Goal: Task Accomplishment & Management: Manage account settings

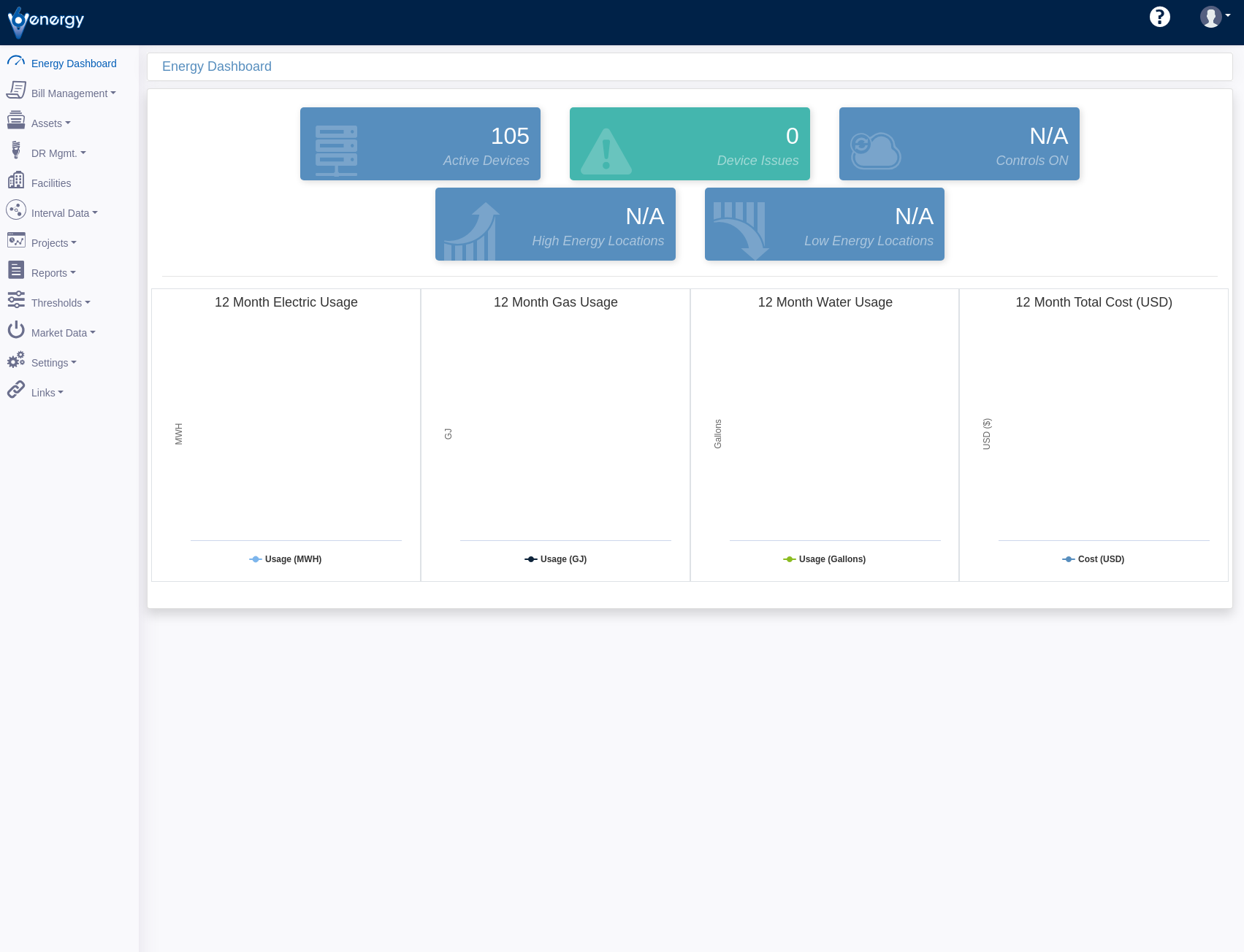
drag, startPoint x: 789, startPoint y: 664, endPoint x: 767, endPoint y: 605, distance: 63.0
click at [789, 664] on div "Energy Dashboard 105 Active Devices 0 Device Issues N/A Controls ON N/A High En…" at bounding box center [691, 521] width 1105 height 952
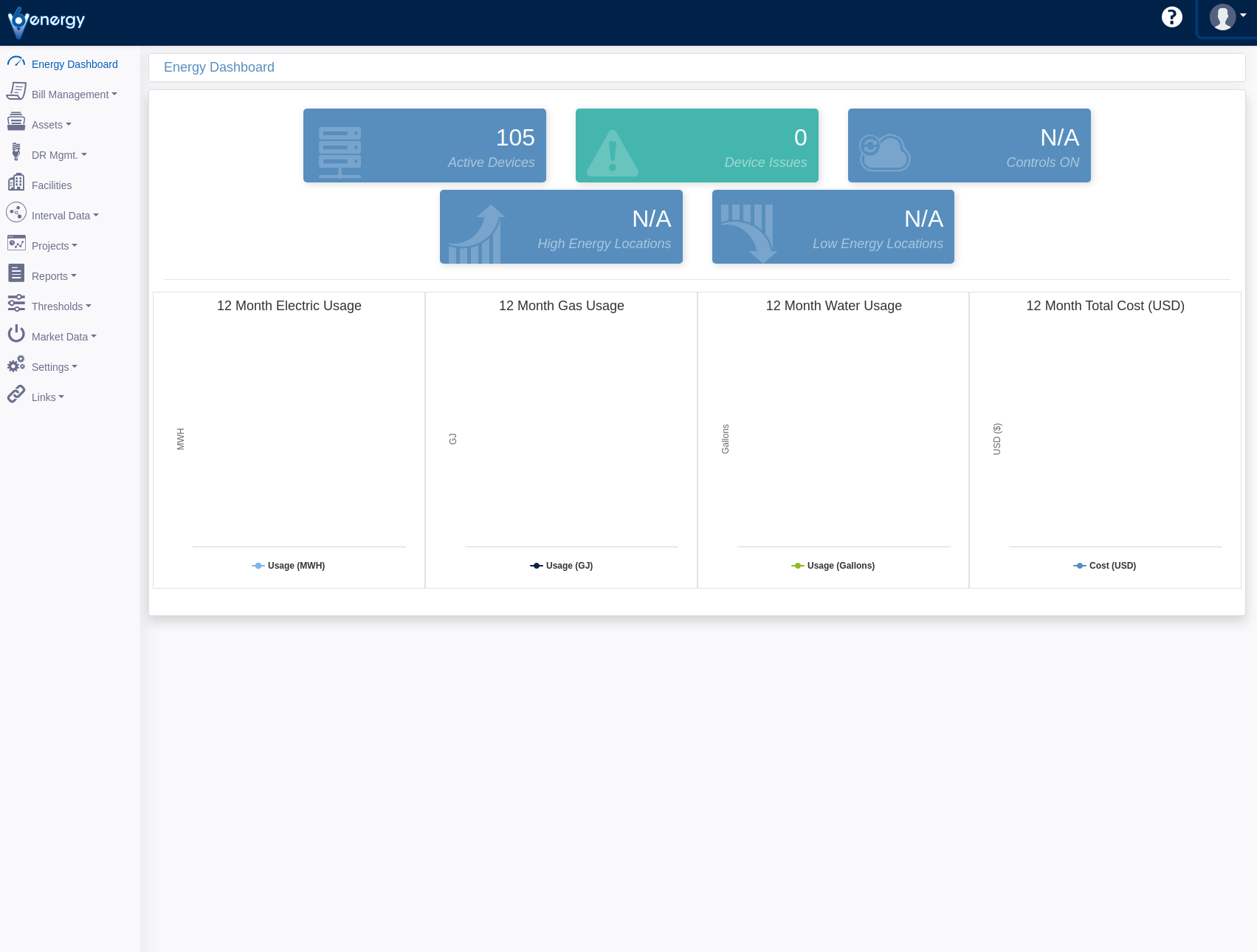
click at [1224, 17] on img at bounding box center [1223, 17] width 27 height 27
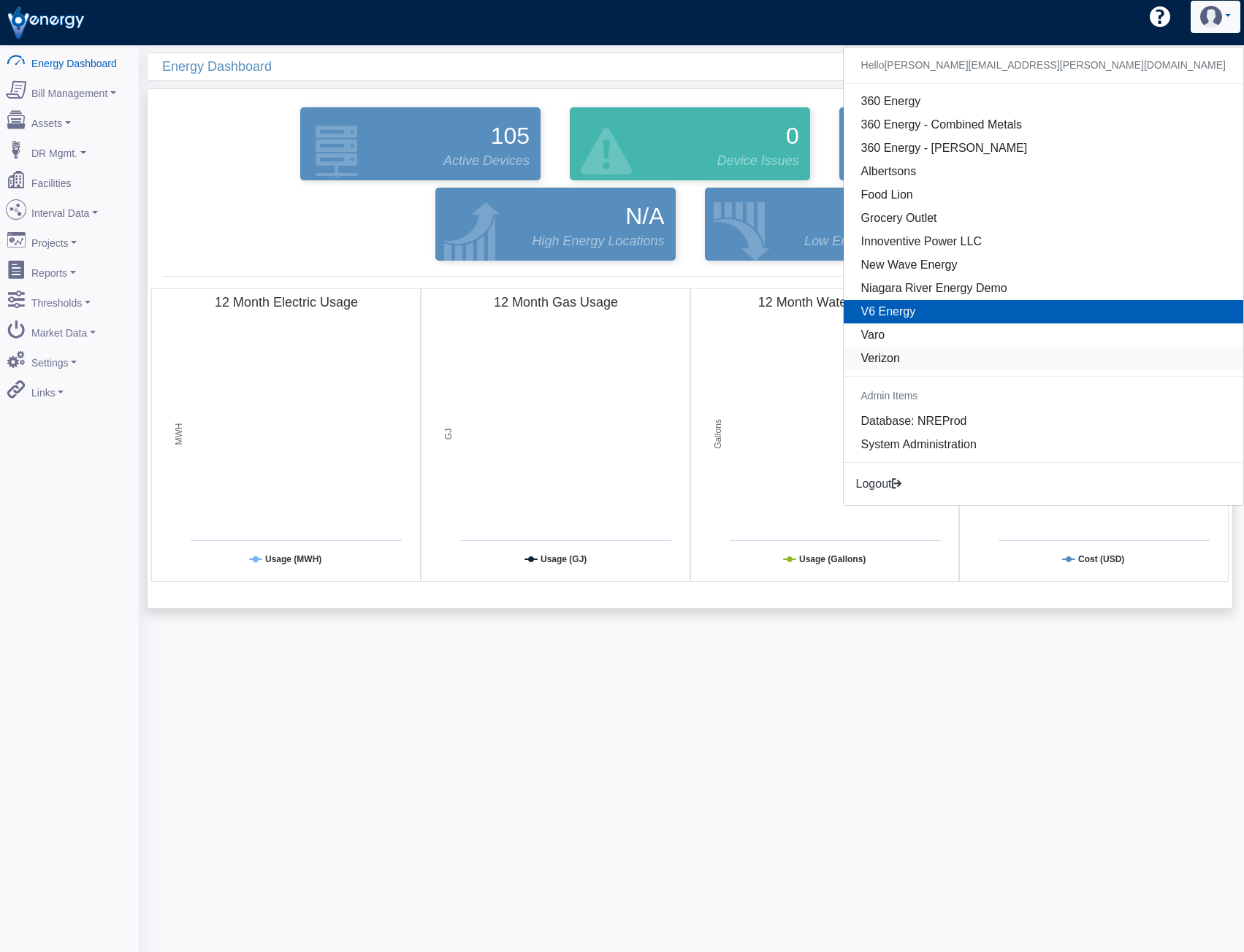
click at [1096, 359] on link "Verizon" at bounding box center [1043, 358] width 399 height 23
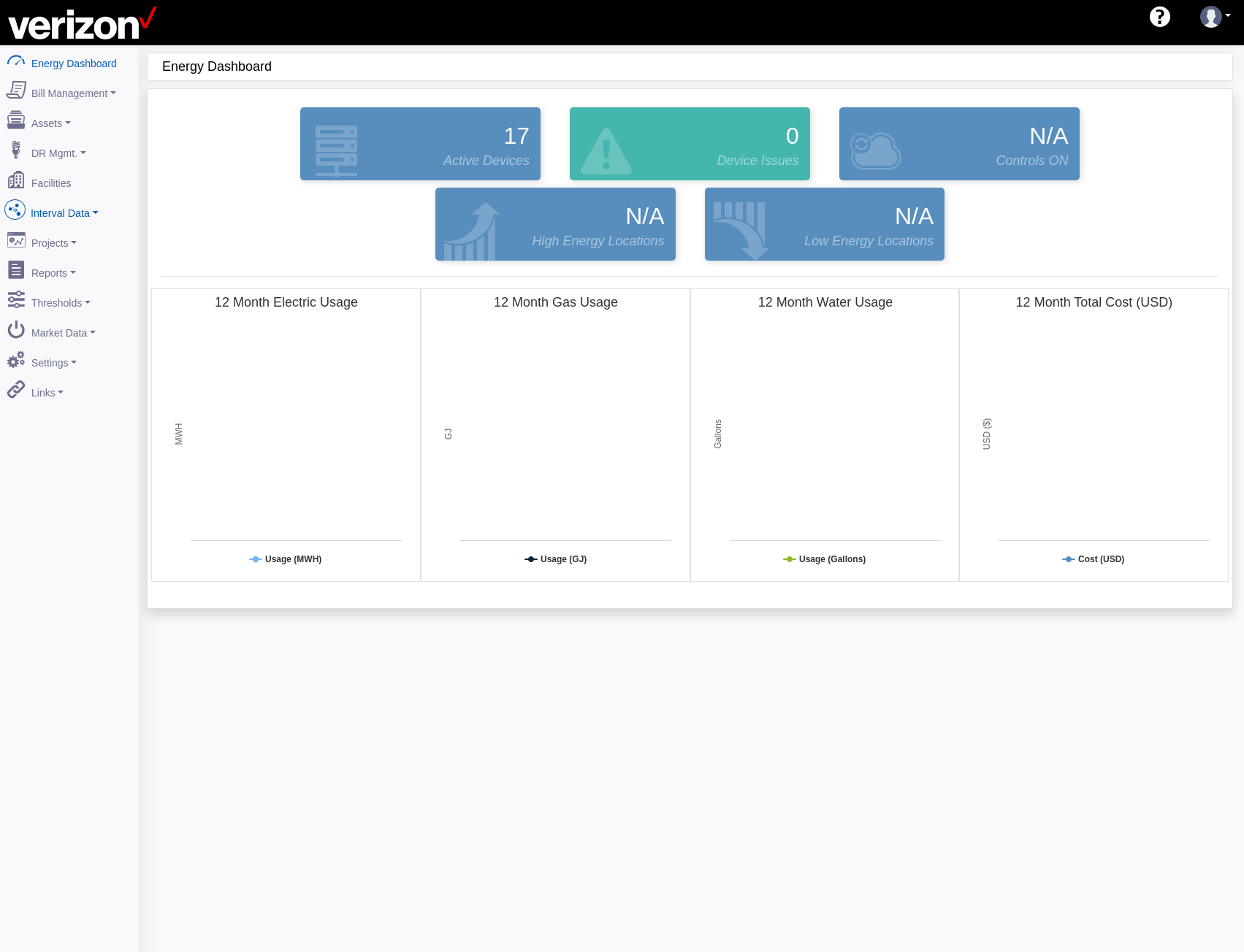
click at [56, 200] on link "Interval Data" at bounding box center [69, 210] width 142 height 31
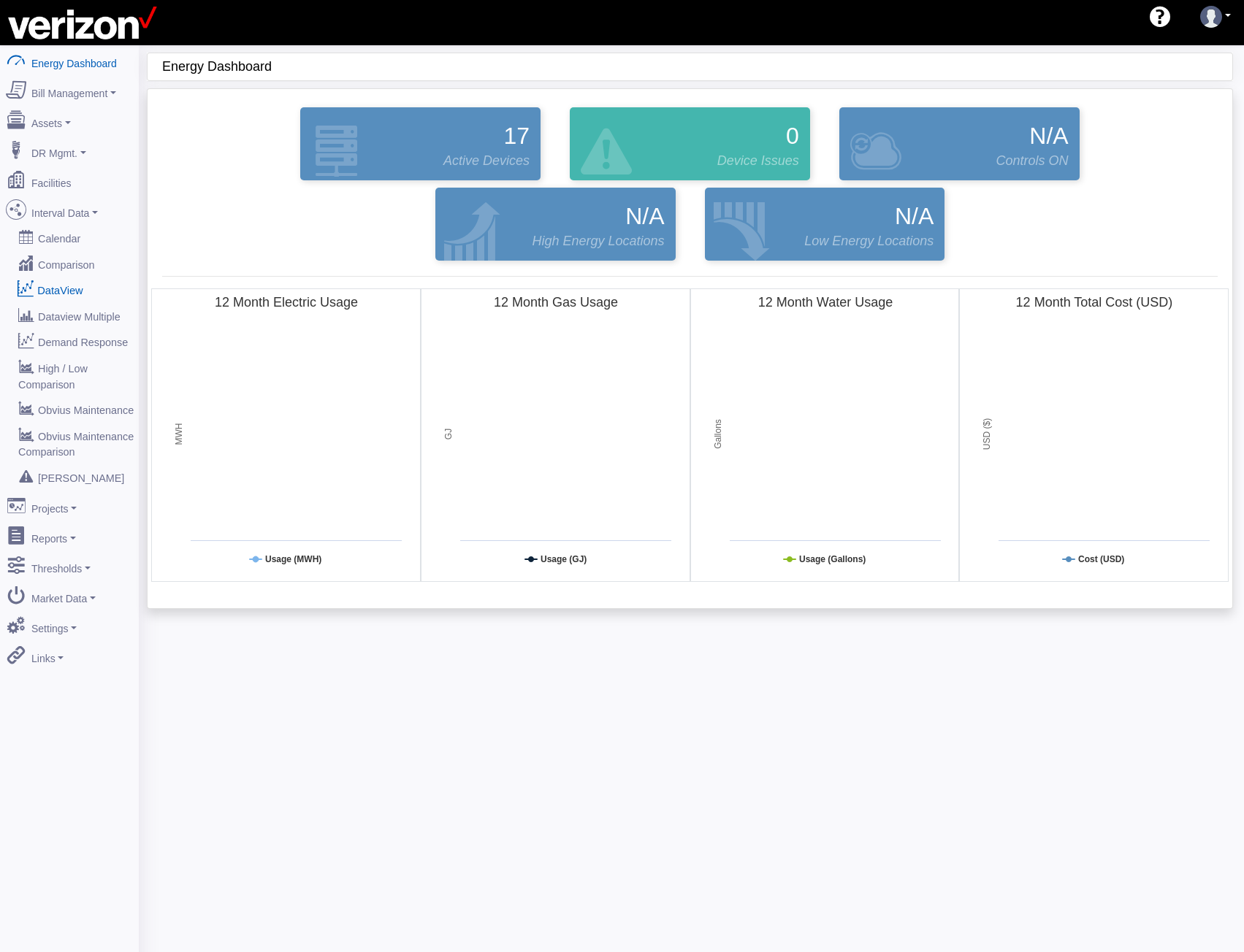
click at [66, 276] on link "DataView" at bounding box center [69, 289] width 142 height 26
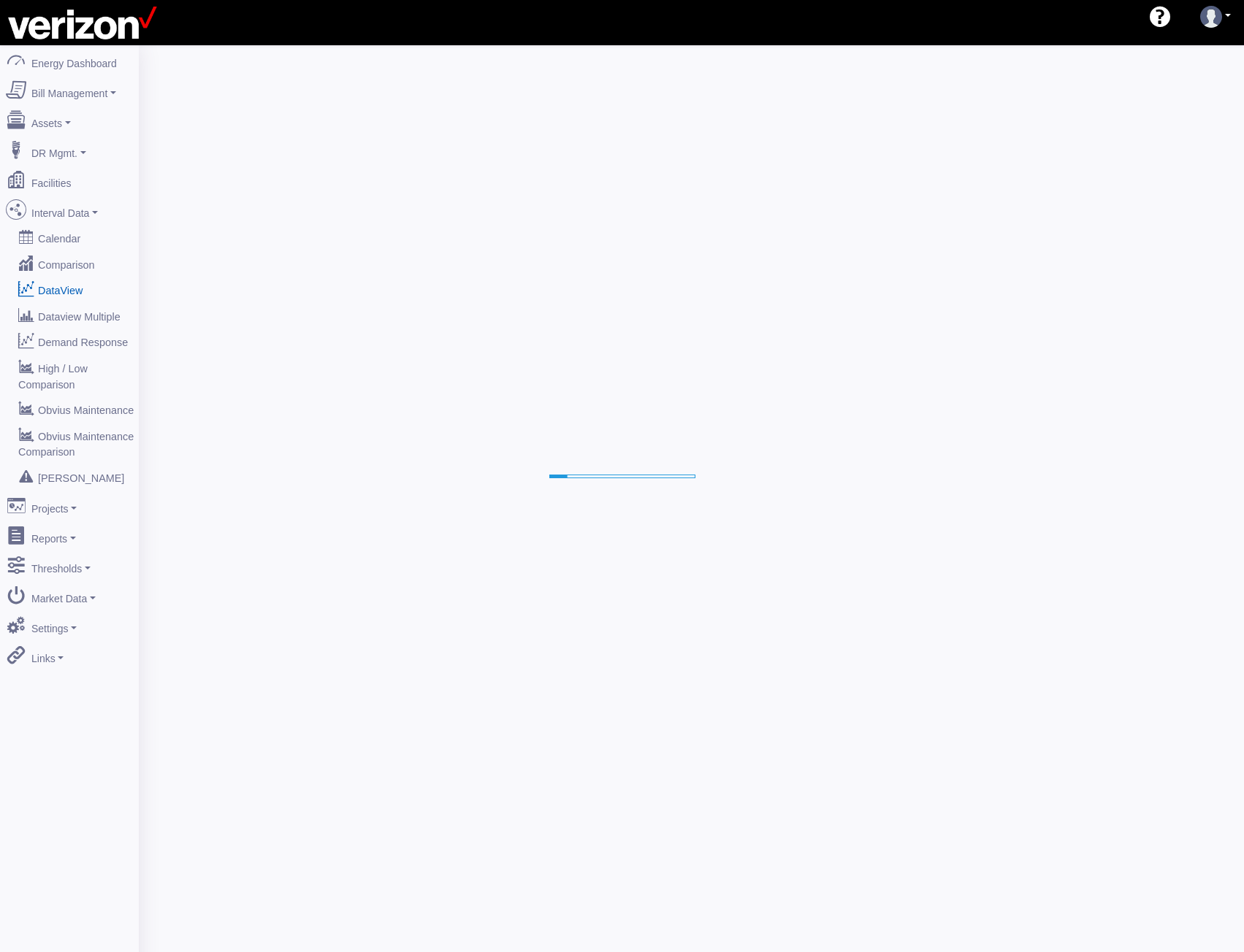
select select "25"
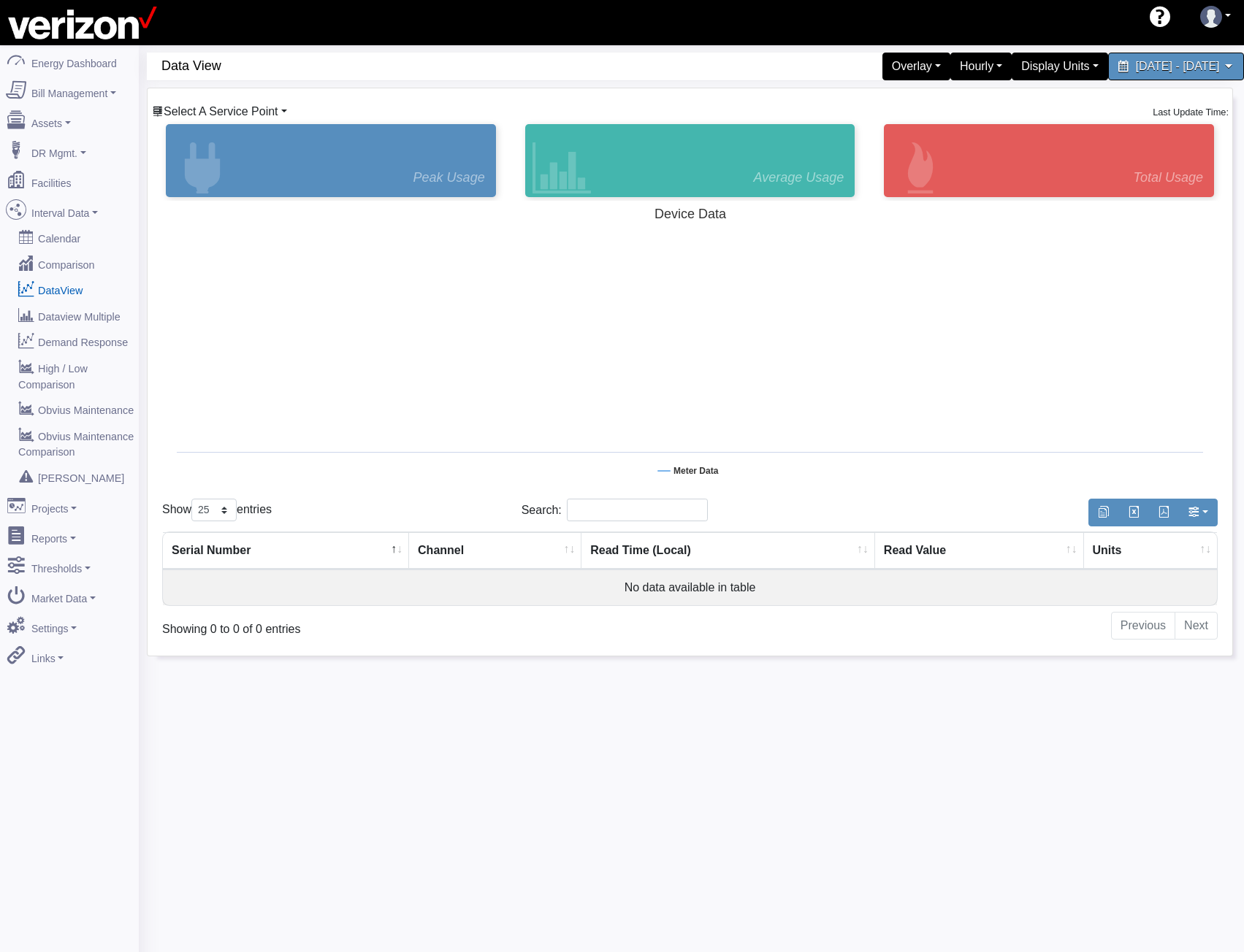
click at [198, 109] on span "Select A Service Point" at bounding box center [220, 111] width 115 height 13
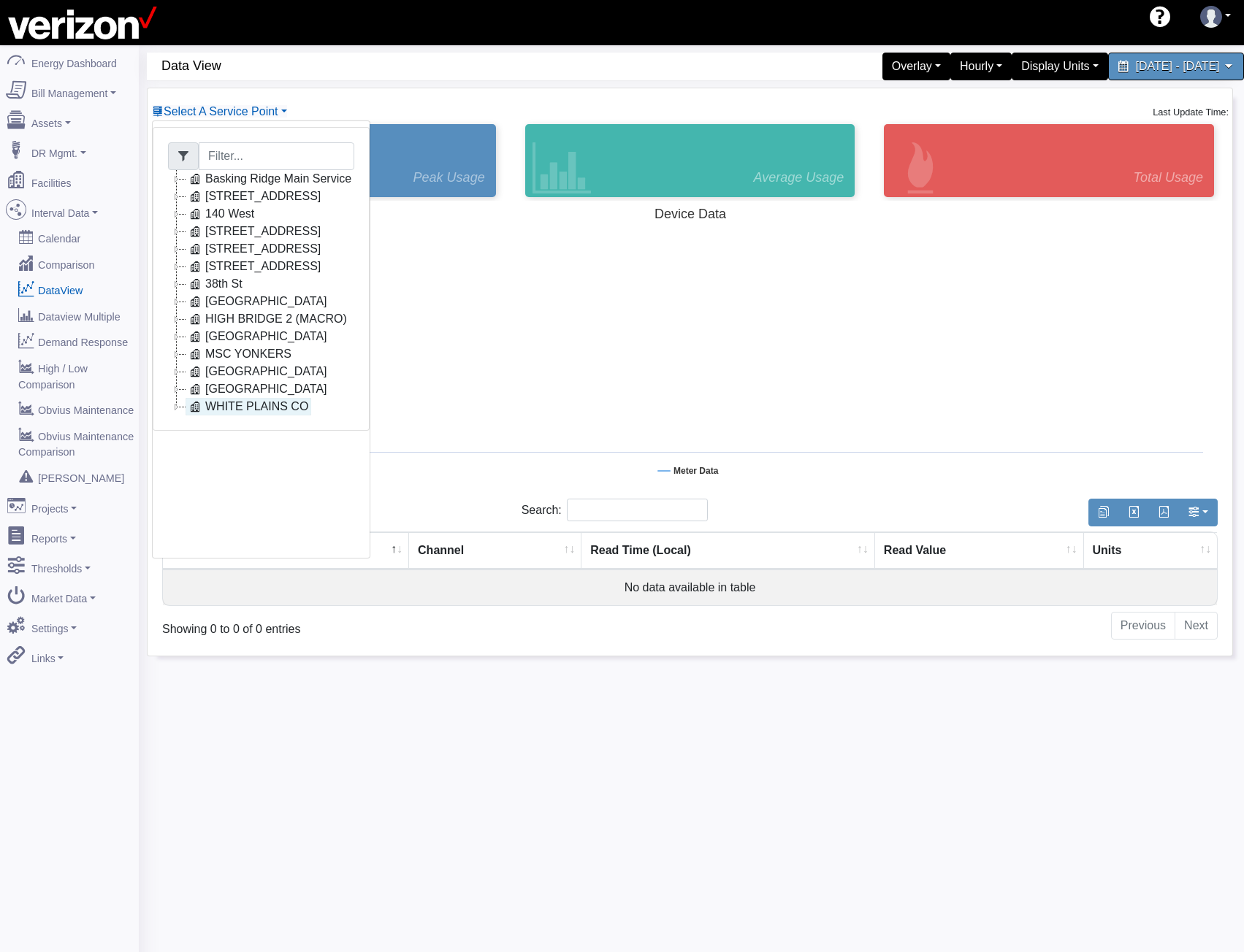
click at [242, 407] on link "WHITE PLAINS CO" at bounding box center [249, 406] width 126 height 17
click at [250, 426] on link "2792427" at bounding box center [244, 424] width 81 height 17
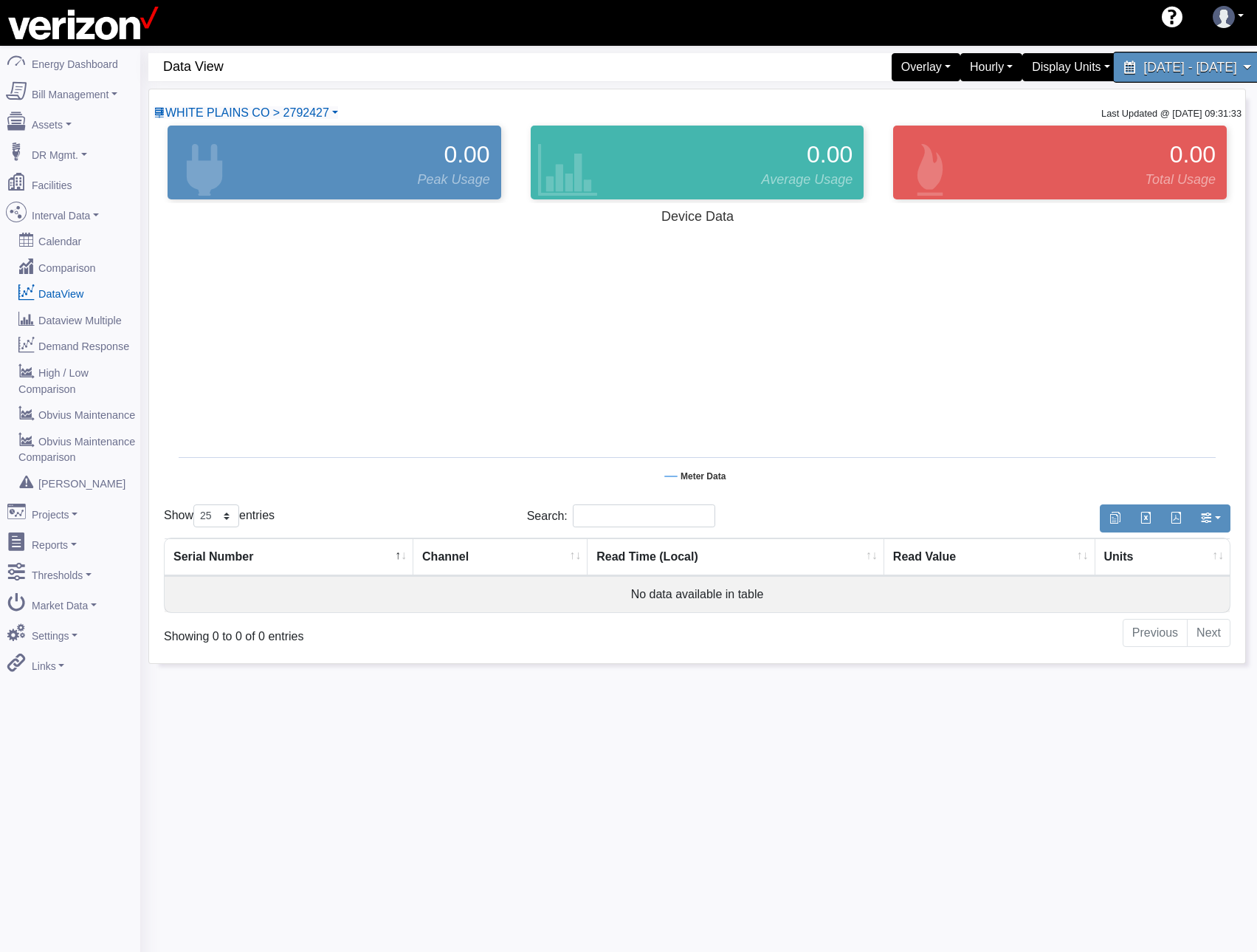
click at [1143, 66] on span "[DATE] - [DATE]" at bounding box center [1190, 67] width 93 height 14
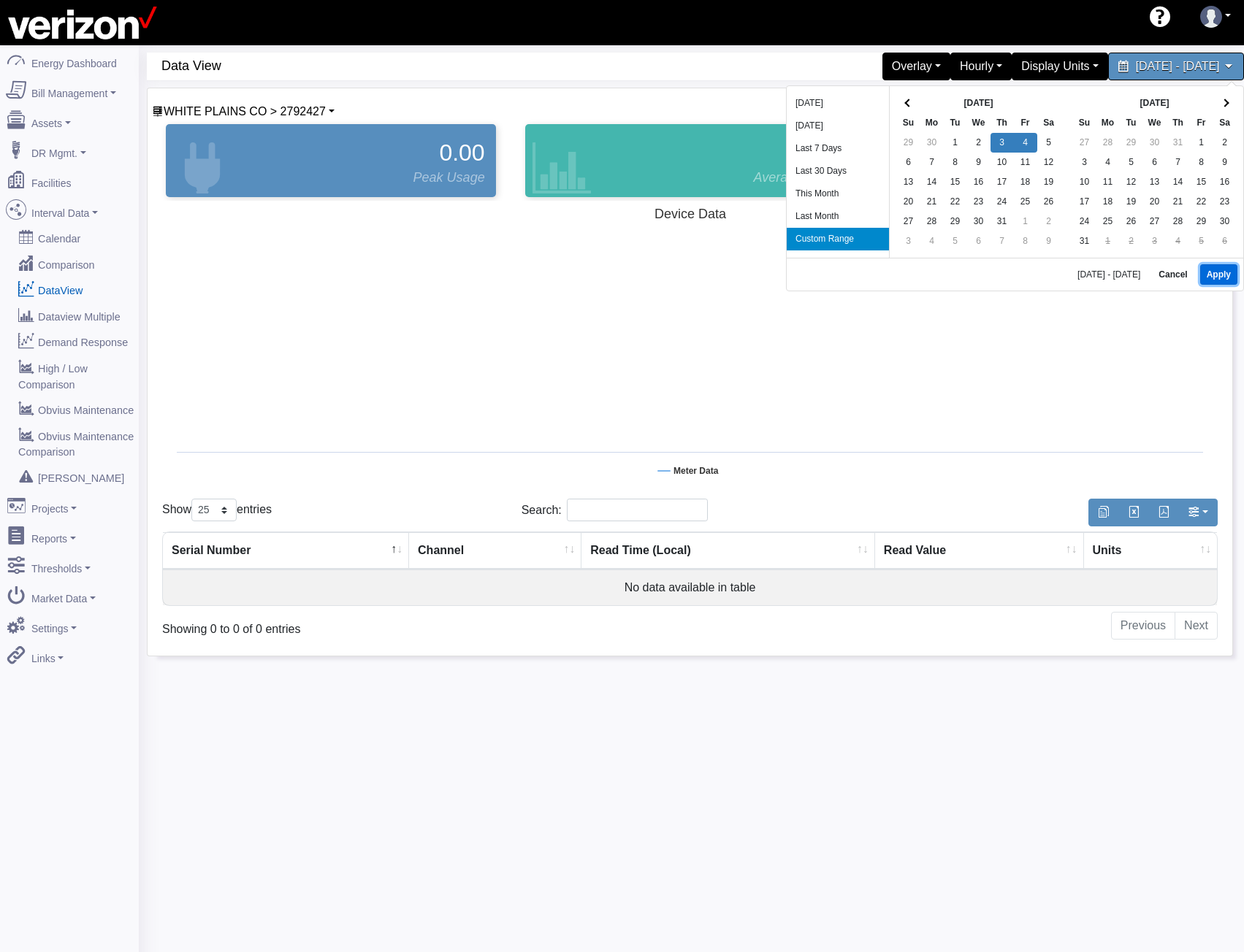
click at [1216, 271] on button "Apply" at bounding box center [1219, 274] width 37 height 20
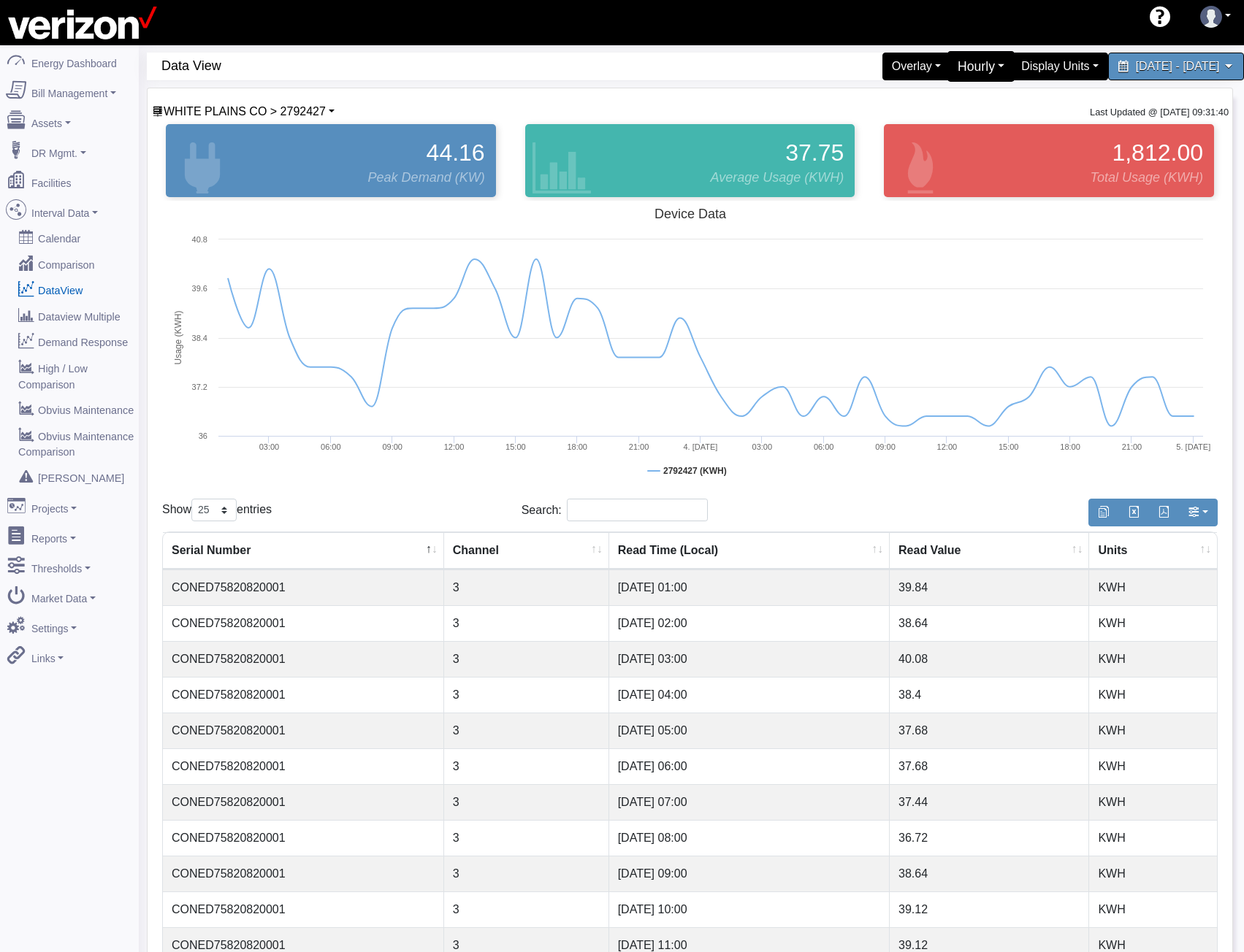
click at [947, 66] on div "Hourly" at bounding box center [981, 66] width 68 height 31
click at [905, 143] on link "15 Minute" at bounding box center [957, 148] width 115 height 23
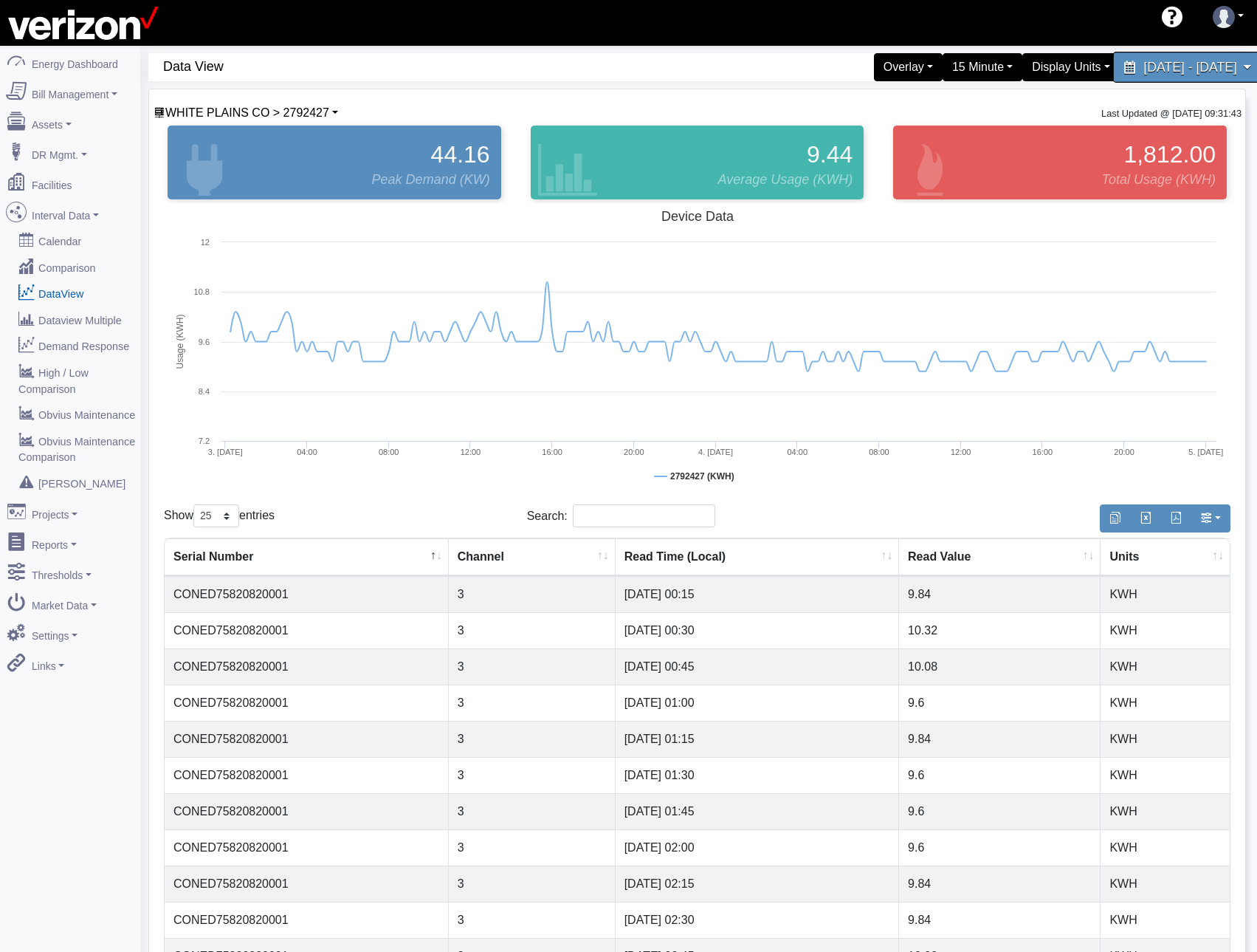
click at [1199, 70] on span "July 3, 2025 - July 4, 2025" at bounding box center [1190, 67] width 93 height 14
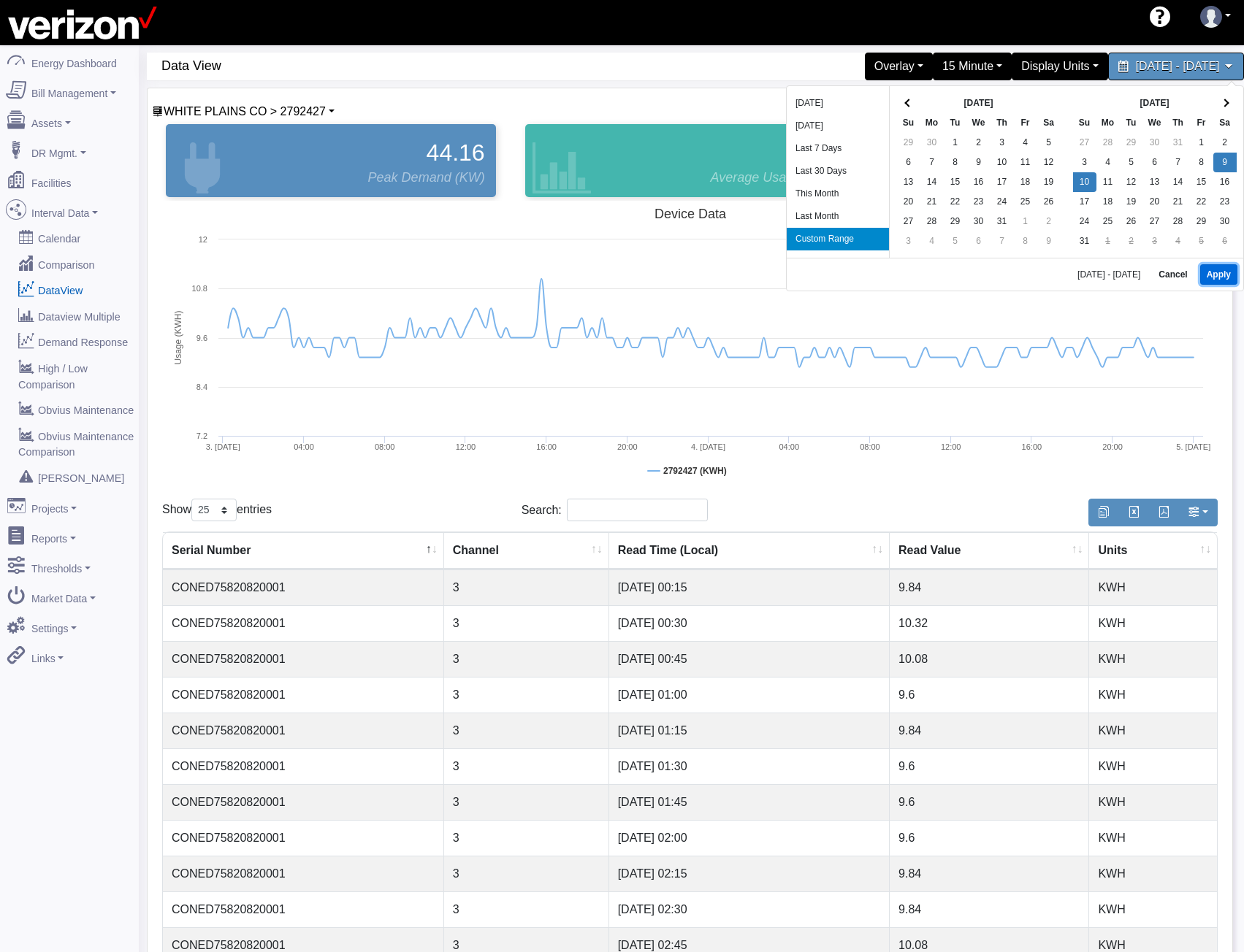
click at [1219, 274] on button "Apply" at bounding box center [1219, 274] width 37 height 20
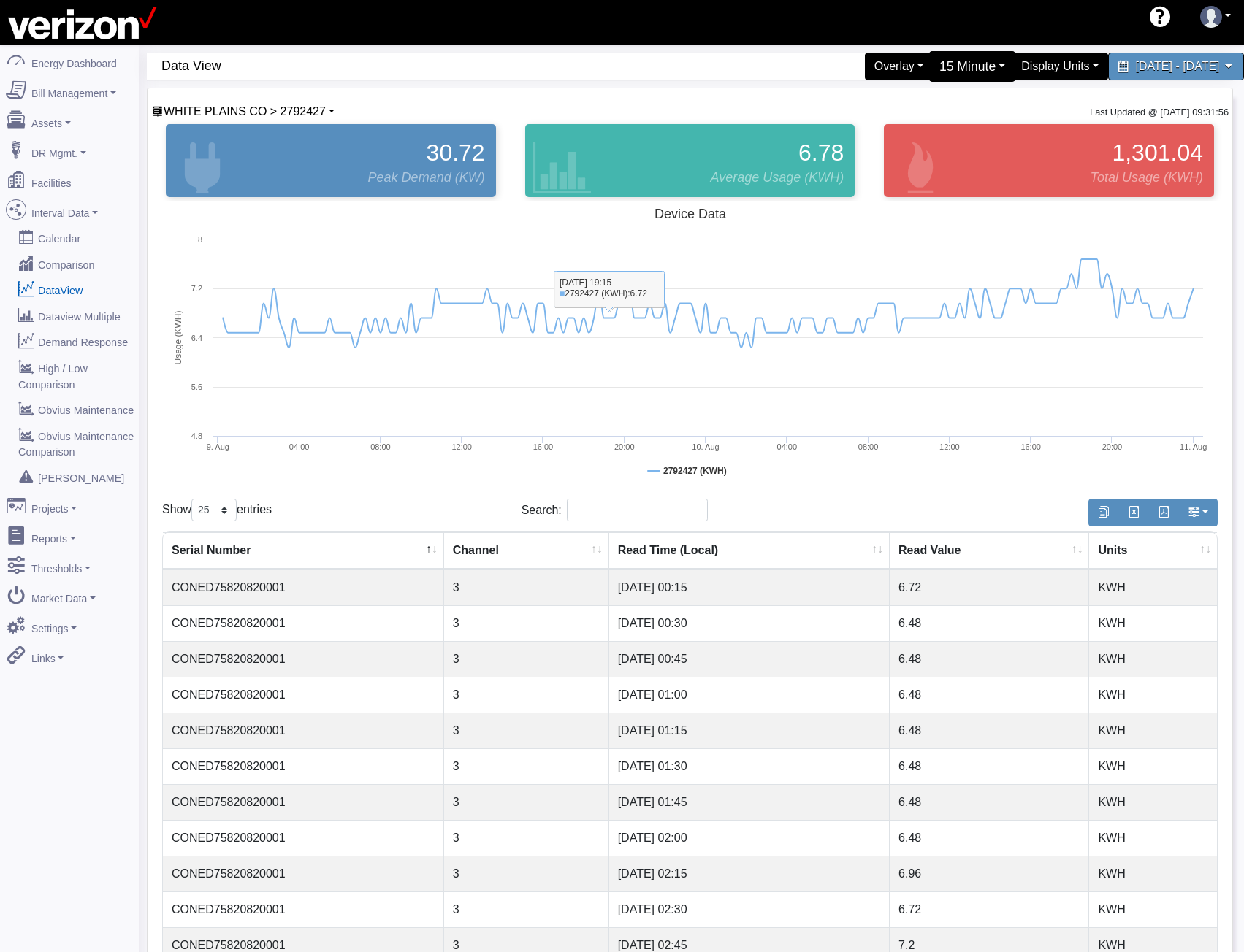
click at [929, 76] on div "15 Minute" at bounding box center [972, 66] width 87 height 31
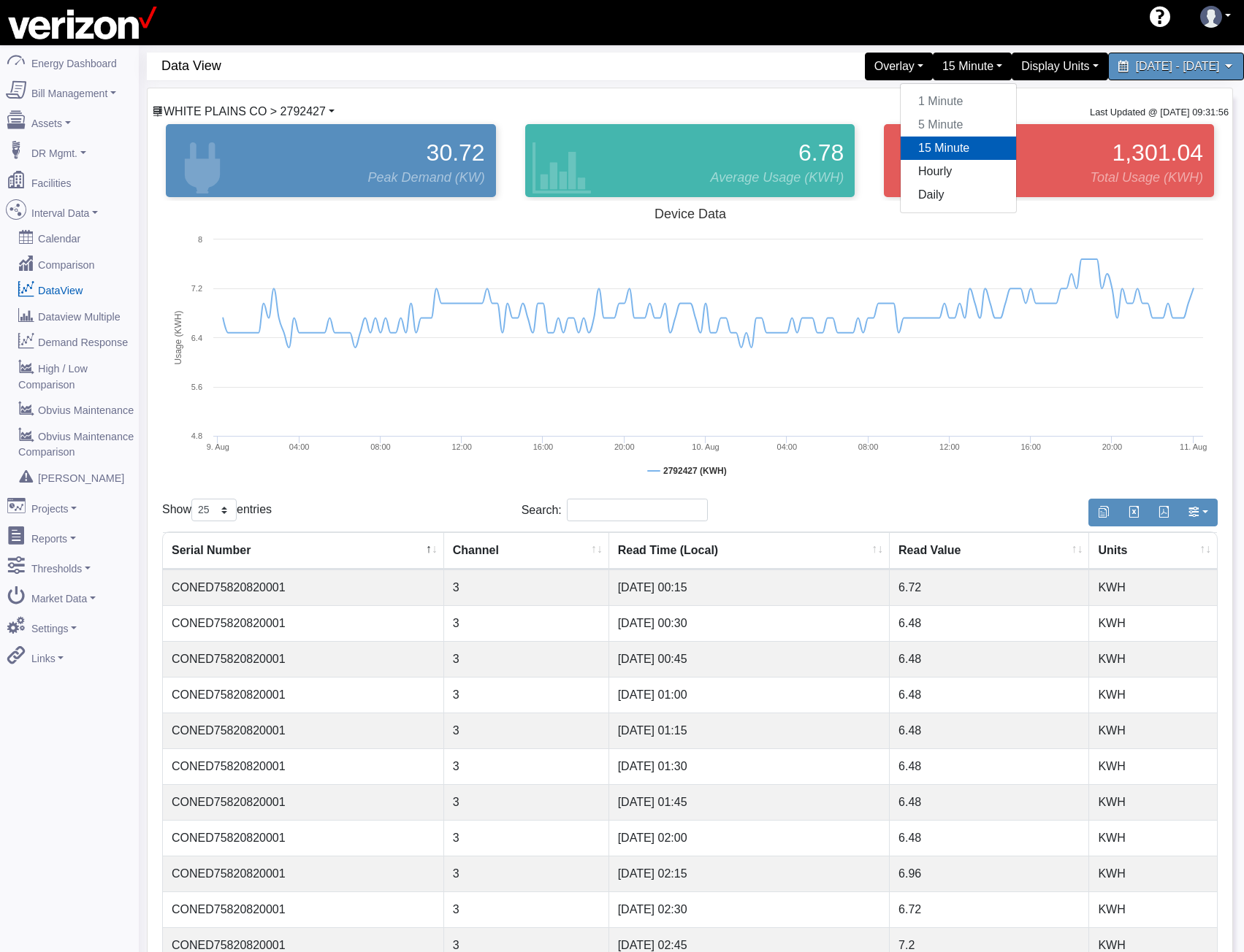
click at [232, 116] on span "WHITE PLAINS CO > 2792427" at bounding box center [244, 111] width 162 height 13
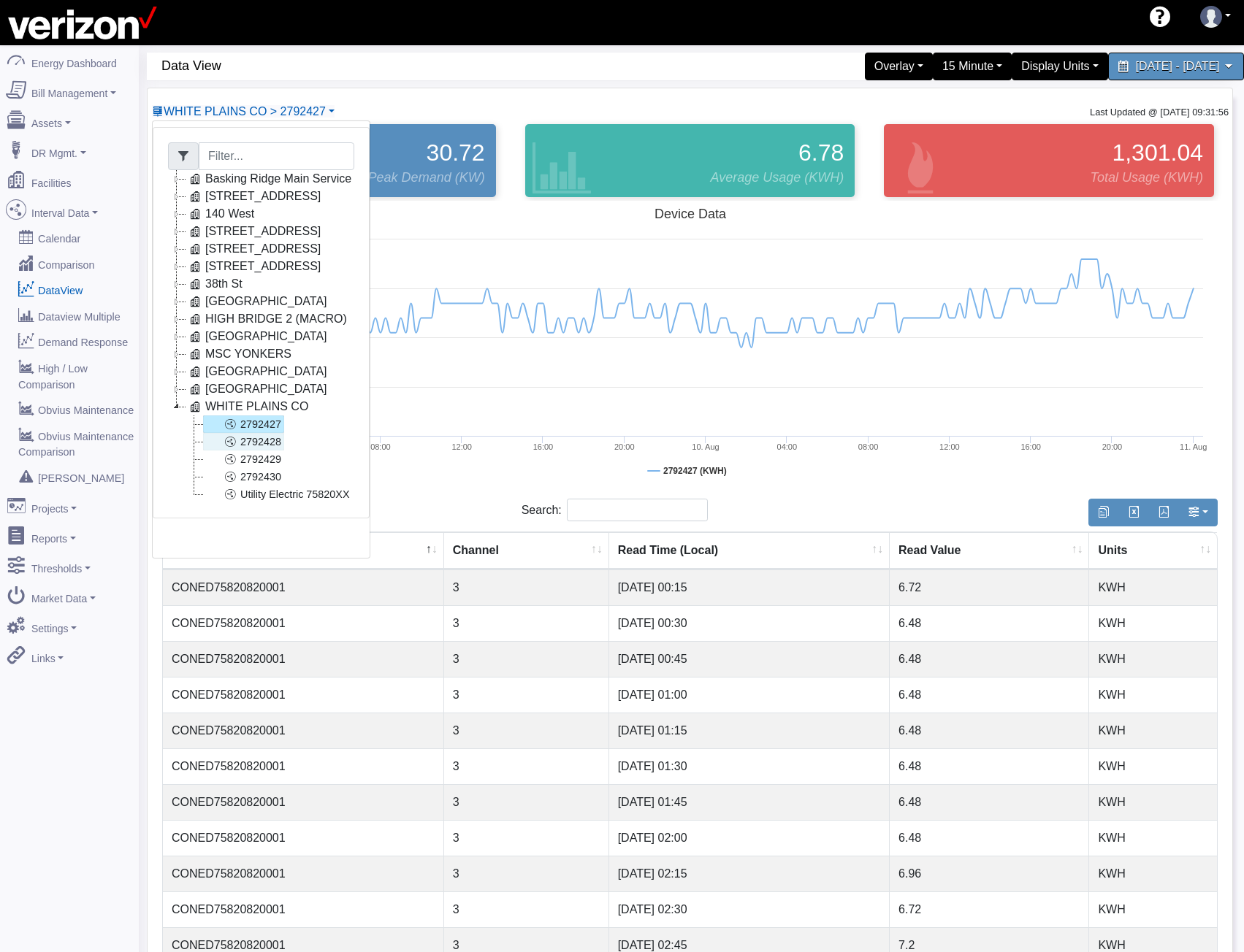
click at [266, 443] on link "2792428" at bounding box center [244, 441] width 81 height 17
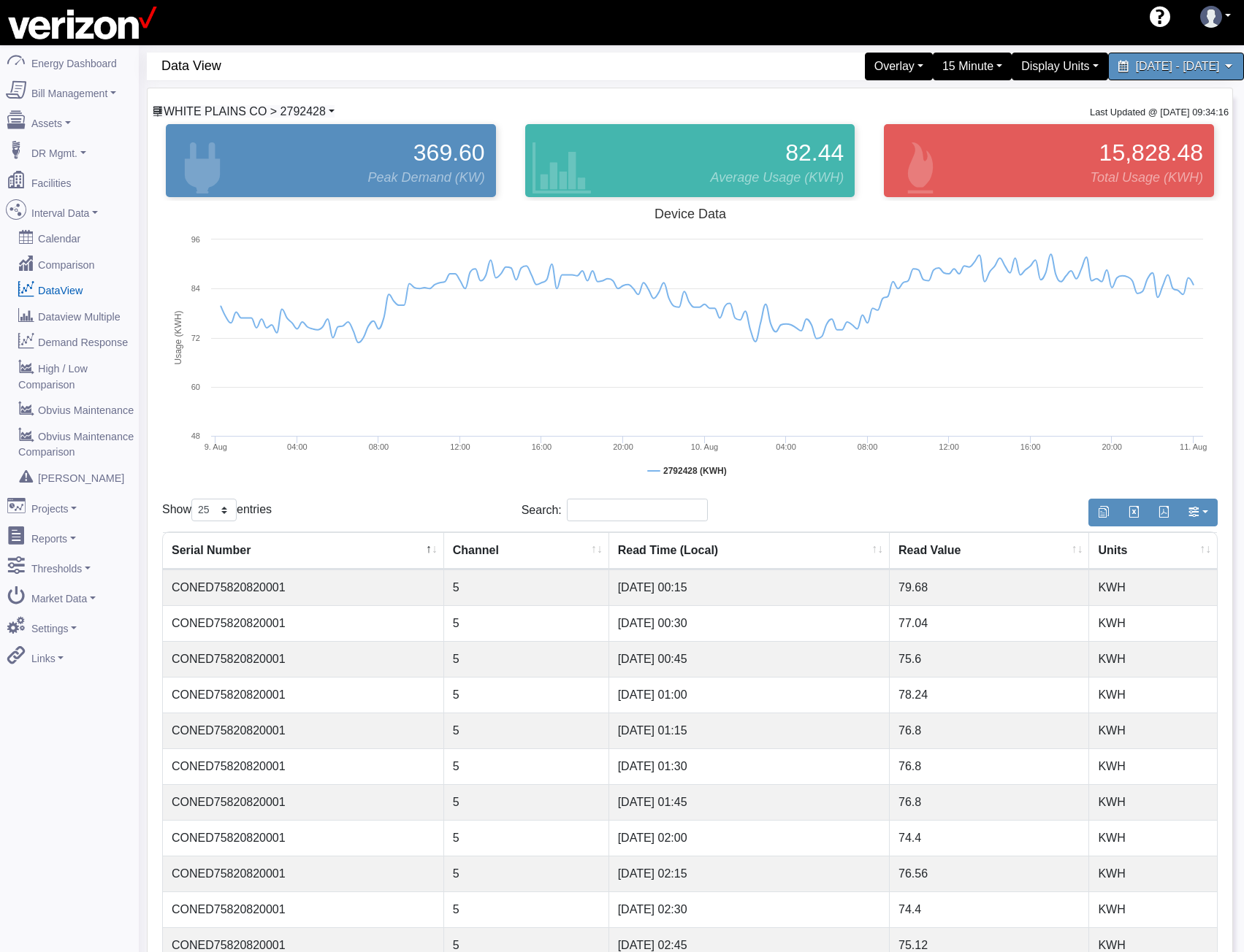
click at [278, 114] on span "WHITE PLAINS CO > 2792428" at bounding box center [244, 111] width 162 height 13
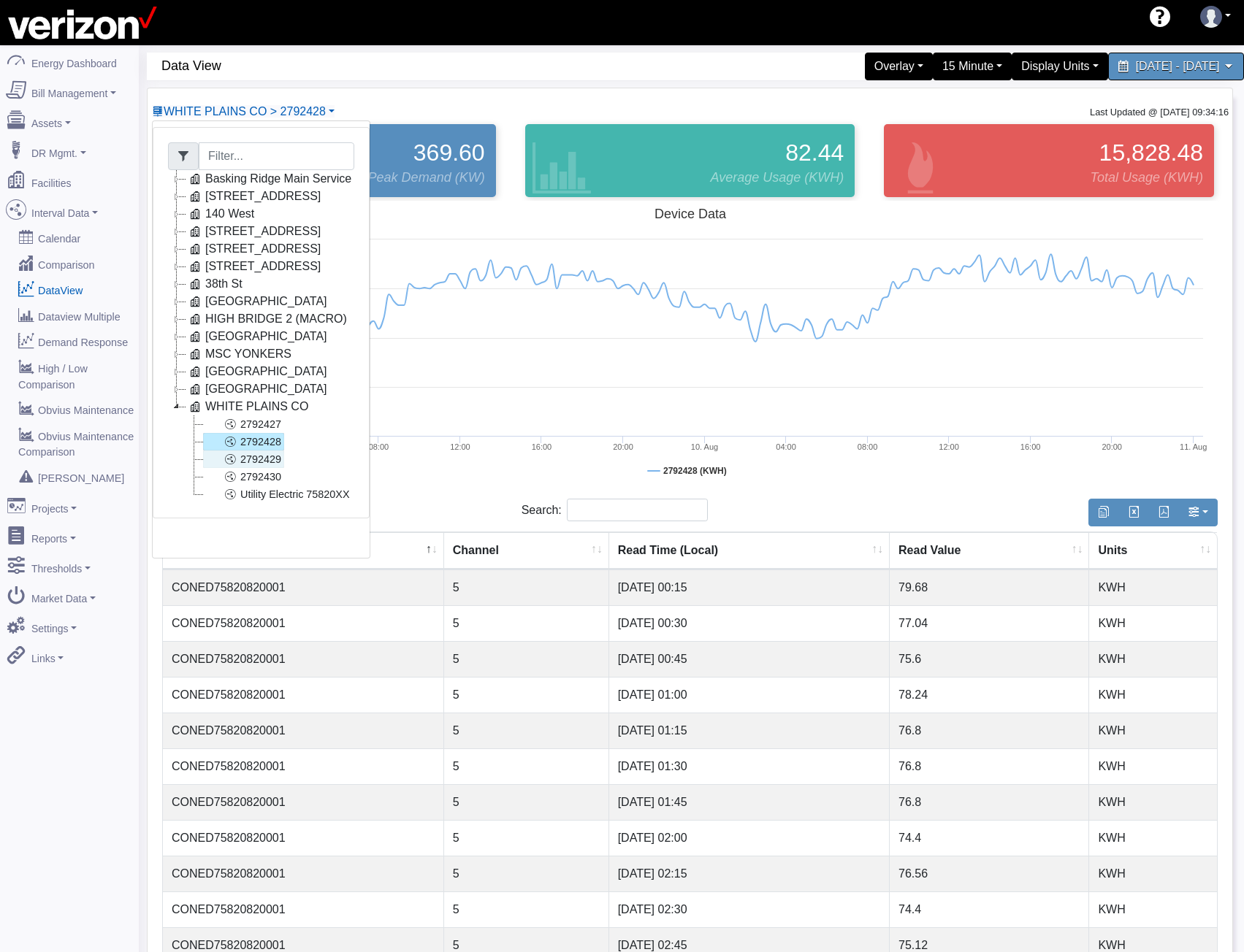
click at [282, 464] on link "2792429" at bounding box center [244, 458] width 81 height 17
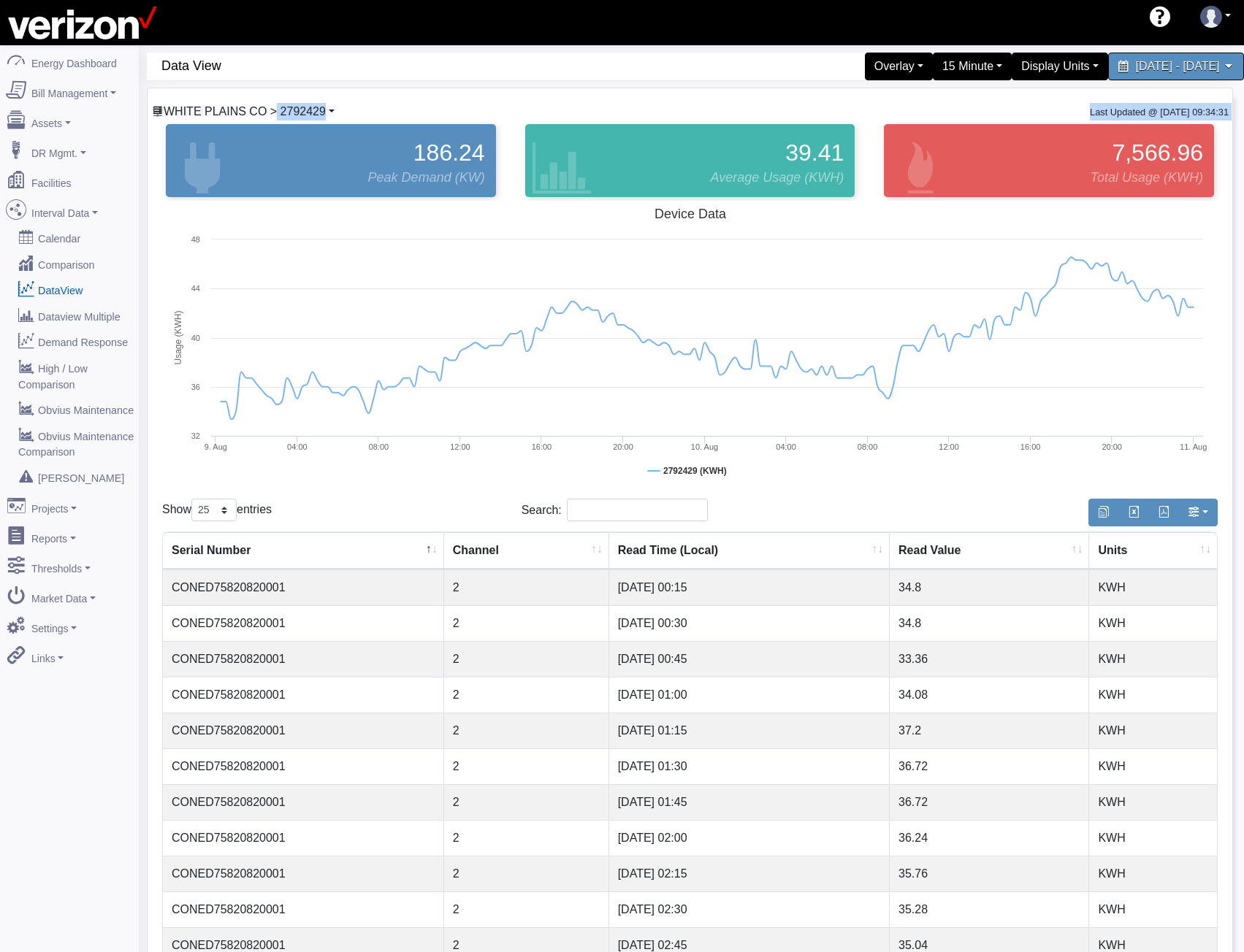
click at [264, 119] on div "WHITE PLAINS CO > 2792429 Basking Ridge Main Service 117 E 167 ST CO 140 West 2…" at bounding box center [690, 801] width 1085 height 1426
click at [269, 116] on span "WHITE PLAINS CO > 2792429" at bounding box center [244, 111] width 162 height 13
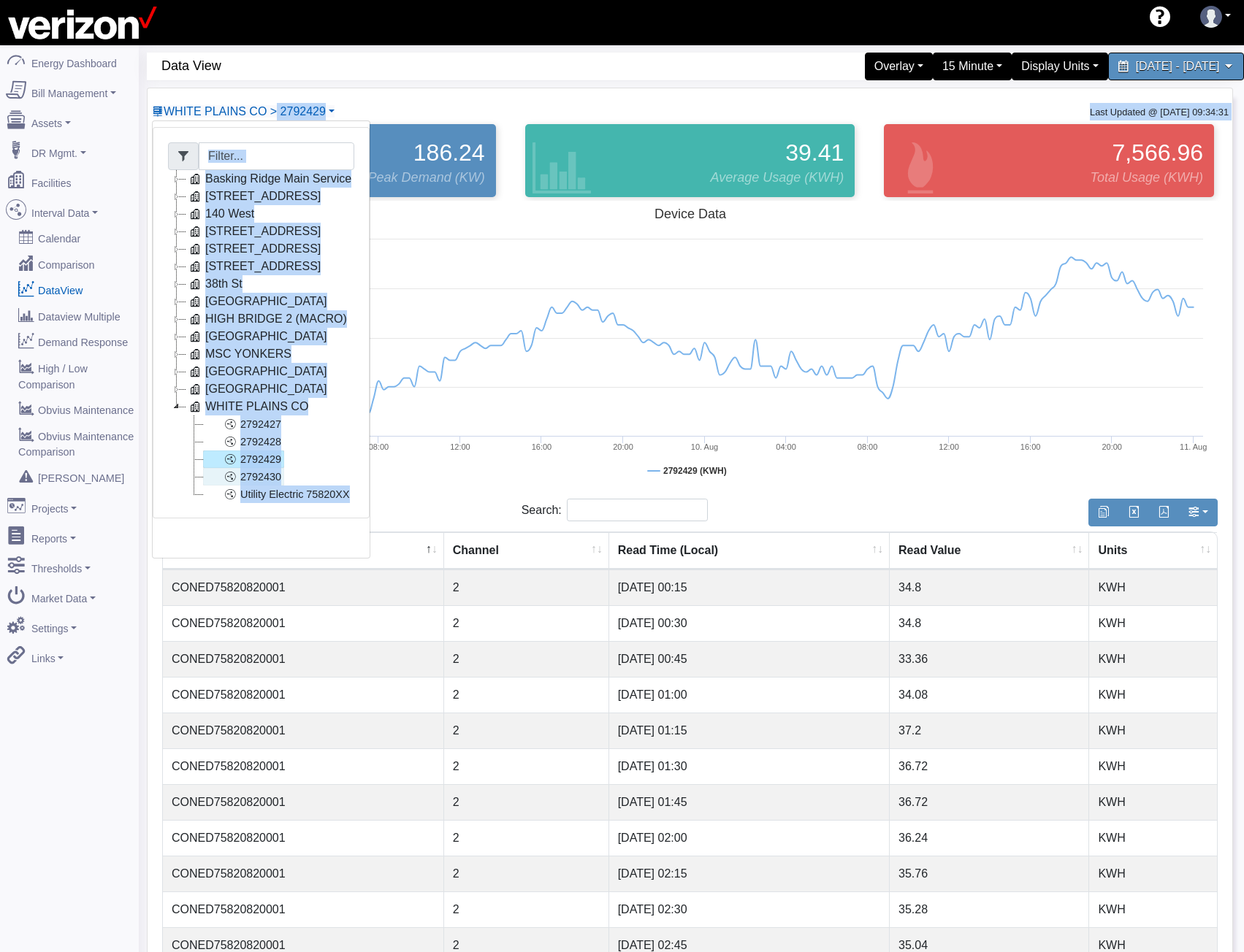
click at [242, 479] on link "2792430" at bounding box center [244, 476] width 81 height 17
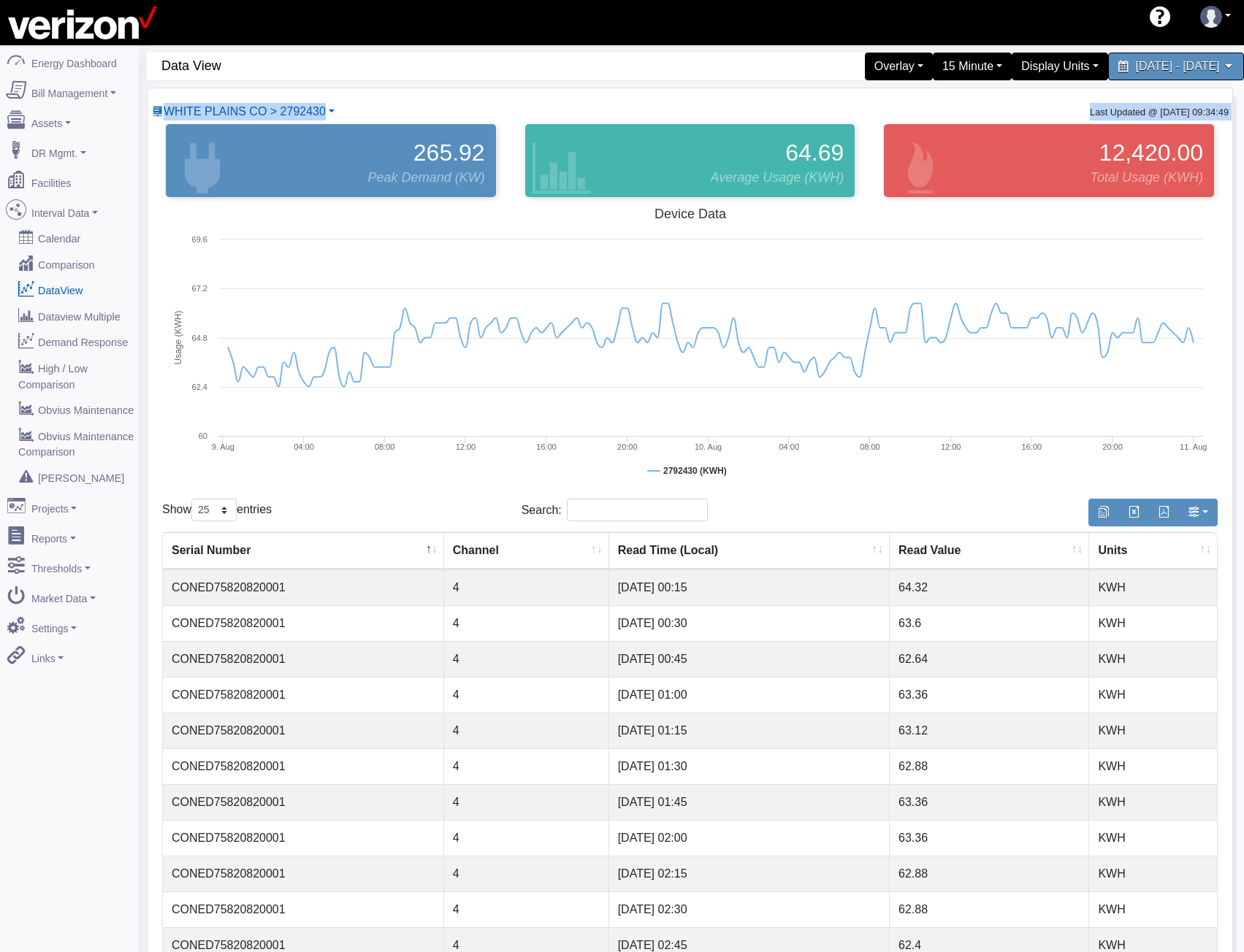
click at [621, 101] on div "WHITE PLAINS CO > 2792430 Basking Ridge Main Service 117 E 167 ST CO 140 West 2…" at bounding box center [690, 801] width 1085 height 1426
click at [94, 186] on link "Facilities" at bounding box center [69, 180] width 142 height 31
click at [278, 118] on span "WHITE PLAINS CO > 2792430" at bounding box center [244, 111] width 162 height 13
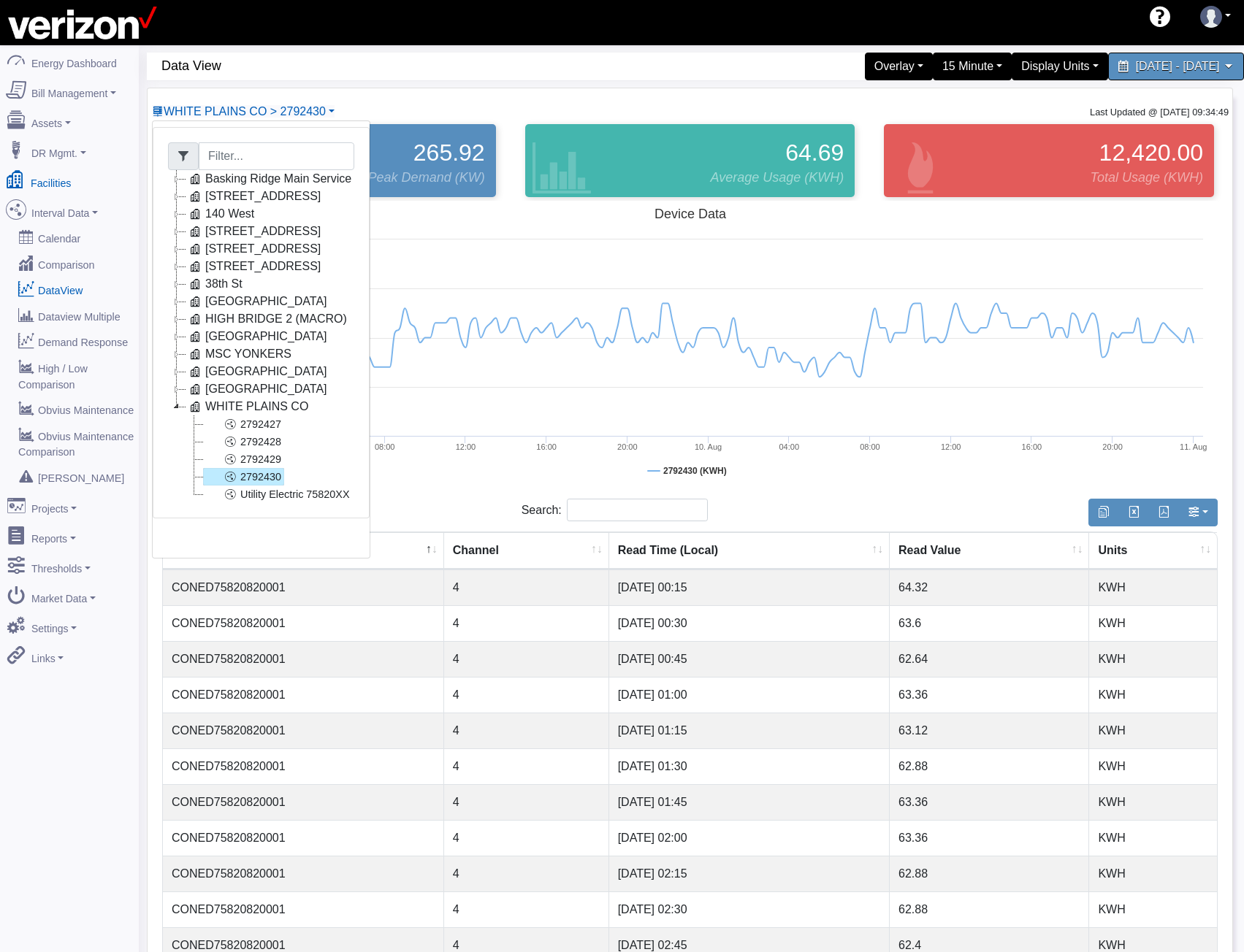
click at [66, 175] on link "Facilities" at bounding box center [69, 180] width 142 height 31
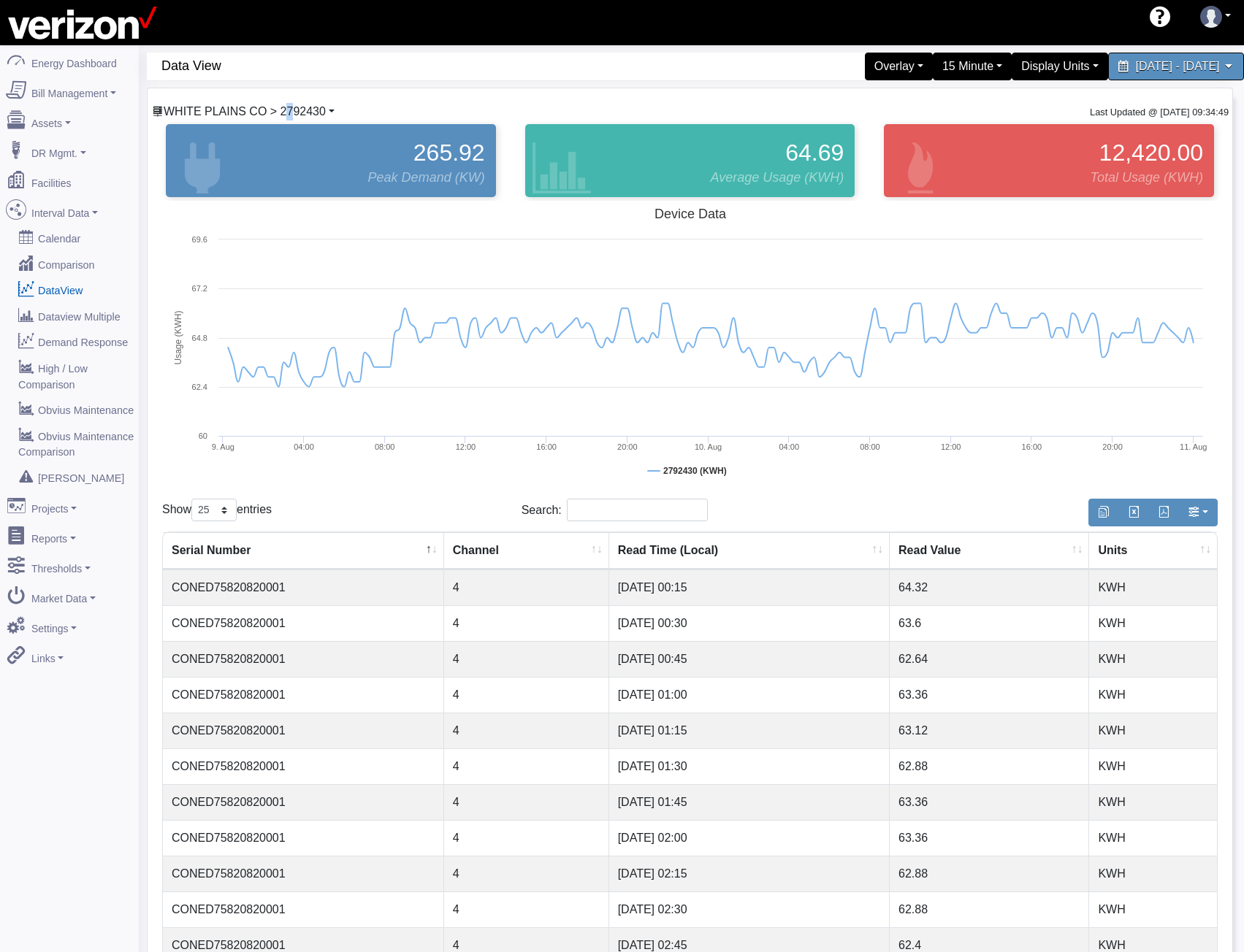
click at [279, 118] on div "WHITE PLAINS CO > 2792430 Basking Ridge Main Service 117 E 167 ST CO 140 West 2…" at bounding box center [244, 111] width 184 height 17
click at [280, 114] on span "WHITE PLAINS CO > 2792430" at bounding box center [244, 111] width 162 height 13
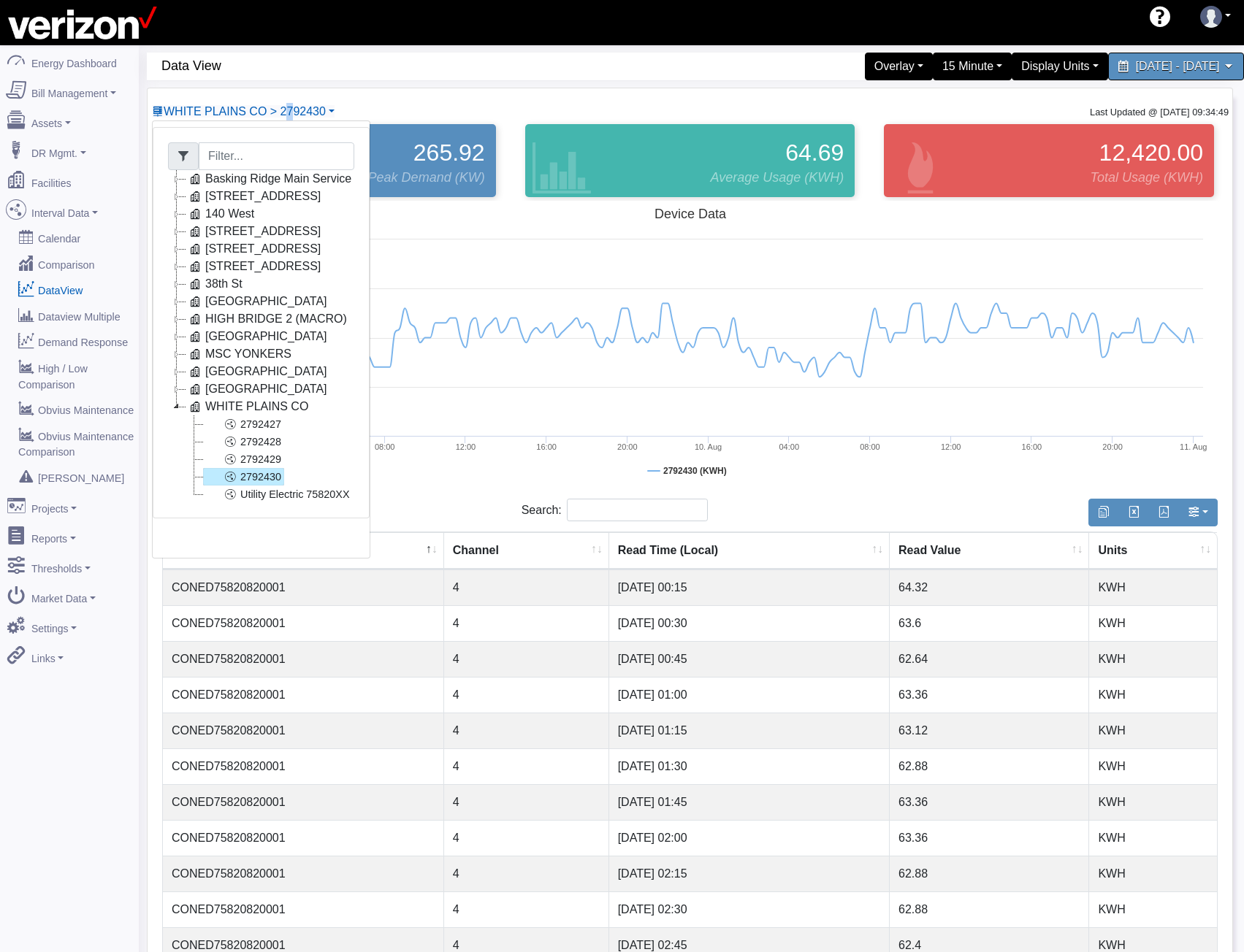
click at [179, 351] on icon at bounding box center [176, 354] width 17 height 17
click at [233, 369] on icon at bounding box center [229, 371] width 17 height 17
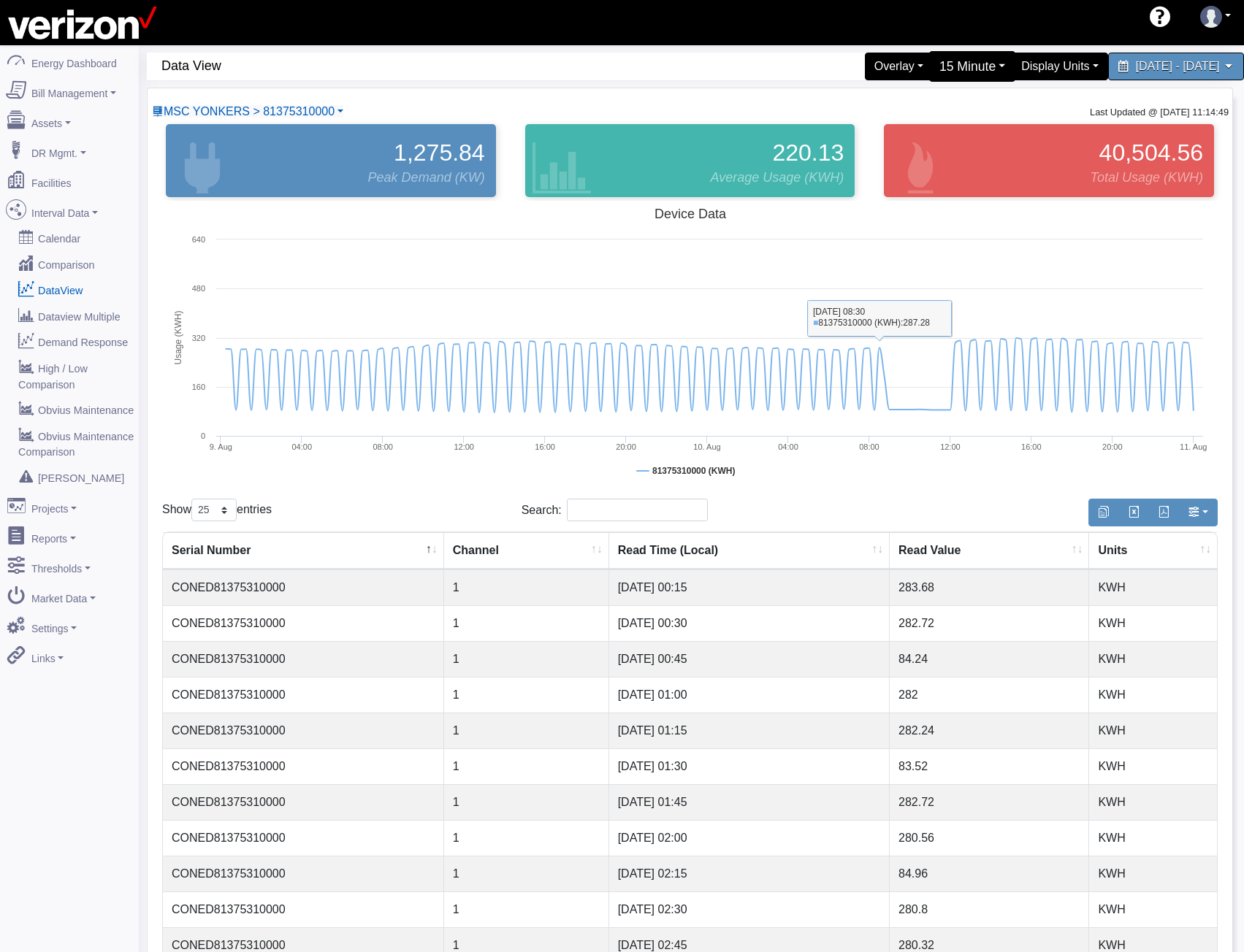
click at [929, 71] on div "15 Minute" at bounding box center [972, 66] width 87 height 31
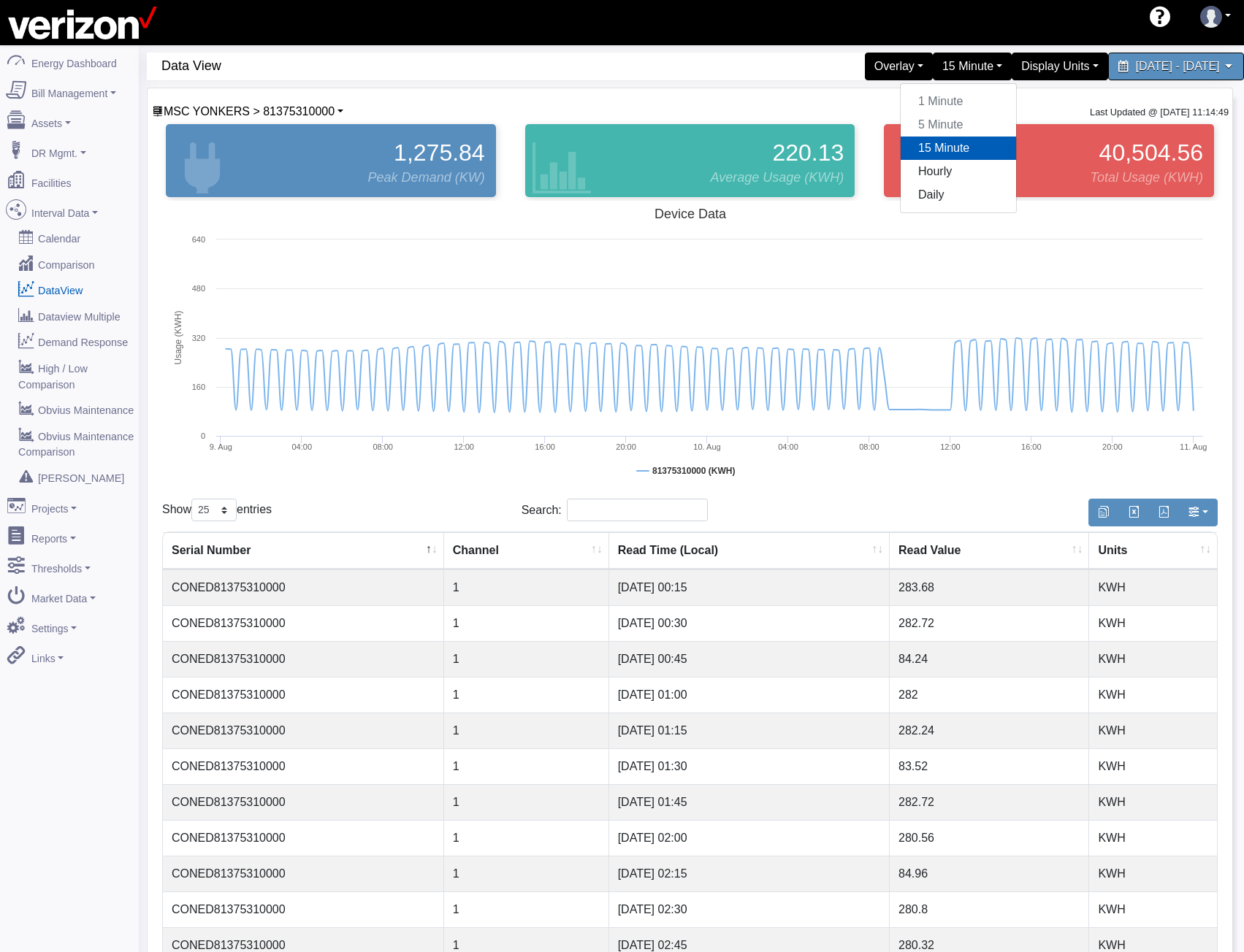
click at [900, 121] on div "1 Minute 5 Minute 15 Minute Hourly Daily" at bounding box center [958, 148] width 117 height 130
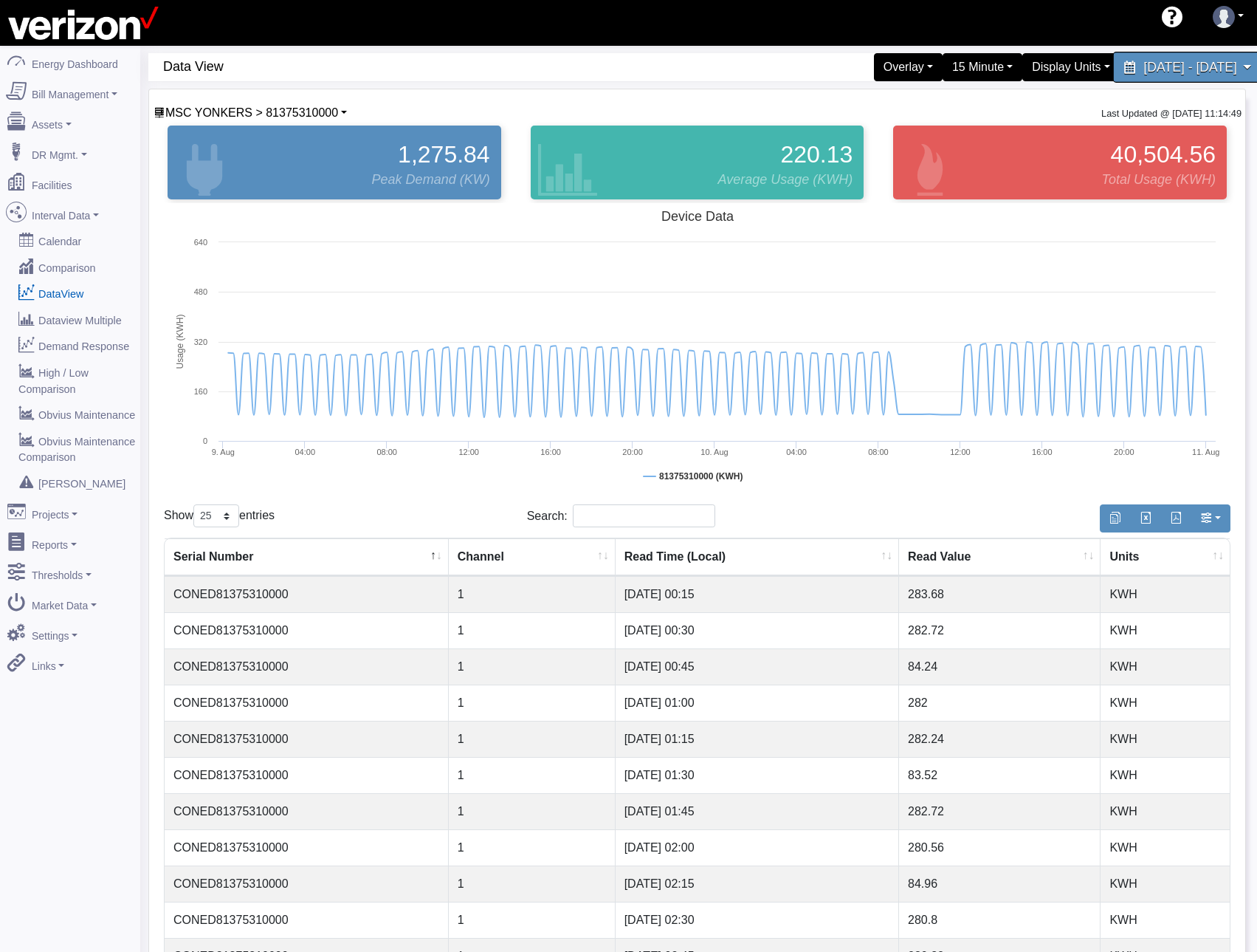
click at [1143, 68] on span "August 9, 2025 - August 10, 2025" at bounding box center [1190, 67] width 93 height 14
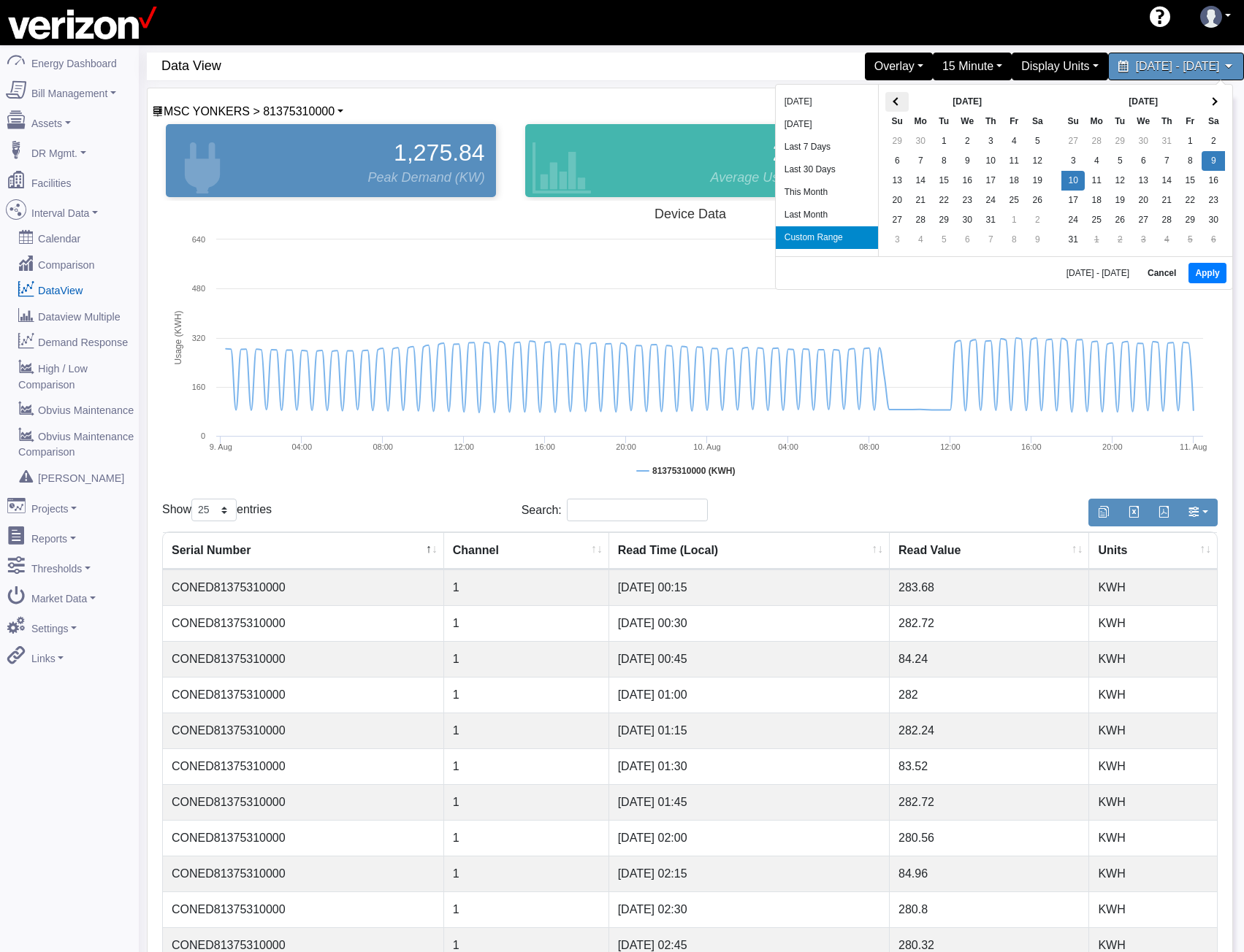
click at [897, 101] on span at bounding box center [897, 101] width 8 height 8
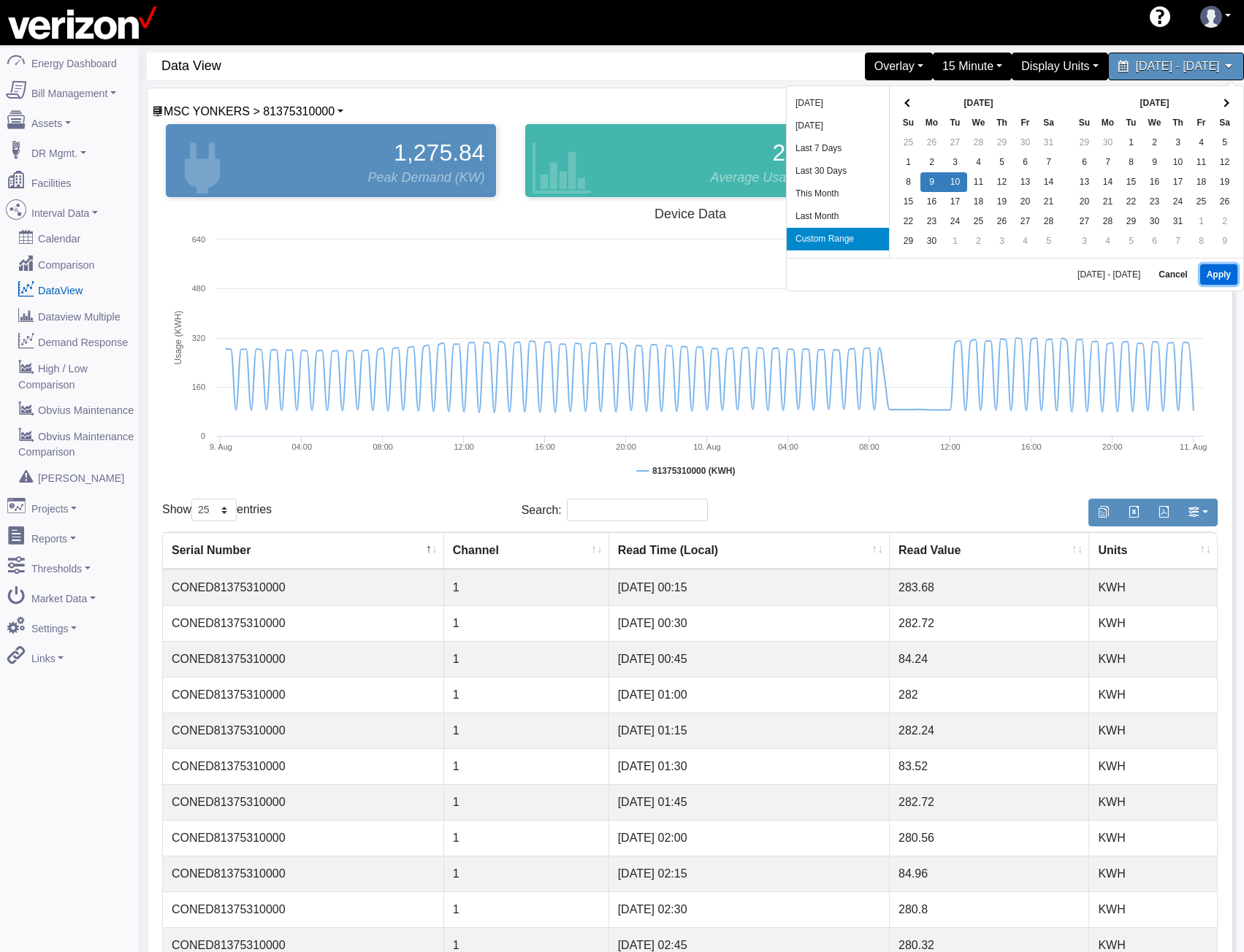
click at [1217, 279] on button "Apply" at bounding box center [1219, 274] width 37 height 20
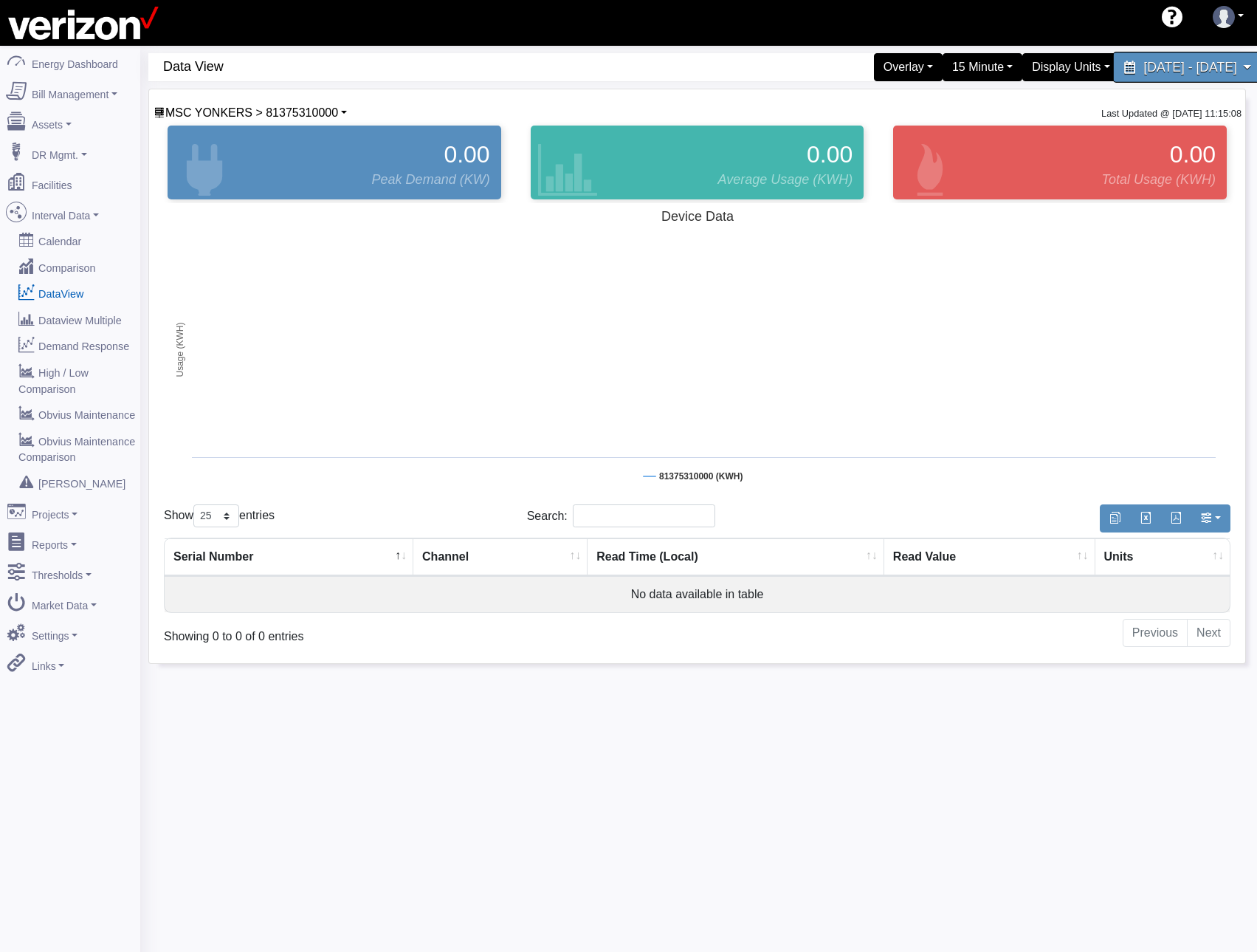
click at [1125, 76] on div "June 9, 2025 - June 10, 2025" at bounding box center [1188, 67] width 151 height 31
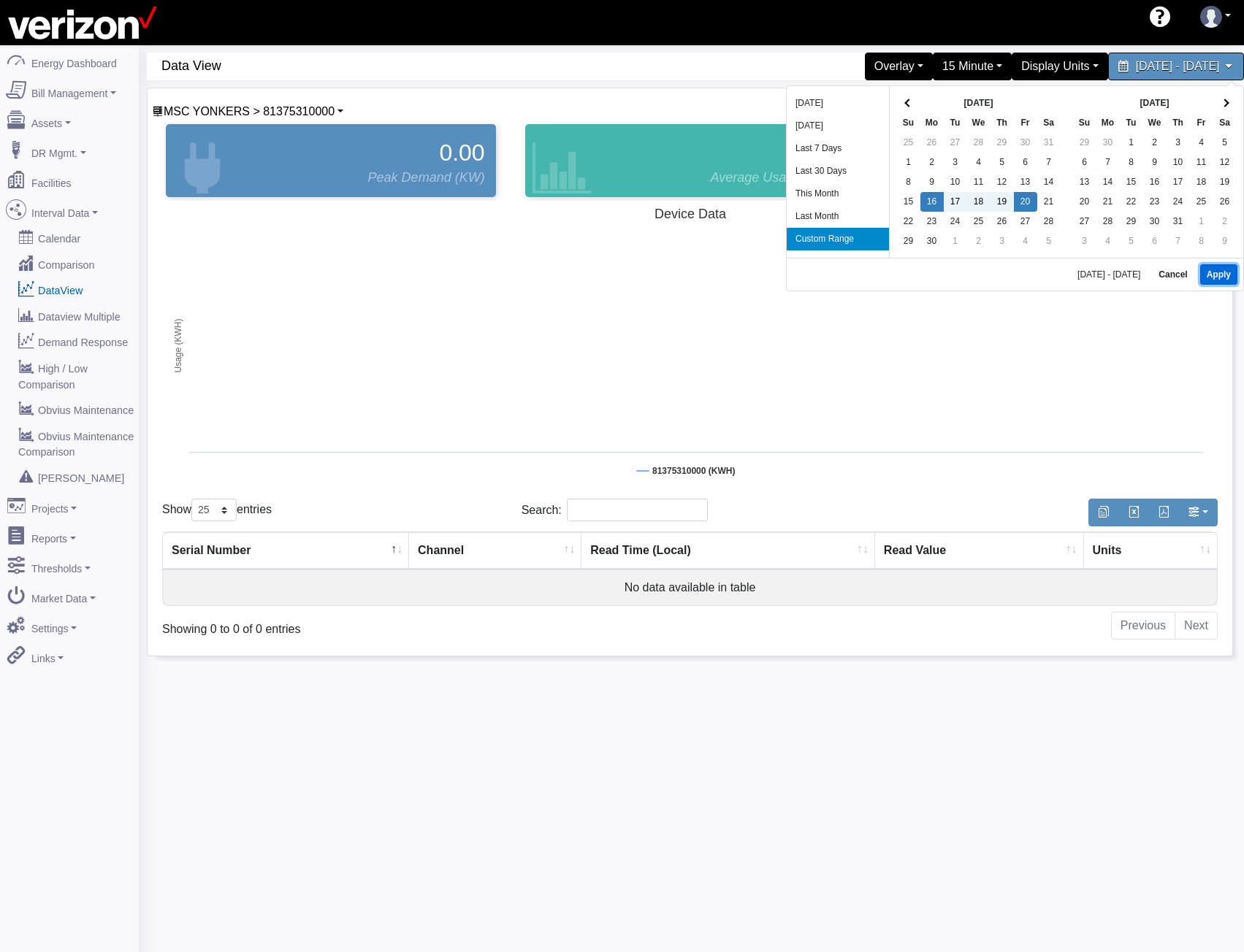
click at [1206, 270] on button "Apply" at bounding box center [1219, 274] width 37 height 20
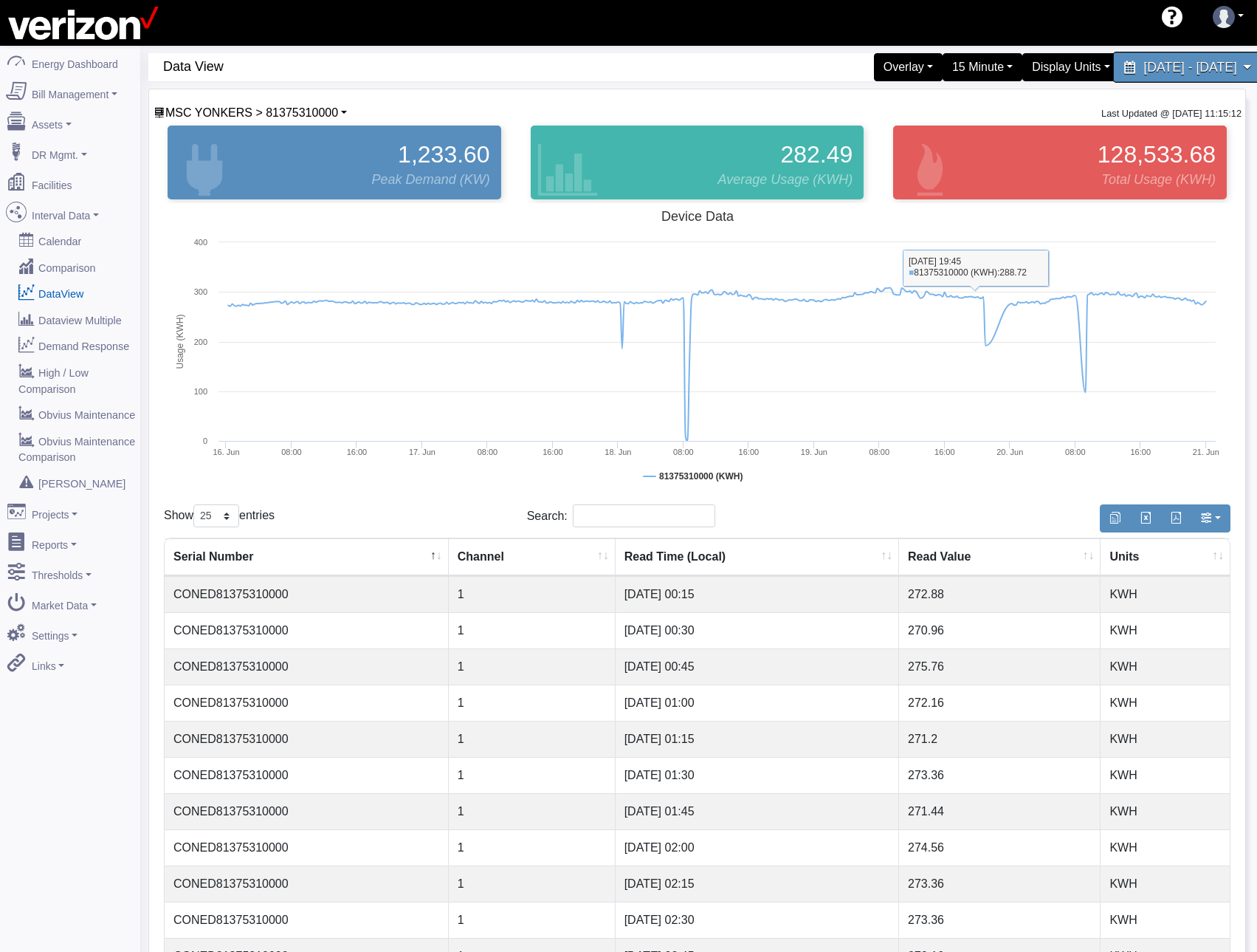
click at [1143, 67] on span "June 16, 2025 - June 20, 2025" at bounding box center [1190, 67] width 93 height 14
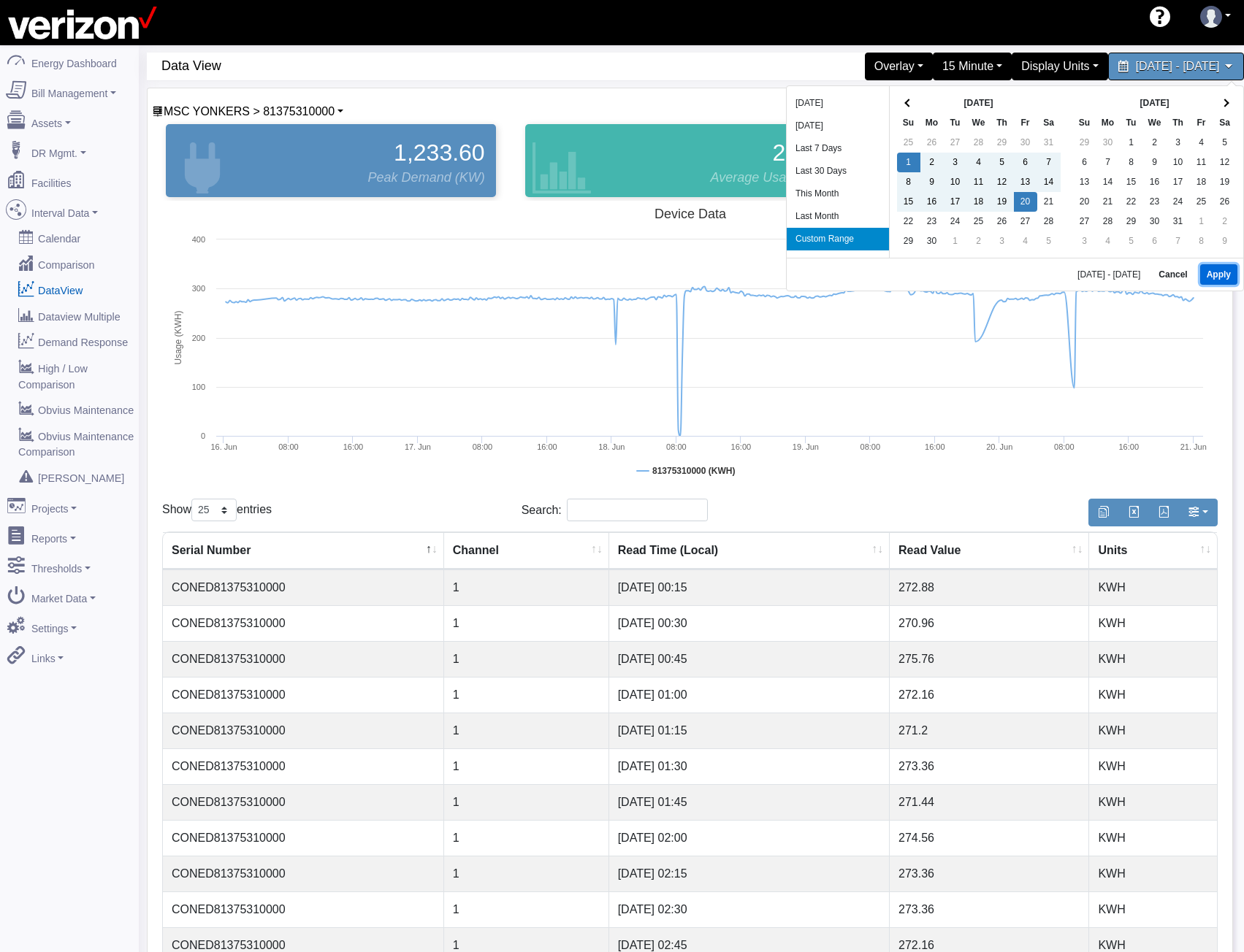
click at [1213, 276] on button "Apply" at bounding box center [1219, 274] width 37 height 20
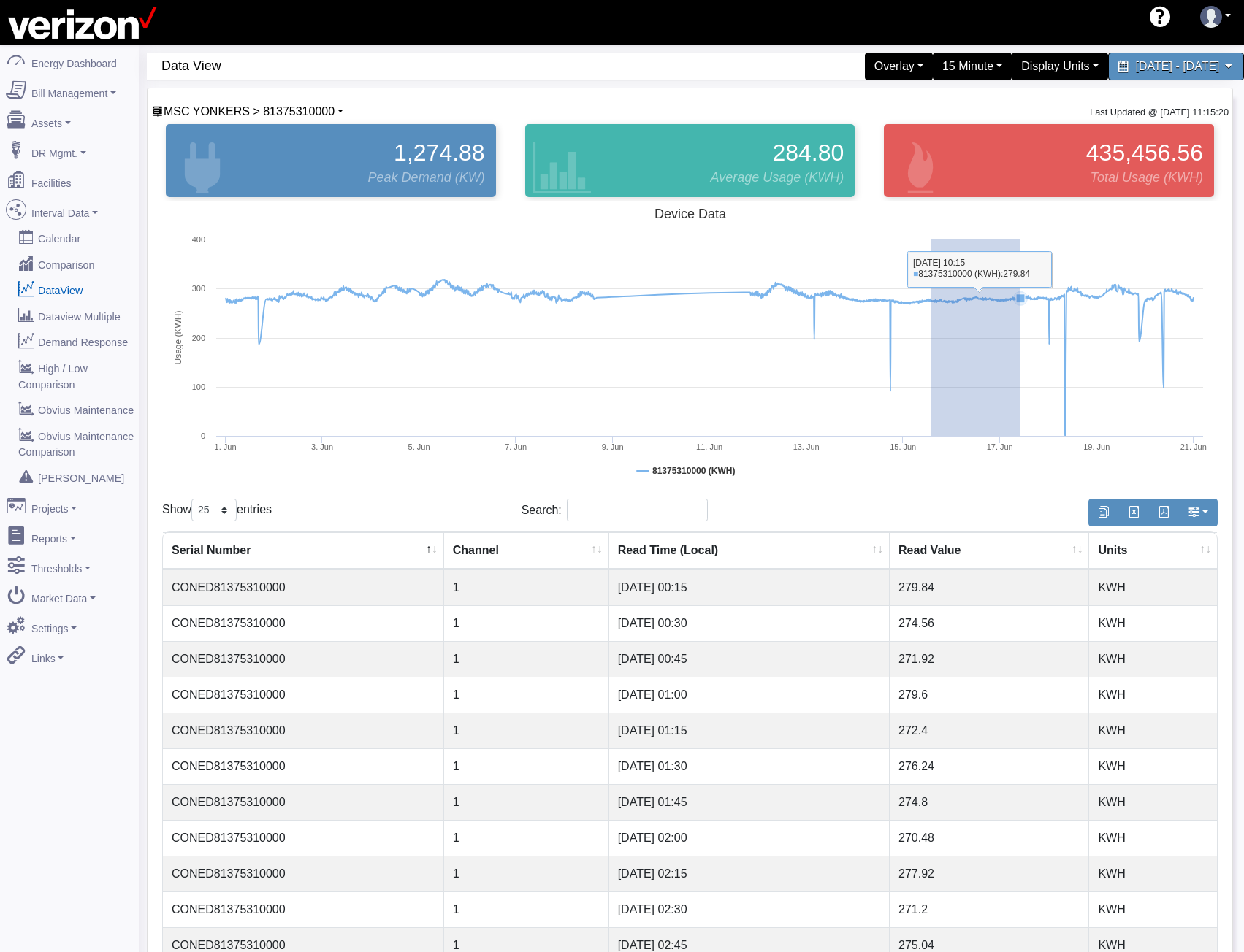
drag, startPoint x: 932, startPoint y: 345, endPoint x: 1137, endPoint y: 406, distance: 213.9
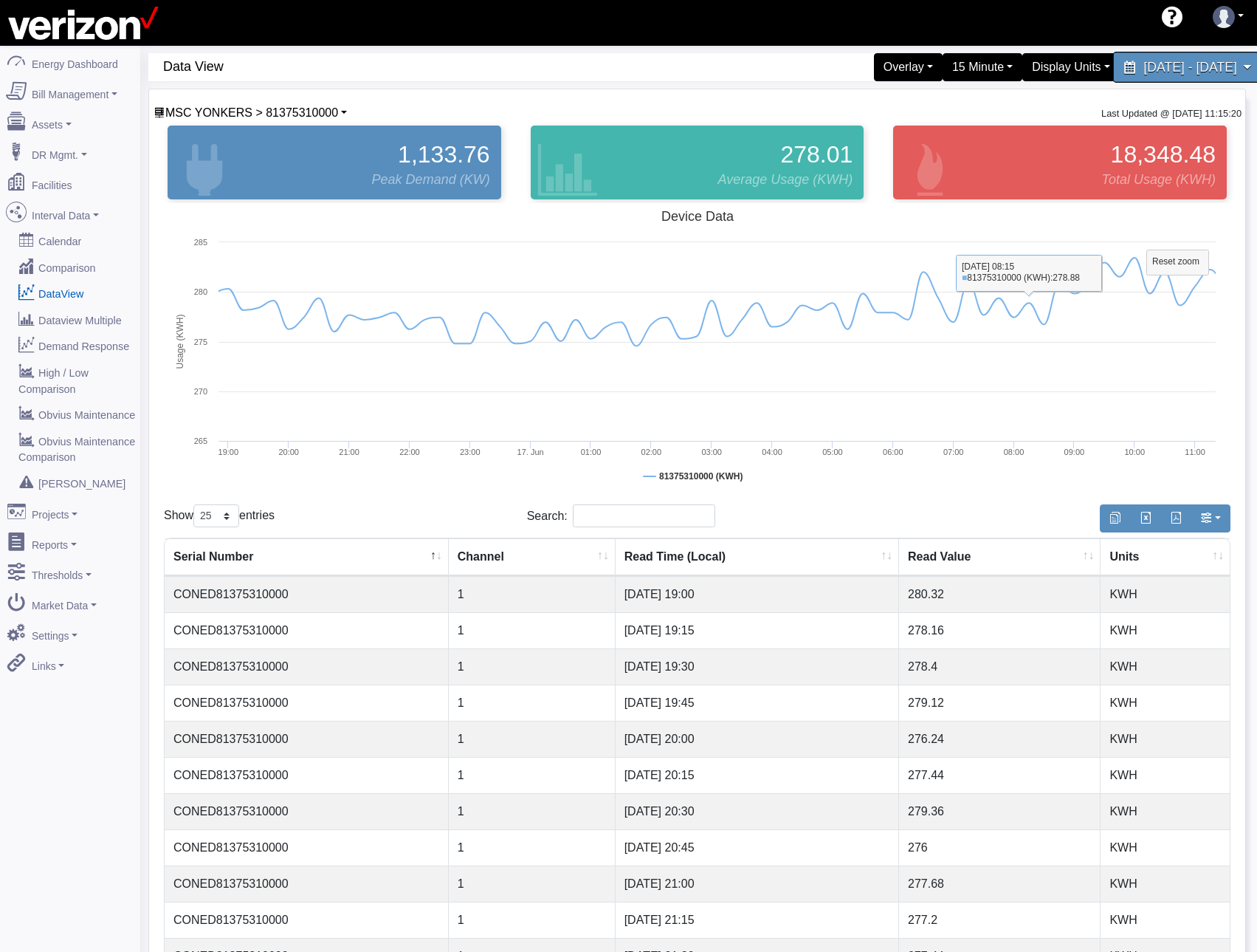
click at [1162, 61] on span "June 1, 2025 - June 20, 2025" at bounding box center [1190, 67] width 93 height 14
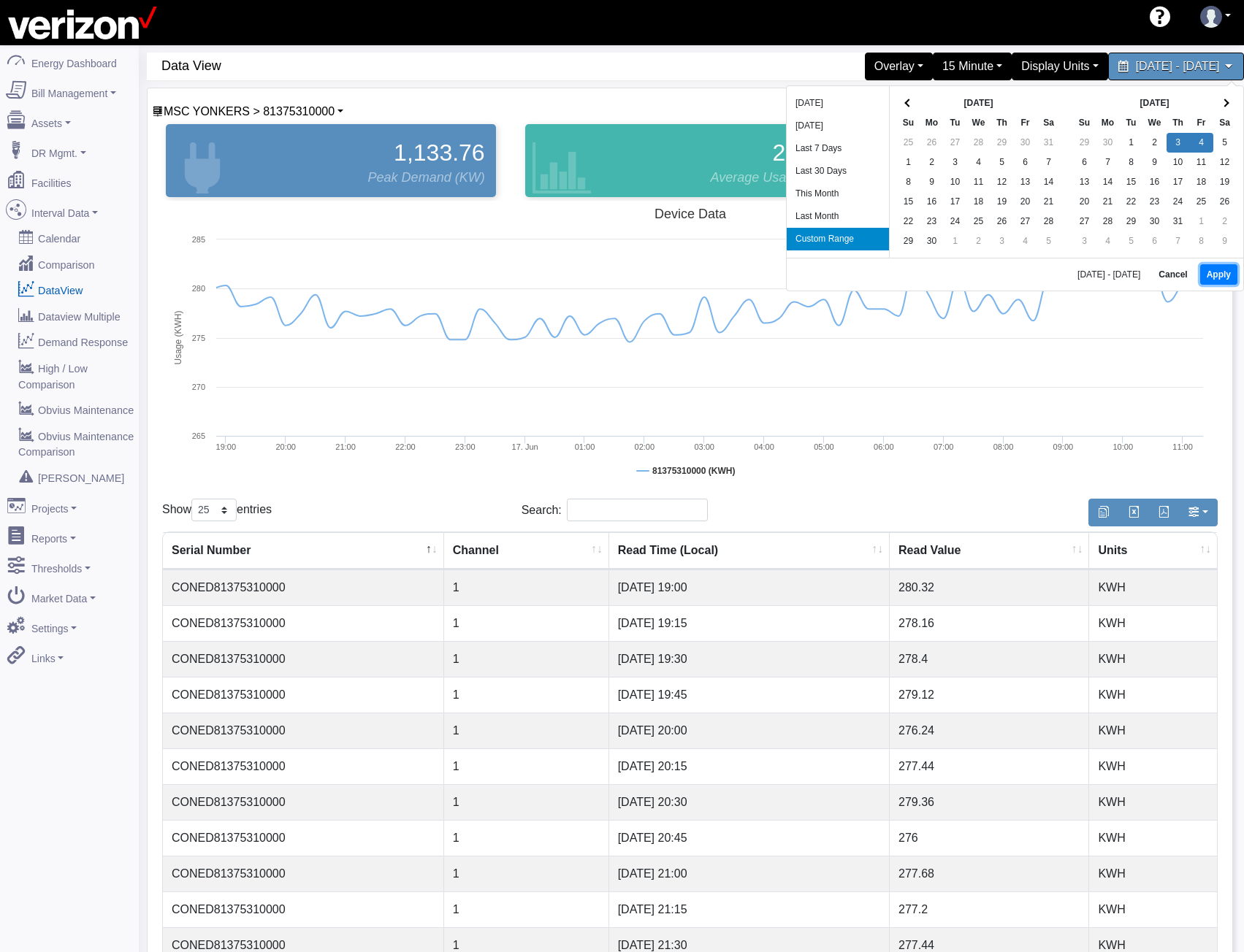
click at [1218, 273] on button "Apply" at bounding box center [1219, 274] width 37 height 20
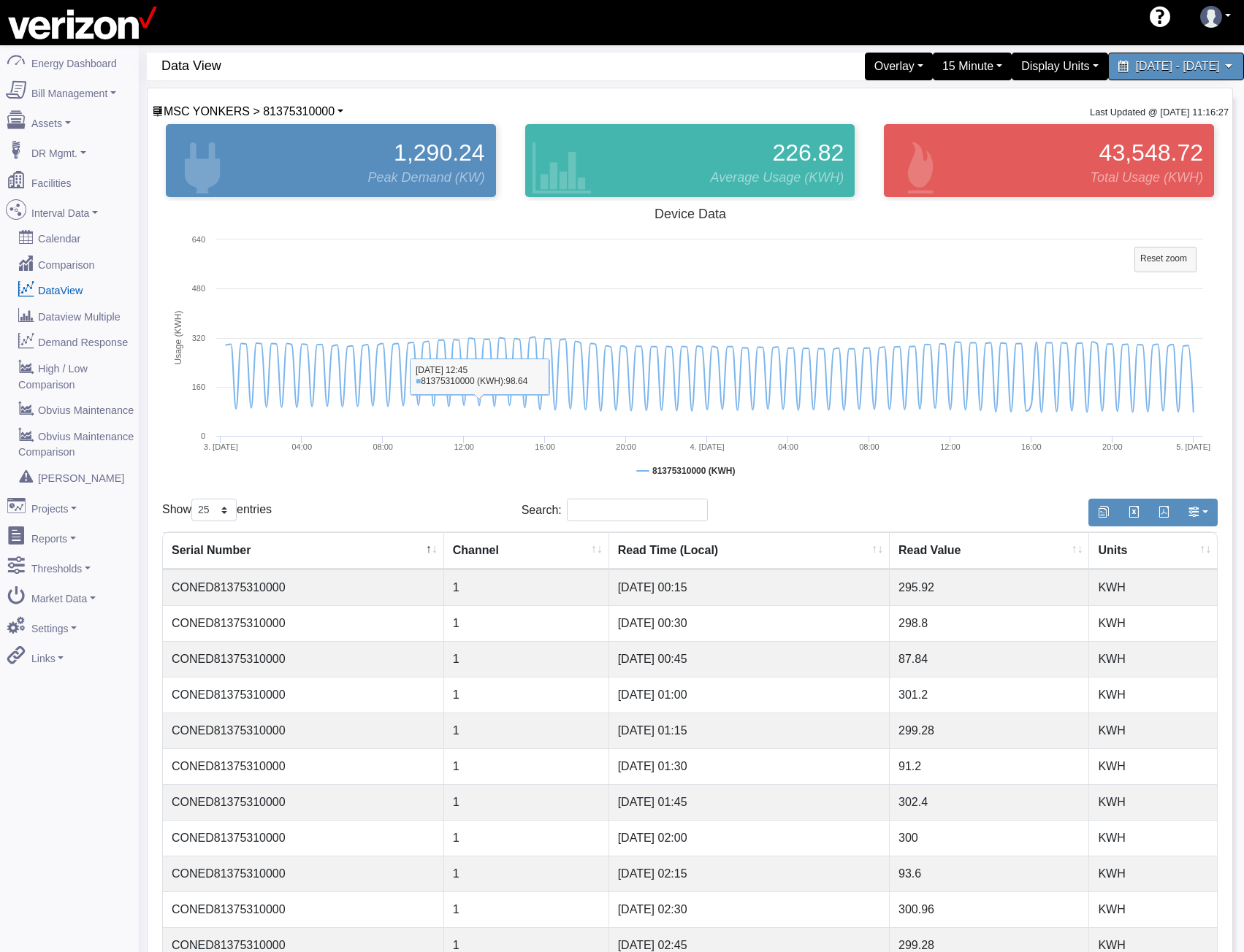
drag, startPoint x: 480, startPoint y: 437, endPoint x: 274, endPoint y: 437, distance: 206.0
click at [274, 438] on icon "Created with Highcharts 8.0.4 Usage (KWH) Device Data Reset zoom level 1:1 Rese…" at bounding box center [689, 347] width 1056 height 292
drag, startPoint x: 302, startPoint y: 407, endPoint x: 579, endPoint y: 422, distance: 277.4
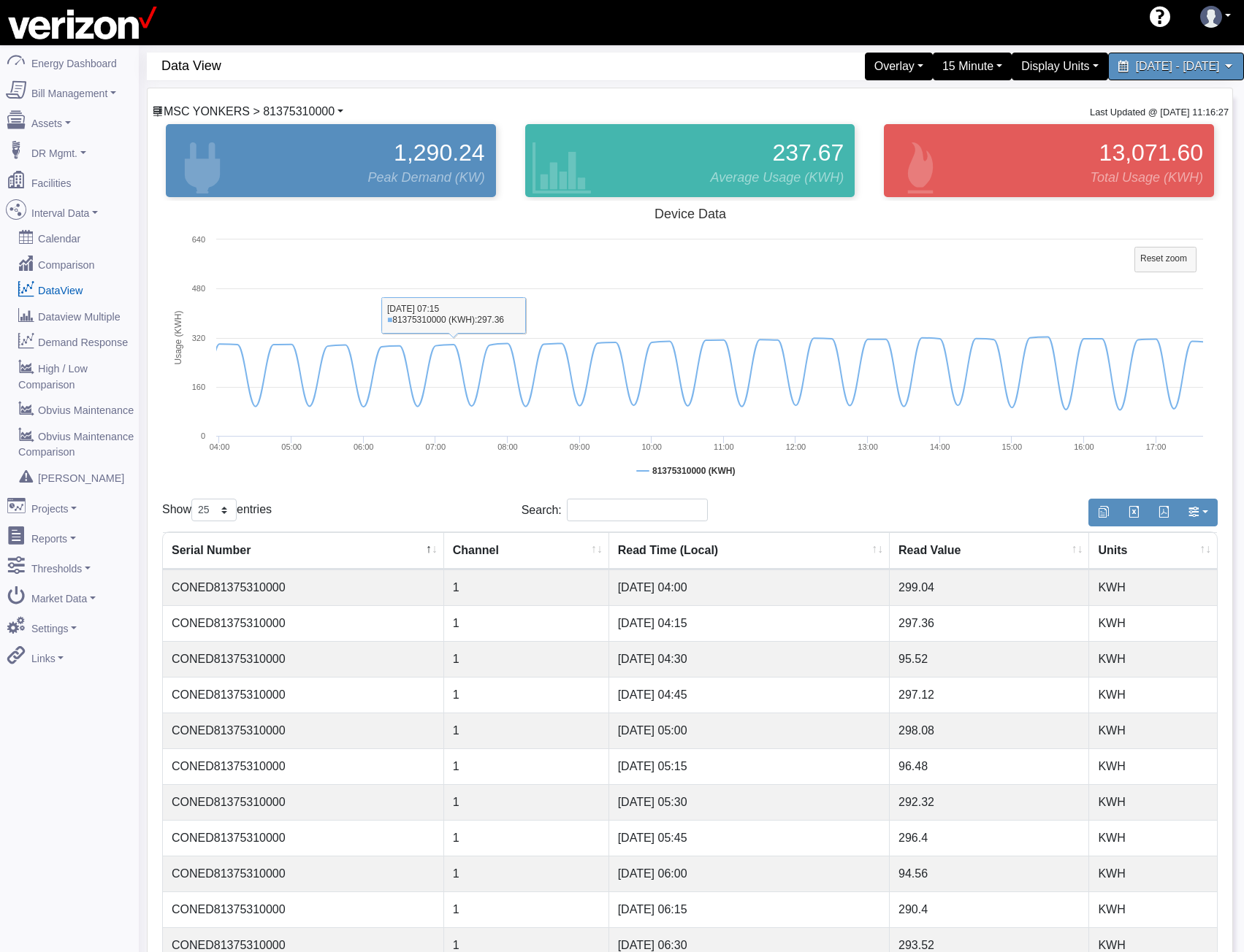
click at [298, 106] on span "MSC YONKERS > 81375310000" at bounding box center [249, 111] width 171 height 13
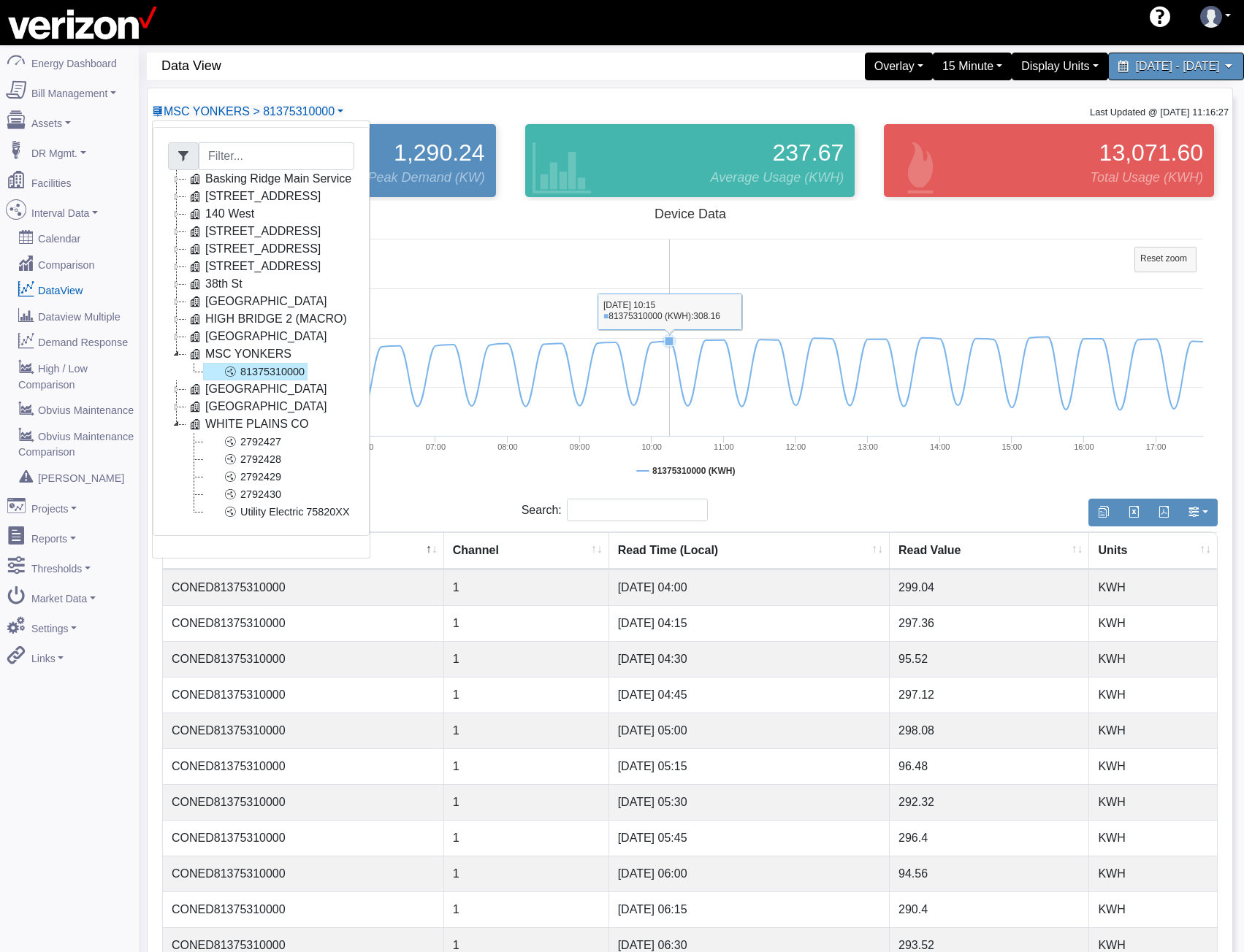
click at [662, 437] on icon at bounding box center [710, 437] width 987 height 0
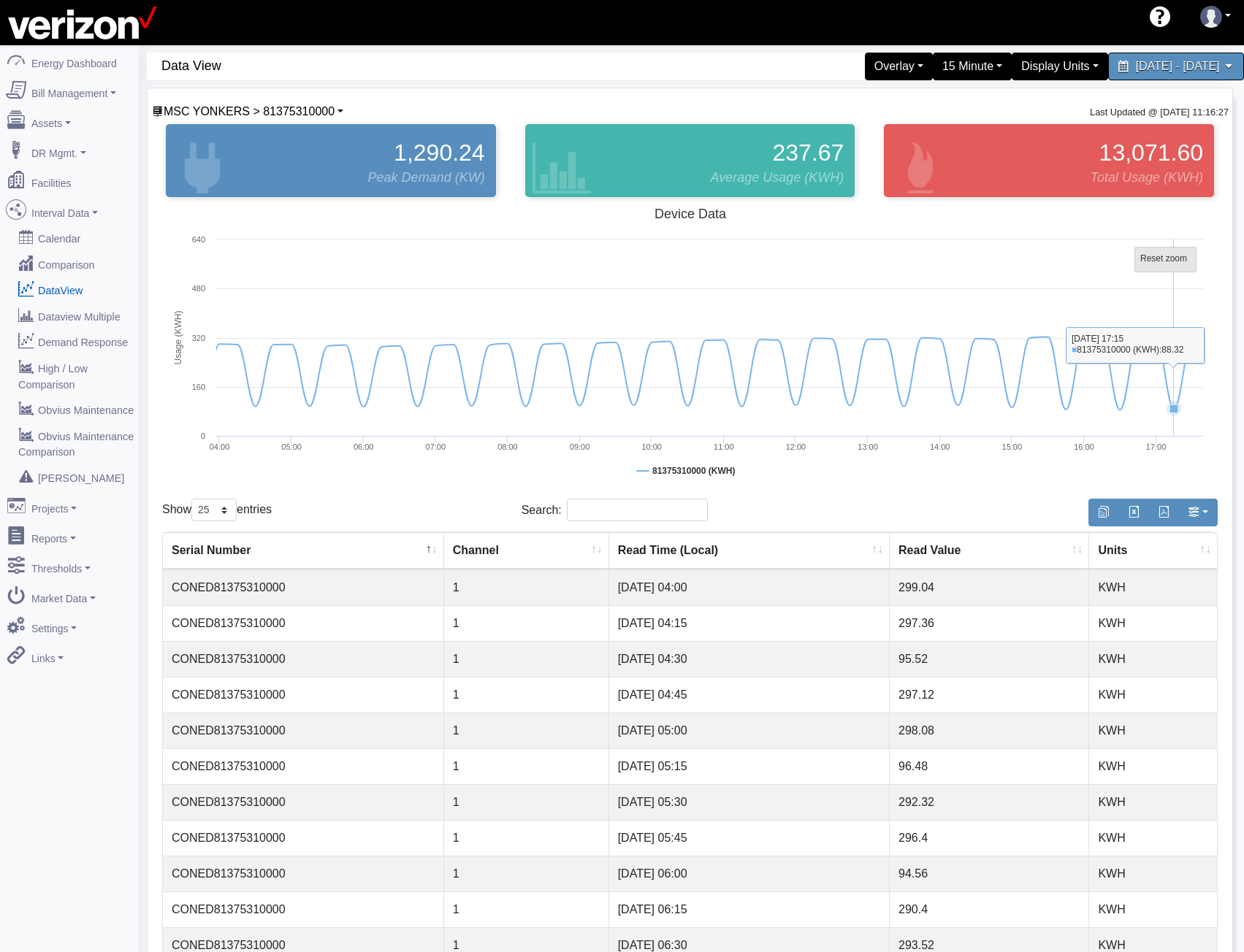
click at [1171, 256] on tspan "Reset zoom" at bounding box center [1164, 258] width 46 height 10
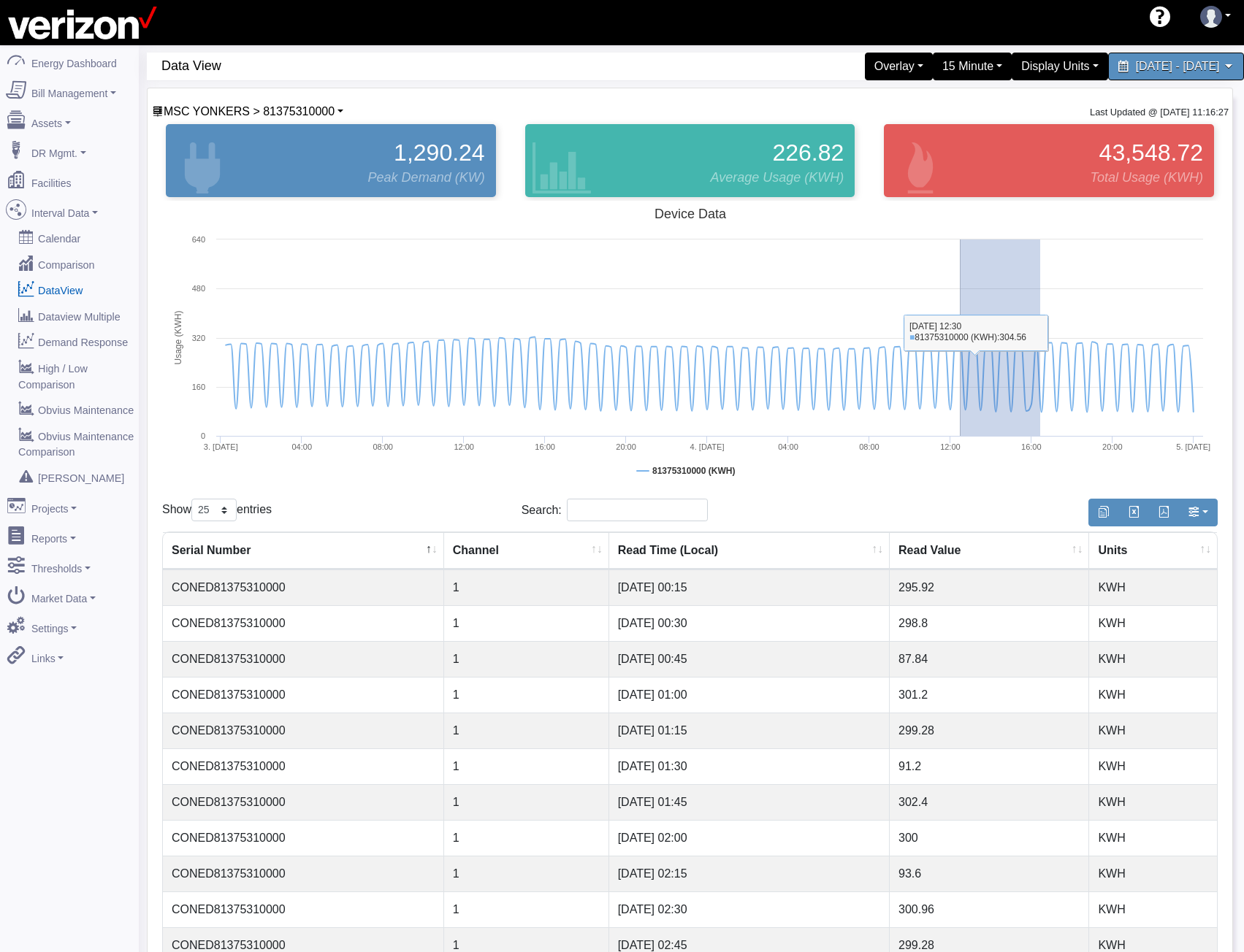
drag, startPoint x: 1040, startPoint y: 428, endPoint x: 959, endPoint y: 435, distance: 81.3
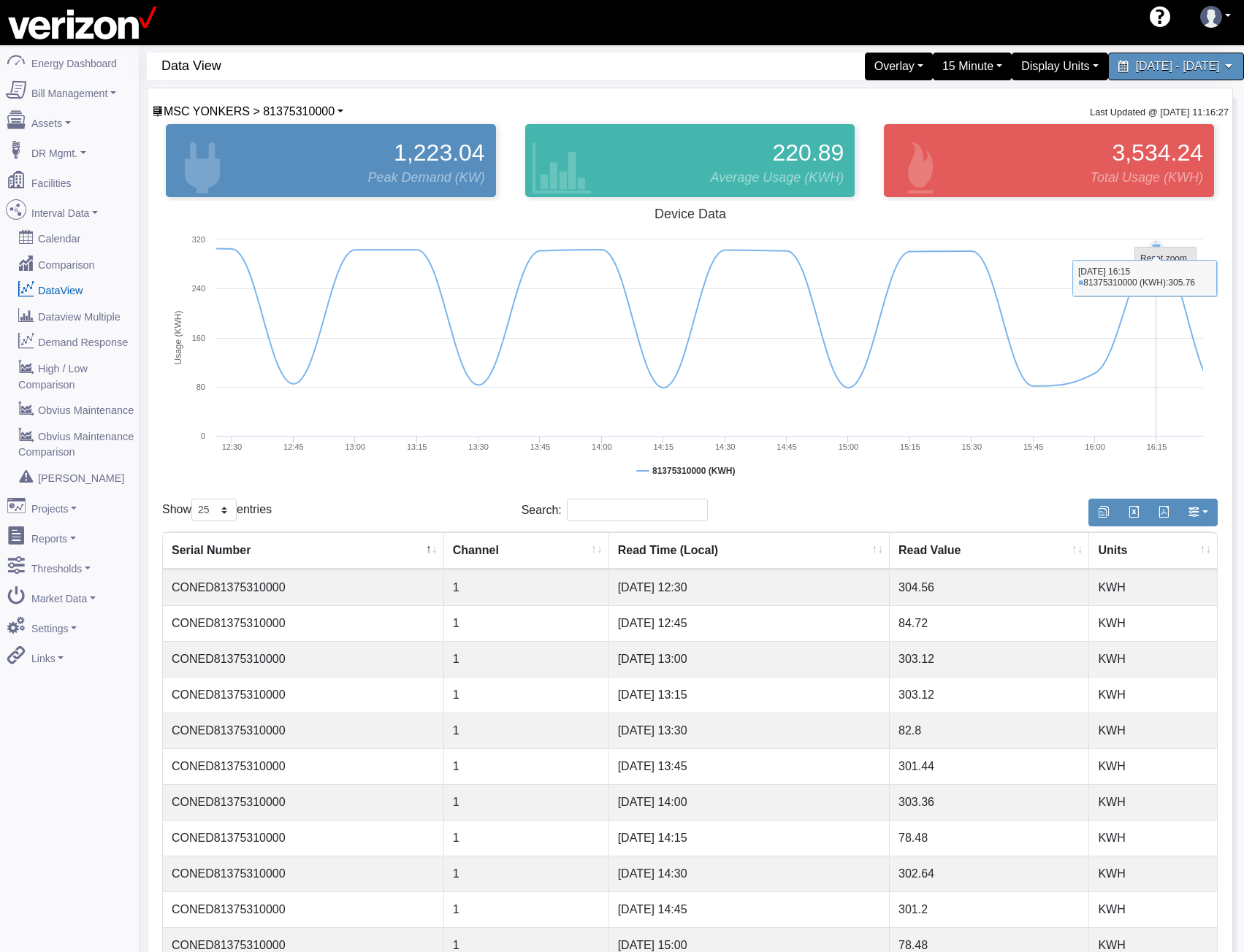
click at [1171, 261] on tspan "Reset zoom" at bounding box center [1164, 258] width 46 height 10
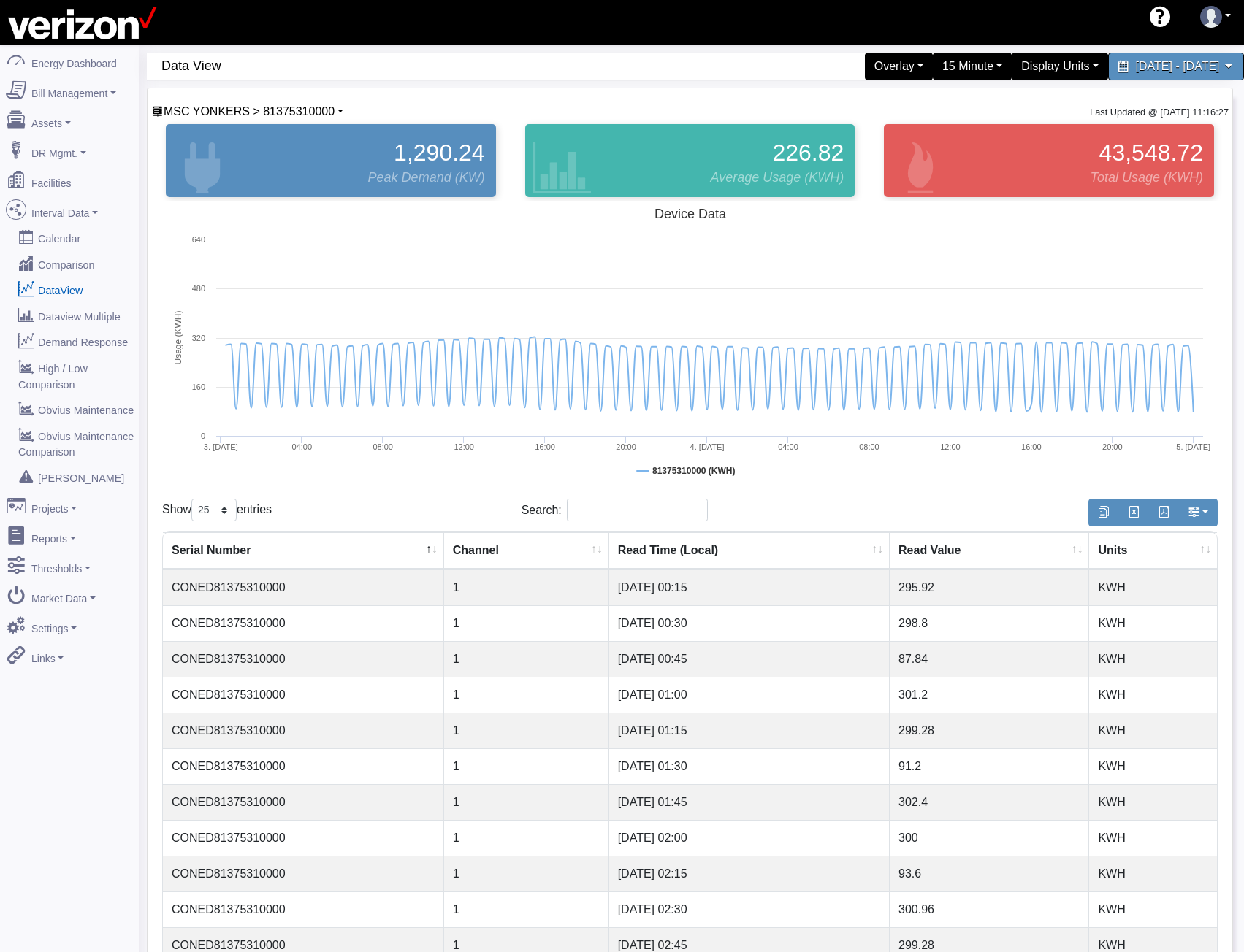
click at [196, 621] on td "CONED81375310000" at bounding box center [303, 623] width 281 height 36
copy td "CONED81375310000"
click at [307, 112] on span "MSC YONKERS > 81375310000" at bounding box center [249, 111] width 171 height 13
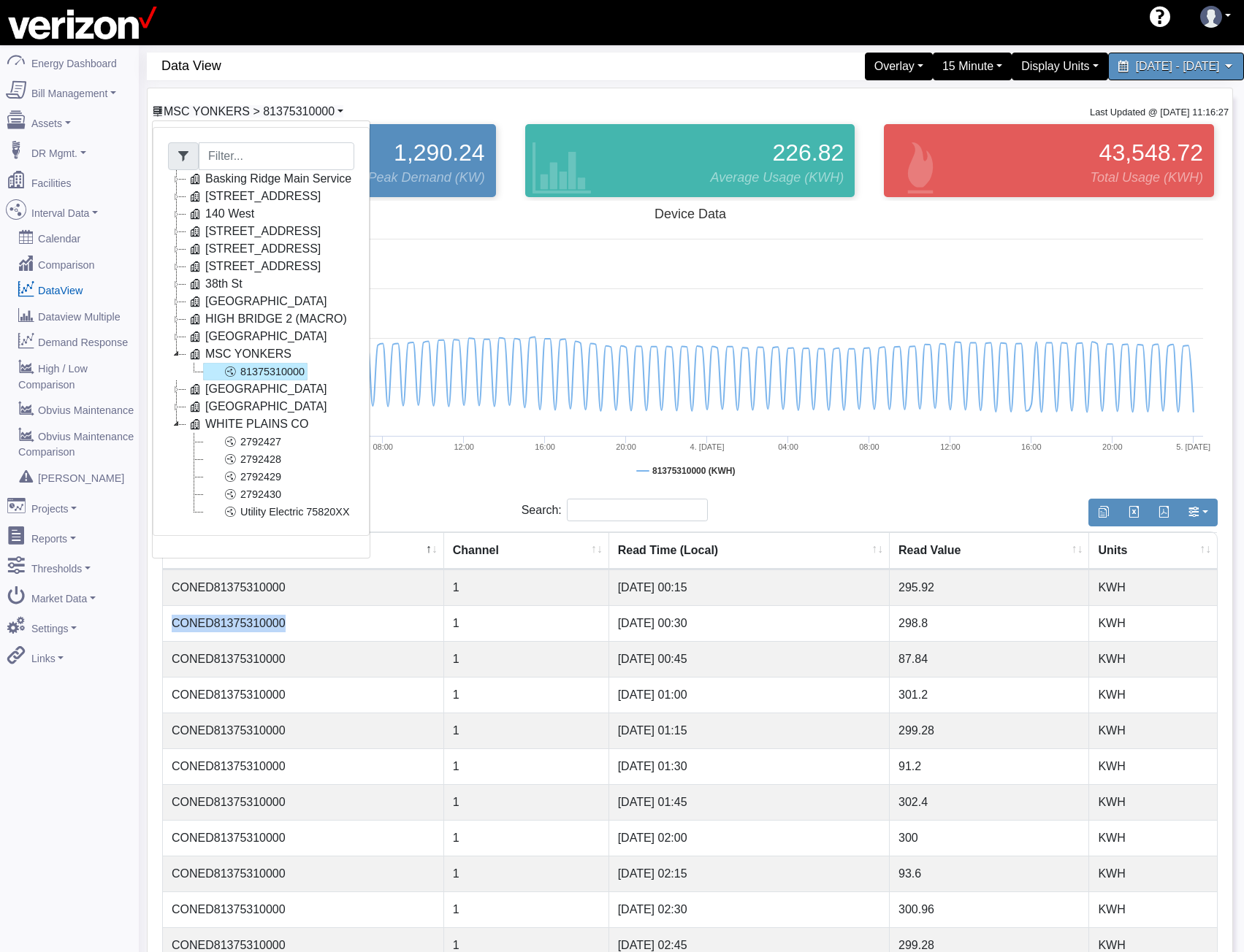
click at [193, 114] on span "MSC YONKERS > 81375310000" at bounding box center [249, 111] width 171 height 13
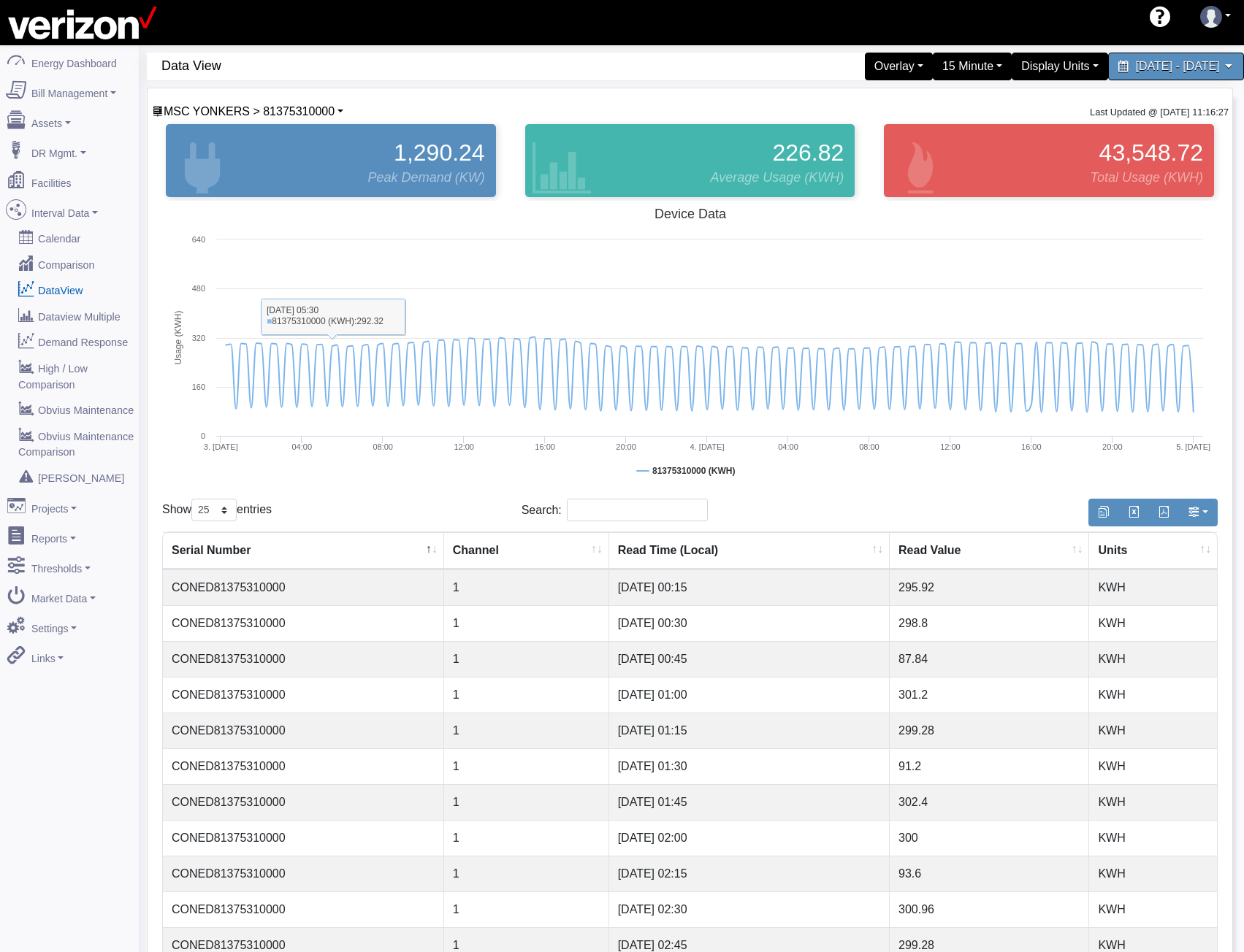
click at [285, 119] on div "MSC YONKERS > 81375310000 Basking Ridge Main Service 117 E 167 ST CO 140 West 2…" at bounding box center [247, 111] width 193 height 17
click at [285, 114] on span "MSC YONKERS > 81375310000" at bounding box center [249, 111] width 171 height 13
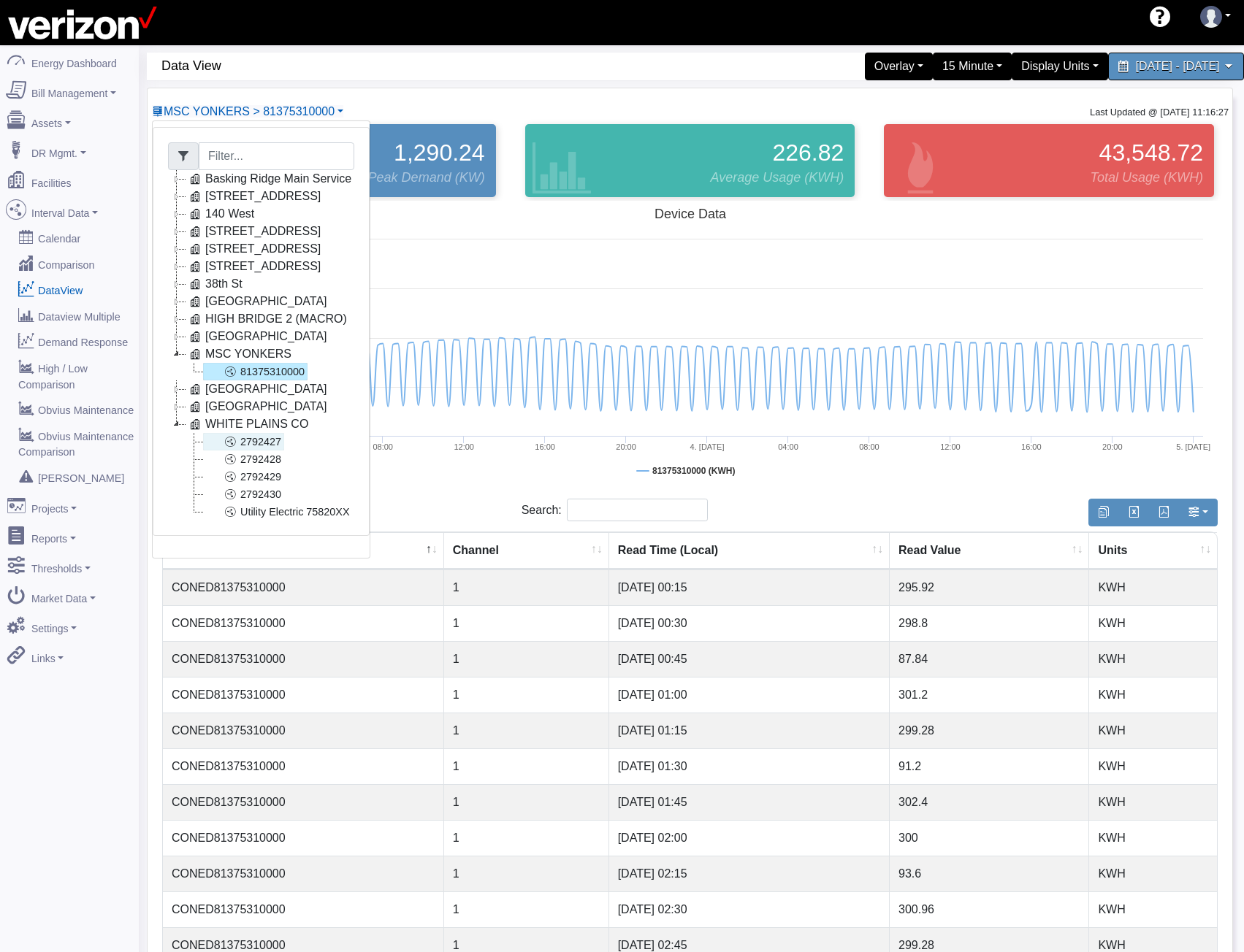
click at [272, 440] on link "2792427" at bounding box center [244, 441] width 81 height 17
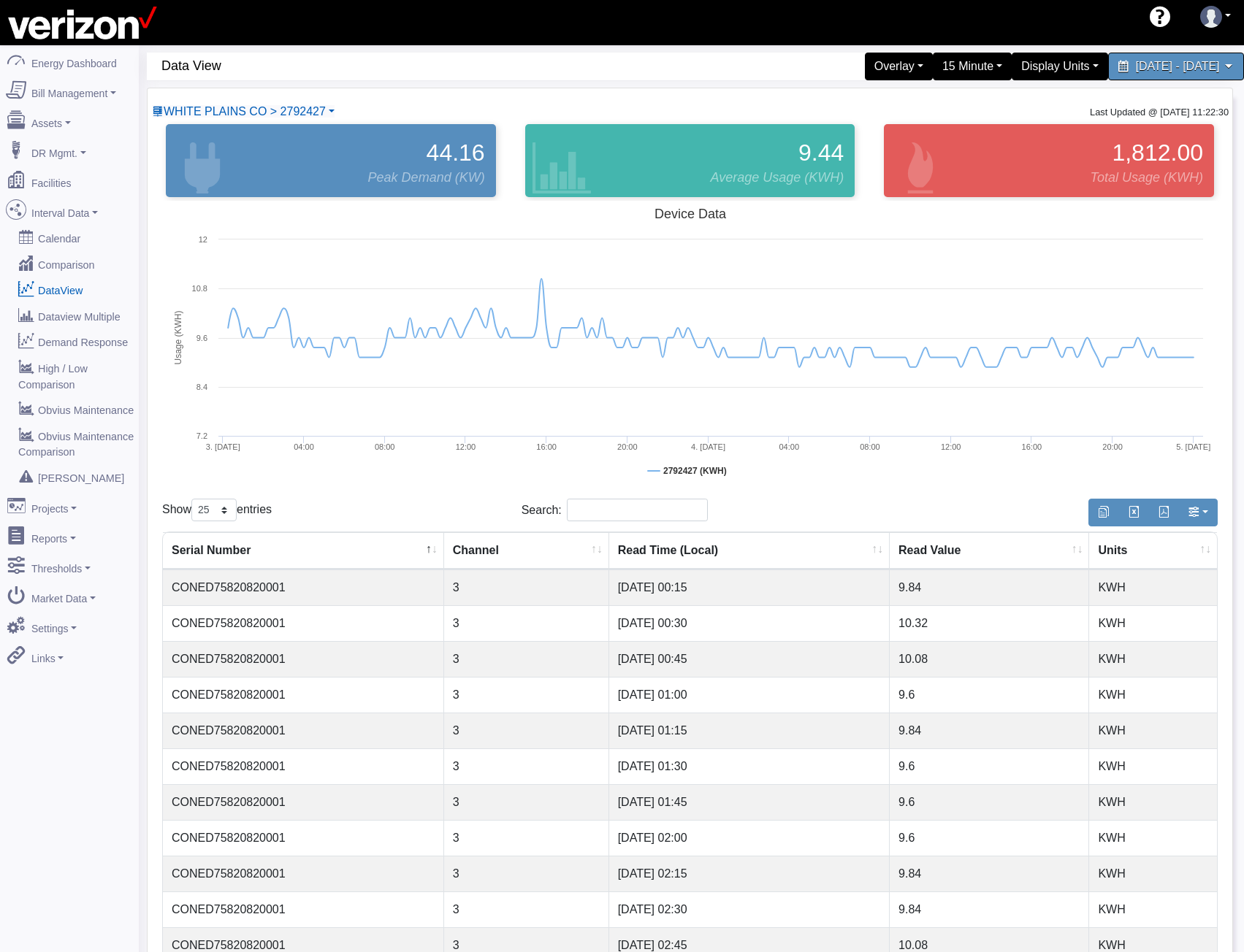
click at [293, 120] on div "WHITE PLAINS CO > 2792427 Basking Ridge Main Service 117 E 167 ST CO 140 West 2…" at bounding box center [244, 111] width 184 height 17
drag, startPoint x: 274, startPoint y: 111, endPoint x: 283, endPoint y: 134, distance: 24.7
click at [275, 111] on span "WHITE PLAINS CO > 2792427" at bounding box center [244, 111] width 162 height 13
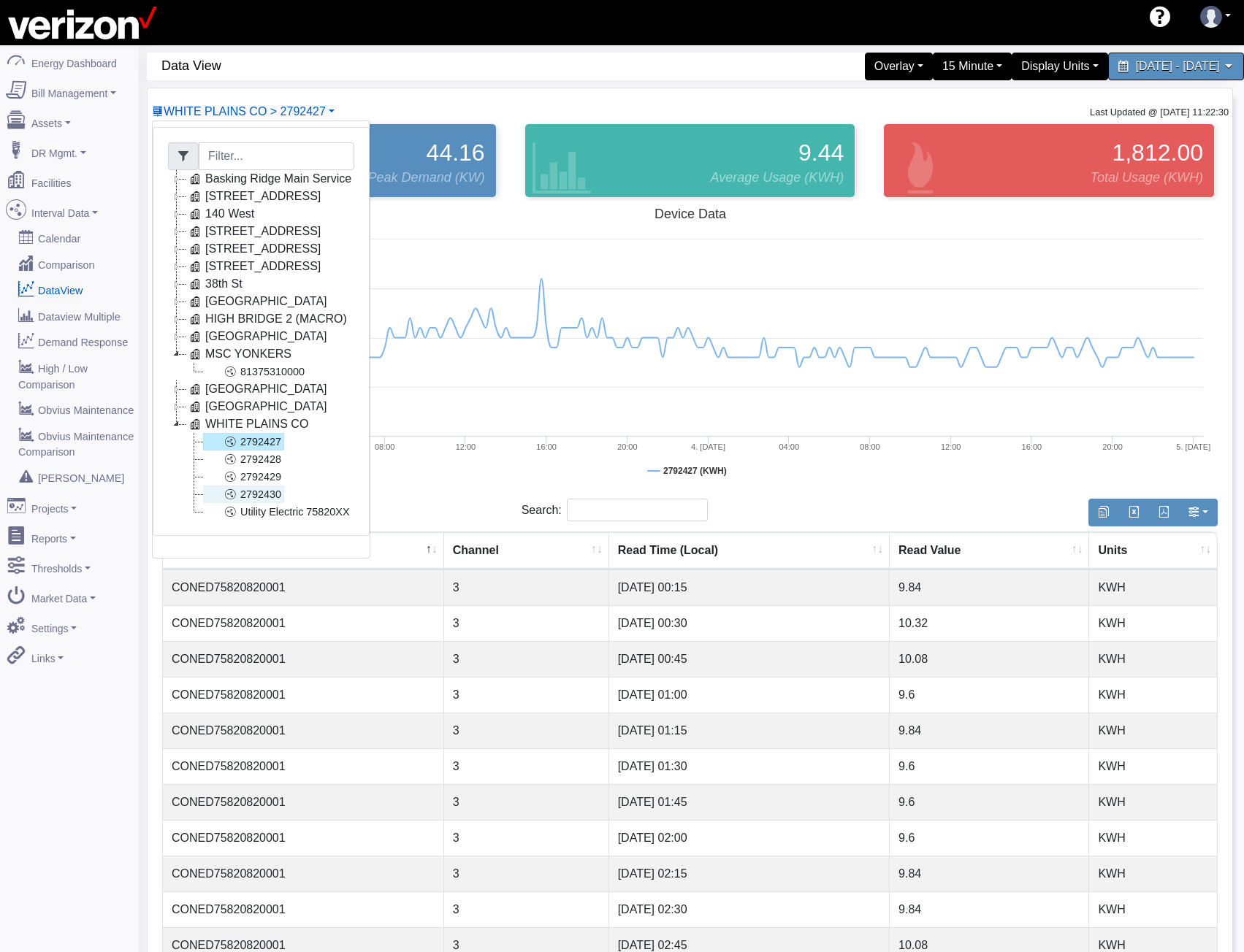
click at [253, 492] on link "2792430" at bounding box center [244, 494] width 81 height 17
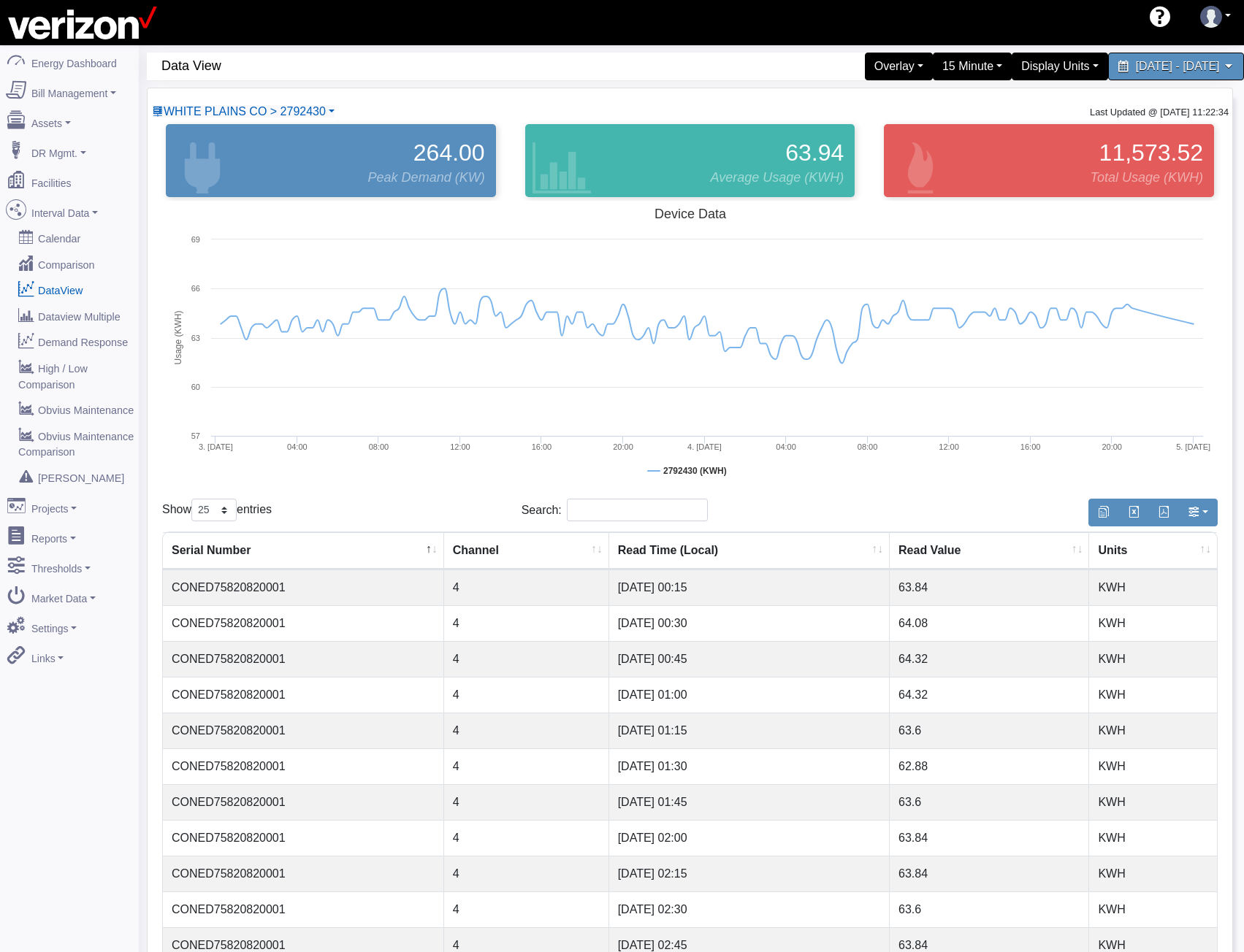
click at [245, 103] on div "WHITE PLAINS CO > 2792430 Basking Ridge Main Service 117 E 167 ST CO 140 West 2…" at bounding box center [690, 801] width 1085 height 1426
click at [245, 106] on span "WHITE PLAINS CO > 2792430" at bounding box center [244, 111] width 162 height 13
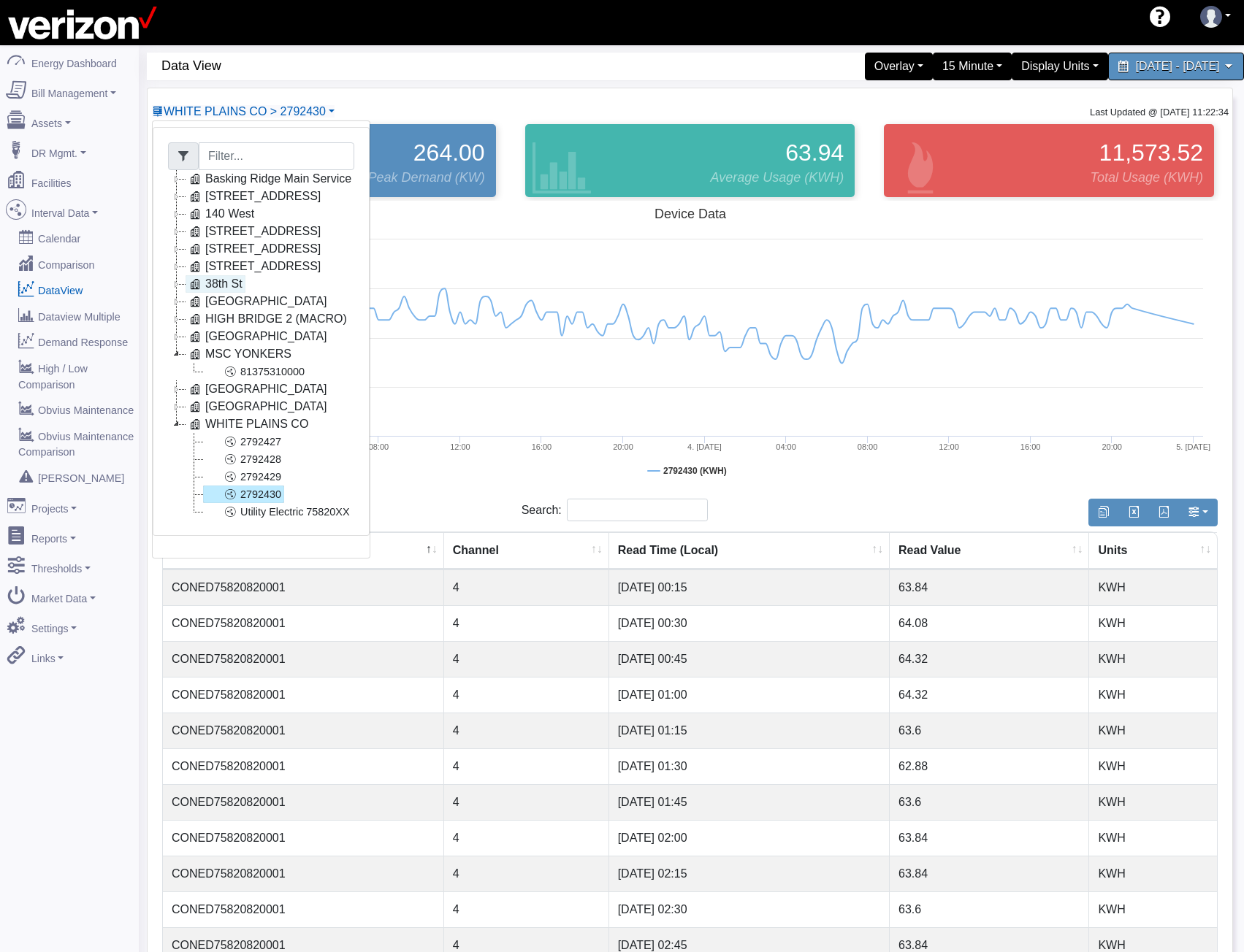
click at [200, 282] on icon at bounding box center [195, 283] width 17 height 17
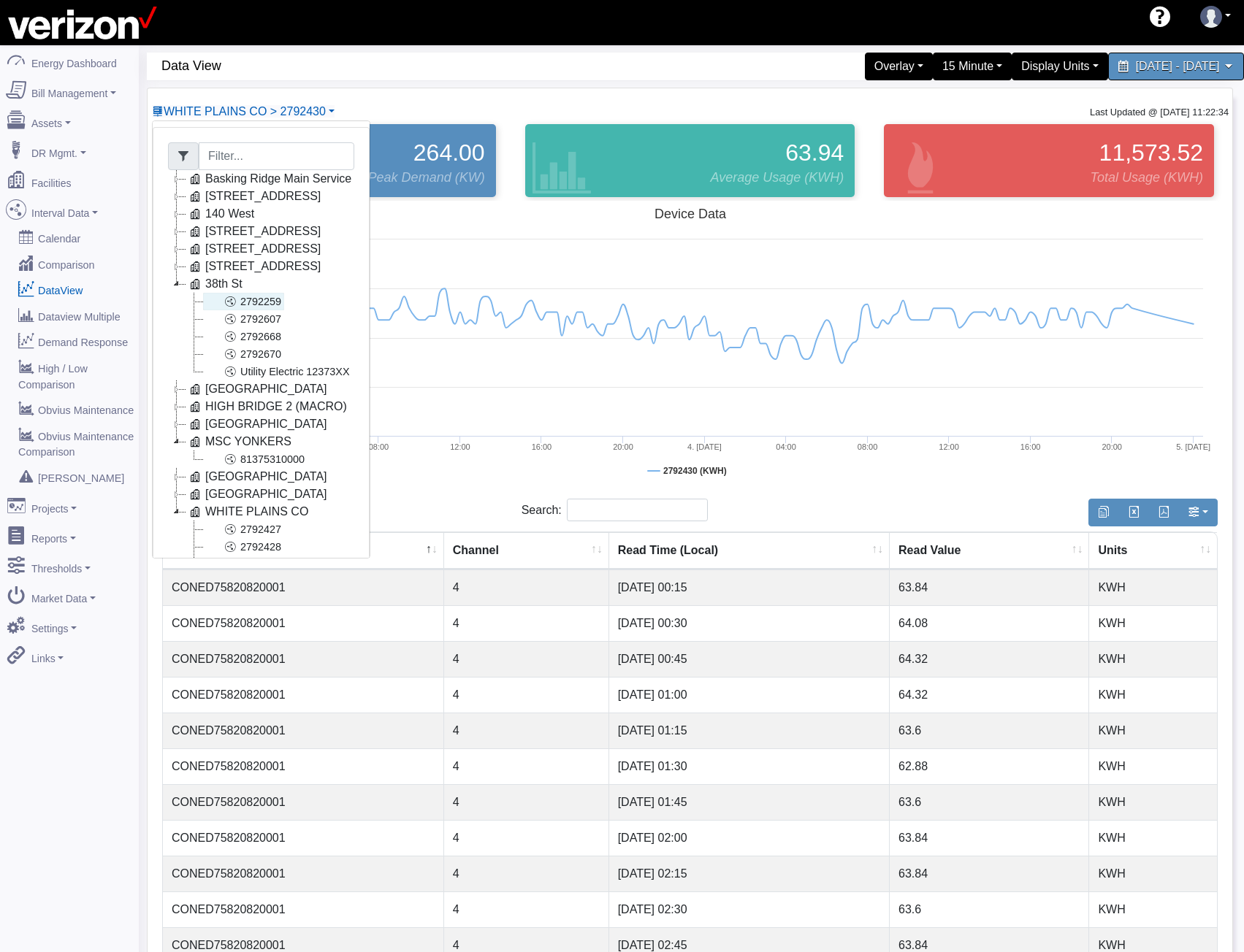
click at [233, 301] on icon at bounding box center [229, 301] width 17 height 17
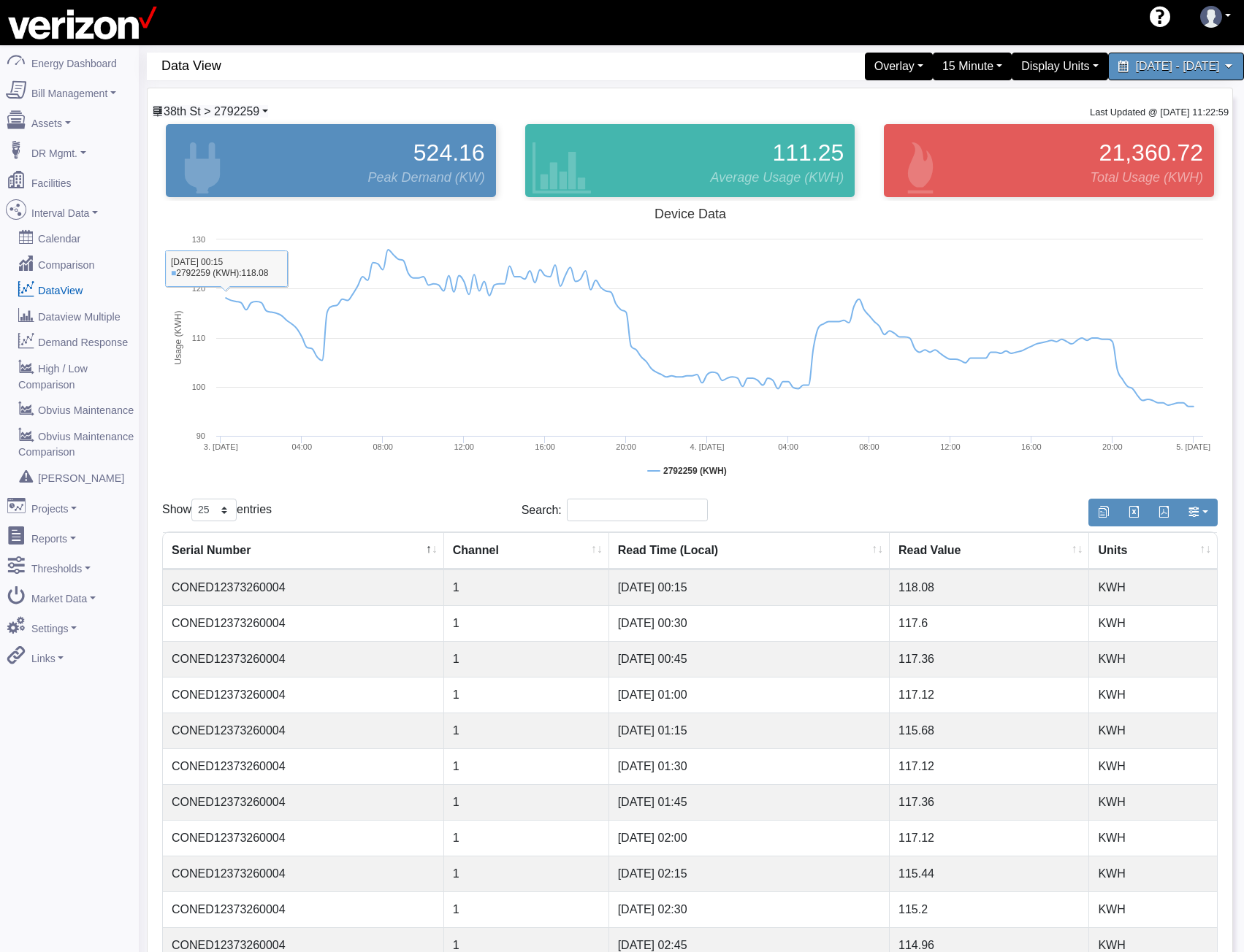
click at [235, 109] on span "38th St > 2792259" at bounding box center [211, 111] width 96 height 13
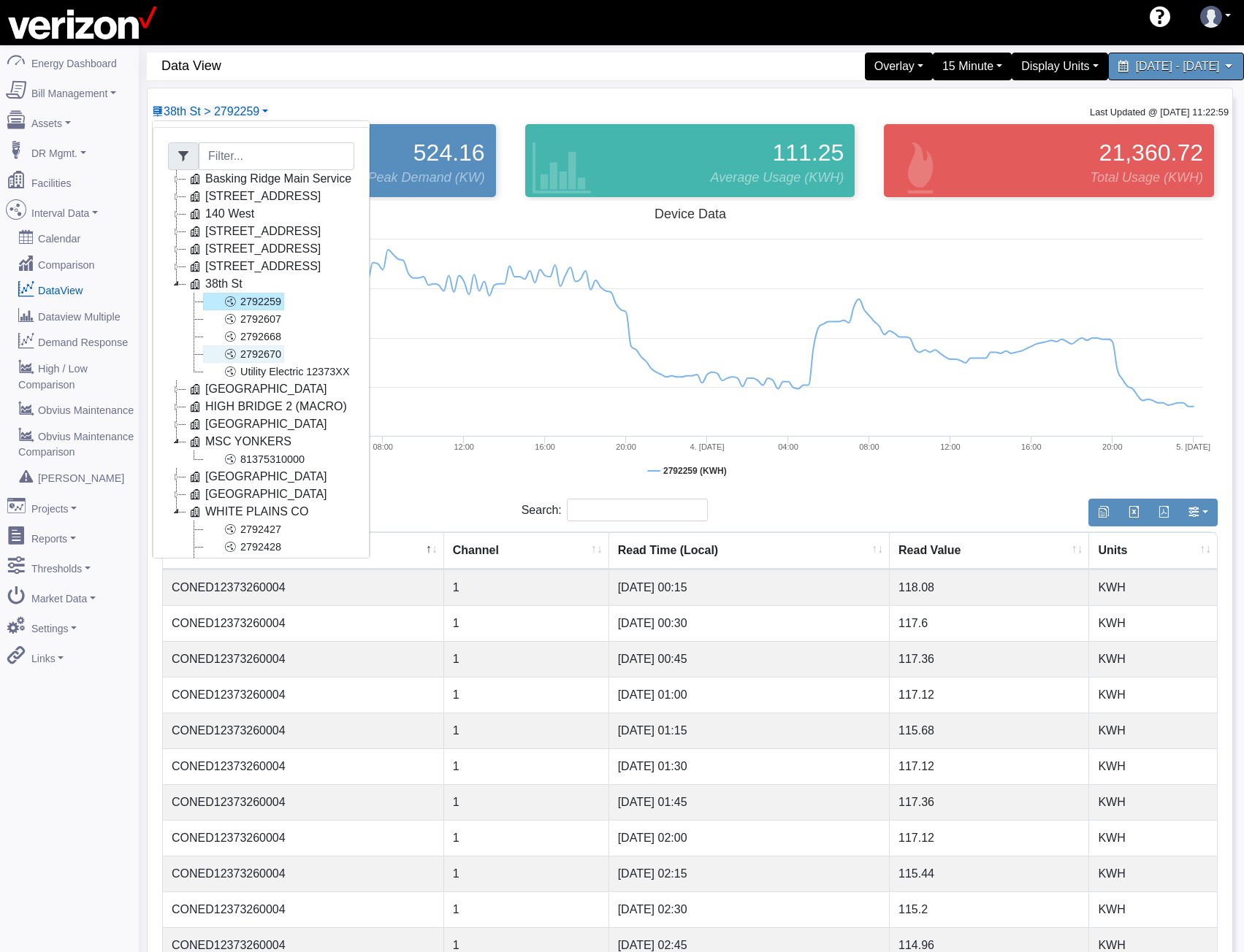
click at [262, 360] on link "2792670" at bounding box center [244, 354] width 81 height 17
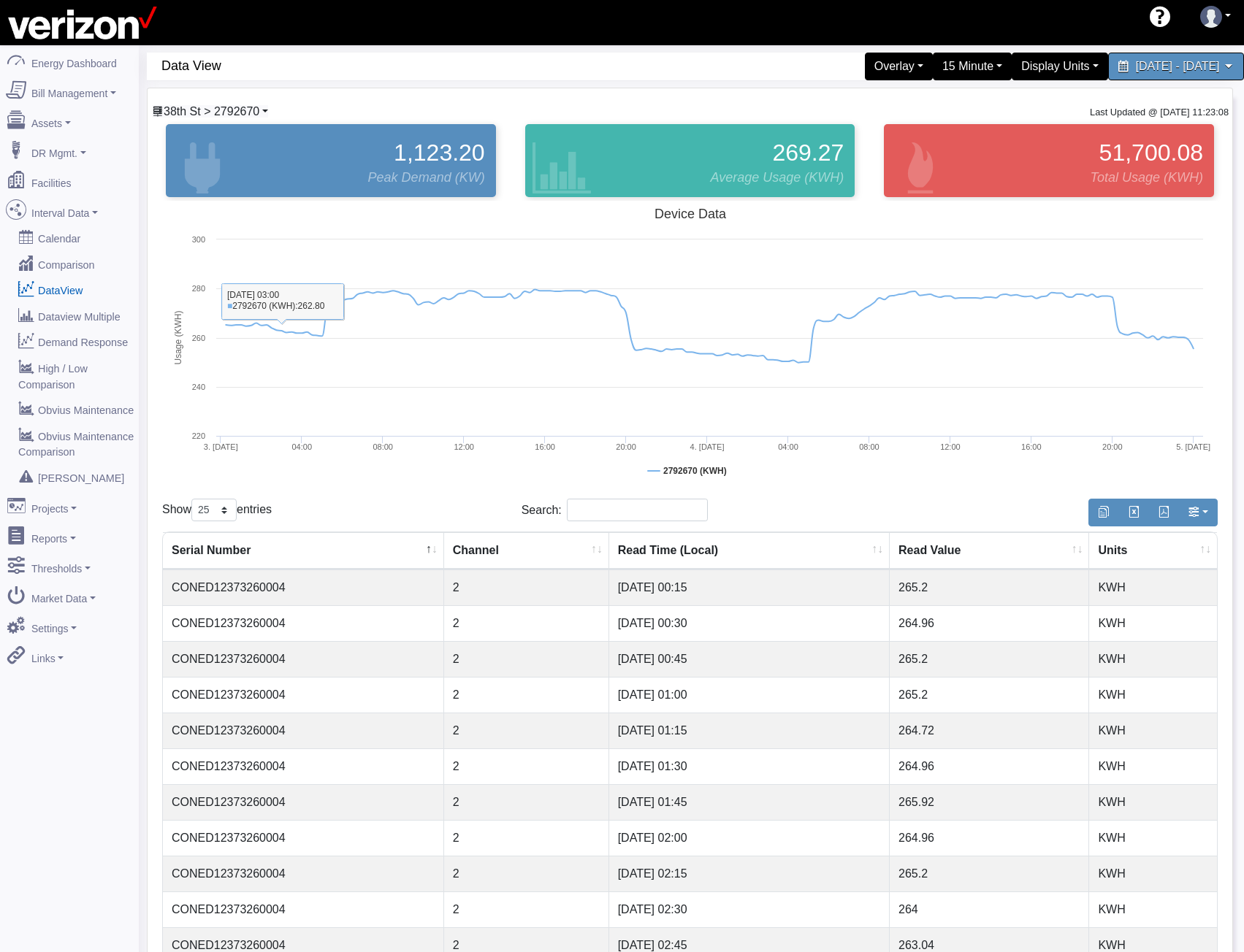
click at [253, 110] on span "38th St > 2792670" at bounding box center [211, 111] width 96 height 13
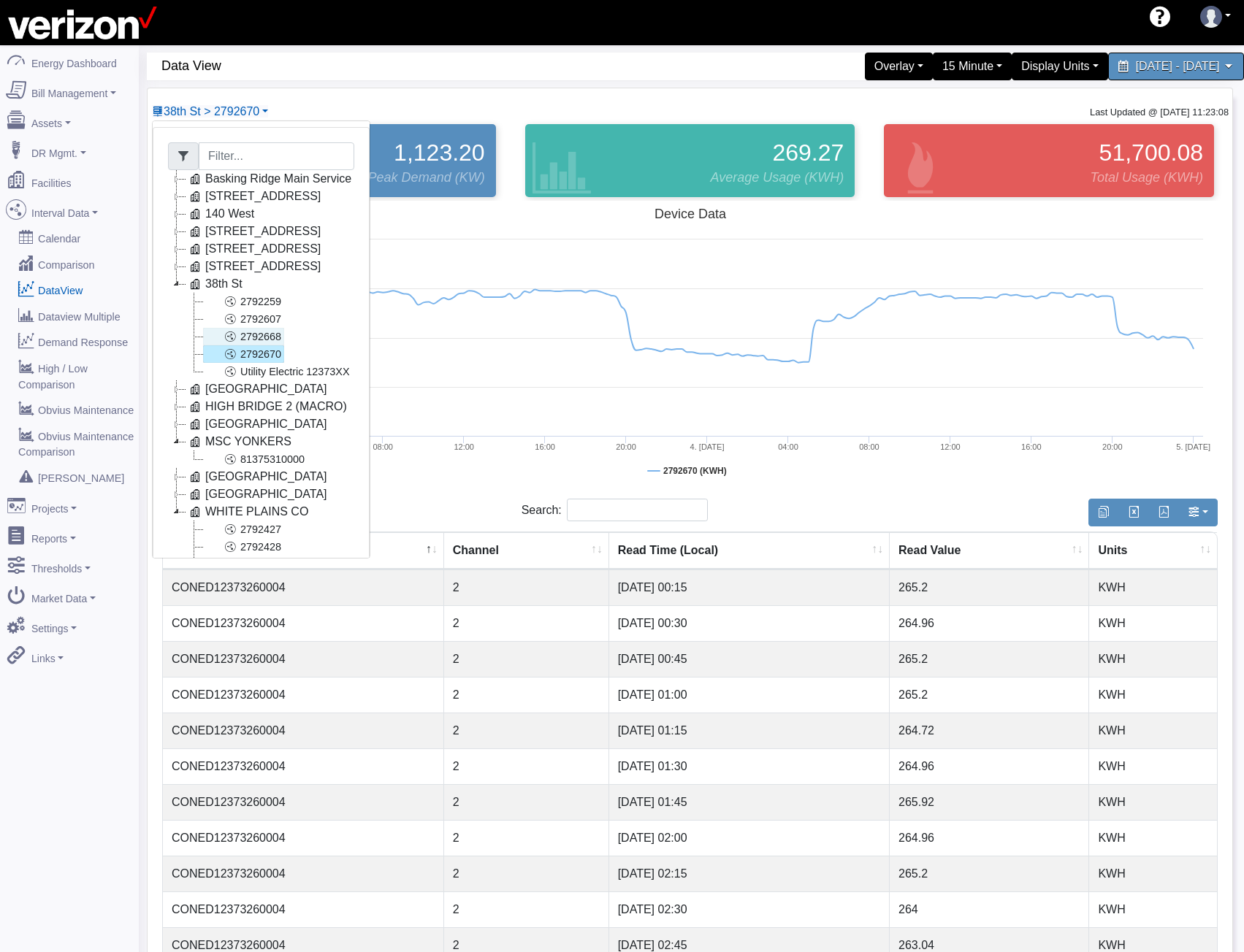
click at [268, 342] on link "2792668" at bounding box center [244, 336] width 81 height 17
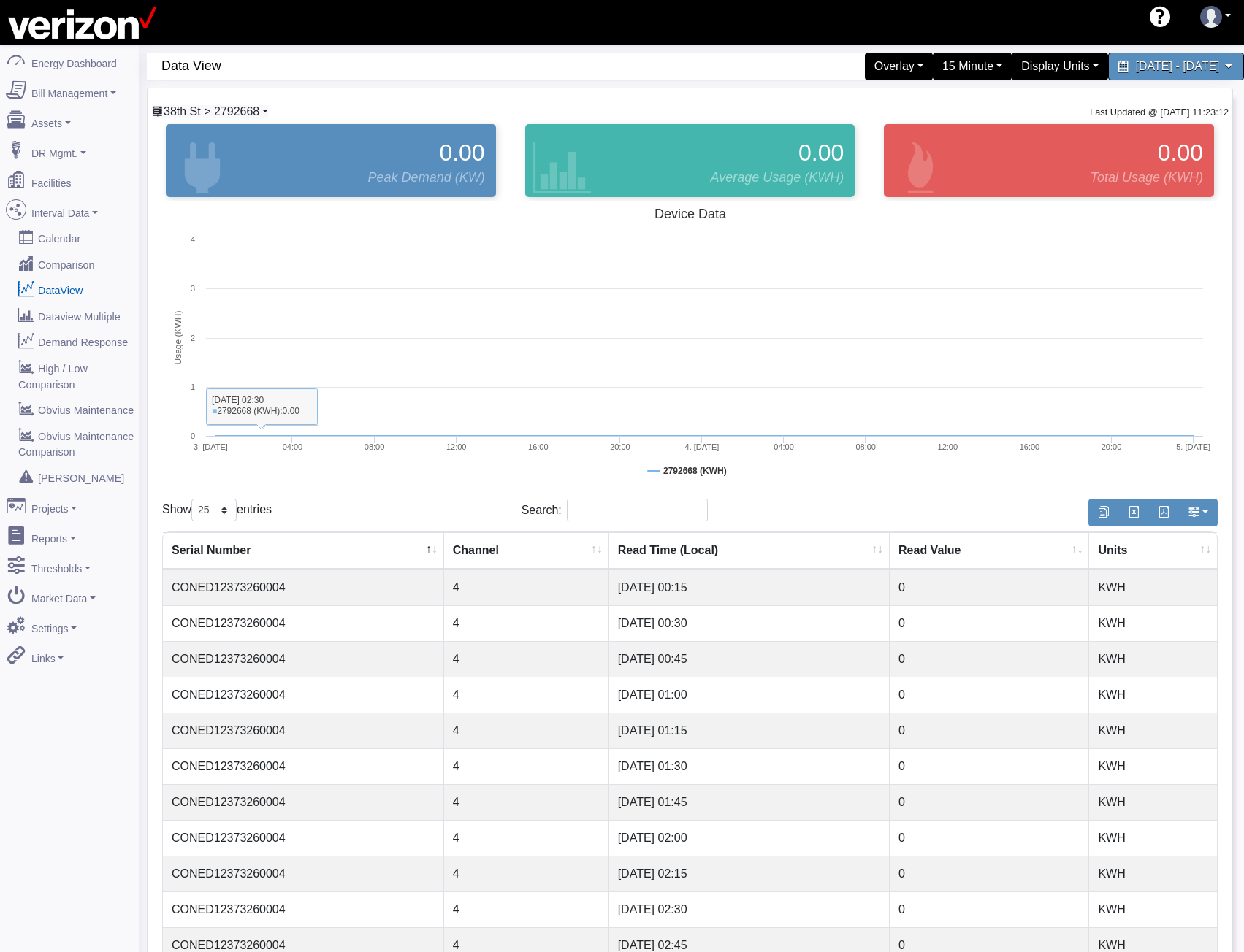
click at [259, 113] on span "38th St > 2792668" at bounding box center [211, 111] width 96 height 13
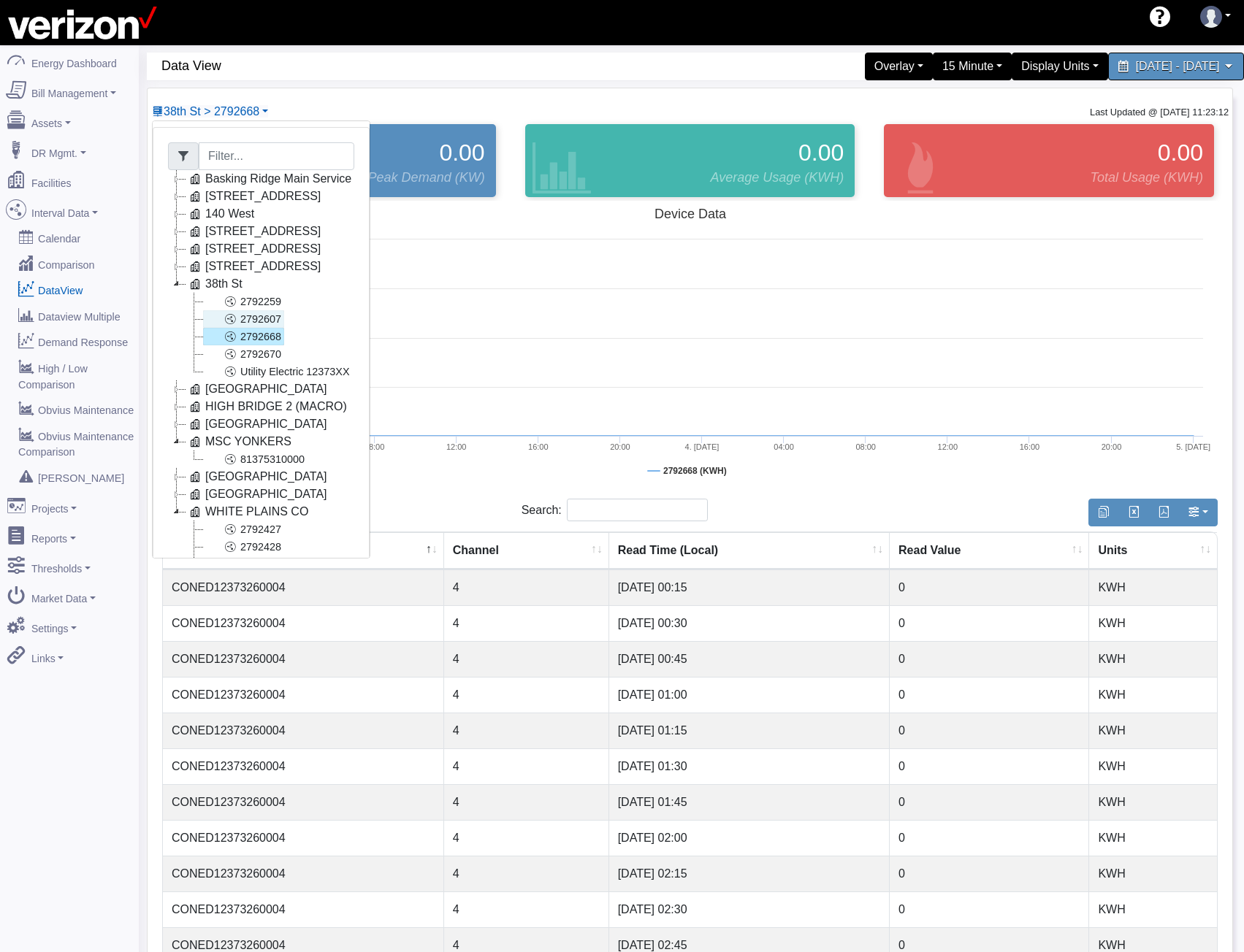
click at [262, 324] on link "2792607" at bounding box center [244, 318] width 81 height 17
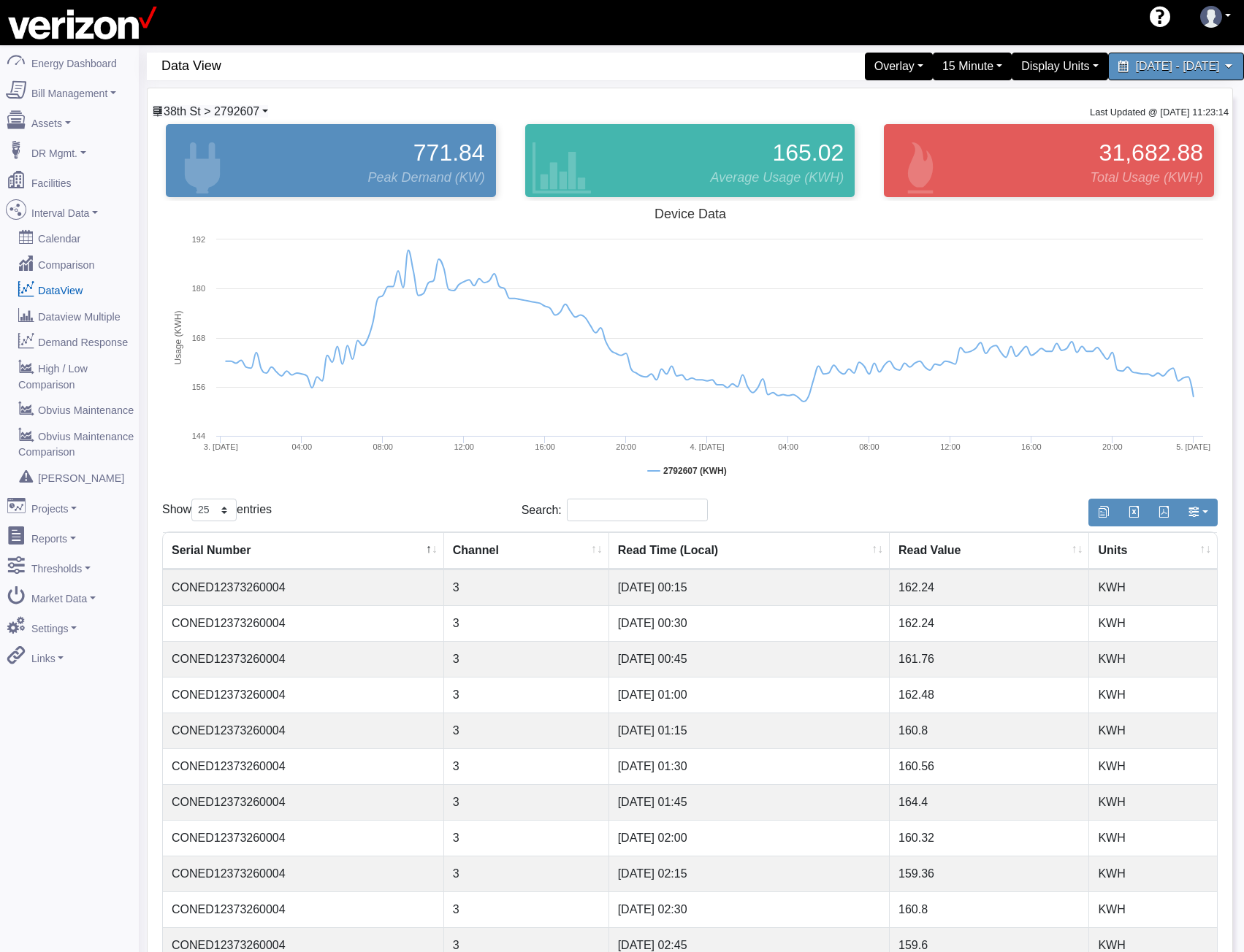
click at [250, 116] on span "38th St > 2792607" at bounding box center [211, 111] width 96 height 13
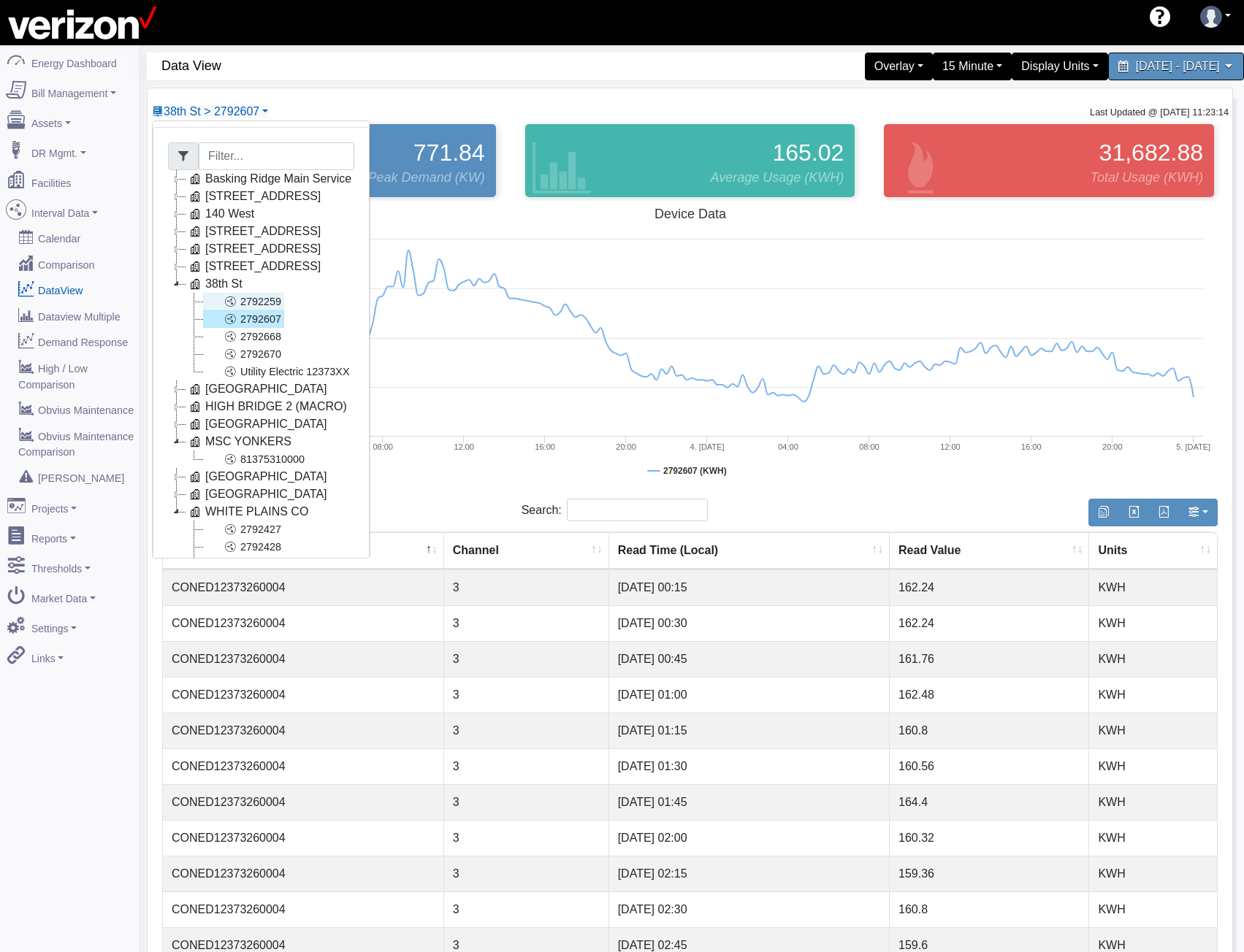
click at [253, 300] on link "2792259" at bounding box center [244, 301] width 81 height 17
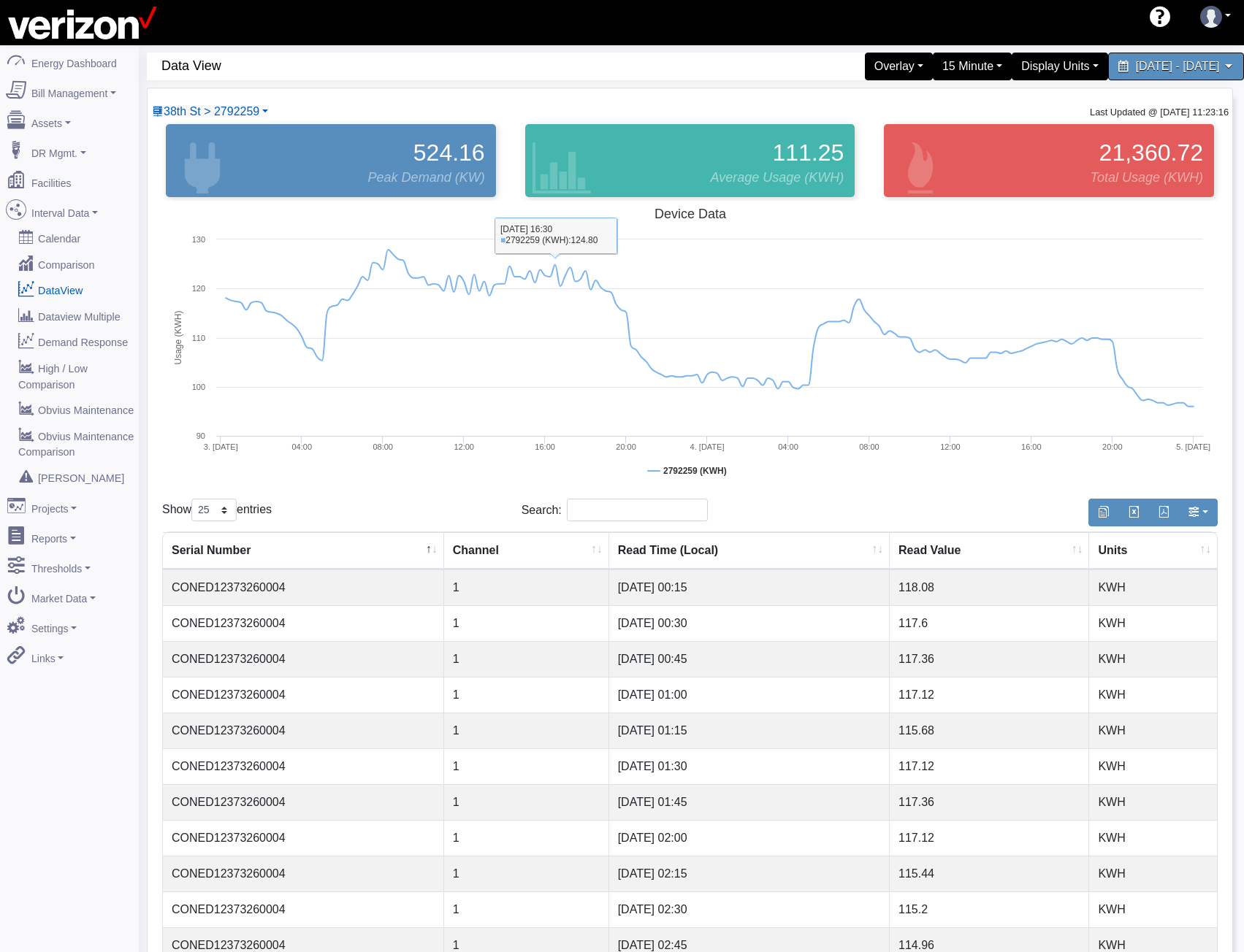
click at [555, 86] on div "60 Data View Overlay Typical Real Time Zonal Load Real Time Zonal LBMP Load For…" at bounding box center [690, 783] width 1087 height 1463
drag, startPoint x: 477, startPoint y: 471, endPoint x: 414, endPoint y: 455, distance: 65.0
click at [477, 471] on rect at bounding box center [689, 347] width 1056 height 292
click at [929, 69] on div "15 Minute" at bounding box center [972, 66] width 87 height 31
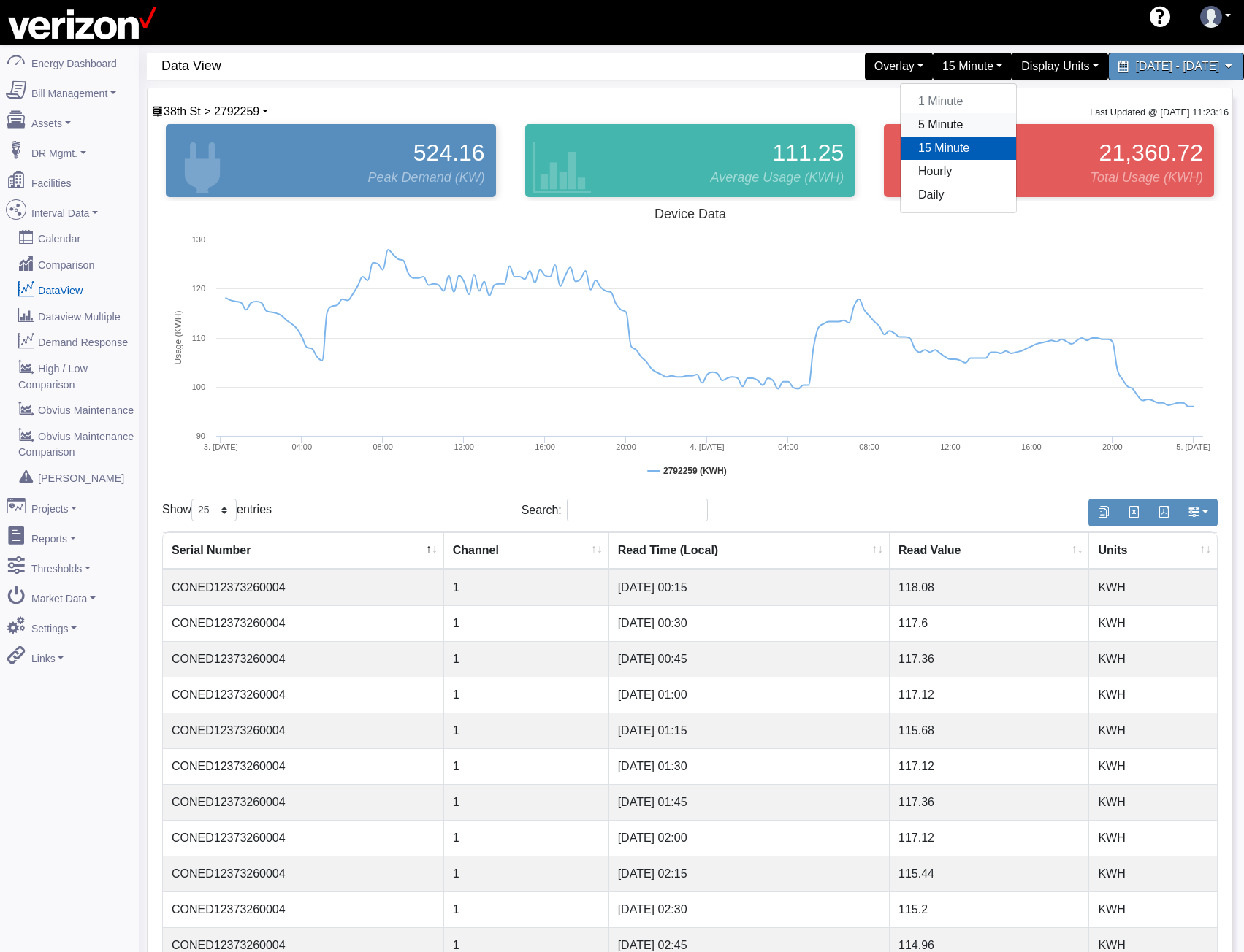
click at [901, 123] on link "5 Minute" at bounding box center [958, 124] width 115 height 23
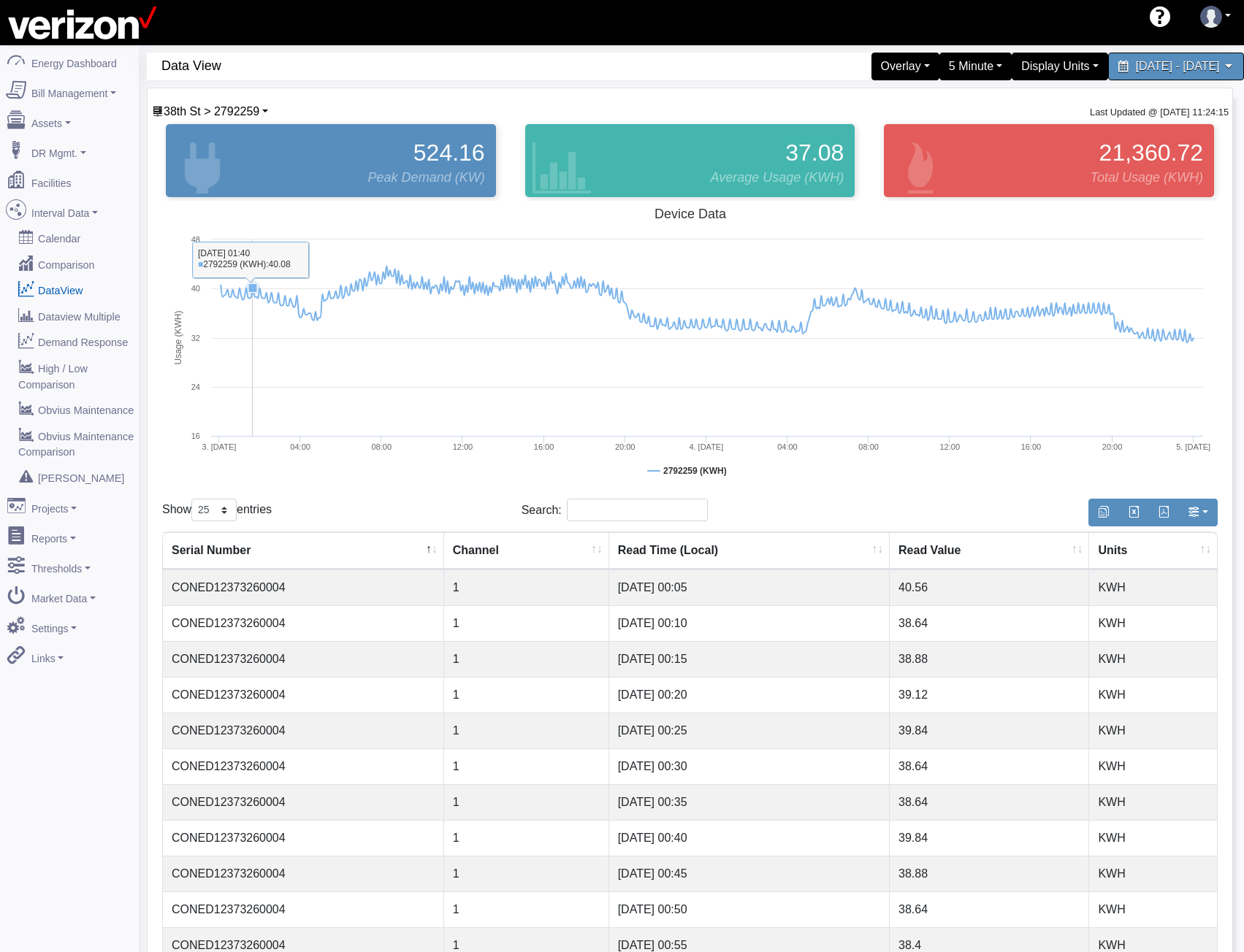
click at [253, 362] on rect at bounding box center [689, 347] width 1056 height 292
click at [262, 106] on link "38th St > 2792259" at bounding box center [210, 111] width 116 height 13
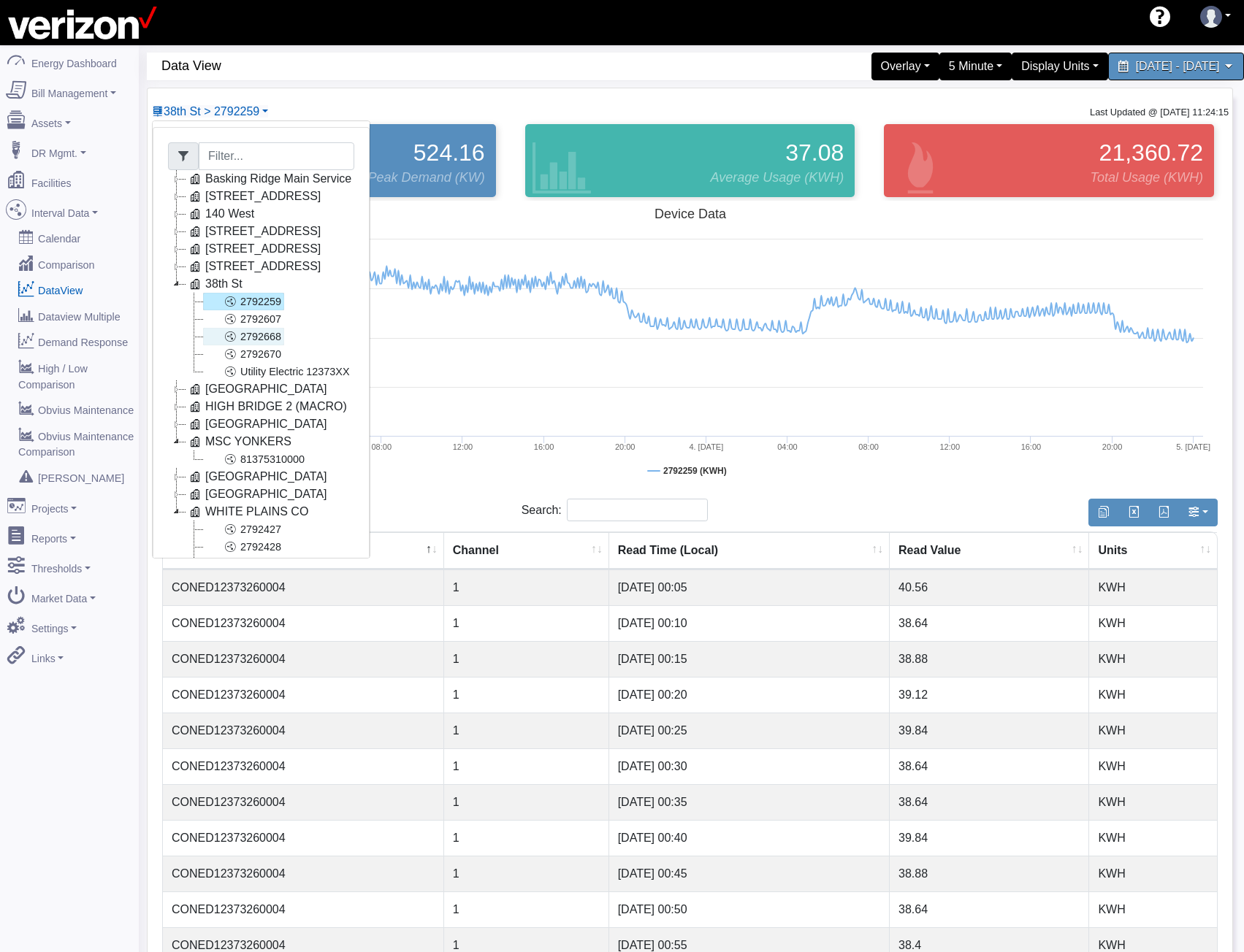
click at [252, 339] on link "2792668" at bounding box center [244, 336] width 81 height 17
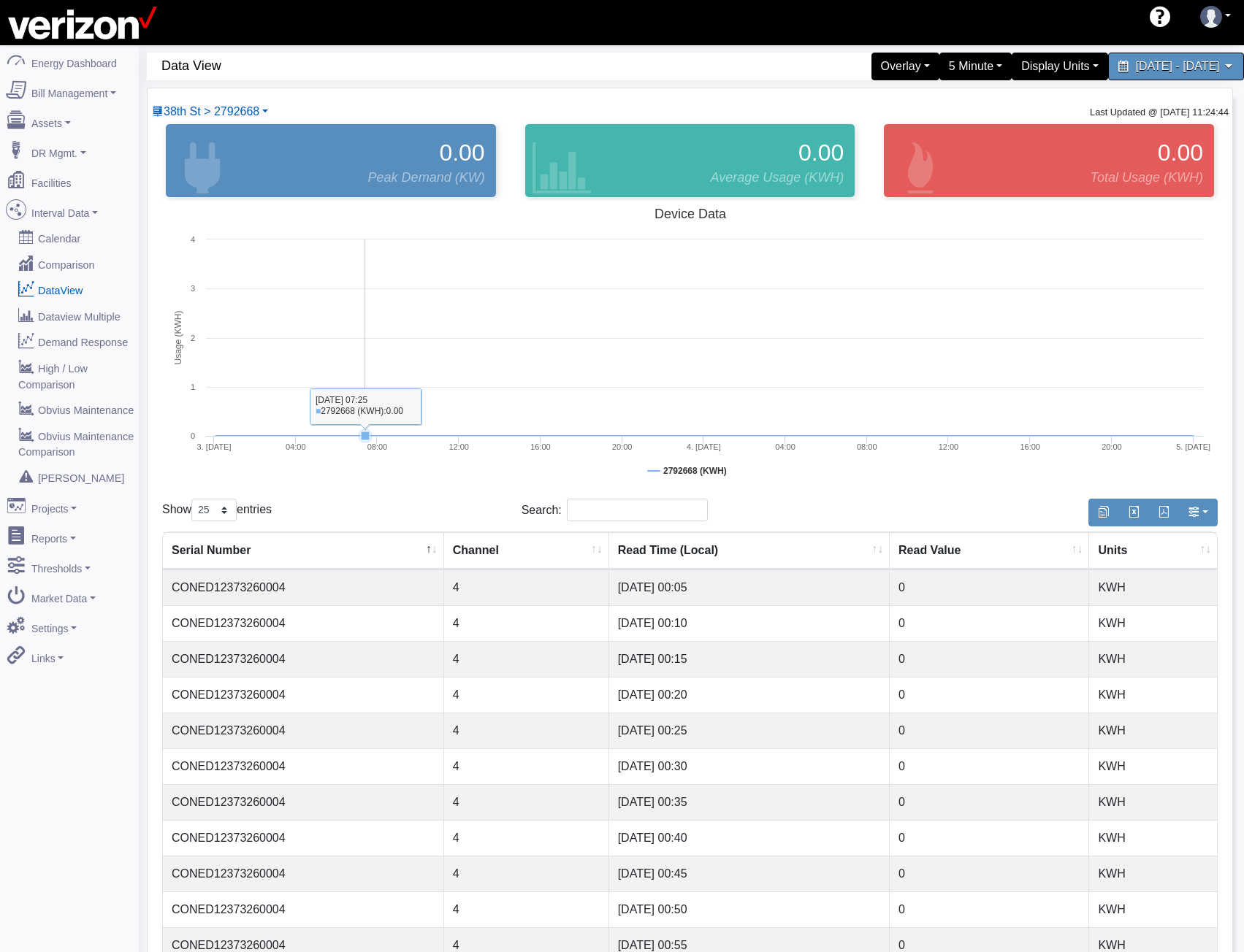
click at [366, 373] on rect at bounding box center [689, 347] width 1056 height 292
click at [231, 107] on span "38th St > 2792668" at bounding box center [211, 111] width 96 height 13
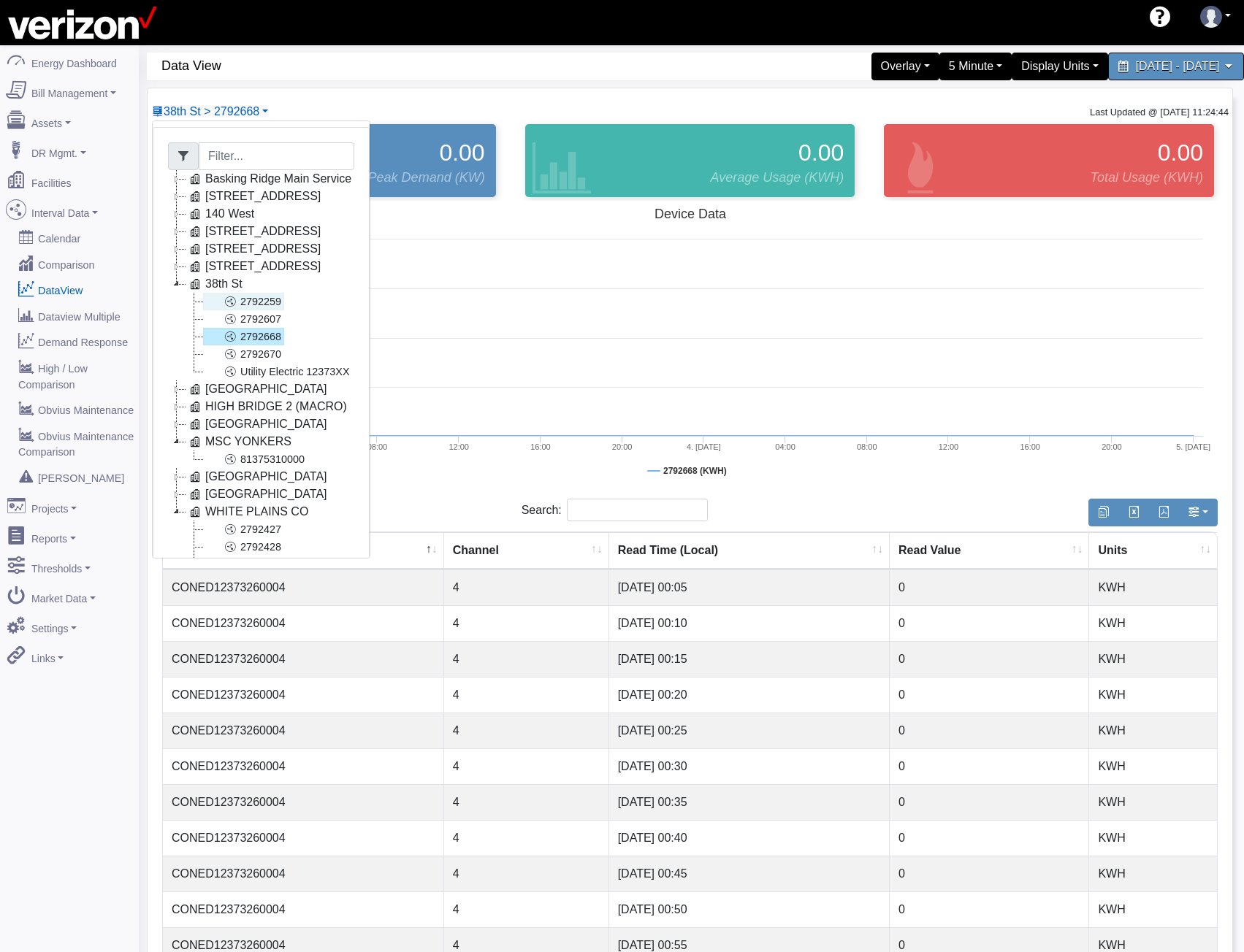
click at [257, 303] on link "2792259" at bounding box center [244, 301] width 81 height 17
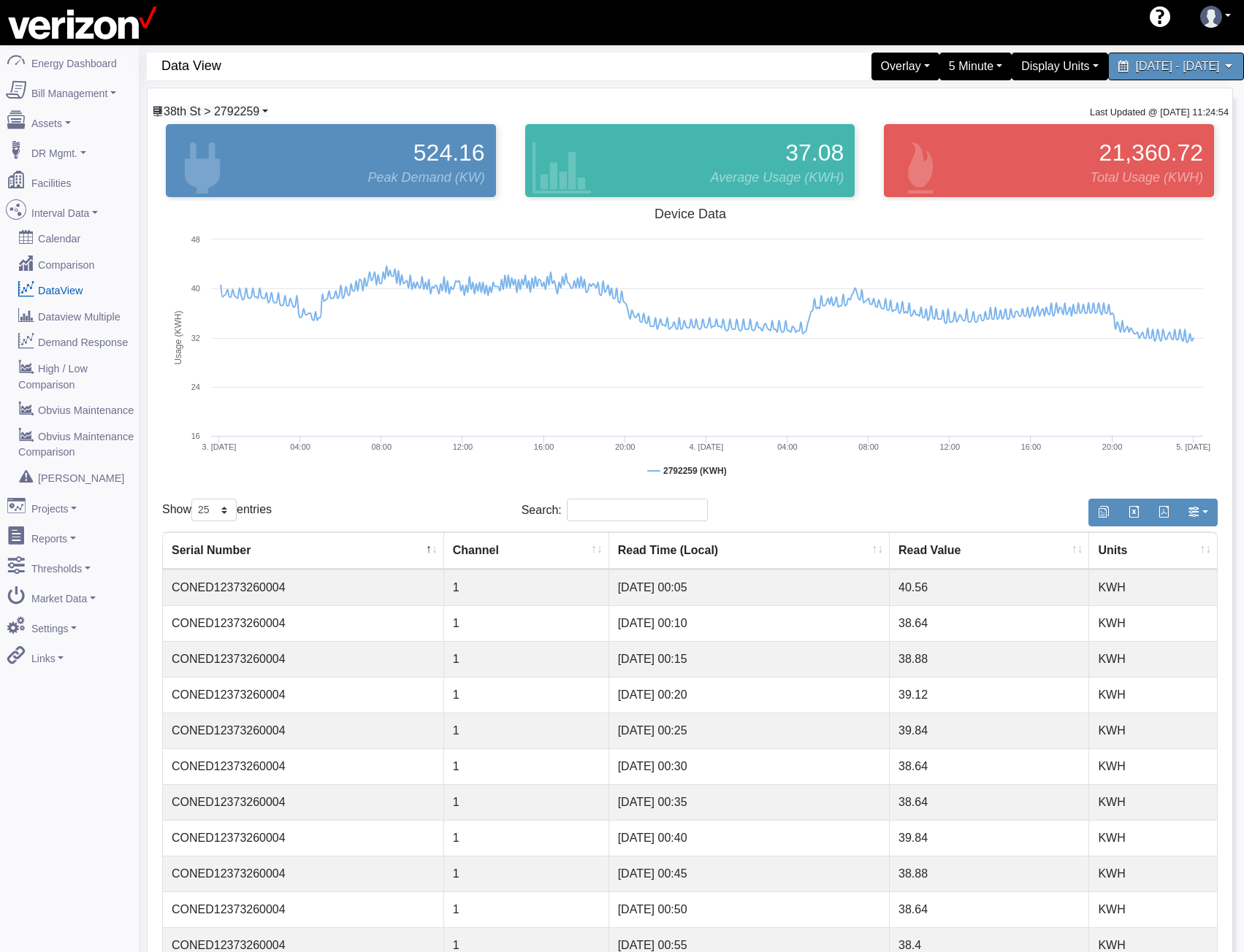
click at [234, 110] on span "38th St > 2792259" at bounding box center [211, 111] width 96 height 13
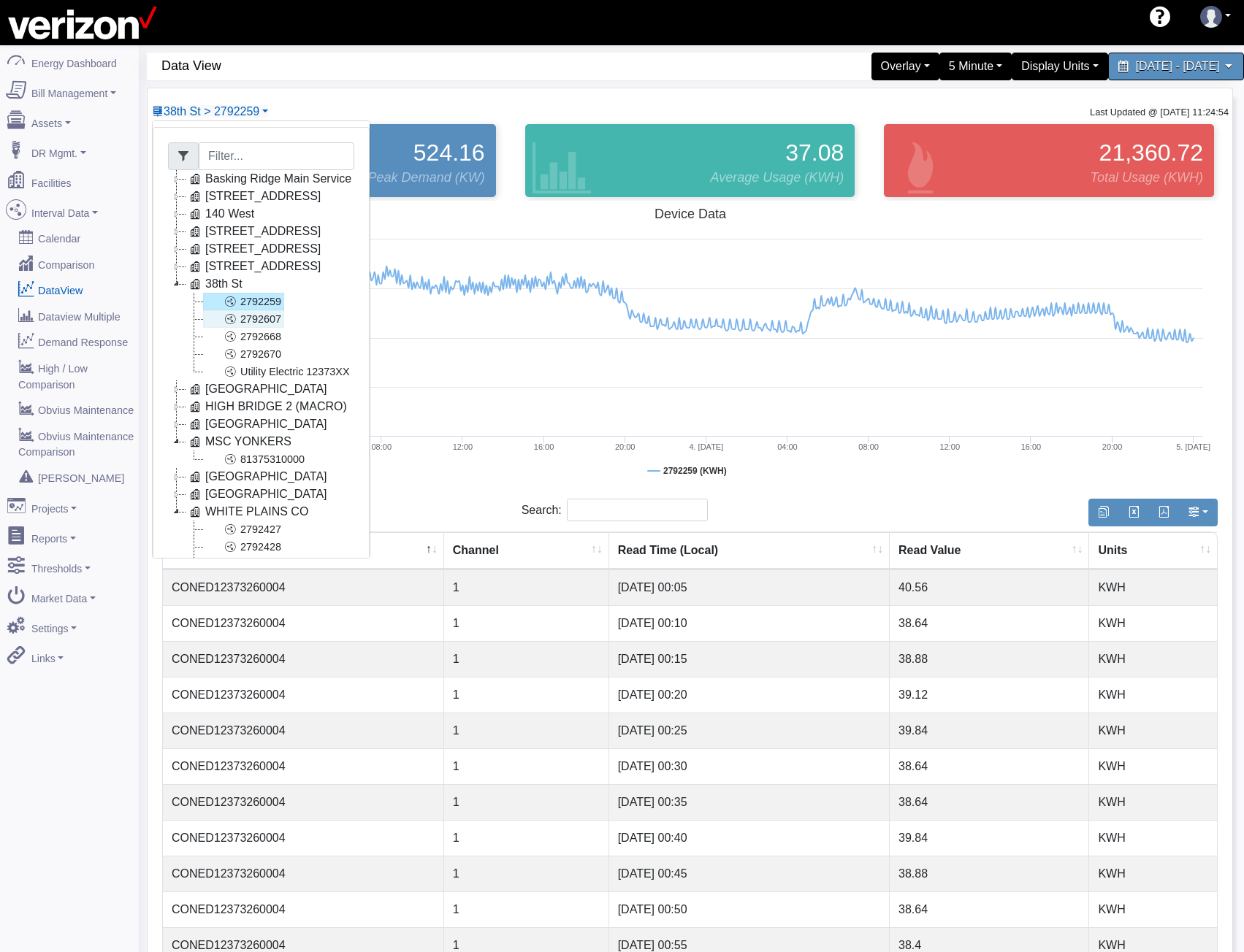
click at [242, 318] on link "2792607" at bounding box center [244, 318] width 81 height 17
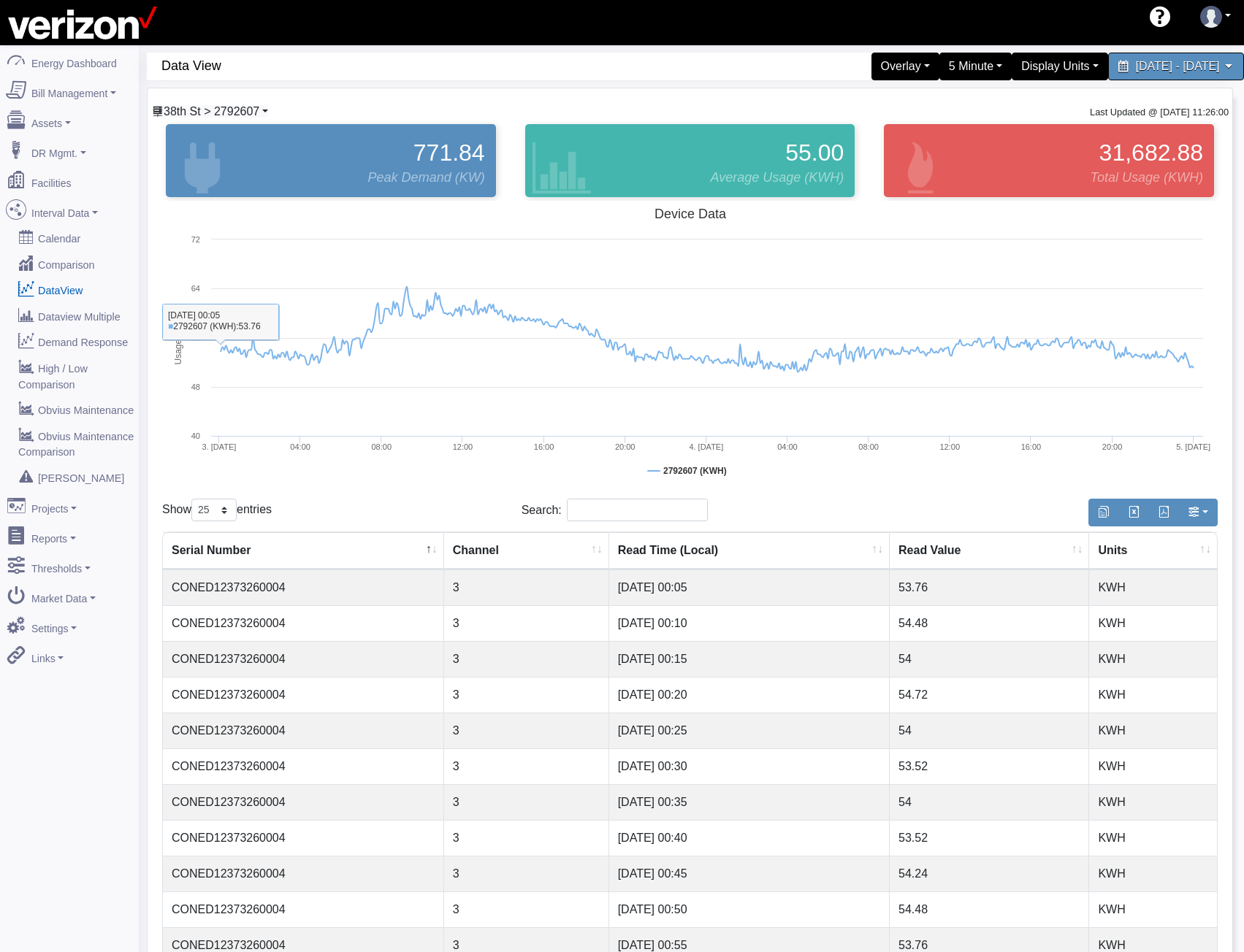
click at [247, 113] on span "38th St > 2792607" at bounding box center [211, 111] width 96 height 13
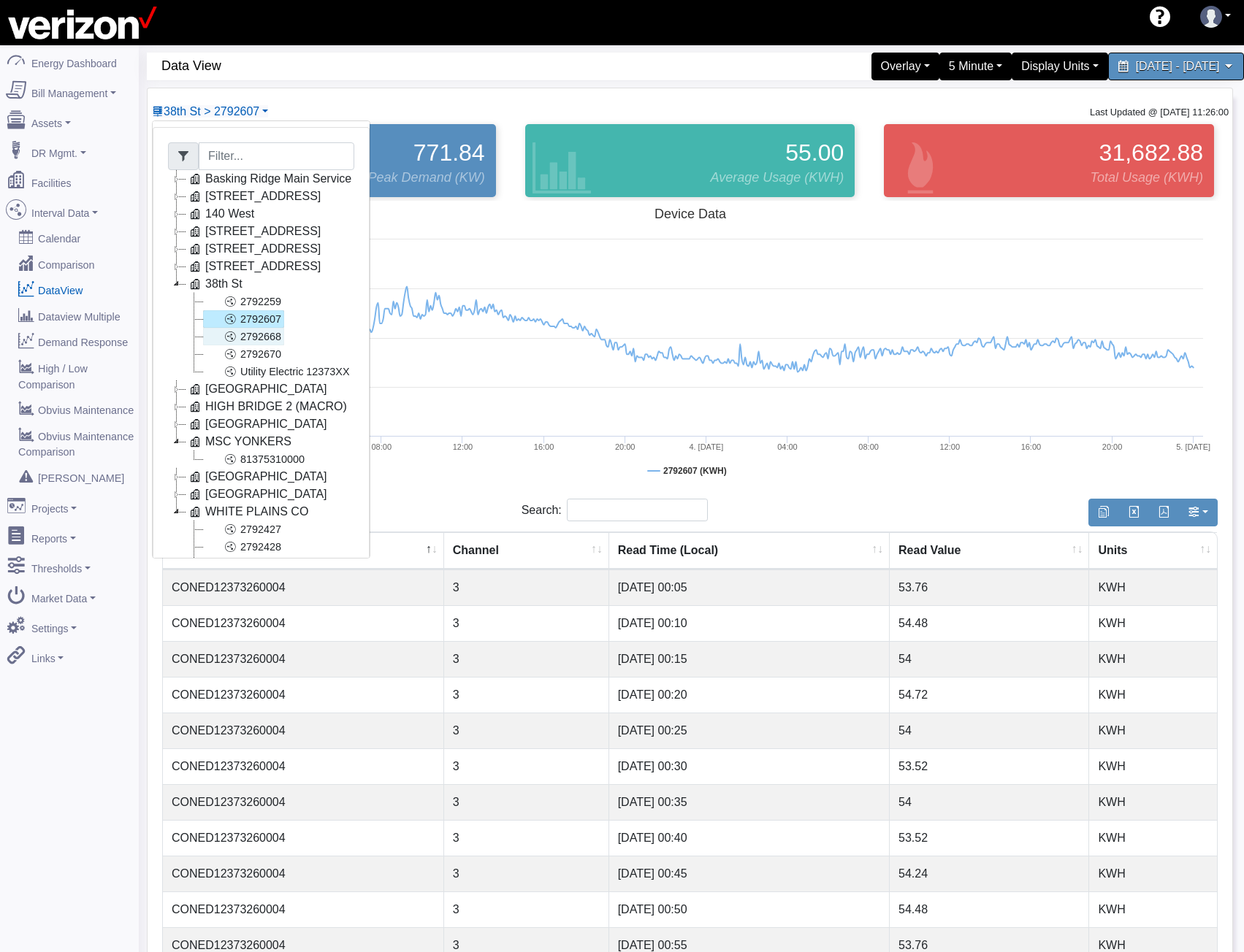
click at [231, 339] on icon at bounding box center [229, 336] width 17 height 17
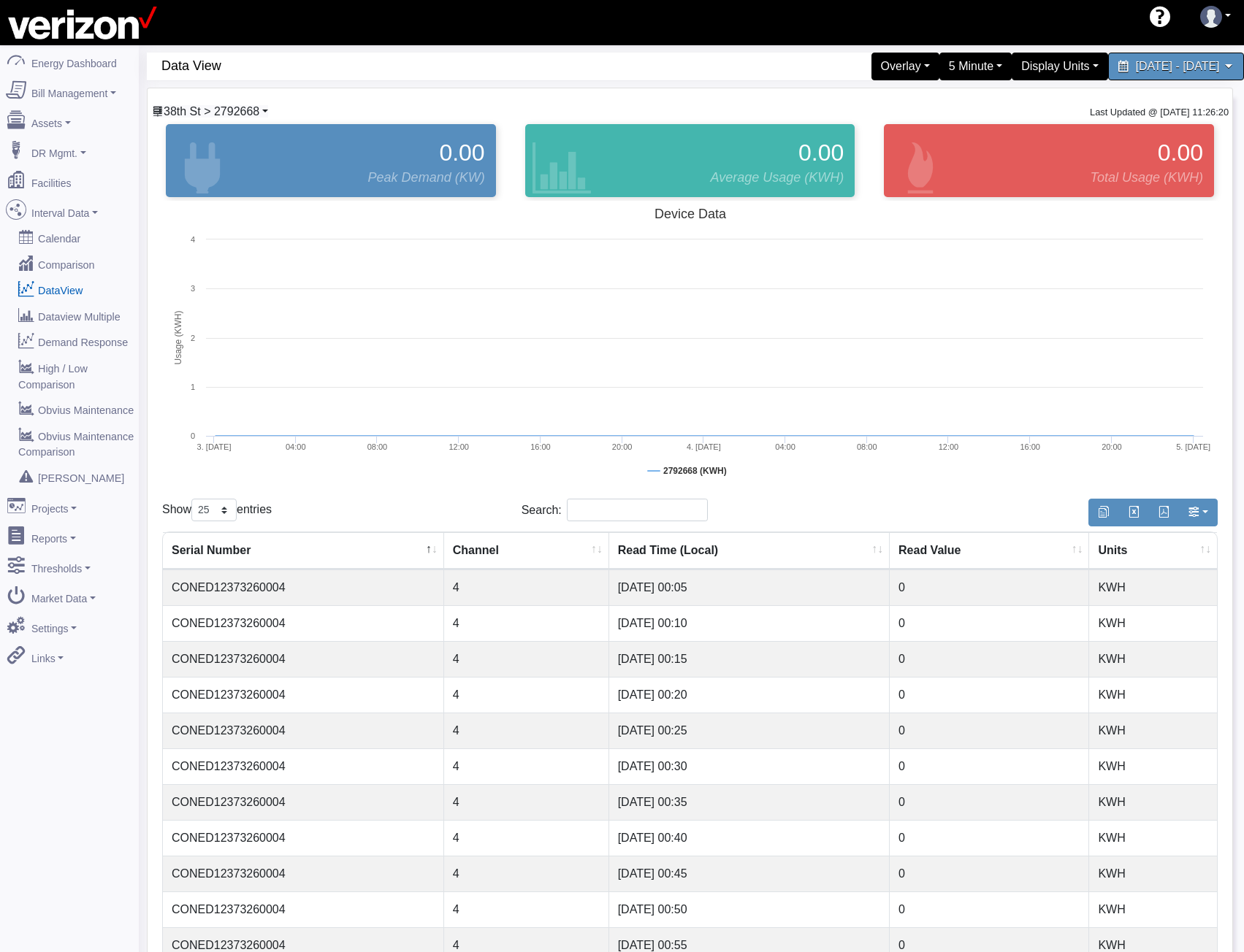
click at [235, 106] on span "38th St > 2792668" at bounding box center [211, 111] width 96 height 13
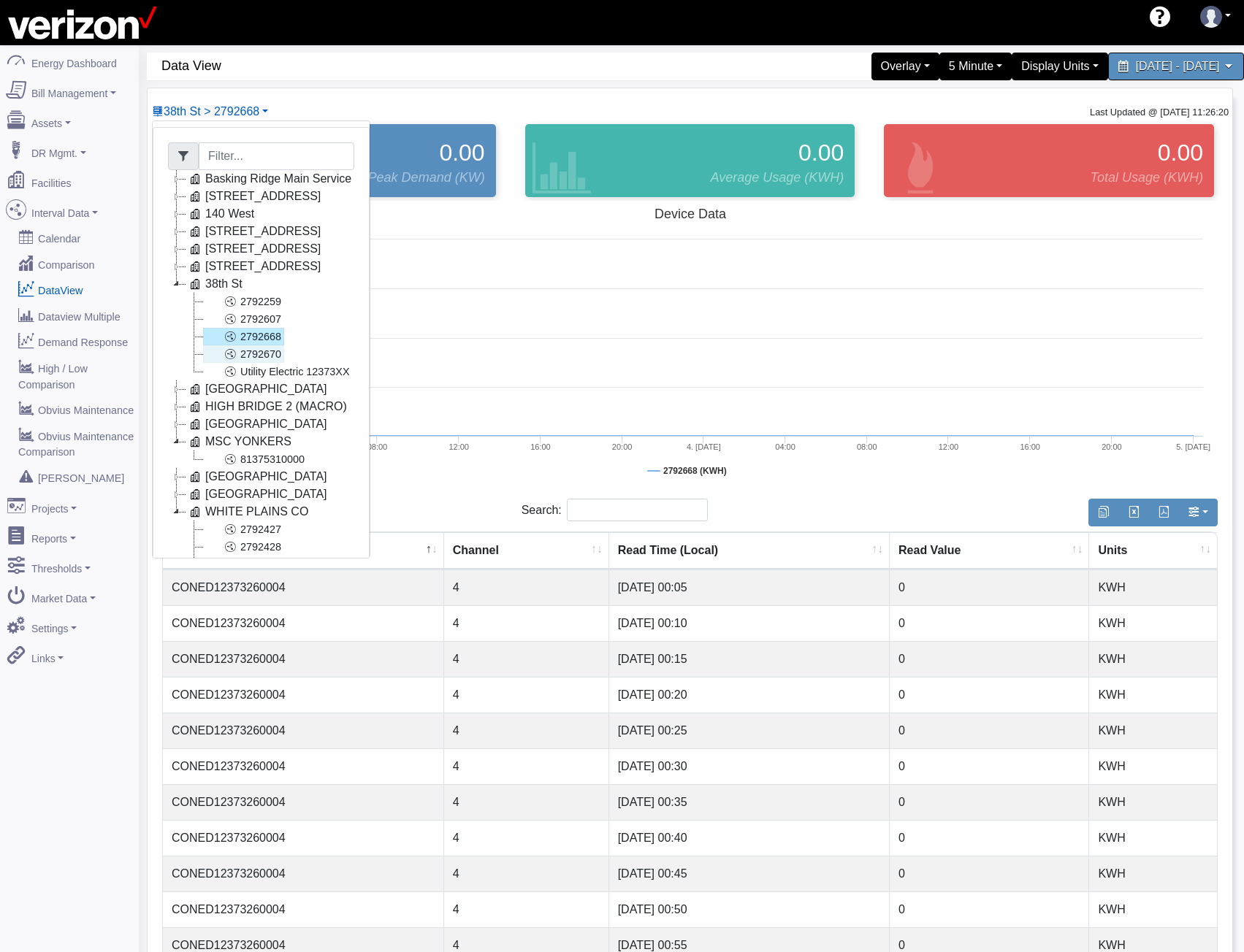
click at [235, 353] on icon at bounding box center [229, 354] width 17 height 17
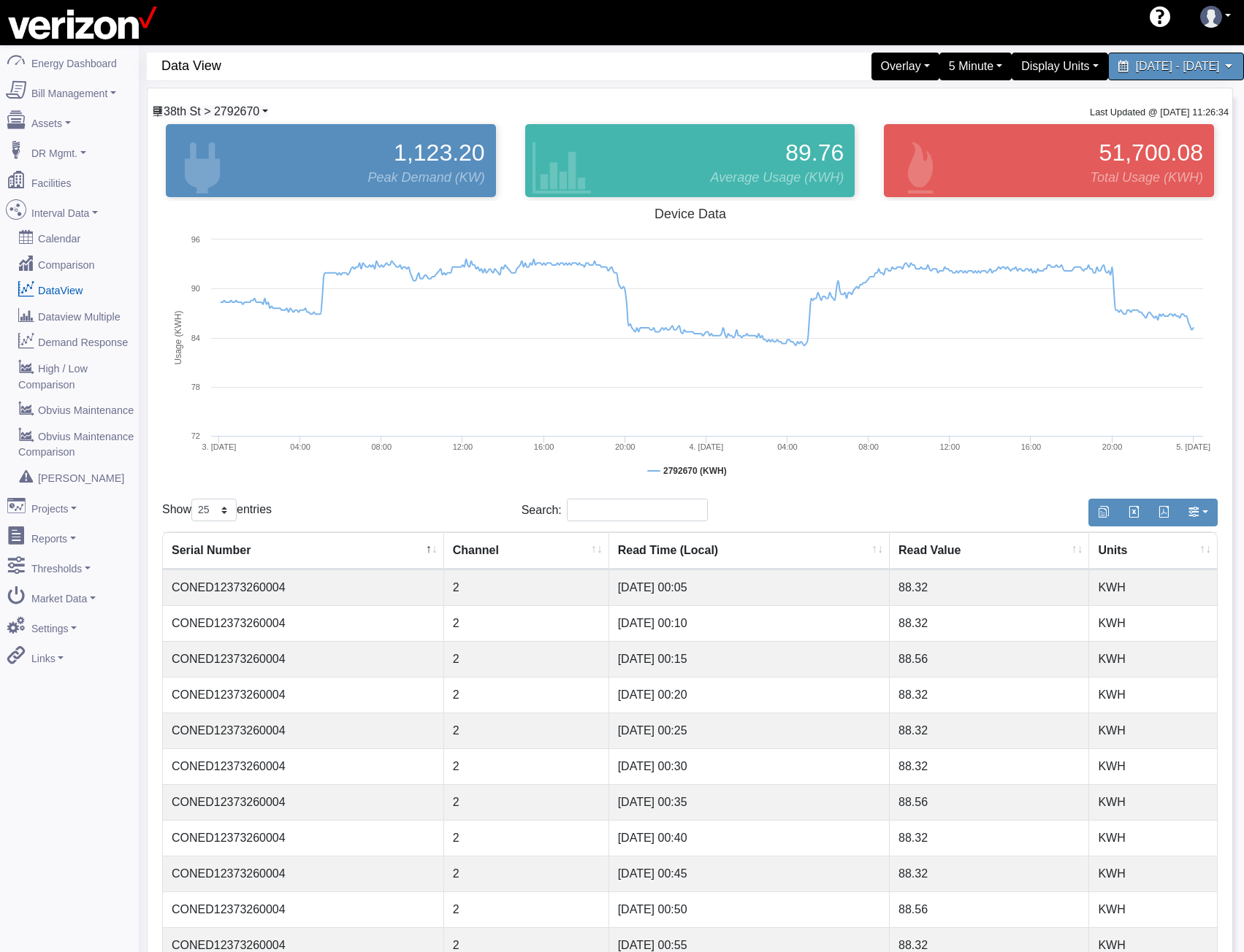
click at [256, 112] on span "38th St > 2792670" at bounding box center [211, 111] width 96 height 13
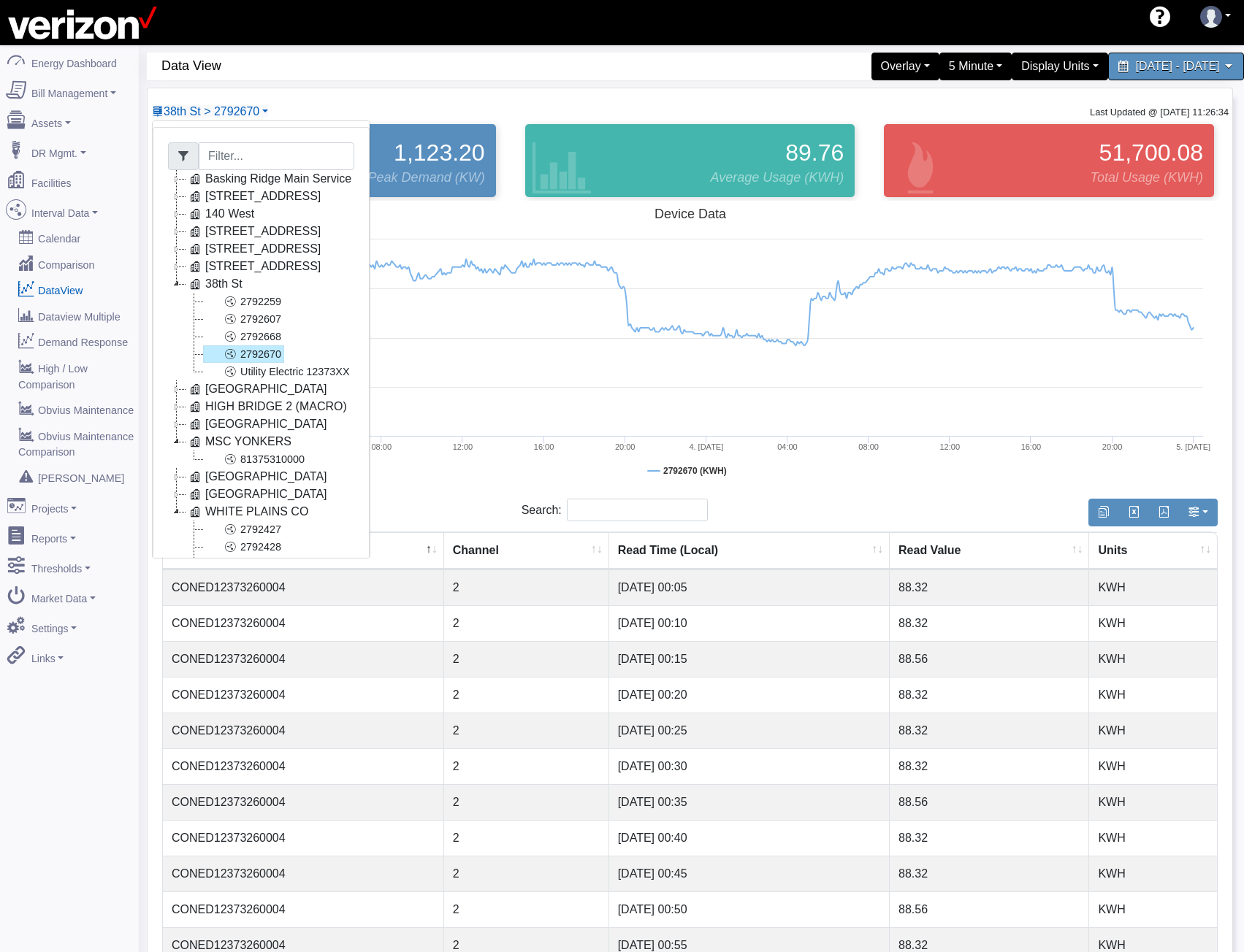
click at [181, 281] on icon at bounding box center [176, 283] width 17 height 17
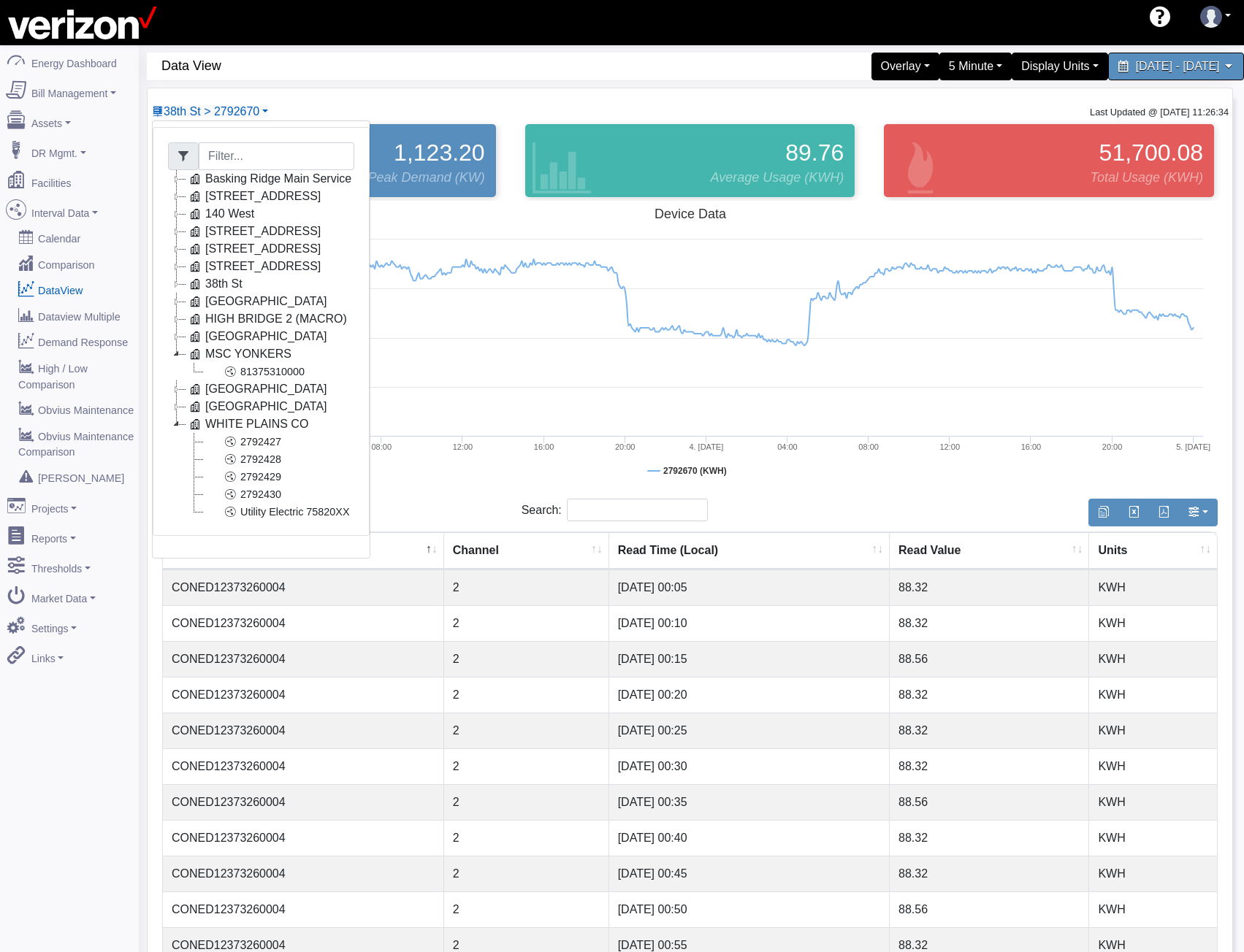
click at [178, 246] on icon at bounding box center [176, 249] width 17 height 17
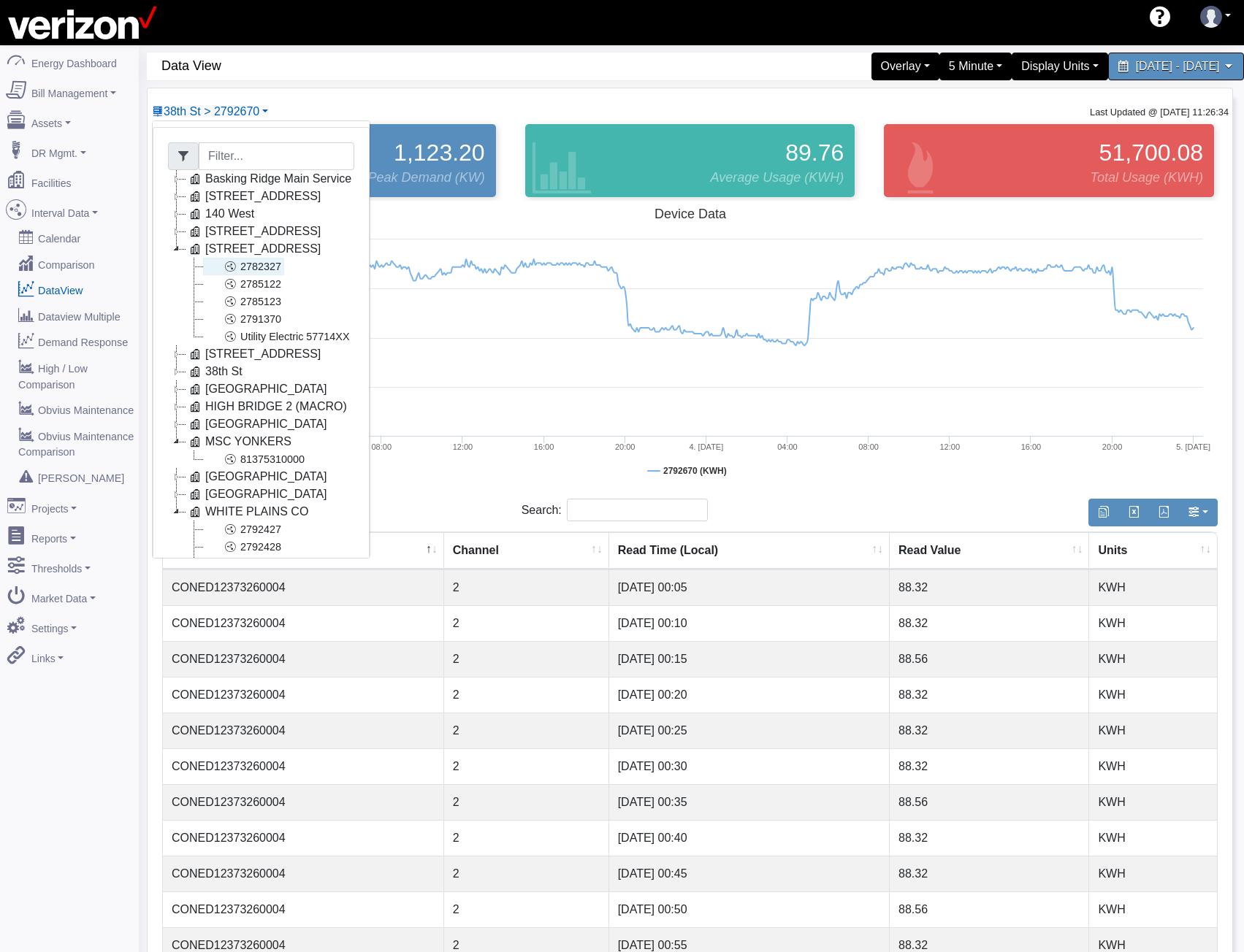
click at [224, 273] on icon at bounding box center [229, 266] width 17 height 17
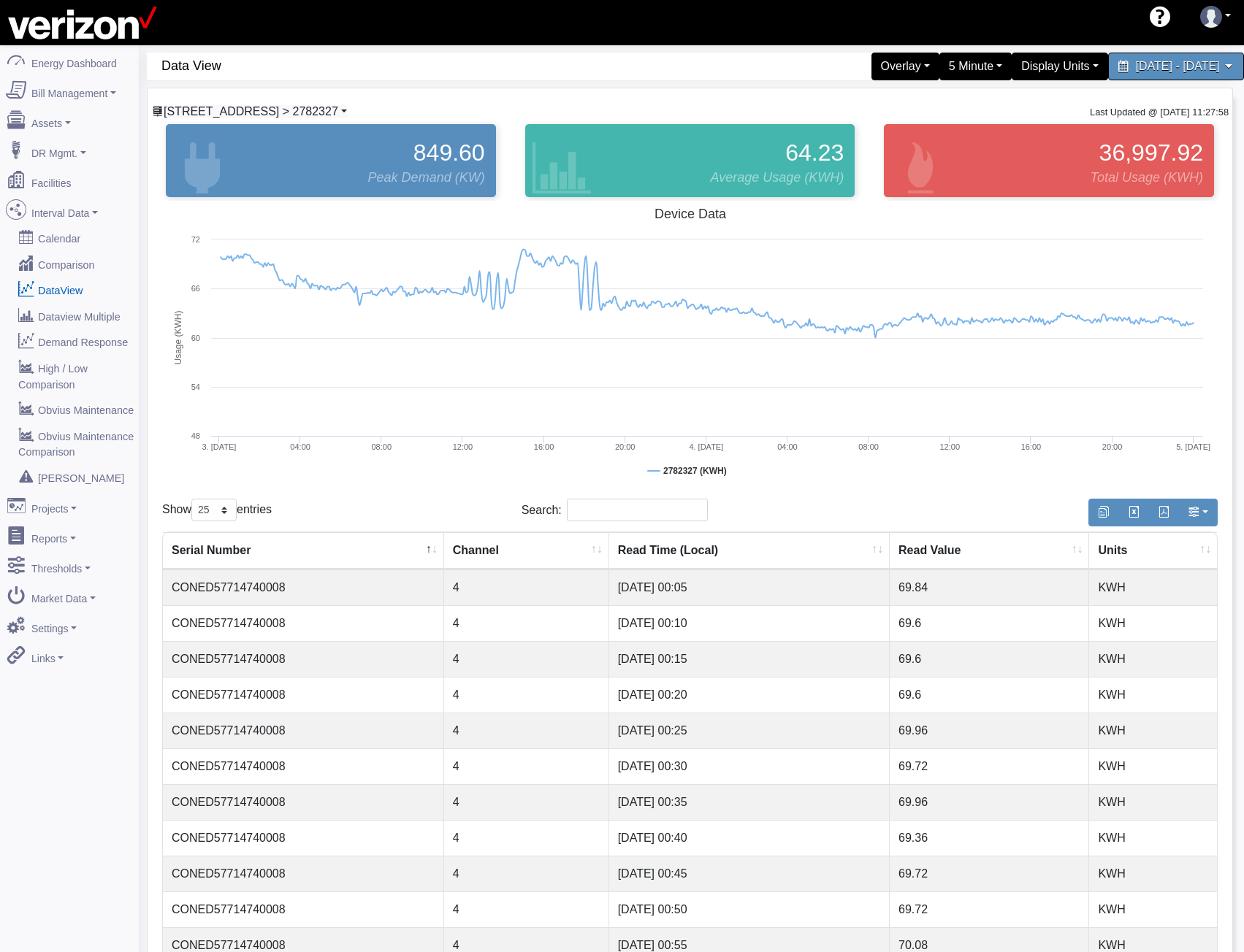
click at [255, 105] on span "[STREET_ADDRESS] > 2782327" at bounding box center [250, 111] width 175 height 13
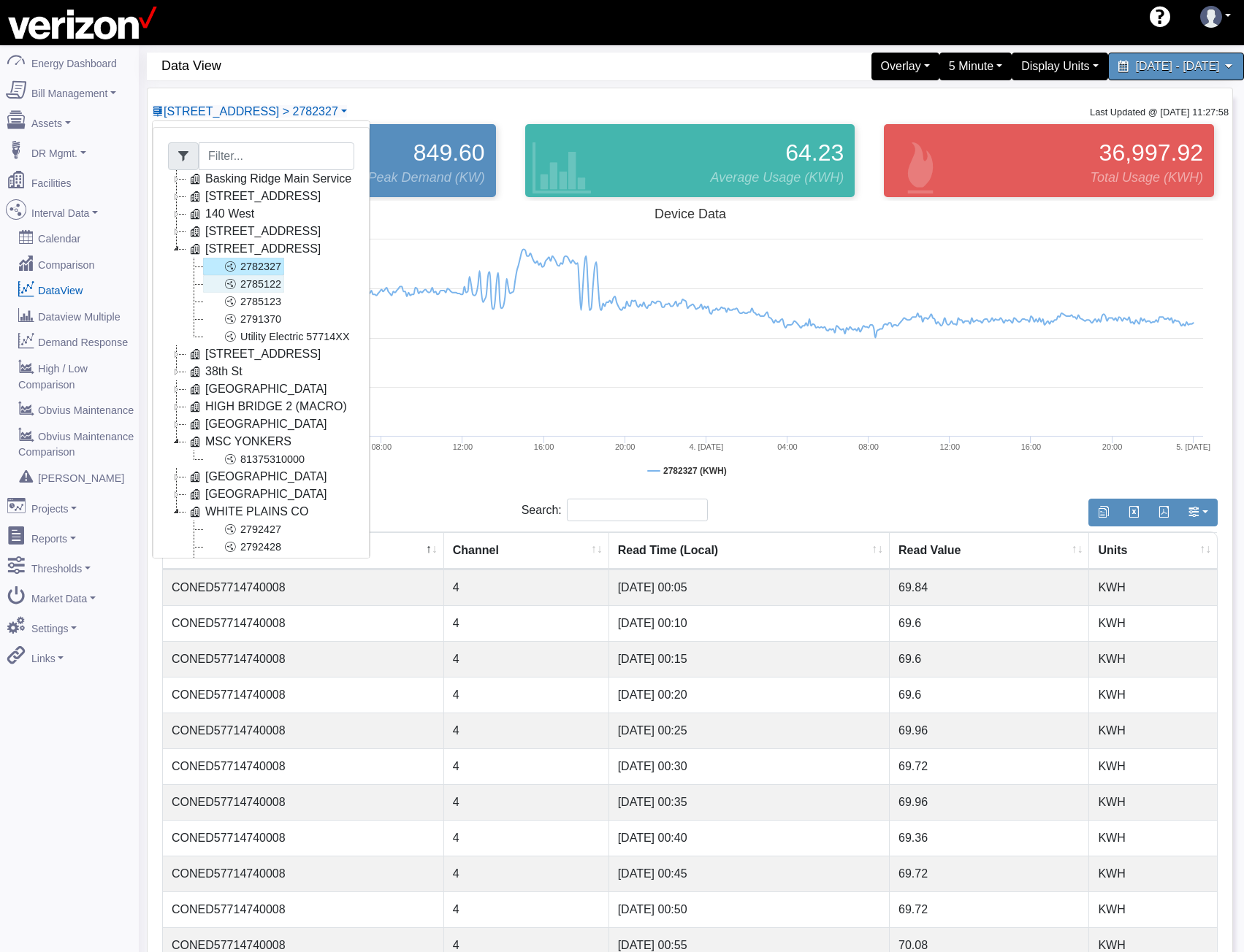
click at [256, 284] on link "2785122" at bounding box center [244, 283] width 81 height 17
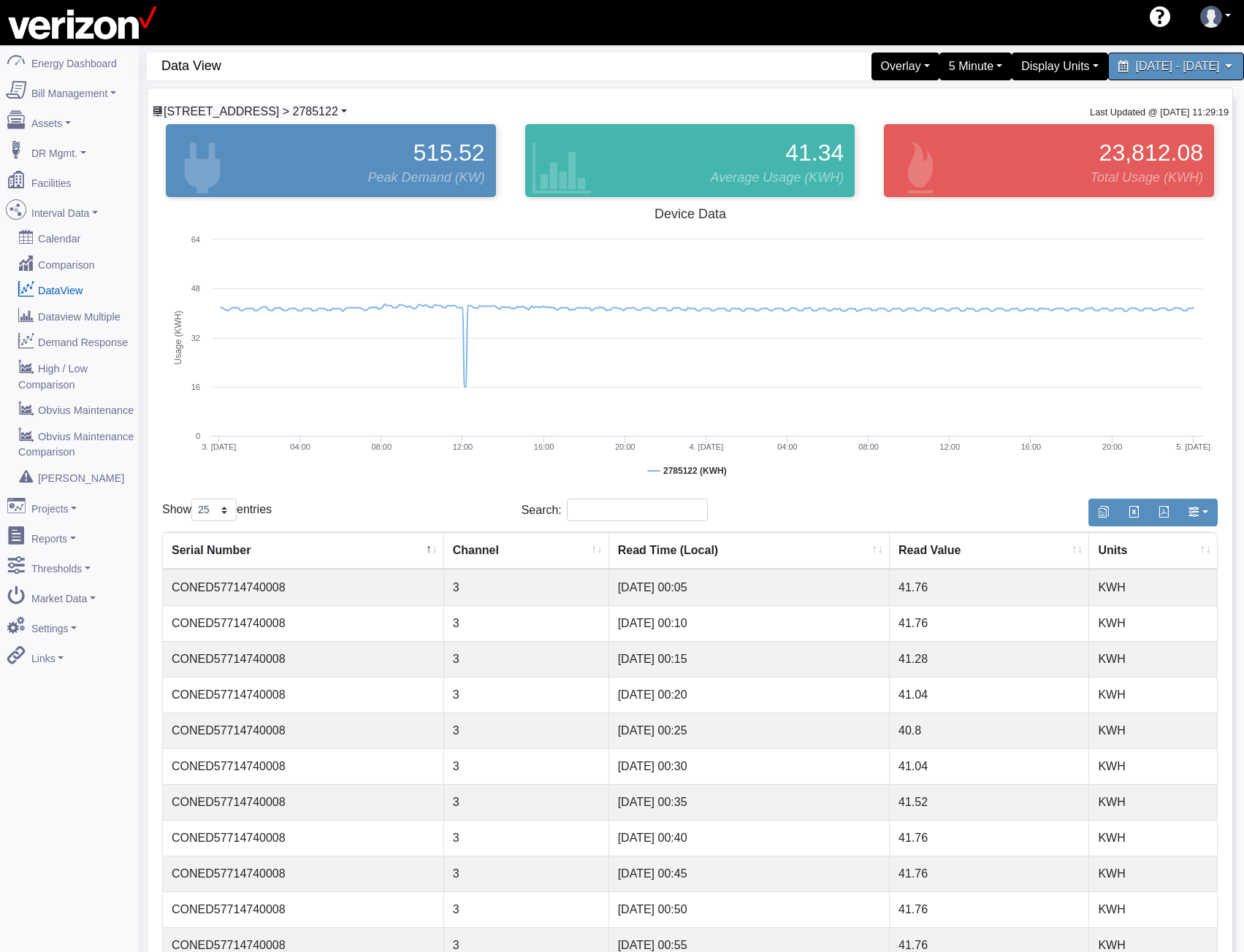
click at [280, 114] on span "[STREET_ADDRESS] > 2785122" at bounding box center [250, 111] width 175 height 13
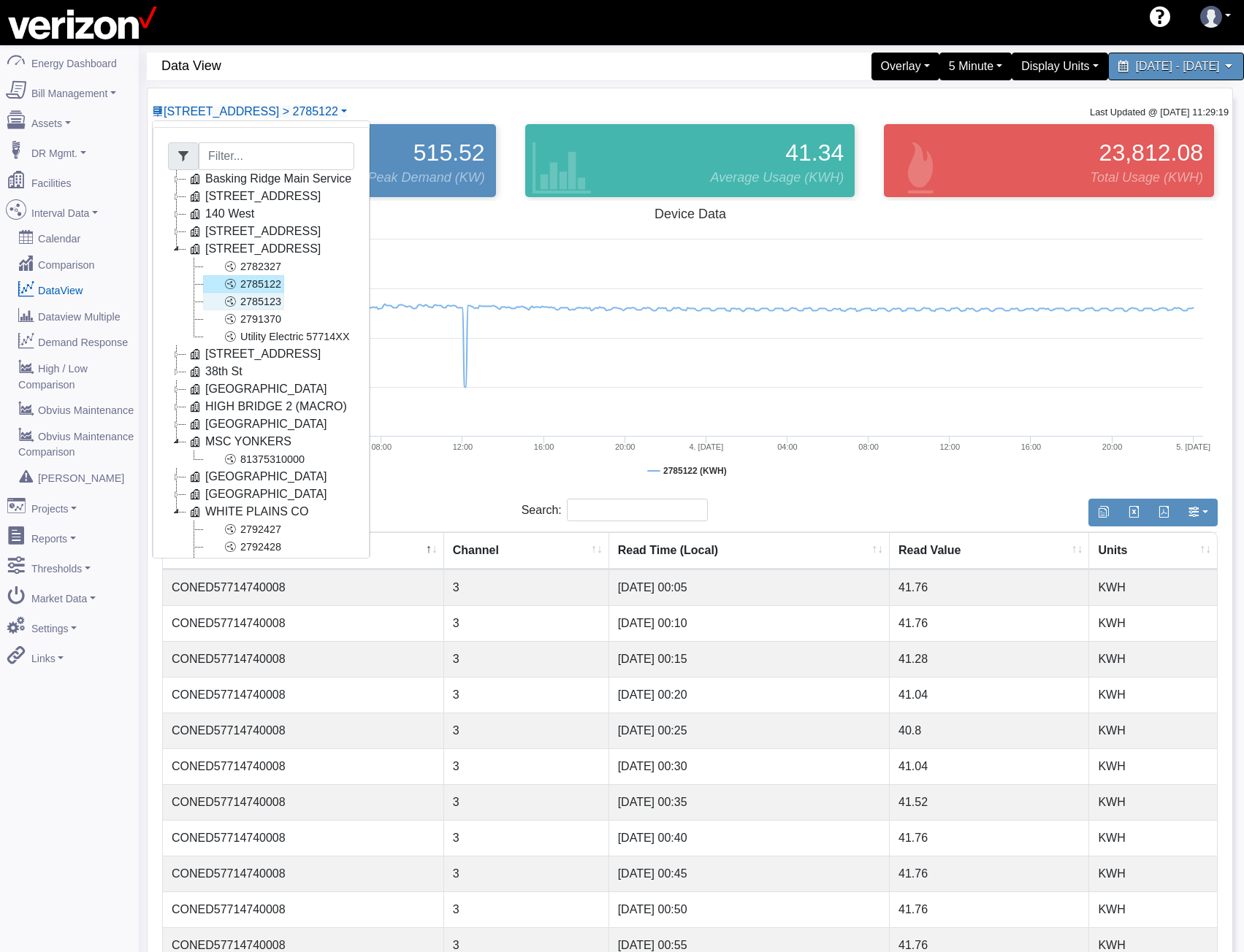
click at [234, 304] on icon at bounding box center [229, 301] width 17 height 17
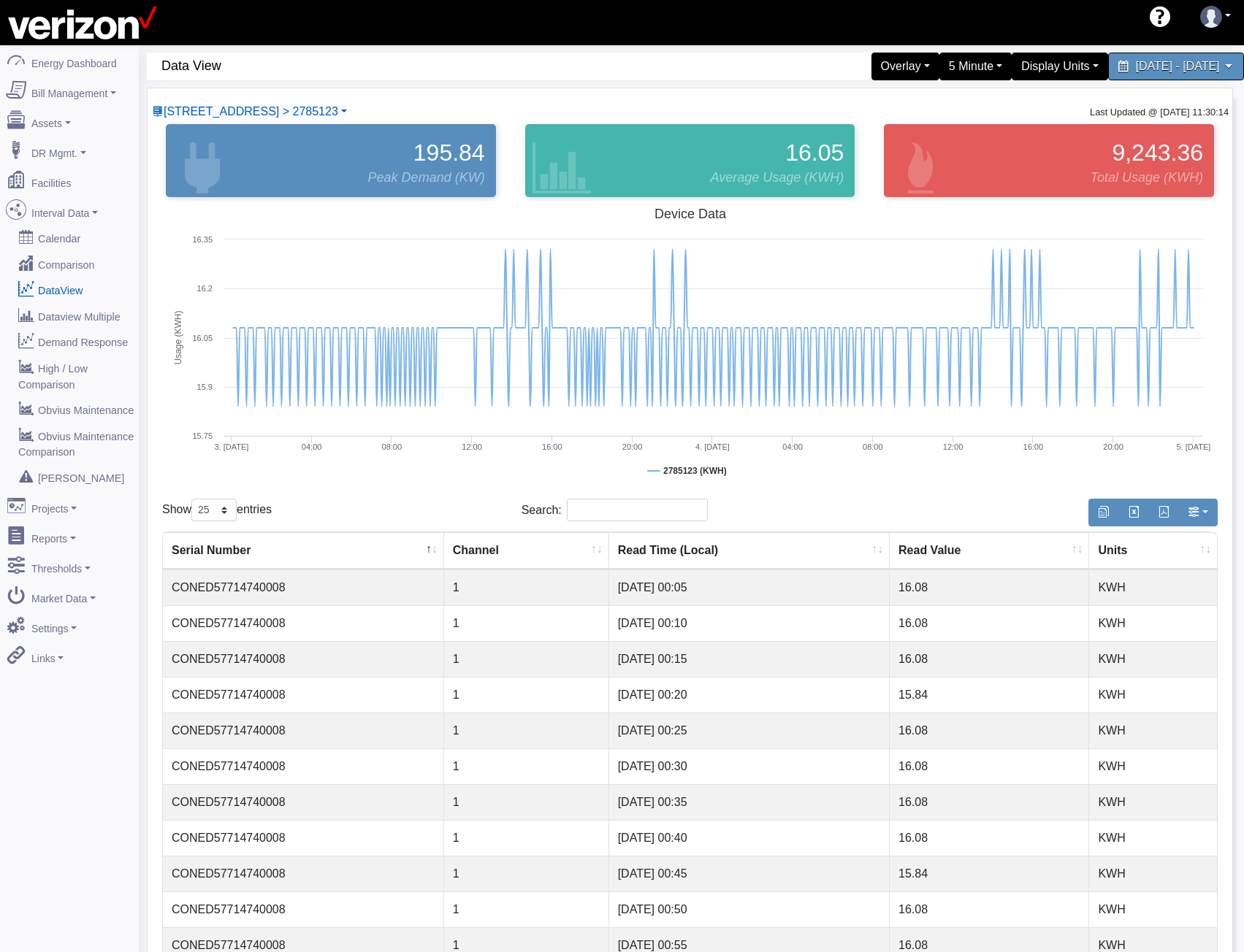
click at [248, 102] on div "228 E 56 ST CO > 2785123 Basking Ridge Main Service 117 E 167 ST CO 140 West 20…" at bounding box center [690, 801] width 1085 height 1426
click at [249, 110] on span "228 E 56 ST CO > 2785123" at bounding box center [250, 111] width 175 height 13
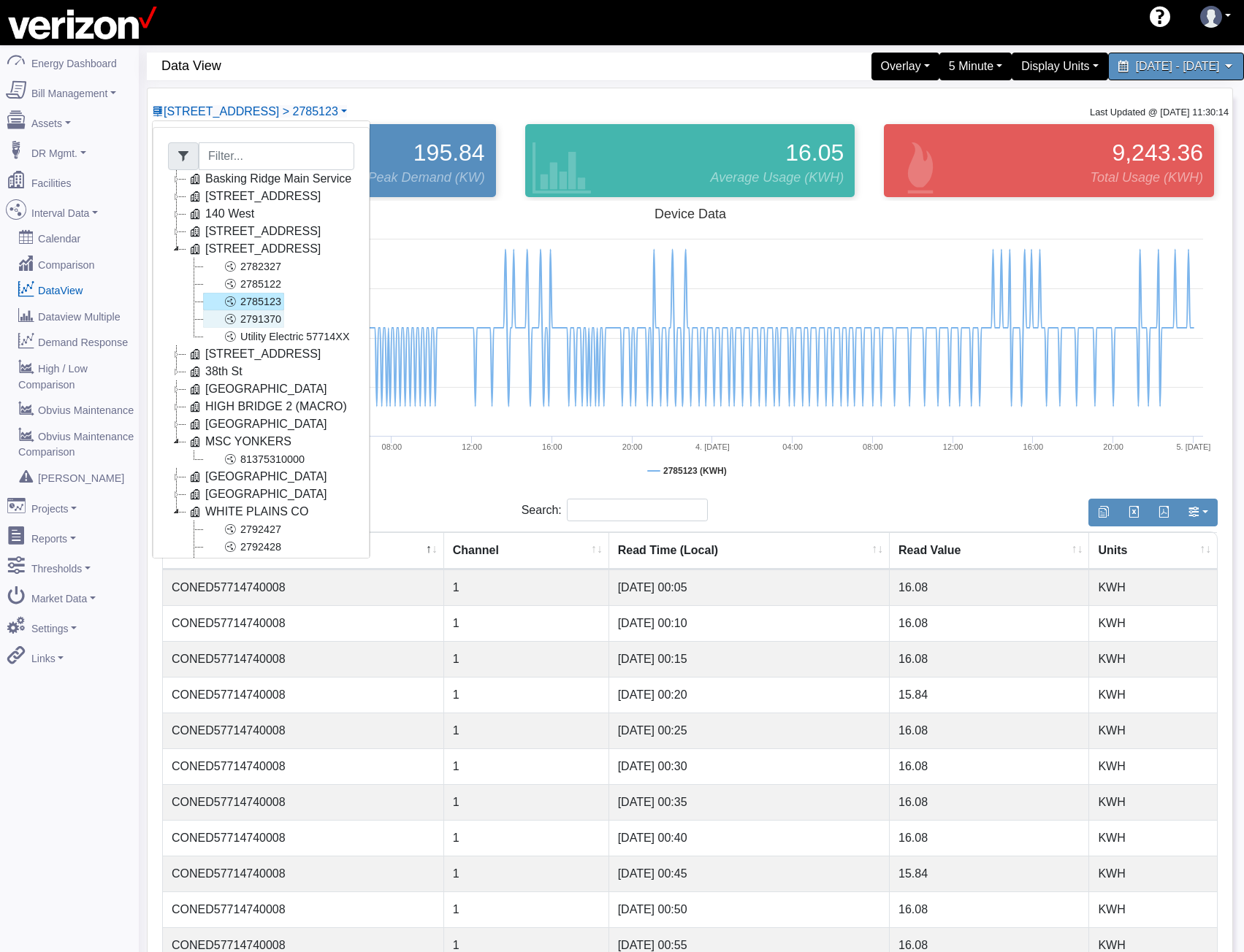
click at [253, 324] on link "2791370" at bounding box center [244, 318] width 81 height 17
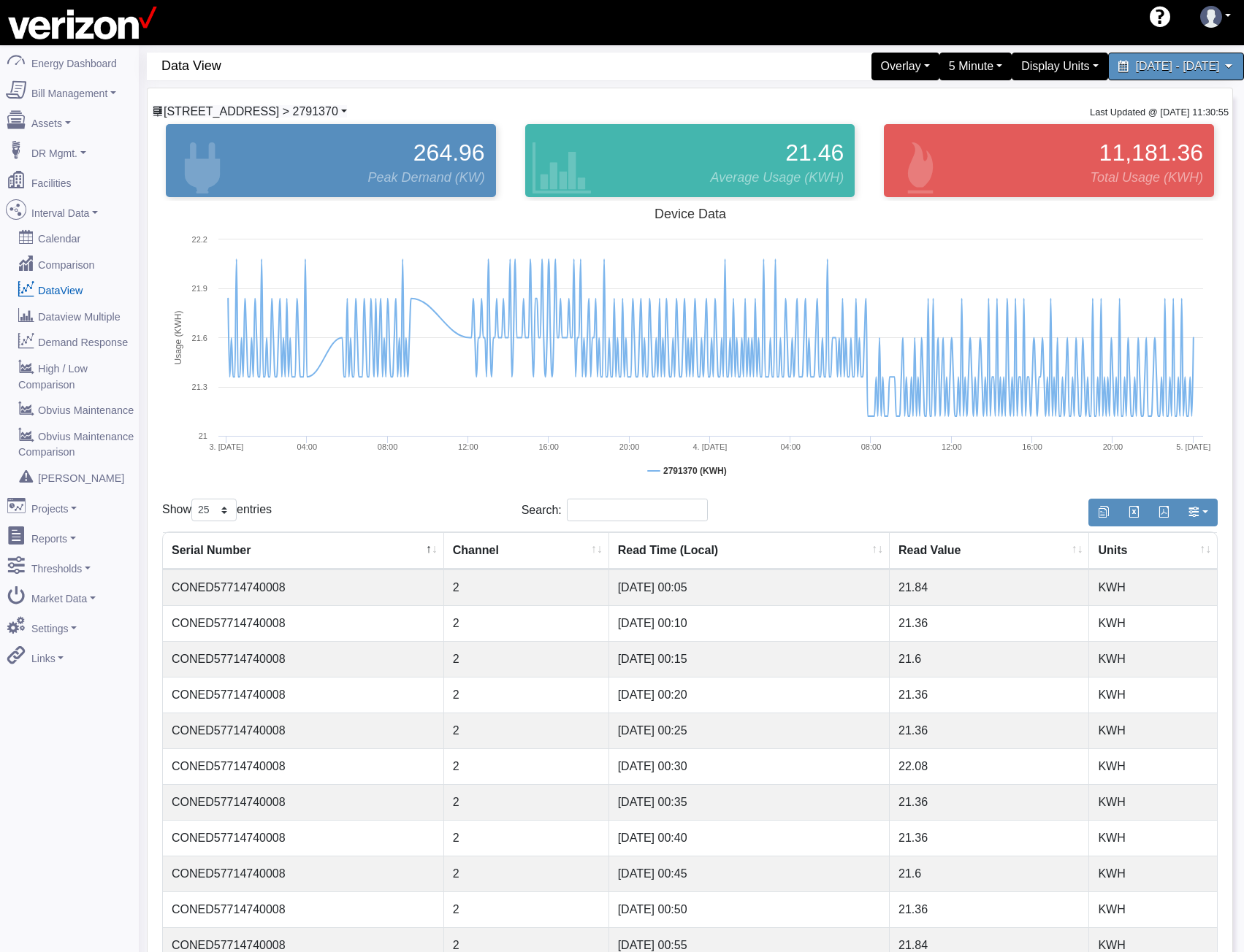
click at [272, 112] on span "228 E 56 ST CO > 2791370" at bounding box center [250, 111] width 175 height 13
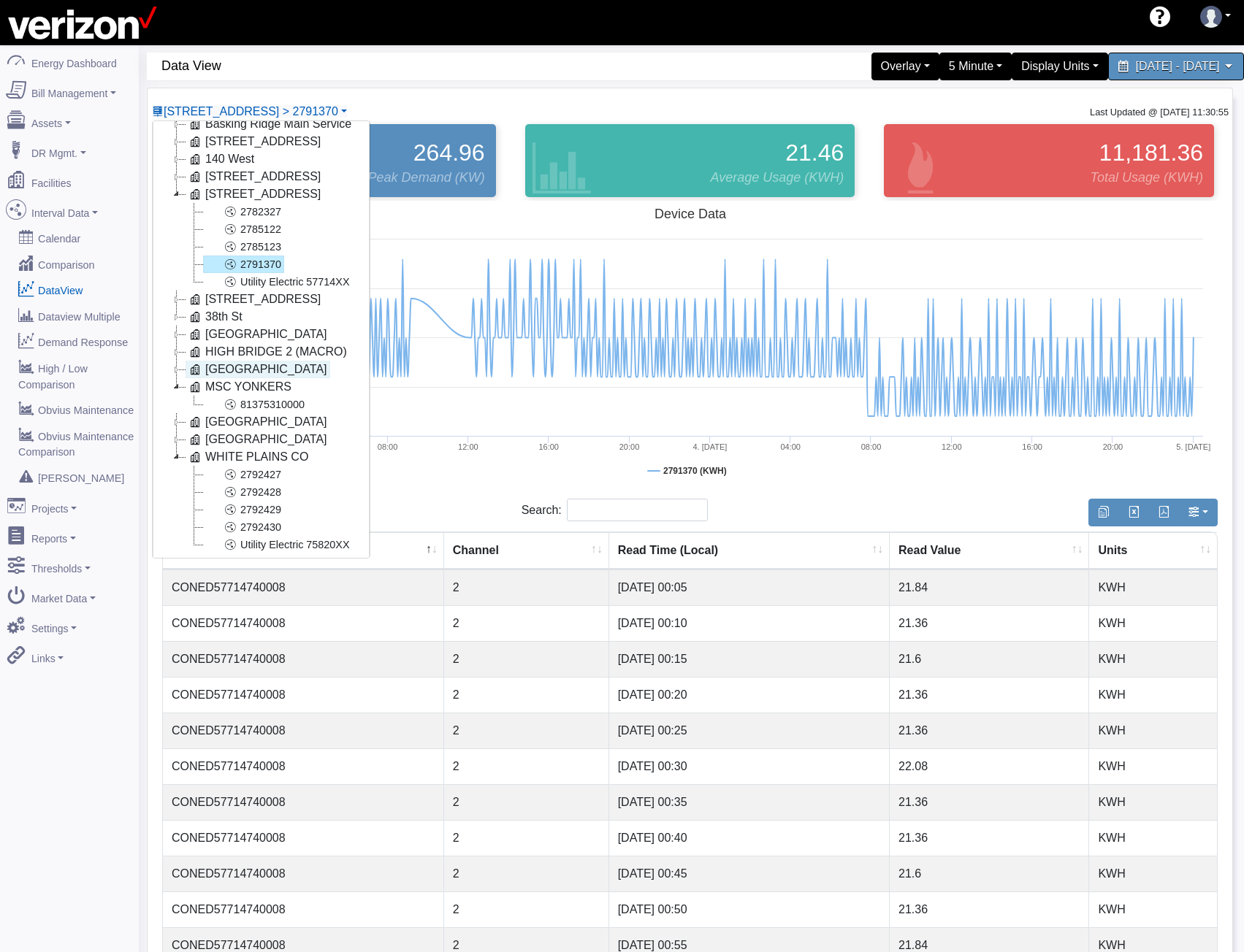
scroll to position [82, 0]
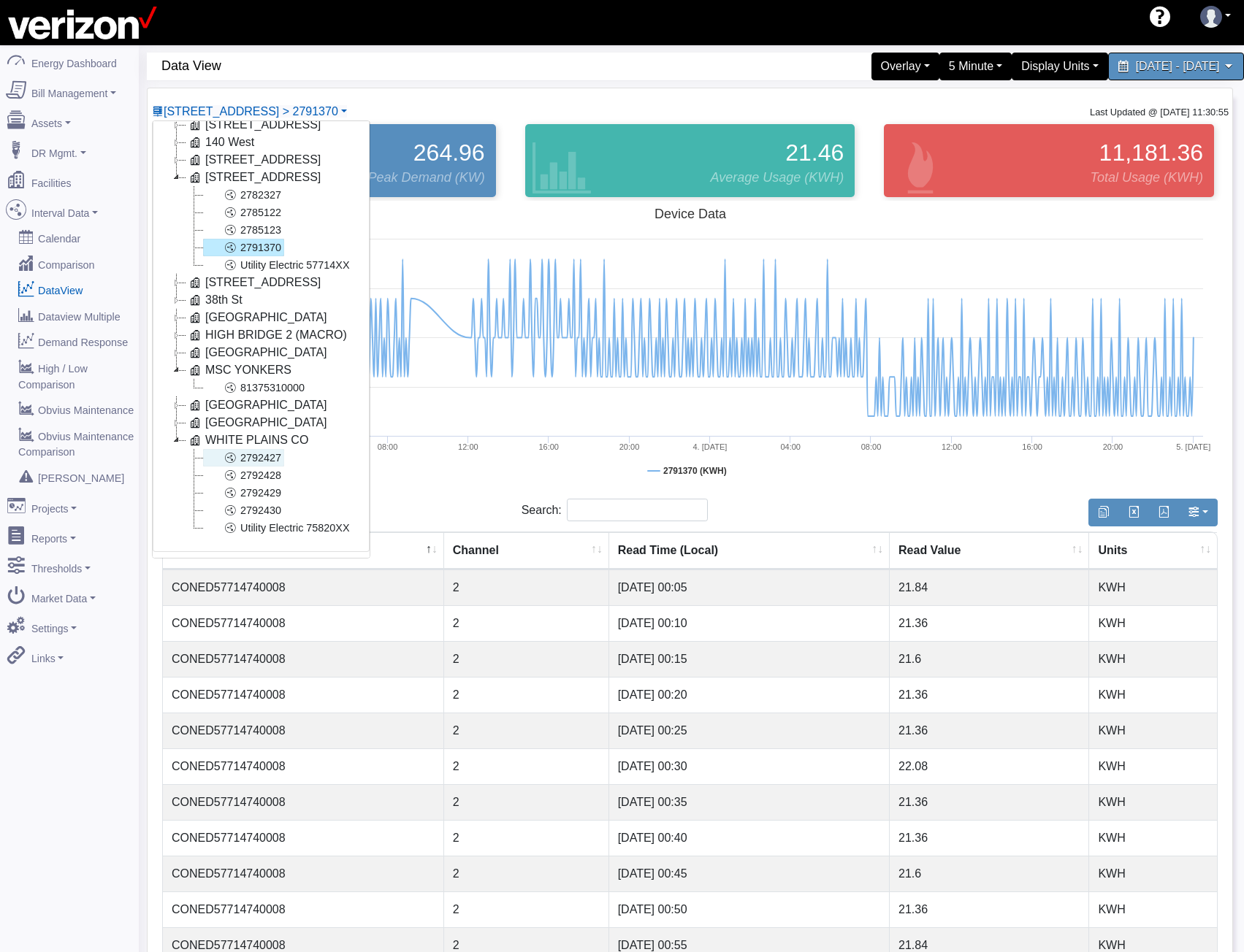
click at [247, 449] on link "2792427" at bounding box center [244, 457] width 81 height 17
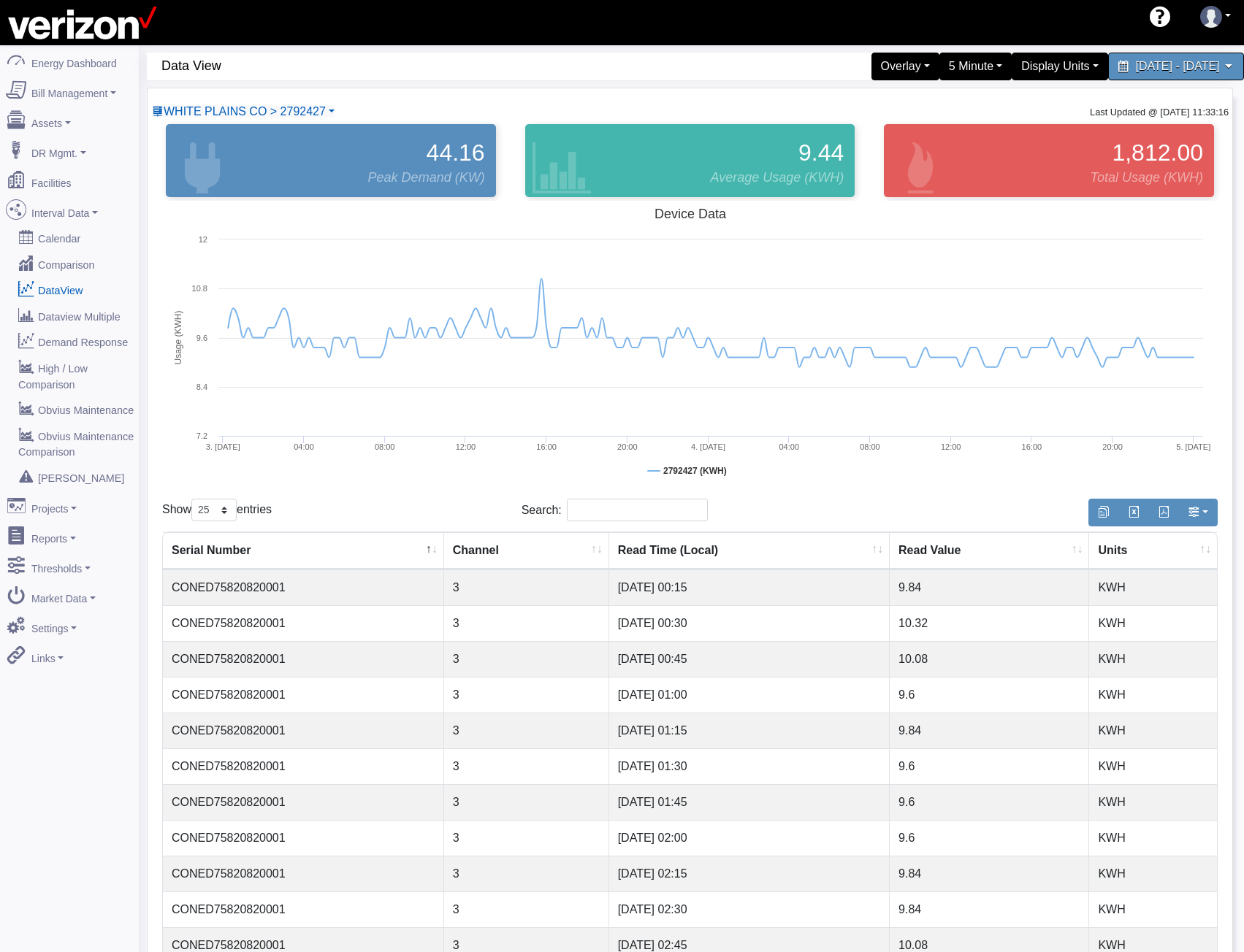
click at [282, 120] on div "WHITE PLAINS CO > 2792427 Basking Ridge Main Service 117 E 167 ST CO 140 West 2…" at bounding box center [244, 111] width 184 height 17
click at [286, 110] on span "WHITE PLAINS CO > 2792427" at bounding box center [244, 111] width 162 height 13
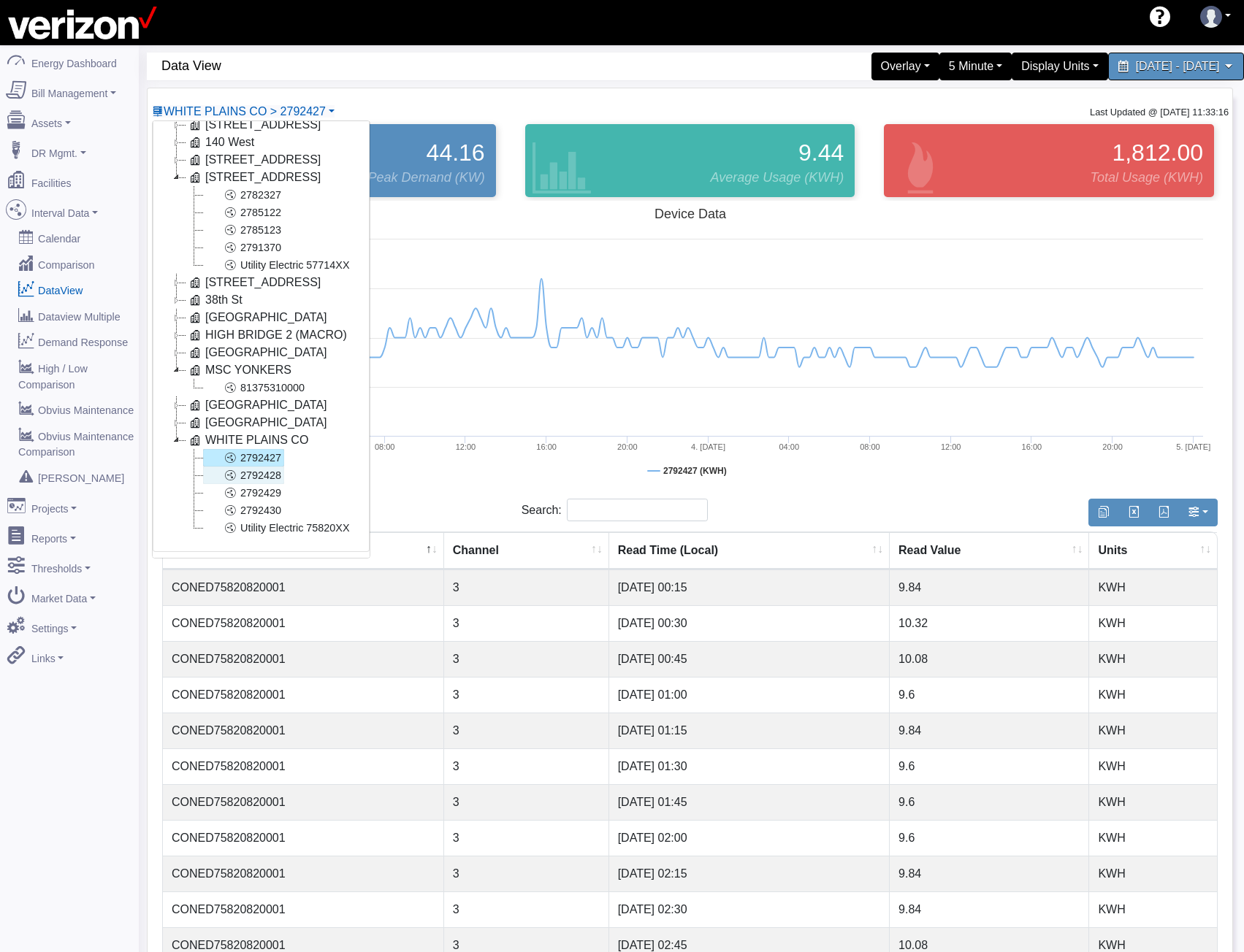
click at [251, 467] on link "2792428" at bounding box center [244, 475] width 81 height 17
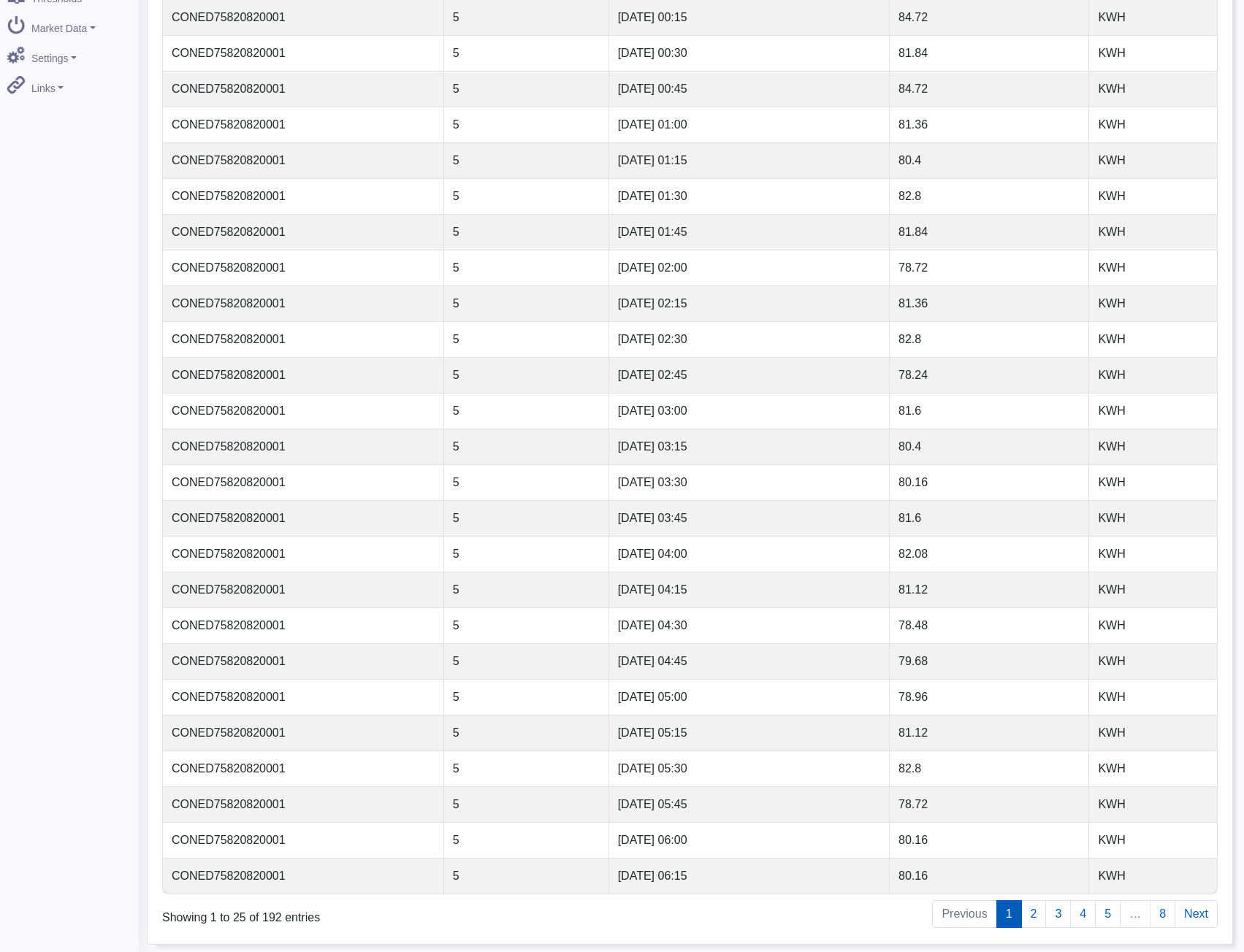
scroll to position [0, 0]
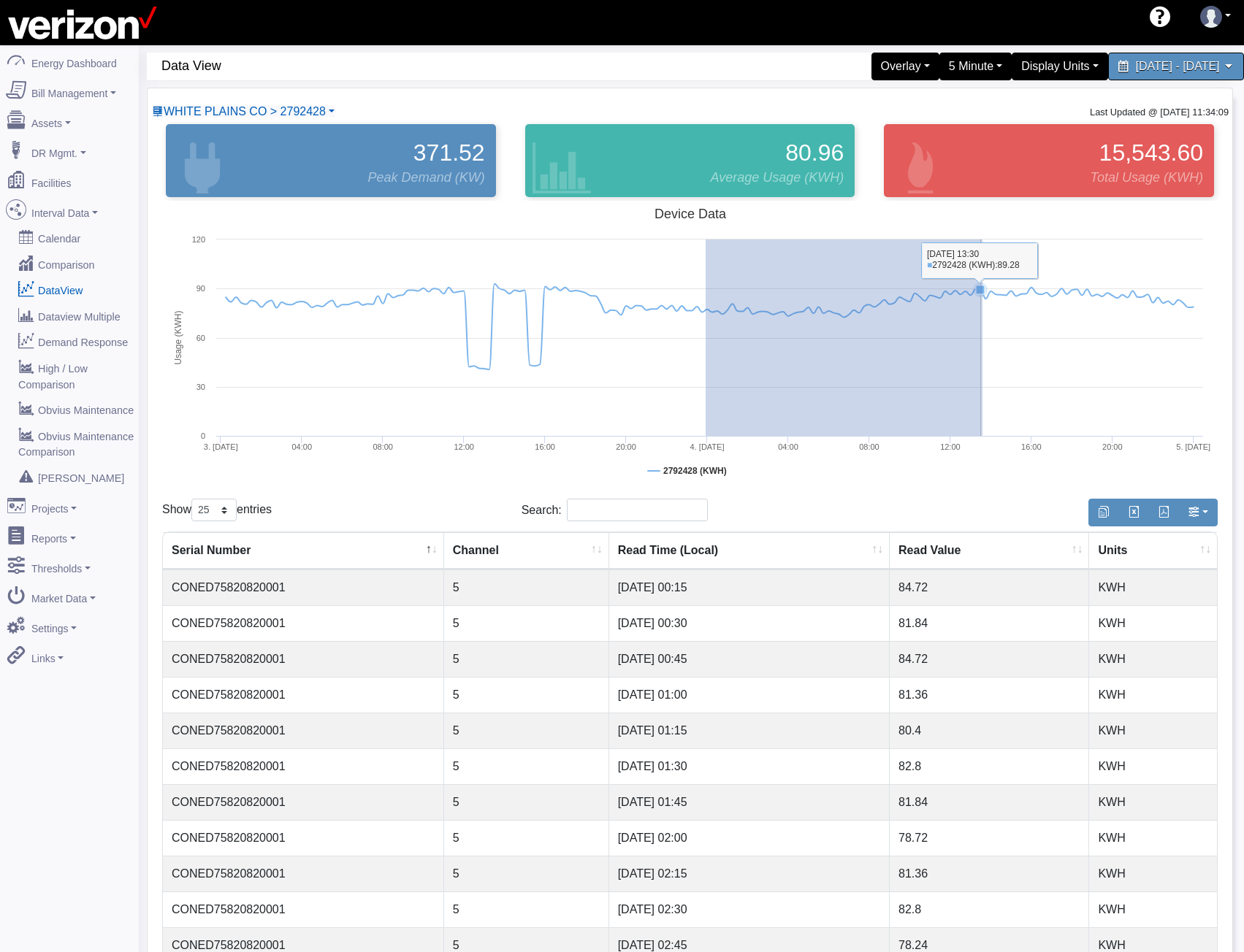
drag, startPoint x: 706, startPoint y: 387, endPoint x: 982, endPoint y: 402, distance: 276.4
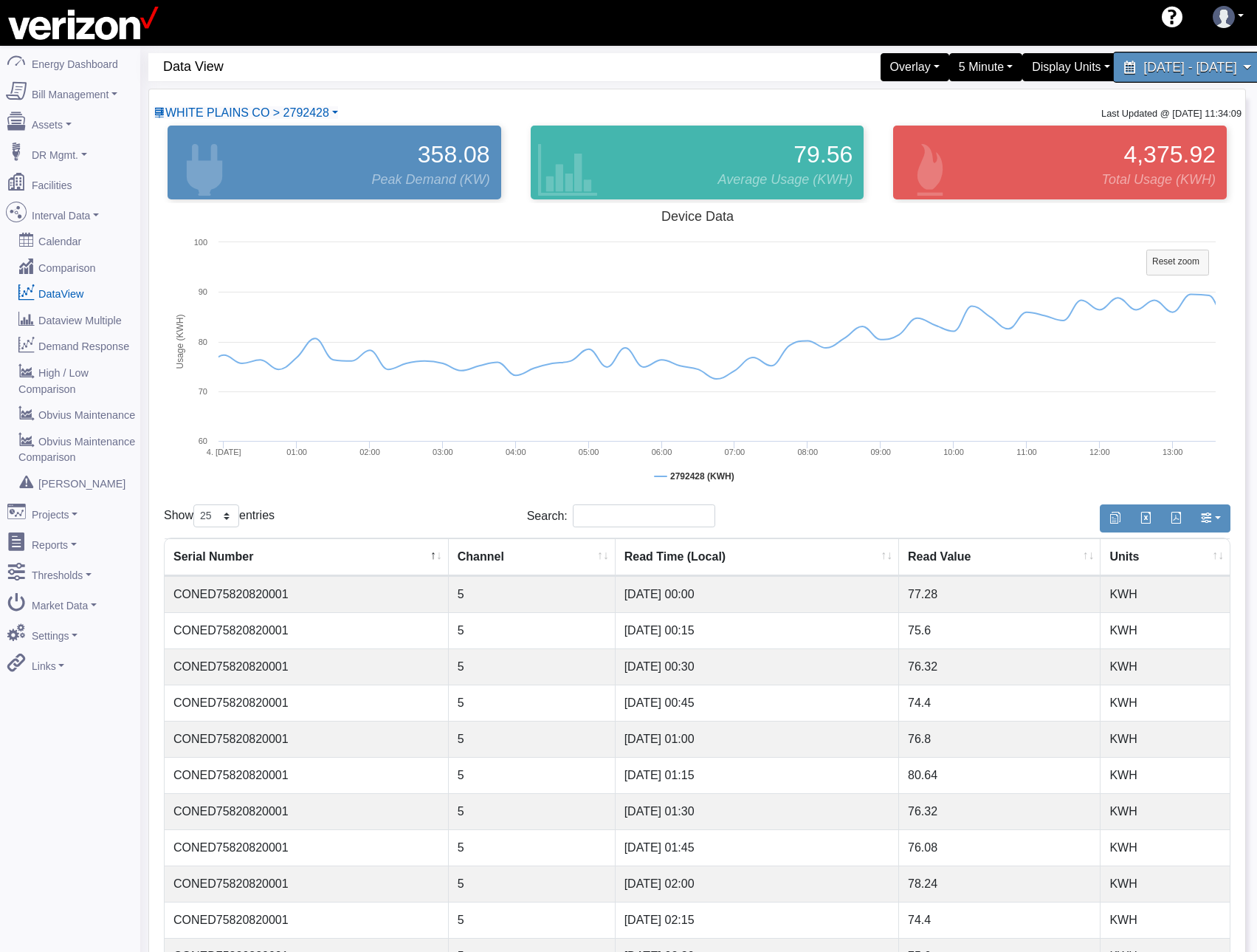
click at [1170, 61] on span "July 3, 2025 - July 4, 2025" at bounding box center [1190, 67] width 93 height 14
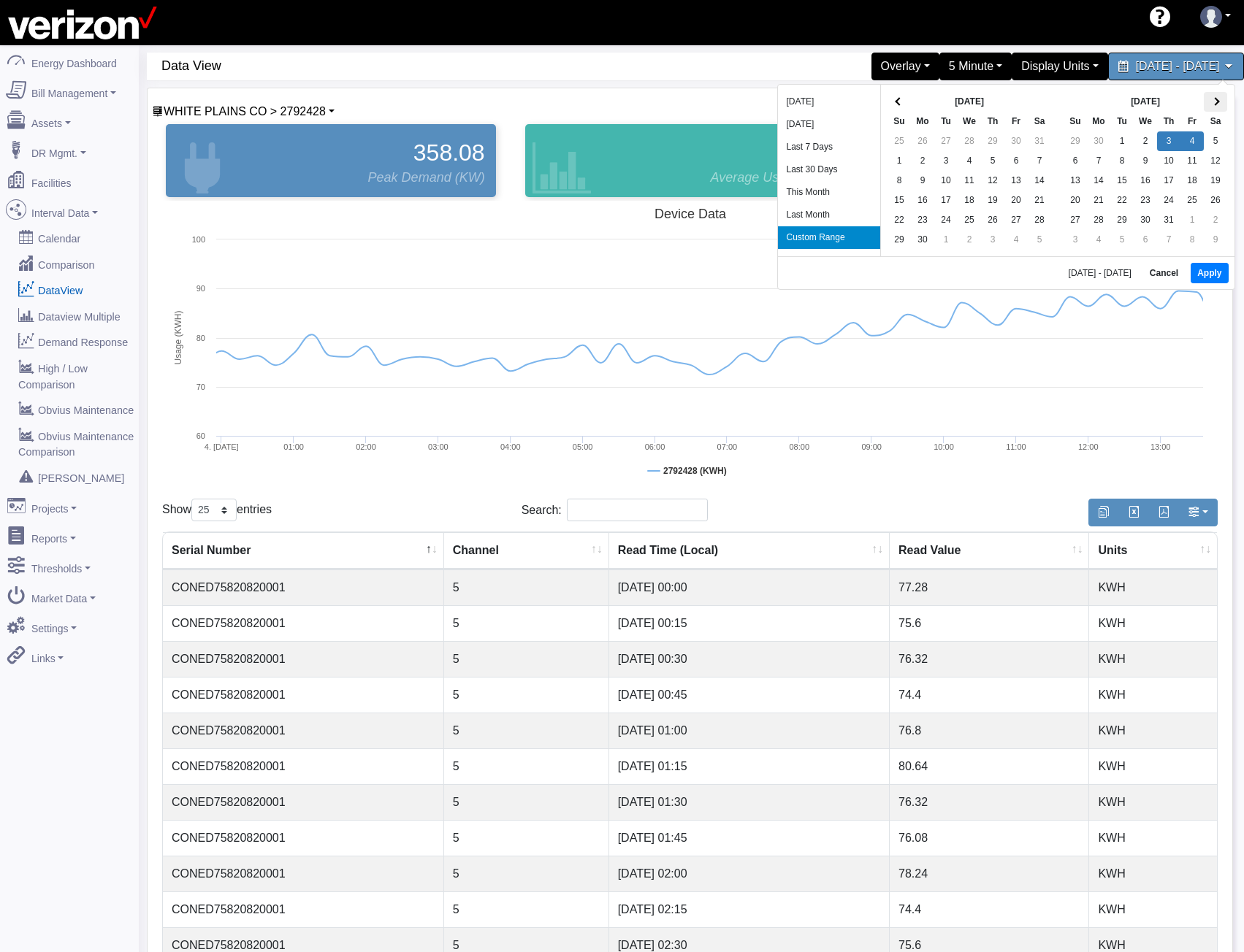
click at [1212, 104] on th at bounding box center [1215, 102] width 23 height 19
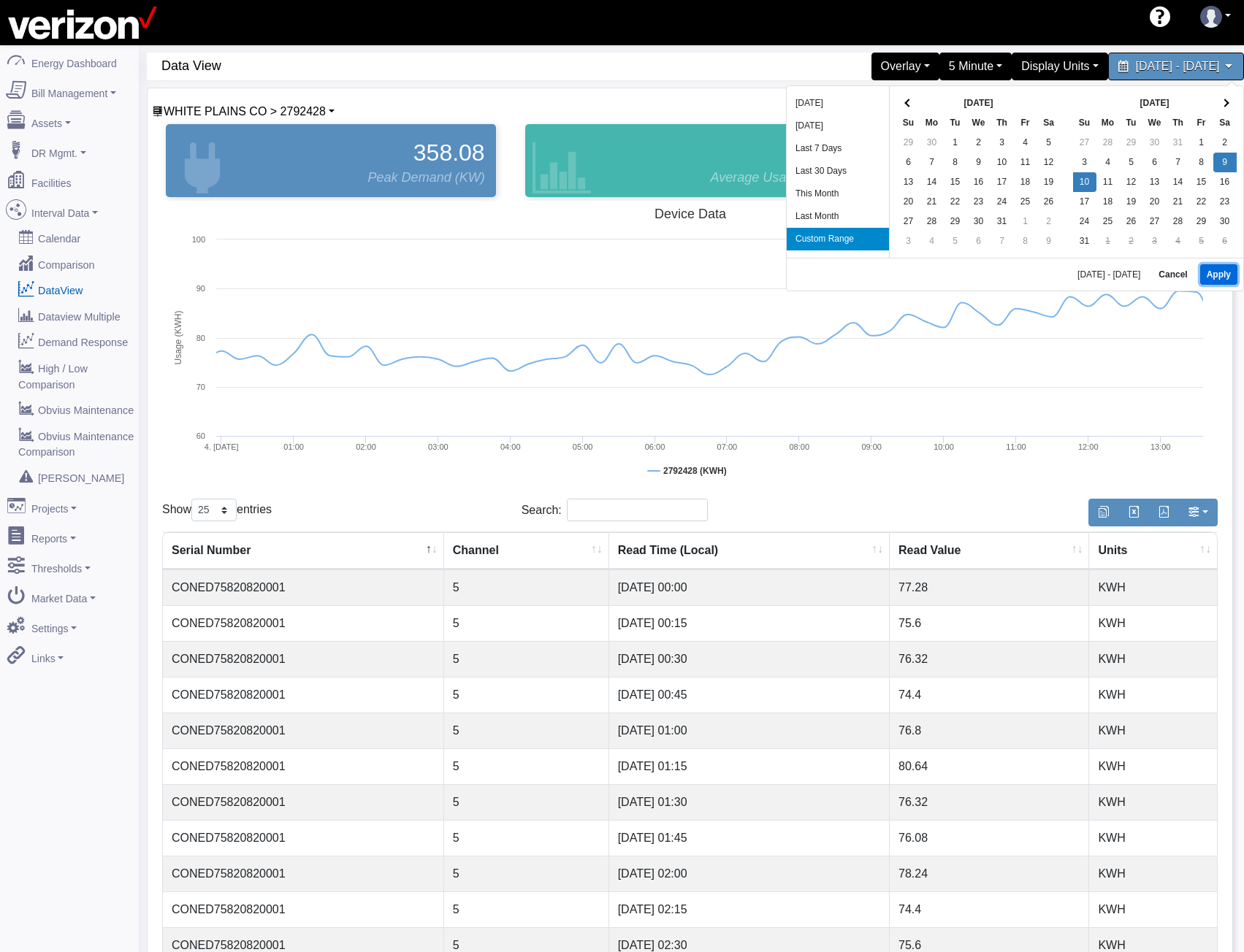
click at [1230, 274] on button "Apply" at bounding box center [1219, 274] width 37 height 20
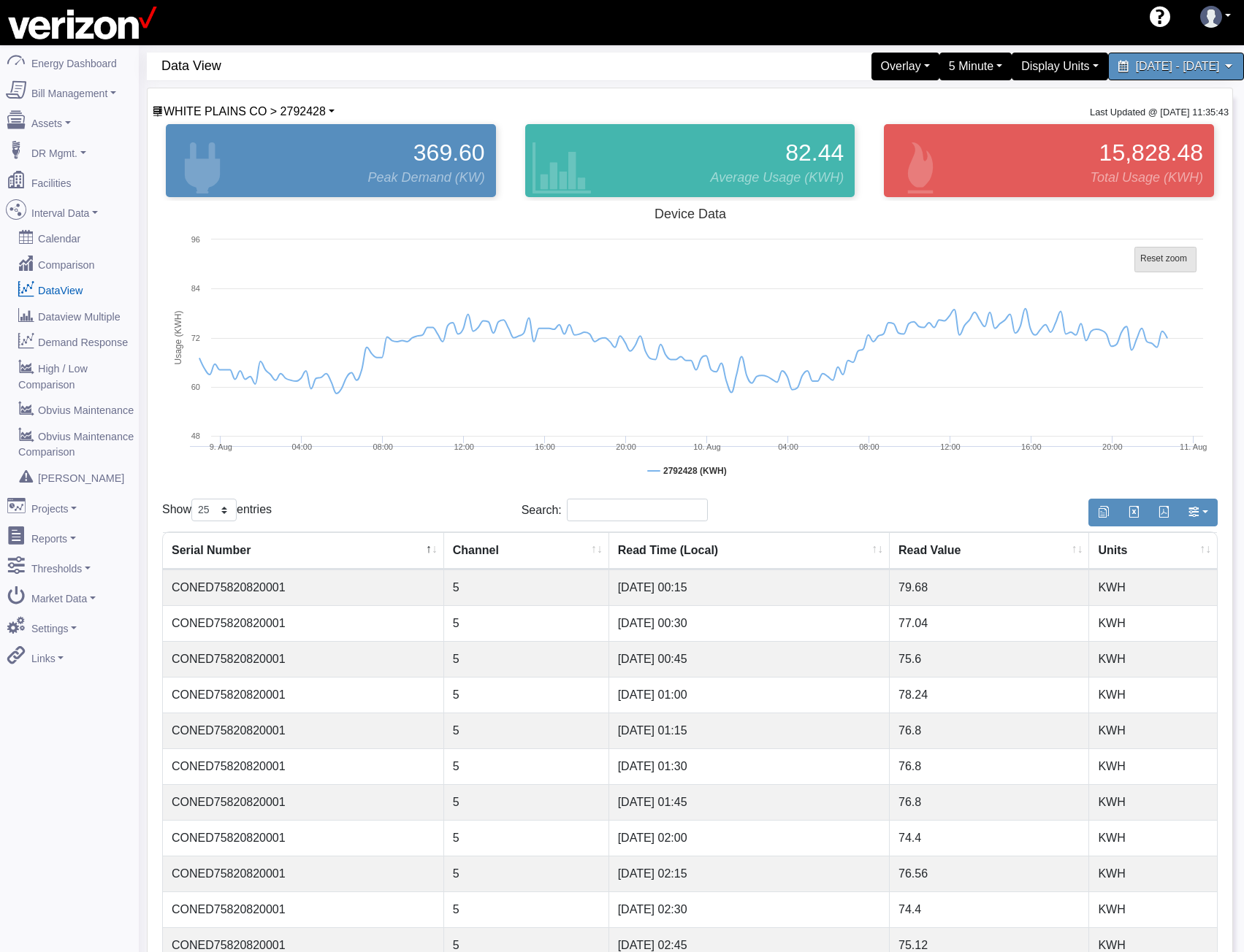
click at [1174, 251] on rect at bounding box center [1166, 259] width 61 height 25
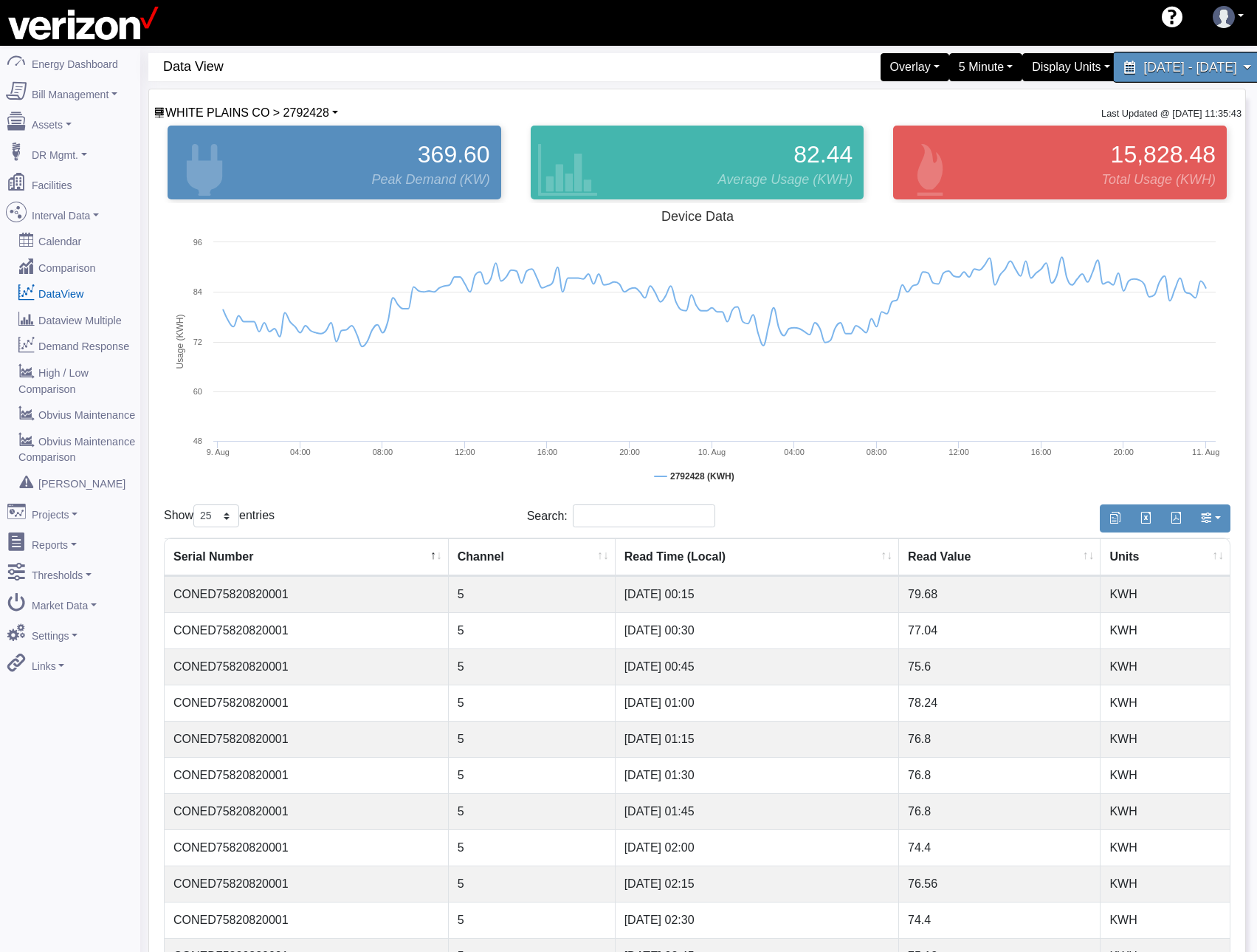
click at [1143, 68] on span "August 9, 2025 - August 10, 2025" at bounding box center [1190, 67] width 93 height 14
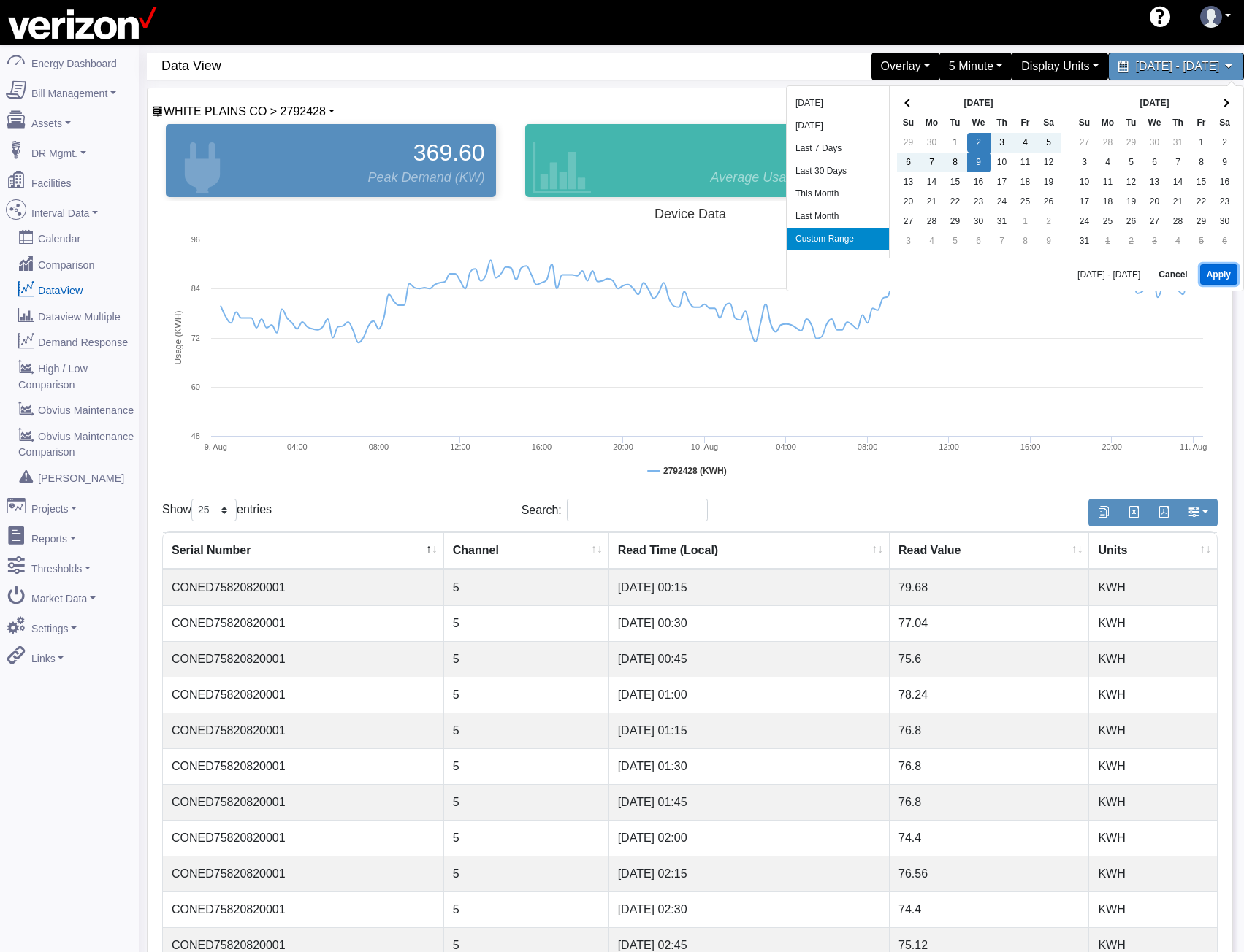
click at [1231, 276] on button "Apply" at bounding box center [1219, 274] width 37 height 20
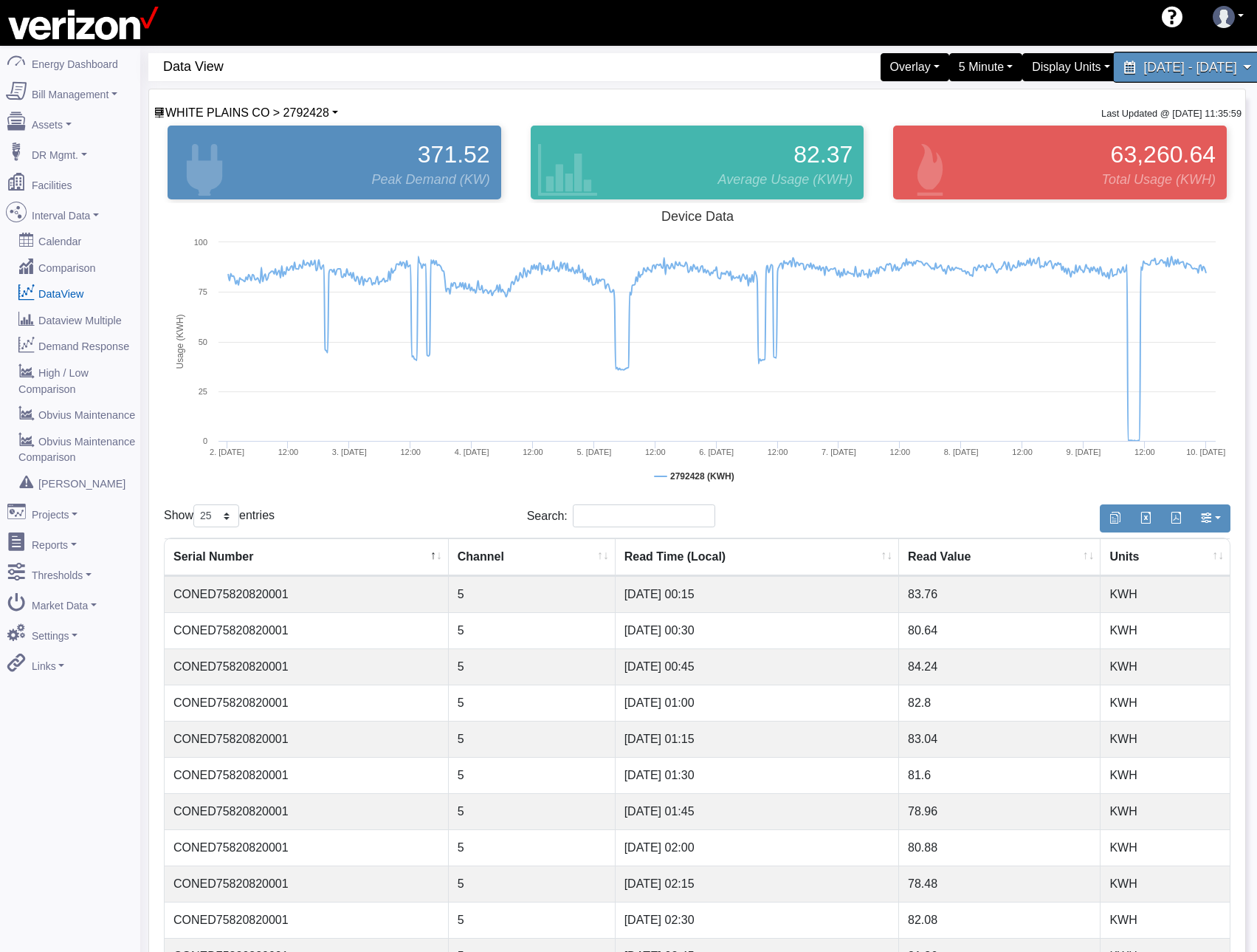
click at [1114, 80] on div "July 2, 2025 - July 9, 2025" at bounding box center [1188, 67] width 151 height 31
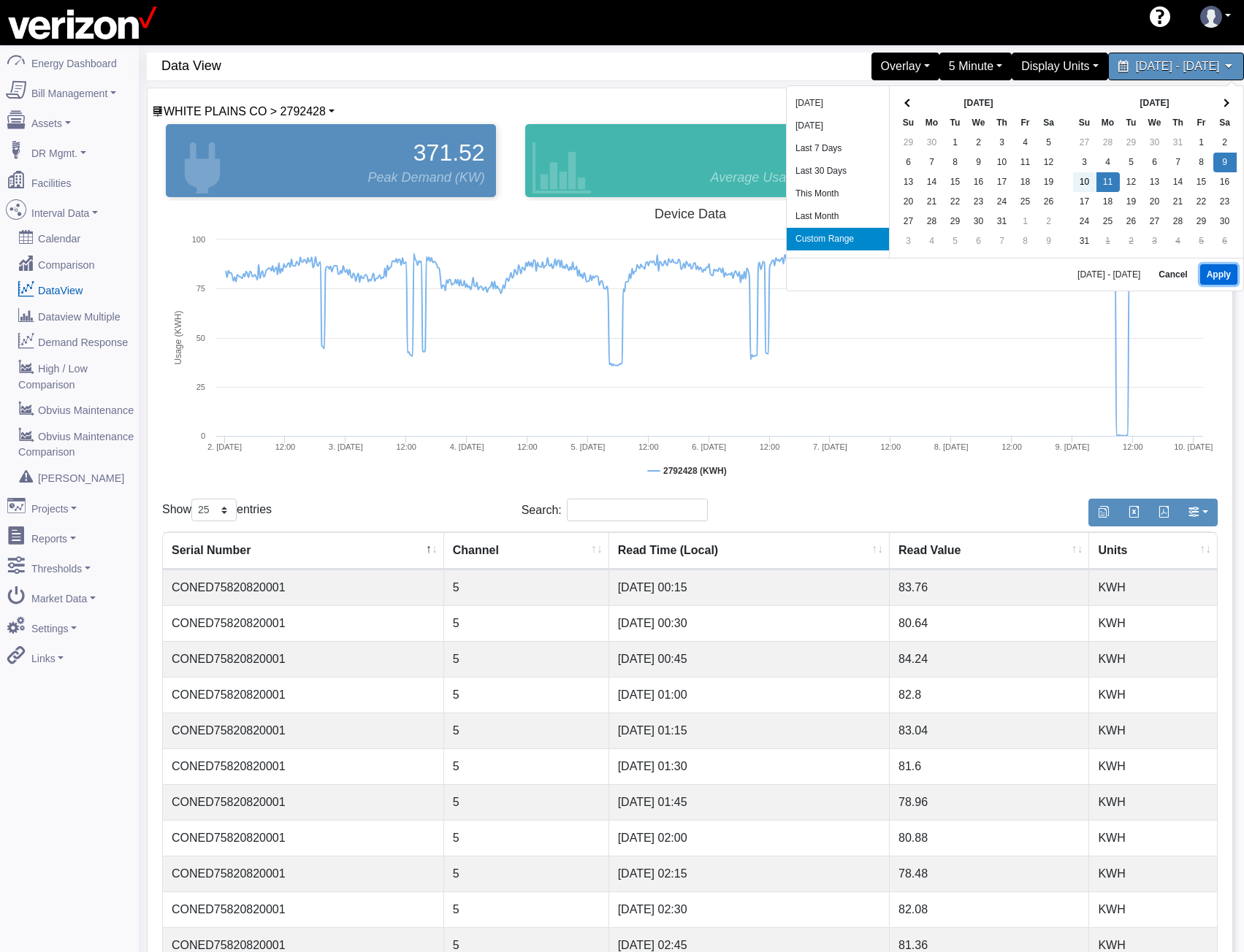
click at [1219, 276] on button "Apply" at bounding box center [1219, 274] width 37 height 20
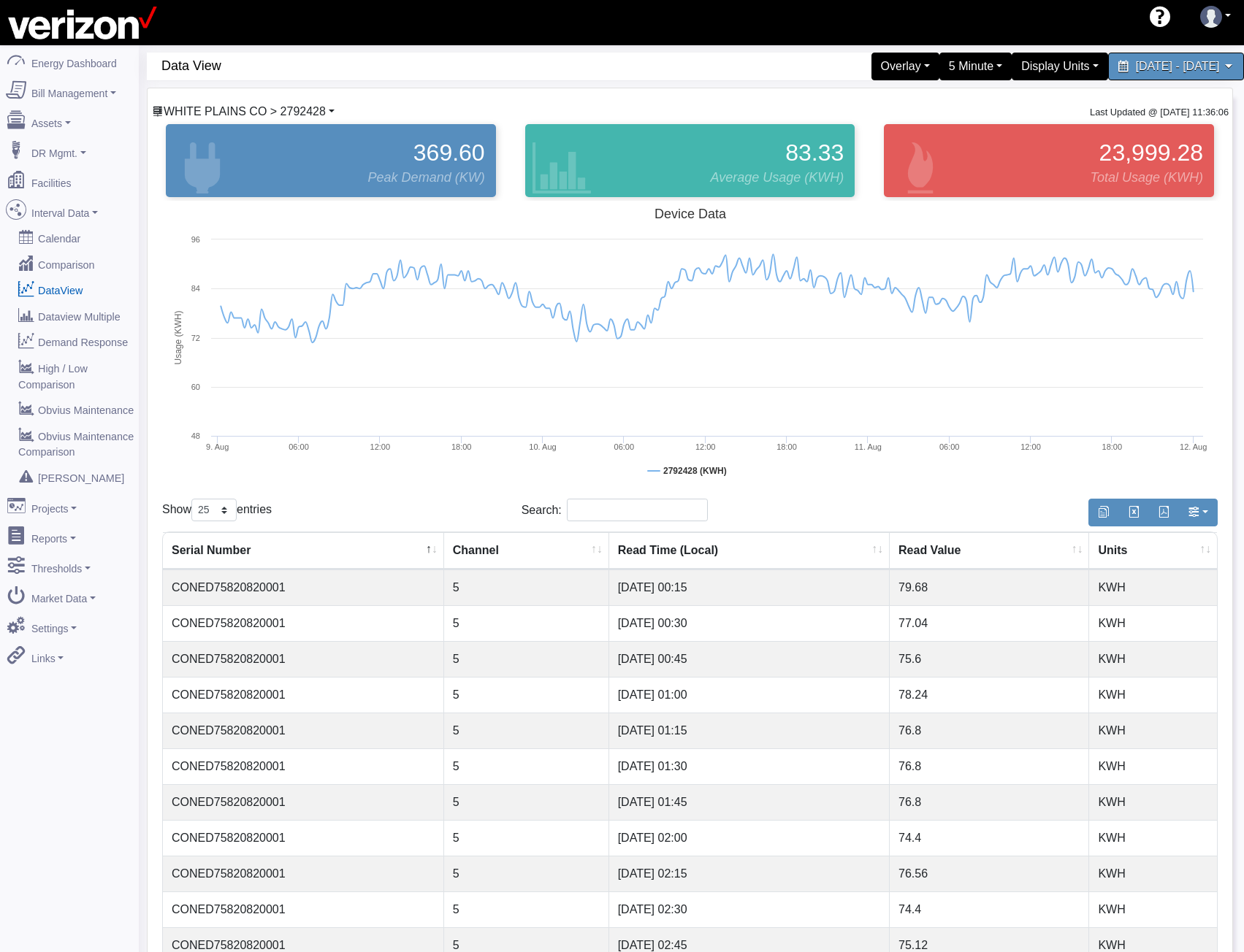
click at [289, 106] on span "WHITE PLAINS CO > 2792428" at bounding box center [244, 111] width 162 height 13
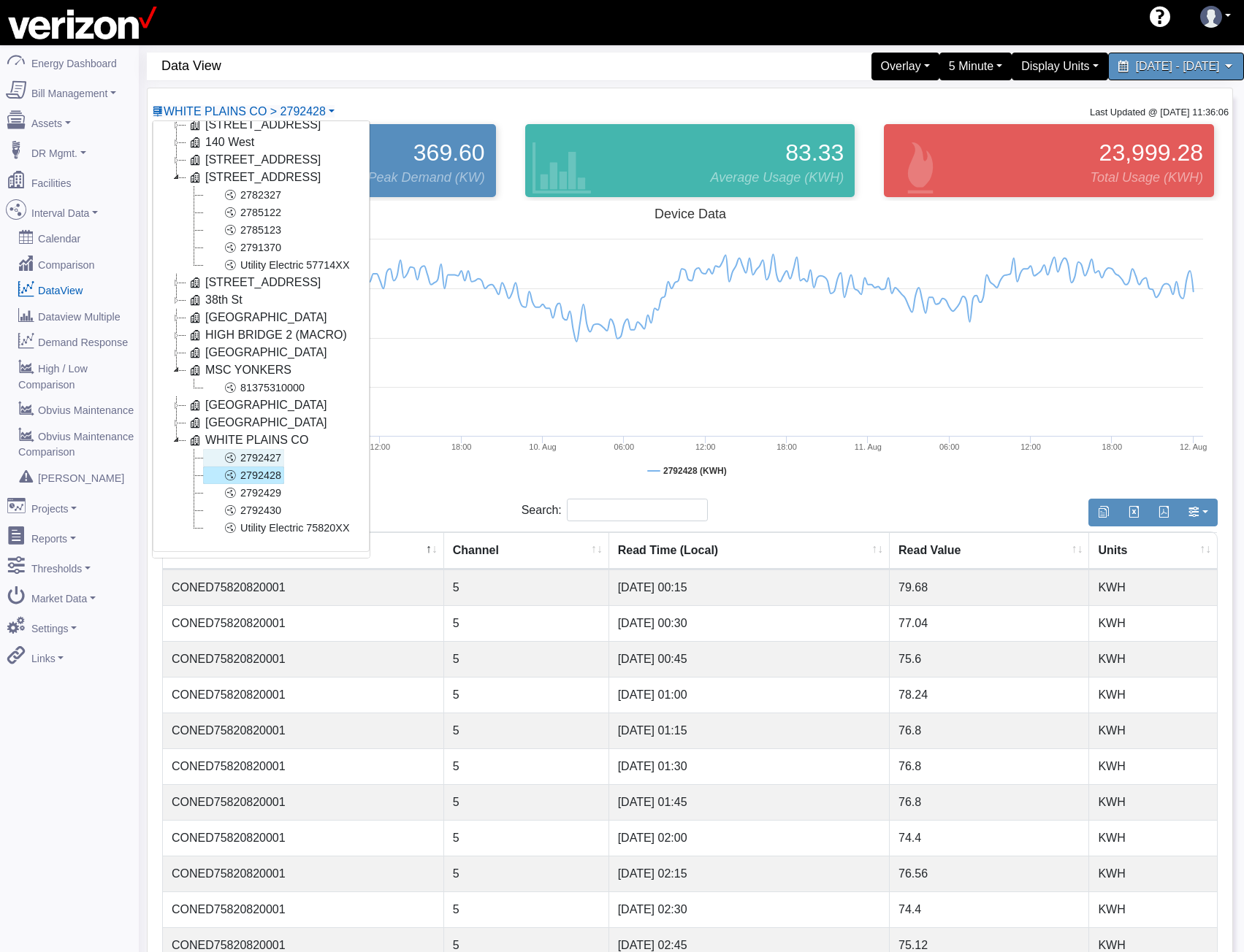
click at [253, 449] on link "2792427" at bounding box center [244, 457] width 81 height 17
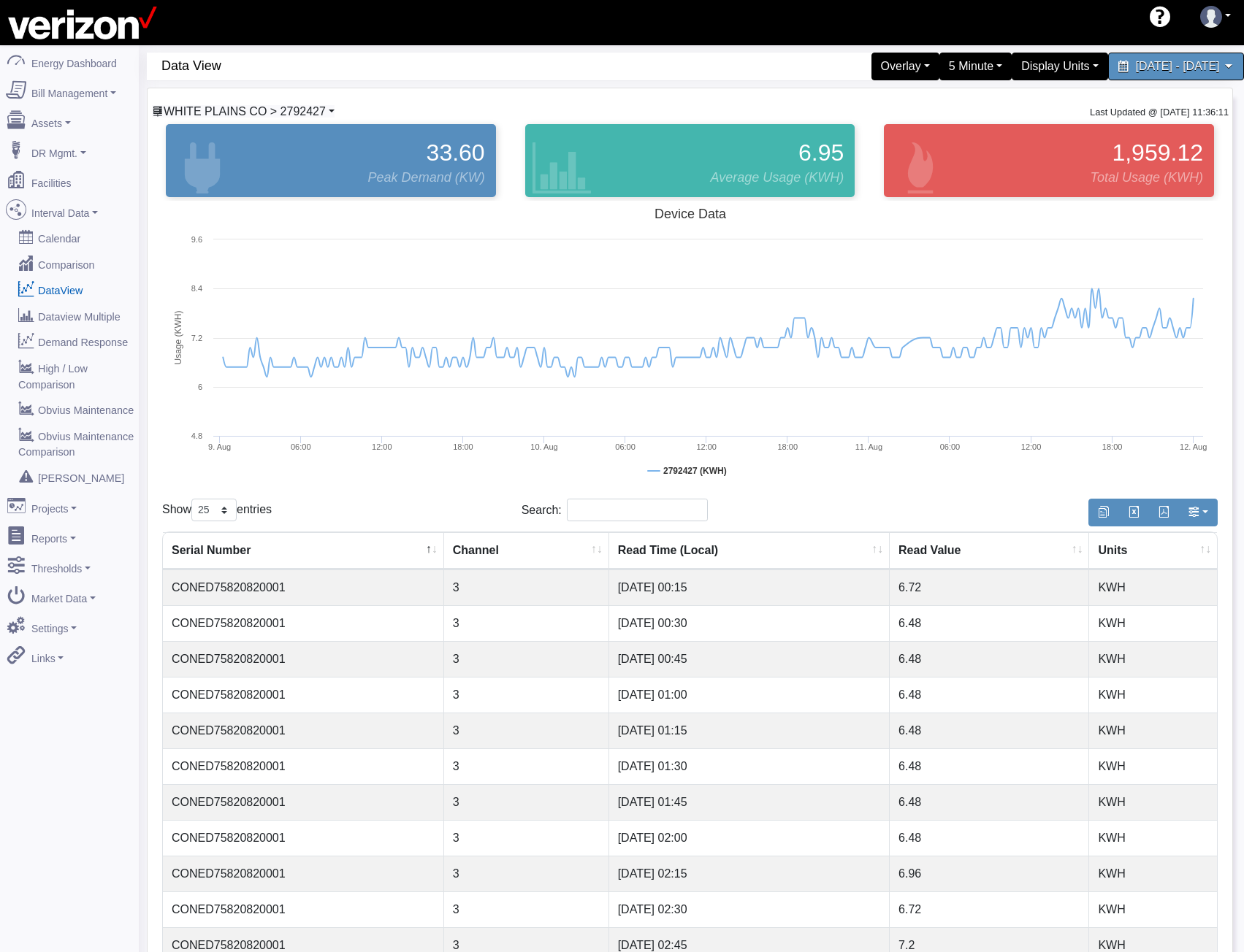
click at [313, 114] on span "WHITE PLAINS CO > 2792427" at bounding box center [244, 111] width 162 height 13
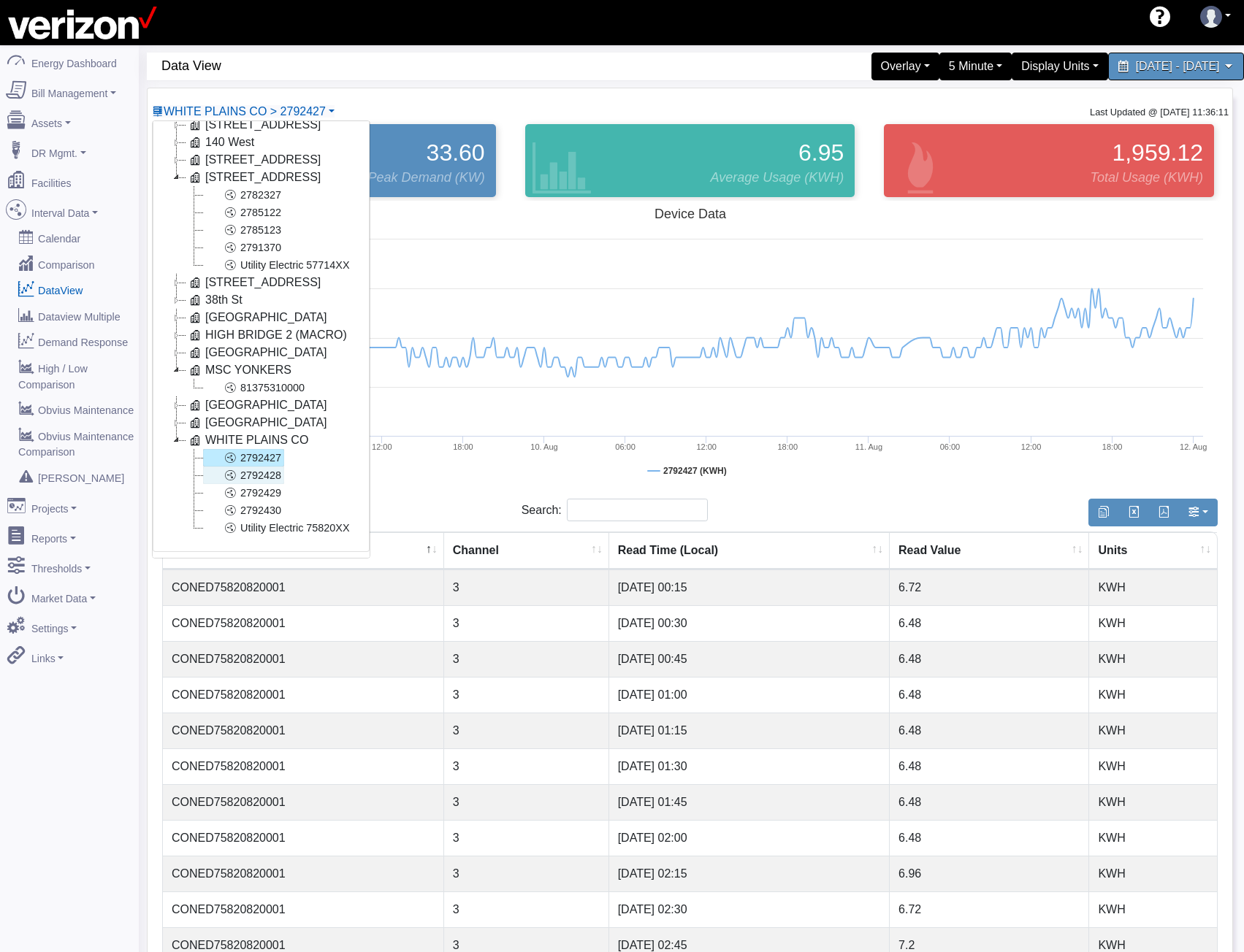
click at [241, 467] on link "2792428" at bounding box center [244, 475] width 81 height 17
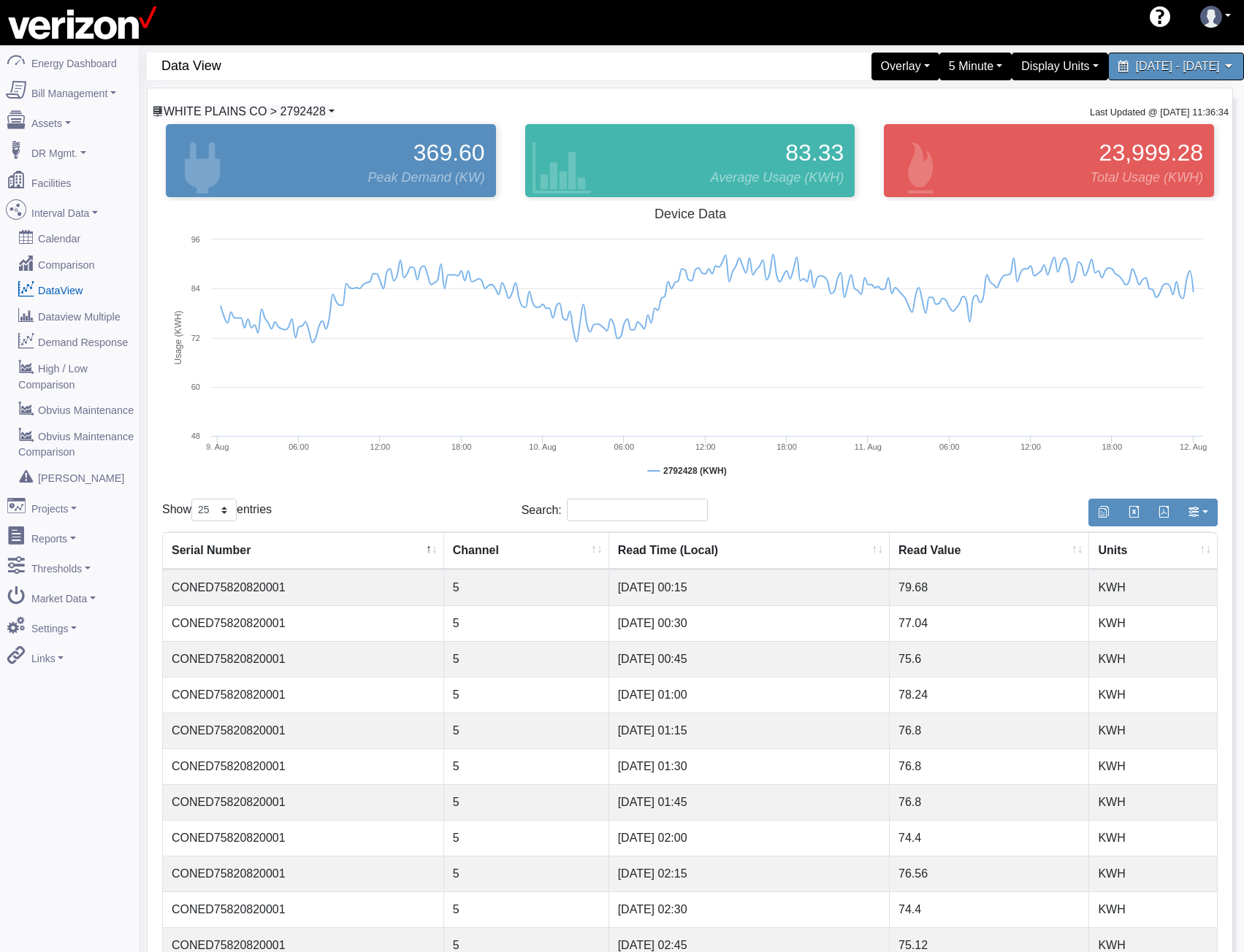
click at [281, 106] on span "WHITE PLAINS CO > 2792428" at bounding box center [244, 111] width 162 height 13
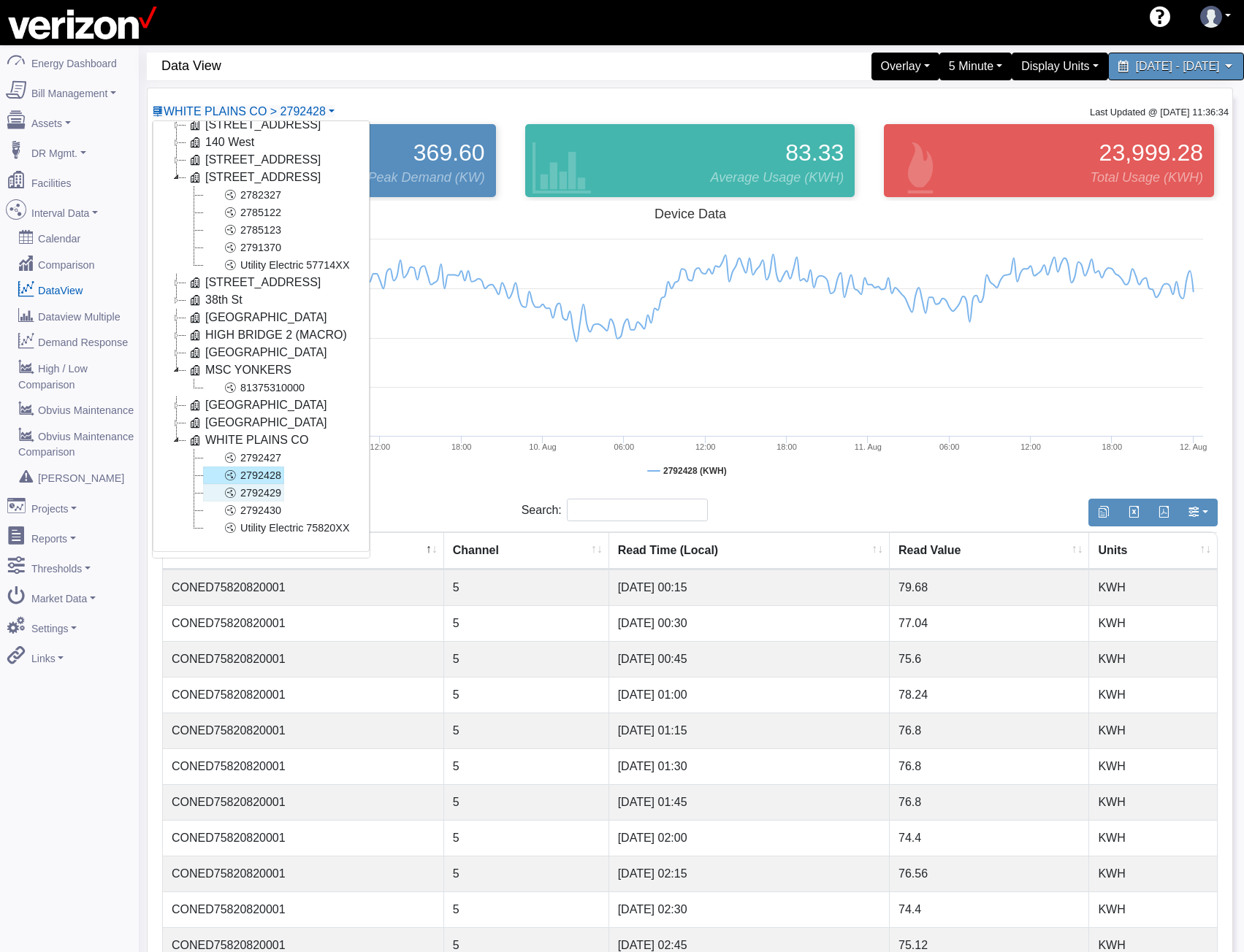
click at [241, 487] on link "2792429" at bounding box center [244, 492] width 81 height 17
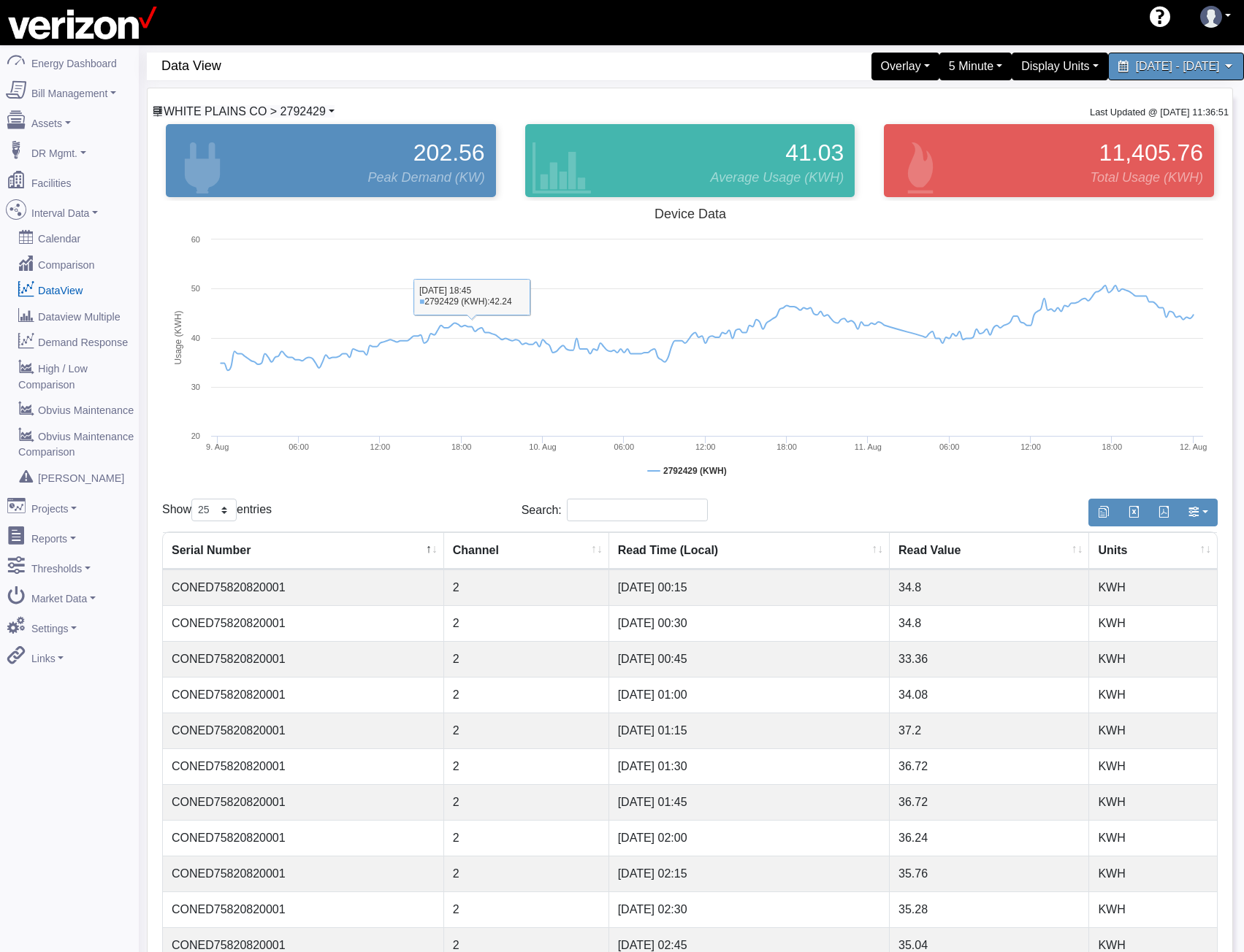
click at [288, 110] on span "WHITE PLAINS CO > 2792429" at bounding box center [244, 111] width 162 height 13
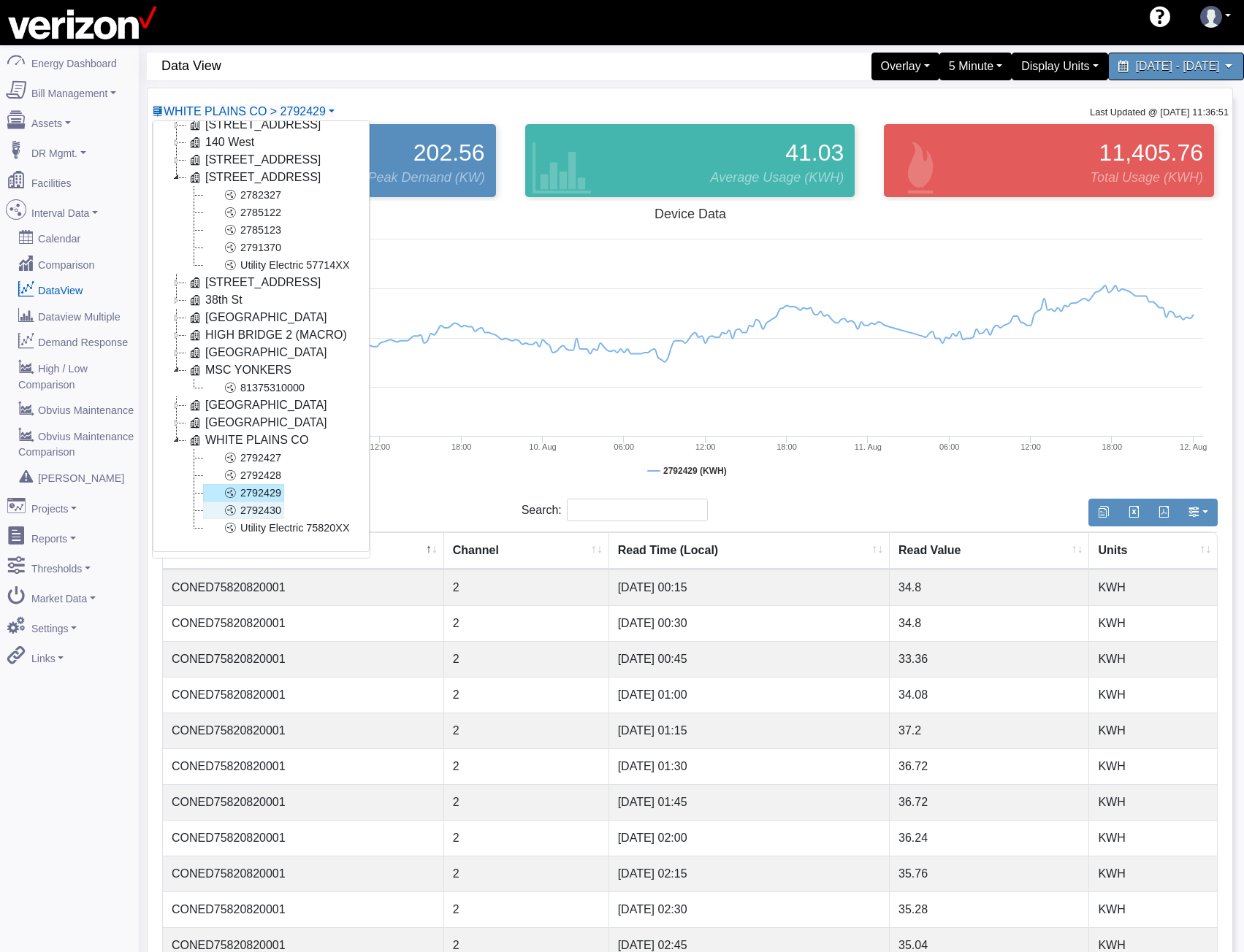
click at [240, 502] on link "2792430" at bounding box center [244, 510] width 81 height 17
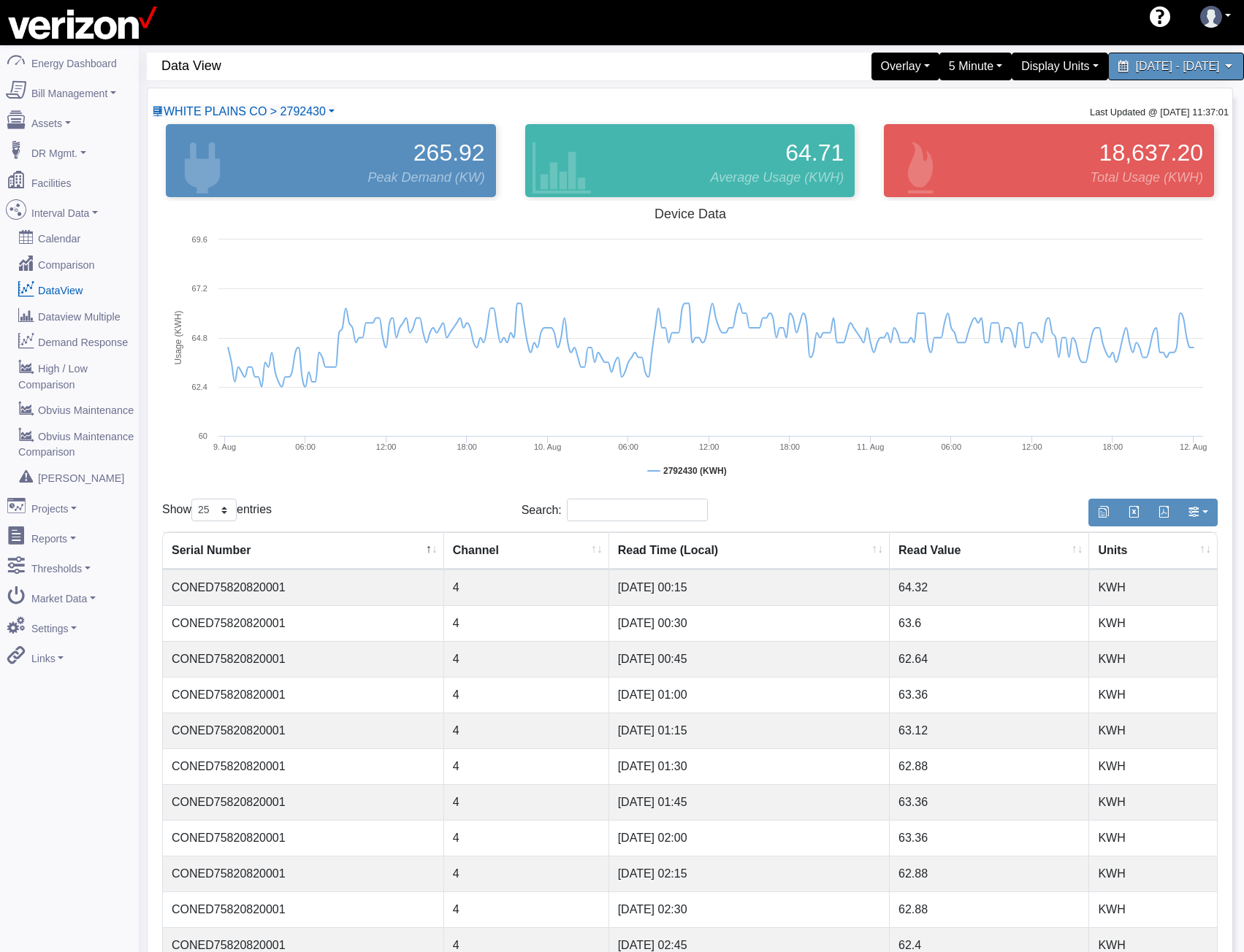
click at [235, 120] on div "WHITE PLAINS CO > 2792430 Basking Ridge Main Service 117 E 167 ST CO 140 West 2…" at bounding box center [244, 111] width 184 height 17
click at [238, 114] on span "WHITE PLAINS CO > 2792430" at bounding box center [244, 111] width 162 height 13
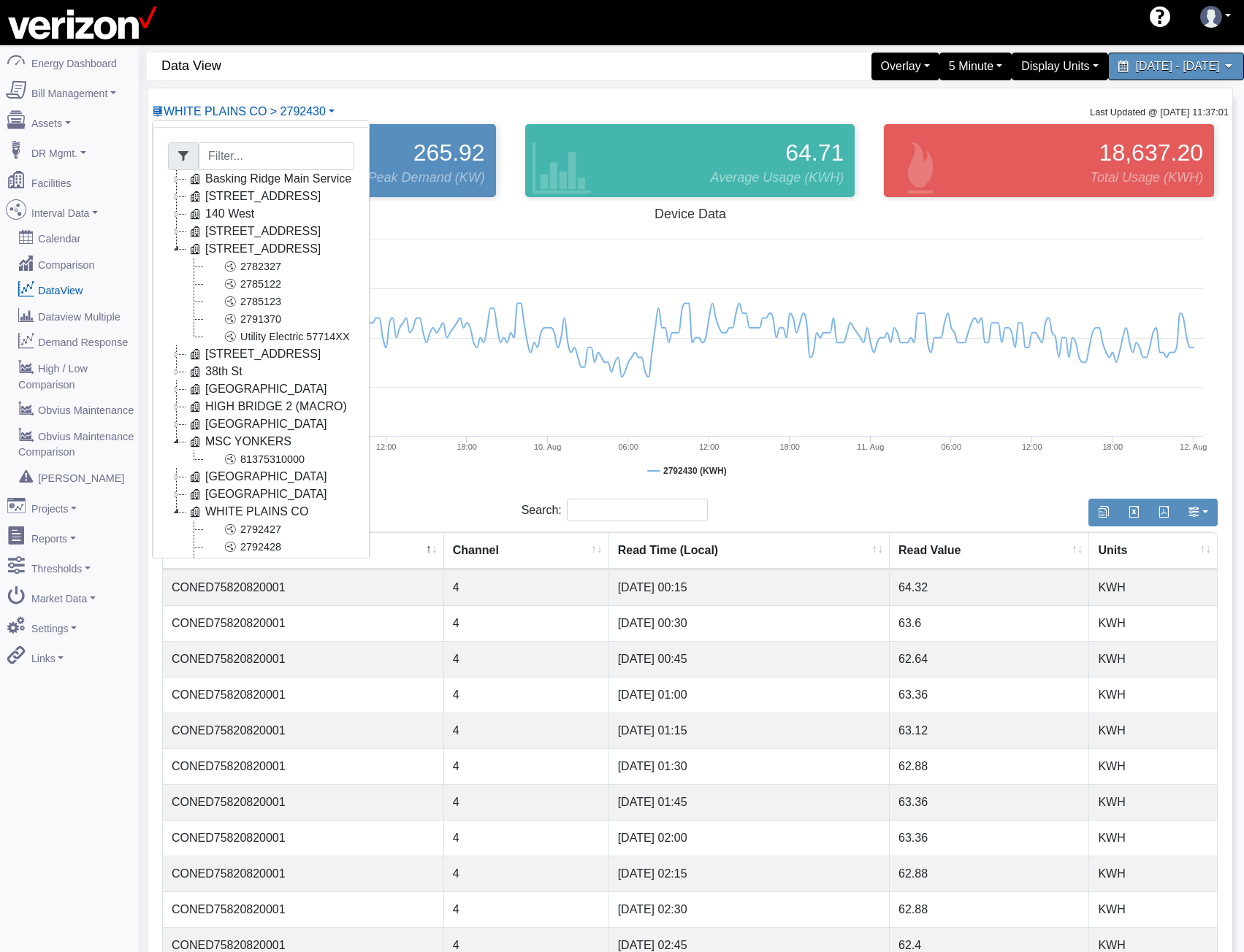
click at [175, 253] on icon at bounding box center [176, 249] width 17 height 17
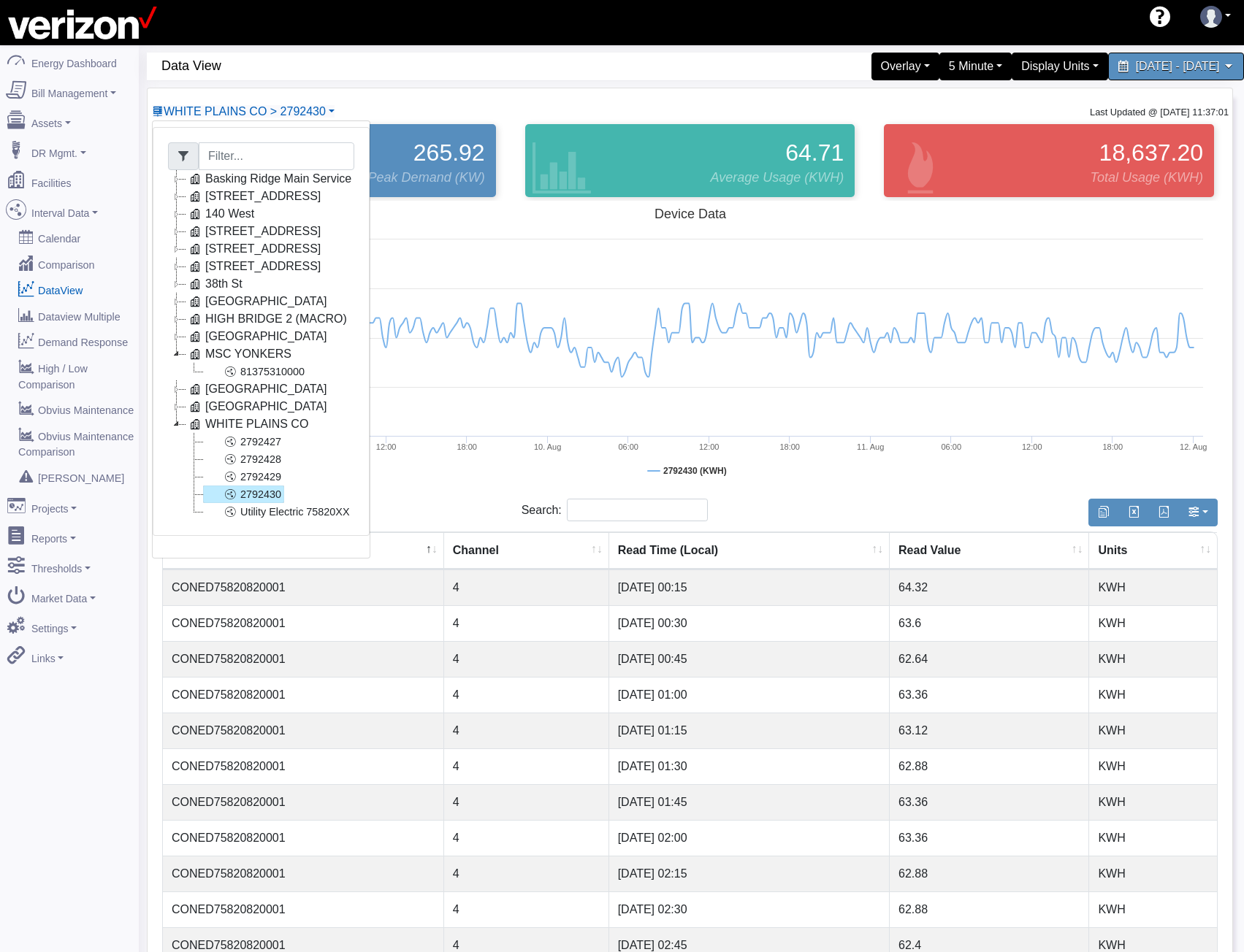
click at [171, 356] on icon at bounding box center [176, 354] width 17 height 17
click at [172, 399] on icon at bounding box center [176, 406] width 17 height 17
click at [173, 389] on icon at bounding box center [176, 389] width 17 height 17
click at [175, 389] on icon at bounding box center [176, 389] width 17 height 17
click at [177, 372] on icon at bounding box center [176, 371] width 17 height 17
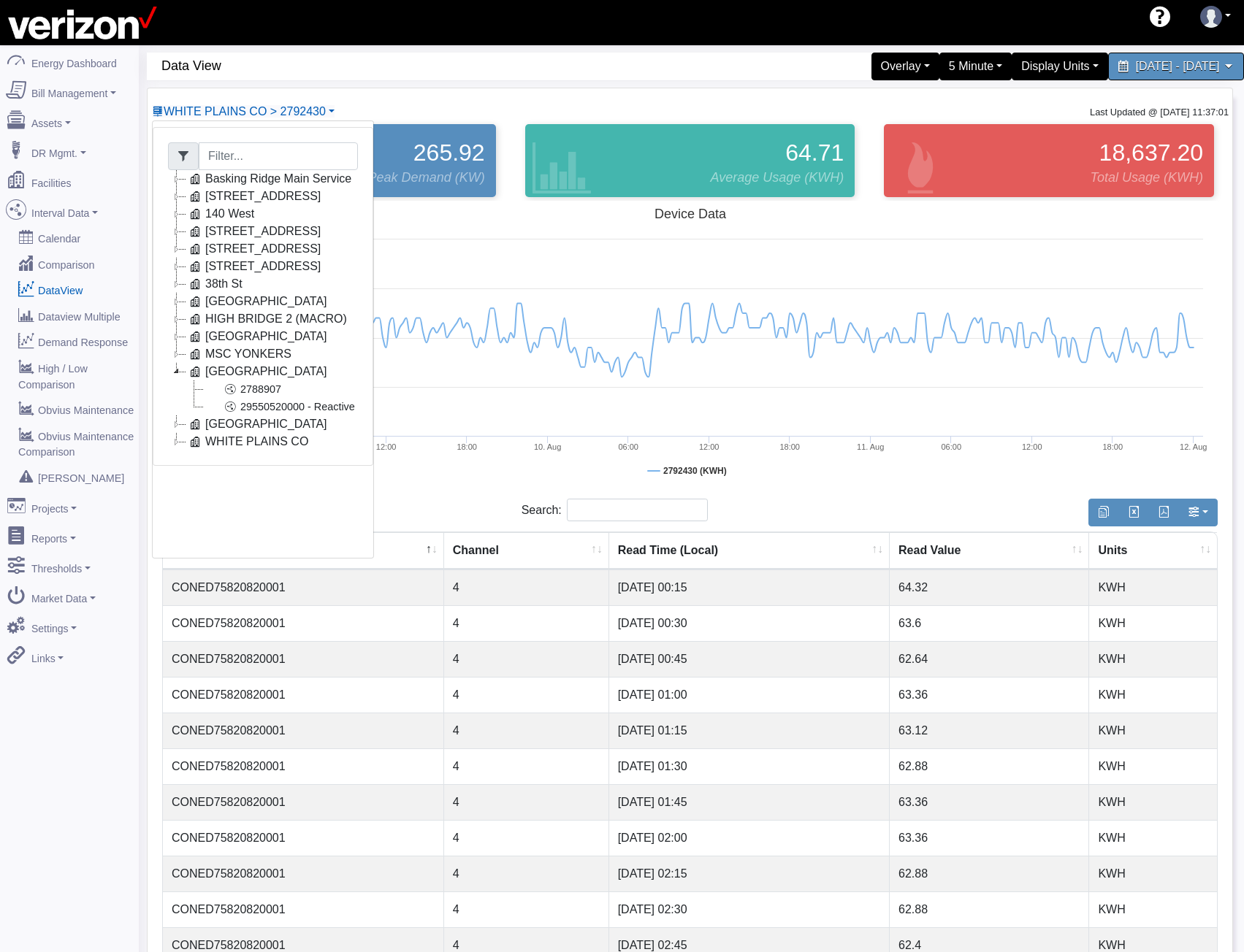
click at [177, 372] on icon at bounding box center [176, 371] width 17 height 17
click at [177, 356] on icon at bounding box center [176, 354] width 17 height 17
click at [178, 339] on icon at bounding box center [176, 336] width 17 height 17
click at [178, 339] on icon at bounding box center [176, 336] width 17 height 17
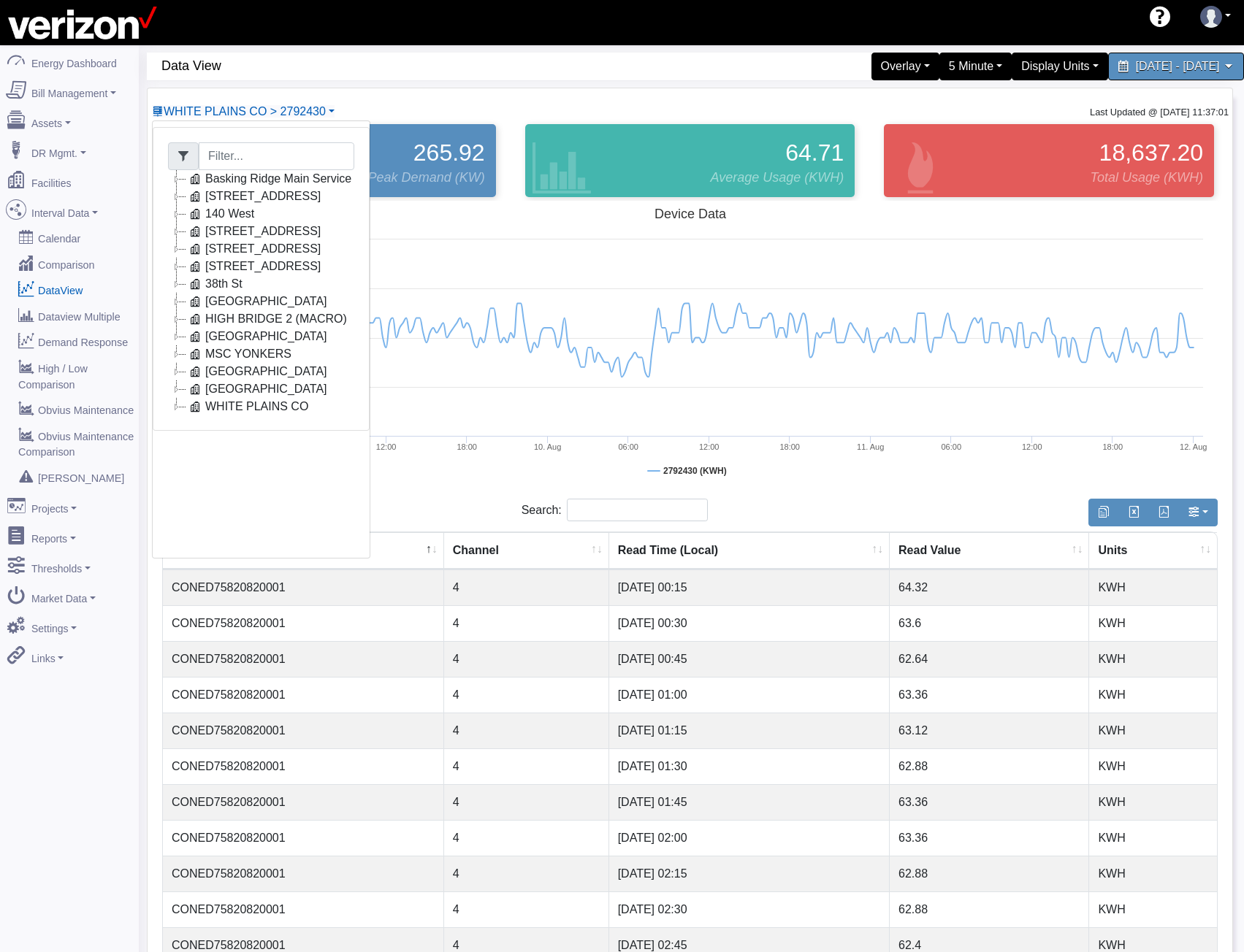
click at [181, 321] on icon at bounding box center [176, 318] width 17 height 17
click at [181, 301] on icon at bounding box center [176, 301] width 17 height 17
click at [178, 283] on icon at bounding box center [176, 283] width 17 height 17
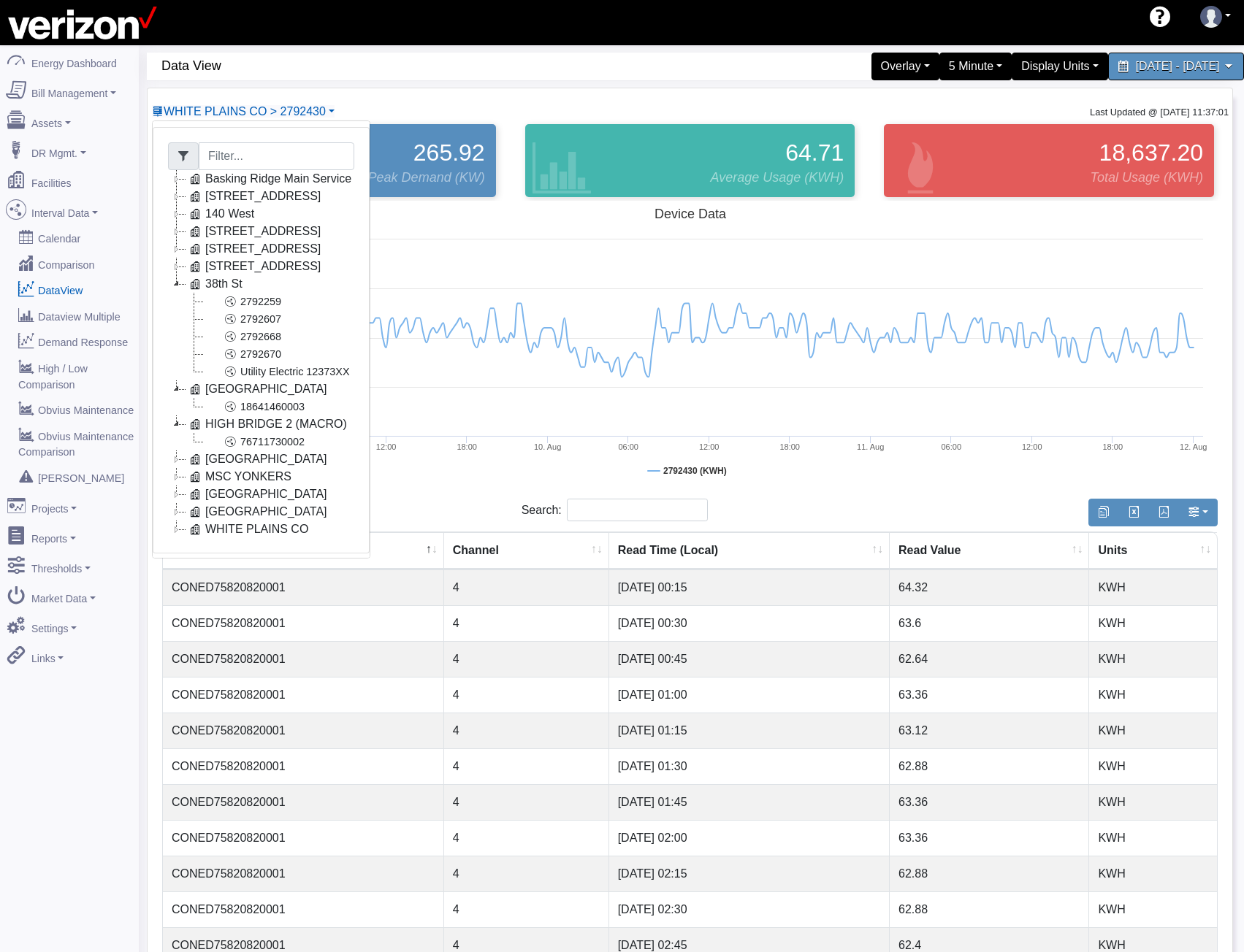
click at [178, 279] on icon at bounding box center [176, 283] width 17 height 17
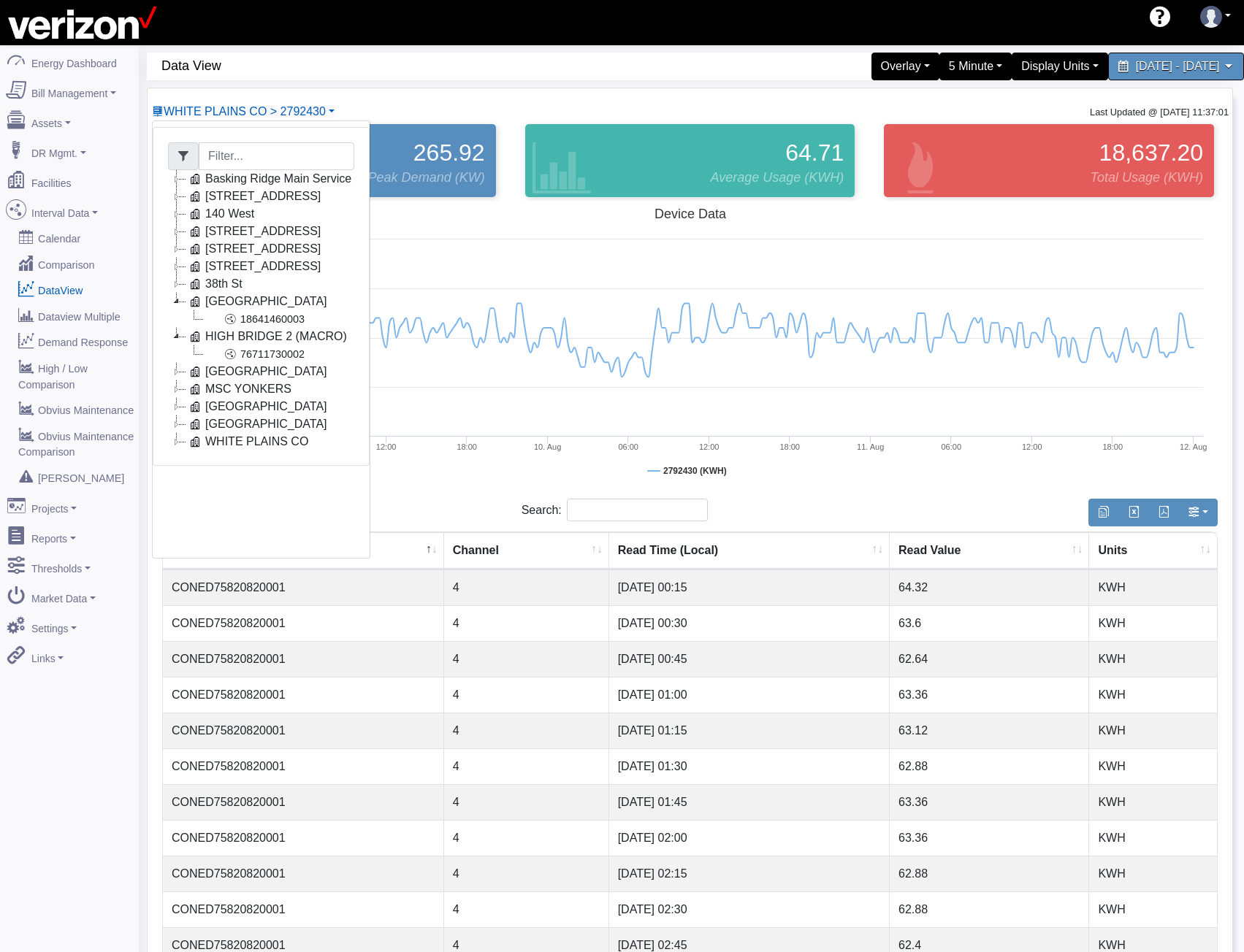
click at [178, 257] on icon at bounding box center [176, 249] width 17 height 17
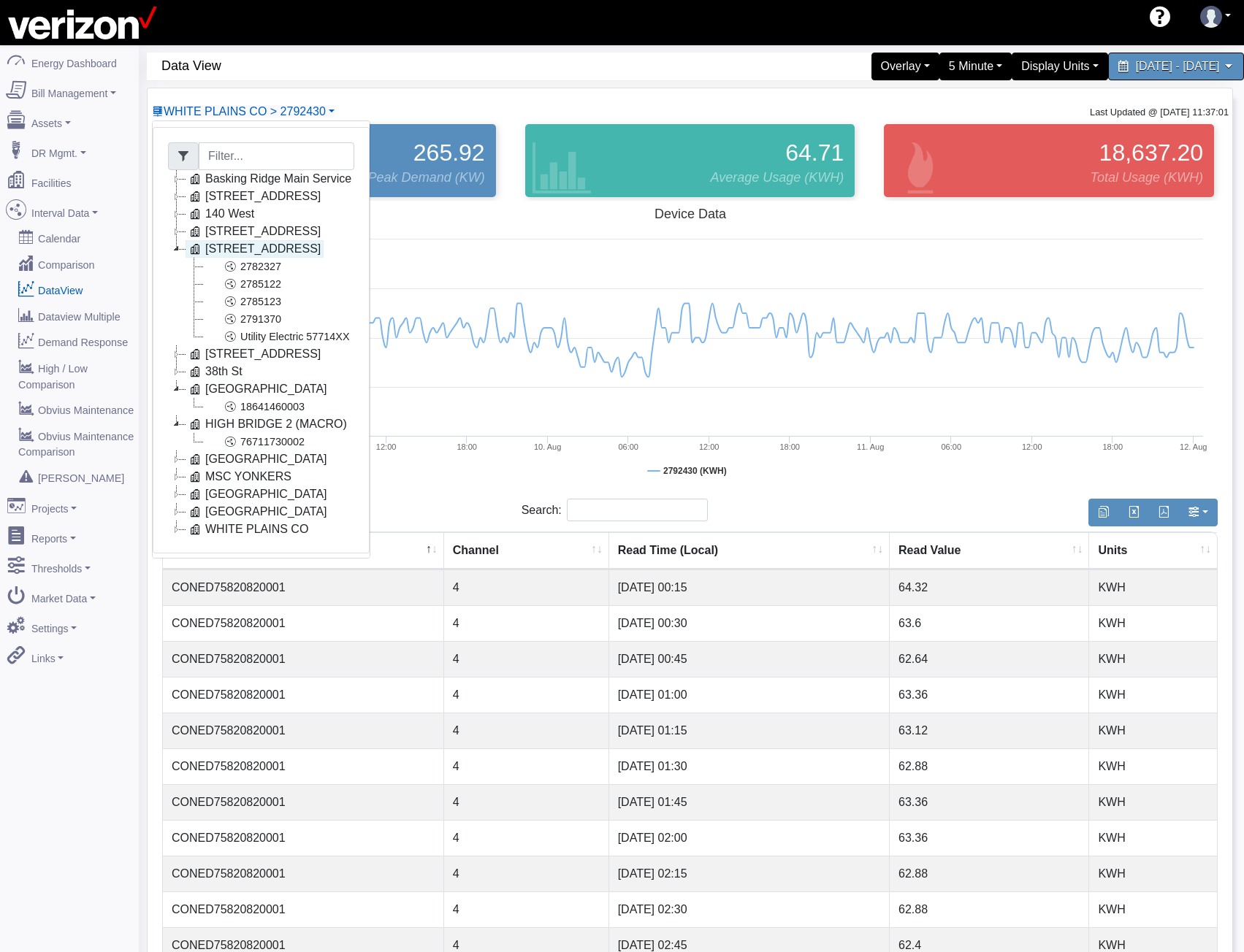
drag, startPoint x: 180, startPoint y: 247, endPoint x: 188, endPoint y: 258, distance: 13.6
click at [187, 258] on li "228 E 56 ST CO 2782327 2785122 2785123 2791370 Utility Electric 57714XX" at bounding box center [261, 293] width 187 height 105
click at [271, 274] on link "2782327" at bounding box center [244, 266] width 81 height 17
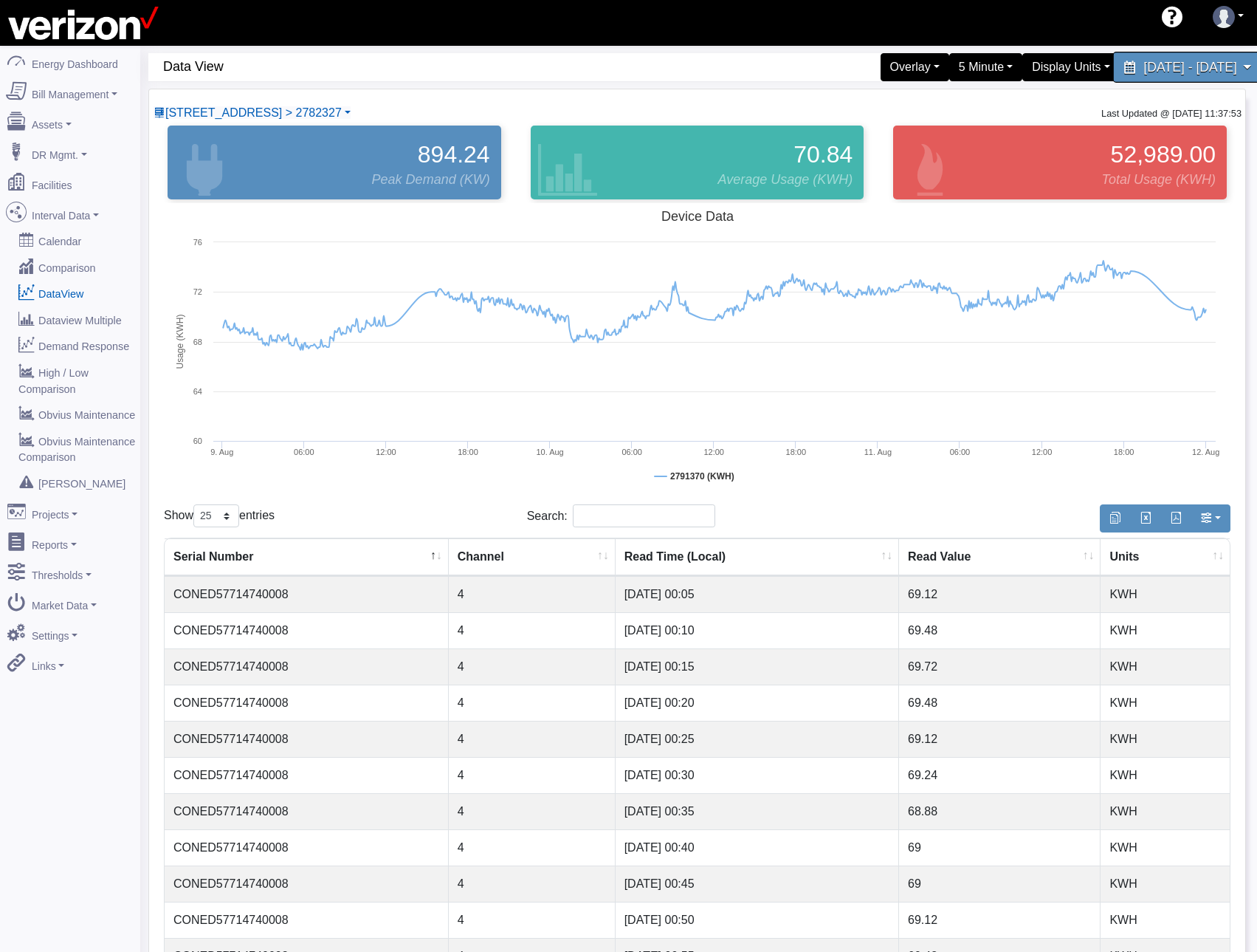
click at [1120, 52] on div "August 9, 2025 - August 11, 2025" at bounding box center [1188, 67] width 151 height 31
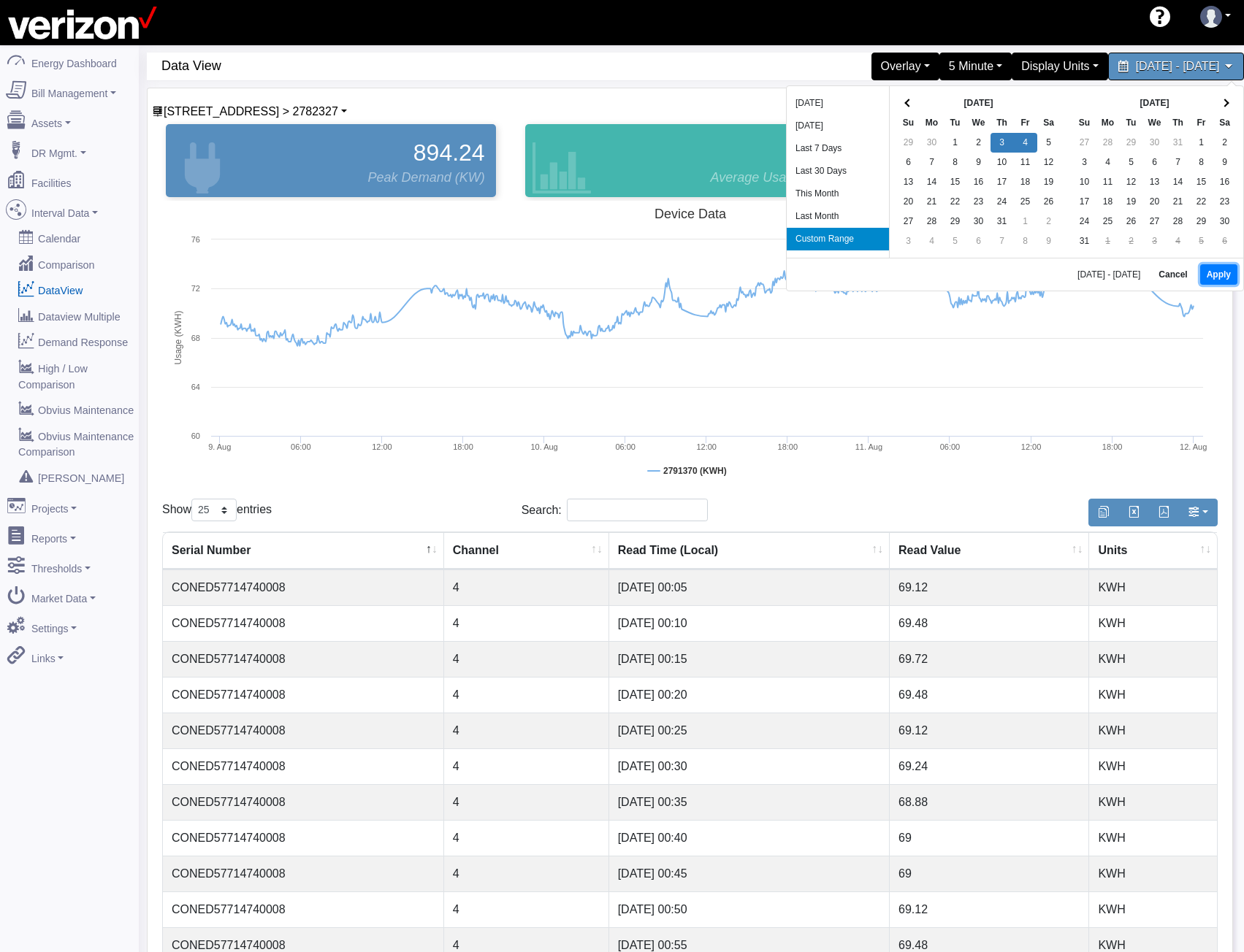
click at [1208, 275] on button "Apply" at bounding box center [1219, 274] width 37 height 20
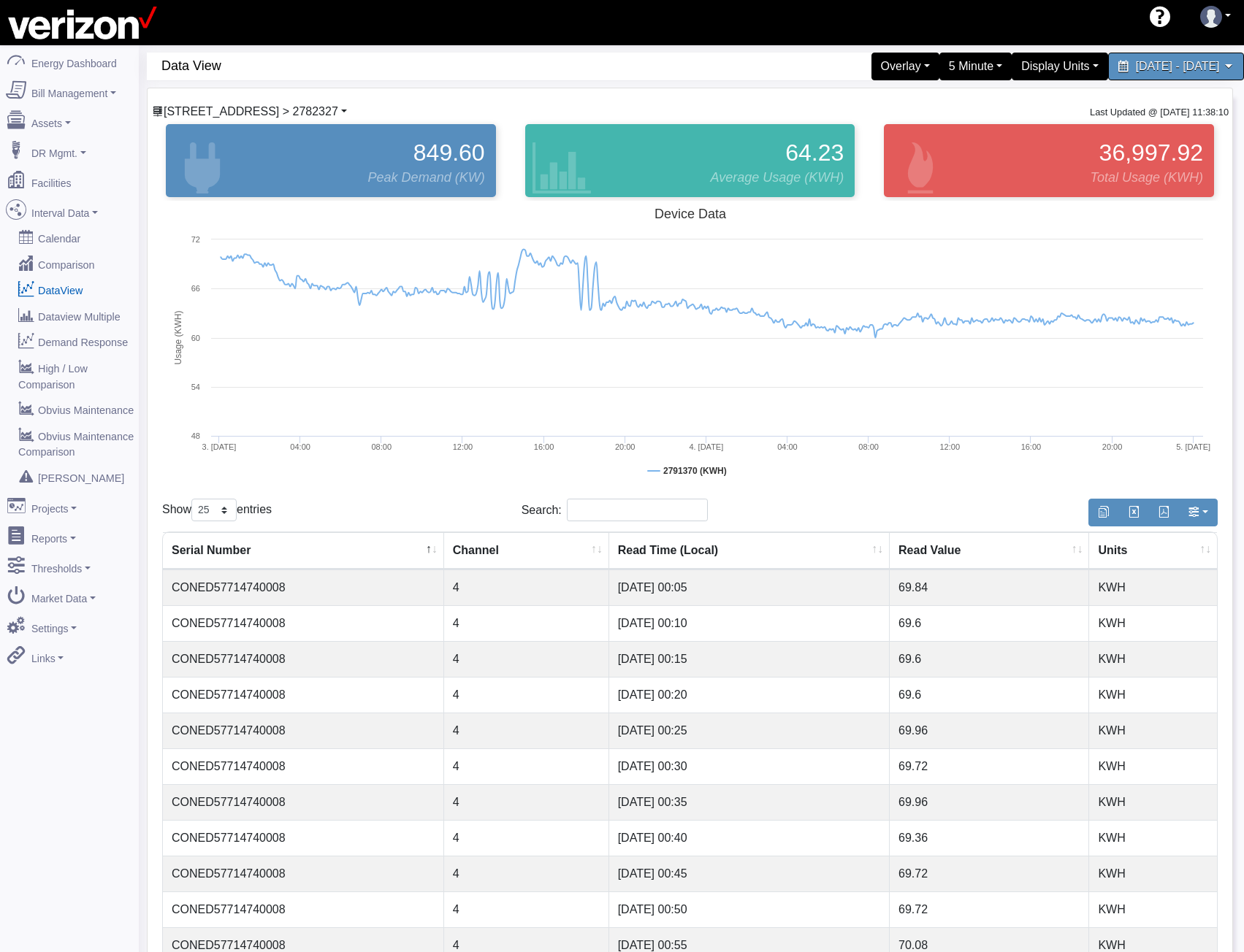
click at [256, 109] on span "228 E 56 ST CO > 2782327" at bounding box center [250, 111] width 175 height 13
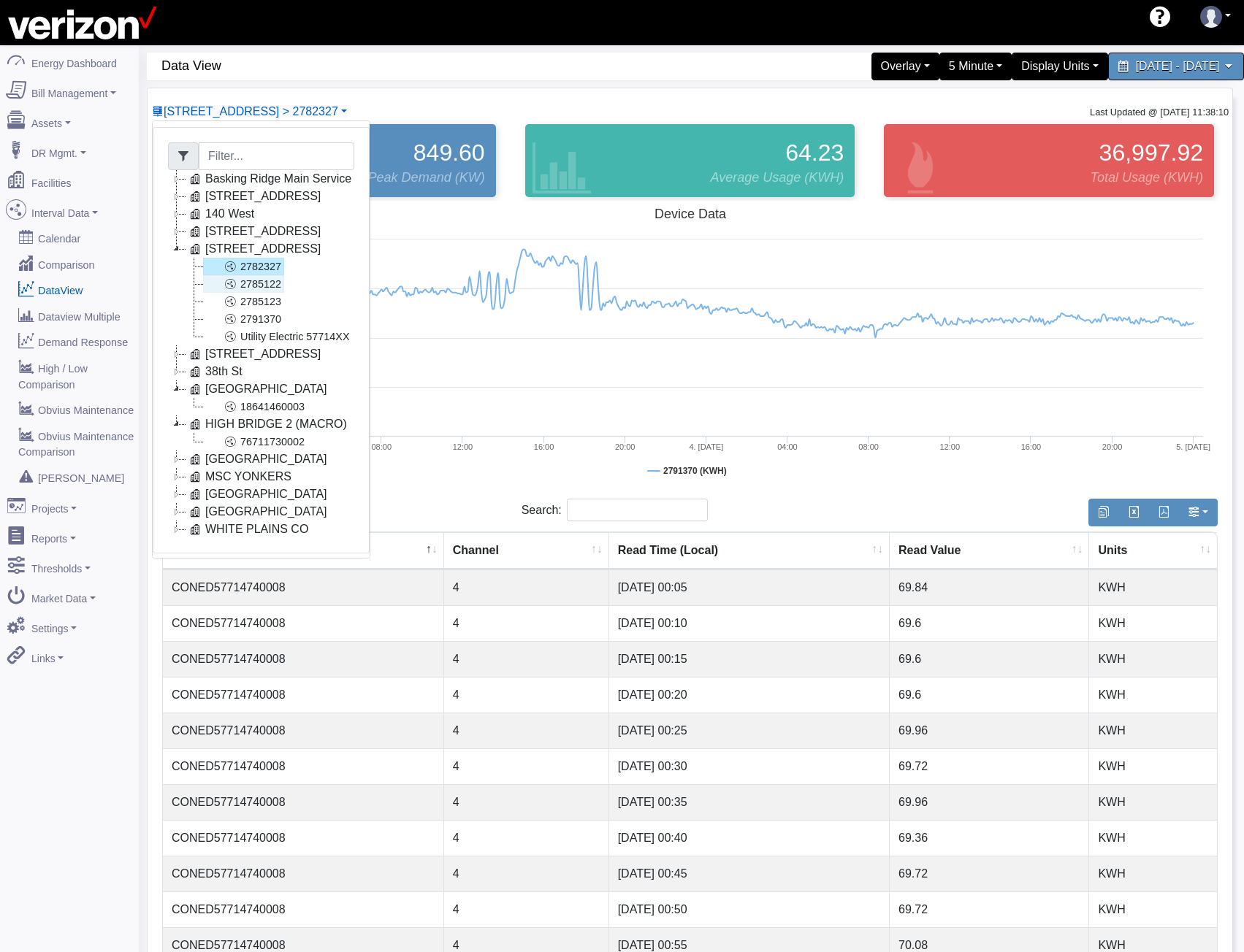
click at [254, 282] on link "2785122" at bounding box center [244, 283] width 81 height 17
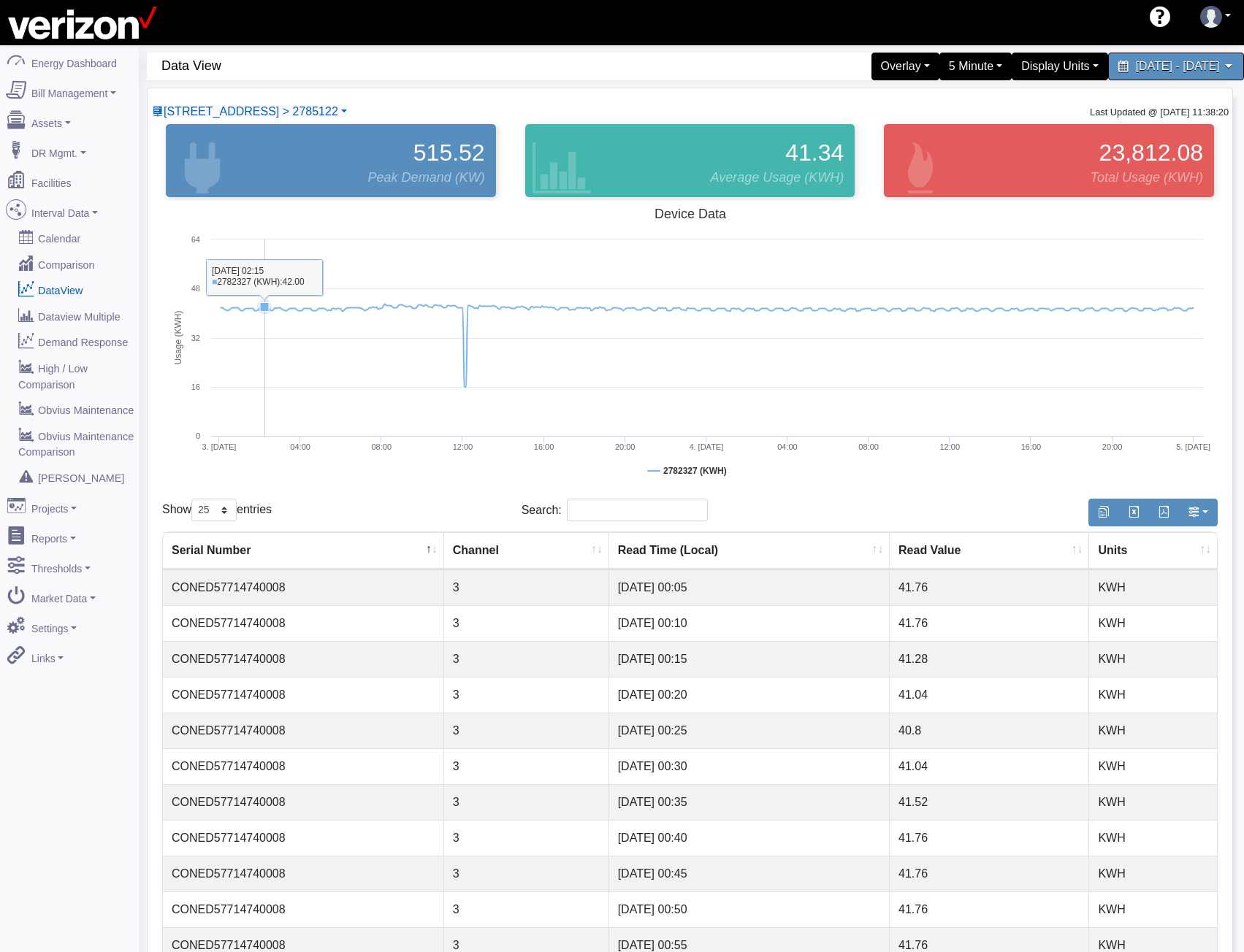
click at [265, 269] on rect at bounding box center [689, 347] width 1056 height 292
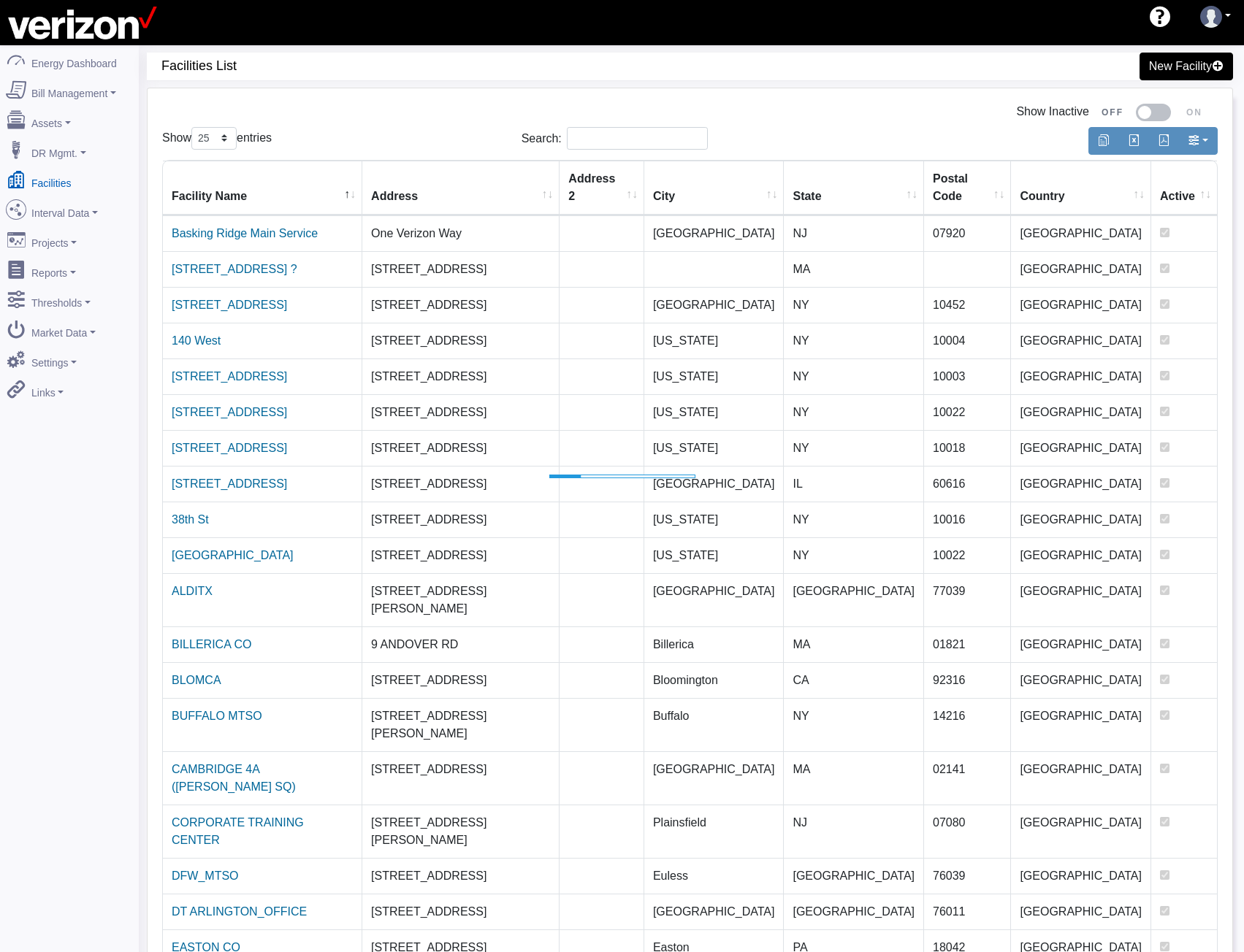
select select "25"
click at [662, 132] on input "Search:" at bounding box center [637, 139] width 141 height 22
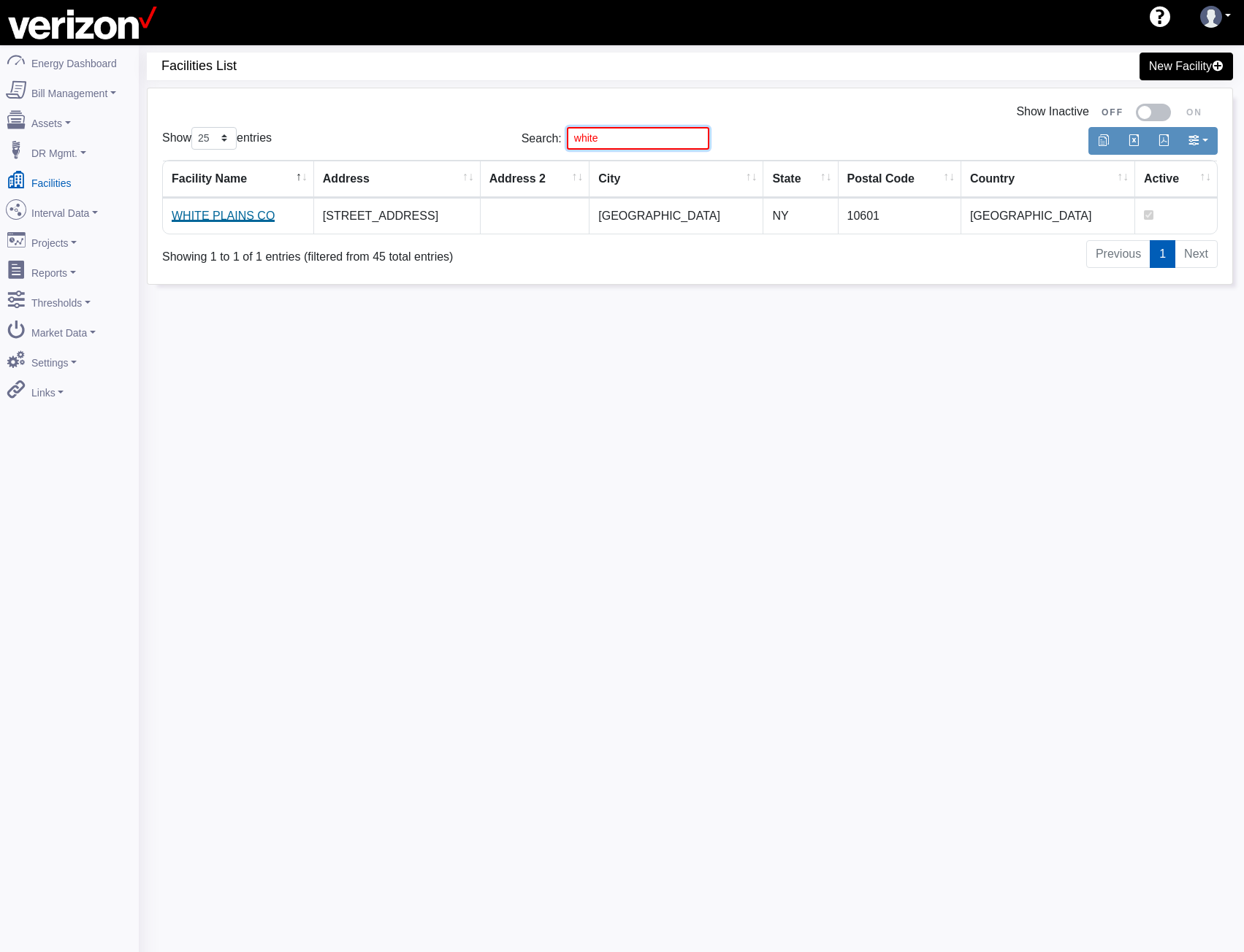
type input "white"
click at [237, 218] on link "WHITE PLAINS CO" at bounding box center [223, 216] width 103 height 13
select select "25"
drag, startPoint x: 648, startPoint y: 135, endPoint x: 522, endPoint y: 152, distance: 127.1
click at [522, 152] on div "Show 10 25 50 100 entries Search: white" at bounding box center [690, 139] width 1078 height 34
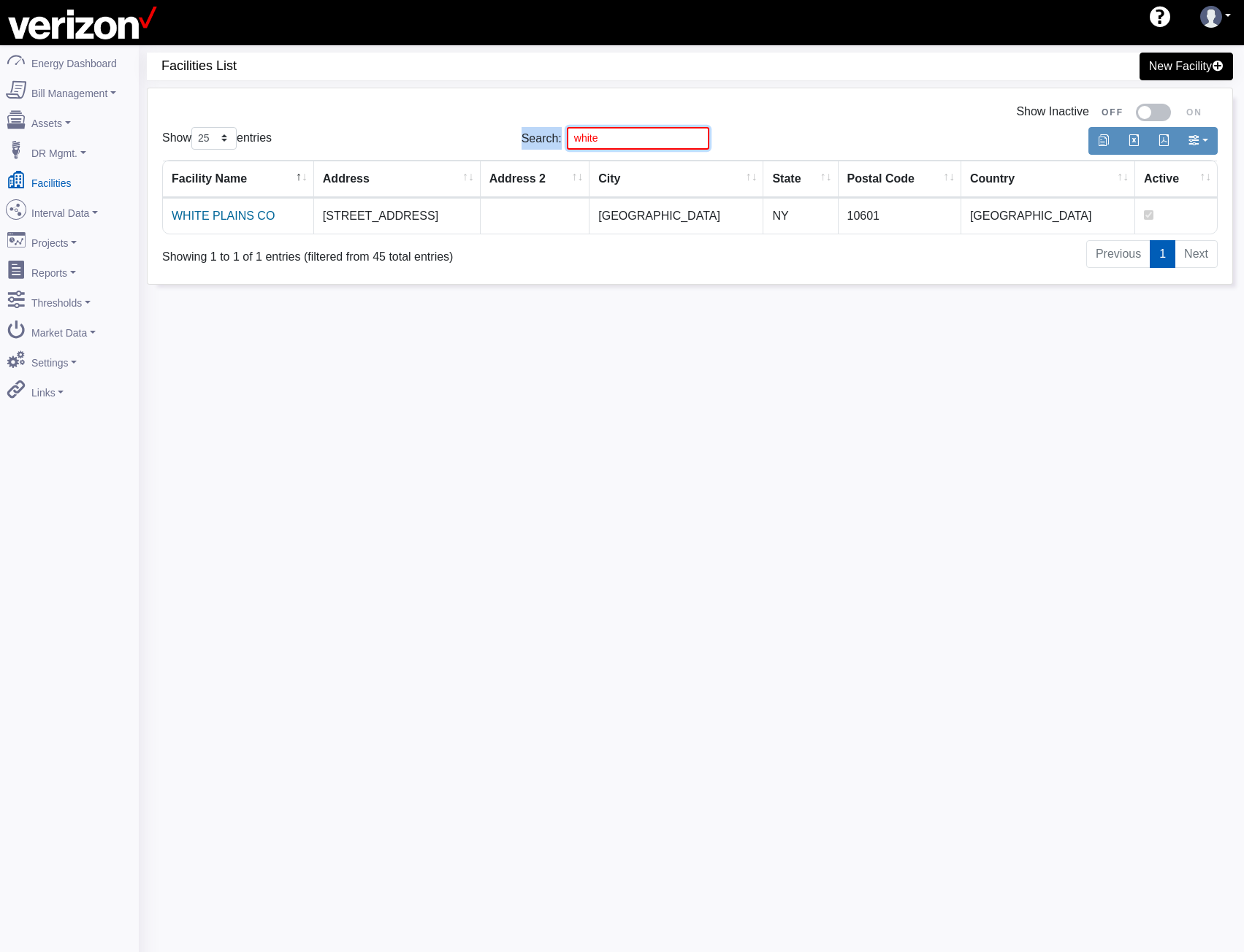
click at [679, 136] on input "white" at bounding box center [638, 139] width 142 height 22
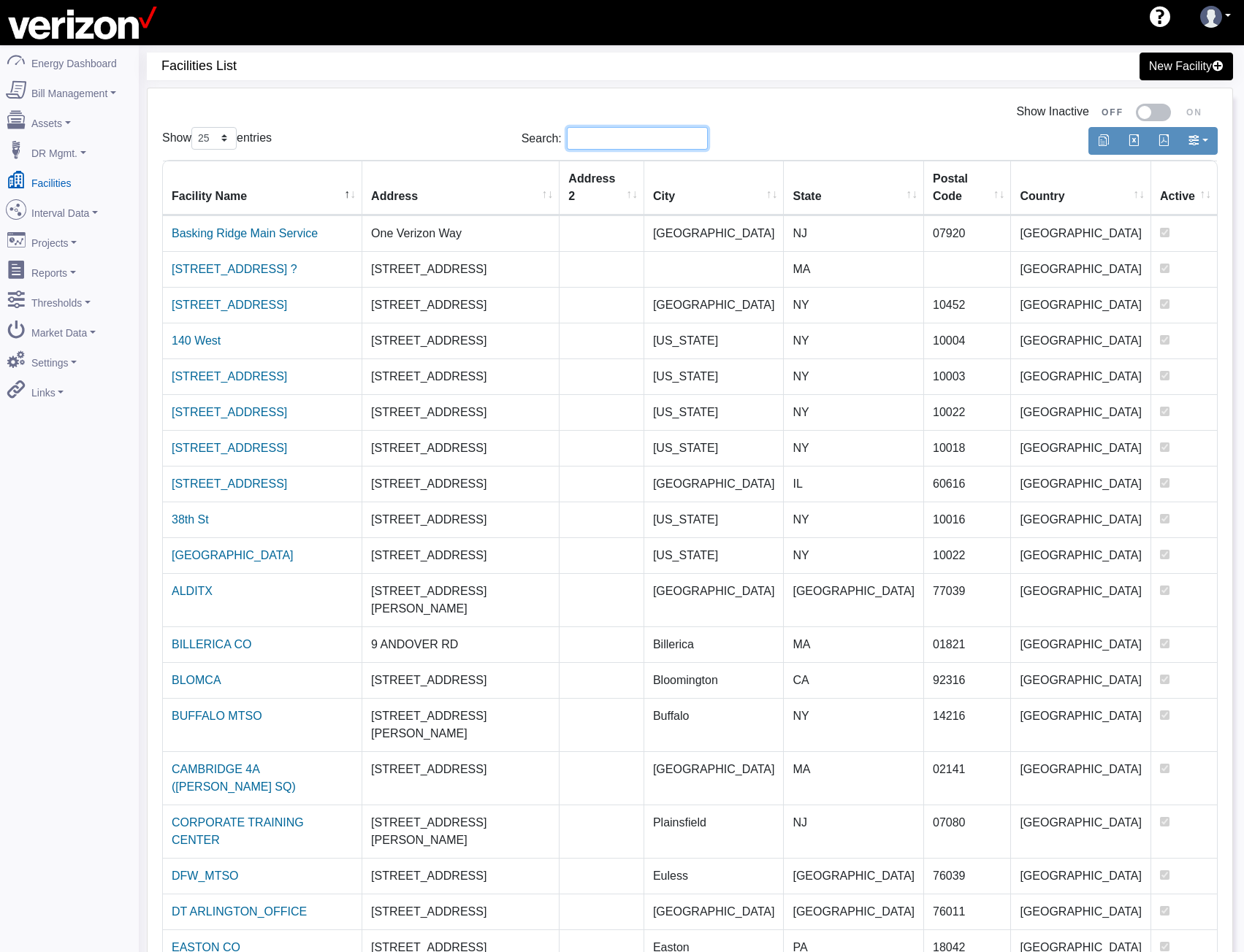
click at [679, 136] on input "Search:" at bounding box center [637, 139] width 141 height 22
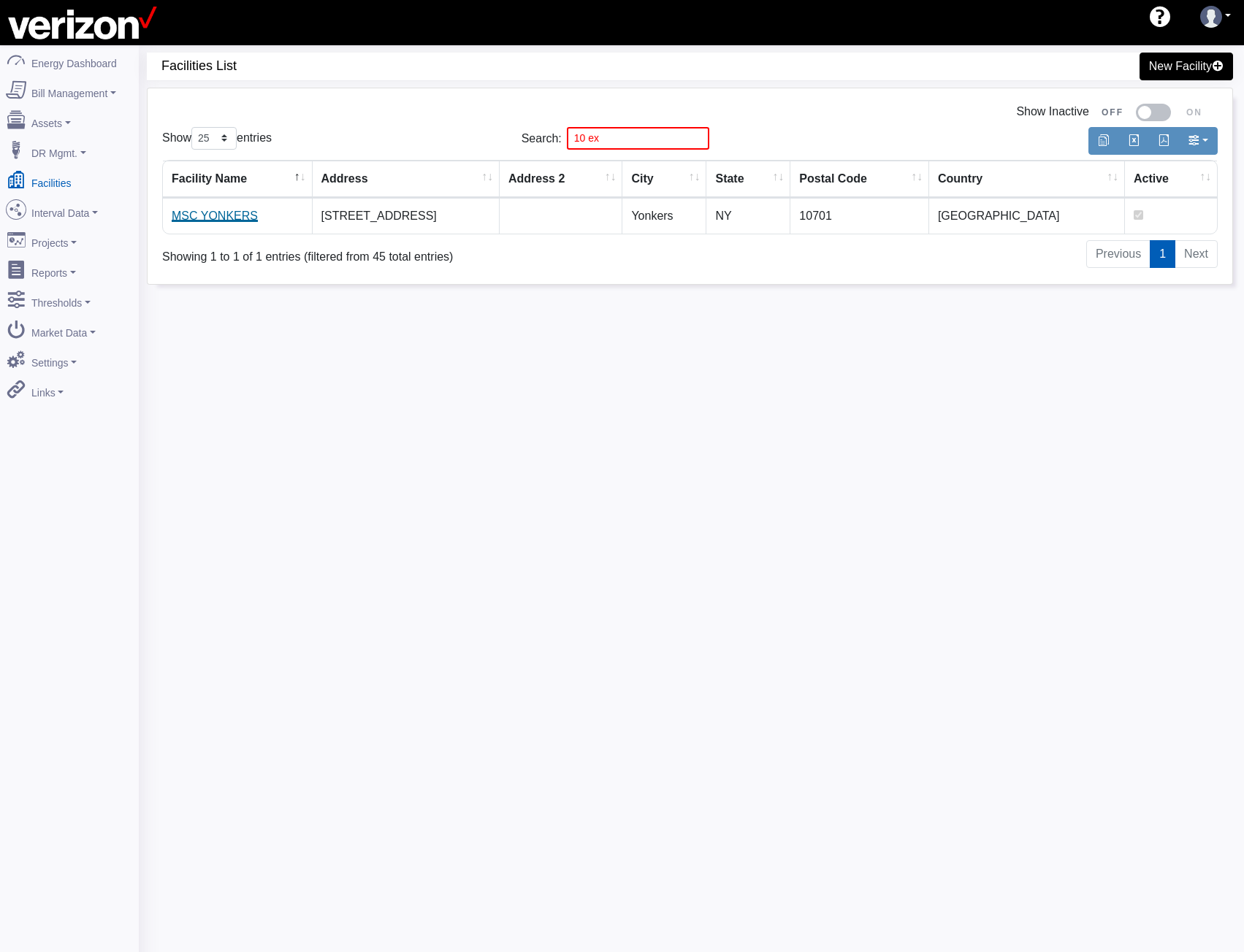
click at [199, 222] on link "MSC YONKERS" at bounding box center [214, 216] width 86 height 13
drag, startPoint x: 522, startPoint y: 122, endPoint x: 430, endPoint y: 111, distance: 92.7
click at [480, 115] on div "Show Inactive Show 10 25 50 100 entries Search: 10 ex Facility Name Address Add…" at bounding box center [690, 186] width 1085 height 195
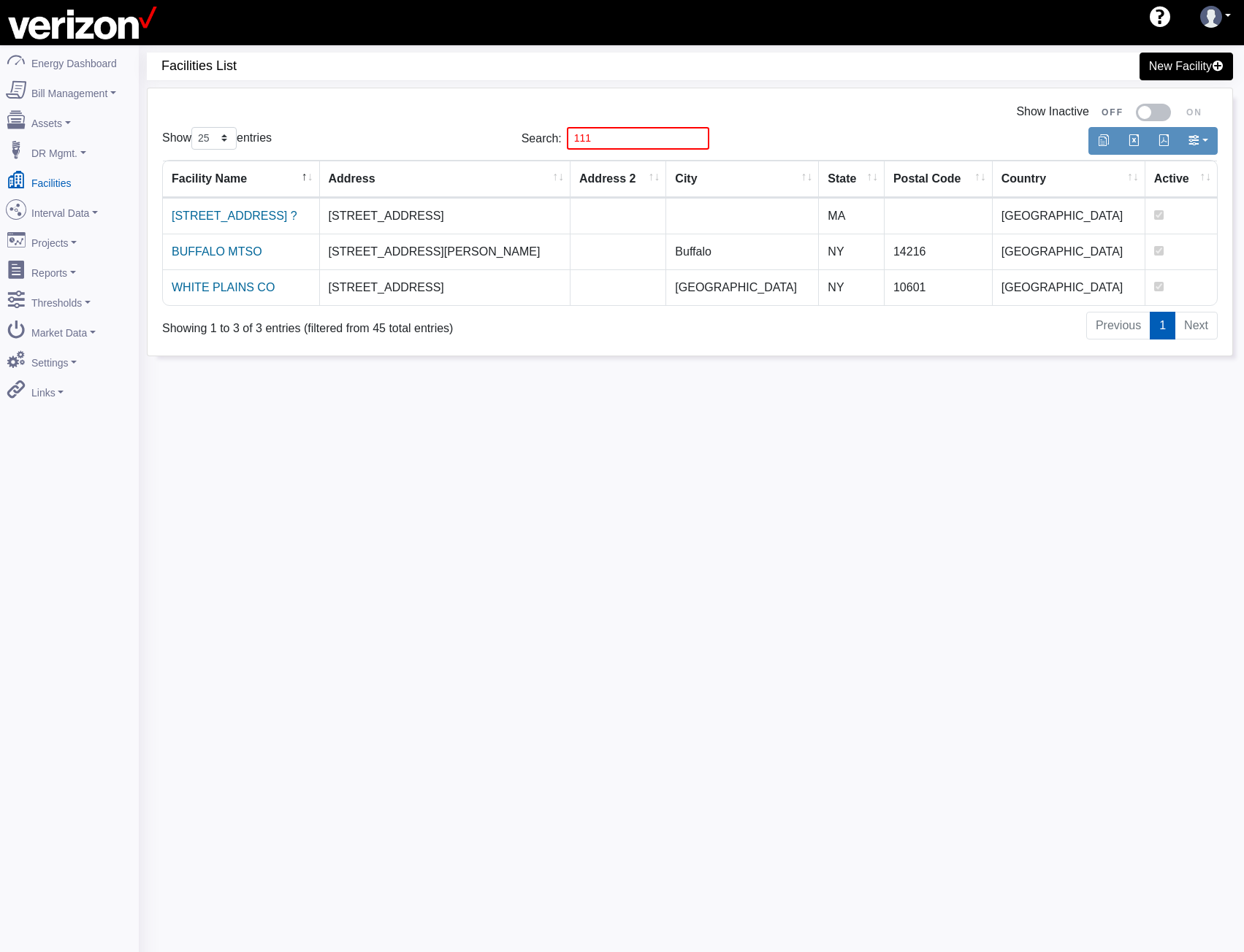
drag, startPoint x: 224, startPoint y: 289, endPoint x: 283, endPoint y: 276, distance: 60.4
click at [224, 290] on link "WHITE PLAINS CO" at bounding box center [223, 287] width 103 height 13
drag, startPoint x: 506, startPoint y: 139, endPoint x: 407, endPoint y: 133, distance: 99.2
click at [477, 139] on div "Show 10 25 50 100 entries Search: 111" at bounding box center [690, 139] width 1078 height 34
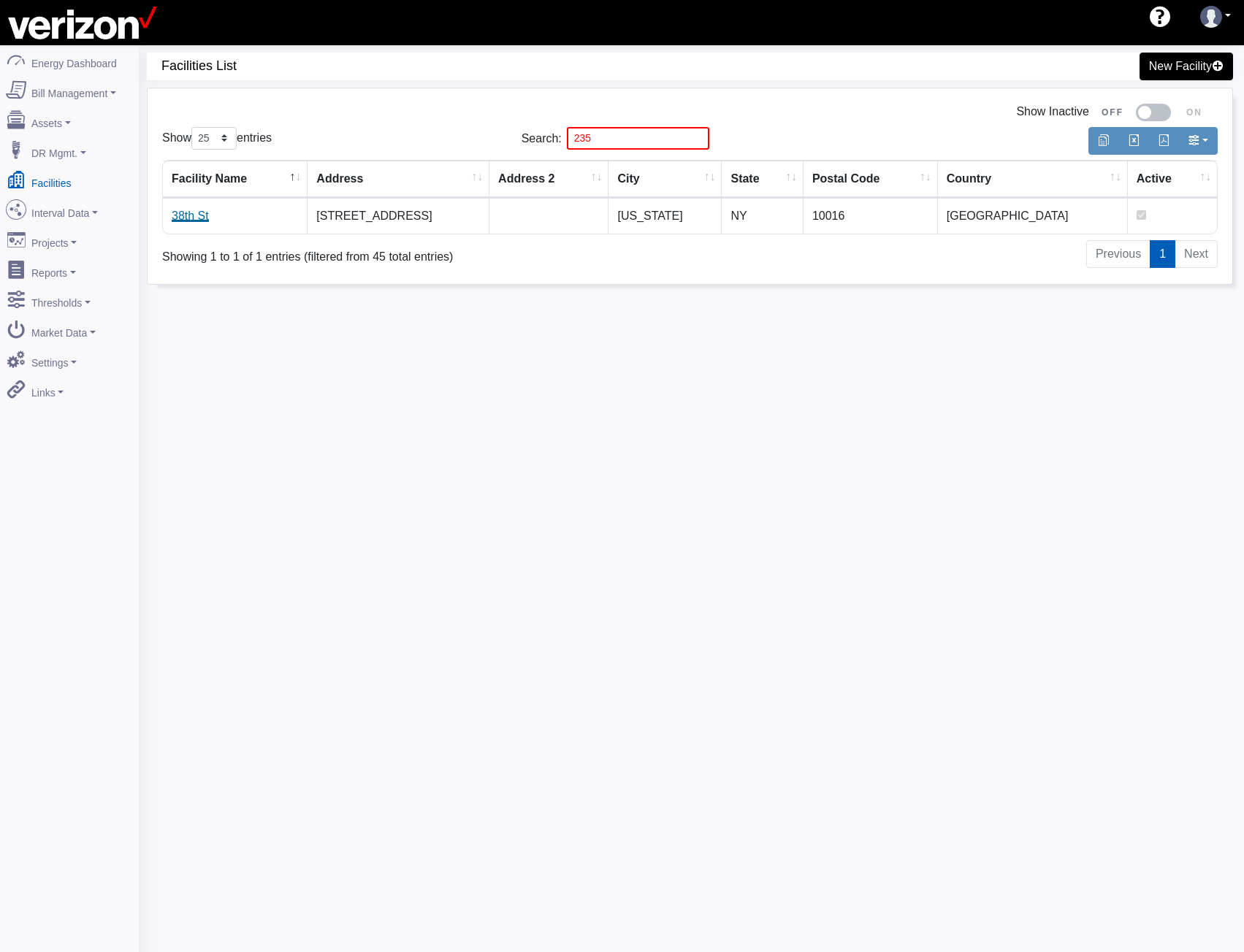
click at [196, 215] on link "38th St" at bounding box center [190, 216] width 37 height 13
drag, startPoint x: 525, startPoint y: 143, endPoint x: 315, endPoint y: 153, distance: 210.2
click at [396, 153] on div "Show 10 25 50 100 entries Search: 235" at bounding box center [690, 139] width 1078 height 34
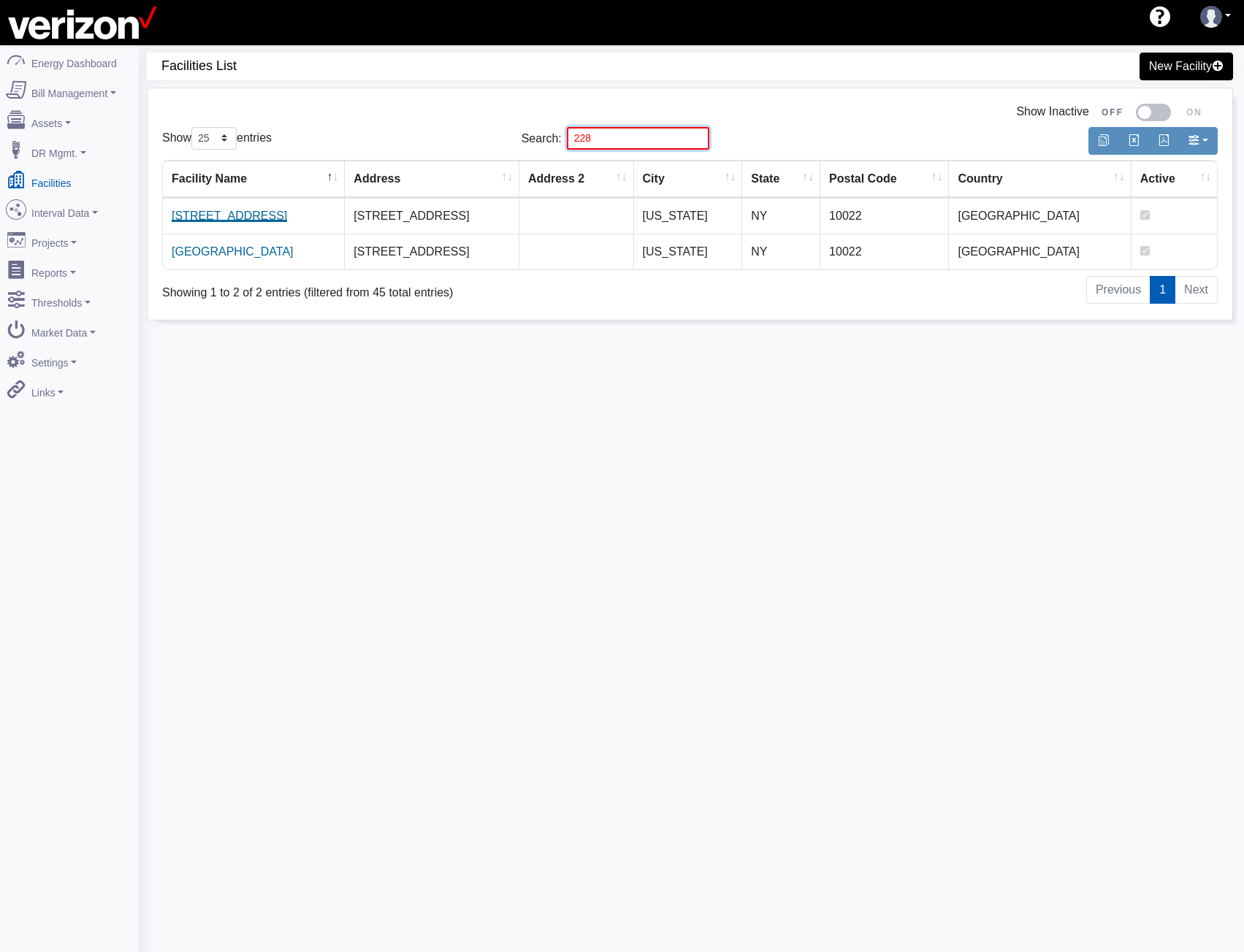
type input "228"
click at [197, 217] on link "[STREET_ADDRESS]" at bounding box center [229, 216] width 115 height 13
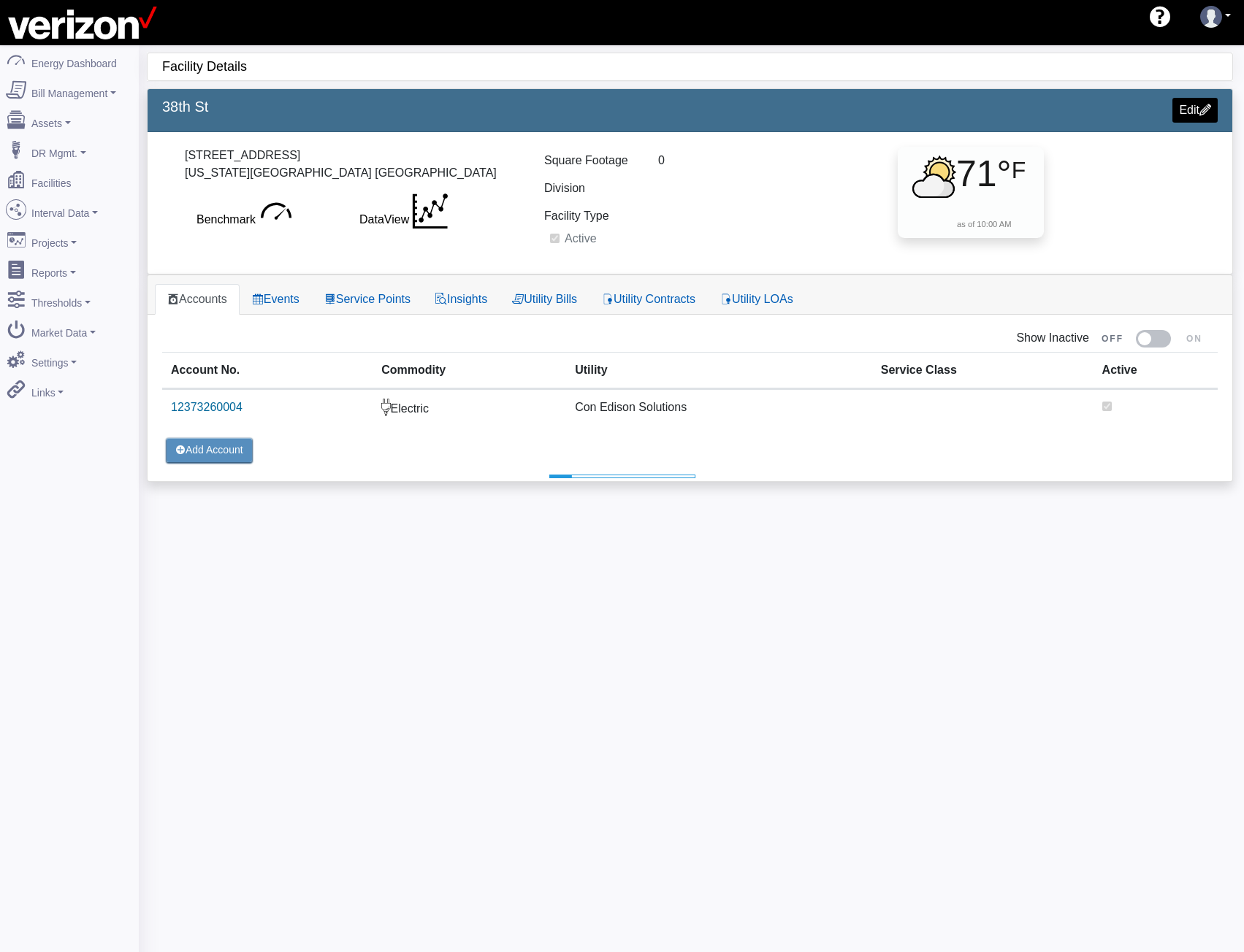
select select "25"
click at [371, 299] on link "Service Points" at bounding box center [367, 299] width 111 height 31
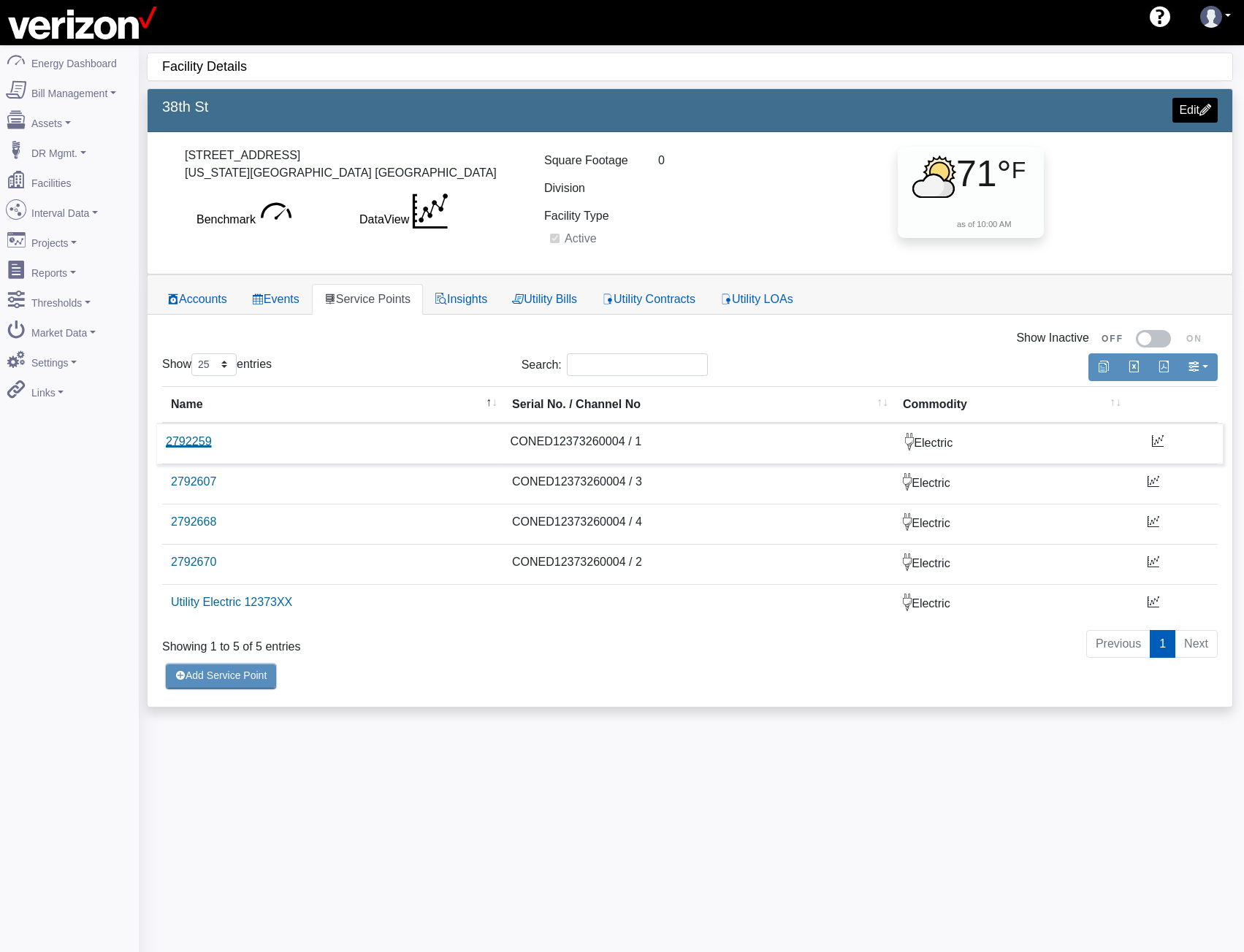
click at [188, 446] on link "2792259" at bounding box center [188, 441] width 46 height 13
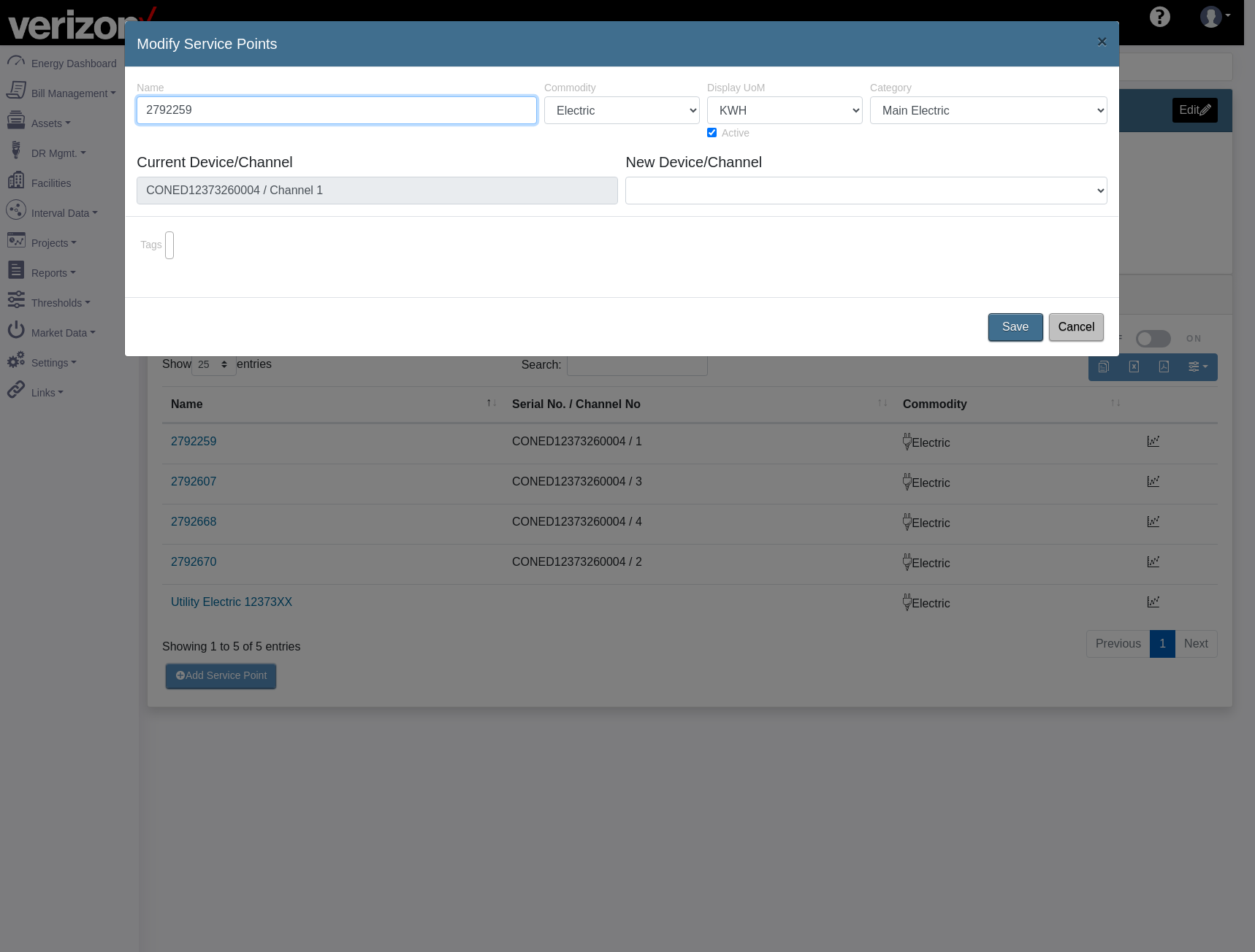
paste input "670"
type input "2792670"
click at [1010, 328] on button "Save" at bounding box center [1015, 327] width 61 height 31
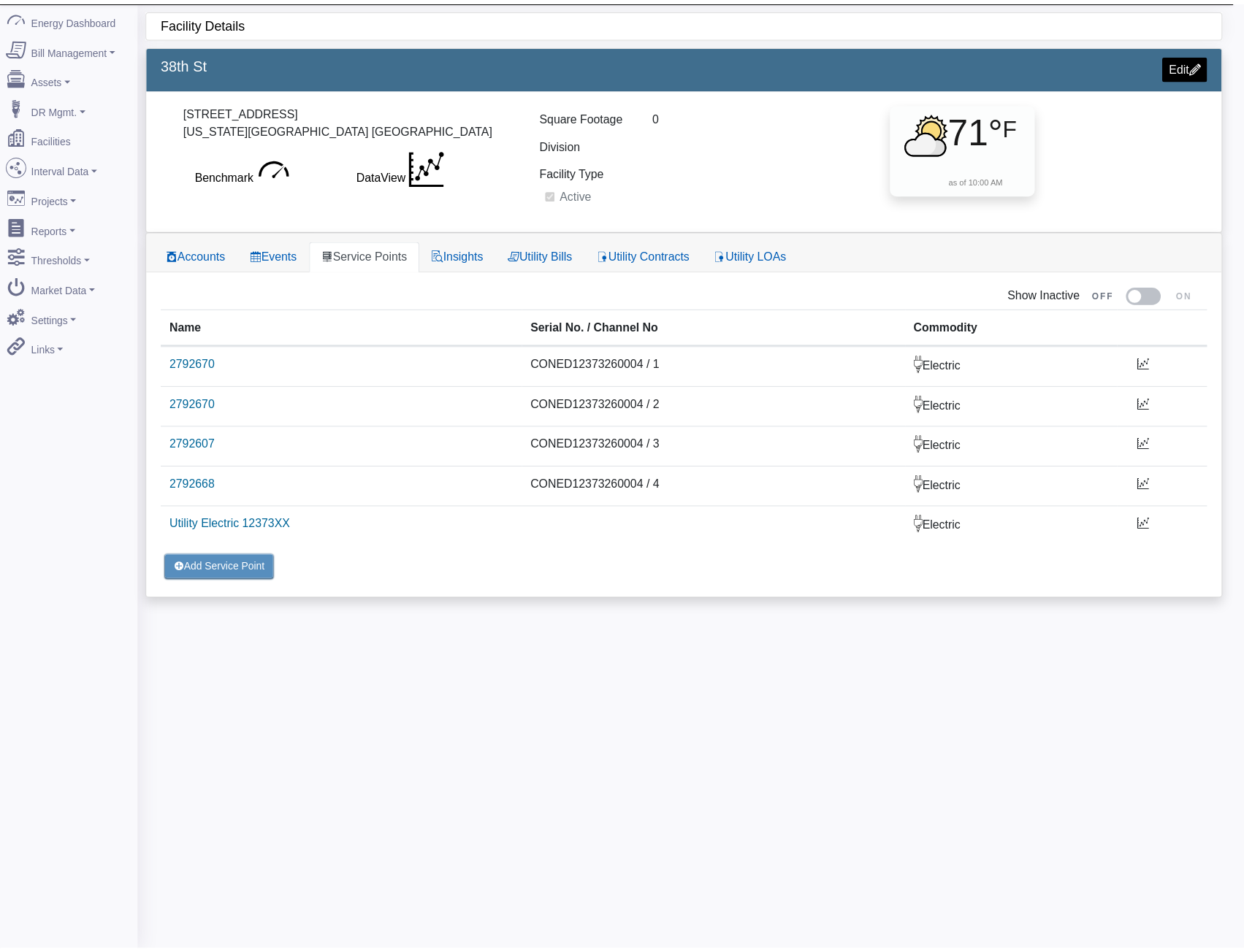
scroll to position [45, 0]
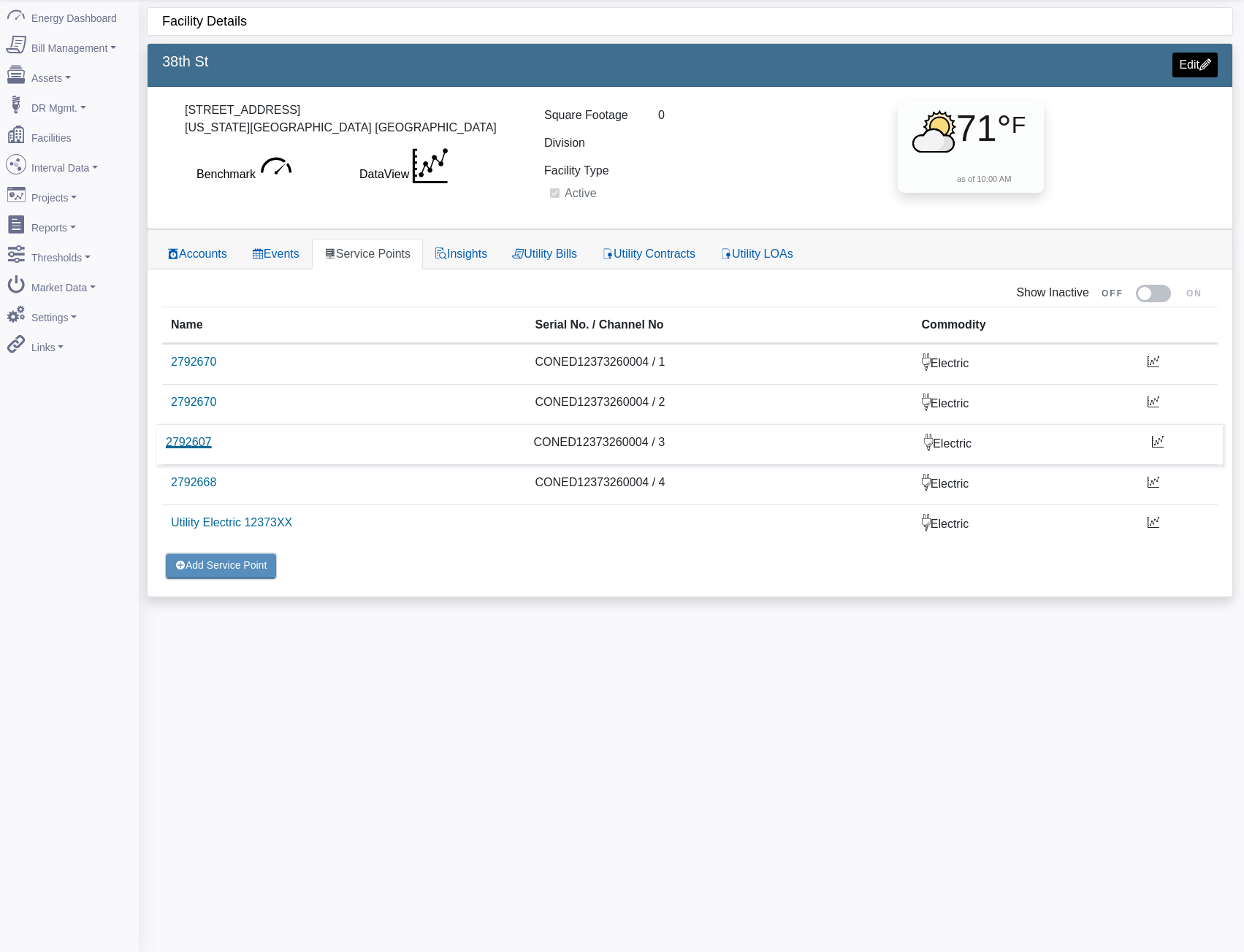
click at [176, 445] on link "2792607" at bounding box center [188, 442] width 46 height 13
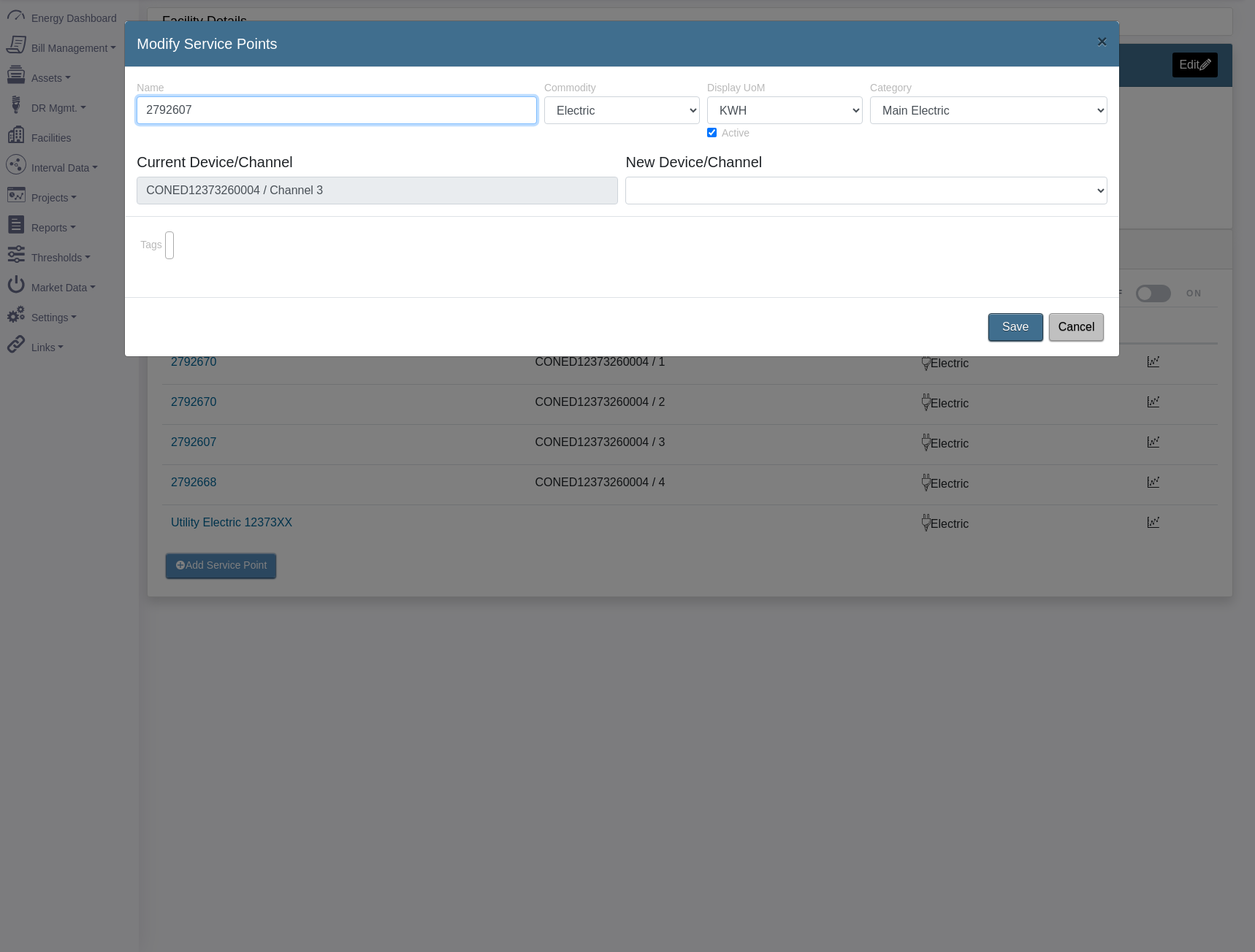
click at [354, 115] on input "2792607" at bounding box center [336, 110] width 400 height 28
click at [1032, 325] on button "Save" at bounding box center [1015, 327] width 61 height 31
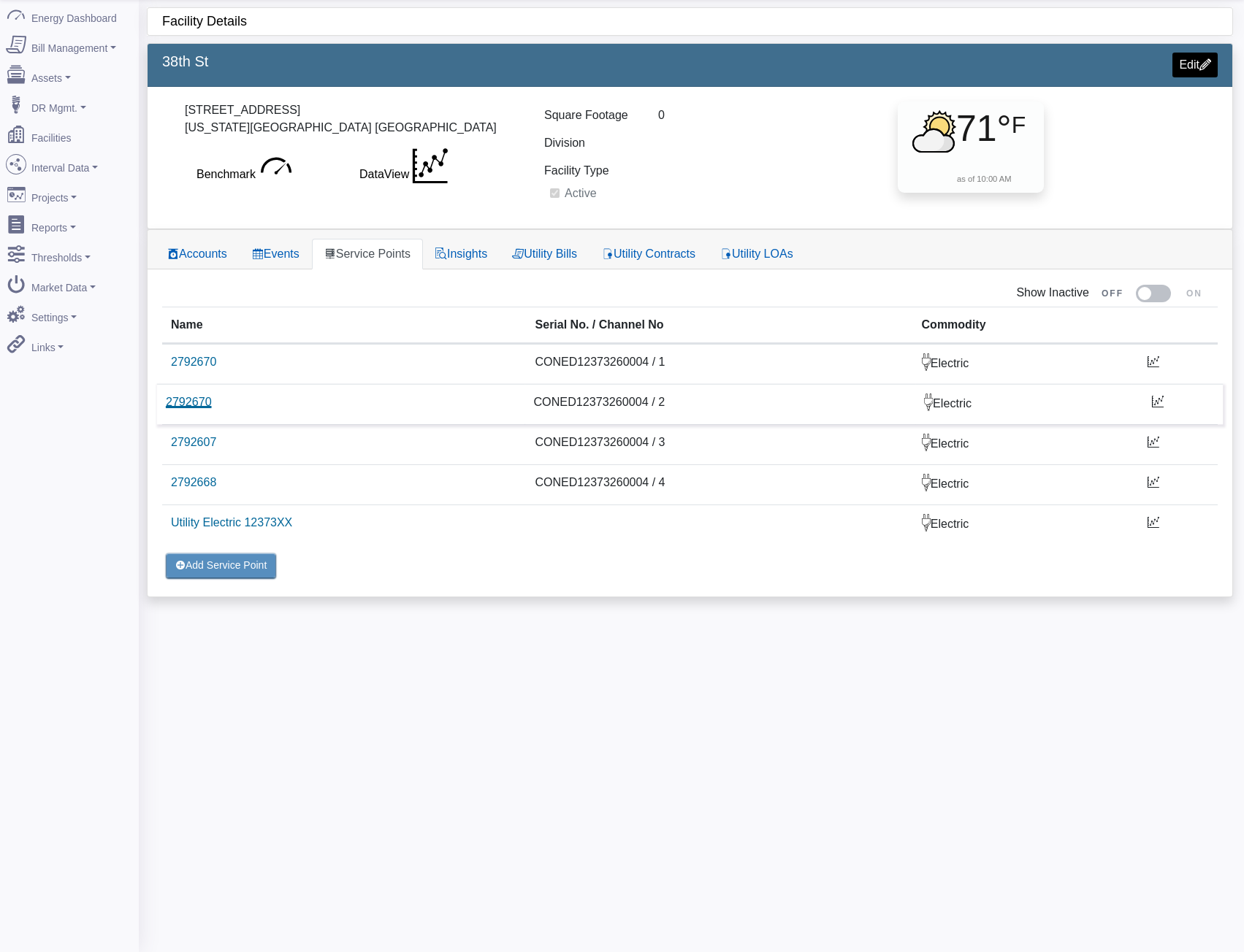
click at [196, 408] on link "2792670" at bounding box center [188, 401] width 46 height 13
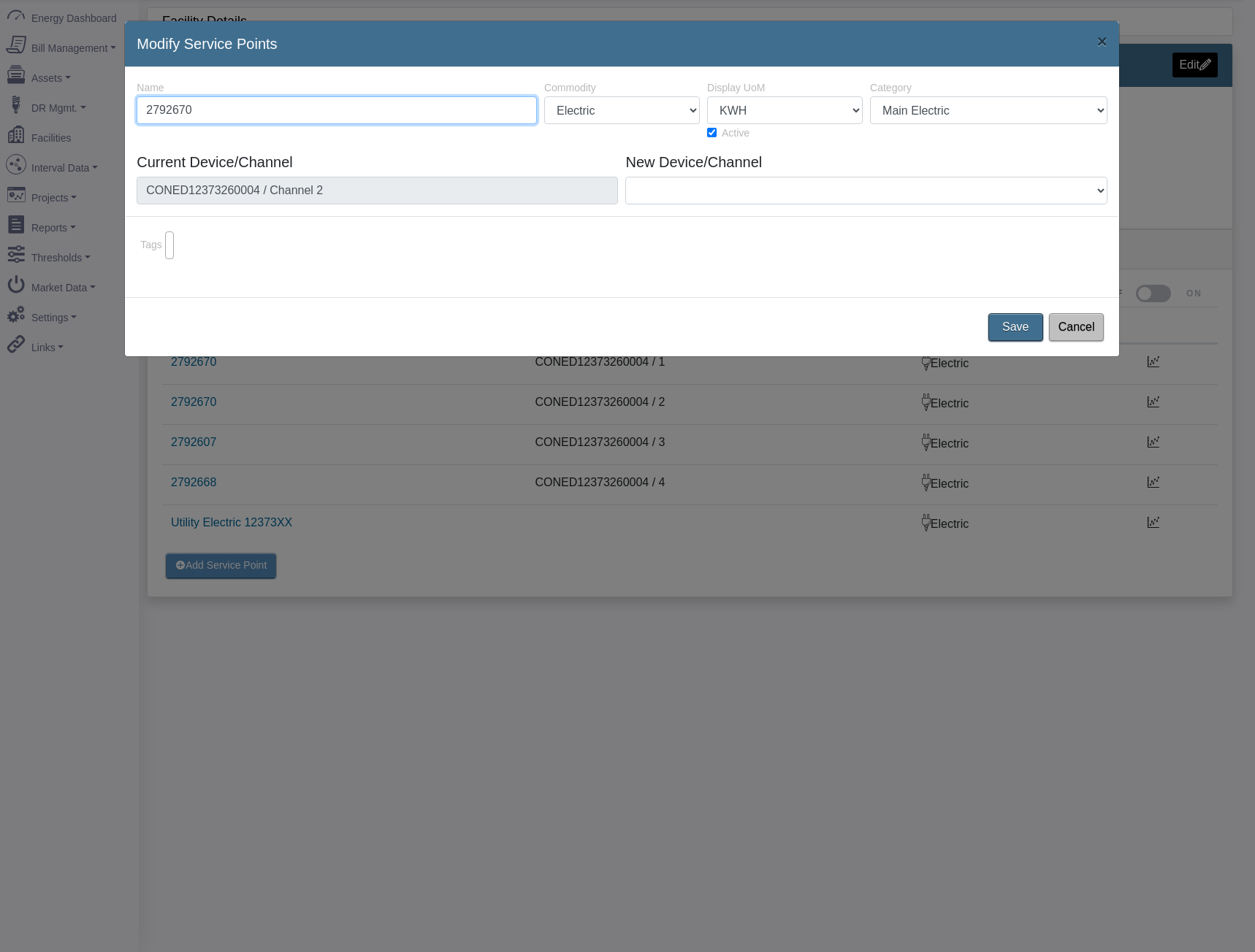
drag, startPoint x: 258, startPoint y: 116, endPoint x: -5, endPoint y: 107, distance: 263.2
click at [0, 107] on html "AEBD74F9-0DF2-4848-9728-ADD25B3A44B9 shawn.goss@skgtech.com shawn.goss@skgtech.…" at bounding box center [627, 431] width 1255 height 952
paste input "259"
type input "2792259"
click at [1021, 328] on button "Save" at bounding box center [1015, 327] width 61 height 31
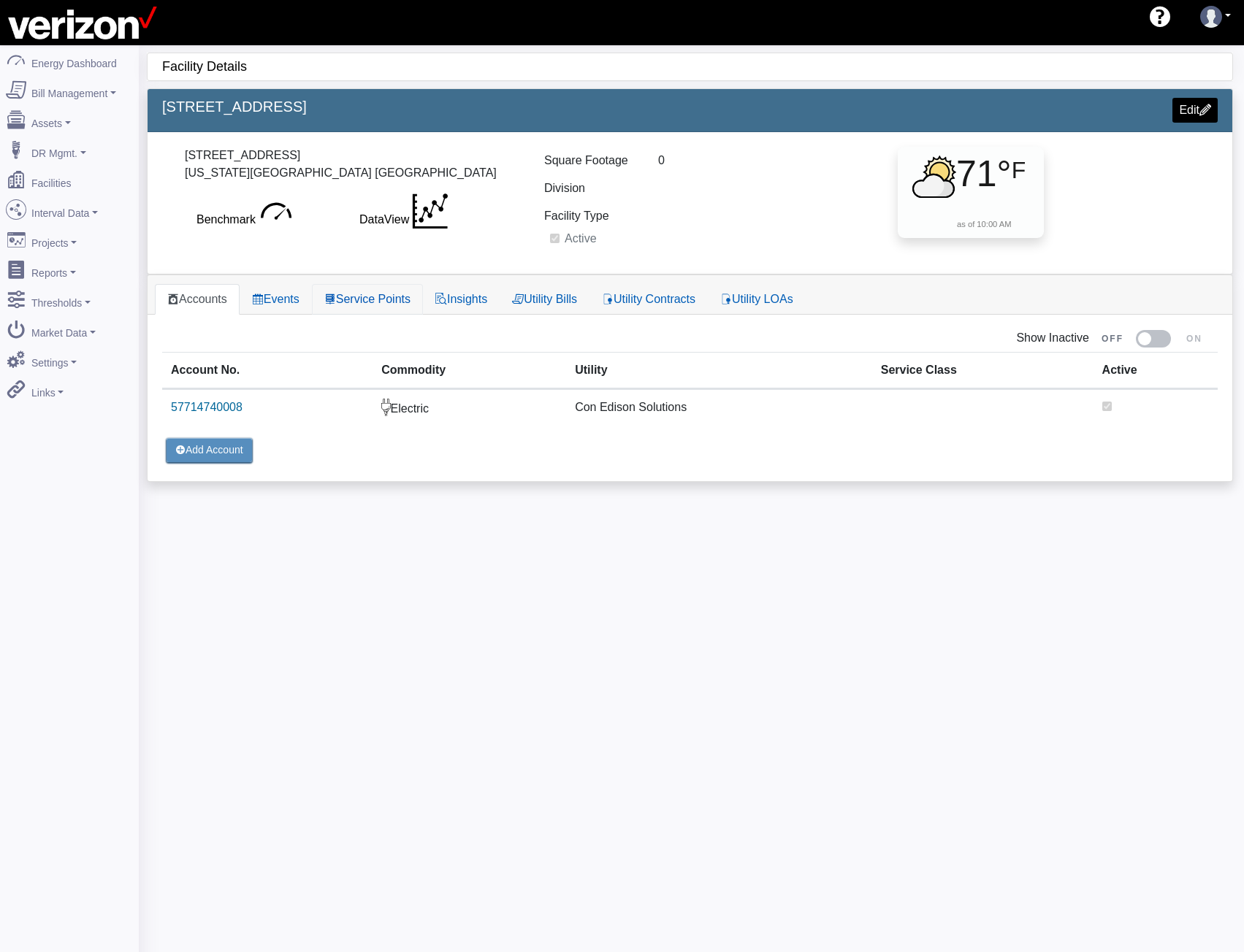
click at [378, 295] on link "Service Points" at bounding box center [367, 299] width 111 height 31
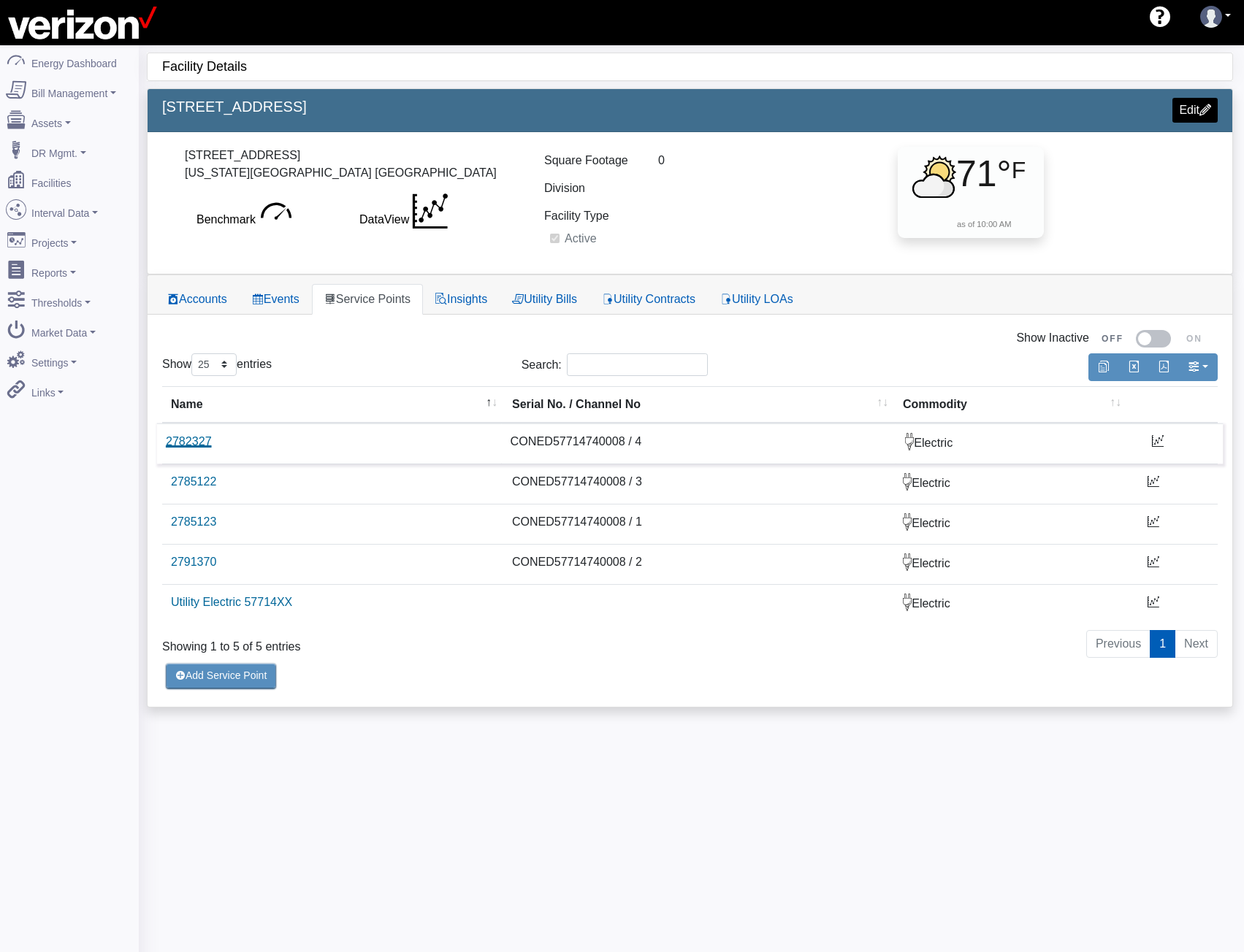
click at [199, 437] on link "2782327" at bounding box center [188, 441] width 46 height 13
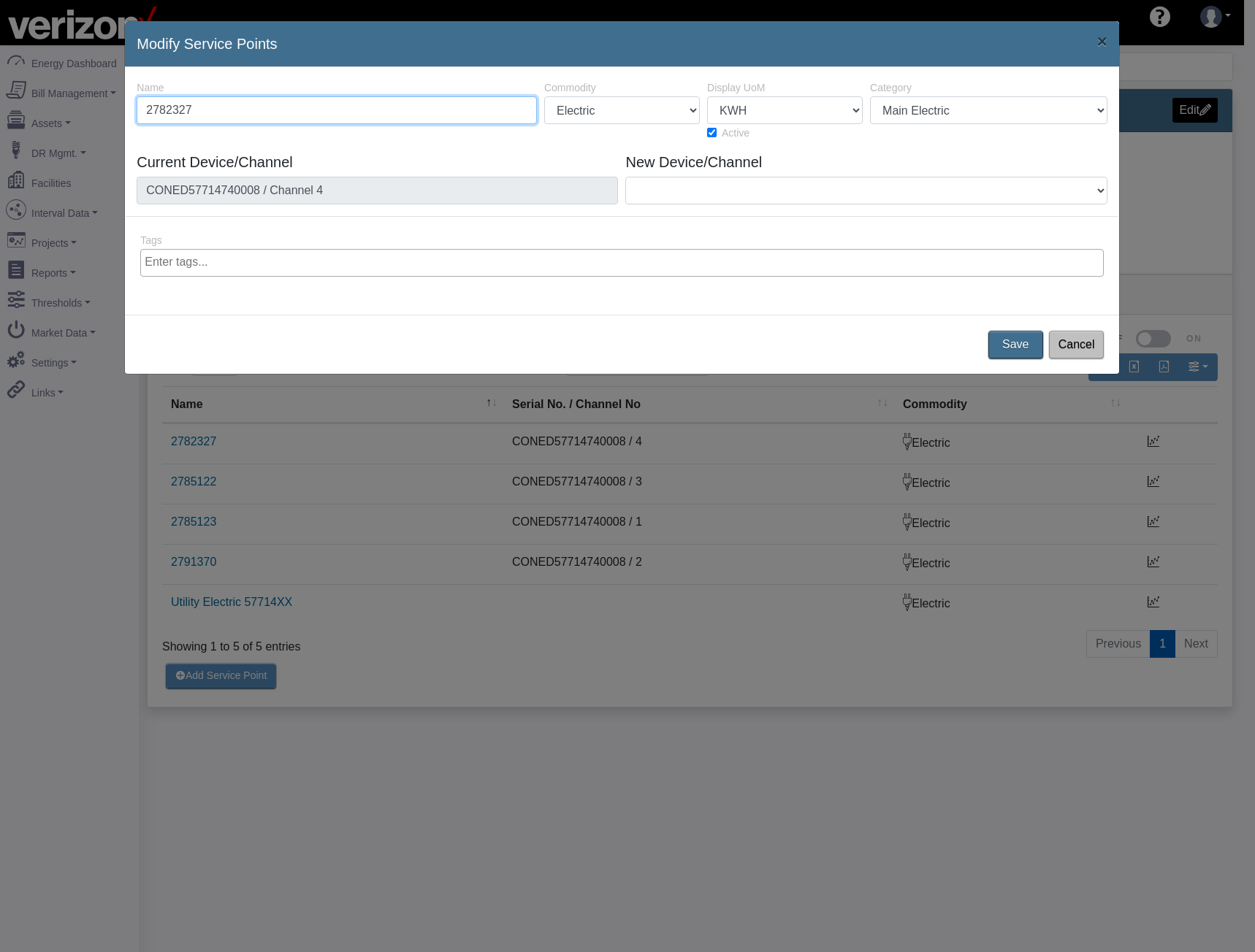
drag, startPoint x: 266, startPoint y: 111, endPoint x: 26, endPoint y: 102, distance: 240.2
click at [26, 102] on div "Modify Service Points × 34347 2524 Name 2782327 Commodity Electric Natural Gas …" at bounding box center [627, 476] width 1255 height 952
paste input "92259"
drag, startPoint x: 241, startPoint y: 112, endPoint x: -18, endPoint y: 107, distance: 259.0
click at [0, 107] on html "AEBD74F9-0DF2-4848-9728-ADD25B3A44B9 shawn.goss@skgtech.com shawn.goss@skgtech.…" at bounding box center [627, 476] width 1255 height 952
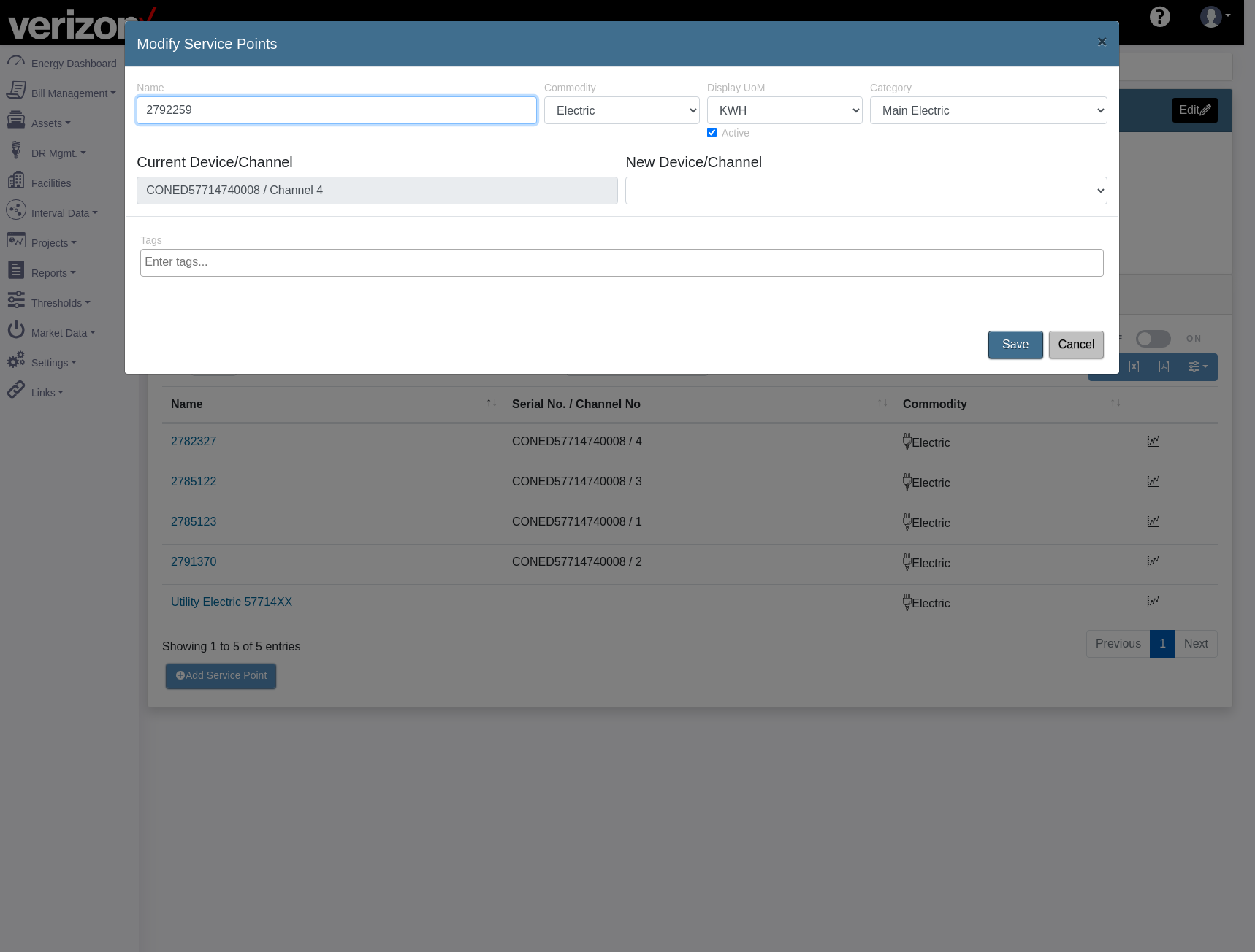
paste input "1370"
type input "2791370"
click at [1023, 344] on button "Save" at bounding box center [1015, 345] width 61 height 31
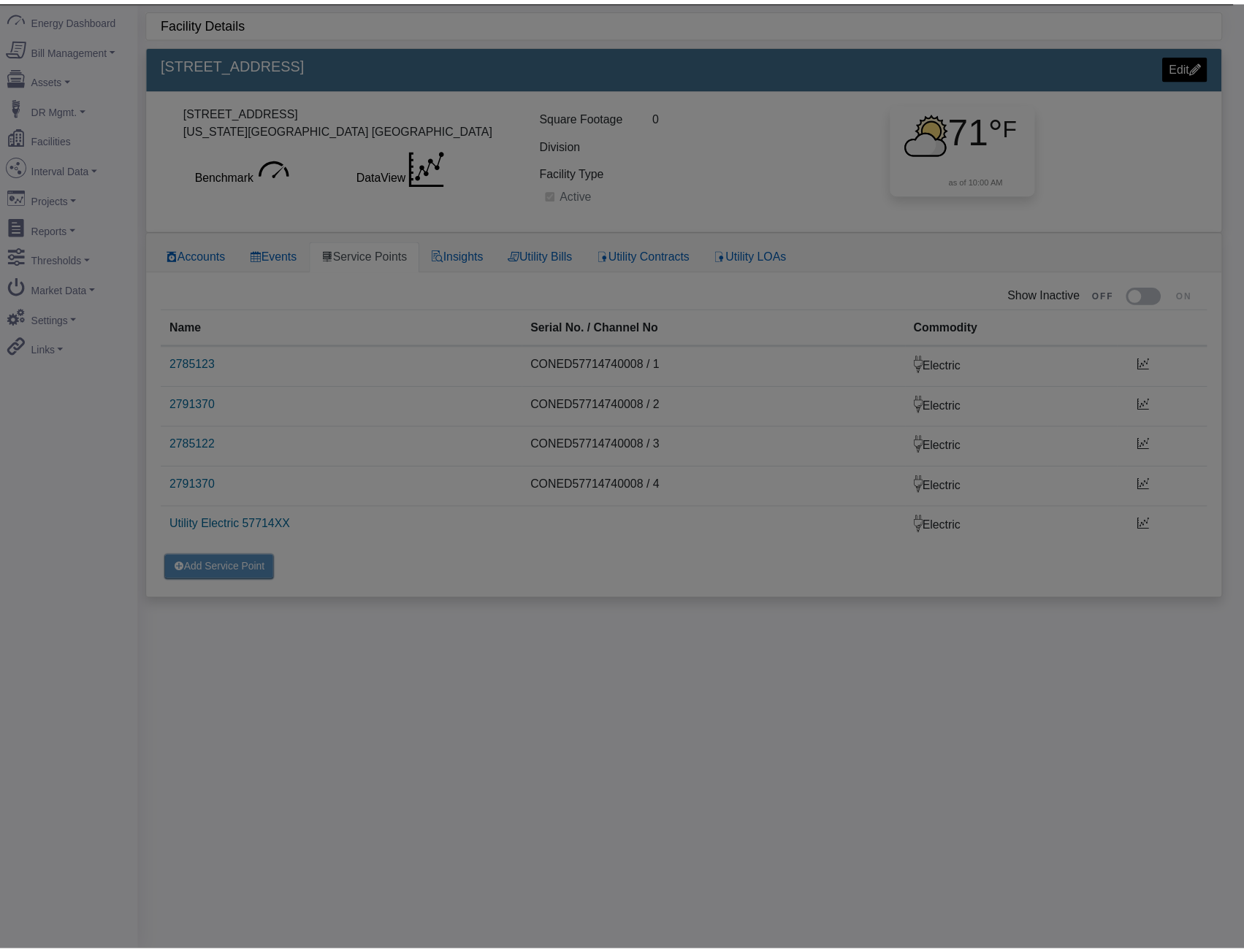
scroll to position [45, 0]
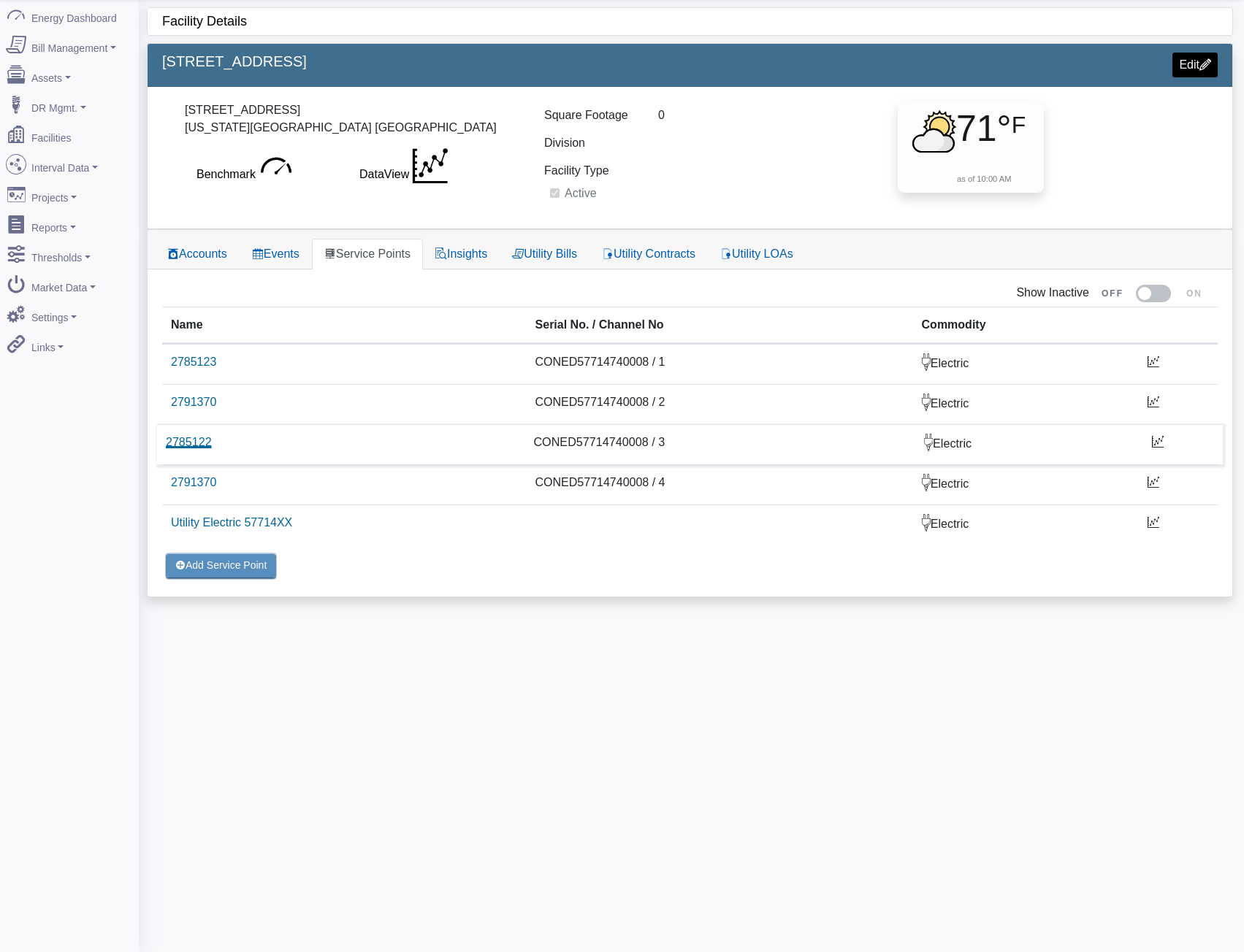
click at [196, 445] on link "2785122" at bounding box center [188, 442] width 46 height 13
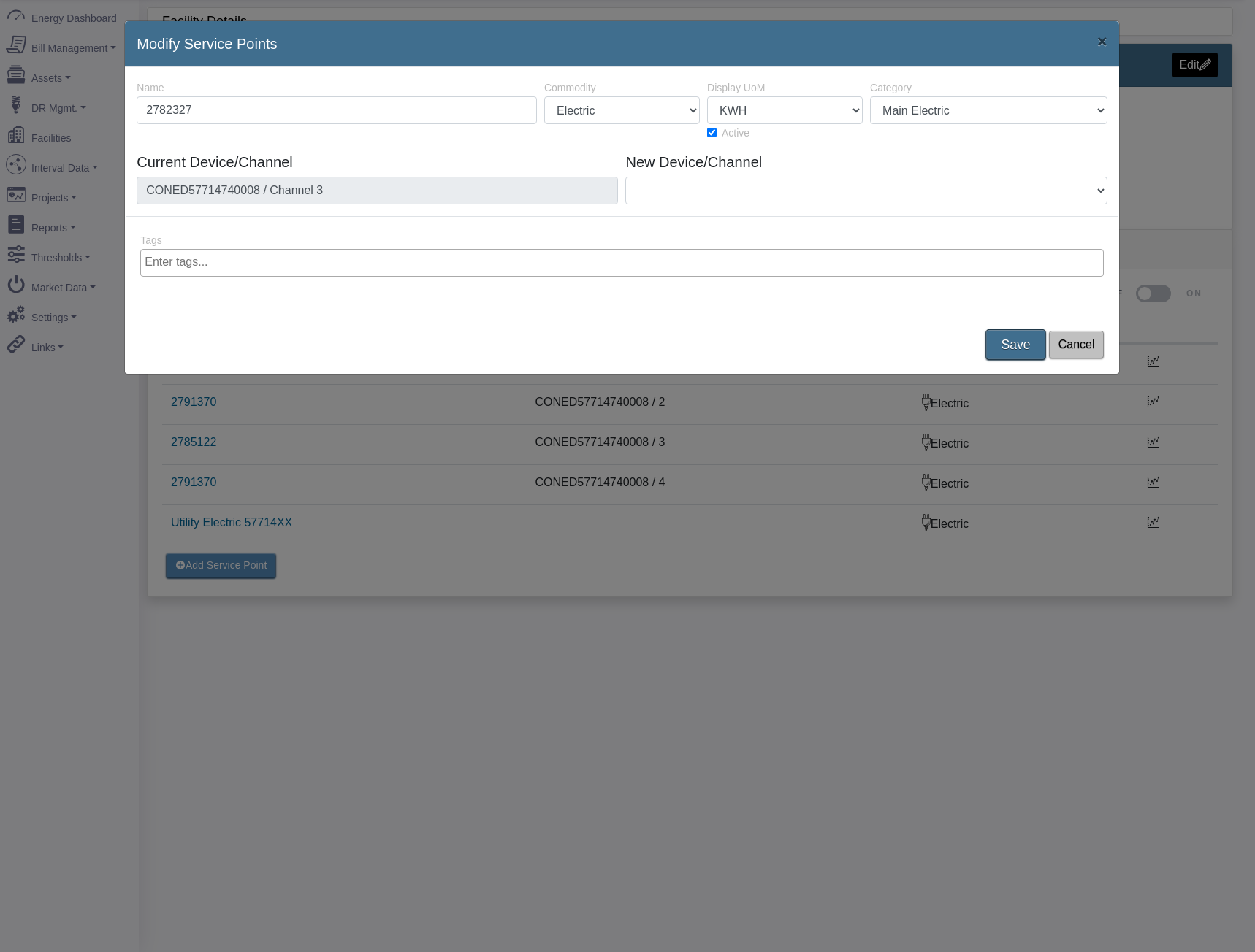
type input "2782327"
click at [1017, 342] on button "Save" at bounding box center [1015, 345] width 61 height 31
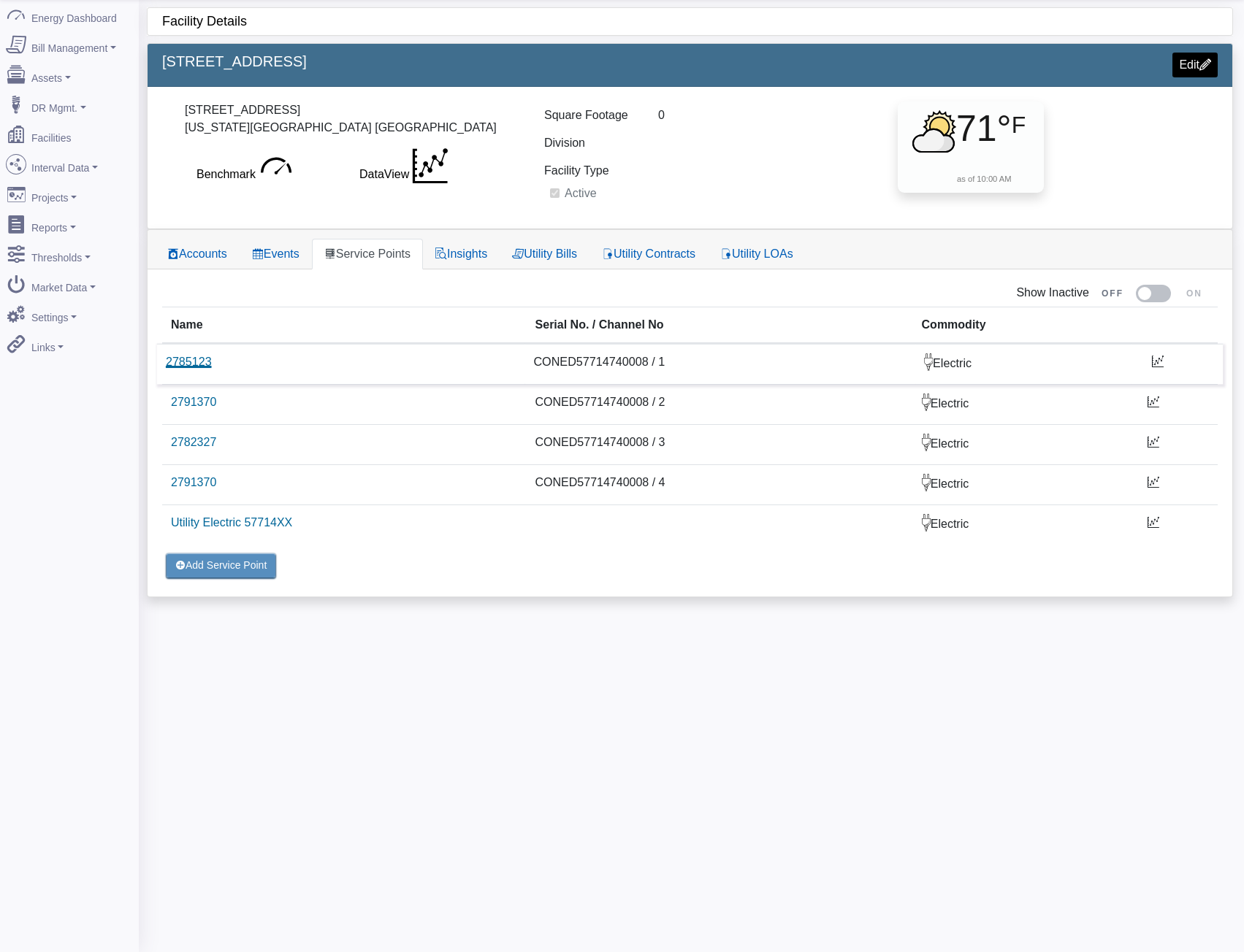
click at [168, 362] on link "2785123" at bounding box center [188, 362] width 46 height 13
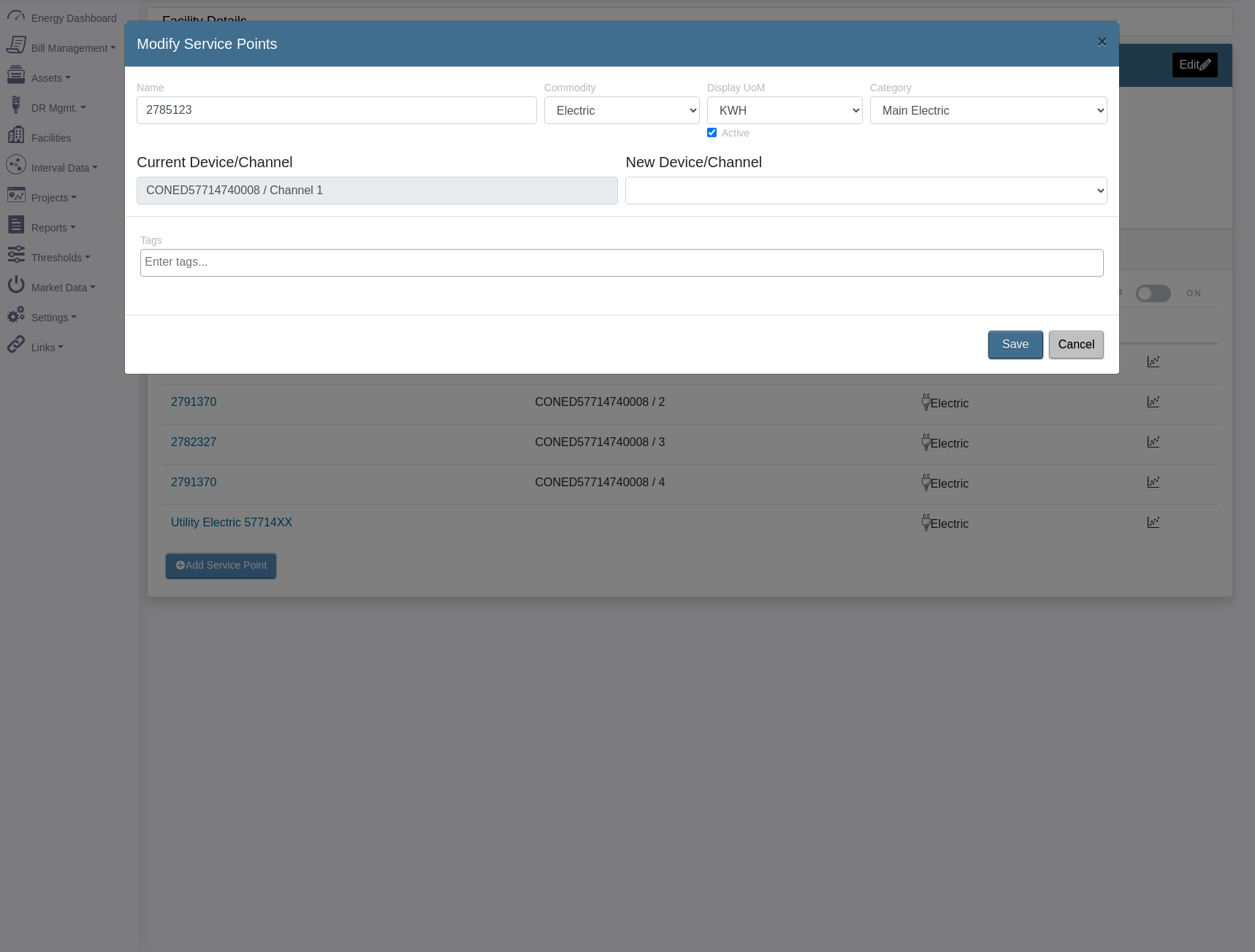
drag, startPoint x: 351, startPoint y: 107, endPoint x: 31, endPoint y: 86, distance: 320.7
click at [31, 86] on div "Modify Service Points × 34344 2524 Name 2785123 Commodity Electric Natural Gas …" at bounding box center [627, 476] width 1255 height 952
type input "2785122"
click at [1010, 354] on button "Save" at bounding box center [1015, 345] width 61 height 31
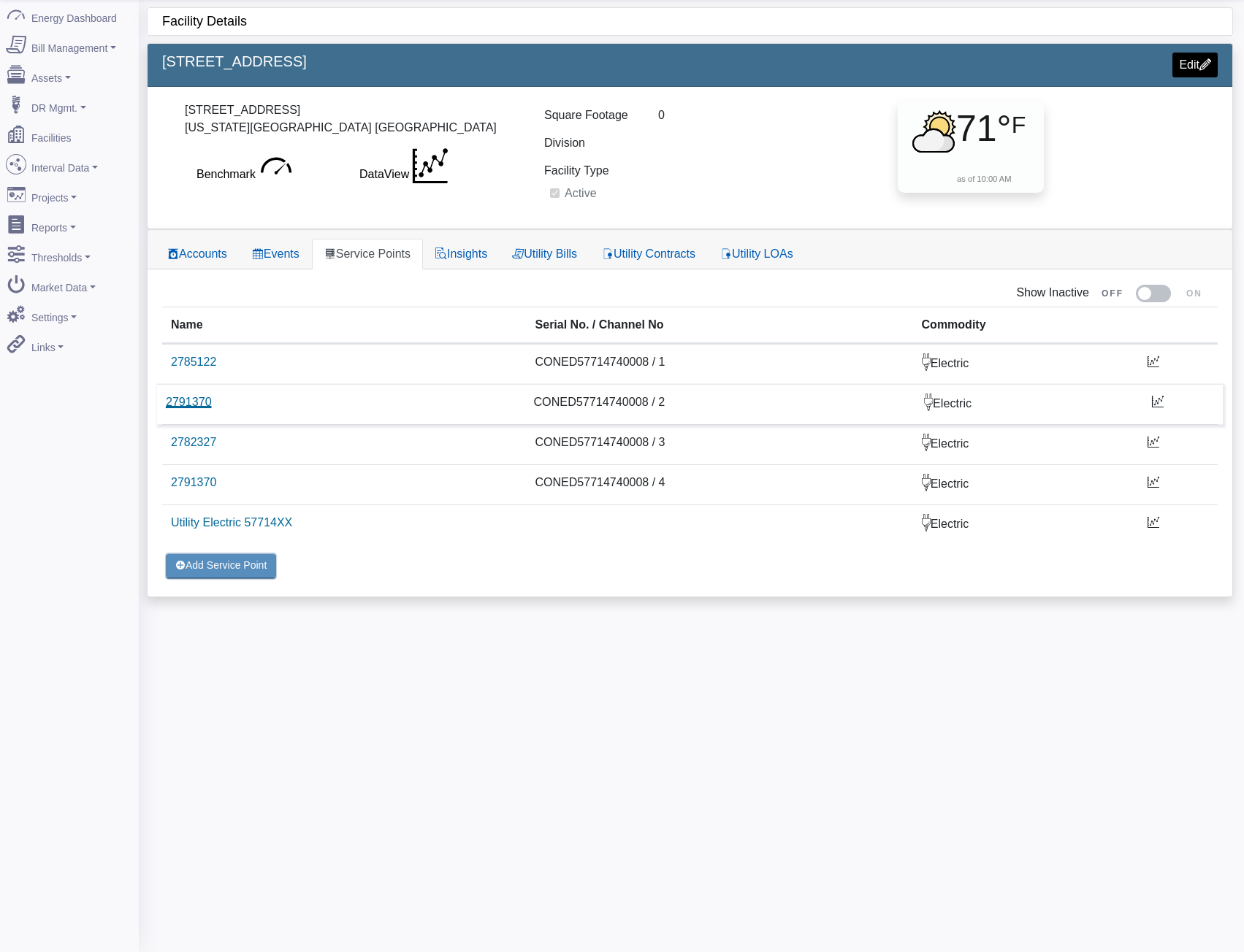
click at [177, 403] on link "2791370" at bounding box center [188, 401] width 46 height 13
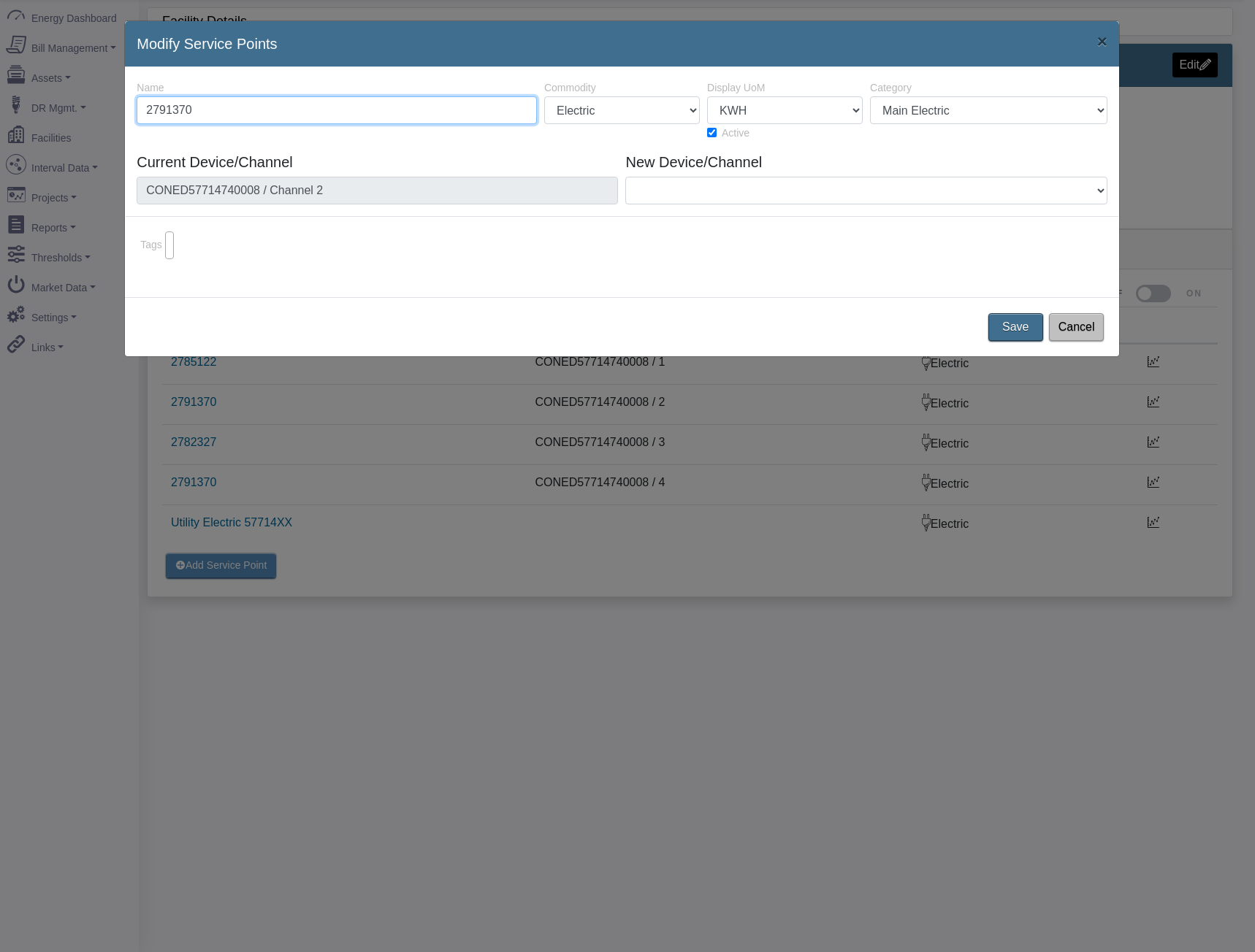
drag, startPoint x: 249, startPoint y: 109, endPoint x: -7, endPoint y: 107, distance: 256.0
click at [0, 107] on html "AEBD74F9-0DF2-4848-9728-ADD25B3A44B9 shawn.goss@skgtech.com shawn.goss@skgtech.…" at bounding box center [627, 431] width 1255 height 952
paste input "85123"
type input "2785123"
click at [1032, 331] on button "Save" at bounding box center [1015, 327] width 61 height 31
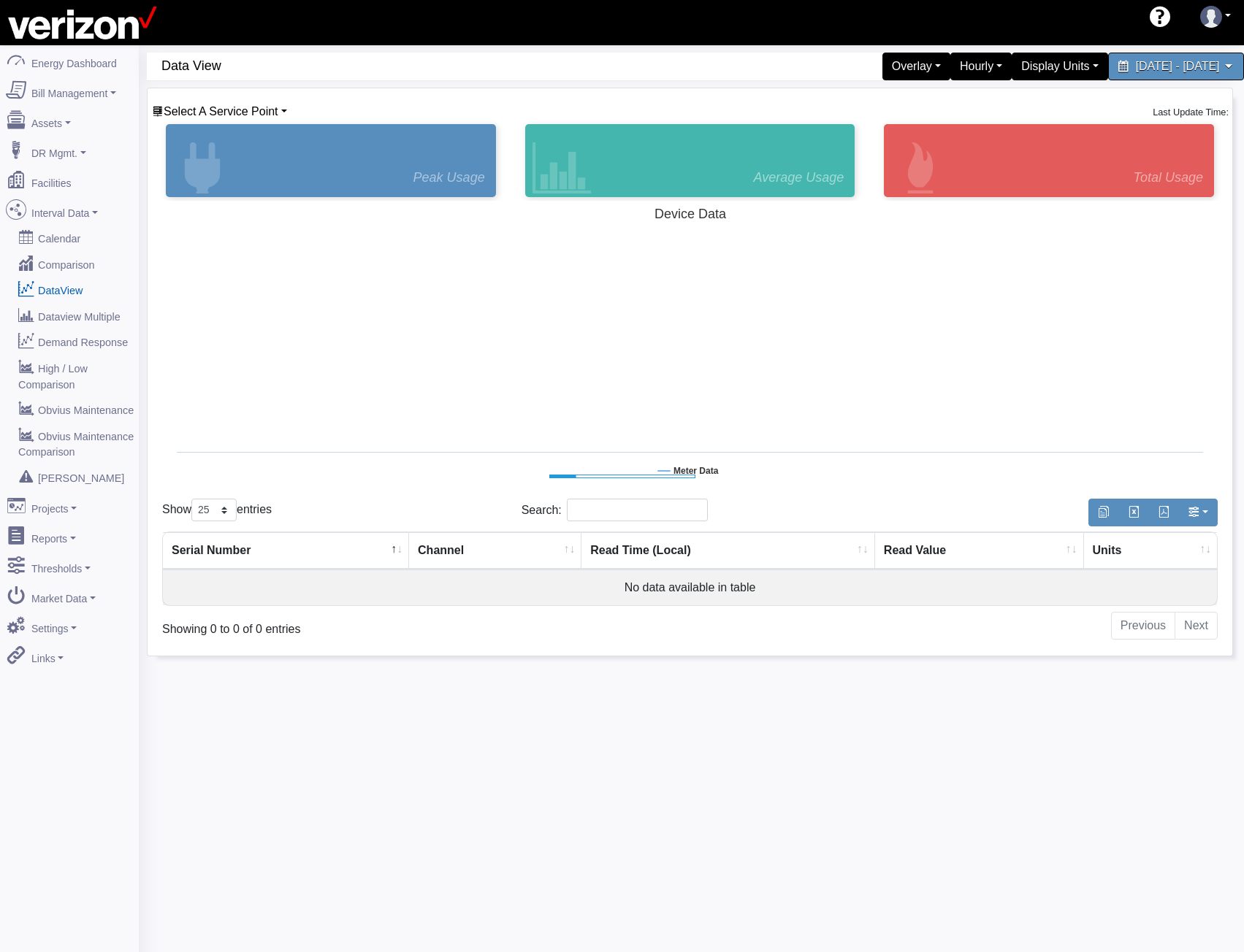
select select "25"
click at [231, 113] on span "Select A Service Point" at bounding box center [220, 111] width 115 height 13
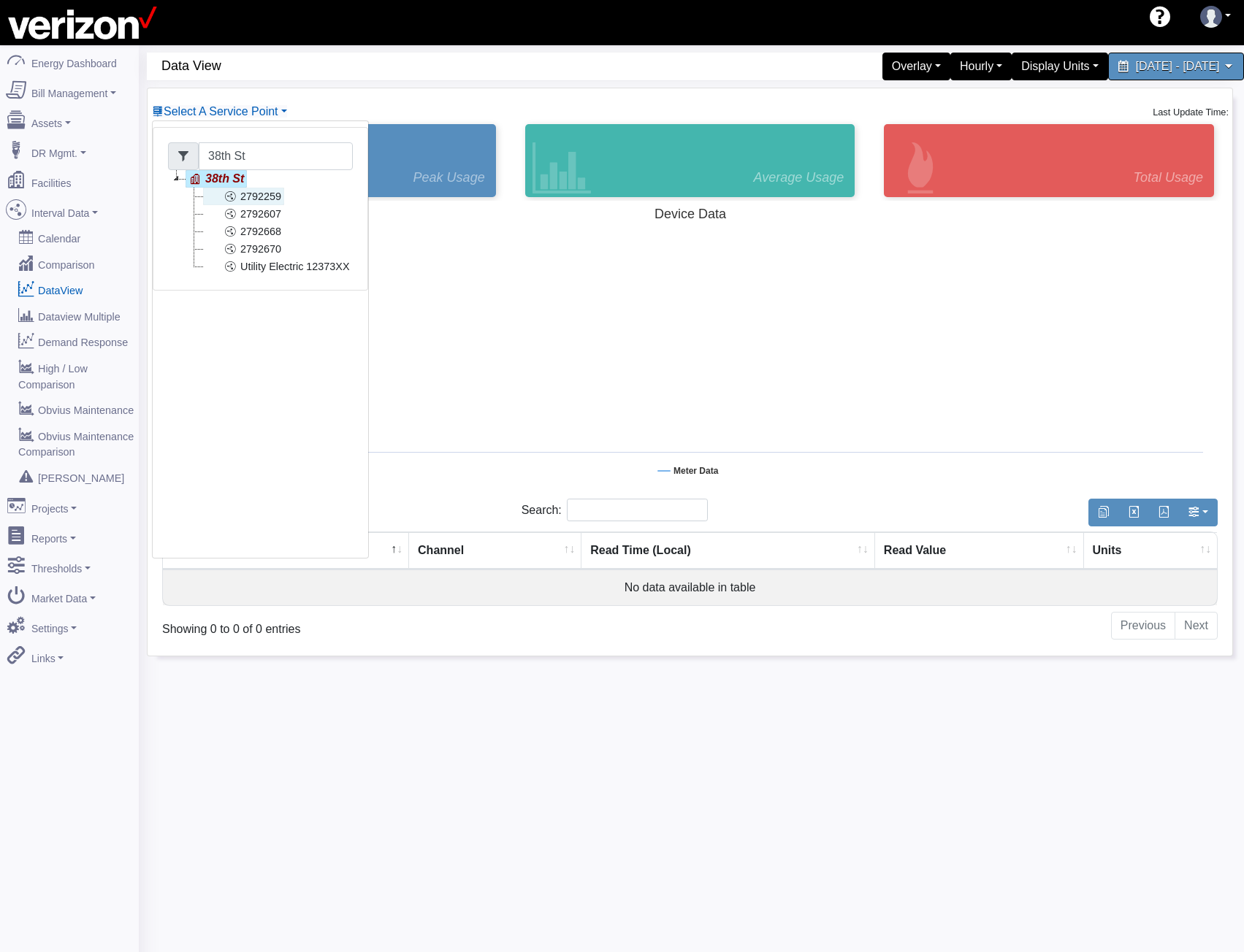
click at [239, 195] on link "2792259" at bounding box center [244, 196] width 81 height 17
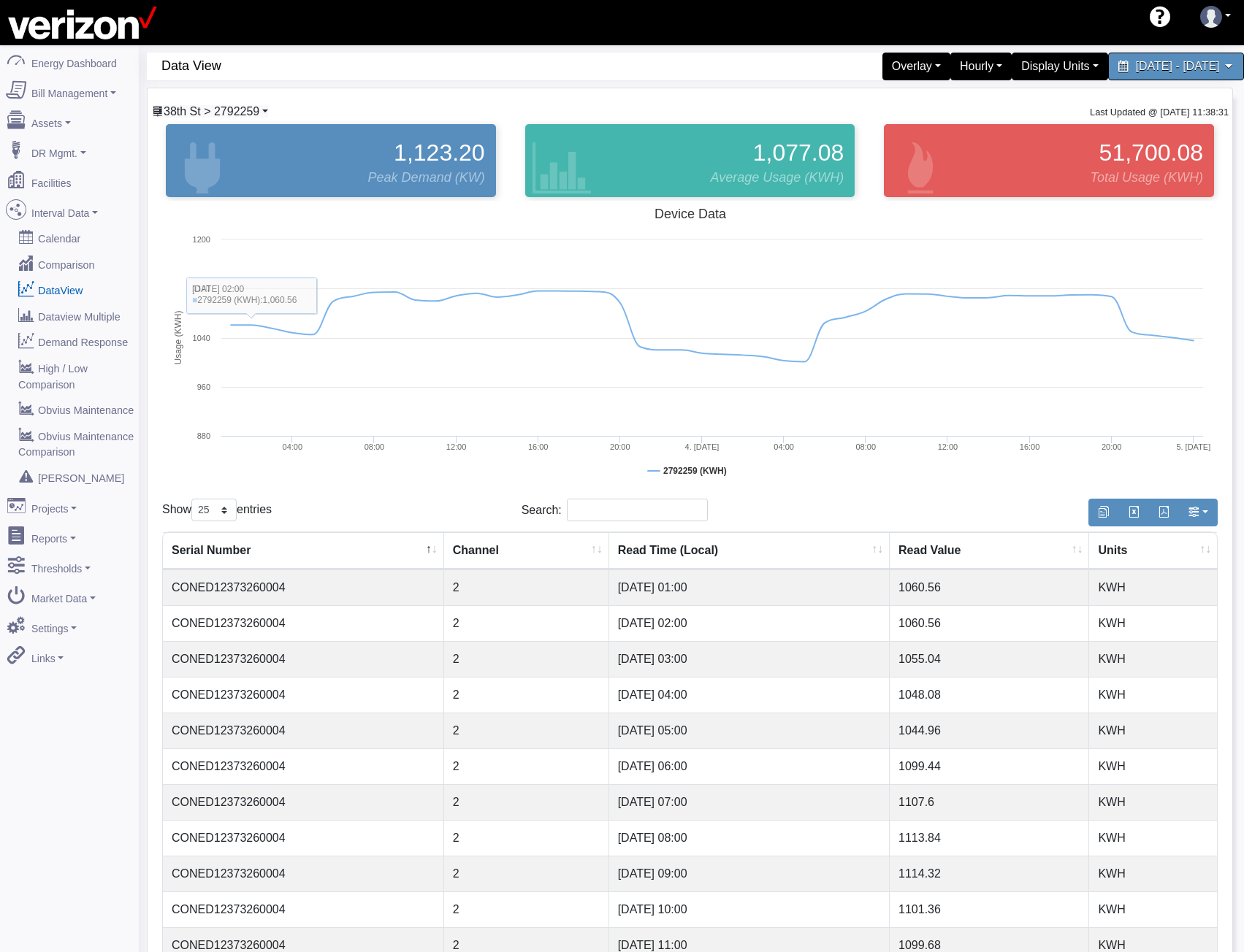
click at [268, 107] on link "38th St > 2792259" at bounding box center [210, 111] width 116 height 13
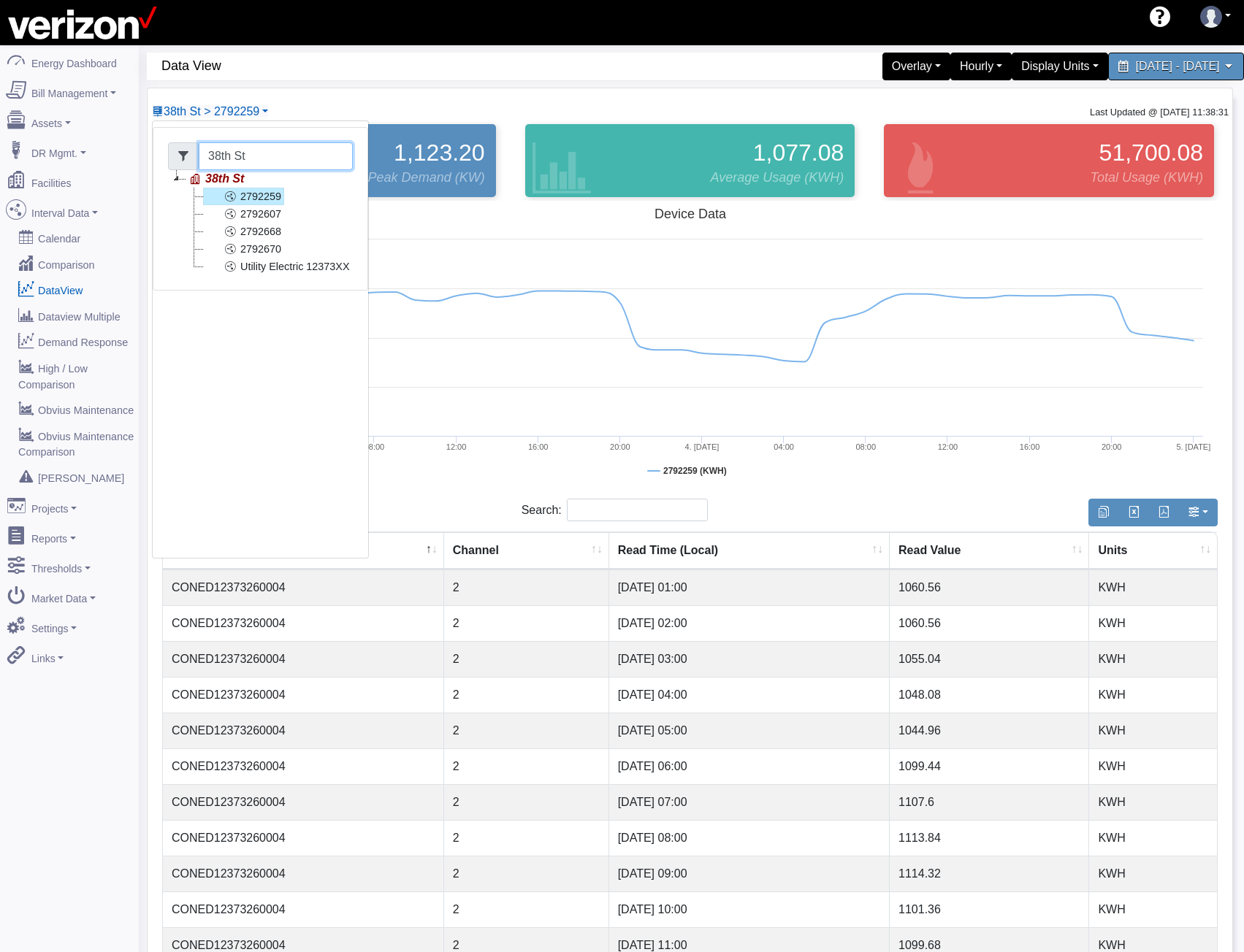
drag, startPoint x: 224, startPoint y: 152, endPoint x: 140, endPoint y: 152, distance: 84.0
click at [143, 152] on div "60 Data View Overlay Typical Real Time Zonal Load Real Time Zonal LBMP Load For…" at bounding box center [691, 783] width 1105 height 1477
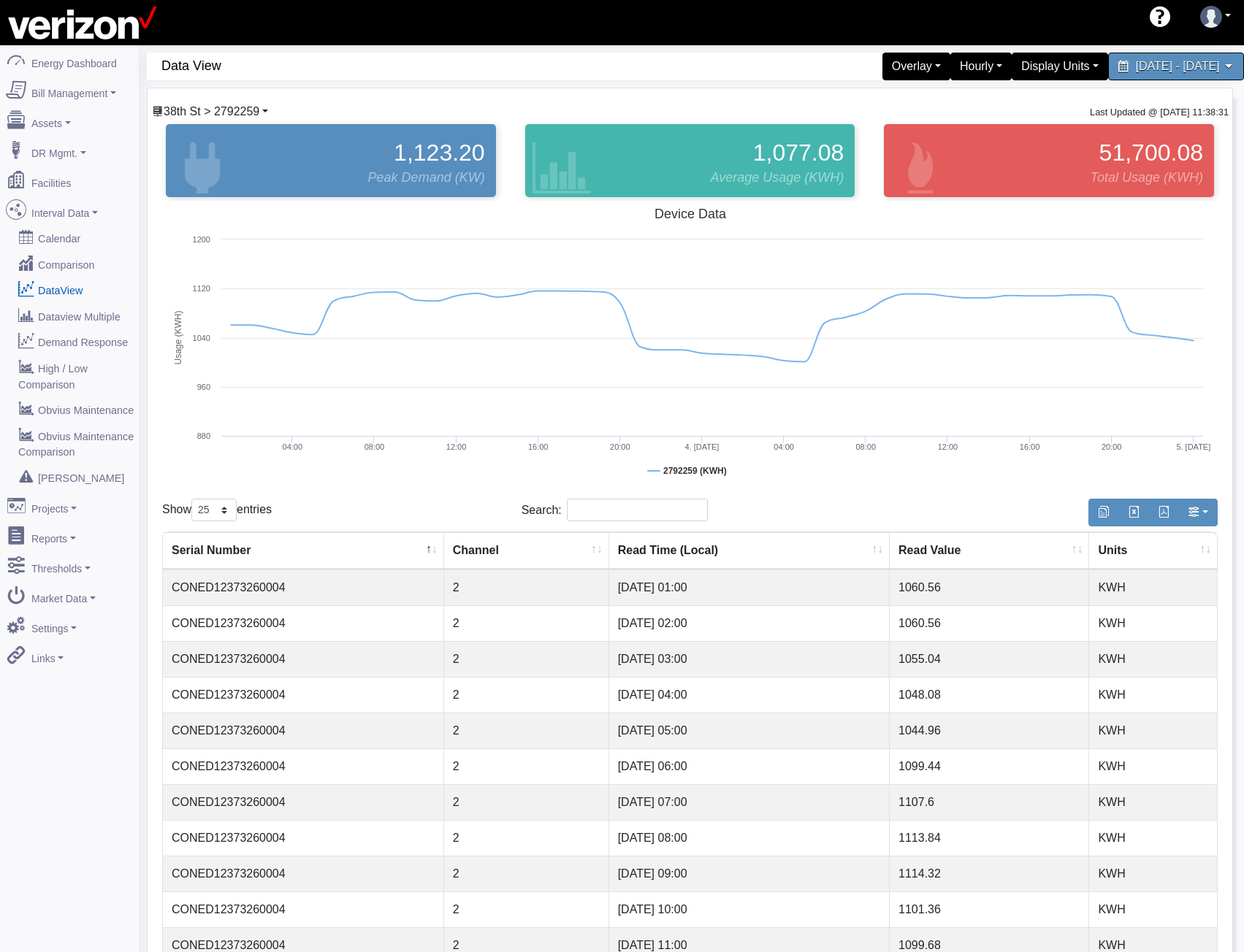
click at [238, 110] on span "38th St > 2792259" at bounding box center [211, 111] width 96 height 13
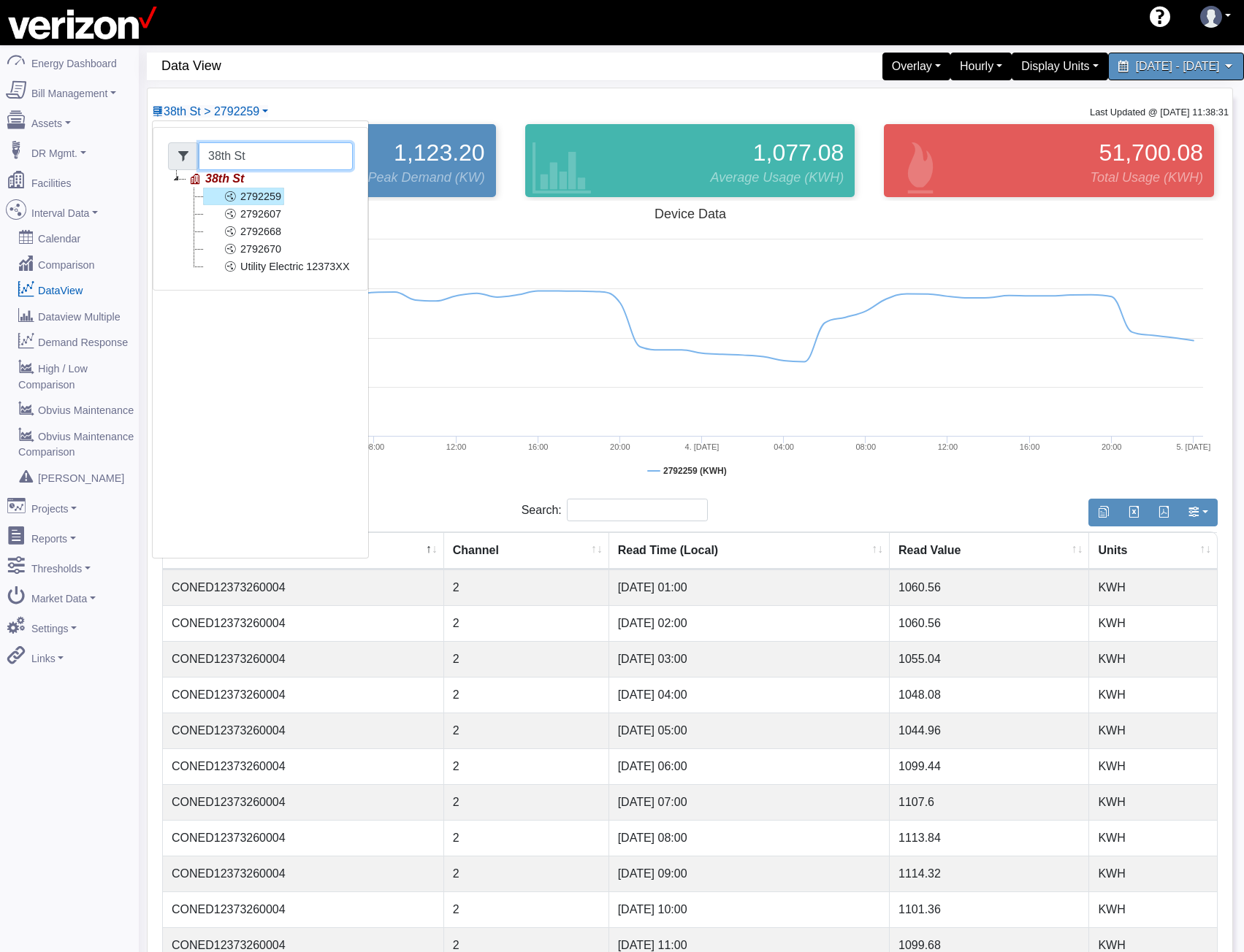
click at [235, 151] on input "38th St" at bounding box center [276, 156] width 154 height 28
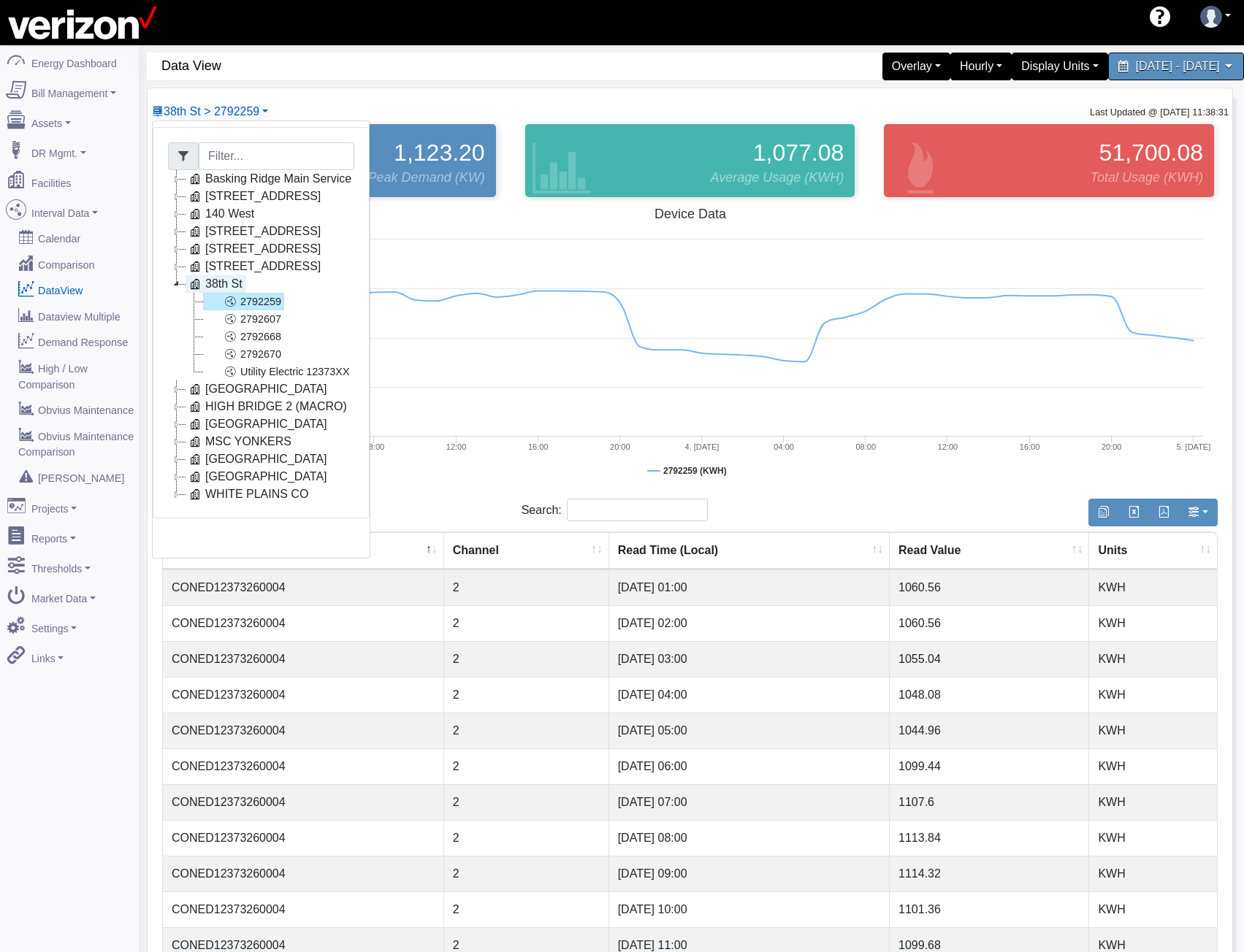
click at [184, 289] on li "38th St 2792259 2792607 2792668 2792670 Utility Electric 12373XX" at bounding box center [261, 327] width 187 height 105
click at [181, 248] on icon at bounding box center [176, 249] width 17 height 17
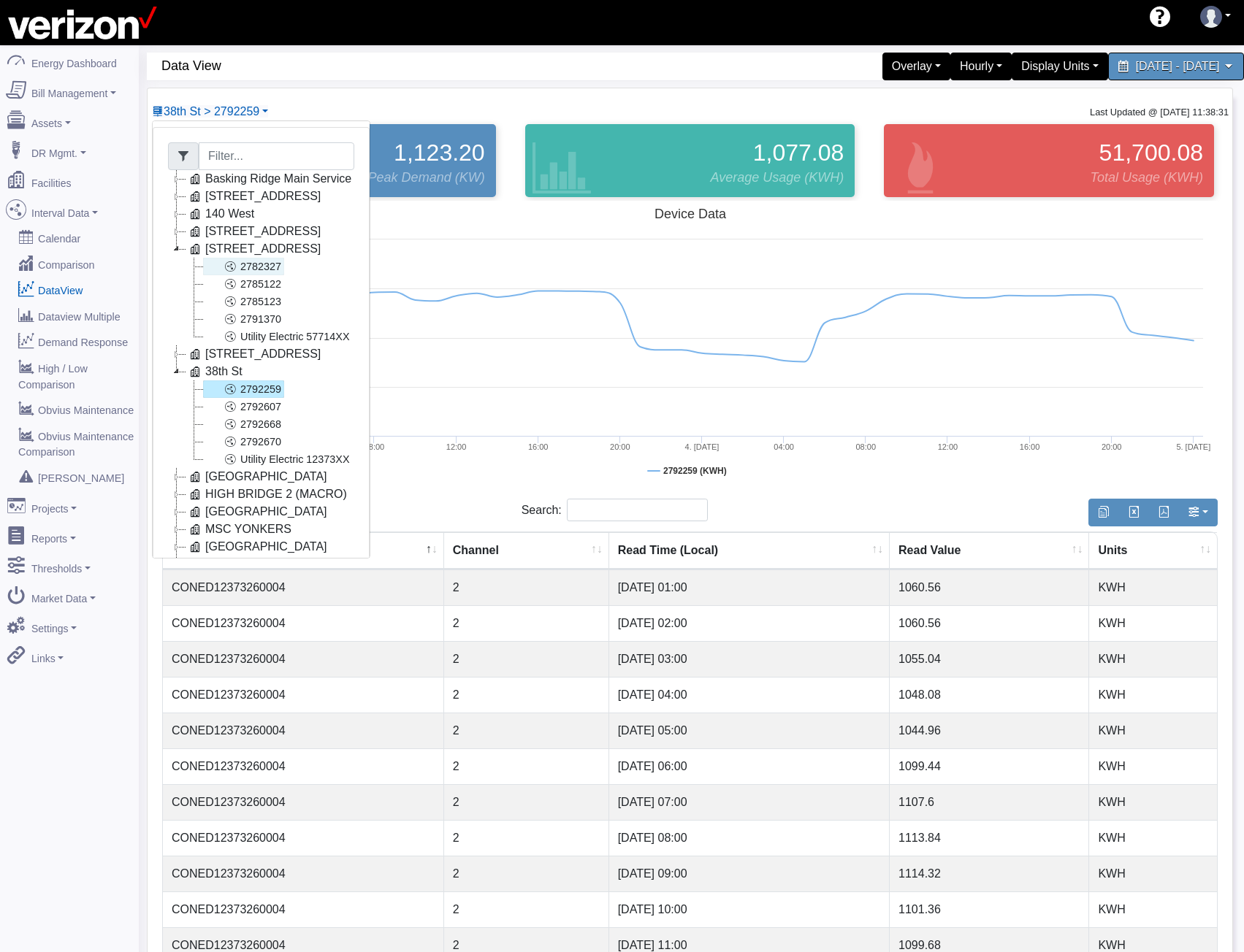
click at [227, 263] on icon at bounding box center [229, 266] width 17 height 17
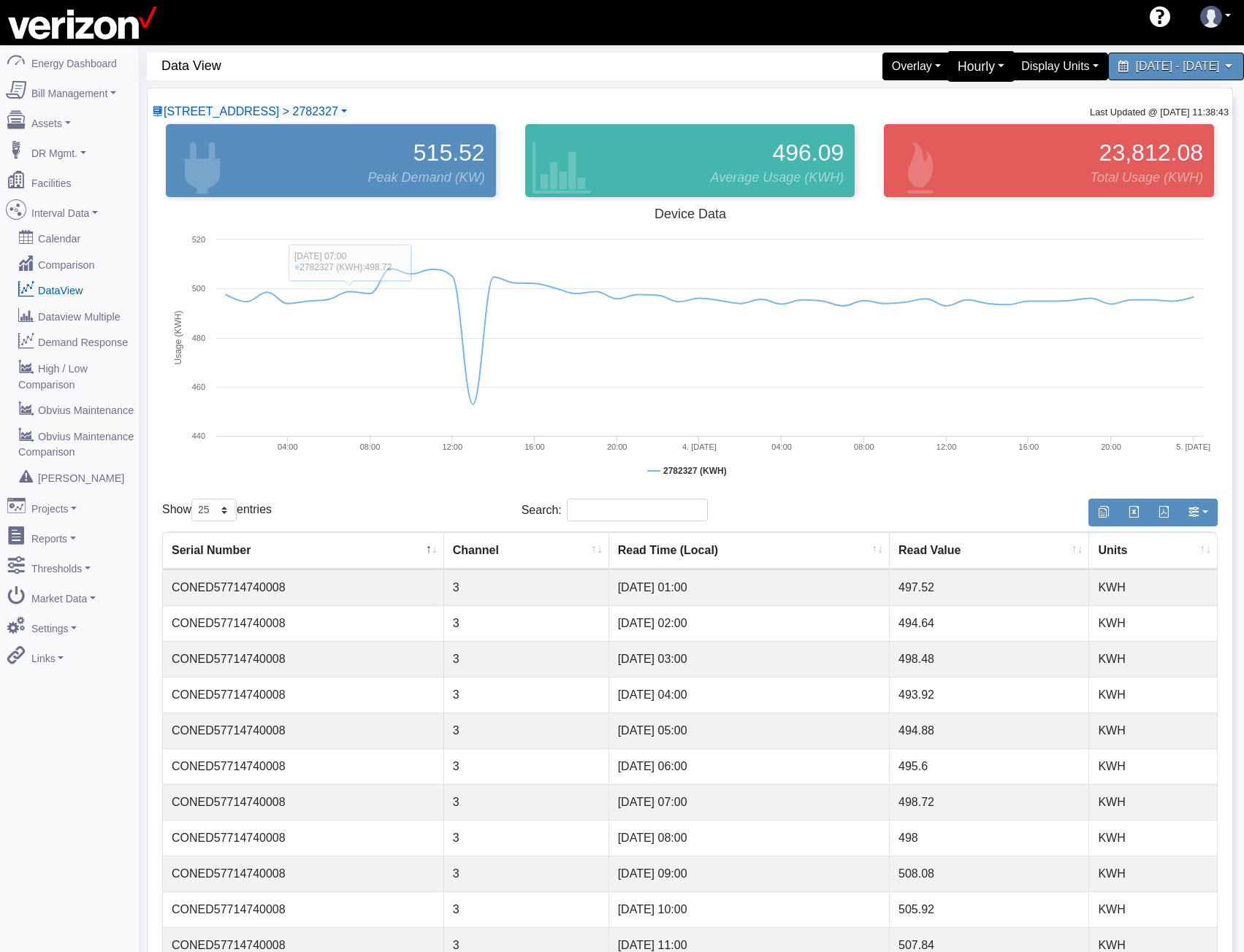
click at [947, 62] on div "Hourly" at bounding box center [981, 66] width 68 height 31
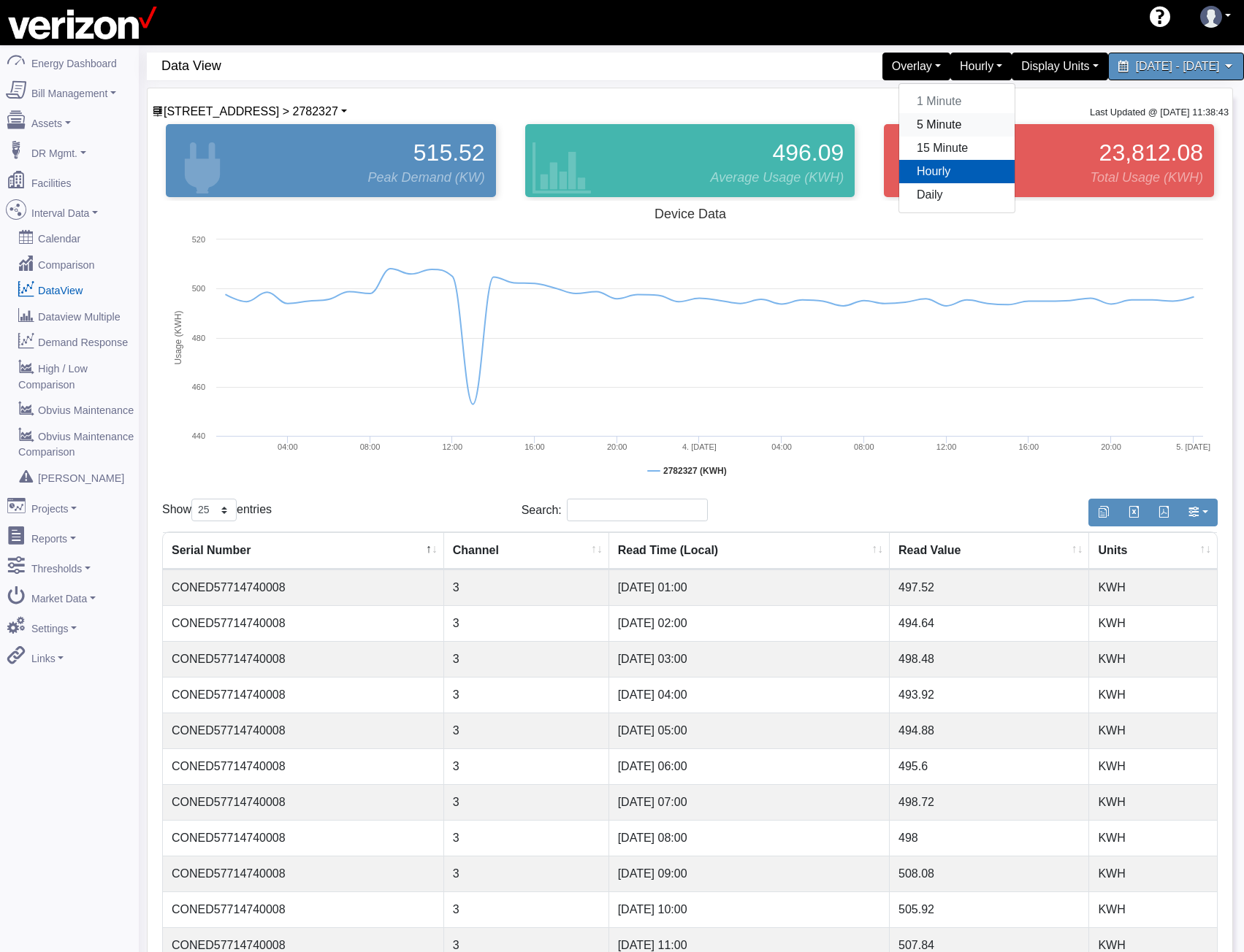
click at [913, 133] on link "5 Minute" at bounding box center [957, 124] width 115 height 23
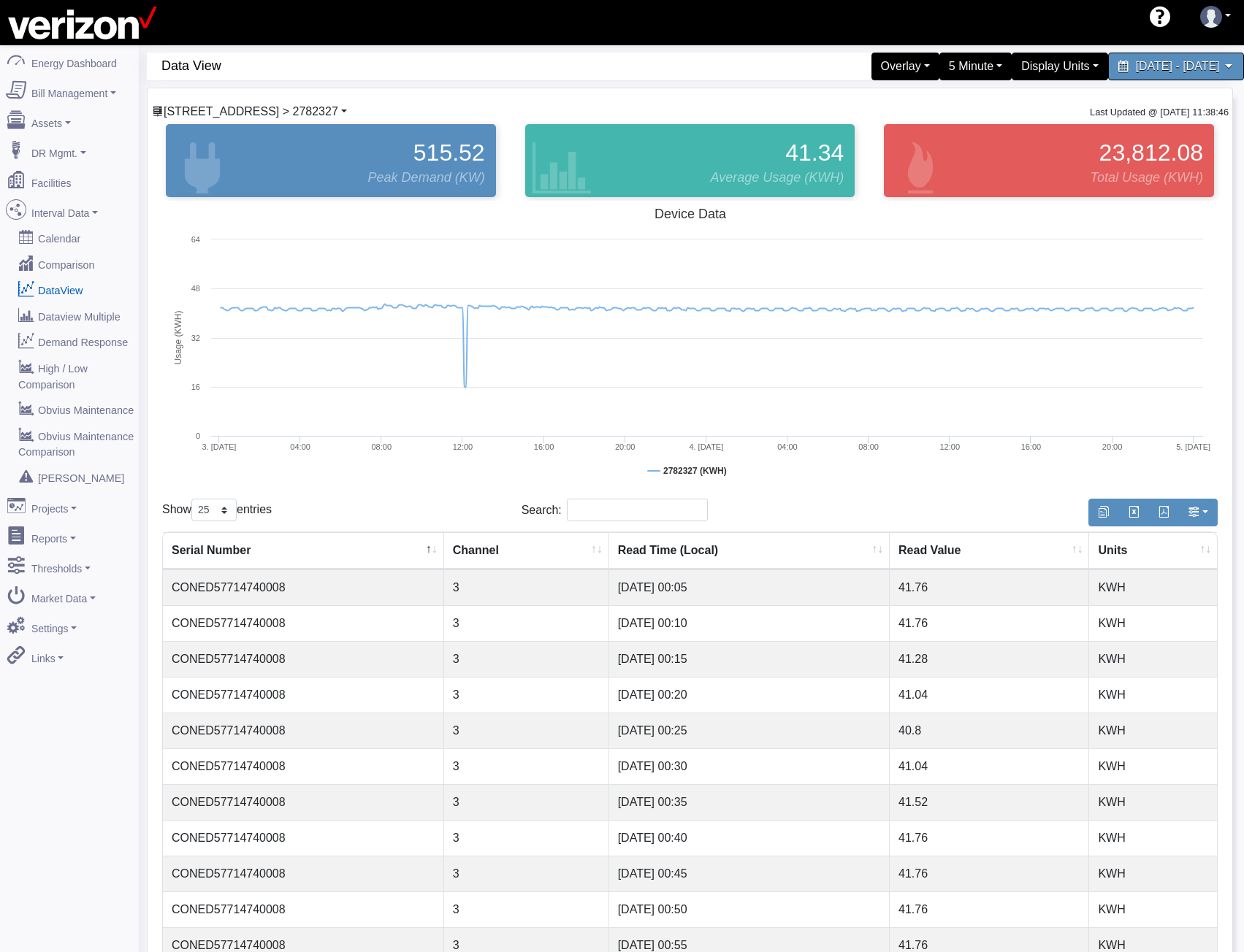
click at [235, 110] on span "[STREET_ADDRESS] > 2782327" at bounding box center [250, 111] width 175 height 13
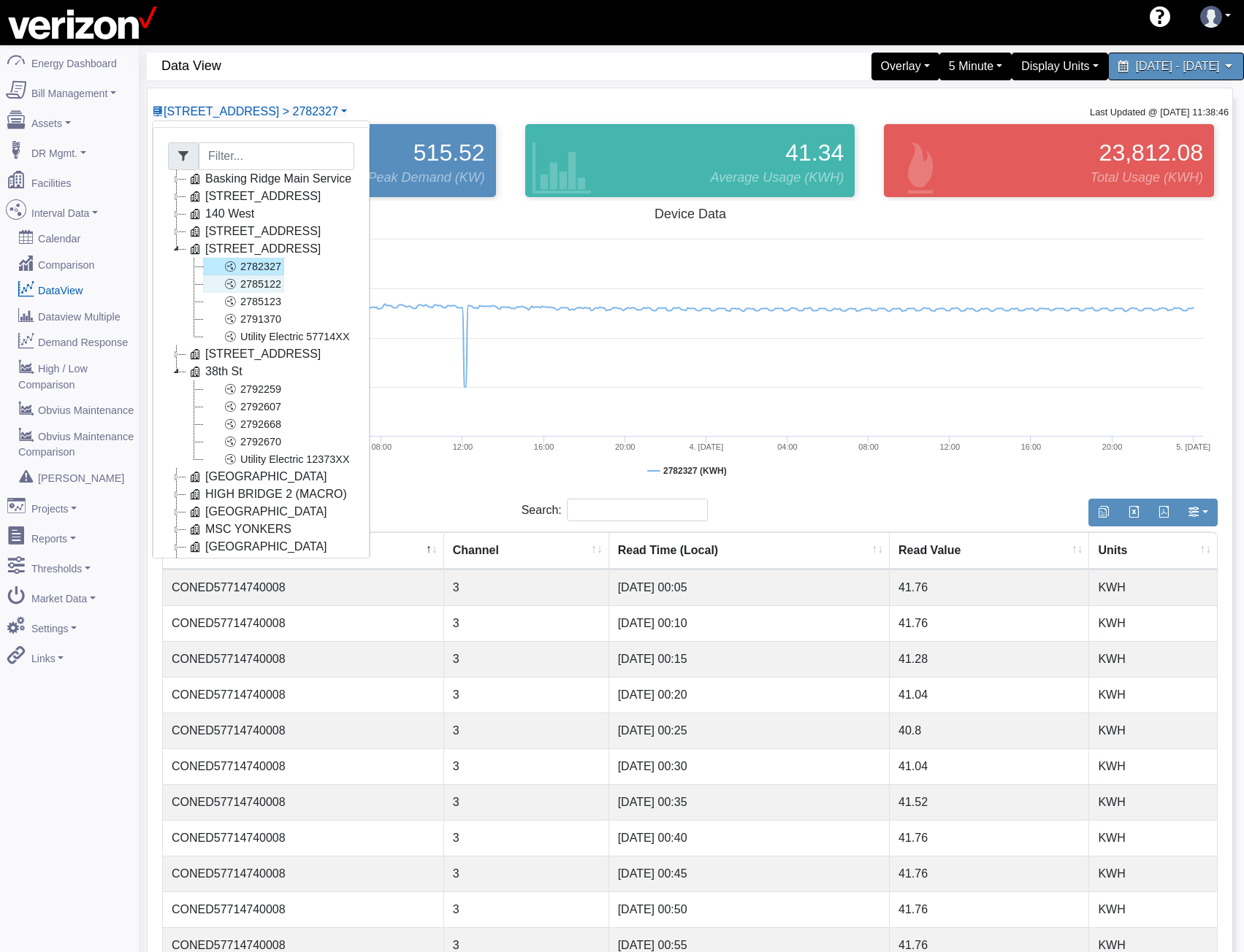
click at [272, 288] on link "2785122" at bounding box center [244, 283] width 81 height 17
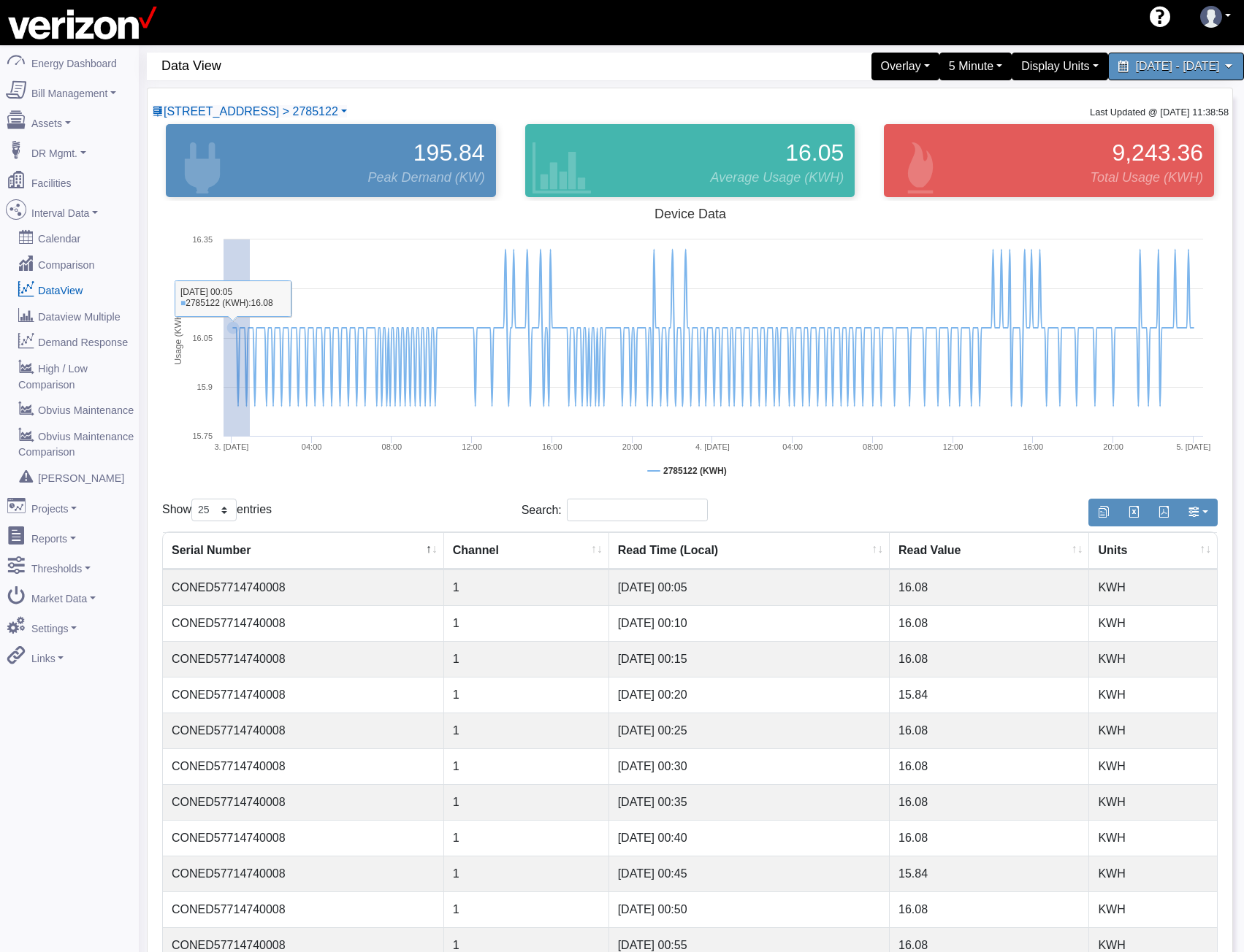
drag, startPoint x: 250, startPoint y: 372, endPoint x: 217, endPoint y: 369, distance: 33.1
click at [217, 369] on icon "Created with Highcharts 8.0.4 Usage (KWH) Device Data 2785122 (KWH) 3. [DATE] 0…" at bounding box center [689, 347] width 1056 height 292
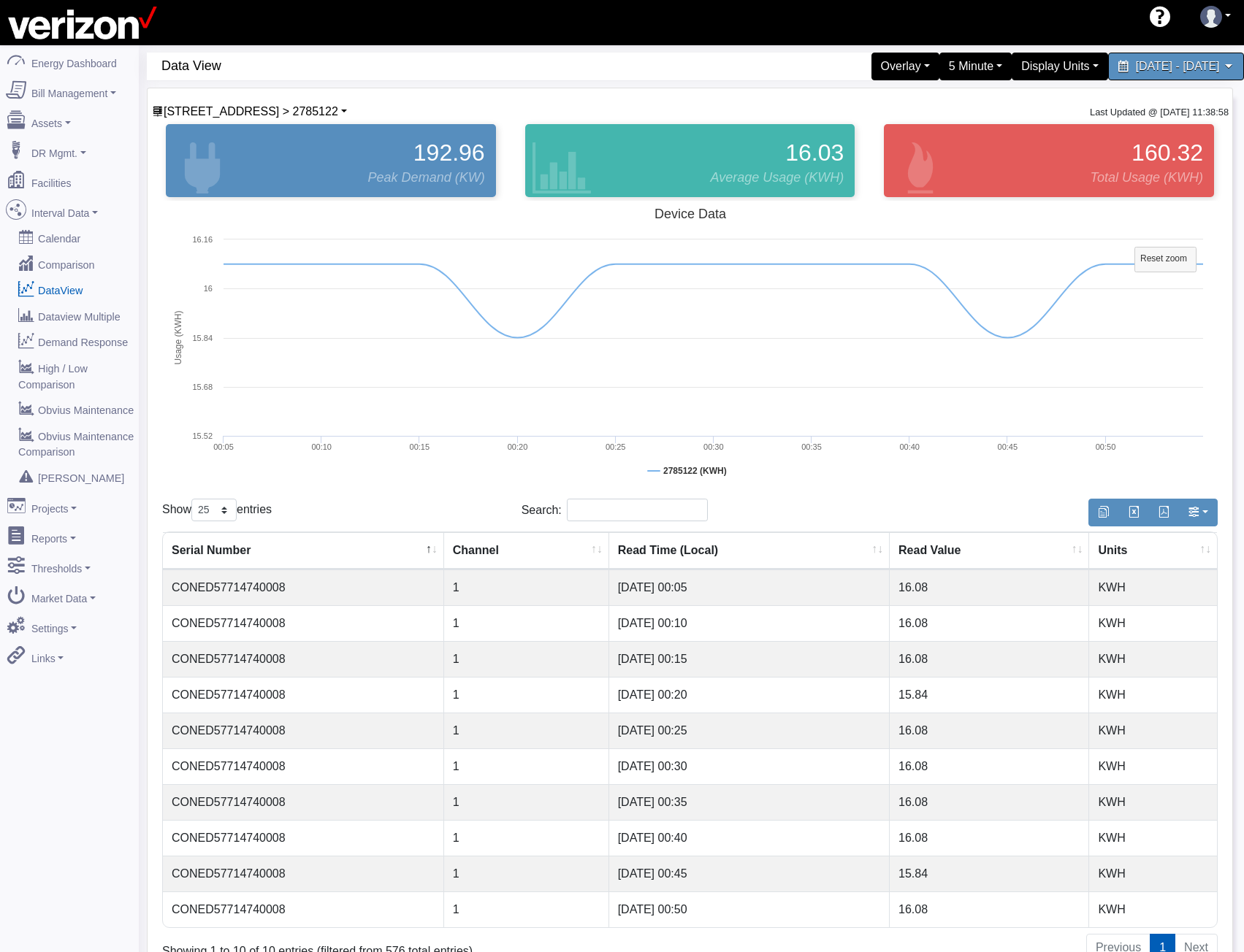
click at [202, 103] on div "[STREET_ADDRESS] > 2785122 Basking Ridge Main Service [STREET_ADDRESS][GEOGRAPH…" at bounding box center [250, 111] width 196 height 17
click at [205, 109] on span "[STREET_ADDRESS] > 2785122" at bounding box center [250, 111] width 175 height 13
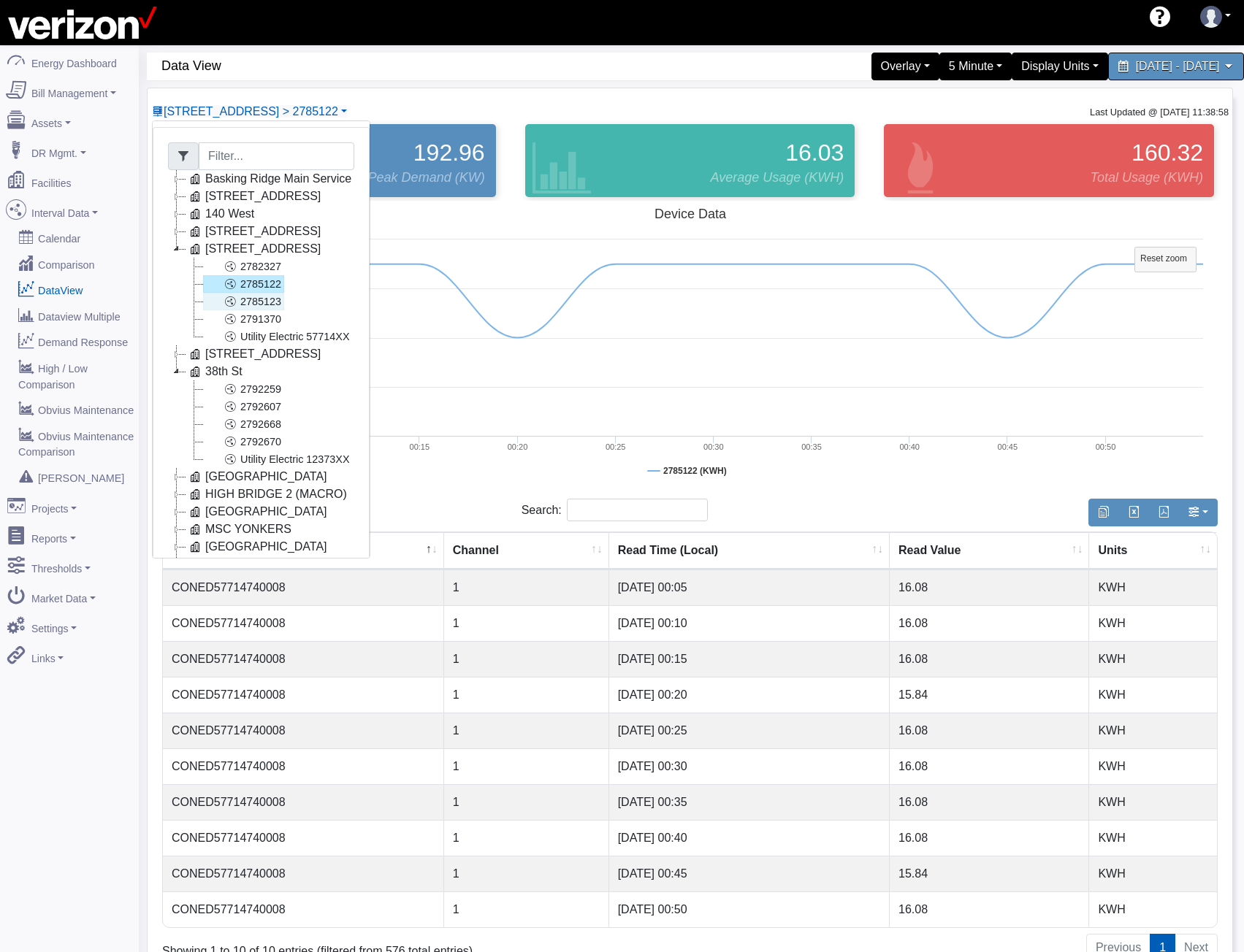
click at [241, 298] on link "2785123" at bounding box center [244, 301] width 81 height 17
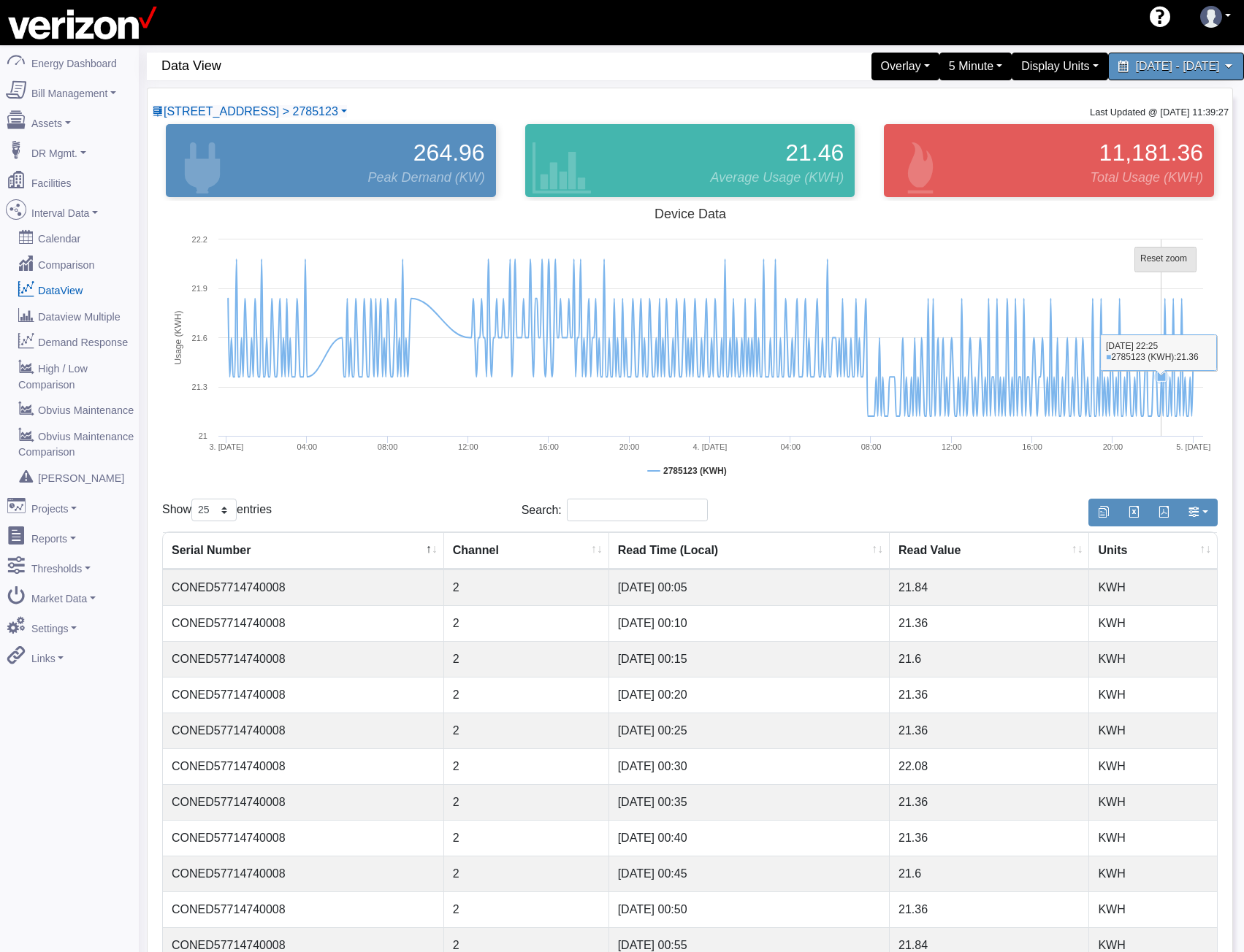
click at [1162, 260] on tspan "Reset zoom" at bounding box center [1164, 258] width 46 height 10
click at [249, 111] on span "[STREET_ADDRESS] > 2785123" at bounding box center [250, 111] width 175 height 13
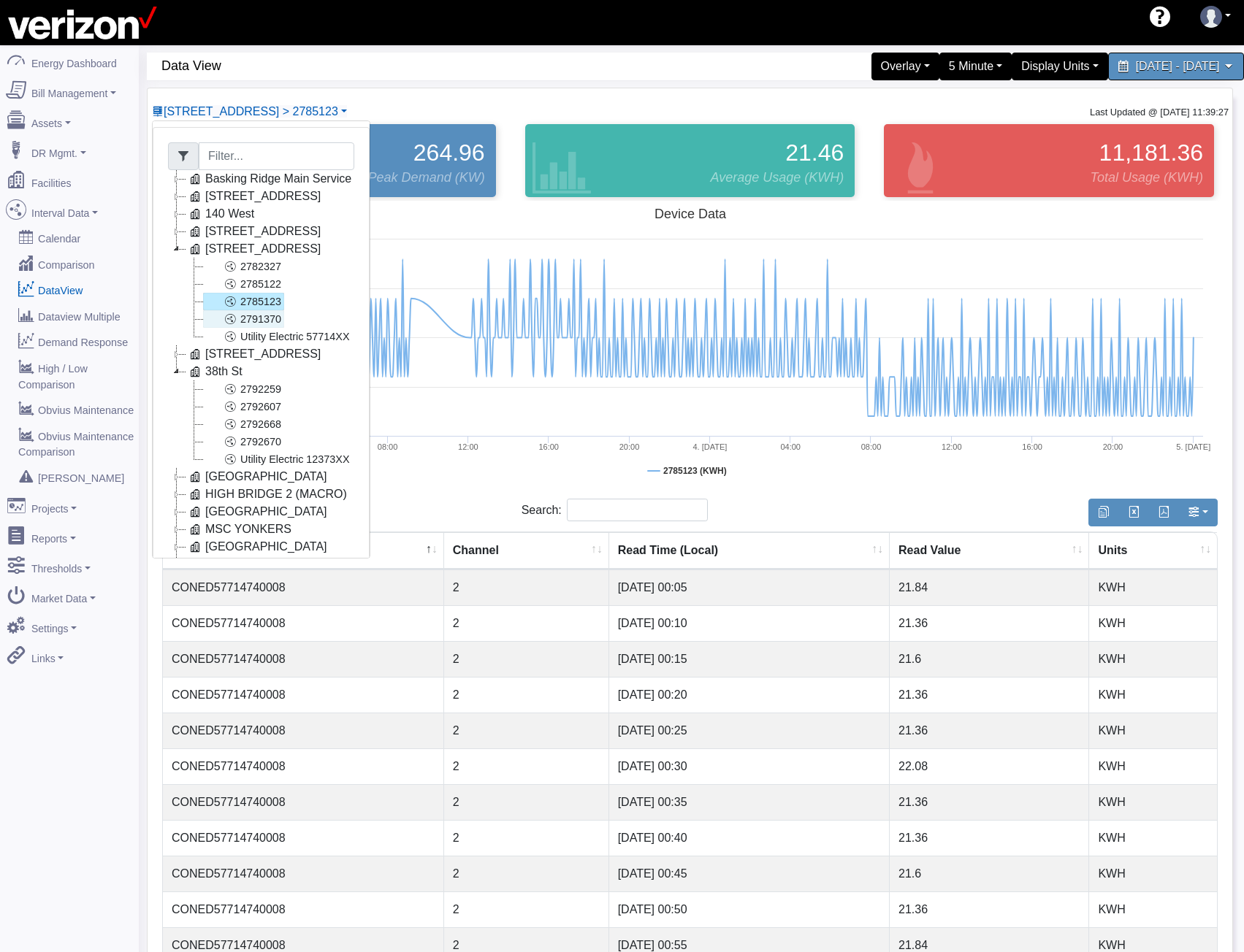
click at [250, 323] on link "2791370" at bounding box center [244, 318] width 81 height 17
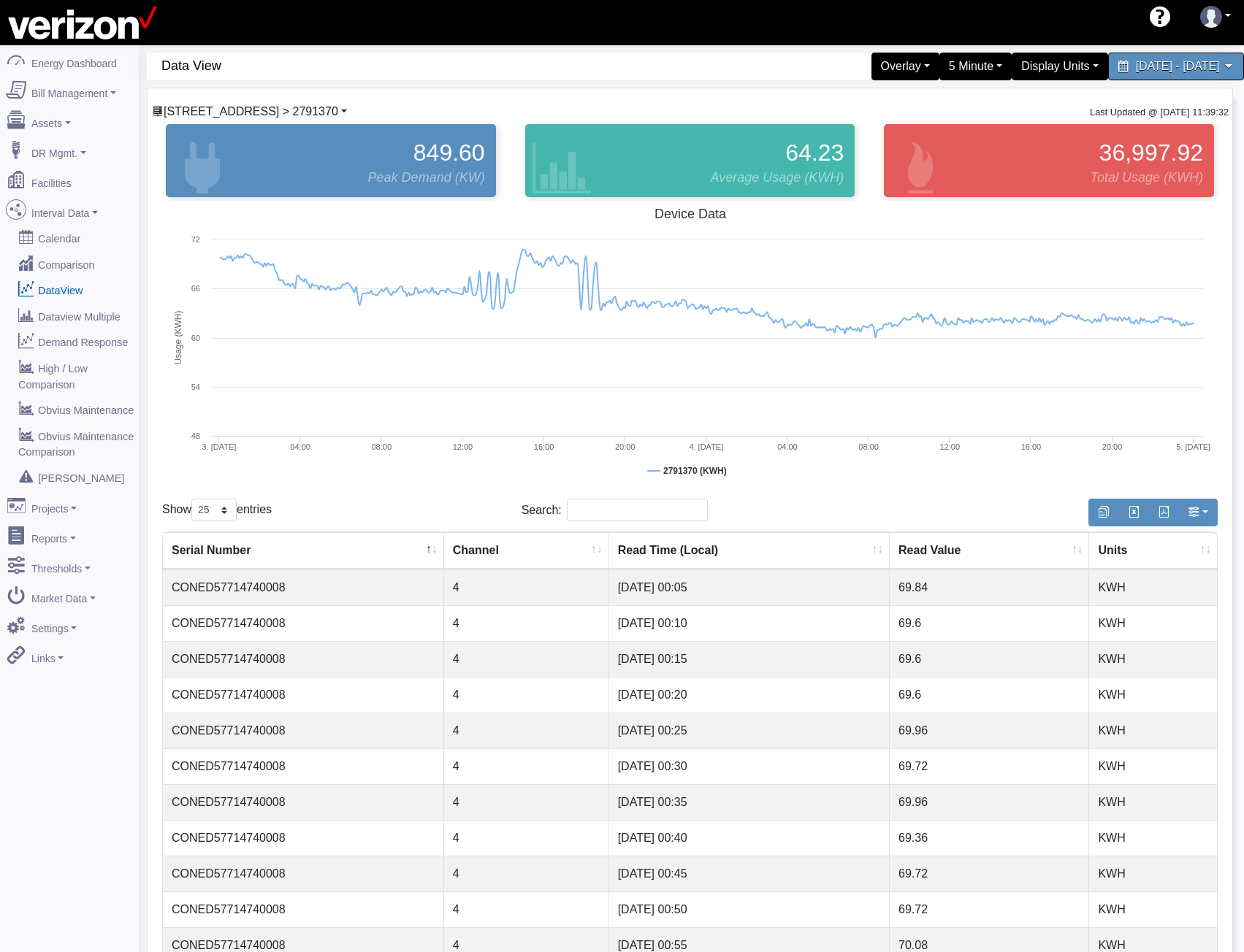
click at [271, 115] on span "[STREET_ADDRESS] > 2791370" at bounding box center [250, 111] width 175 height 13
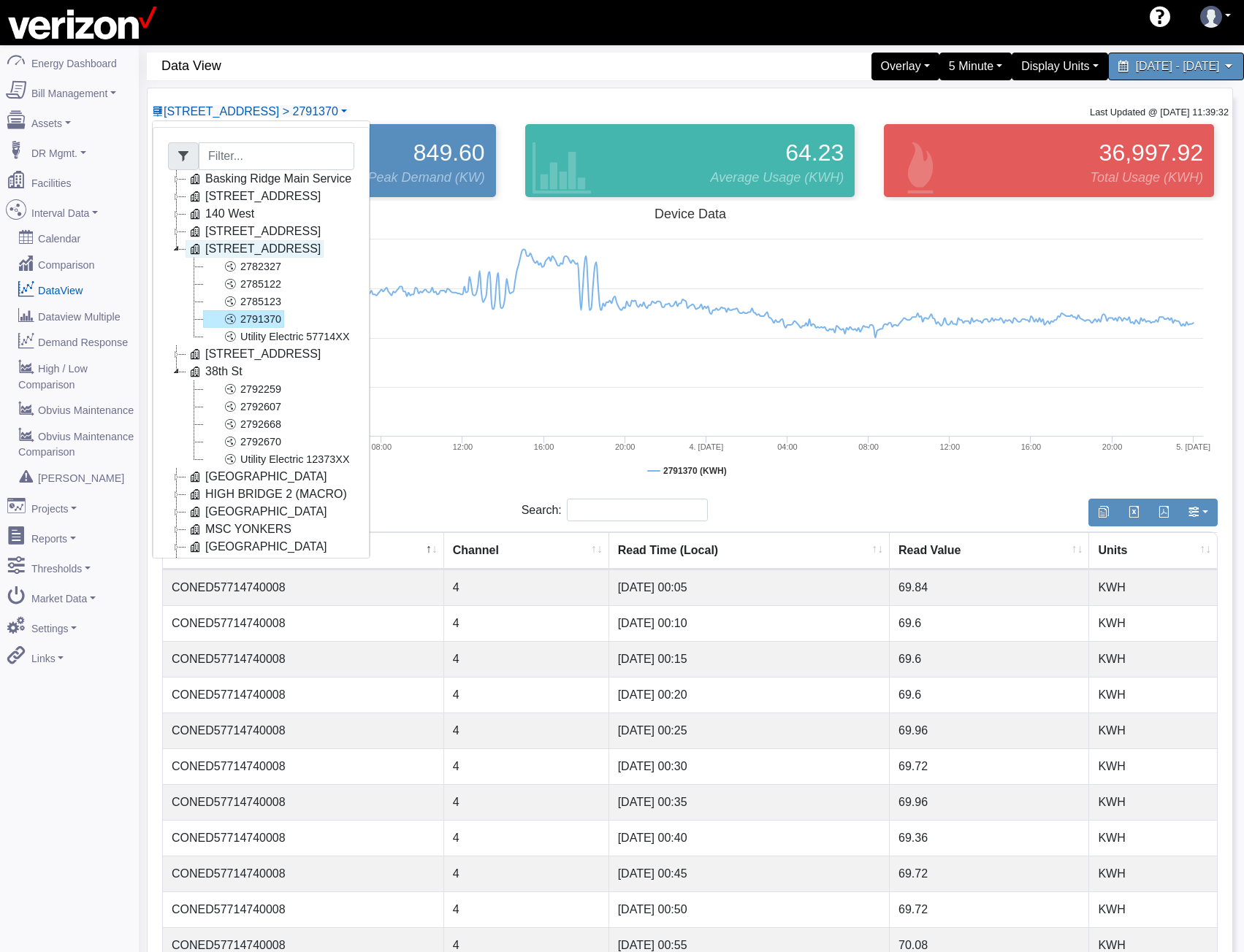
click at [238, 247] on link "[STREET_ADDRESS]" at bounding box center [255, 249] width 138 height 17
click at [238, 235] on link "[STREET_ADDRESS]" at bounding box center [255, 231] width 138 height 17
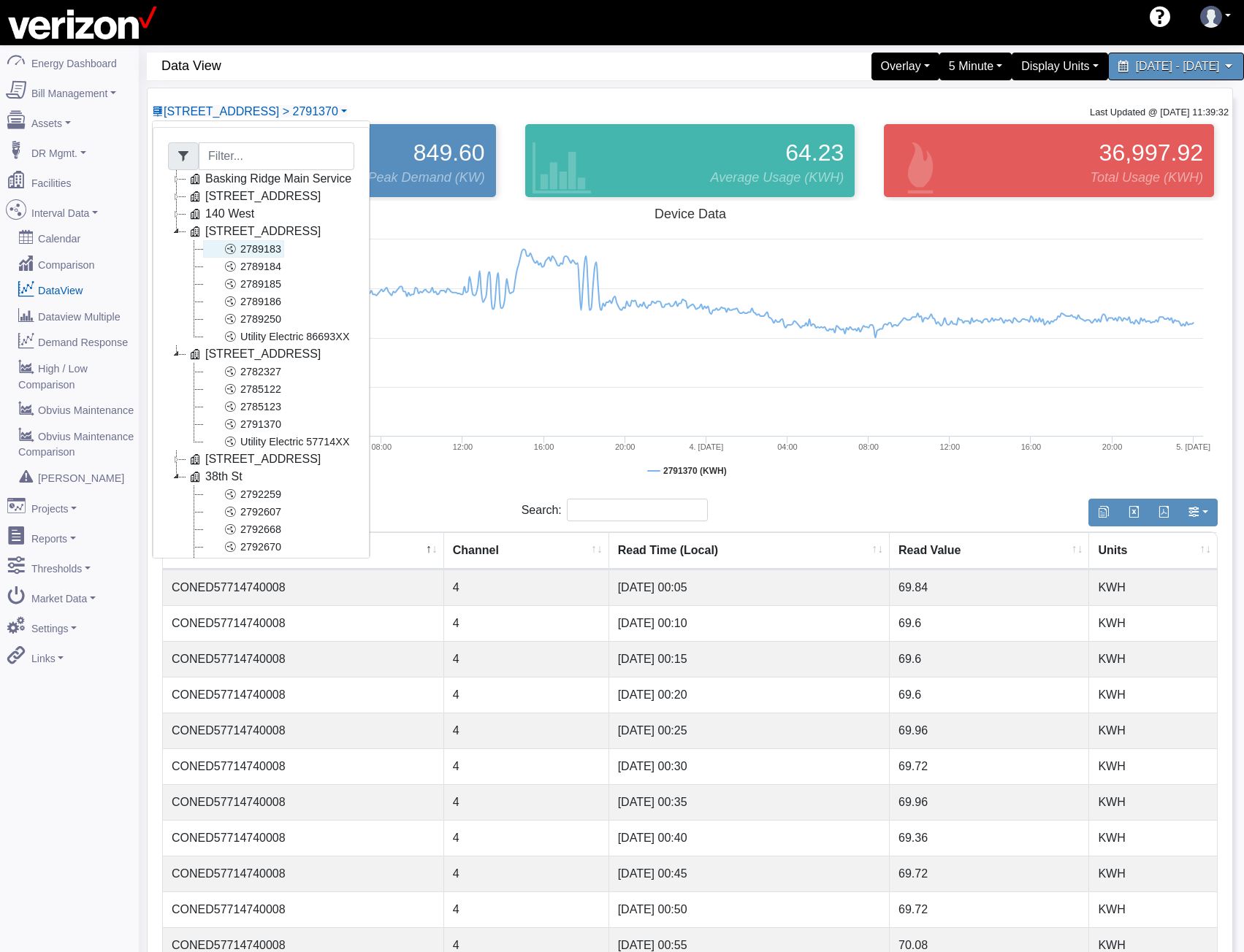
click at [241, 246] on link "2789183" at bounding box center [244, 249] width 81 height 17
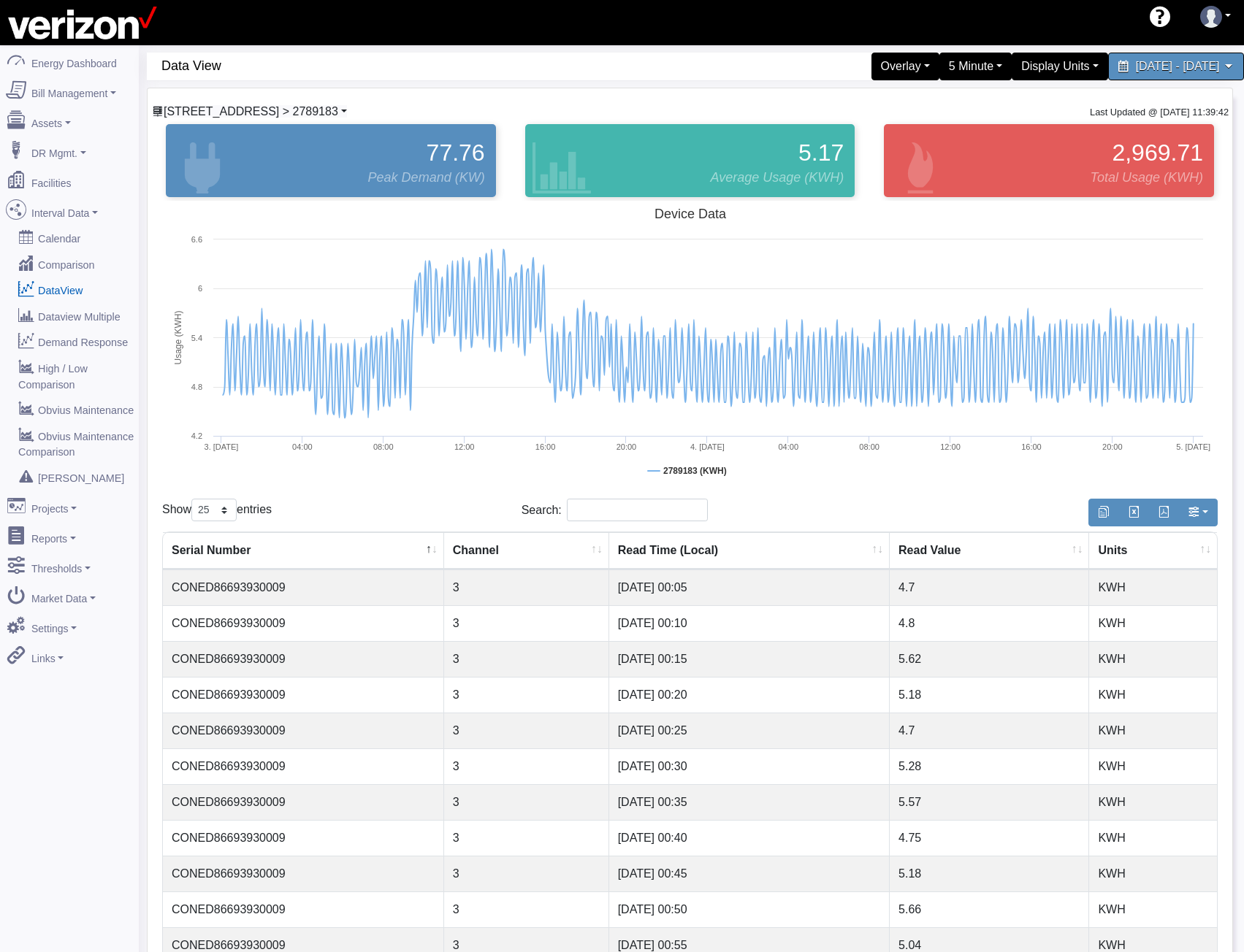
click at [323, 114] on span "[STREET_ADDRESS] > 2789183" at bounding box center [250, 111] width 175 height 13
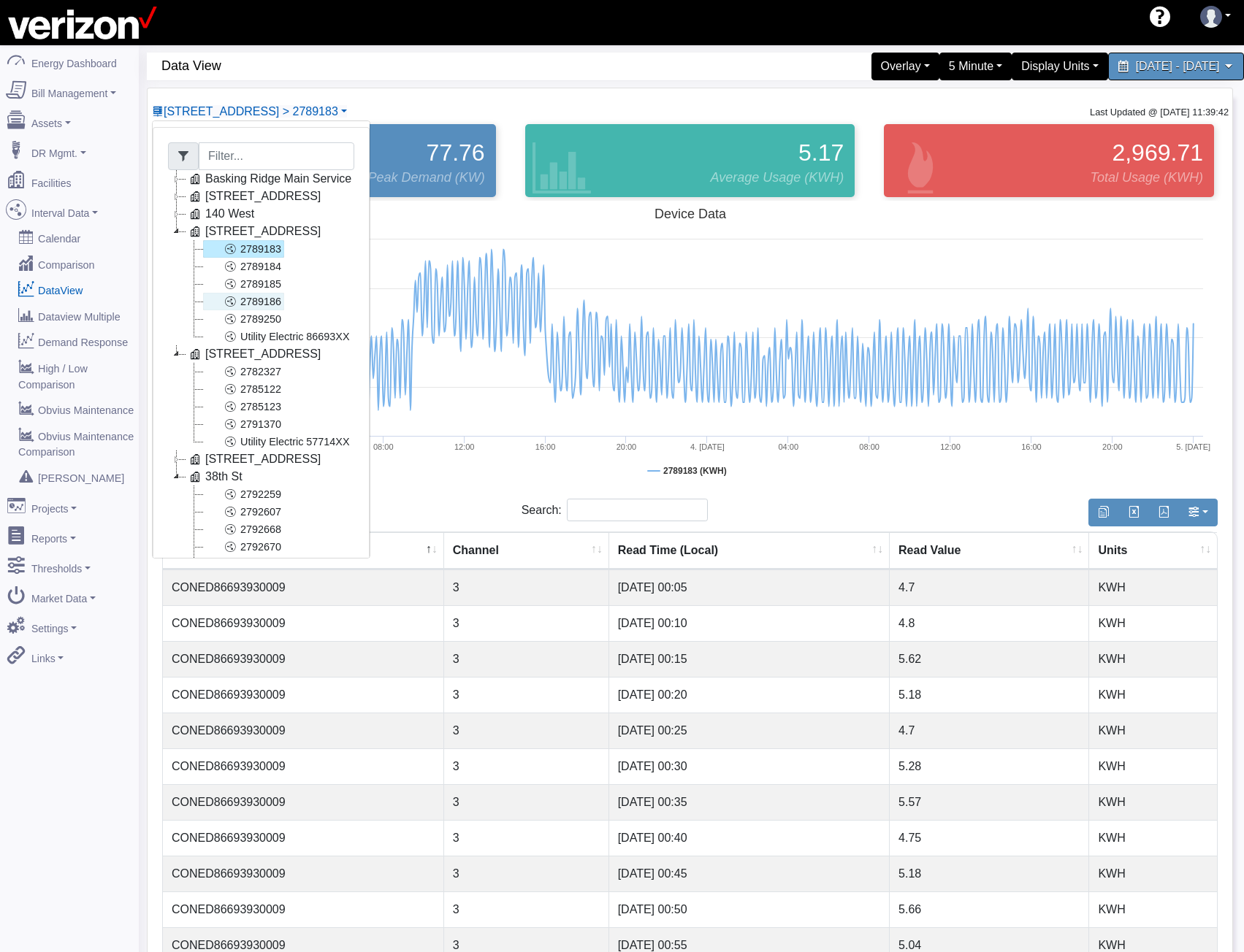
click at [273, 302] on link "2789186" at bounding box center [244, 301] width 81 height 17
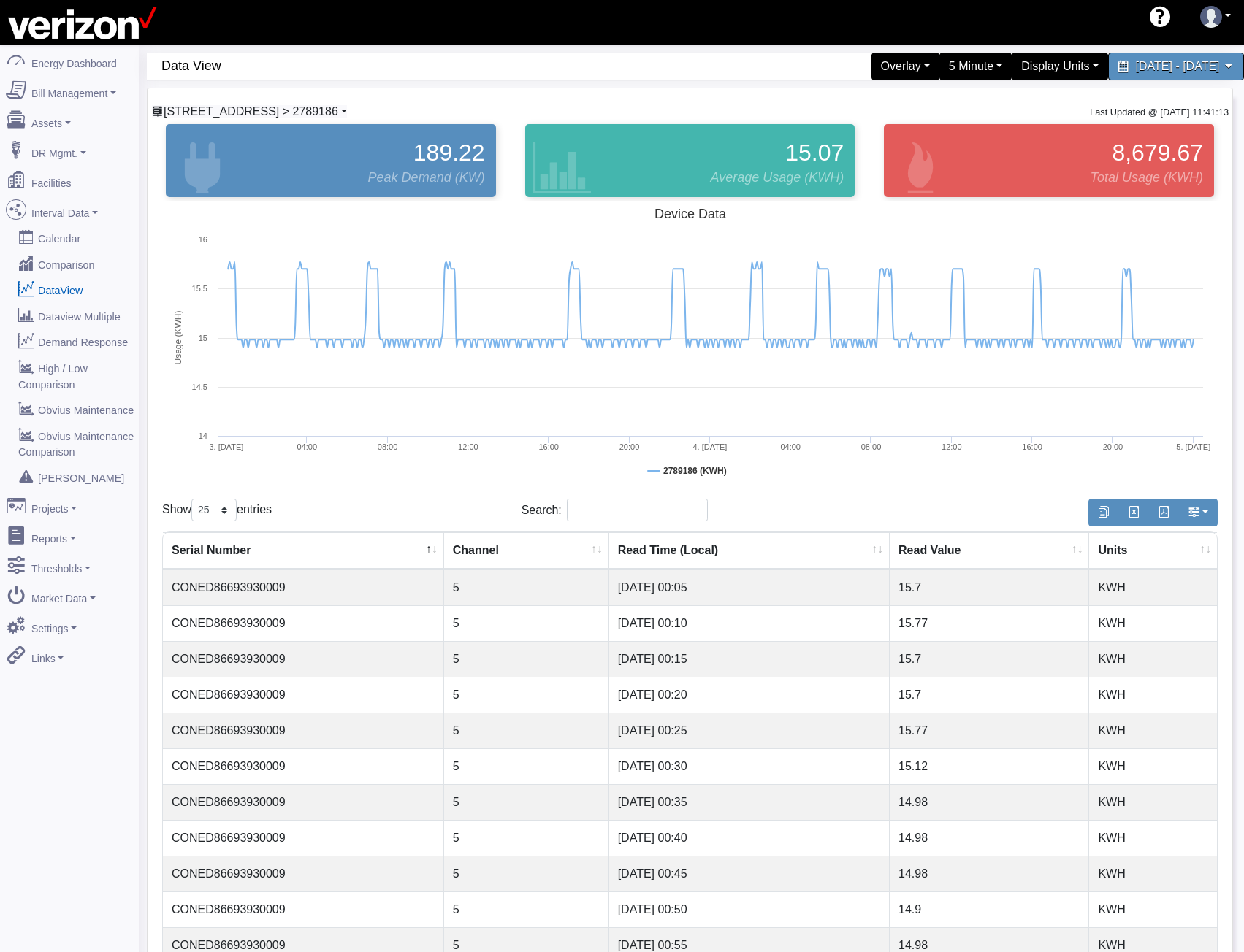
click at [291, 114] on span "[STREET_ADDRESS] > 2789186" at bounding box center [250, 111] width 175 height 13
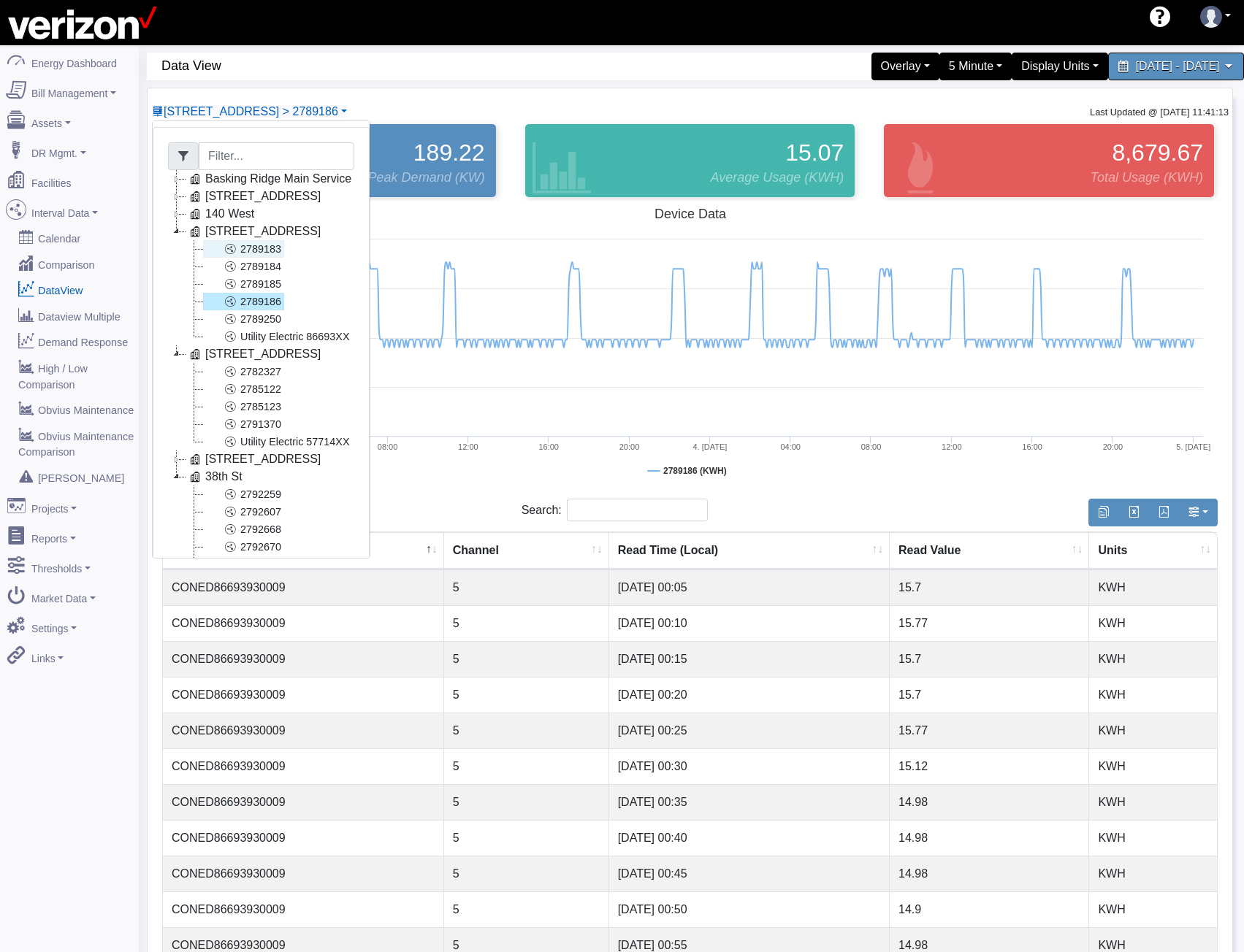
click at [268, 248] on link "2789183" at bounding box center [244, 249] width 81 height 17
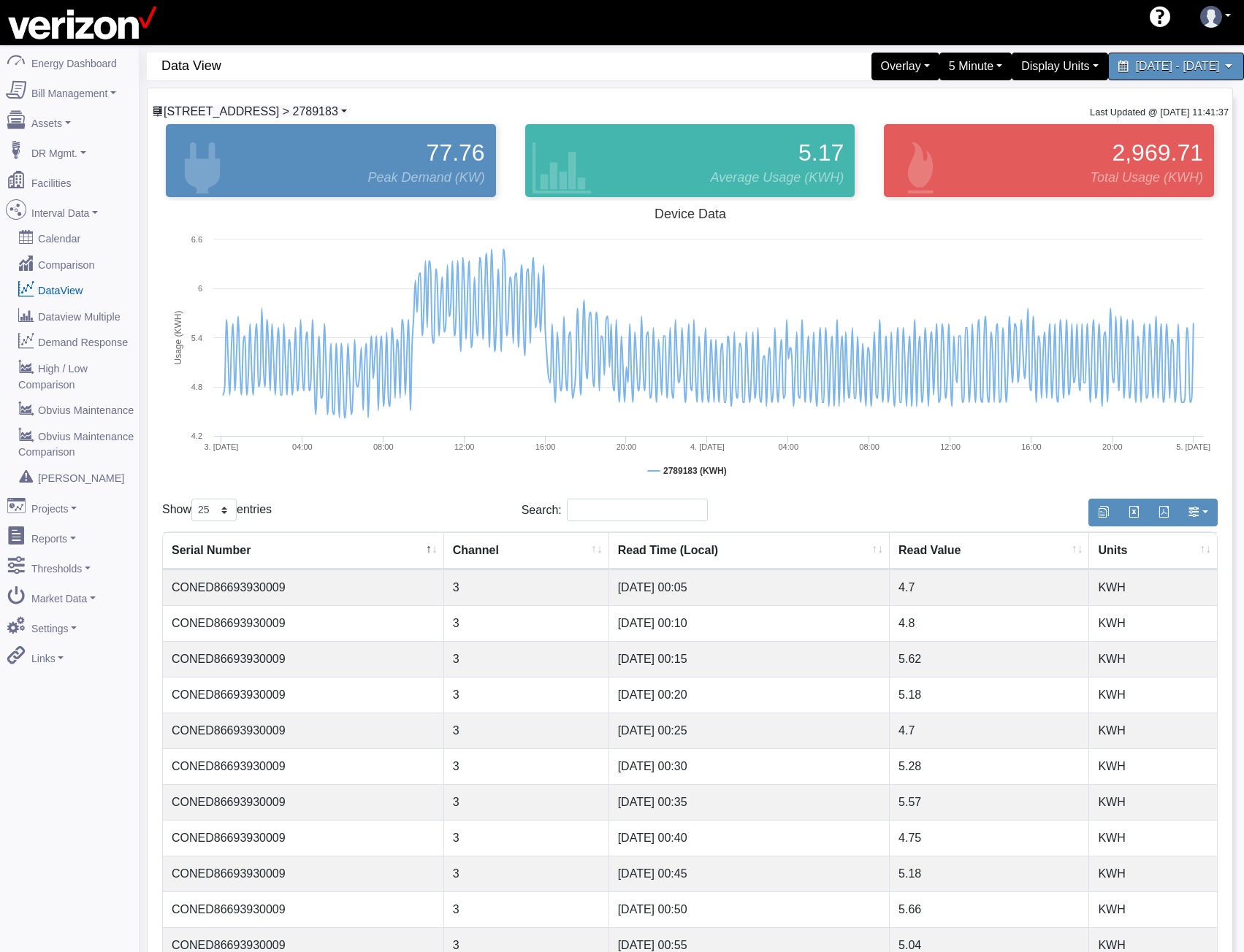
click at [262, 116] on span "[STREET_ADDRESS] > 2789183" at bounding box center [250, 111] width 175 height 13
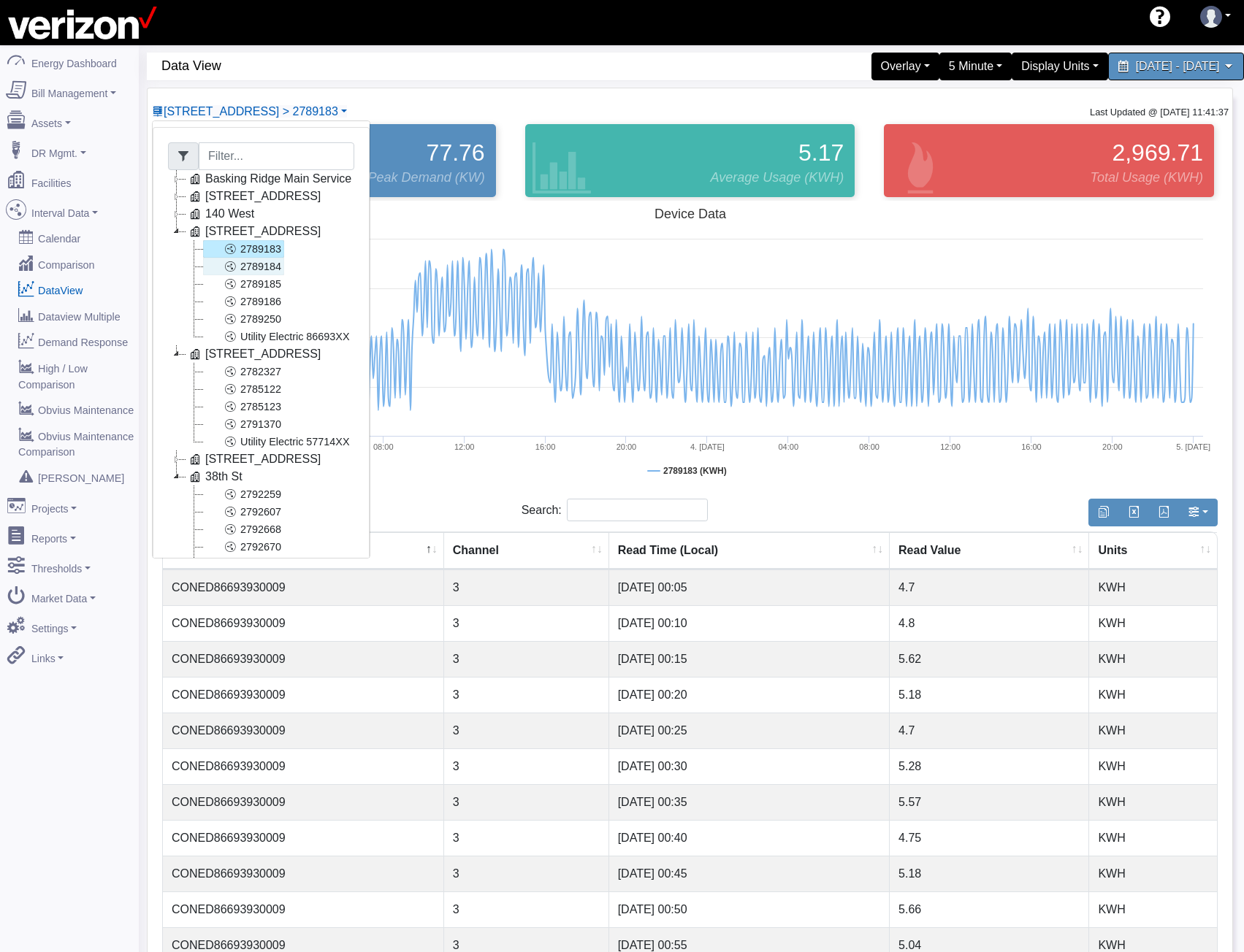
click at [257, 268] on link "2789184" at bounding box center [244, 266] width 81 height 17
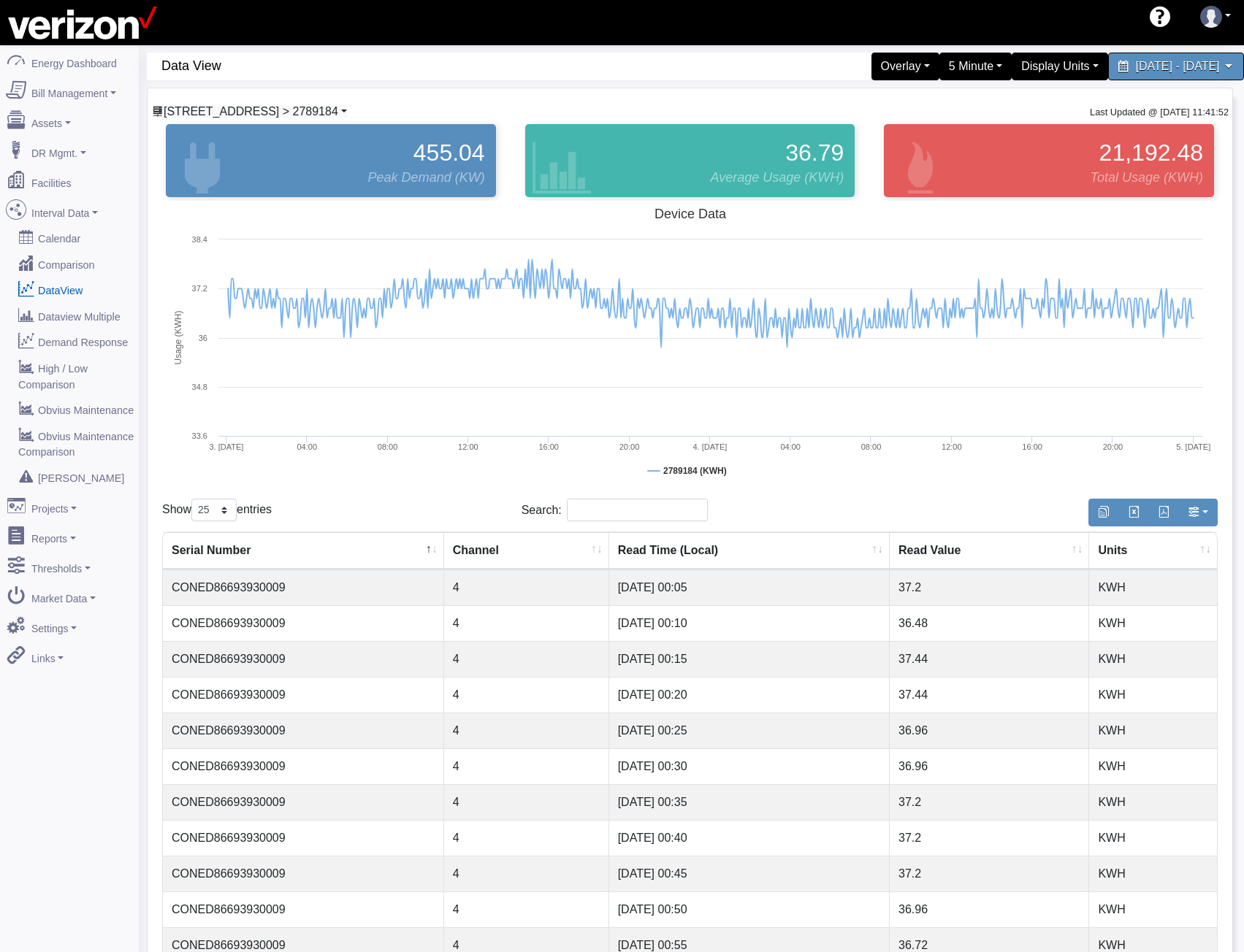
click at [304, 114] on span "[STREET_ADDRESS] > 2789184" at bounding box center [250, 111] width 175 height 13
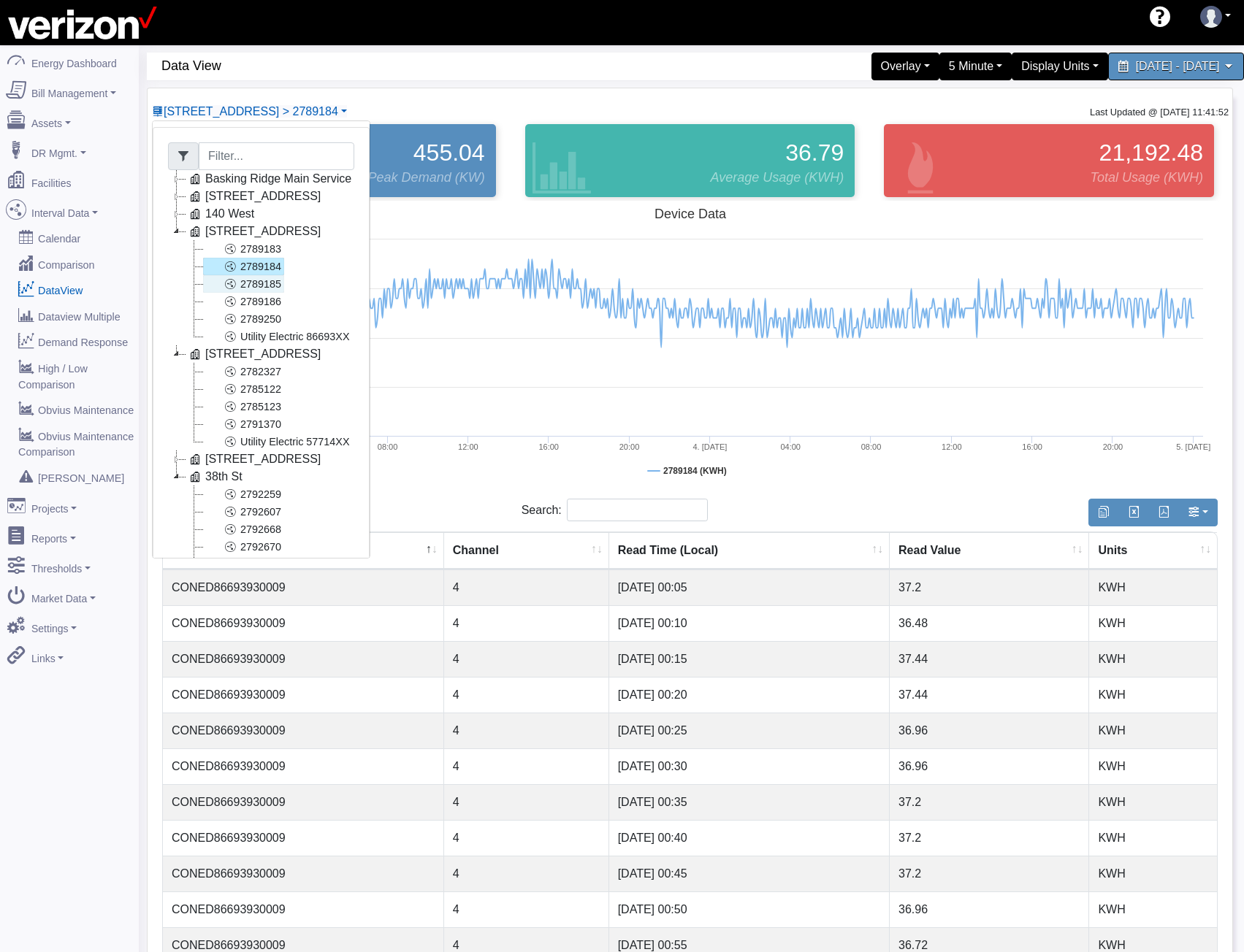
click at [274, 287] on link "2789185" at bounding box center [244, 283] width 81 height 17
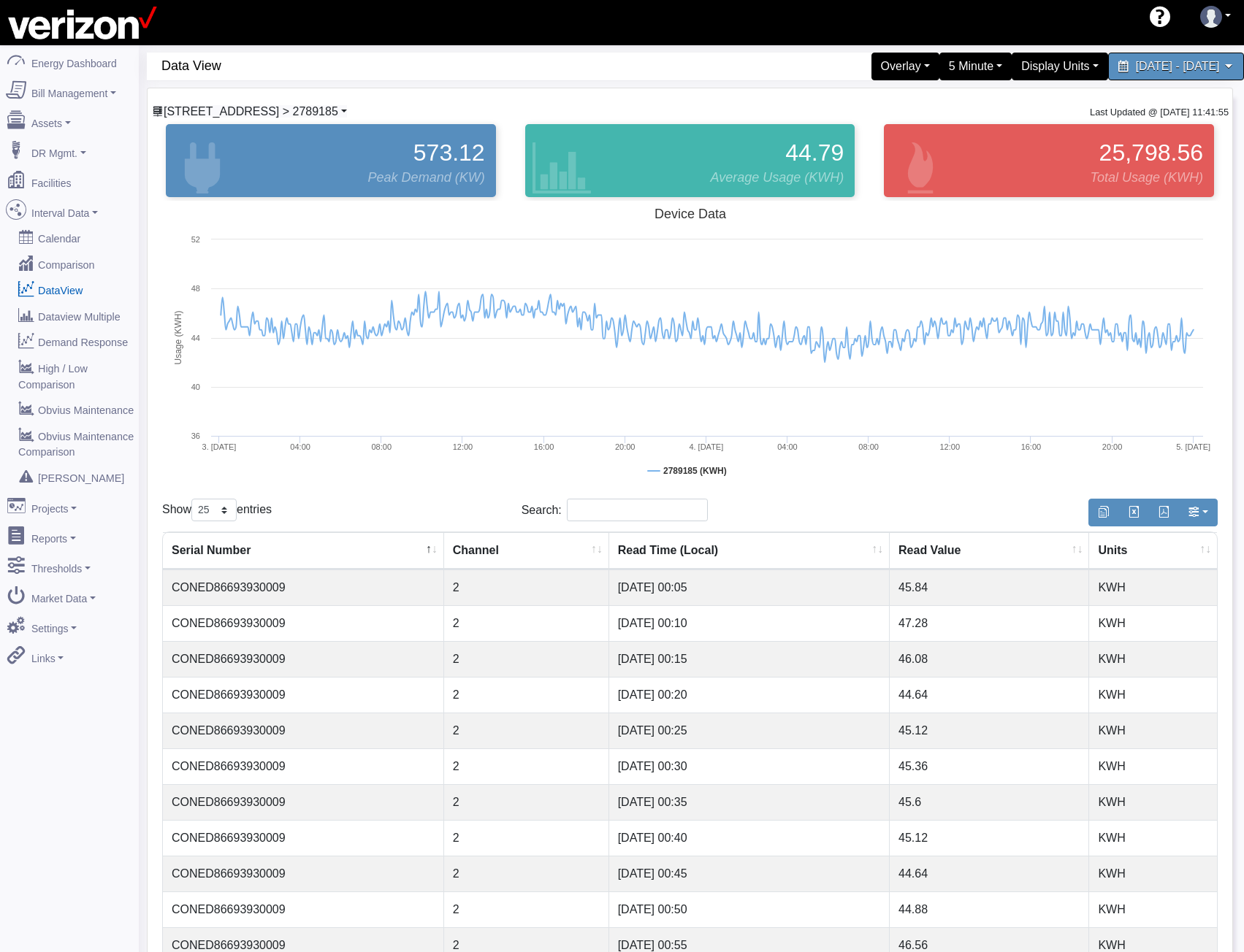
click at [313, 105] on span "[STREET_ADDRESS] > 2789185" at bounding box center [250, 111] width 175 height 13
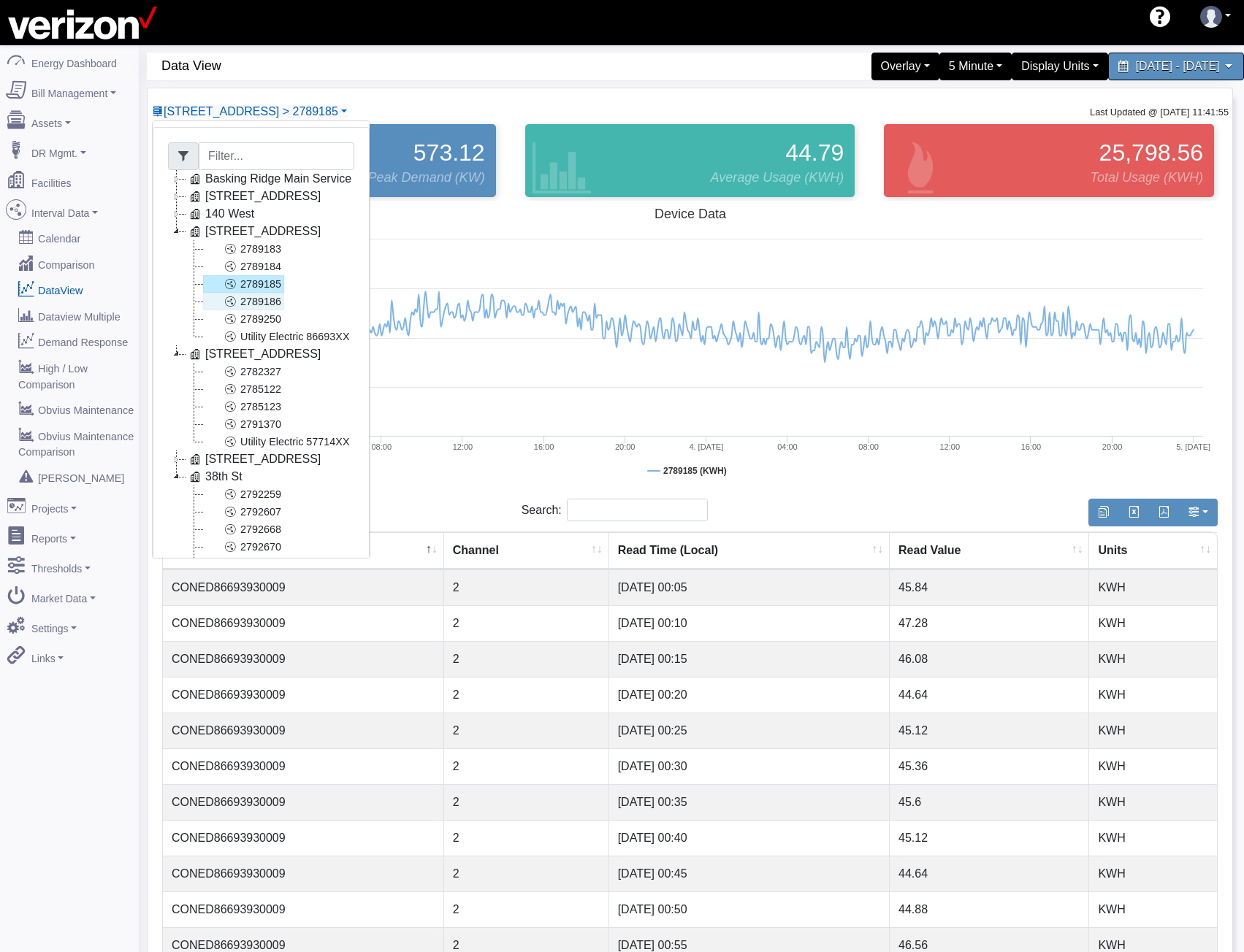
click at [268, 304] on link "2789186" at bounding box center [244, 301] width 81 height 17
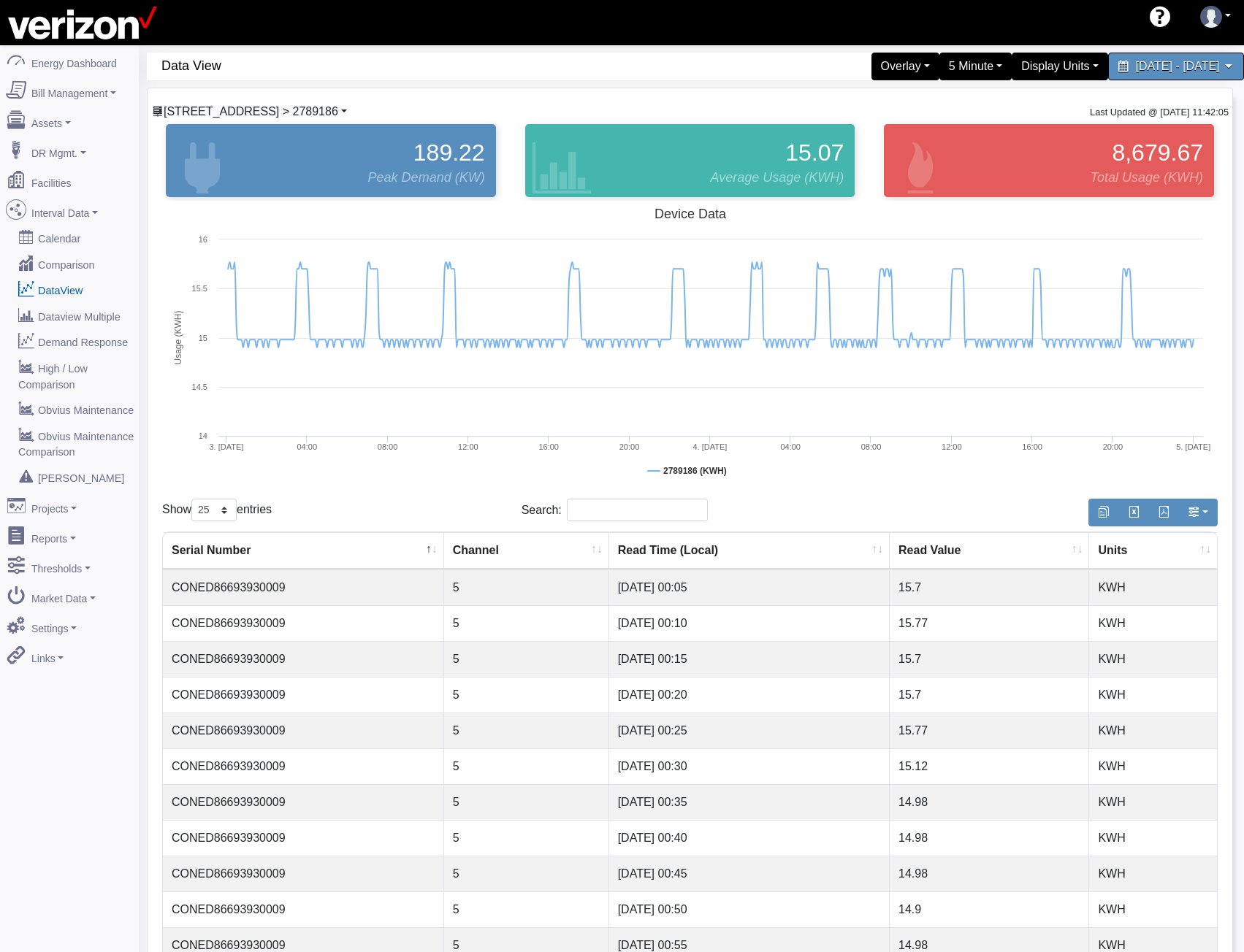
click at [307, 109] on span "[STREET_ADDRESS] > 2789186" at bounding box center [250, 111] width 175 height 13
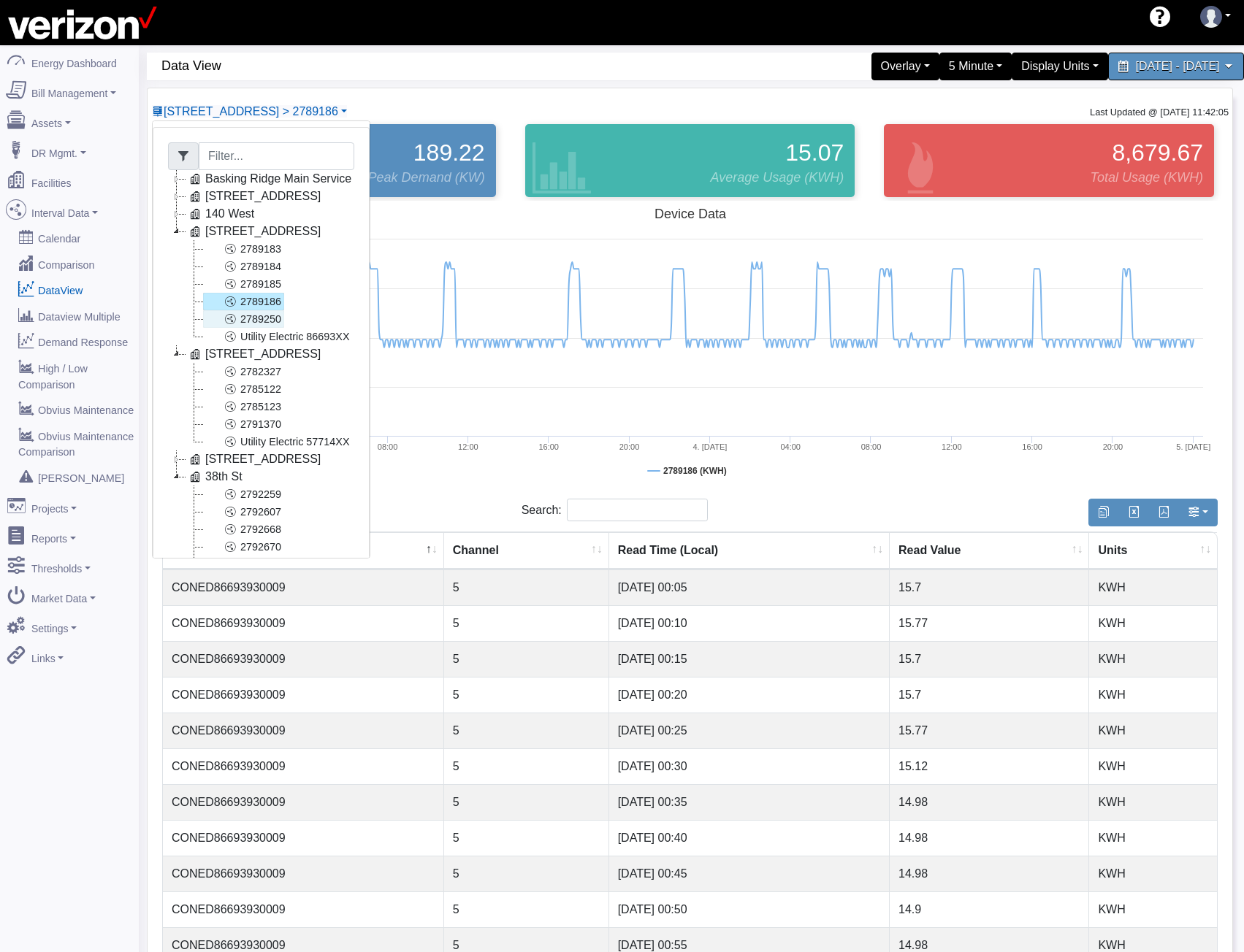
click at [267, 324] on link "2789250" at bounding box center [244, 318] width 81 height 17
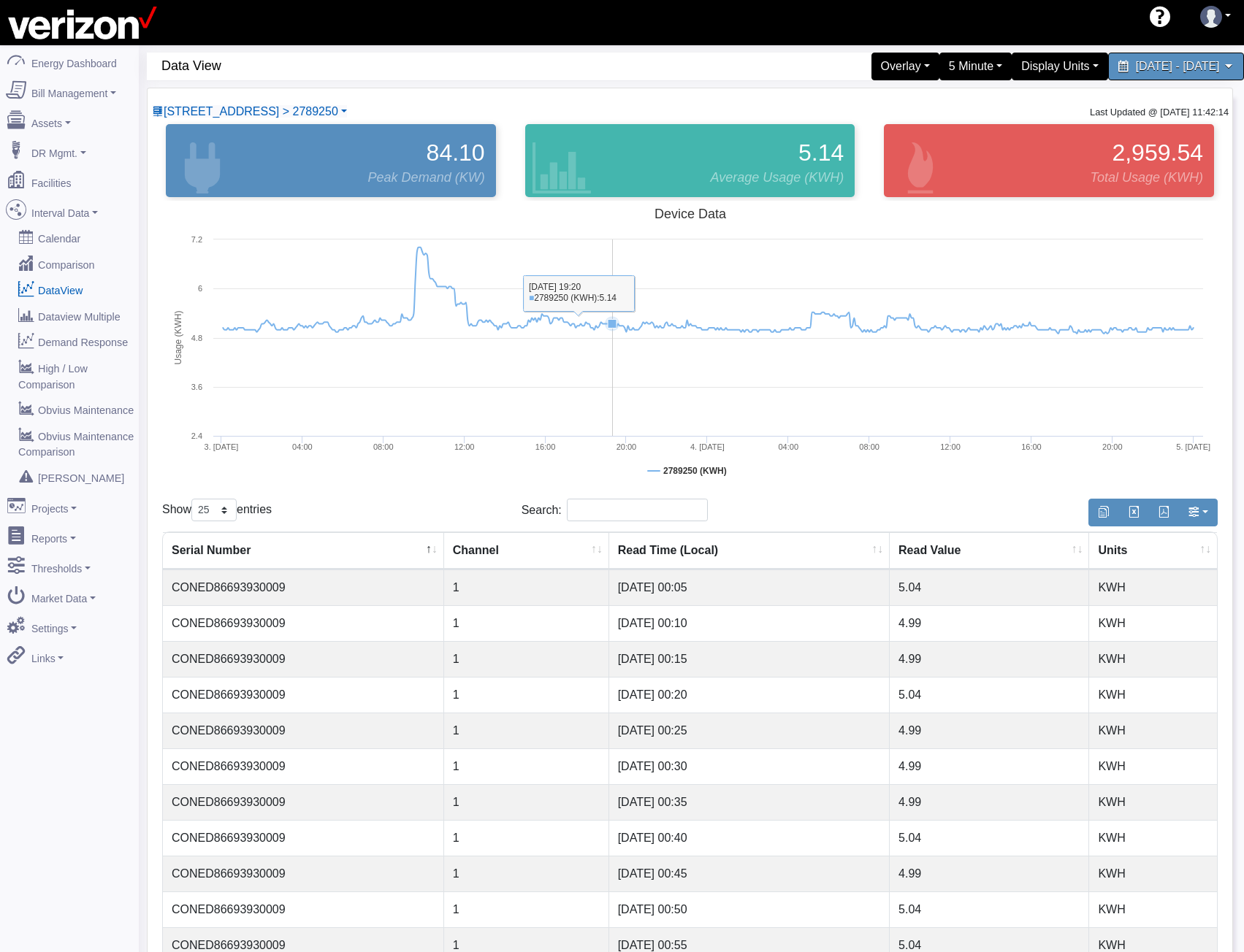
click at [615, 273] on rect at bounding box center [689, 347] width 1056 height 292
click at [312, 103] on div "[STREET_ADDRESS] > 2789250 Basking Ridge Main Service [STREET_ADDRESS] 2789184 …" at bounding box center [250, 111] width 196 height 17
click at [312, 112] on span "[STREET_ADDRESS] > 2789250" at bounding box center [250, 111] width 175 height 13
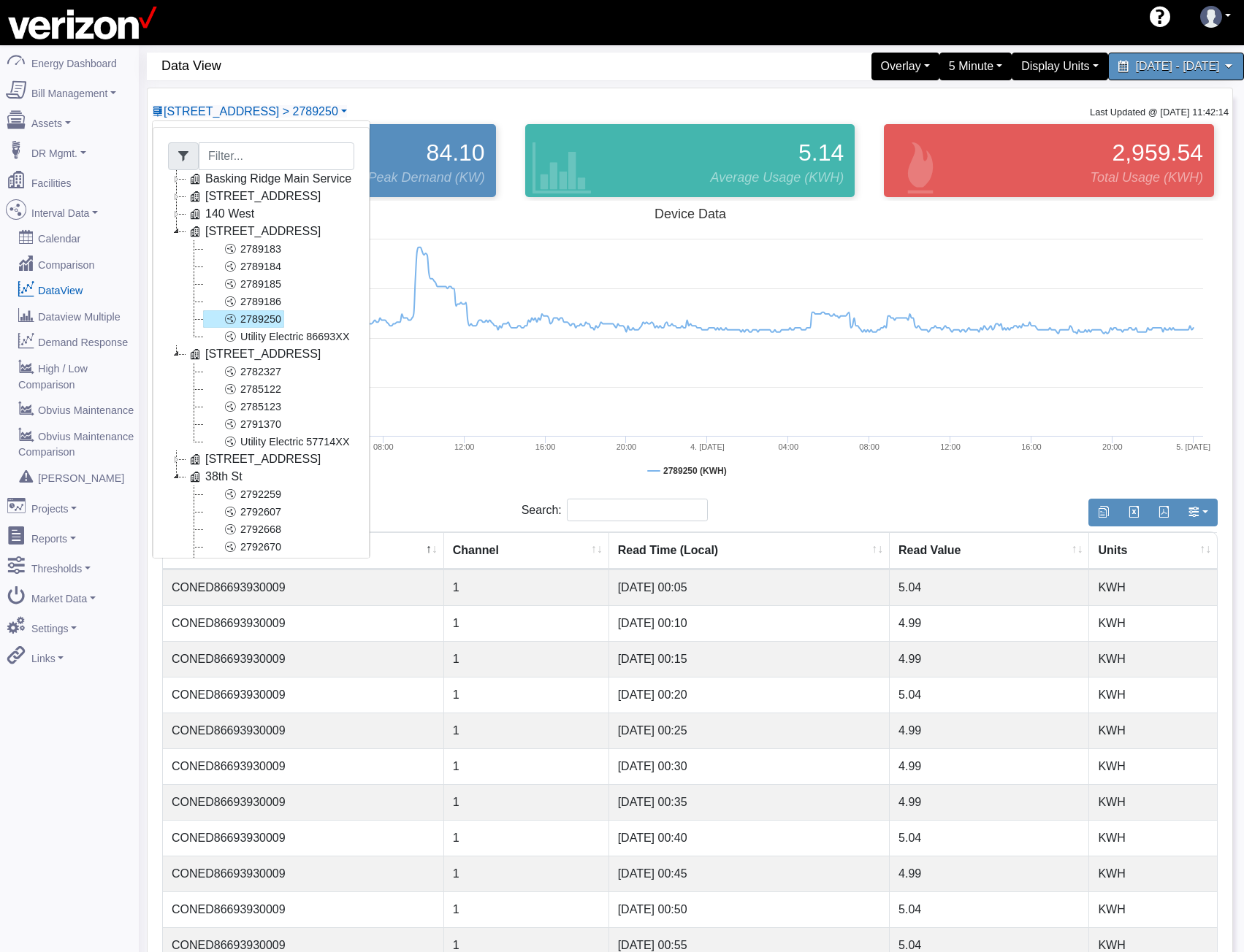
click at [181, 233] on icon at bounding box center [176, 231] width 17 height 17
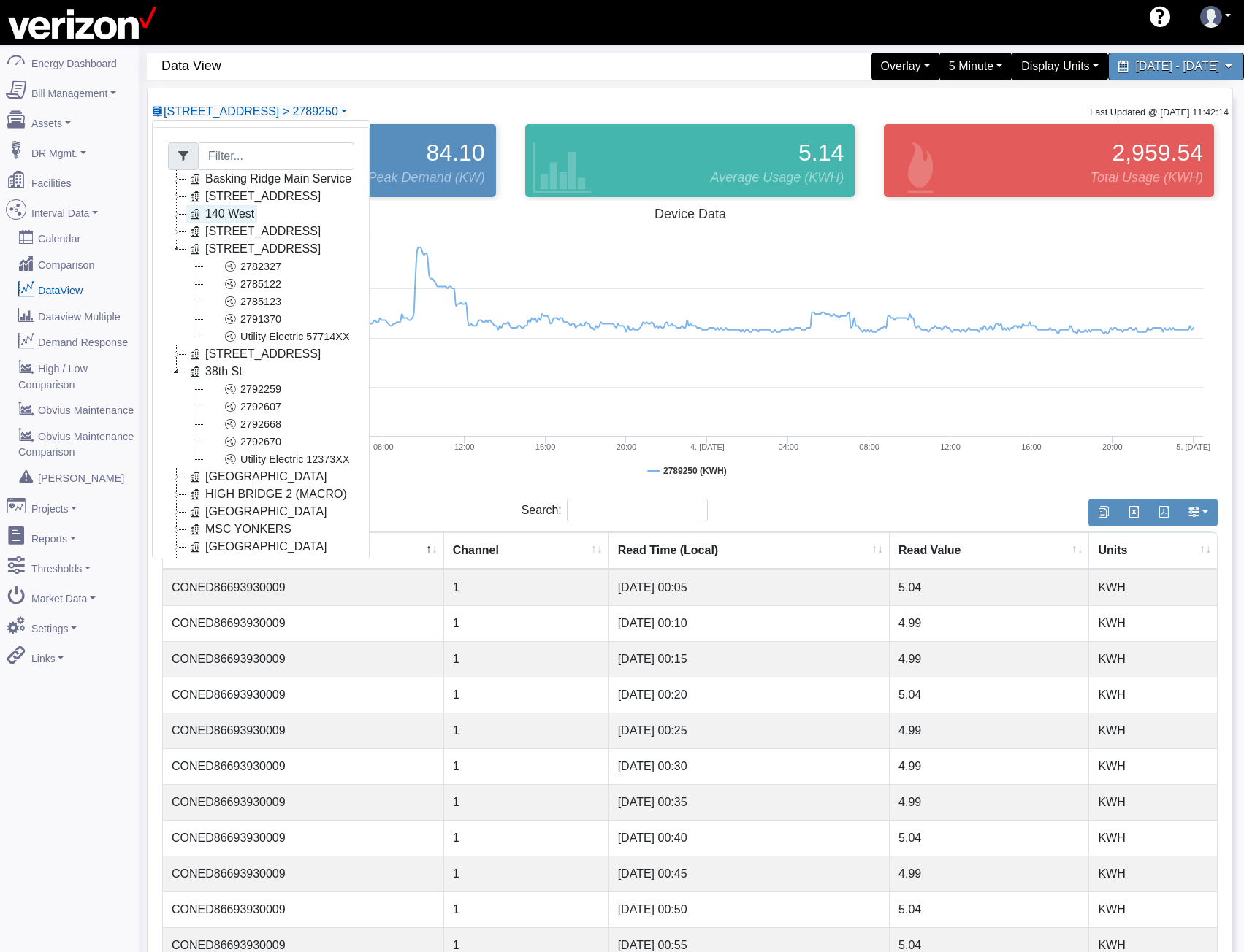
click at [187, 217] on icon at bounding box center [195, 213] width 17 height 17
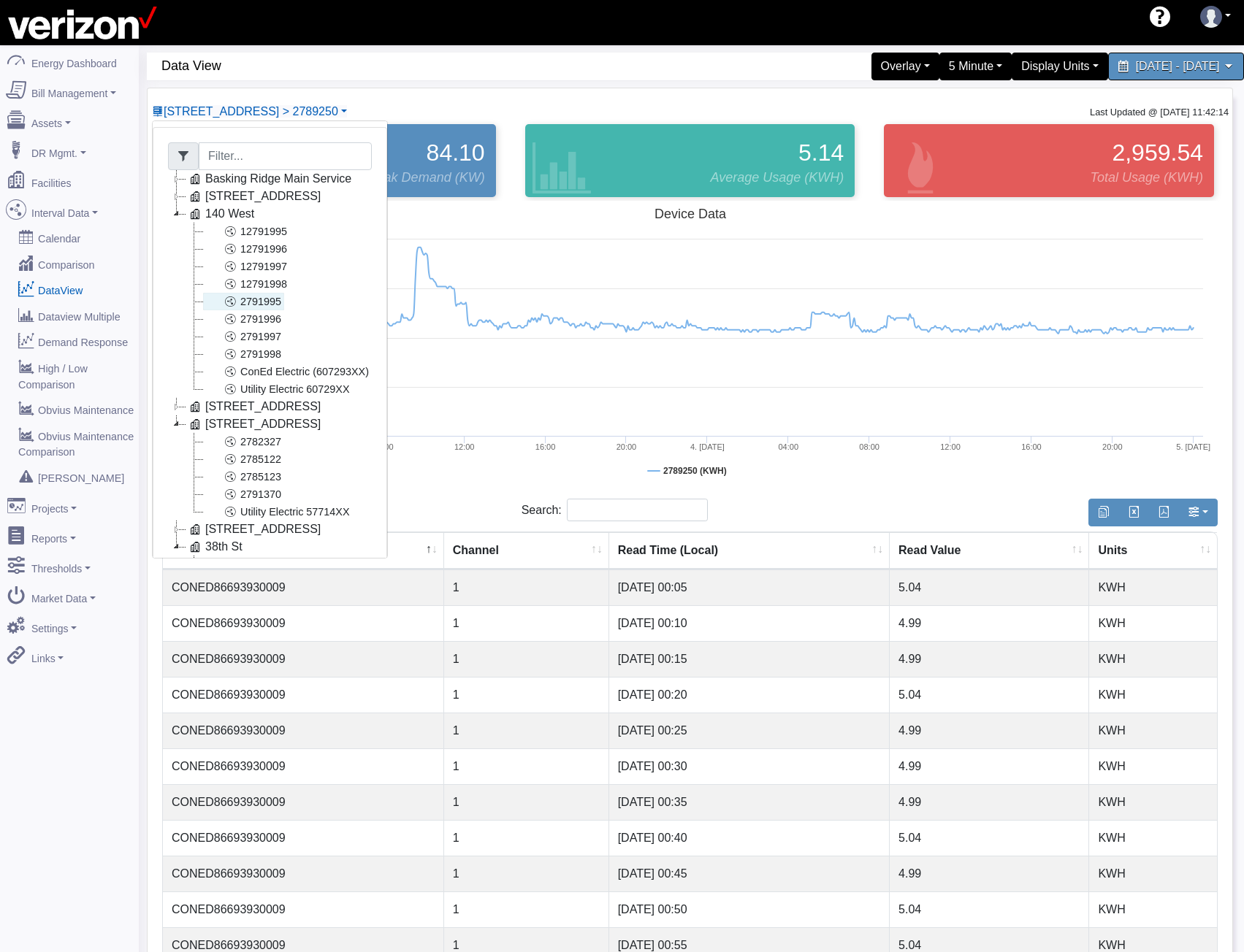
click at [238, 308] on icon at bounding box center [229, 301] width 17 height 17
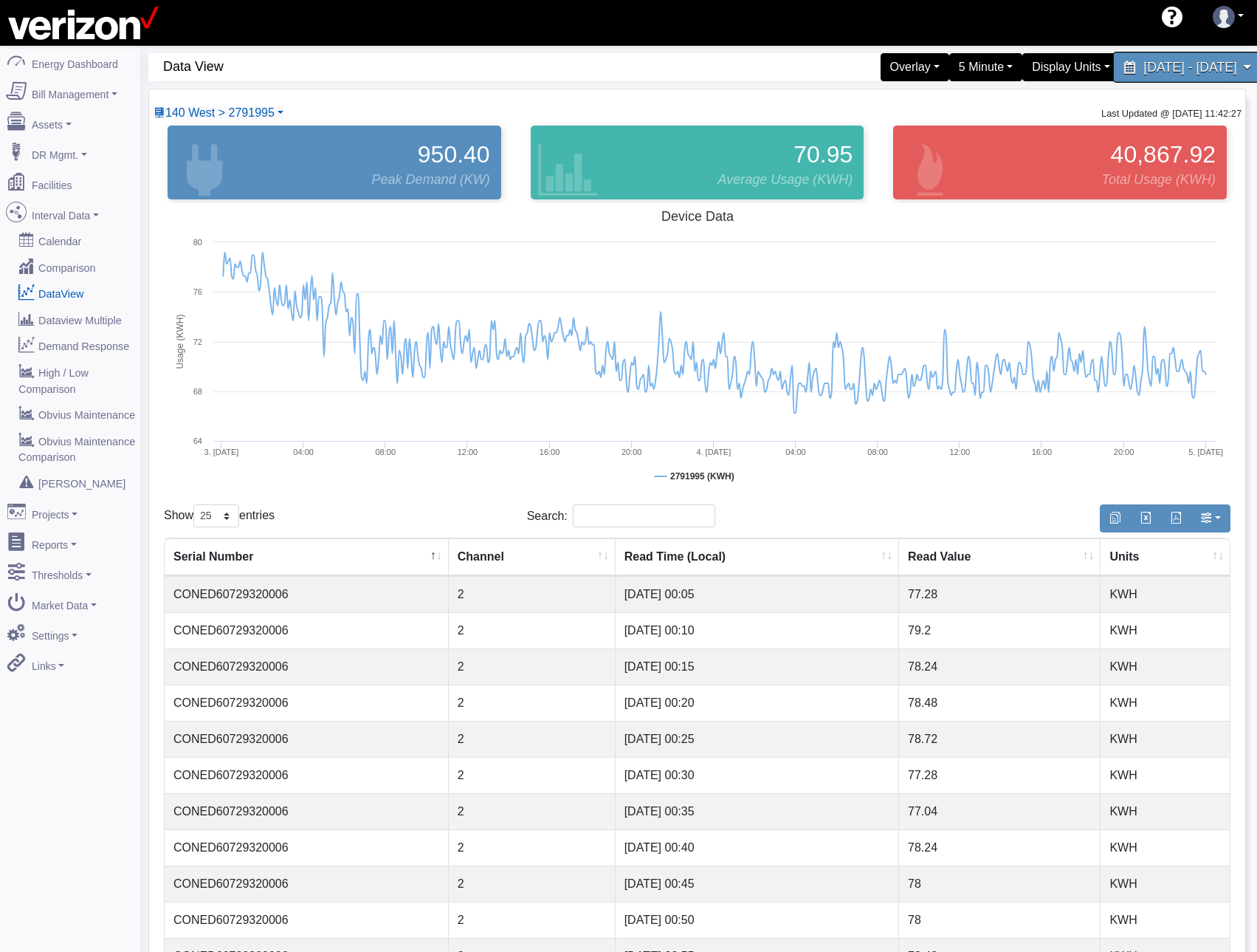
click at [1174, 66] on span "[DATE] - [DATE]" at bounding box center [1190, 67] width 93 height 14
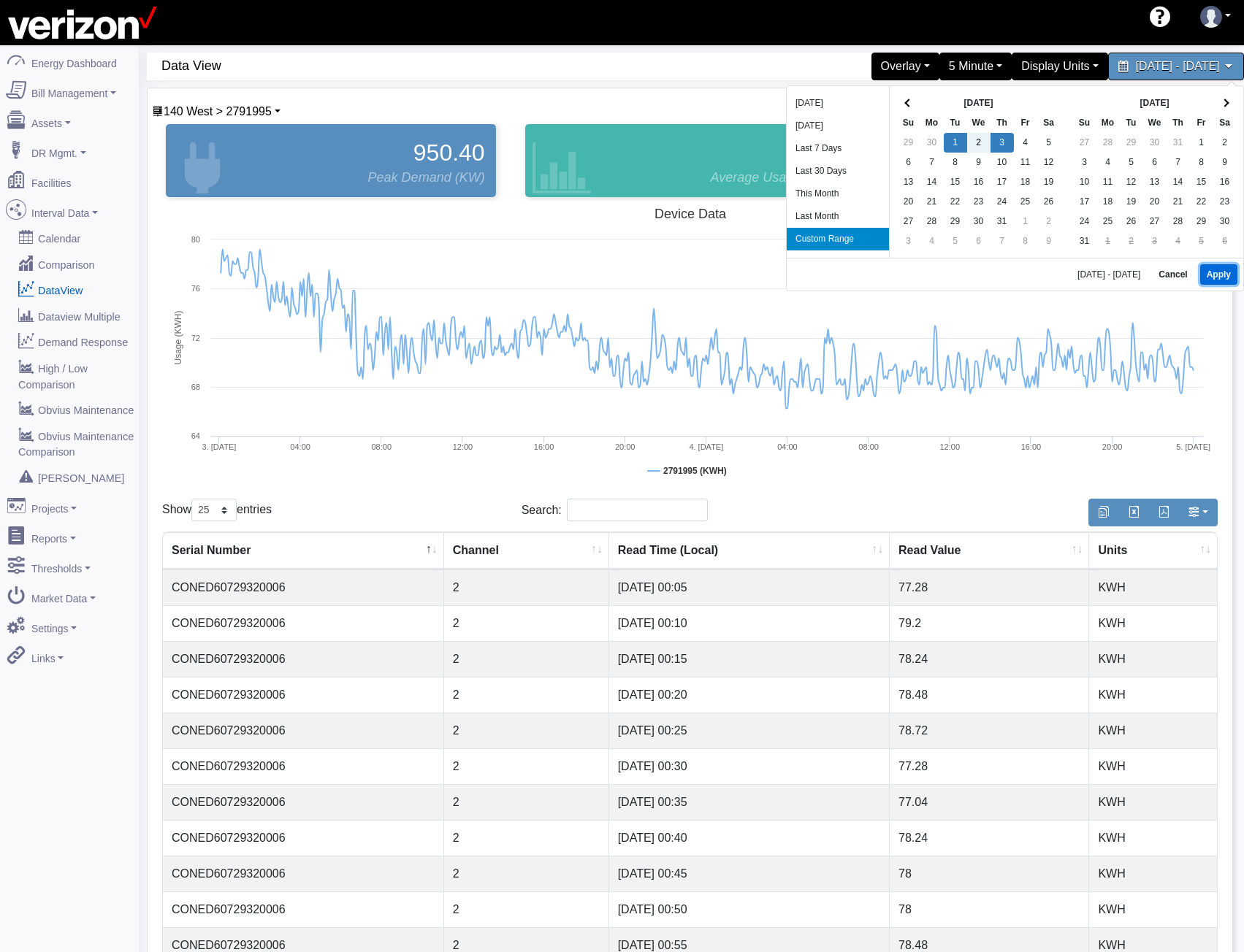
click at [1234, 277] on button "Apply" at bounding box center [1219, 274] width 37 height 20
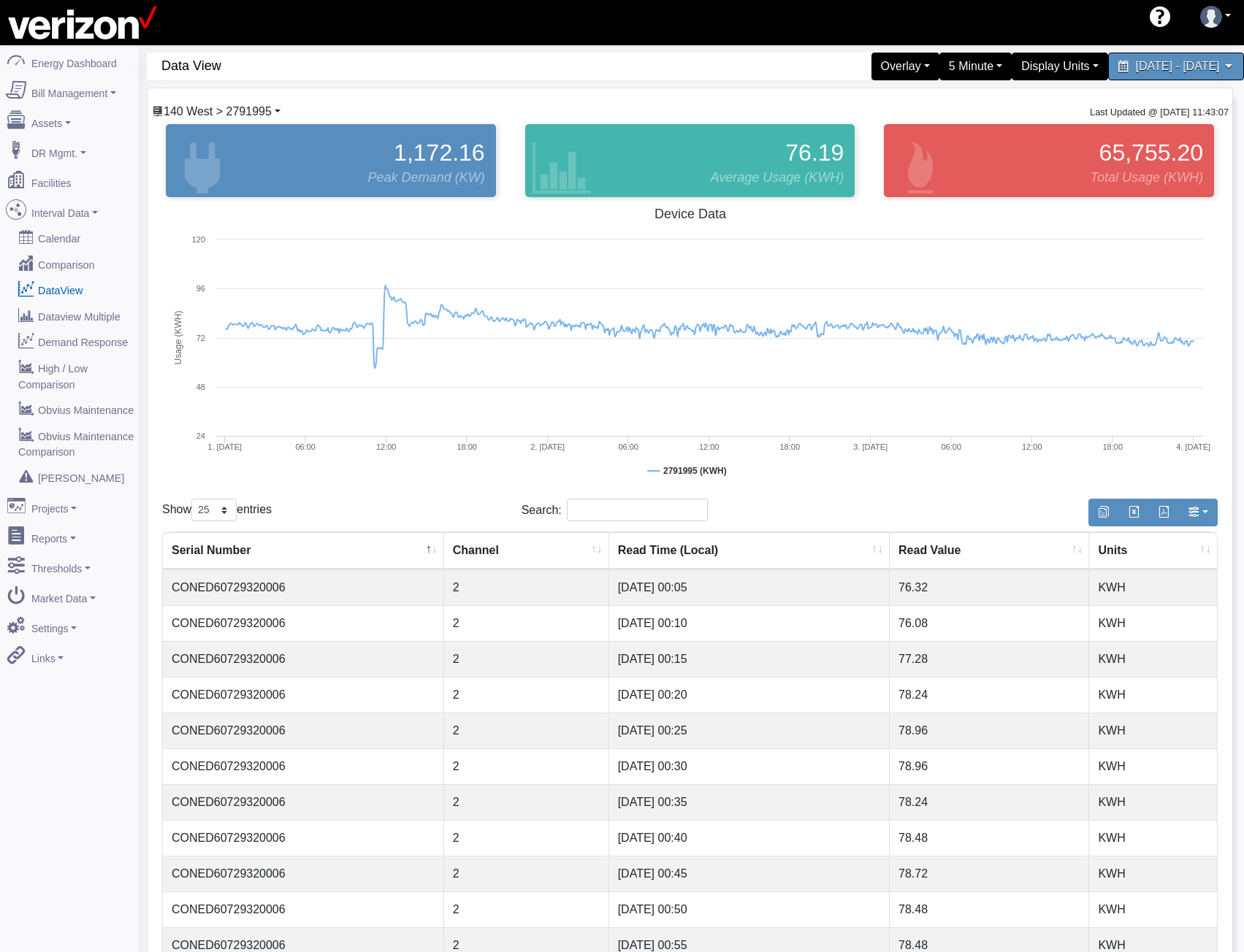
click at [251, 115] on span "140 West > 2791995" at bounding box center [217, 111] width 108 height 13
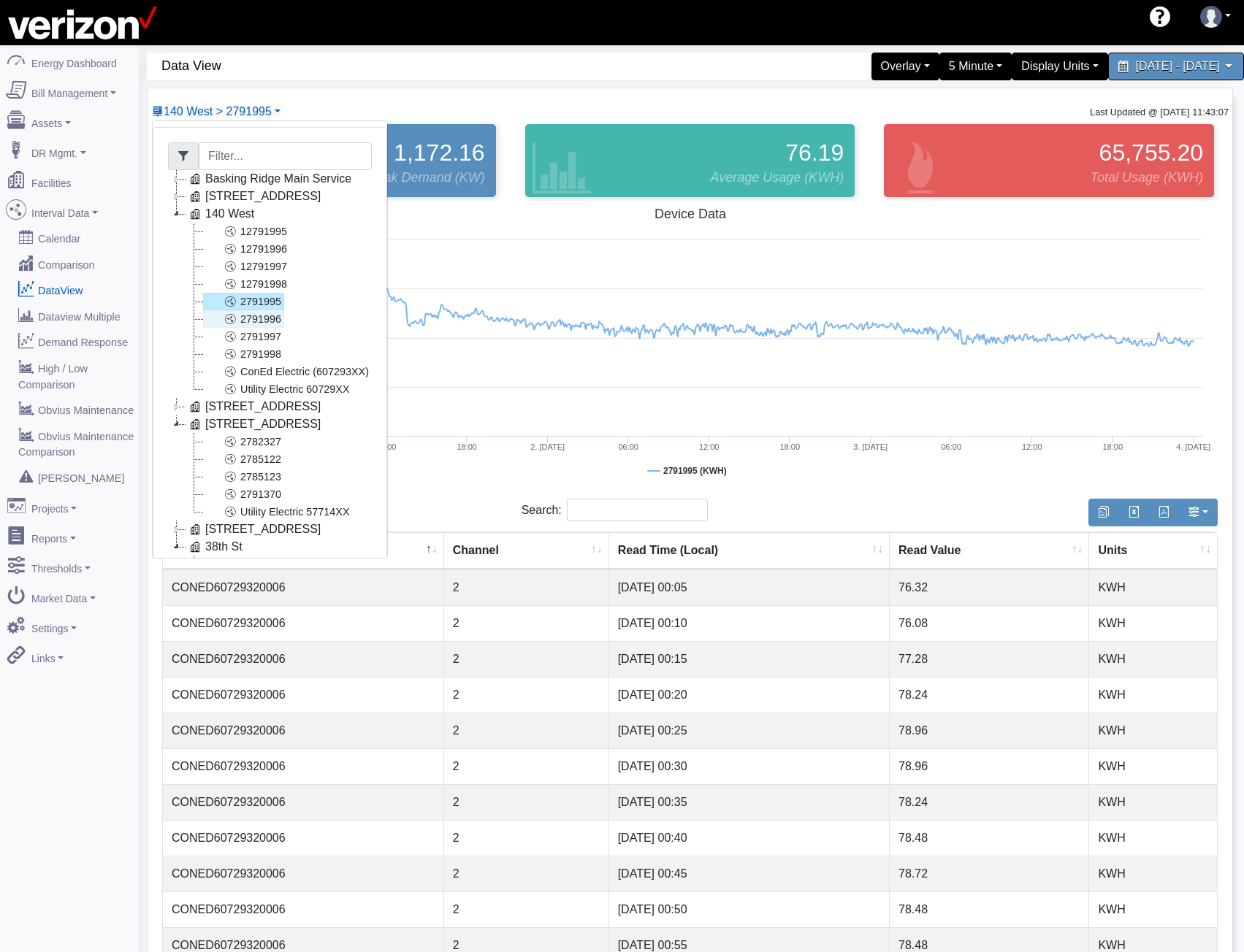
click at [228, 321] on icon at bounding box center [229, 318] width 17 height 17
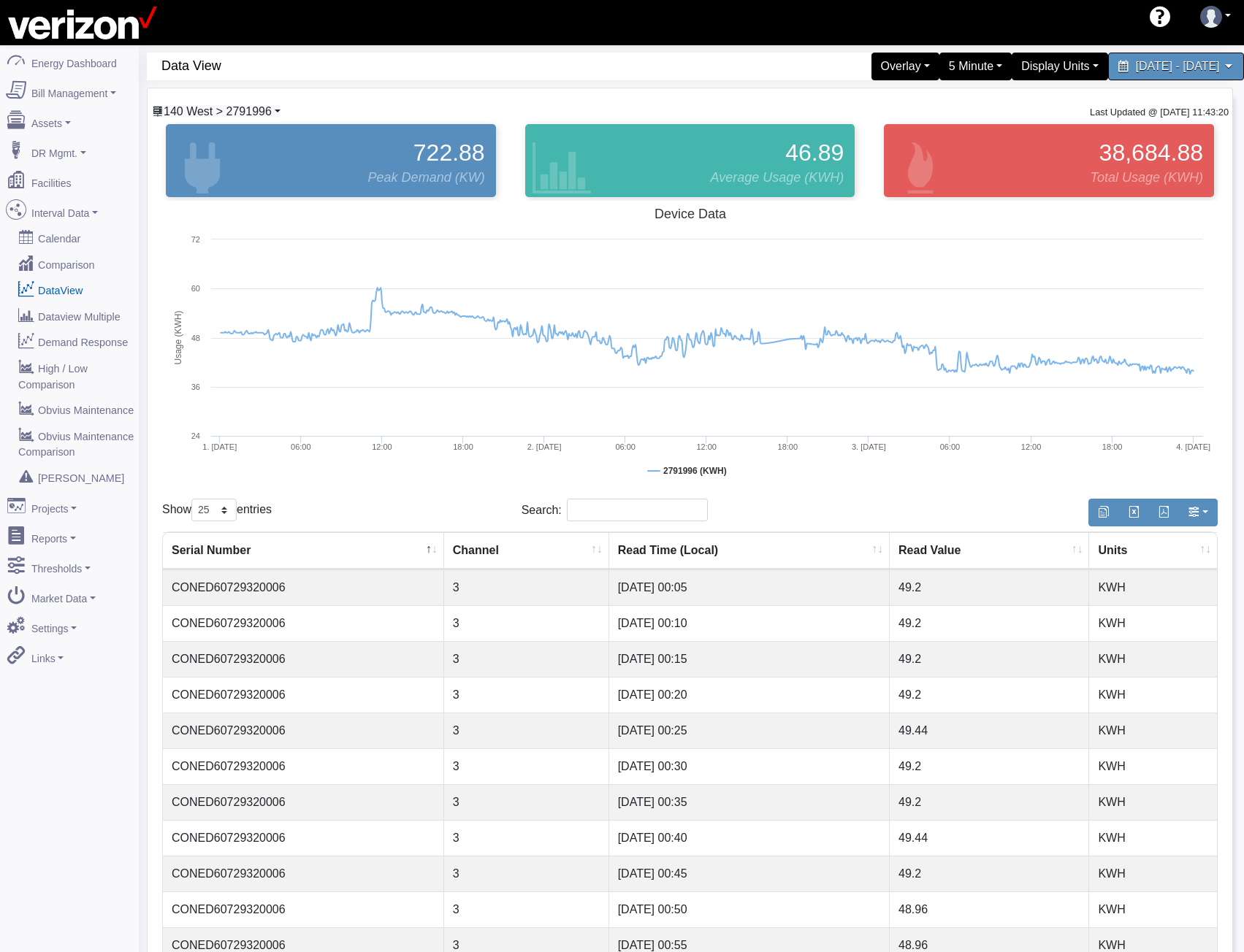
click at [238, 115] on span "140 West > 2791996" at bounding box center [217, 111] width 108 height 13
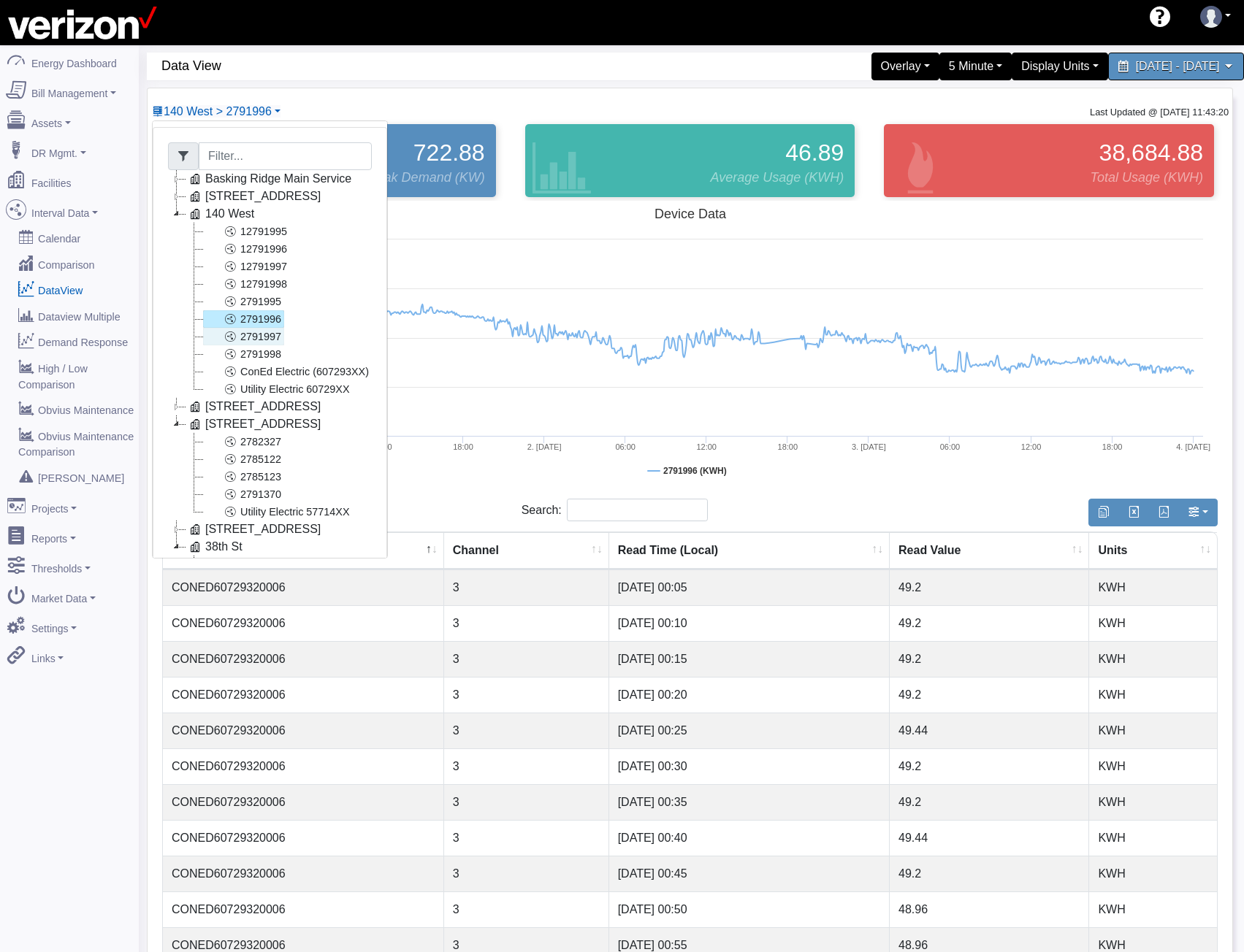
click at [238, 333] on icon at bounding box center [229, 336] width 17 height 17
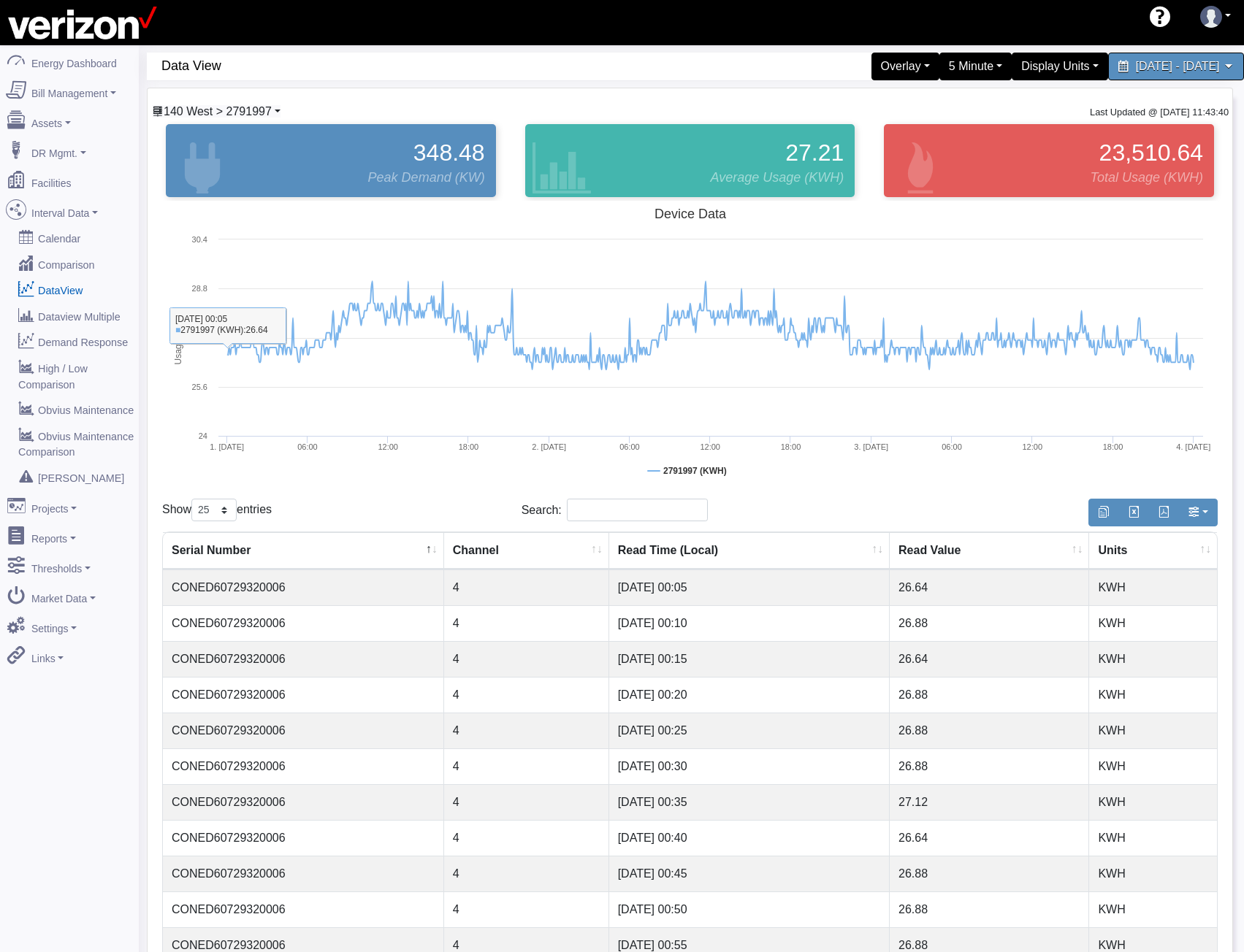
click at [229, 112] on span "140 West > 2791997" at bounding box center [217, 111] width 108 height 13
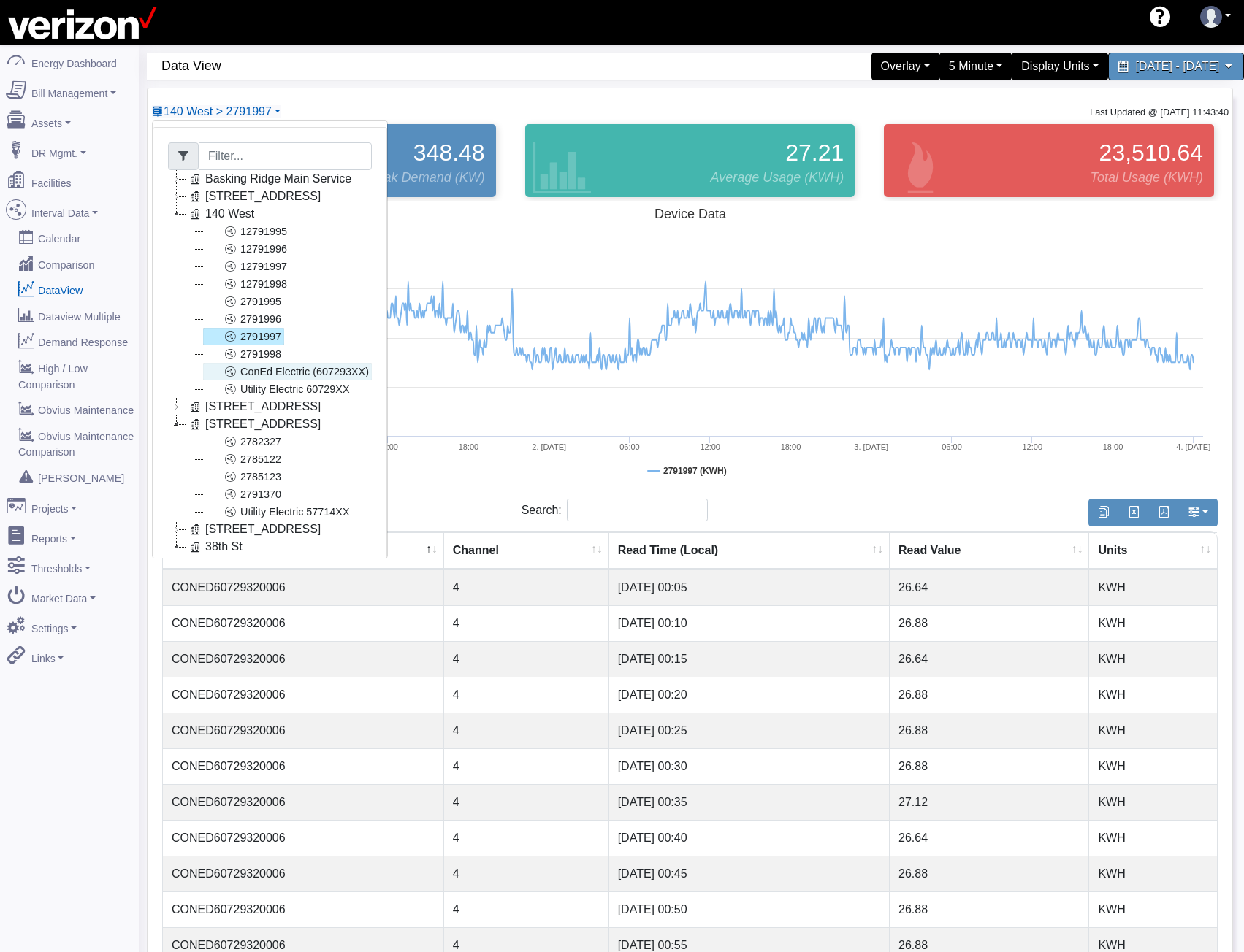
click at [255, 360] on link "2791998" at bounding box center [244, 354] width 81 height 17
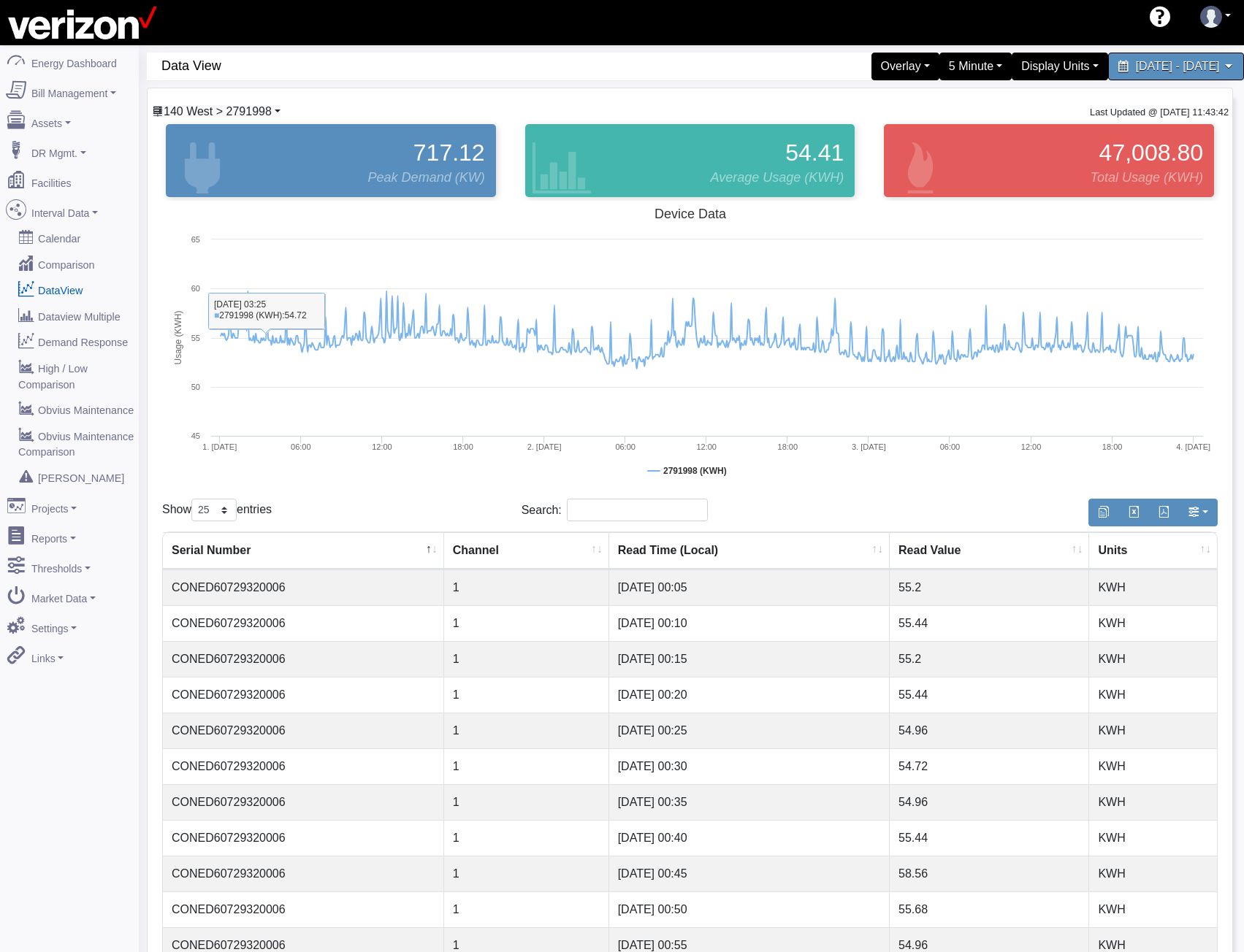
click at [265, 105] on span "140 West > 2791998" at bounding box center [217, 111] width 108 height 13
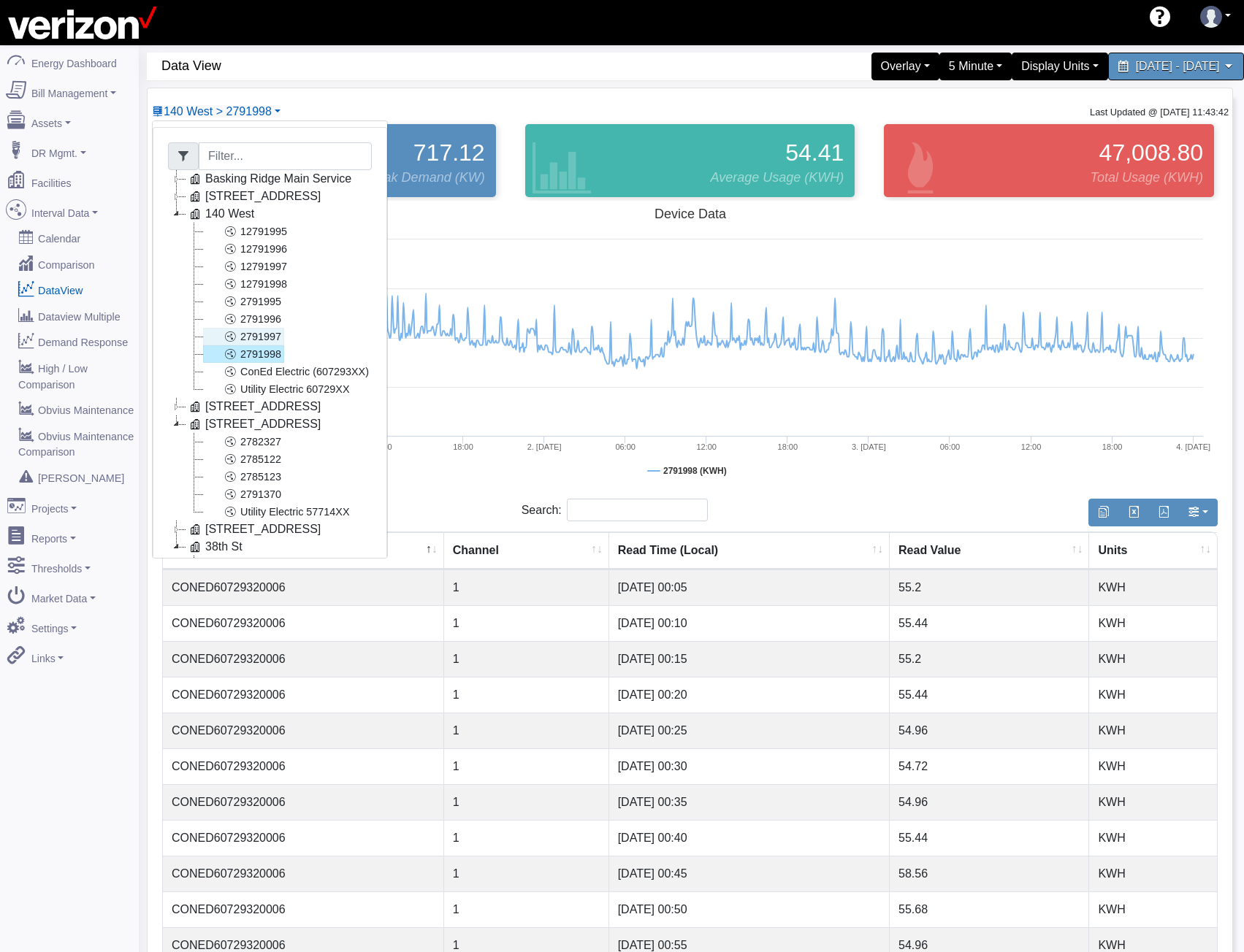
click at [261, 333] on link "2791997" at bounding box center [244, 336] width 81 height 17
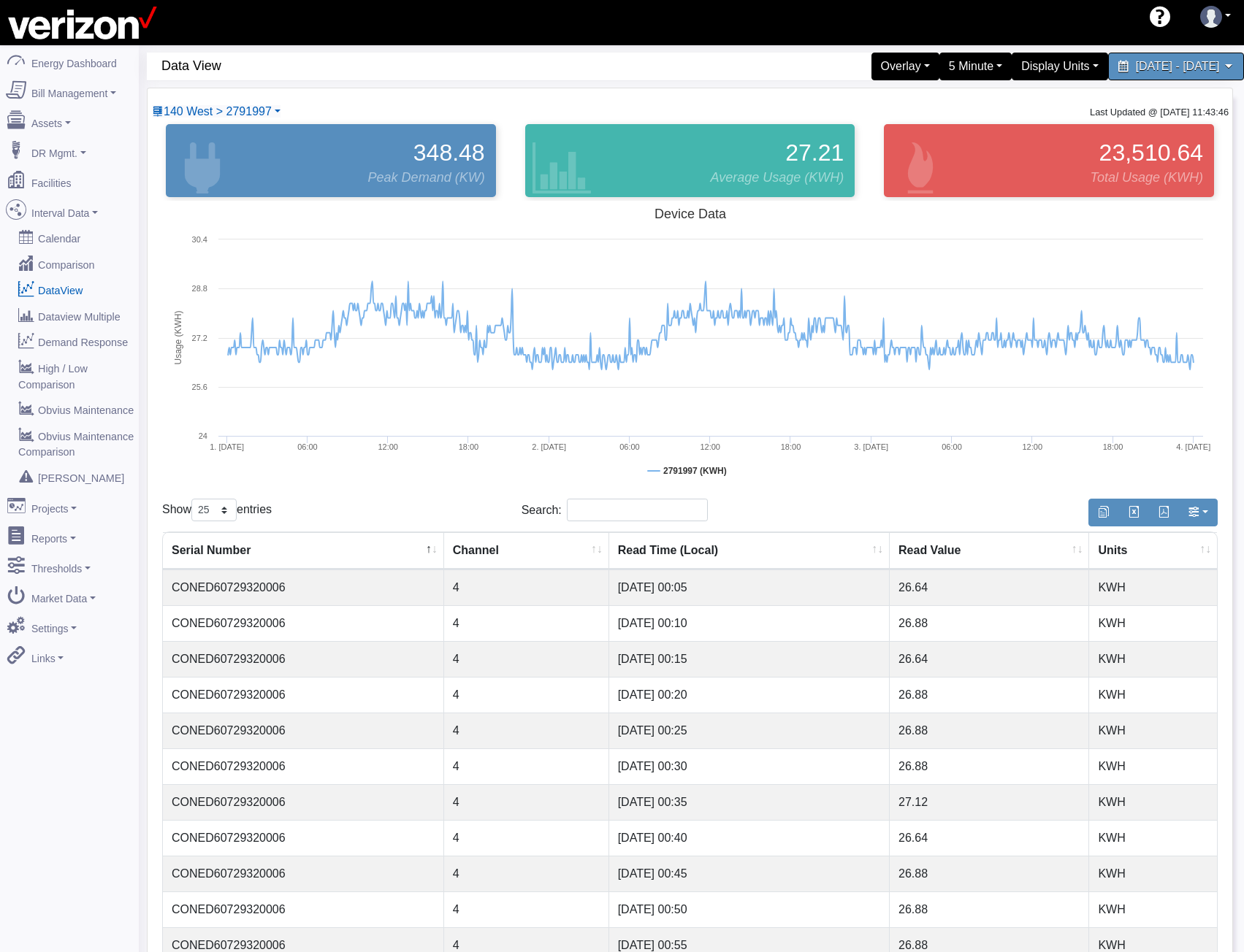
click at [248, 813] on td "CONED60729320006" at bounding box center [303, 802] width 281 height 36
click at [248, 812] on td "CONED60729320006" at bounding box center [303, 802] width 281 height 36
copy td "CONED60729320006"
click at [245, 109] on span "140 West > 2791997" at bounding box center [217, 111] width 108 height 13
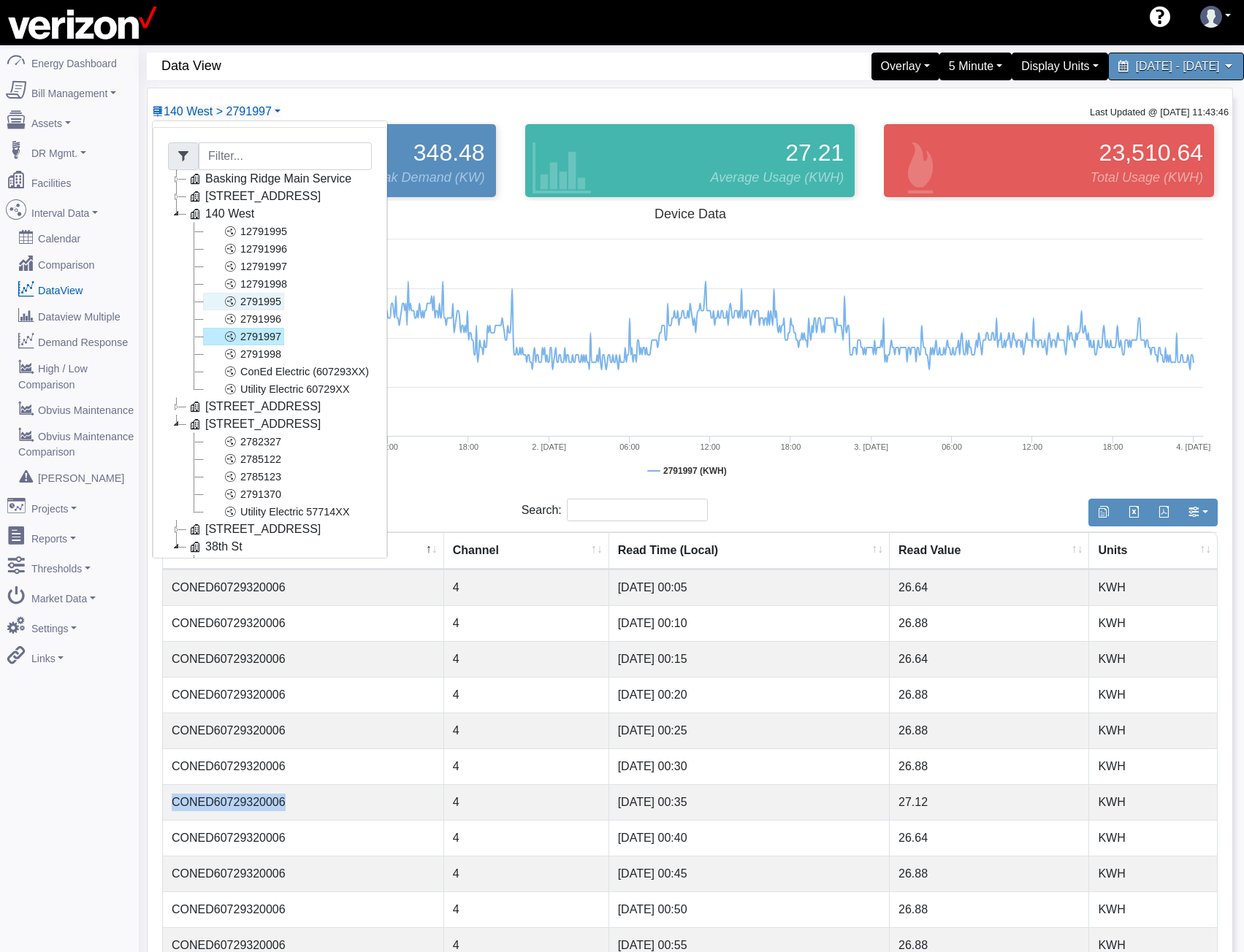
click at [250, 303] on link "2791995" at bounding box center [244, 301] width 81 height 17
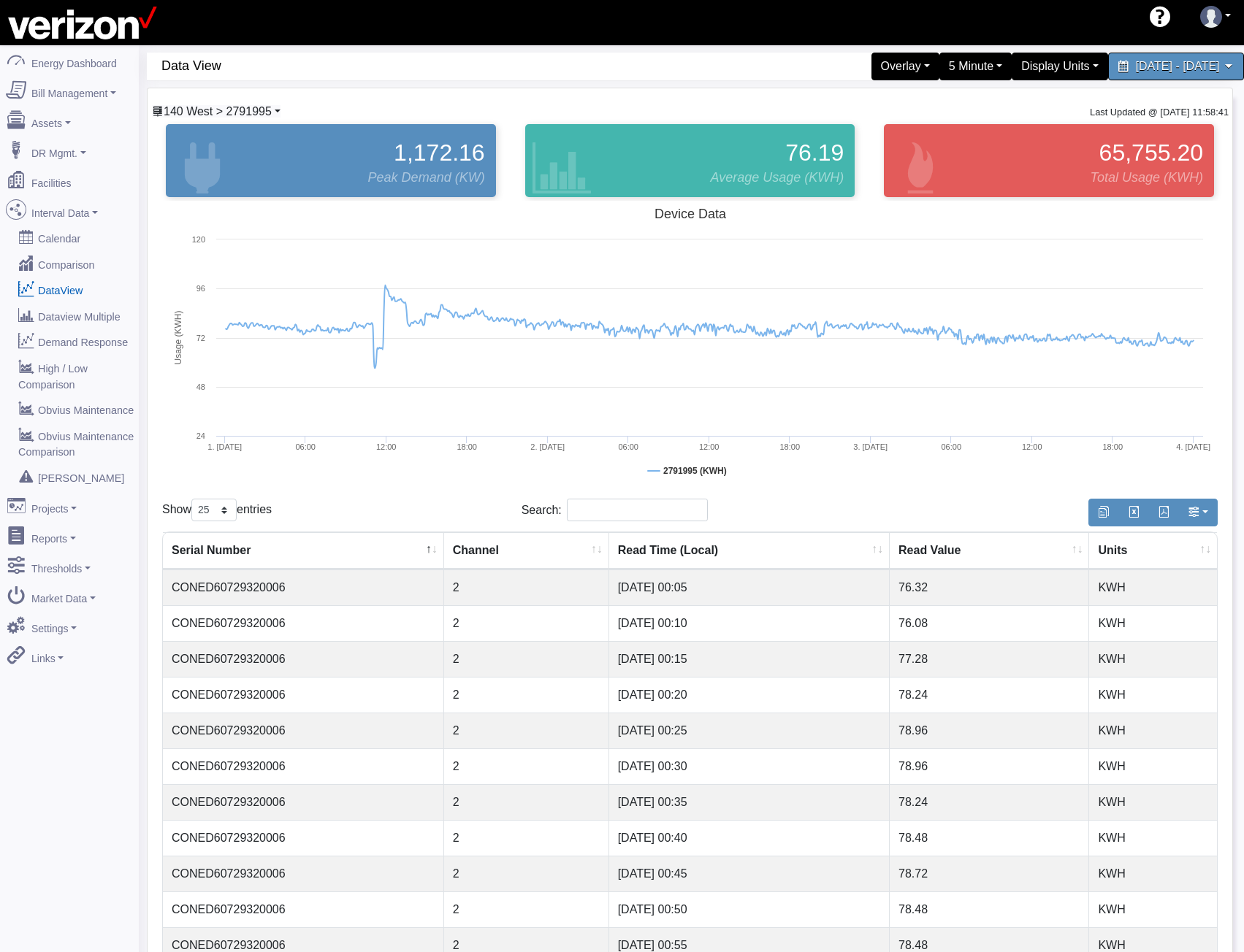
click at [244, 109] on span "140 West > 2791995" at bounding box center [217, 111] width 108 height 13
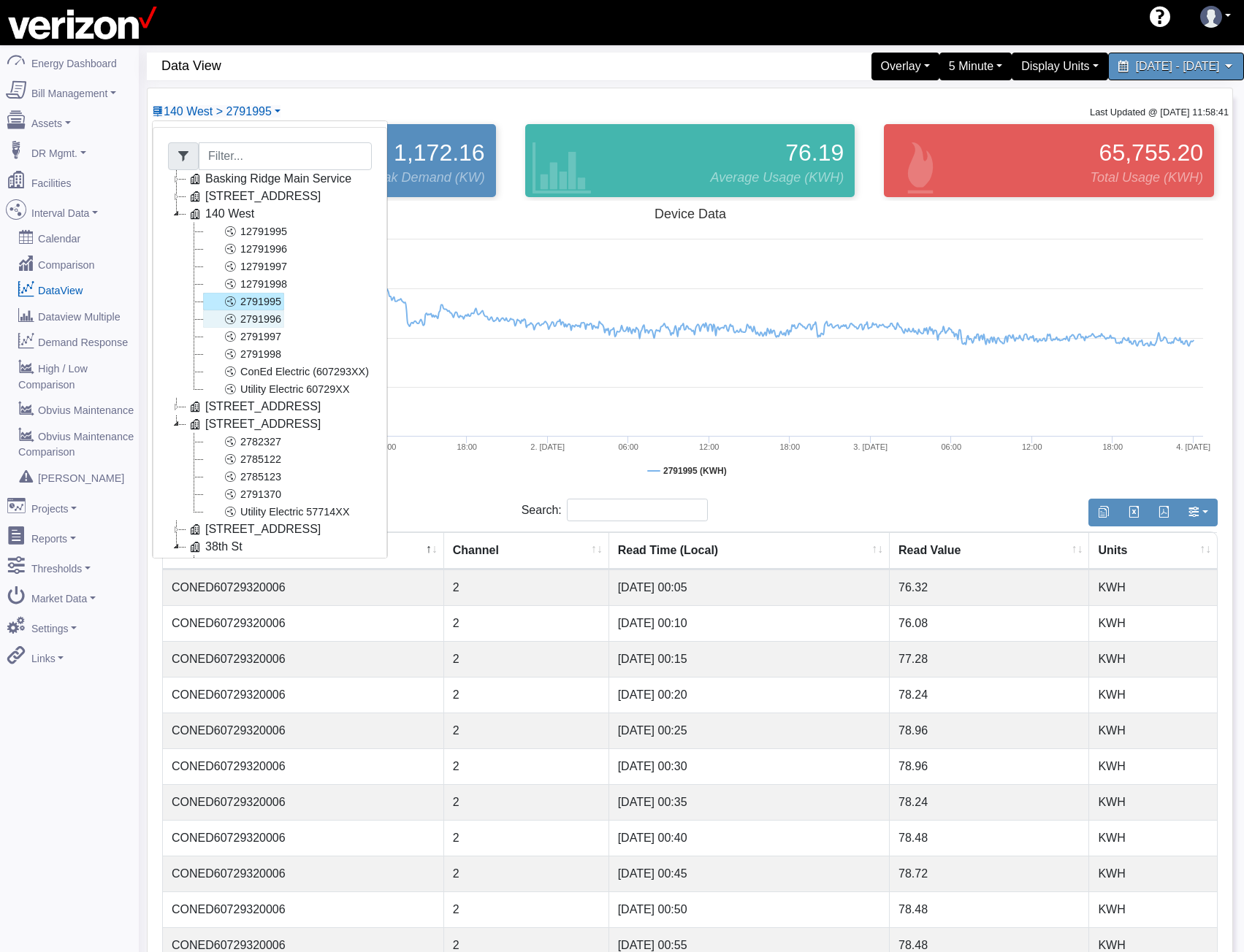
click at [242, 321] on link "2791996" at bounding box center [244, 318] width 81 height 17
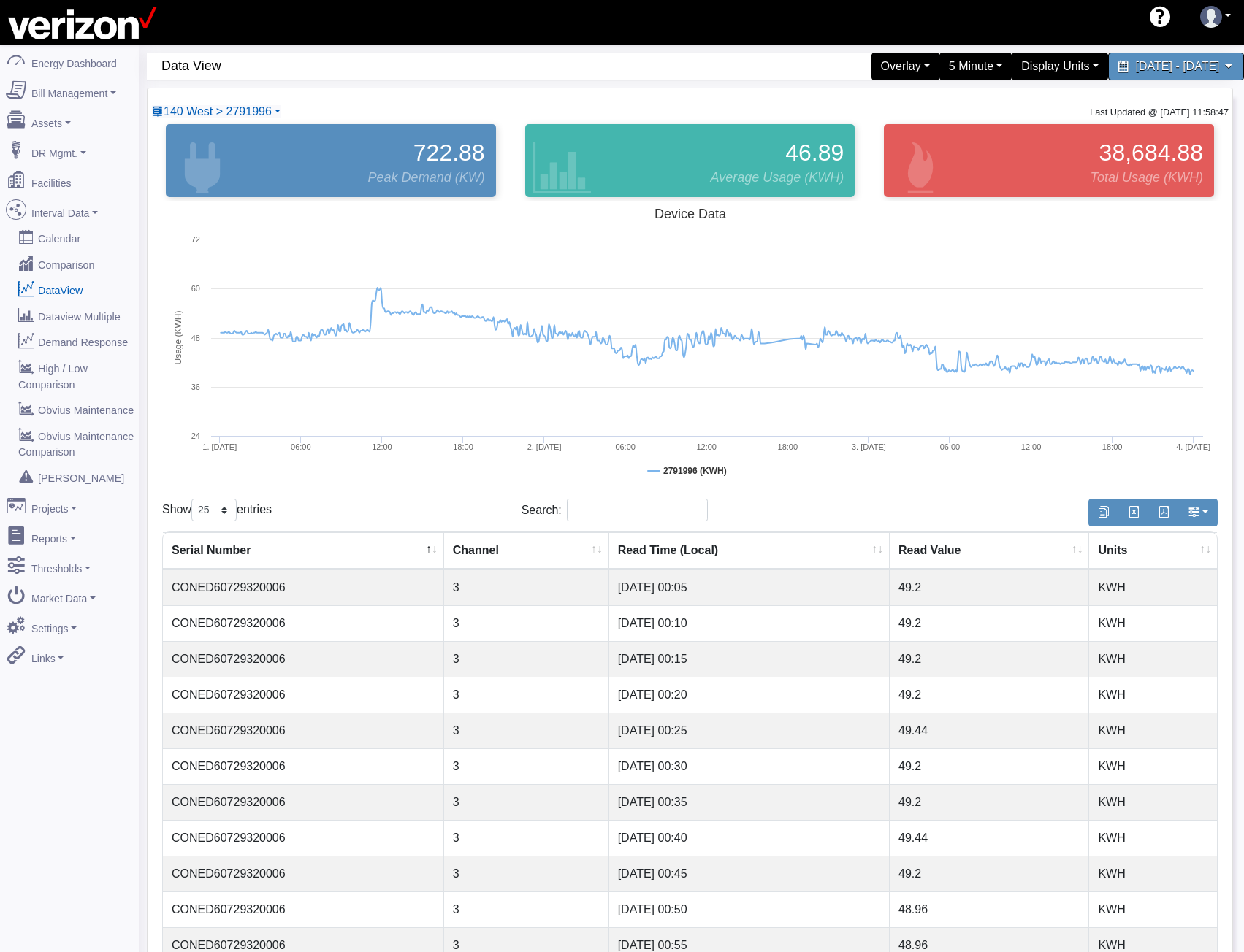
click at [260, 119] on div "140 West > 2791996 Basking Ridge Main Service 117 E 167 ST CO 140 West 12791995…" at bounding box center [217, 111] width 130 height 17
click at [262, 112] on span "140 West > 2791996" at bounding box center [217, 111] width 108 height 13
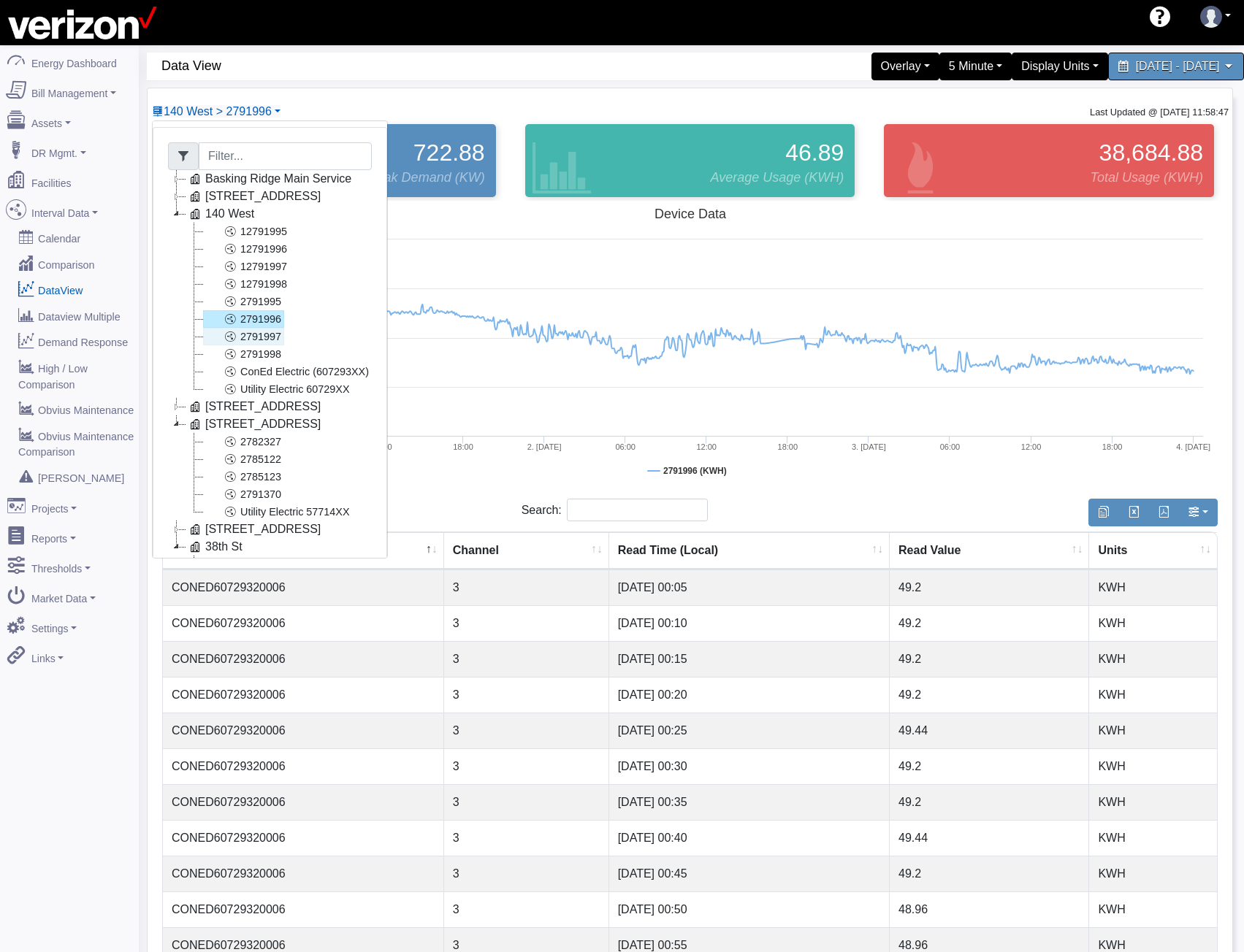
click at [256, 339] on link "2791997" at bounding box center [244, 336] width 81 height 17
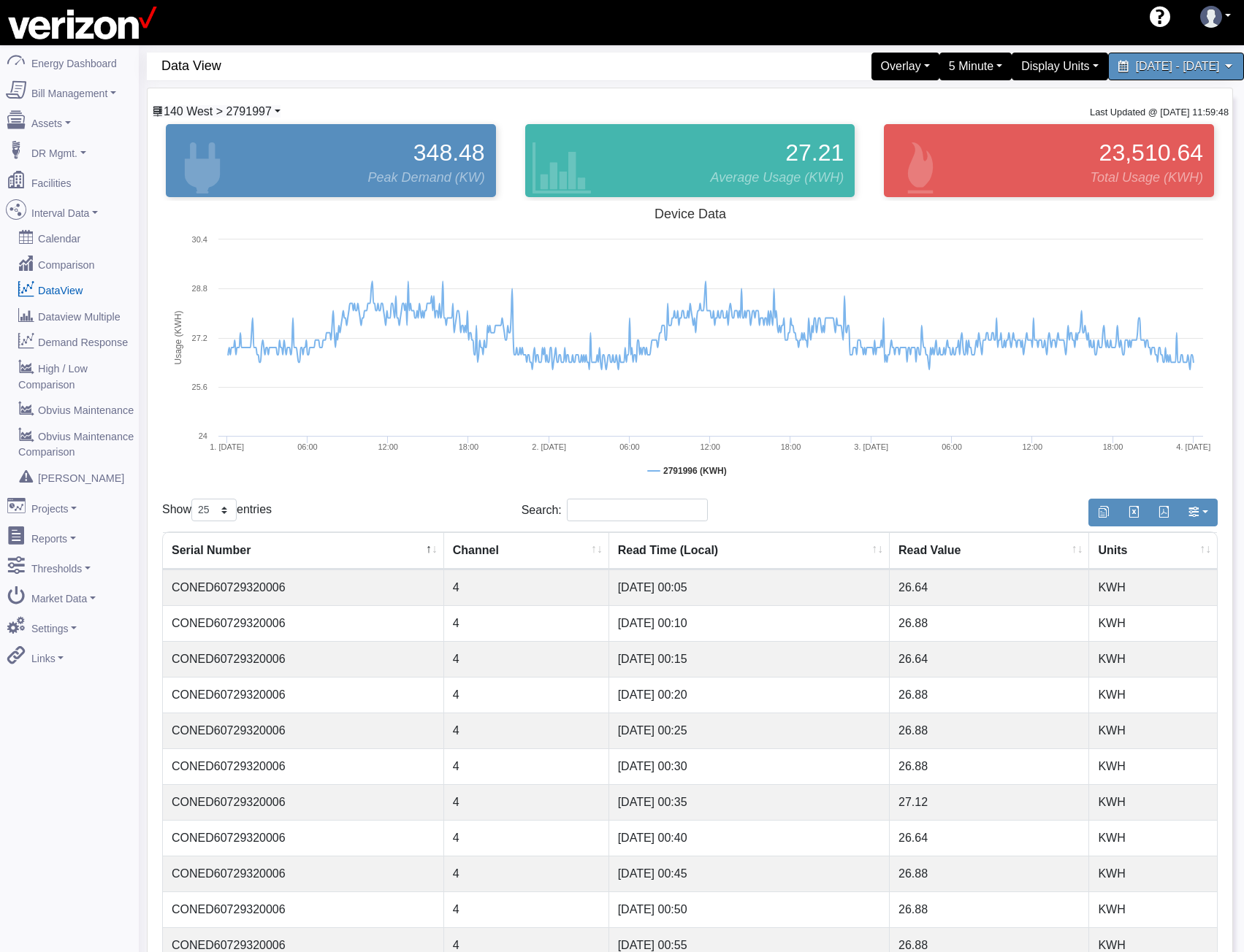
click at [266, 112] on span "140 West > 2791997" at bounding box center [217, 111] width 108 height 13
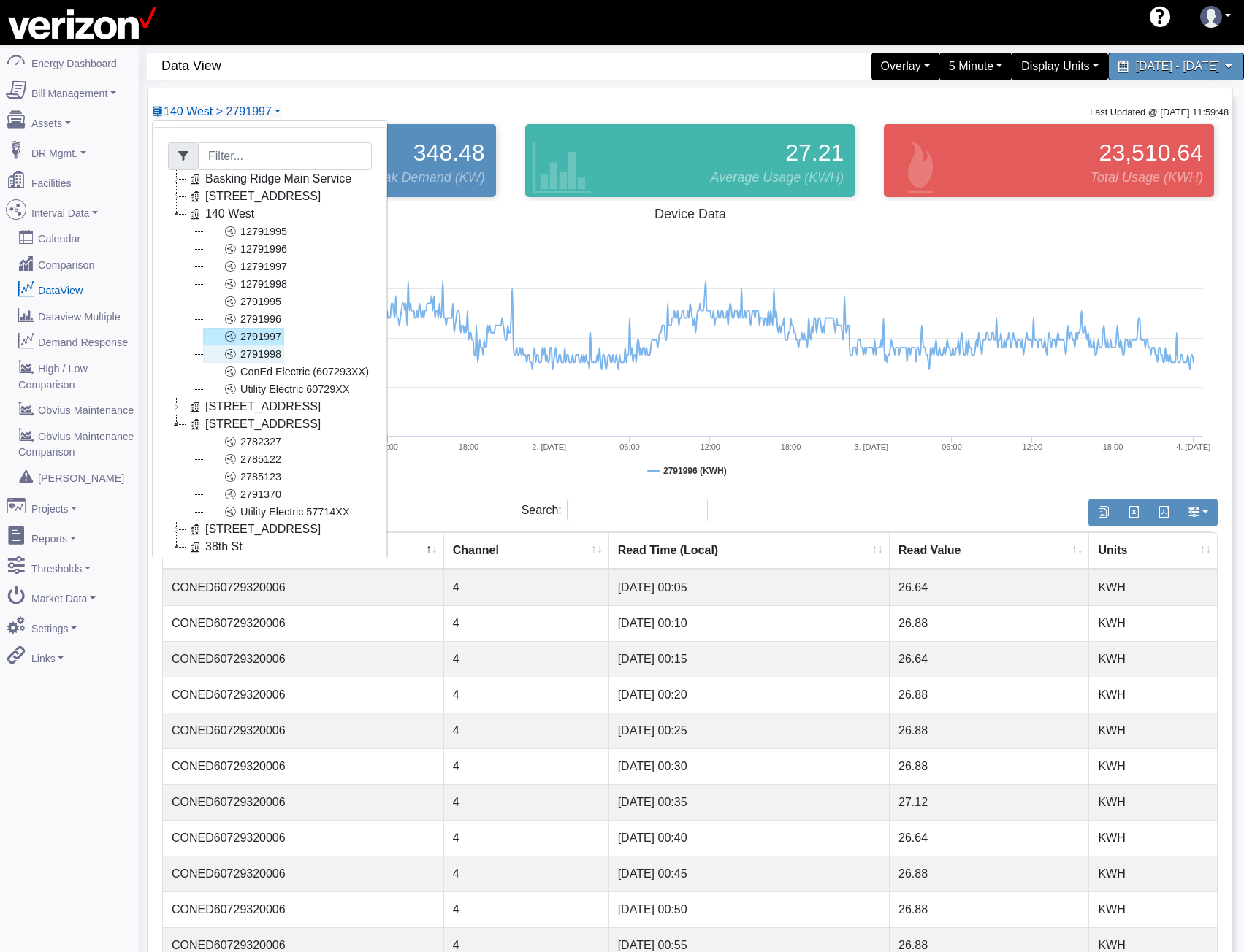
click at [245, 360] on link "2791998" at bounding box center [244, 354] width 81 height 17
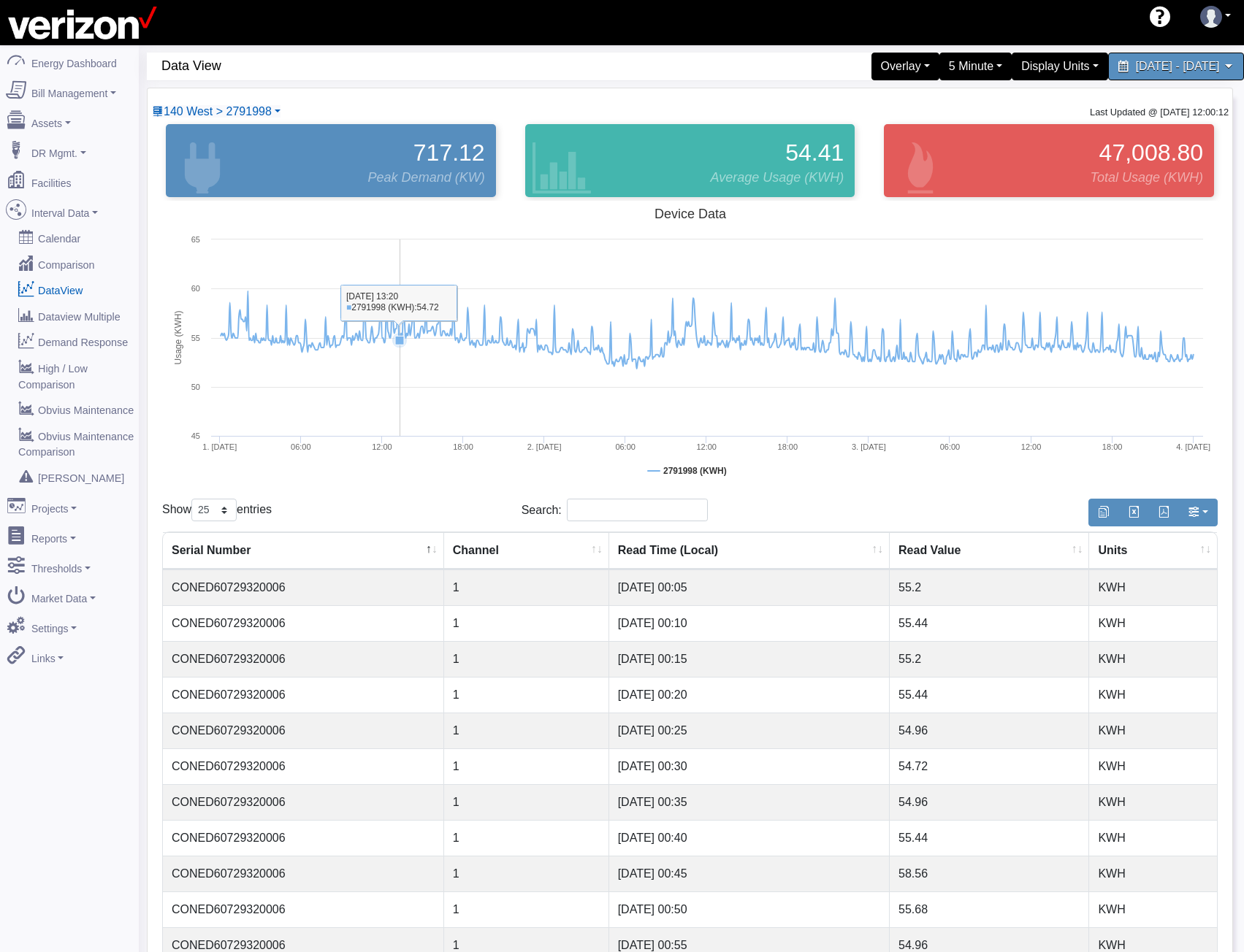
click at [402, 430] on rect at bounding box center [689, 347] width 1056 height 292
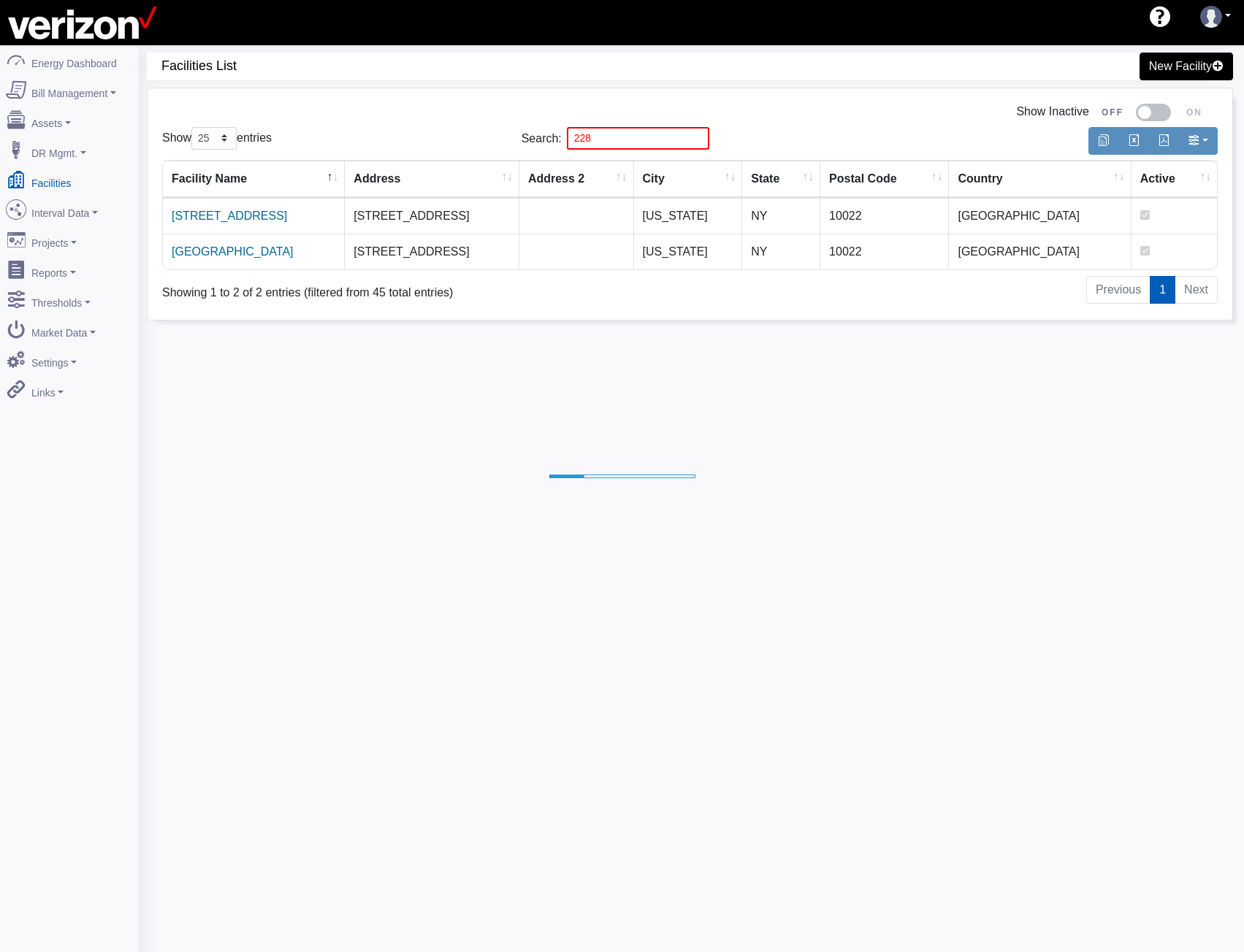
select select "25"
drag, startPoint x: 557, startPoint y: 130, endPoint x: 426, endPoint y: 134, distance: 131.1
click at [454, 130] on div "Show 10 25 50 100 entries Search: 228" at bounding box center [690, 139] width 1078 height 34
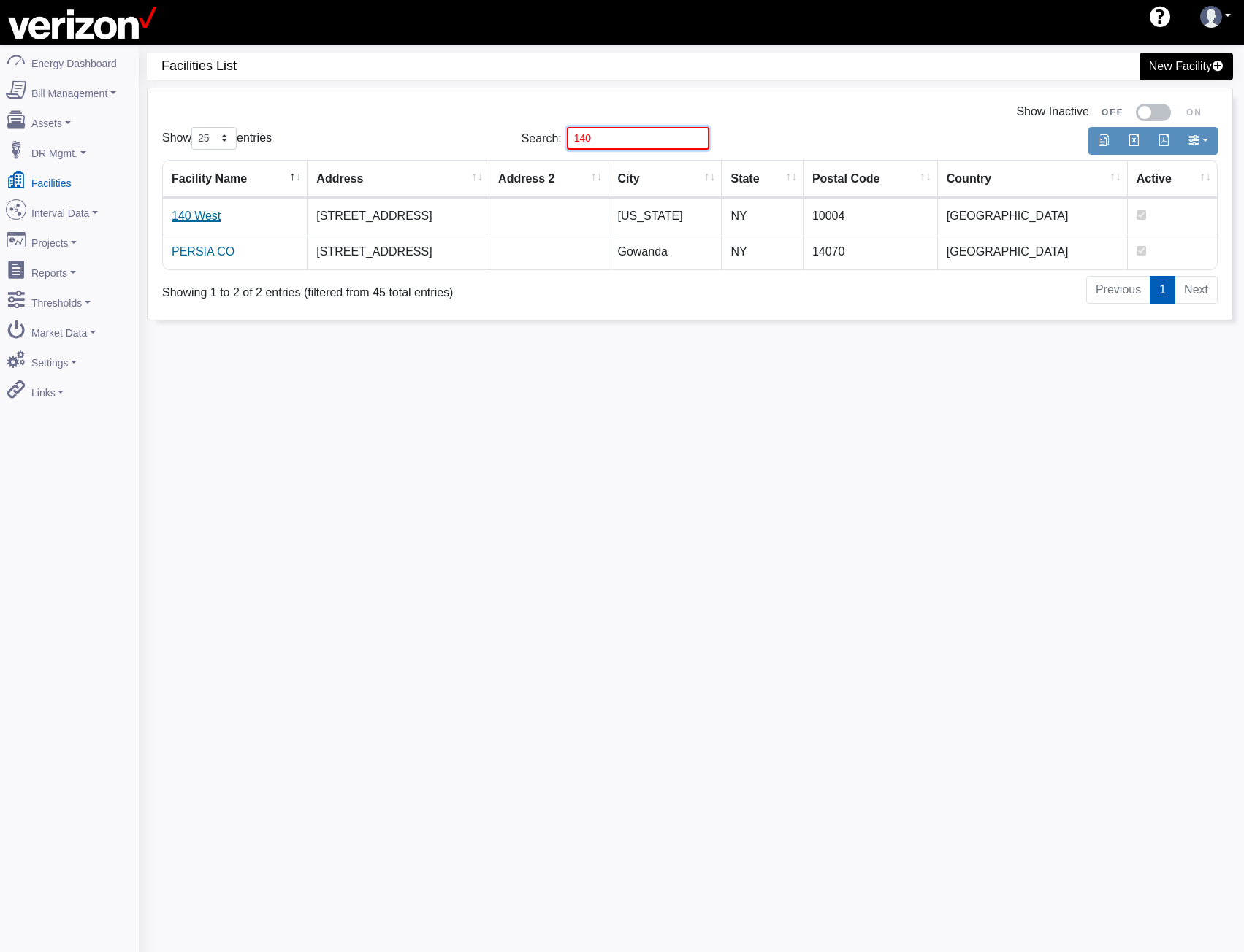
type input "140"
click at [205, 216] on link "140 West" at bounding box center [196, 216] width 49 height 13
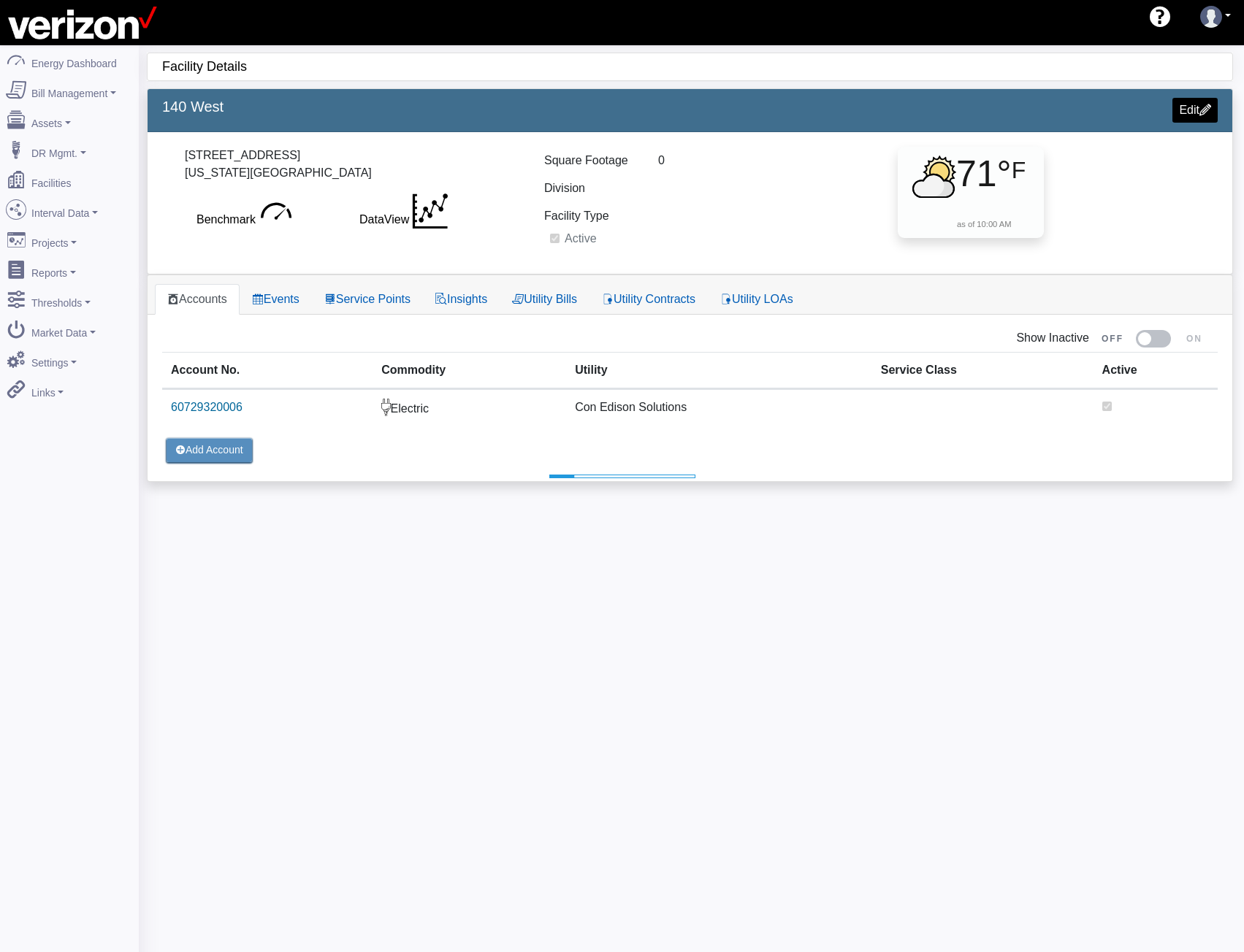
select select "25"
click at [368, 302] on link "Service Points" at bounding box center [367, 299] width 111 height 31
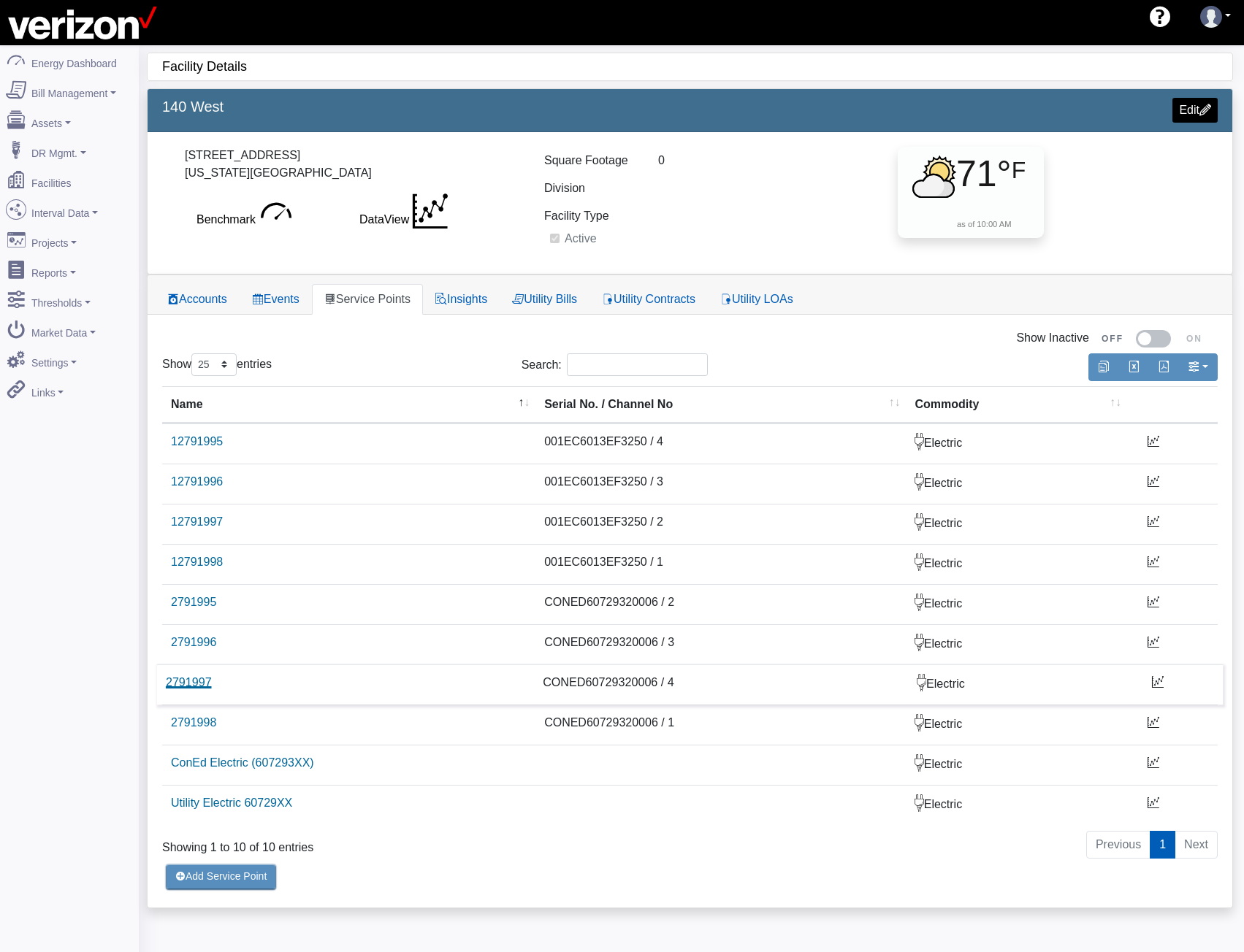
click at [193, 685] on link "2791997" at bounding box center [188, 682] width 46 height 13
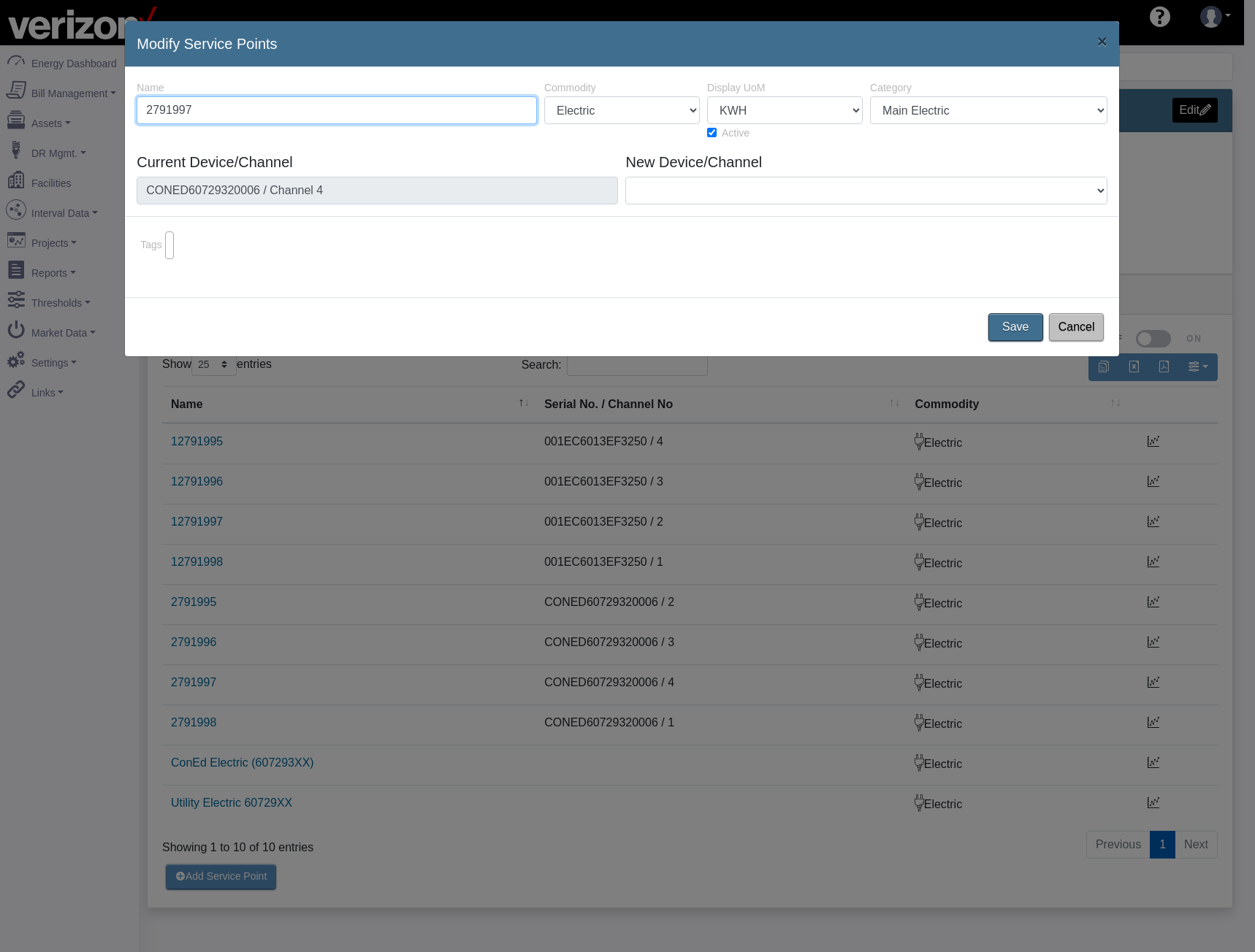
click at [322, 115] on input "2791997" at bounding box center [336, 110] width 400 height 28
type input "2791996"
click at [1014, 323] on button "Save" at bounding box center [1015, 327] width 61 height 31
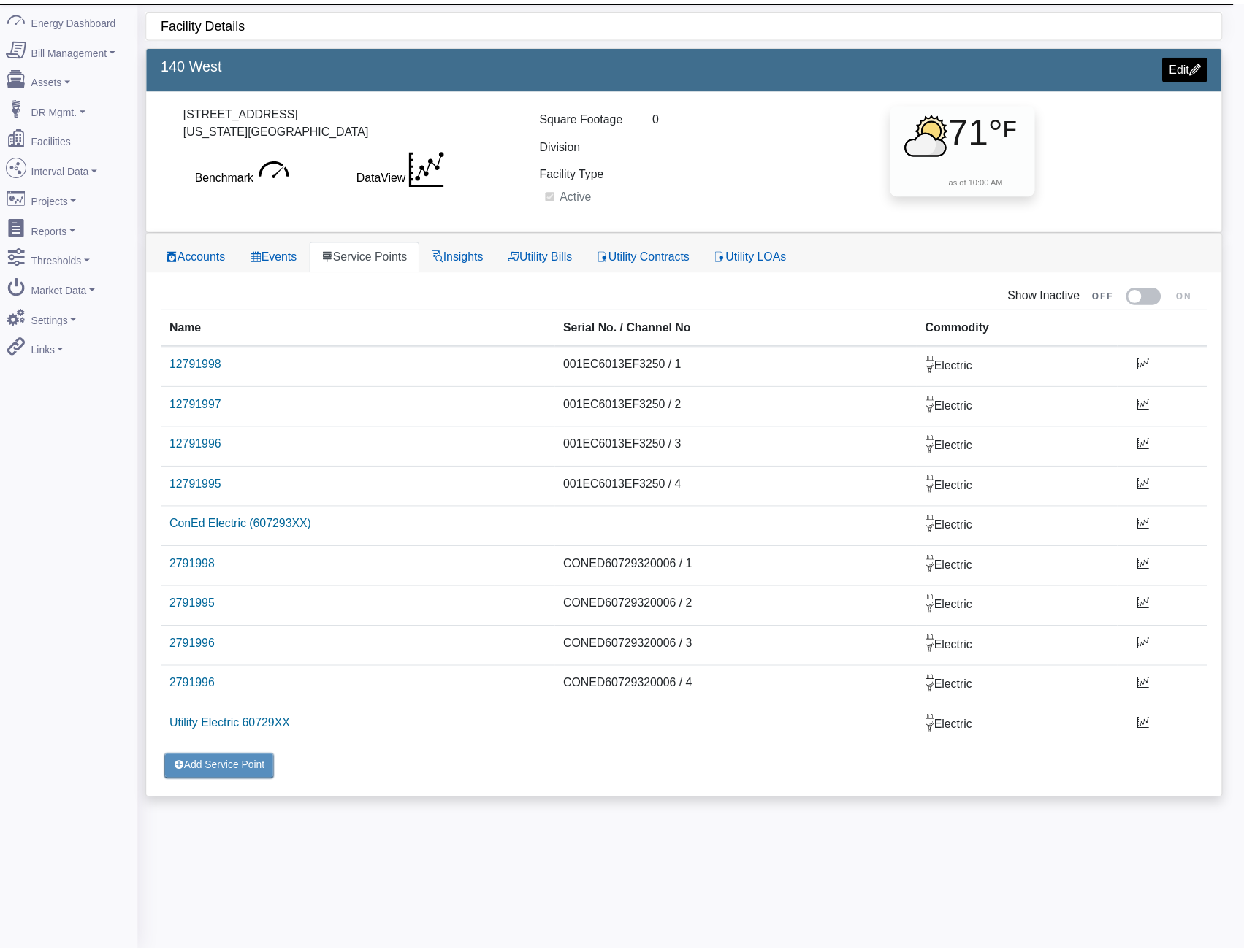
scroll to position [45, 0]
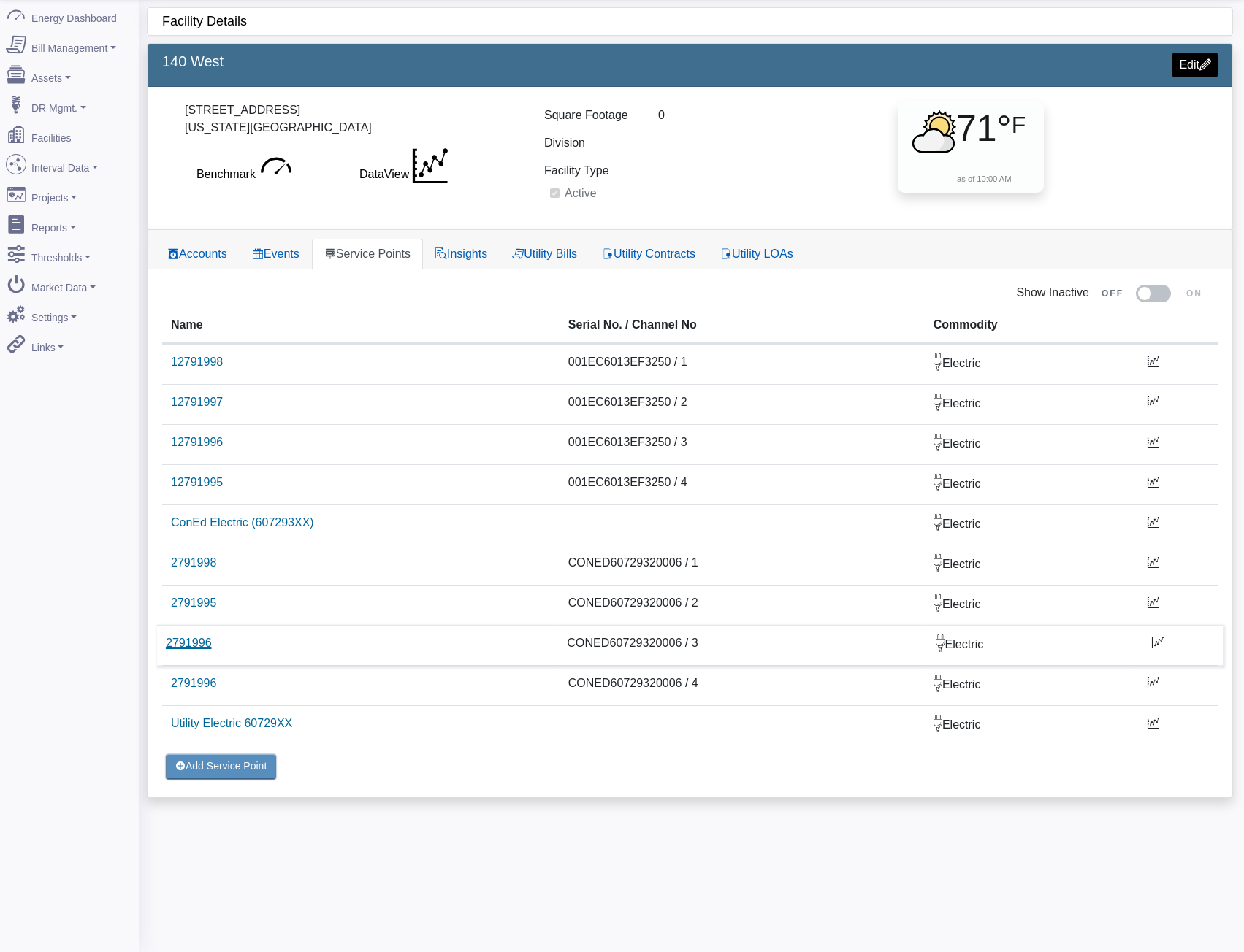
click at [187, 642] on link "2791996" at bounding box center [188, 643] width 46 height 13
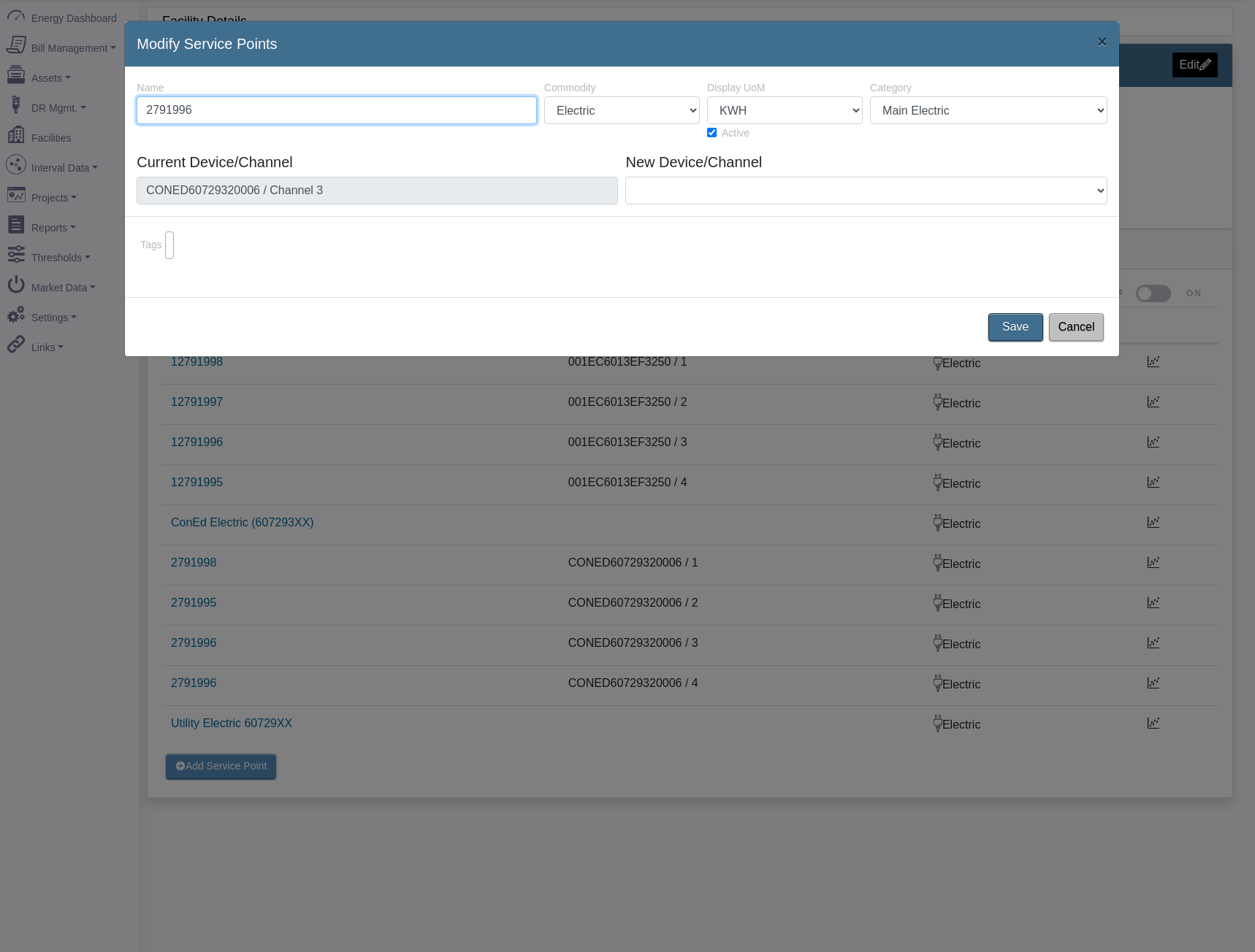
click at [396, 102] on input "2791996" at bounding box center [336, 110] width 400 height 28
type input "2791997"
click at [1009, 322] on button "Save" at bounding box center [1015, 327] width 61 height 31
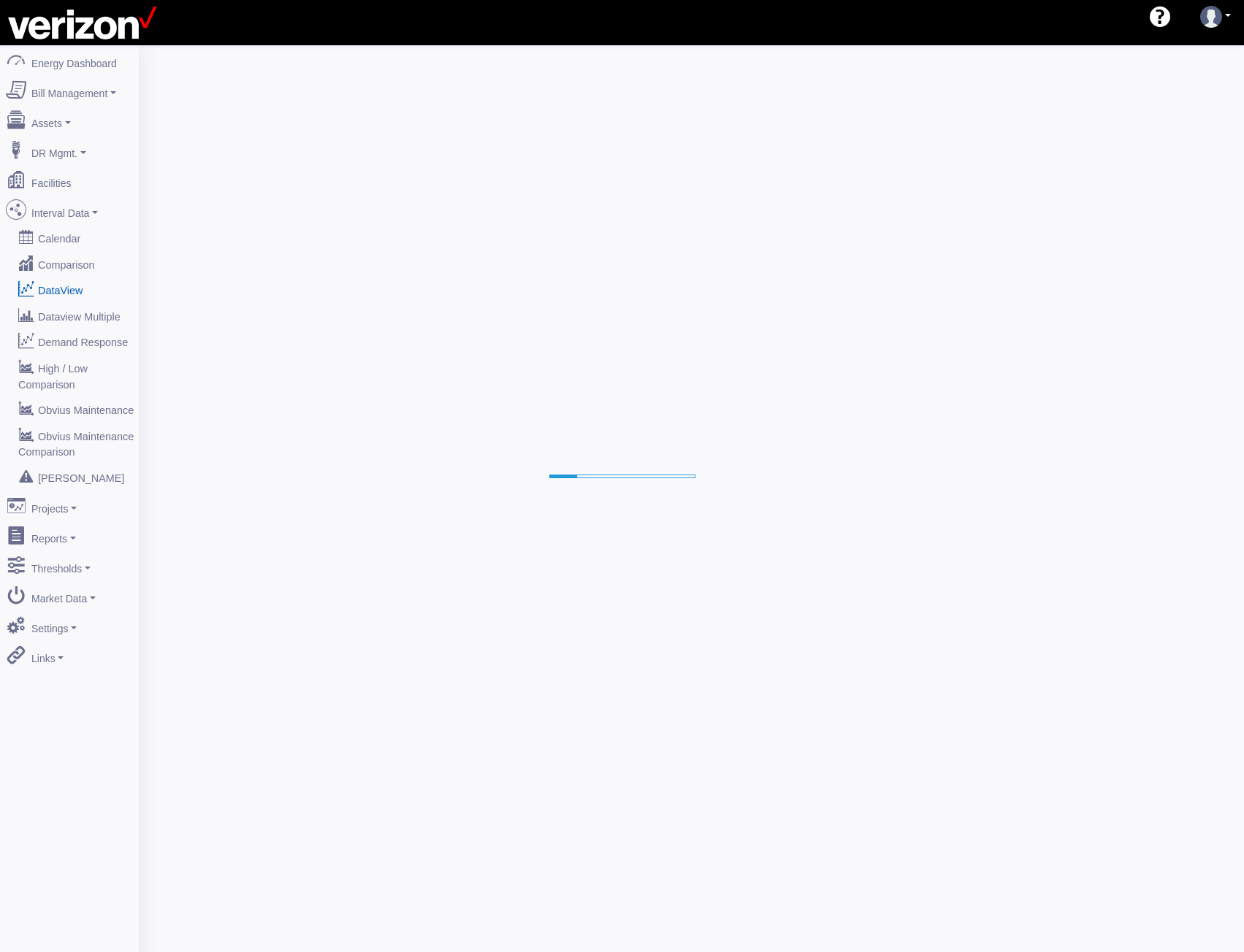
select select "25"
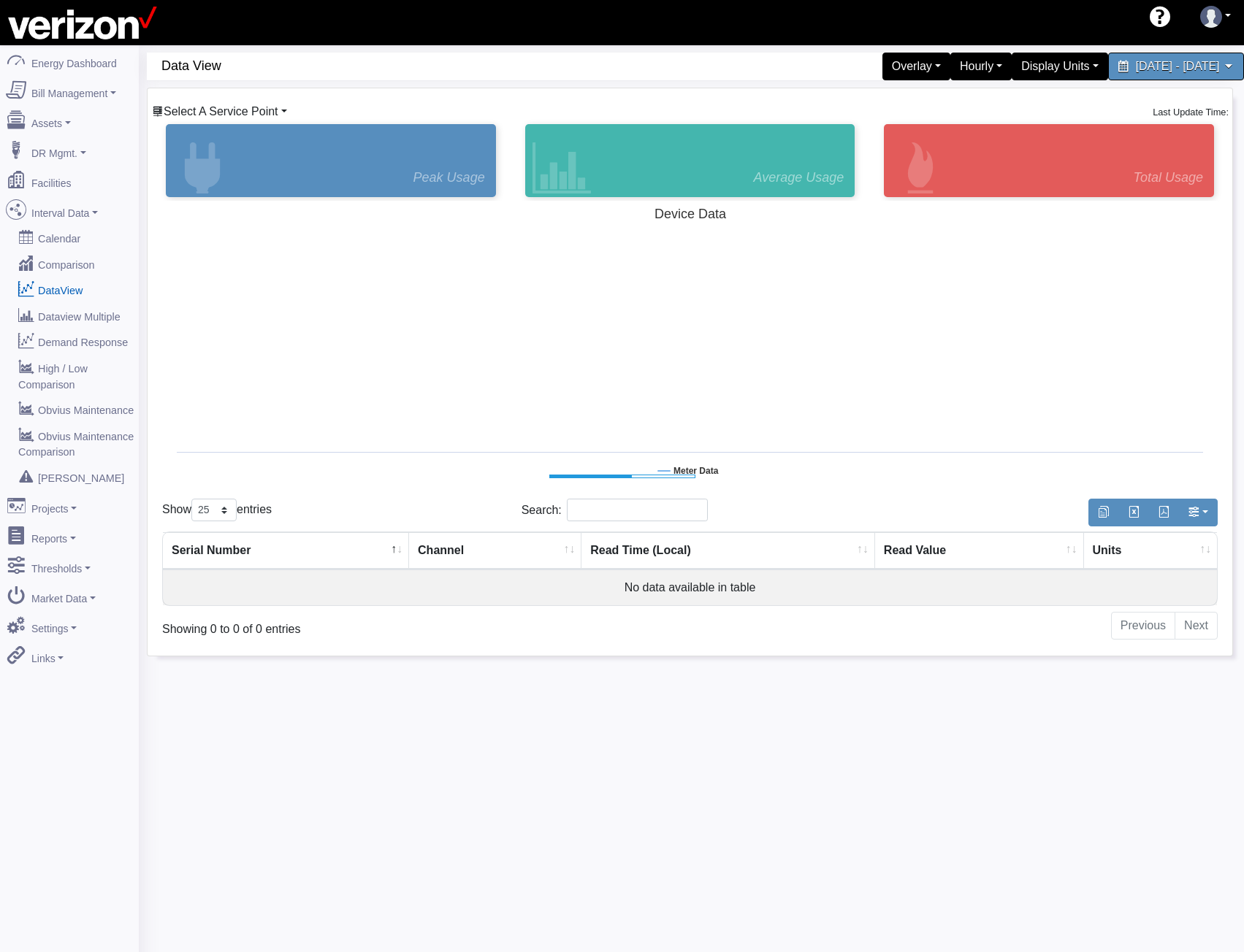
click at [236, 116] on span "Select A Service Point" at bounding box center [220, 111] width 115 height 13
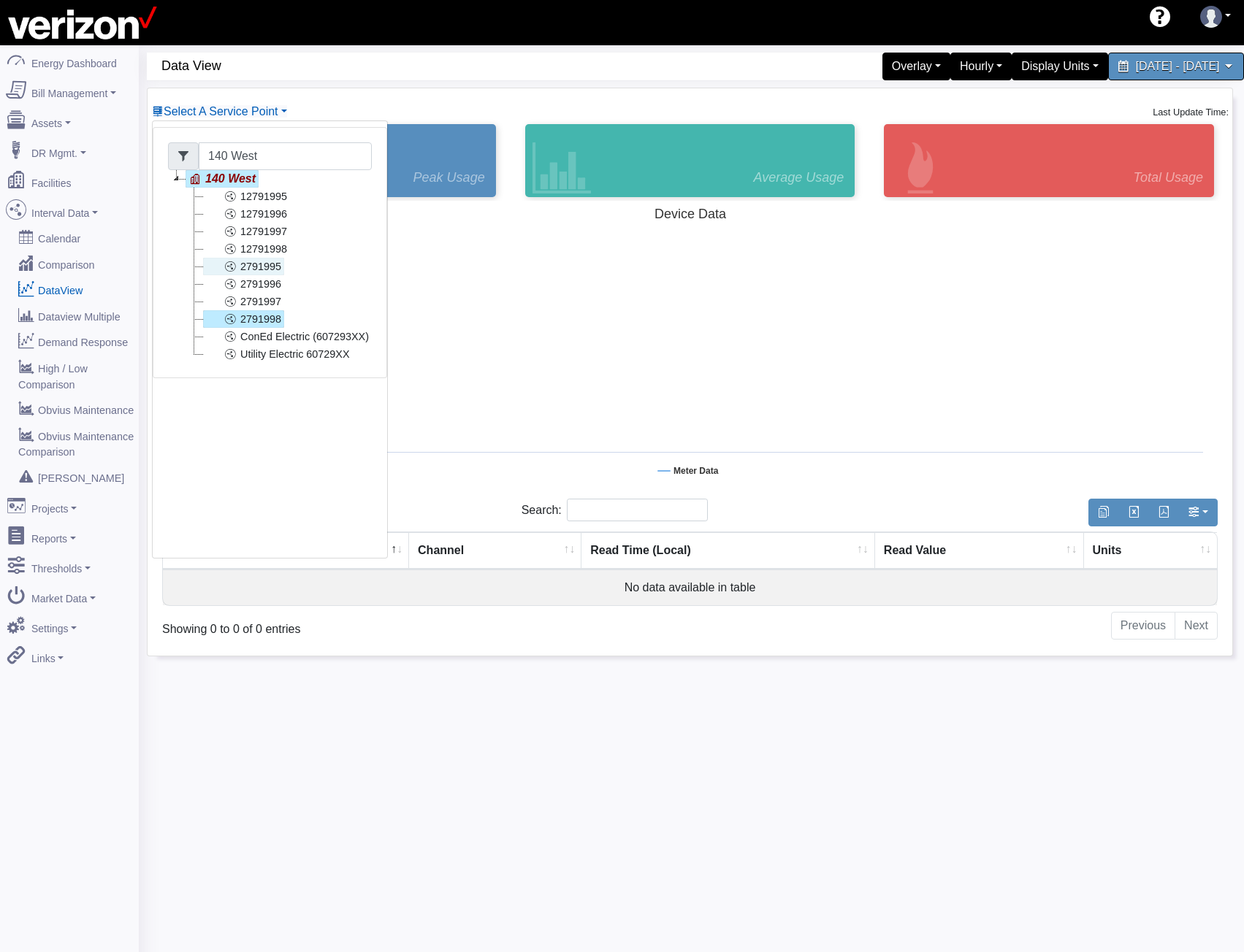
click at [259, 266] on link "2791995" at bounding box center [244, 266] width 81 height 17
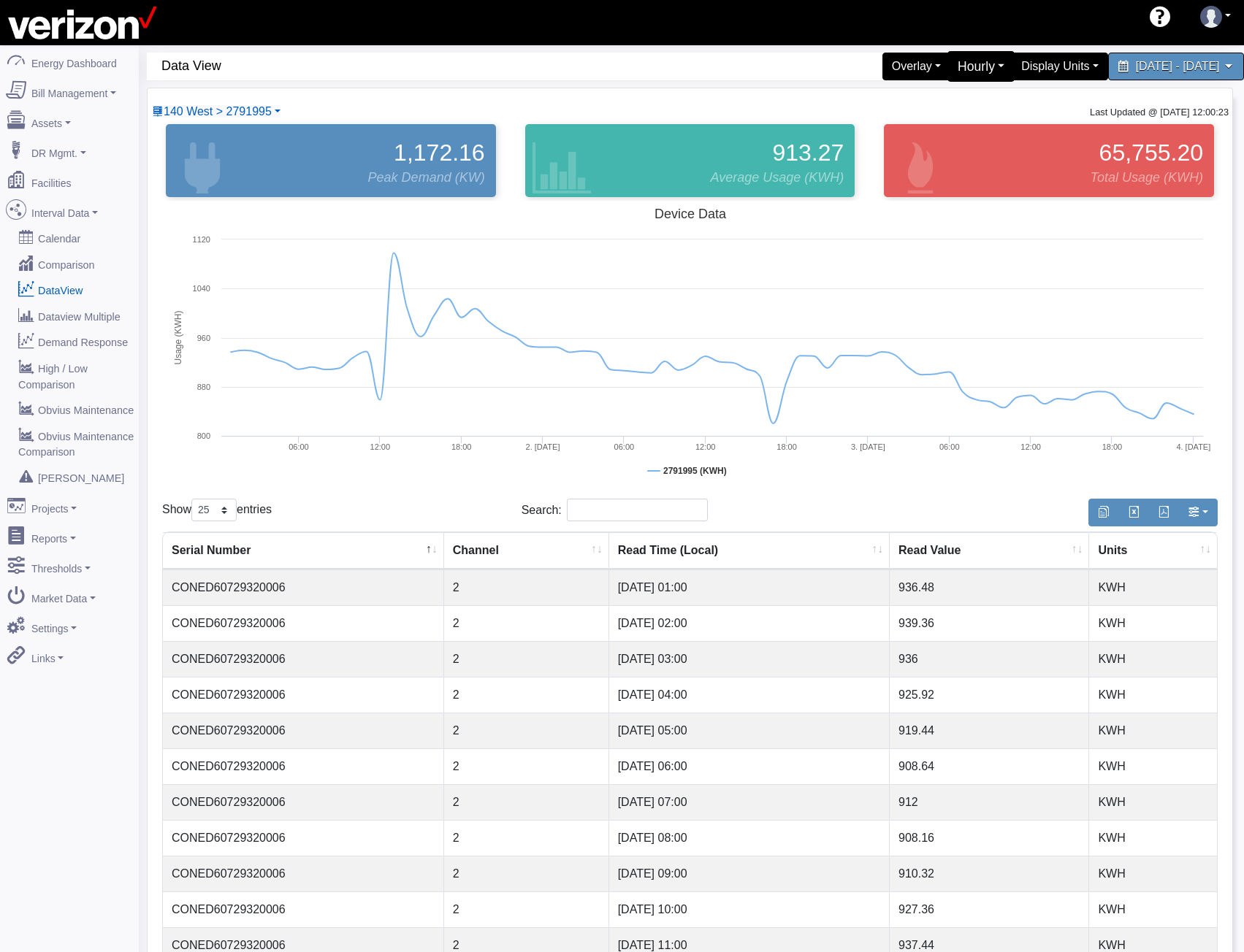
click at [947, 70] on div "Hourly" at bounding box center [981, 66] width 68 height 31
click at [920, 127] on link "5 Minute" at bounding box center [957, 124] width 115 height 23
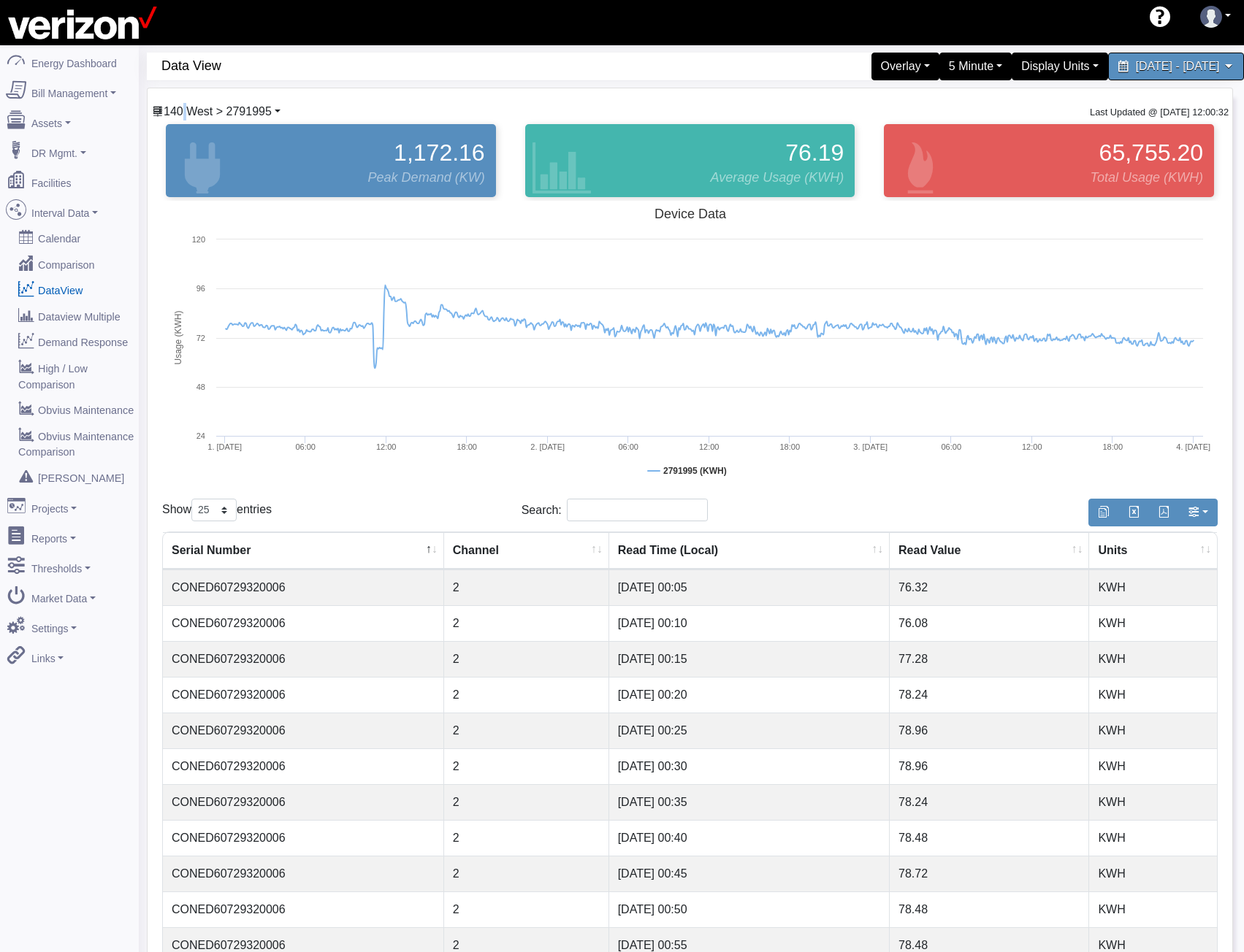
click at [184, 103] on div "140 West > 2791995 140 West Basking Ridge Main Service 117 E 167 ST CO 140 West…" at bounding box center [690, 801] width 1085 height 1426
click at [190, 106] on span "140 West > 2791995" at bounding box center [217, 111] width 108 height 13
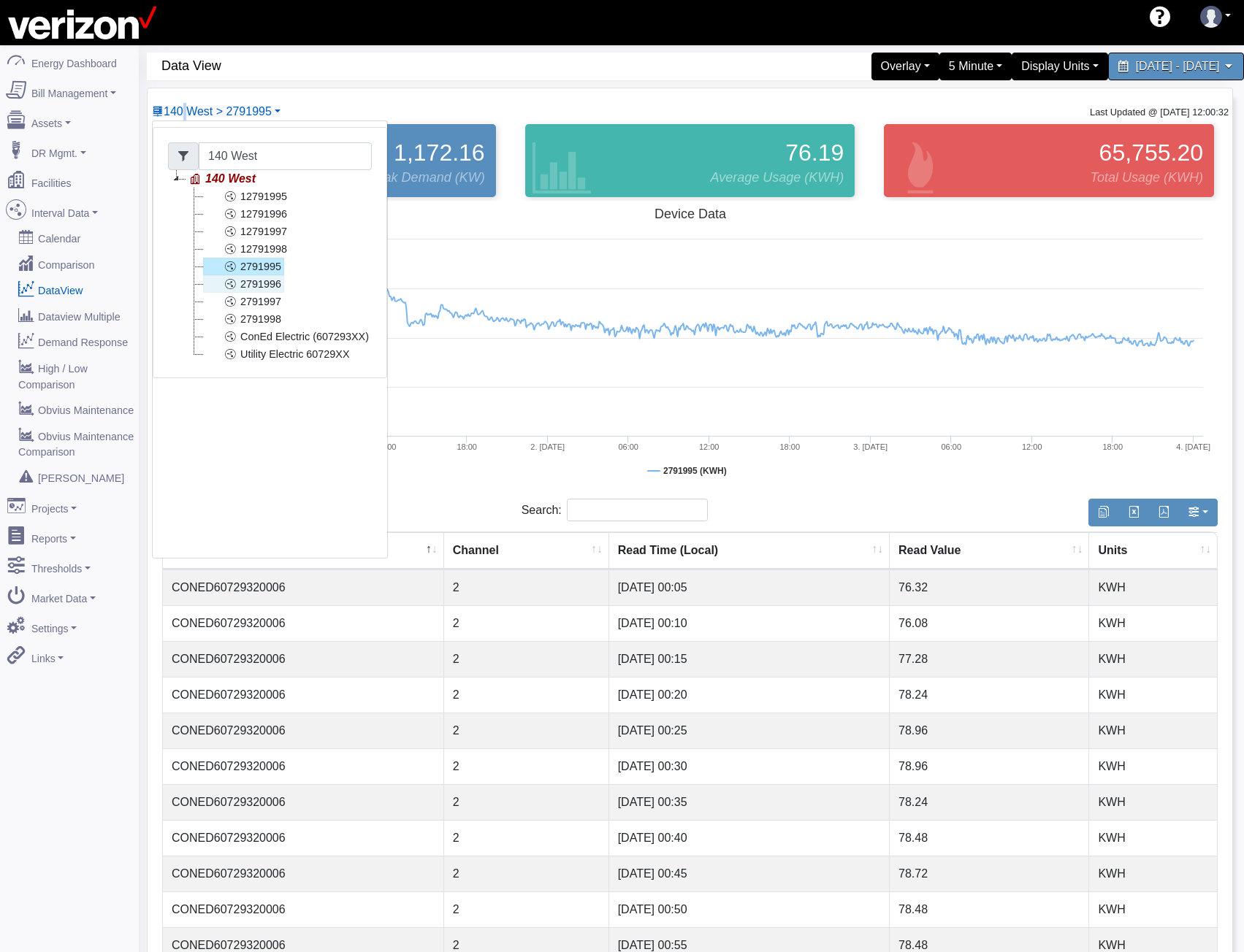
click at [268, 285] on link "2791996" at bounding box center [244, 283] width 81 height 17
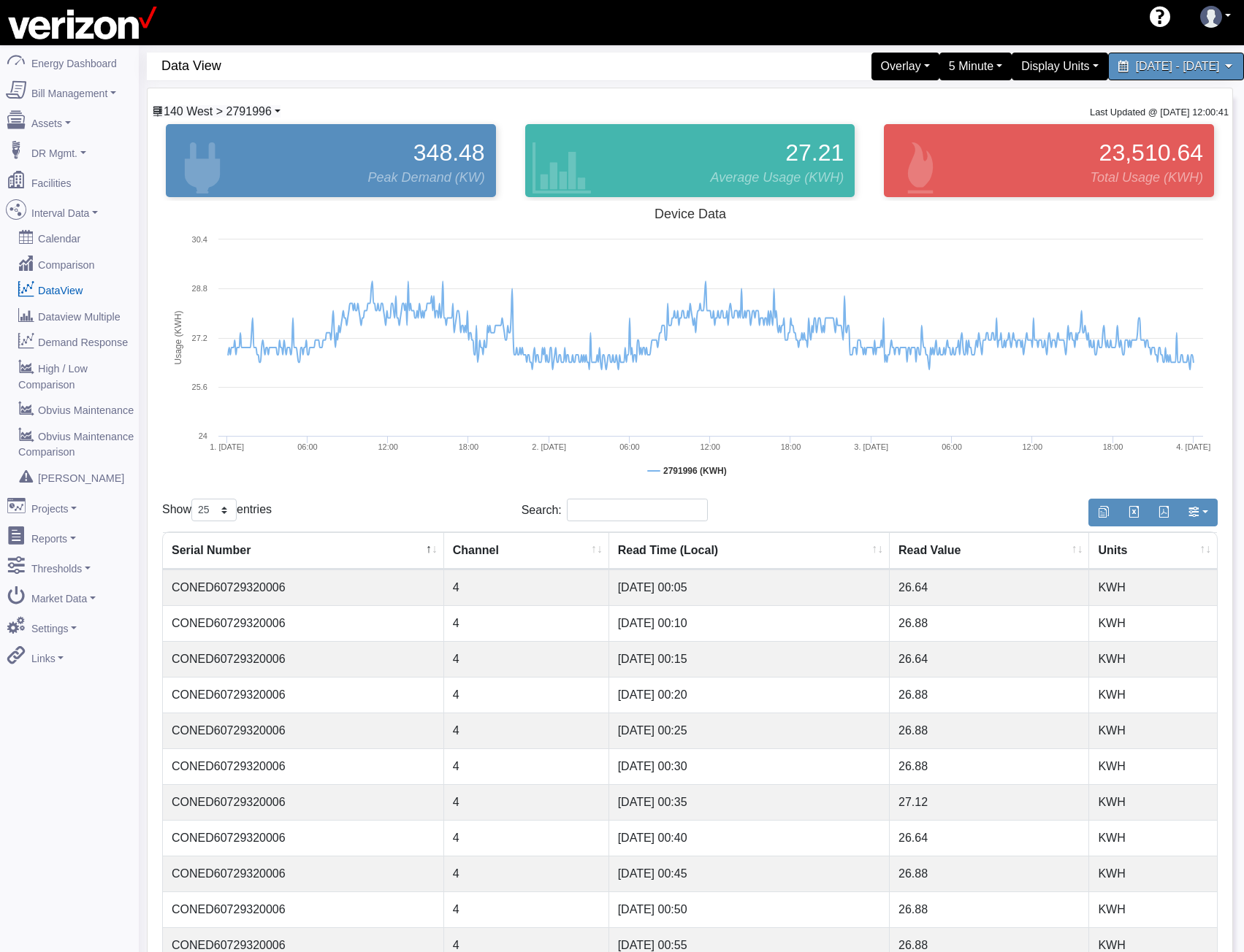
click at [247, 113] on span "140 West > 2791996" at bounding box center [217, 111] width 108 height 13
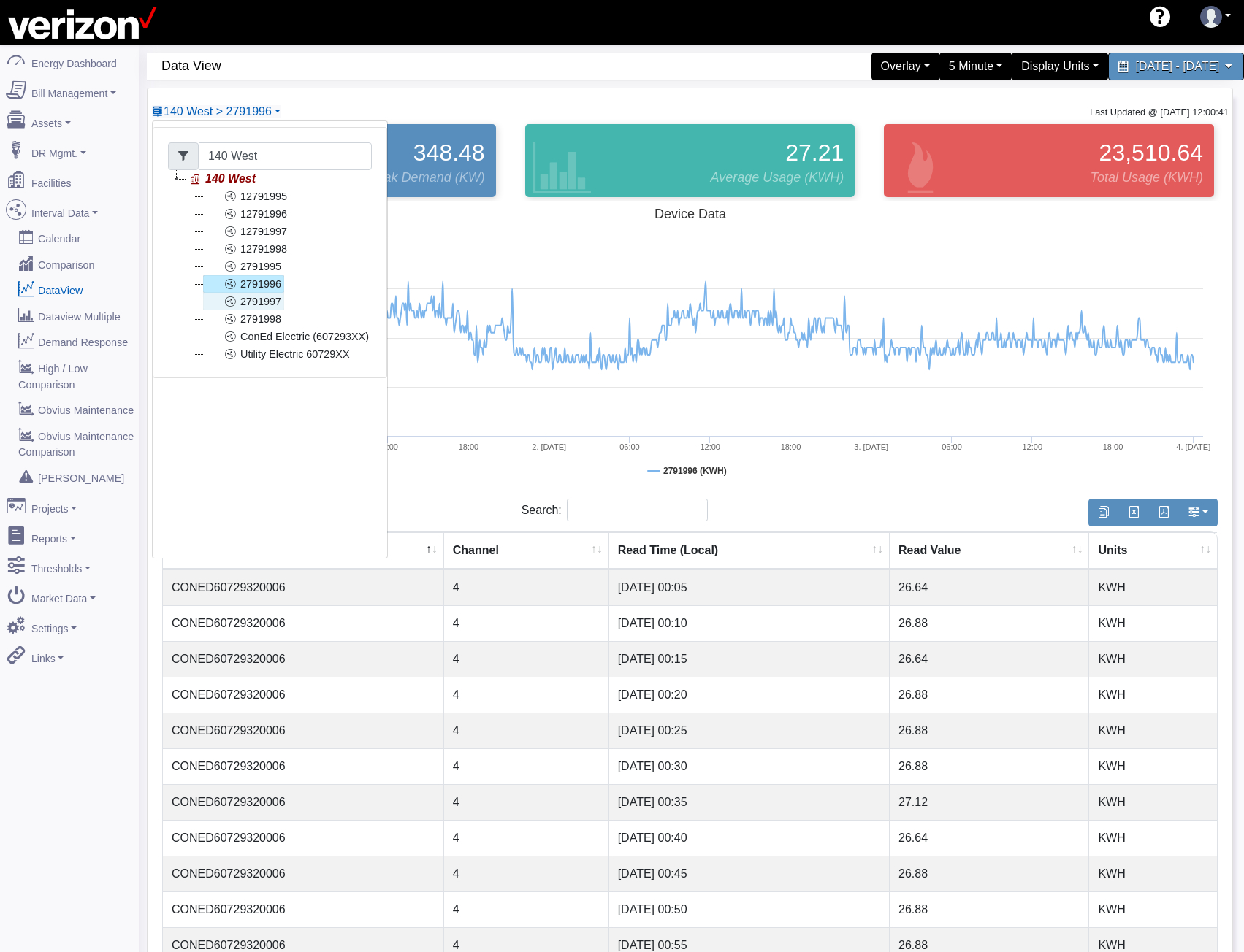
drag, startPoint x: 259, startPoint y: 304, endPoint x: 250, endPoint y: 303, distance: 9.1
click at [259, 304] on link "2791997" at bounding box center [244, 301] width 81 height 17
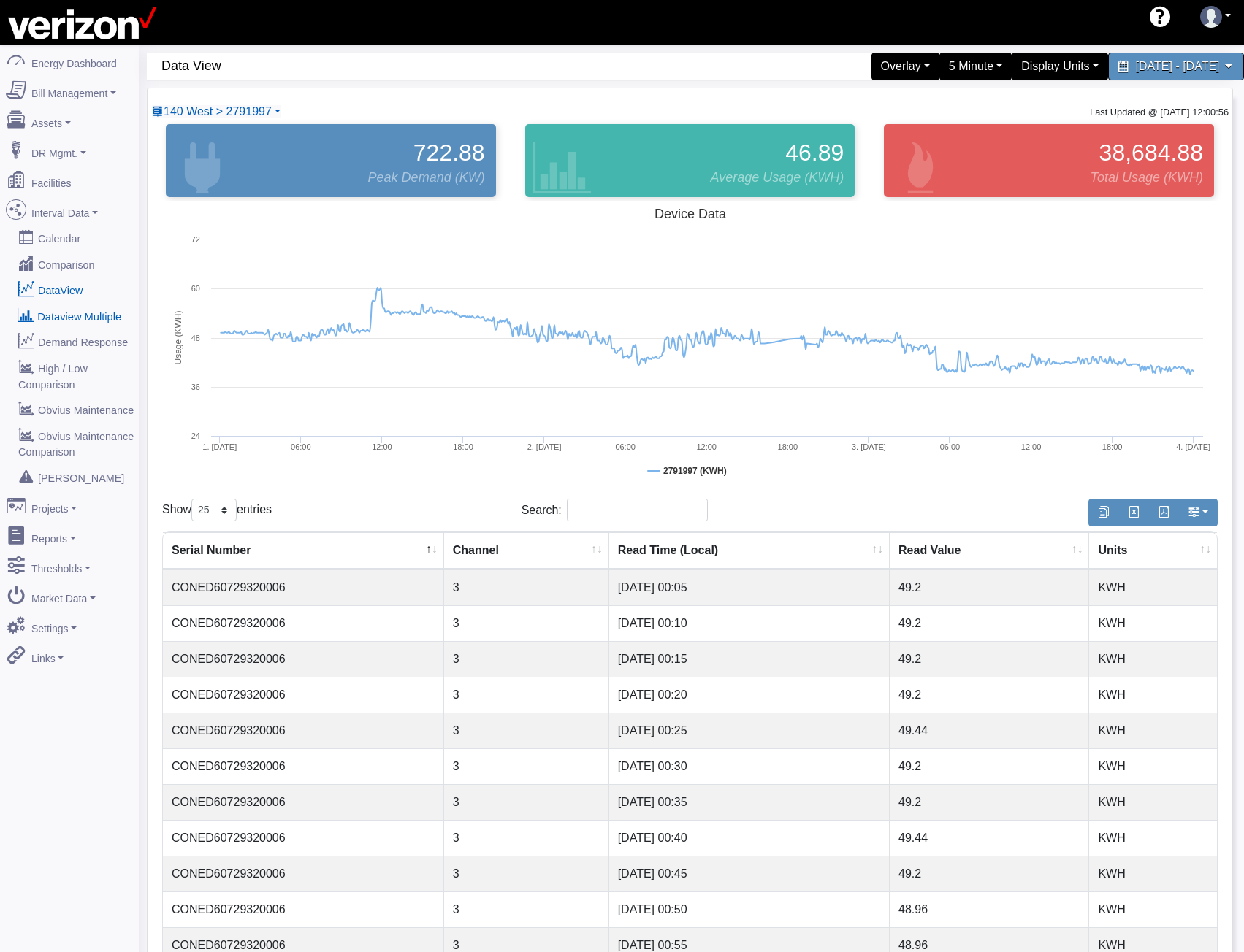
click at [90, 309] on link "Dataview Multiple" at bounding box center [69, 315] width 142 height 26
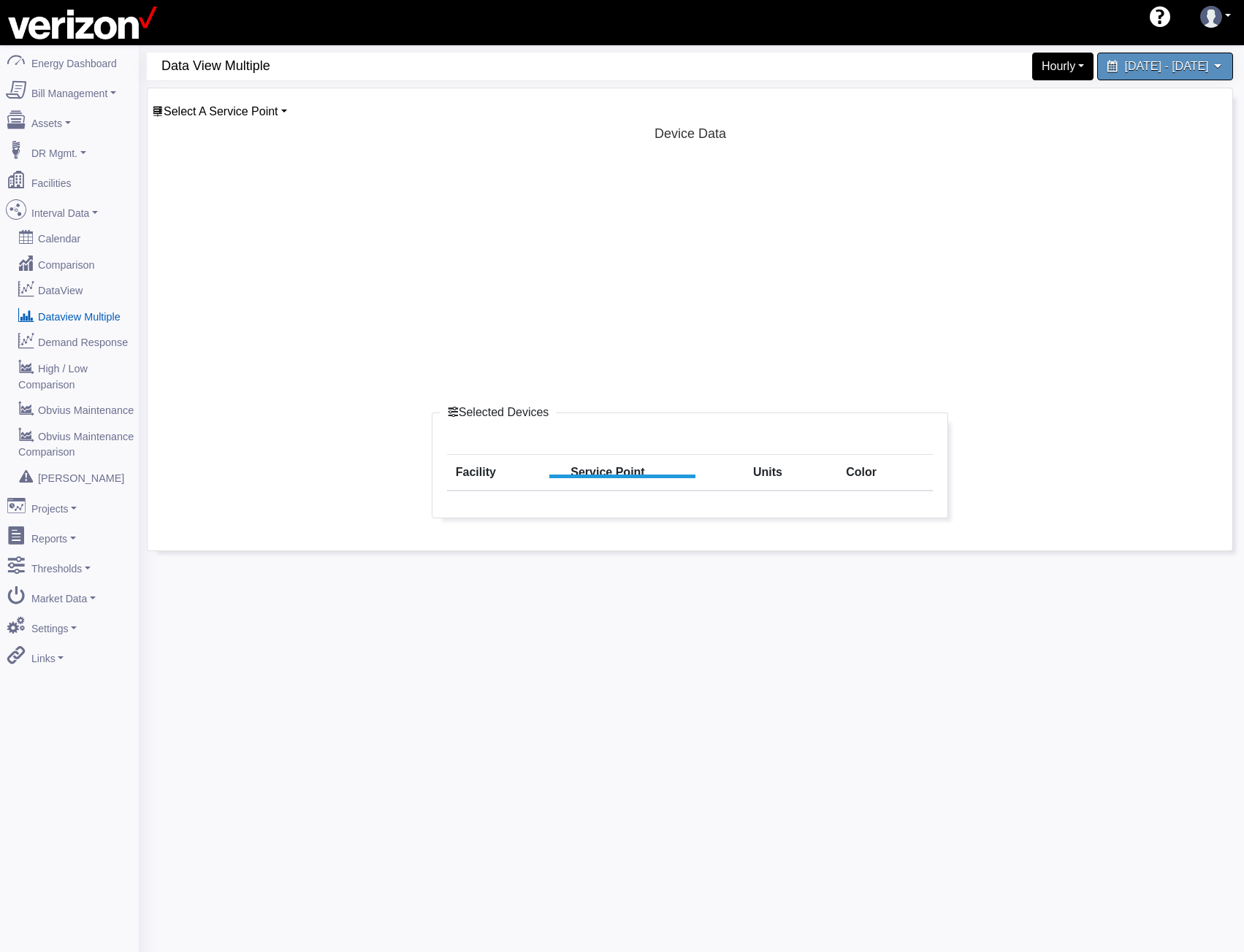
click at [223, 119] on div "Select A Service Point Basking Ridge Main Service [STREET_ADDRESS][GEOGRAPHIC_D…" at bounding box center [220, 111] width 136 height 17
click at [223, 124] on rect at bounding box center [689, 267] width 1056 height 292
click at [230, 111] on span "Select A Service Point" at bounding box center [220, 111] width 115 height 13
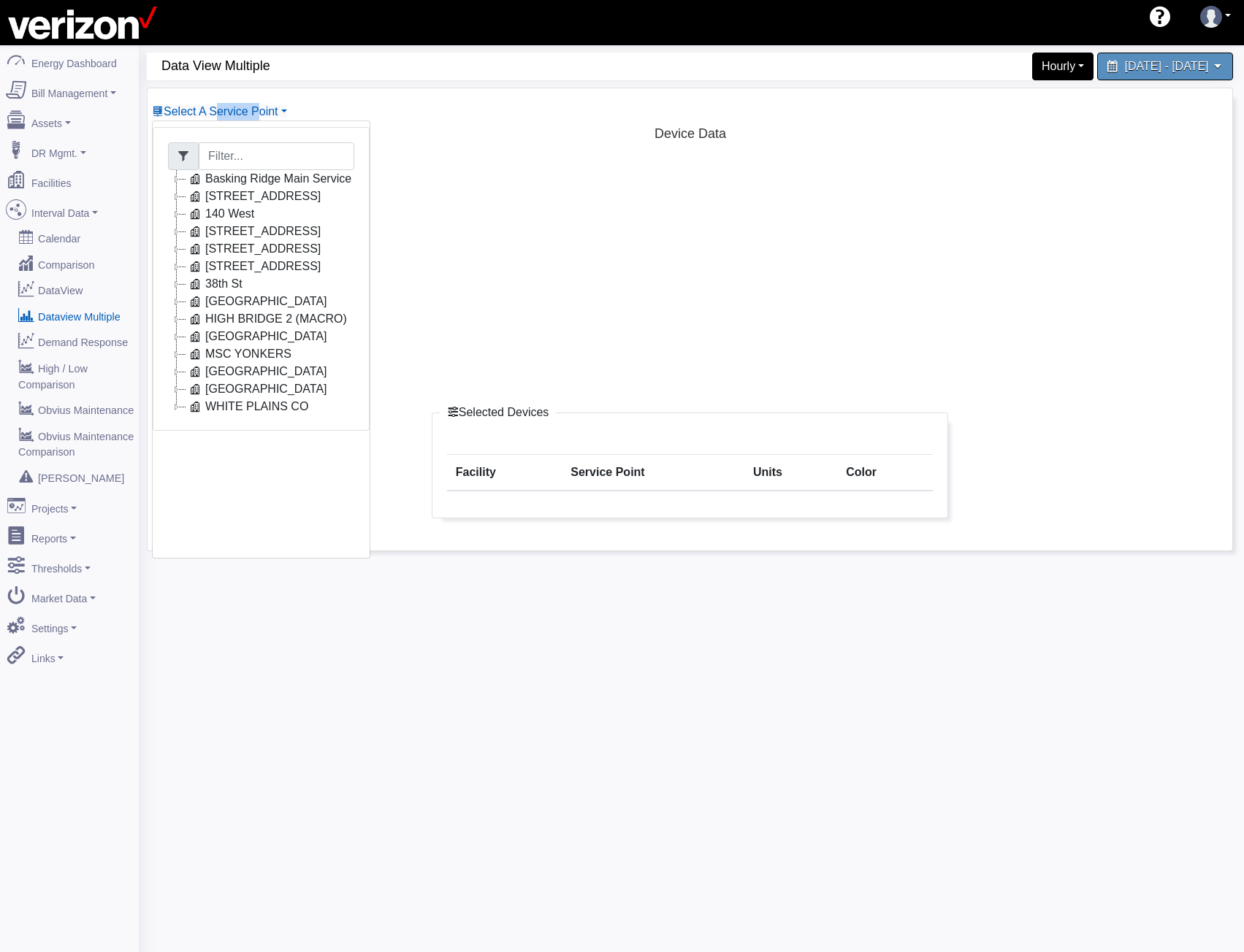
click at [183, 217] on icon at bounding box center [176, 213] width 17 height 17
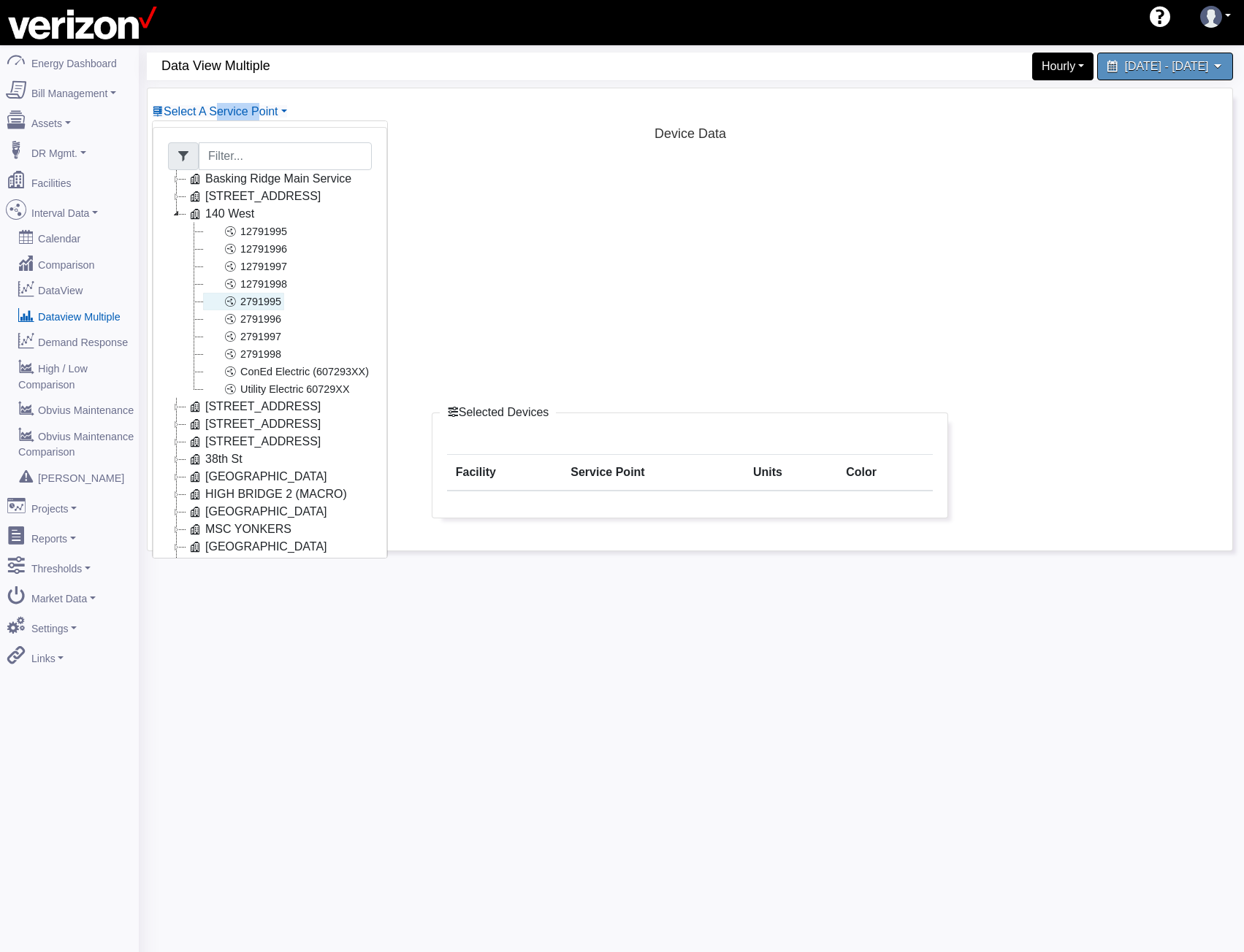
click at [247, 300] on link "2791995" at bounding box center [244, 301] width 81 height 17
click at [247, 236] on link "12791995" at bounding box center [247, 231] width 87 height 17
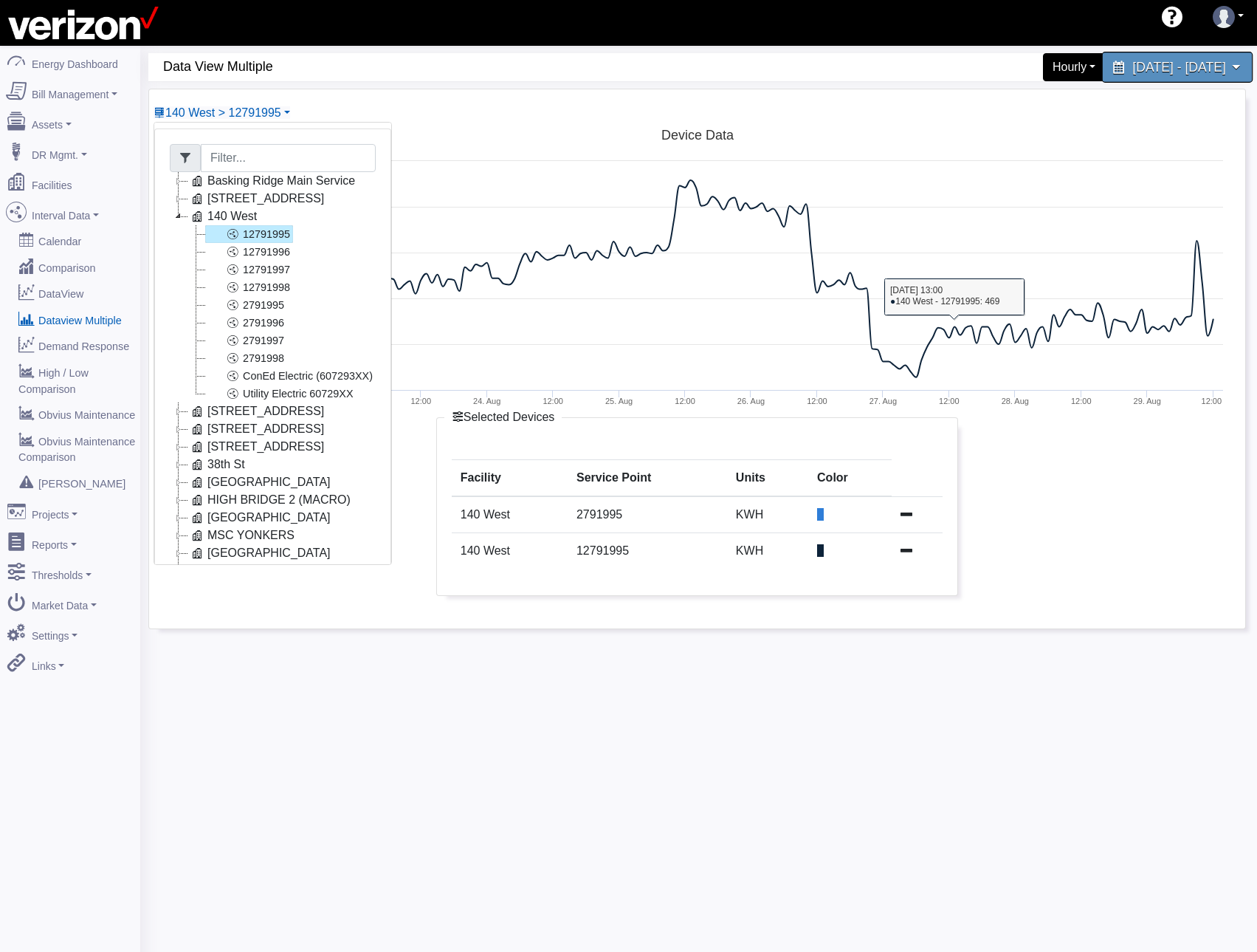
click at [1132, 67] on span "August 22, 2025 - August 29, 2025" at bounding box center [1178, 67] width 93 height 14
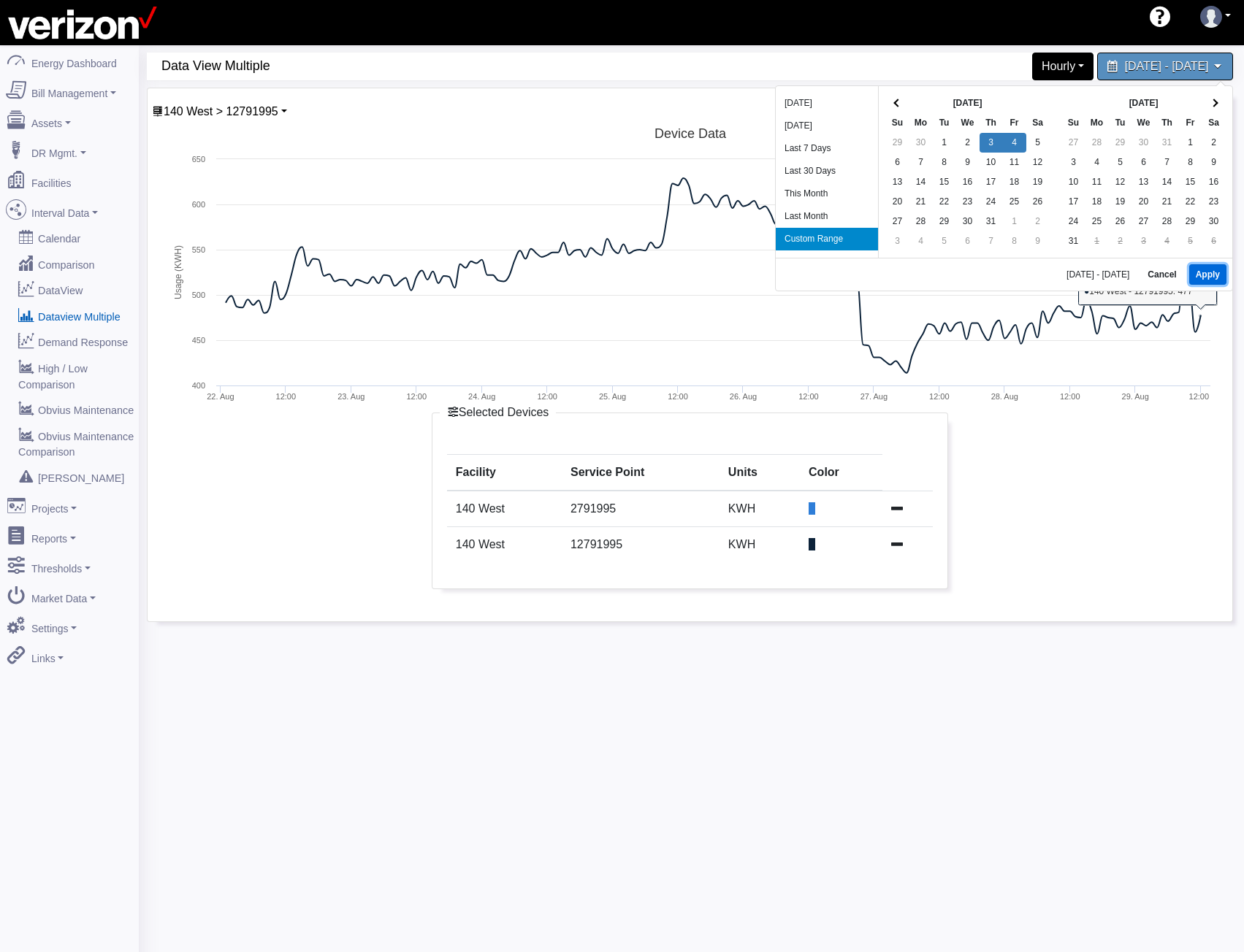
click at [1218, 275] on button "Apply" at bounding box center [1208, 274] width 37 height 20
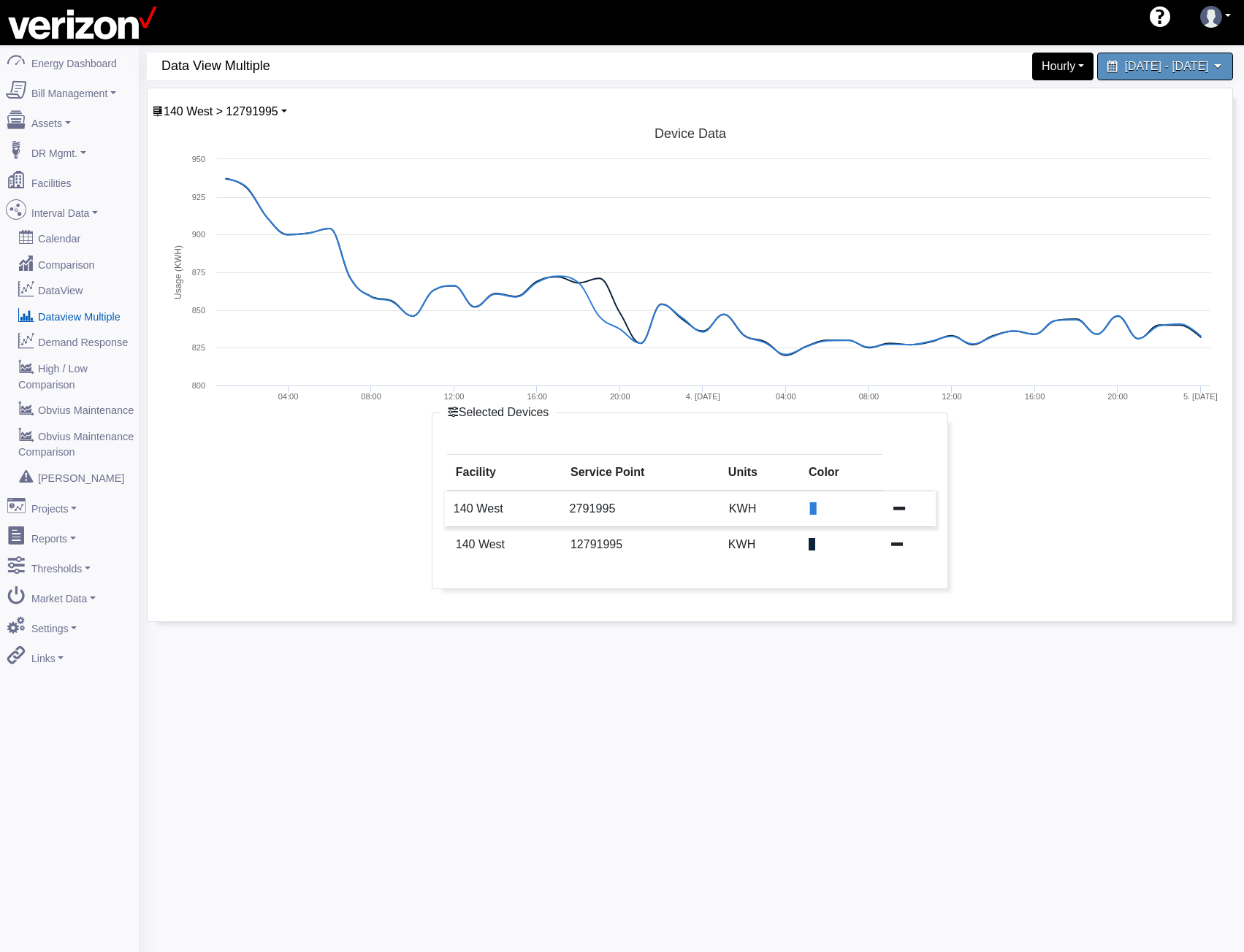
click at [899, 511] on icon at bounding box center [899, 508] width 12 height 12
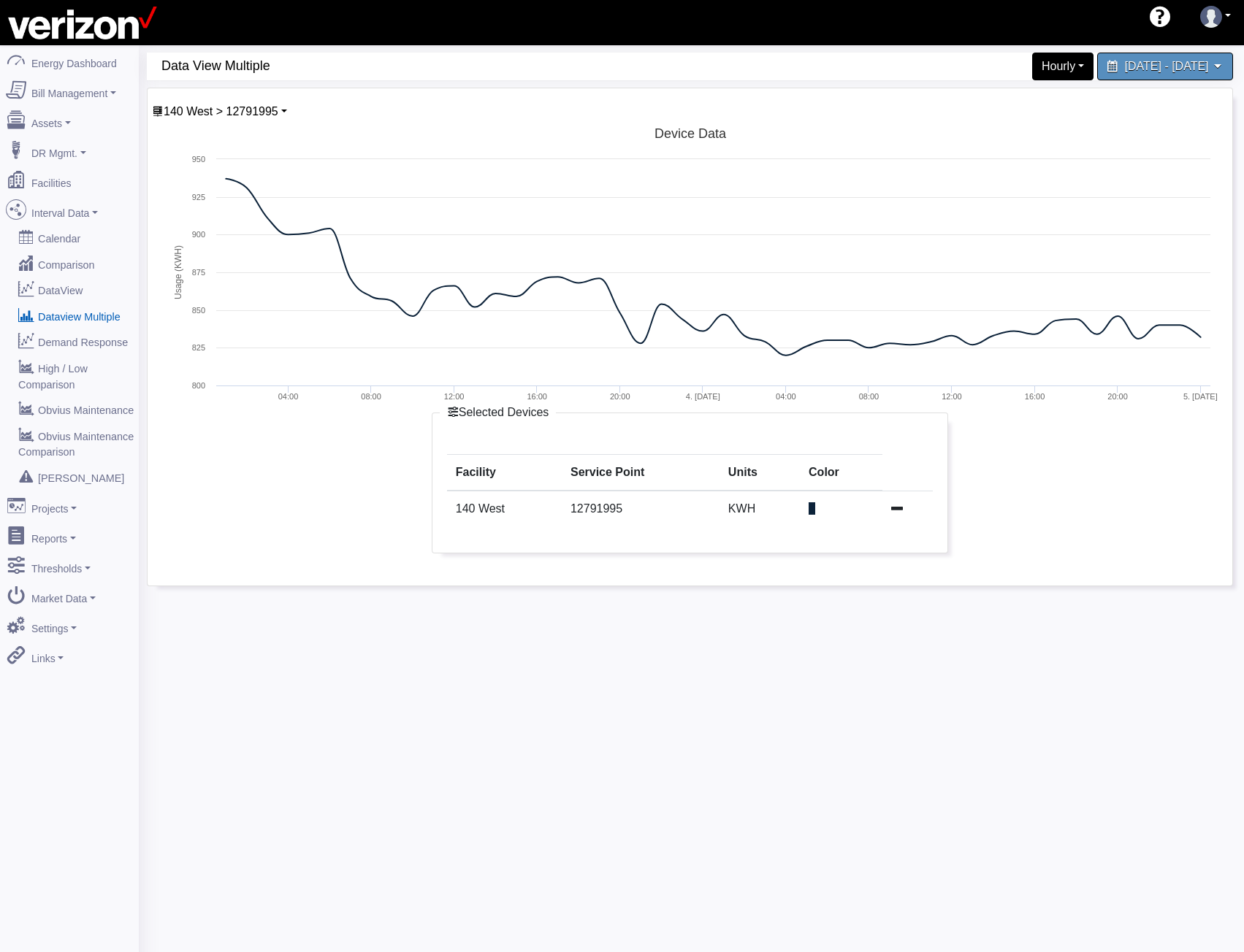
click at [899, 551] on div "Facility Service Point Units Color 140 West 12791995 KWH" at bounding box center [690, 496] width 516 height 113
click at [896, 514] on link at bounding box center [899, 508] width 12 height 13
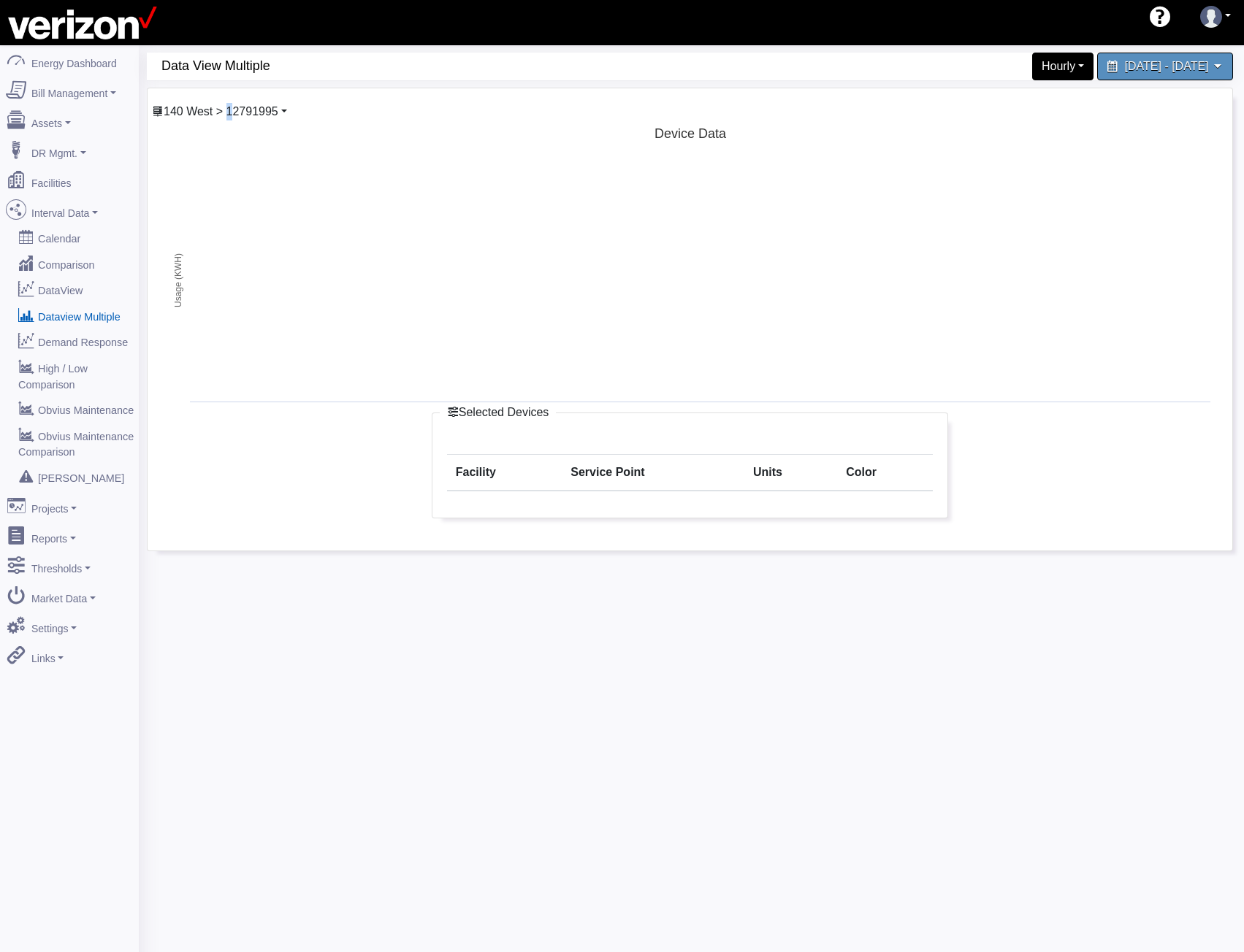
drag, startPoint x: 226, startPoint y: 98, endPoint x: 232, endPoint y: 107, distance: 10.8
click at [229, 103] on div "140 West > 12791995 Basking Ridge Main Service 117 E 167 ST CO 140 West 1279199…" at bounding box center [690, 319] width 1085 height 462
click at [232, 107] on span "140 West > 12791995" at bounding box center [220, 111] width 115 height 13
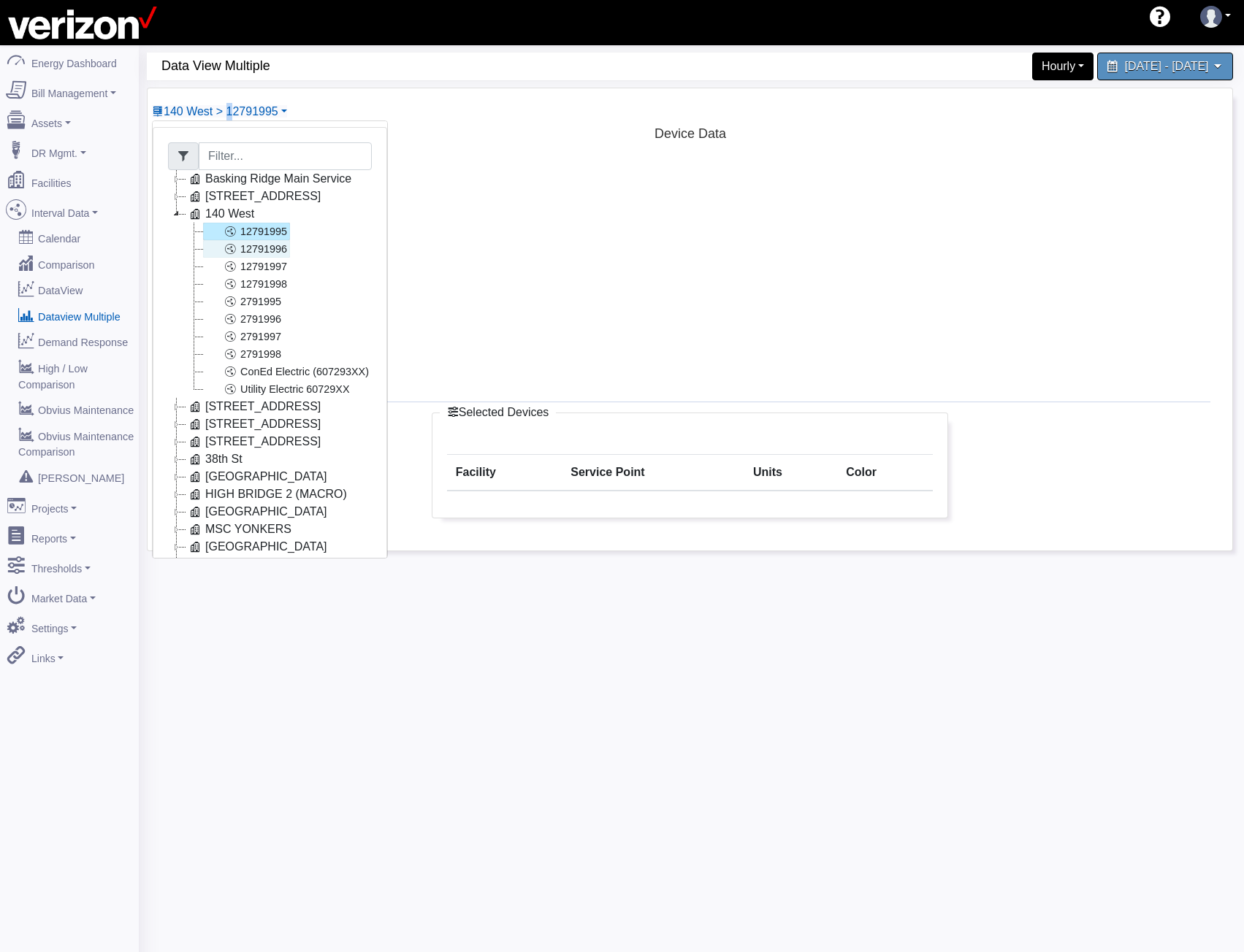
click at [274, 243] on link "12791996" at bounding box center [247, 249] width 87 height 17
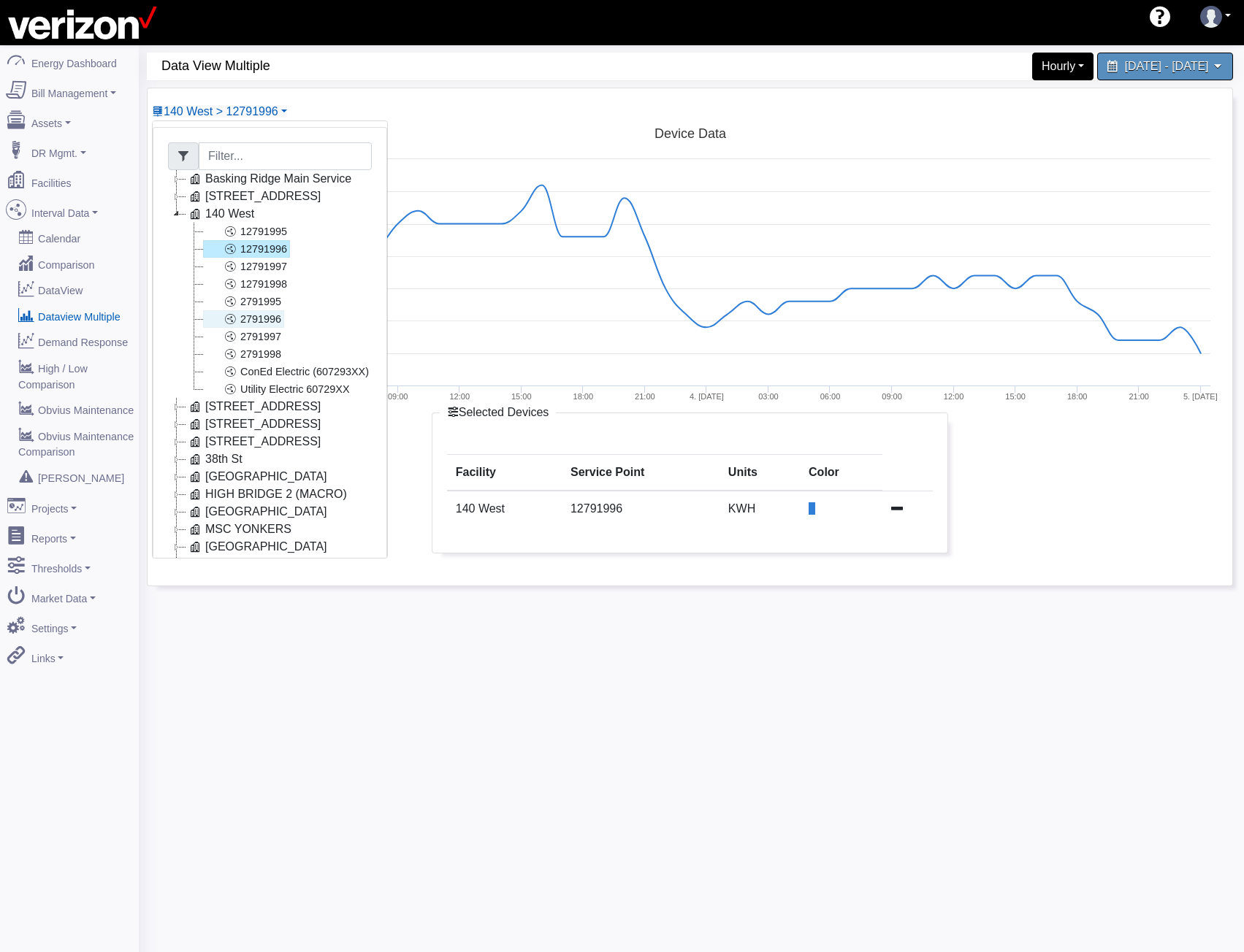
click at [274, 317] on link "2791996" at bounding box center [244, 318] width 81 height 17
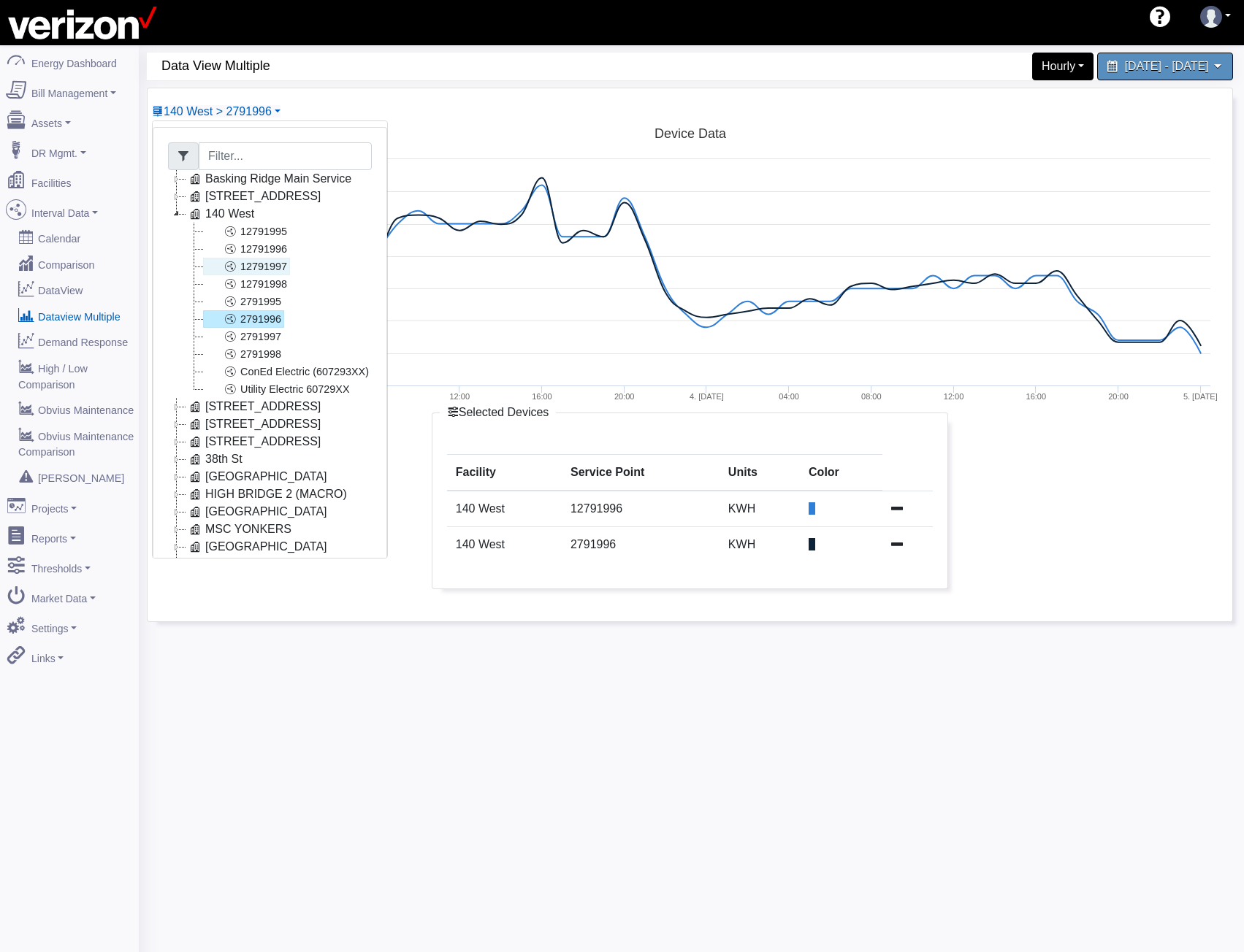
click at [274, 270] on link "12791997" at bounding box center [247, 266] width 87 height 17
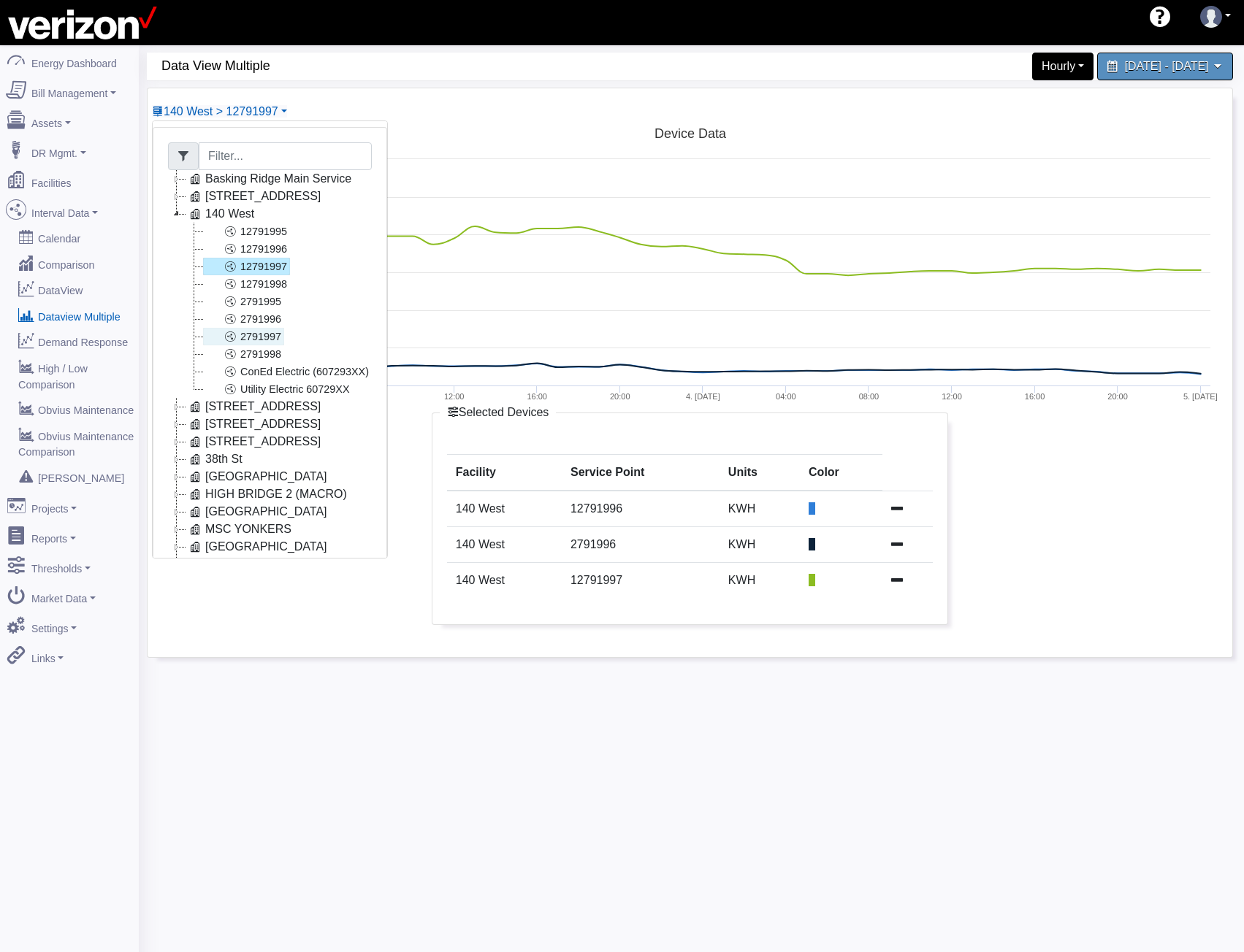
click at [280, 334] on link "2791997" at bounding box center [244, 336] width 81 height 17
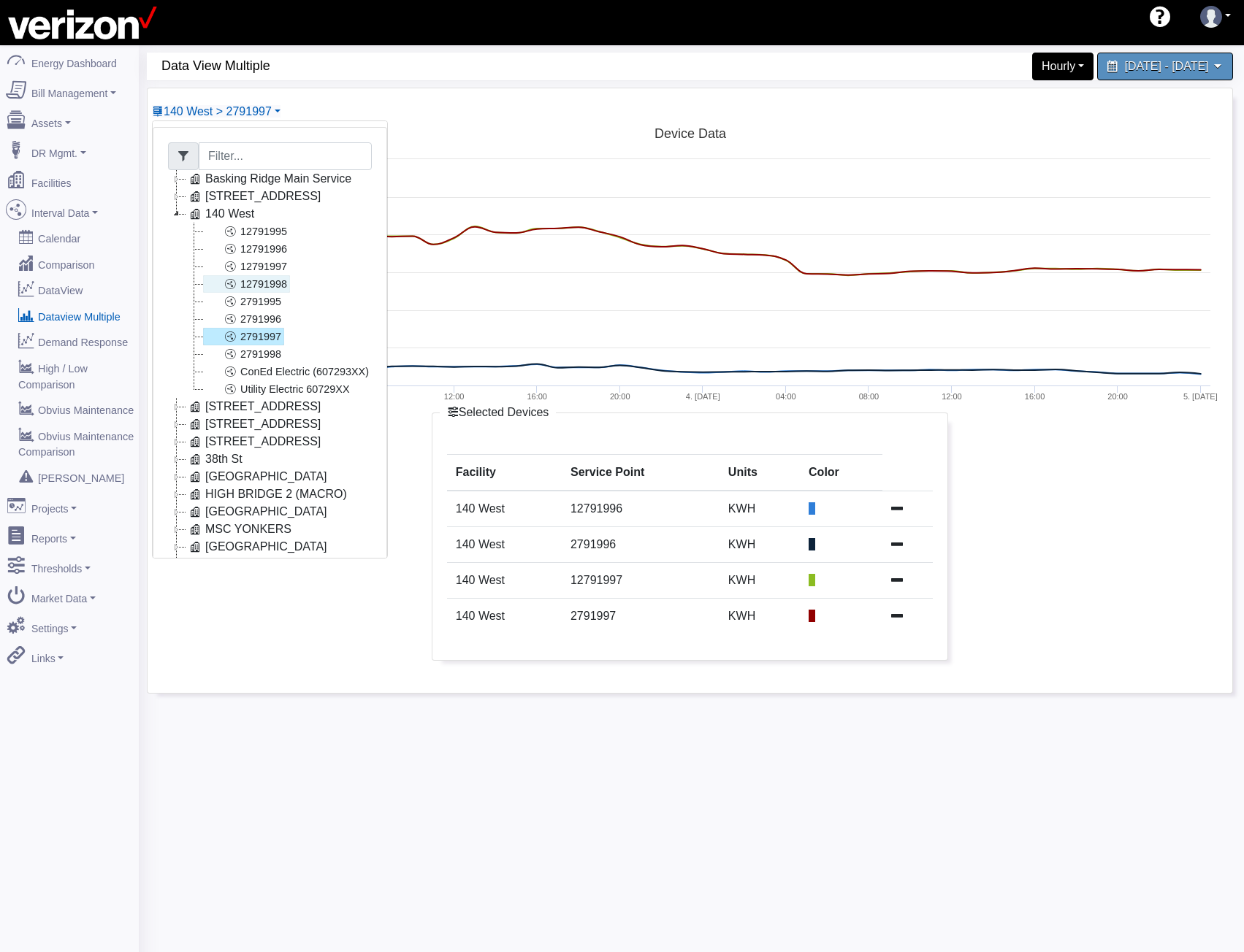
click at [272, 285] on link "12791998" at bounding box center [247, 283] width 87 height 17
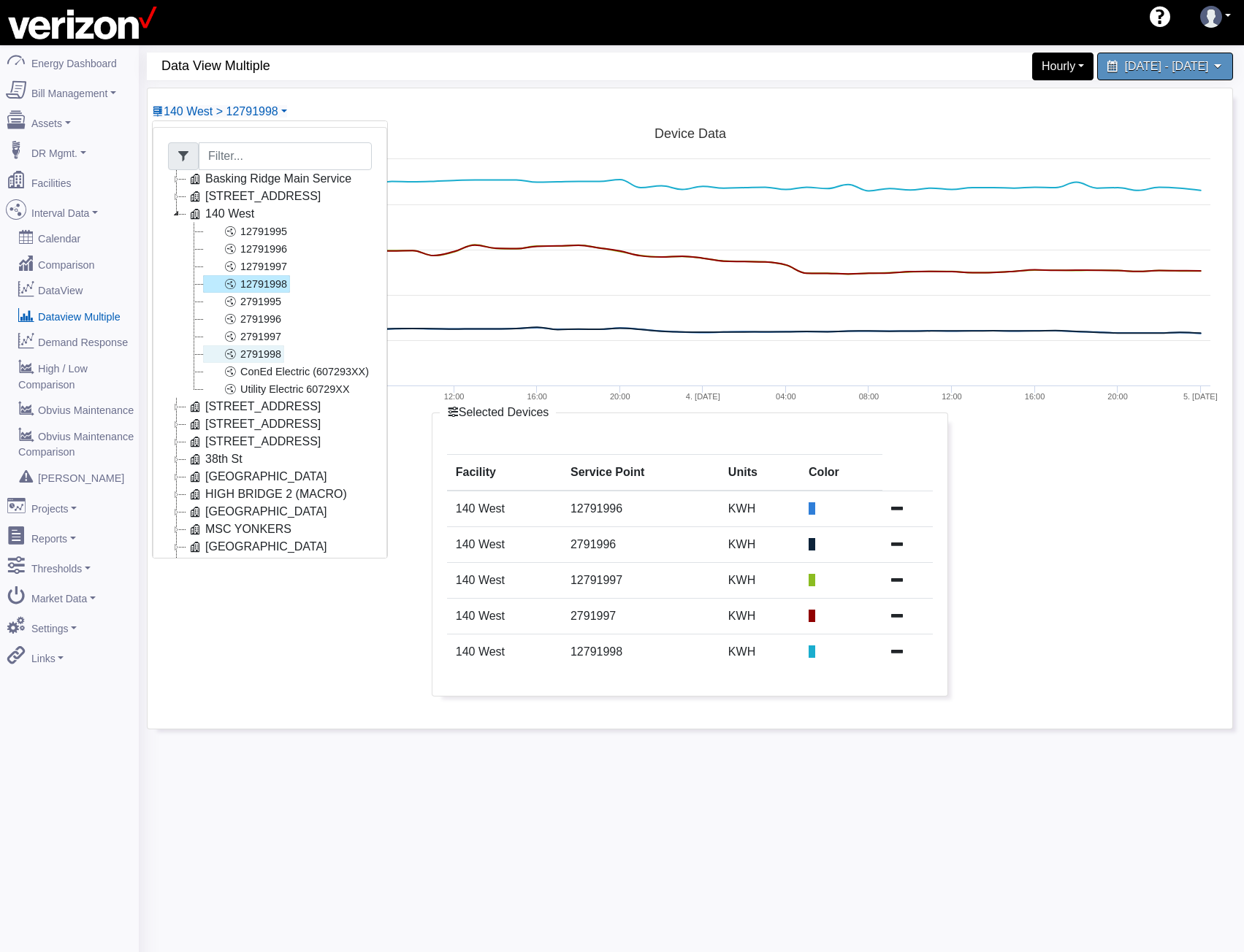
click at [270, 353] on link "2791998" at bounding box center [244, 354] width 81 height 17
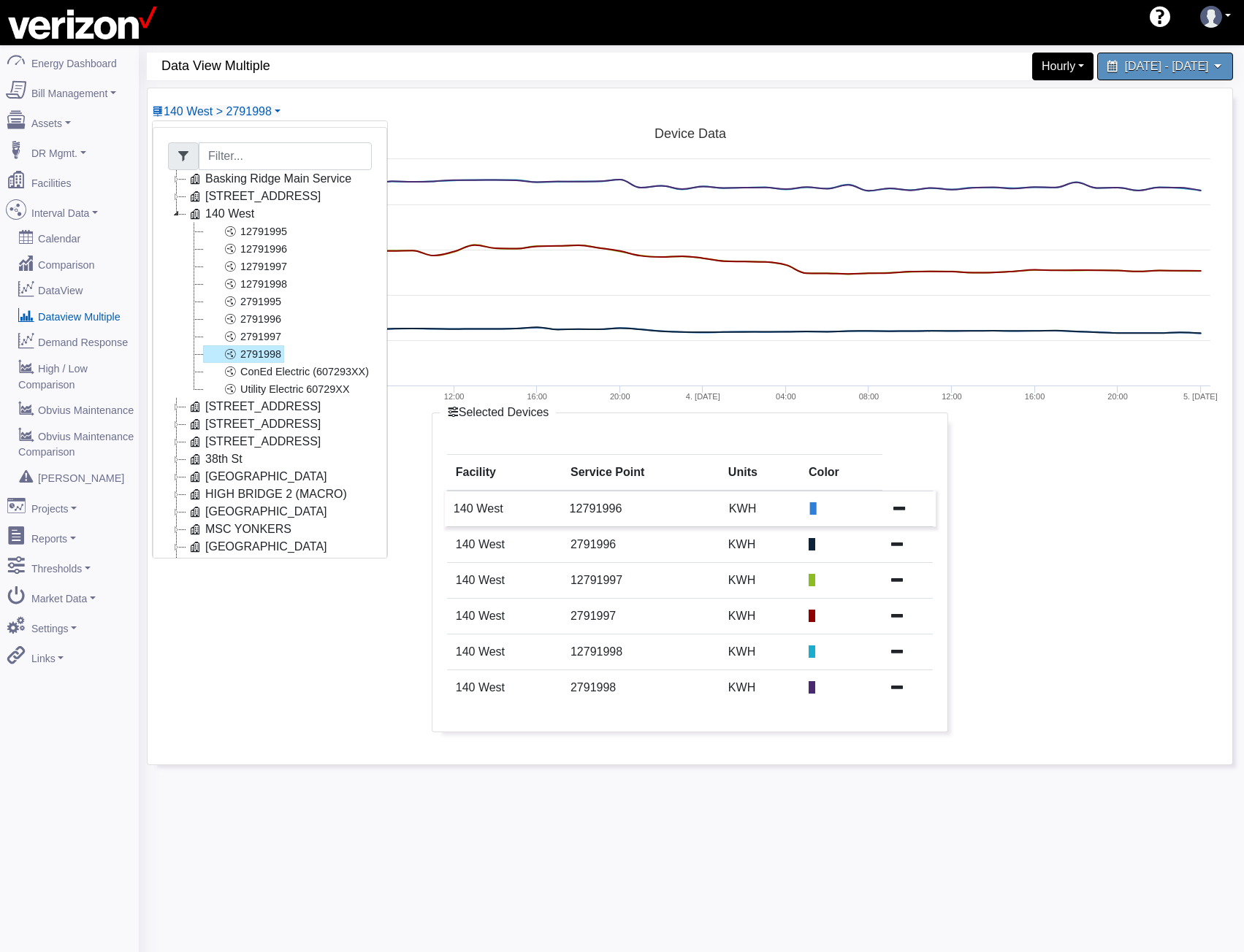
click at [887, 506] on td at bounding box center [910, 509] width 51 height 37
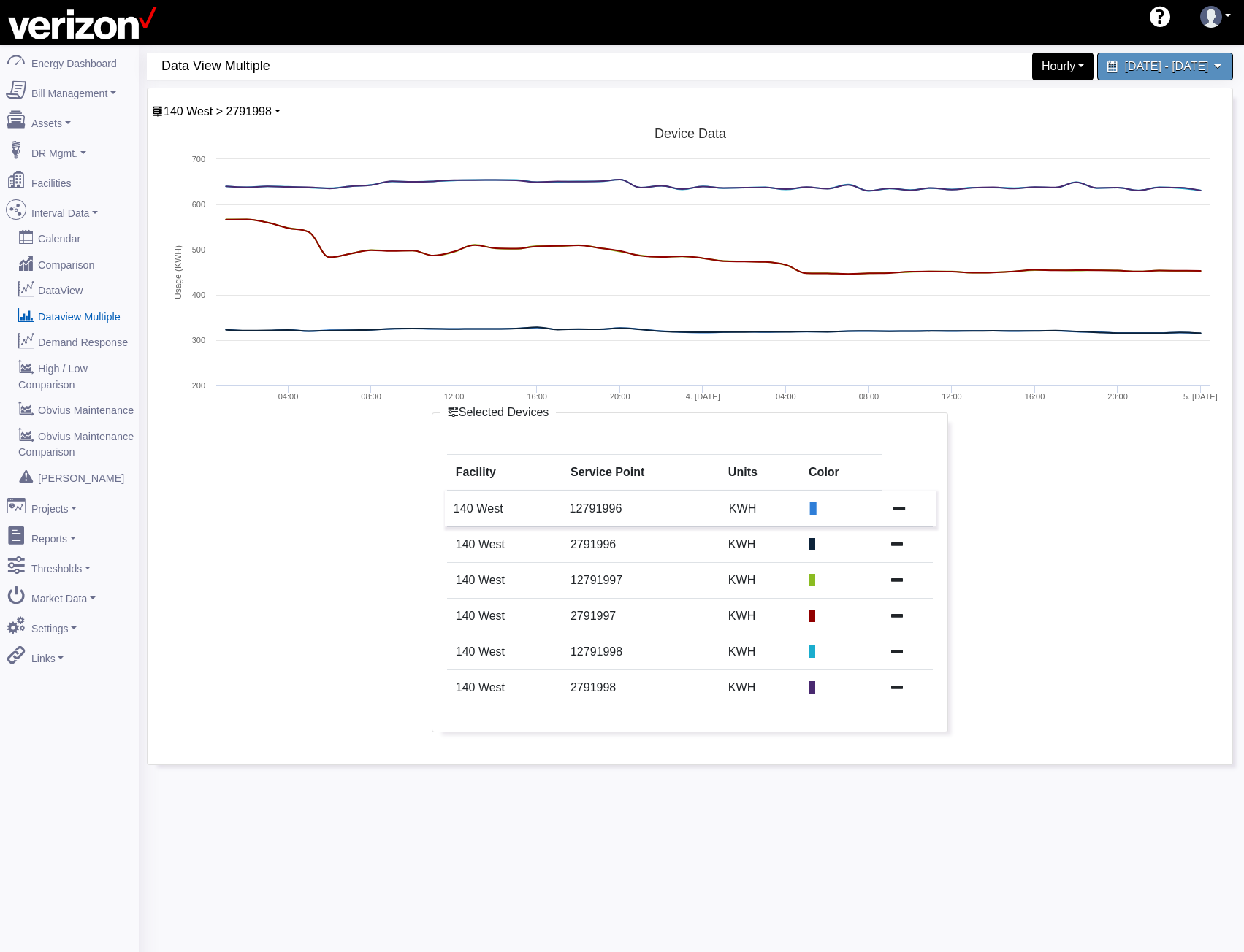
click at [895, 508] on icon at bounding box center [899, 508] width 12 height 12
click at [898, 508] on icon at bounding box center [899, 508] width 12 height 12
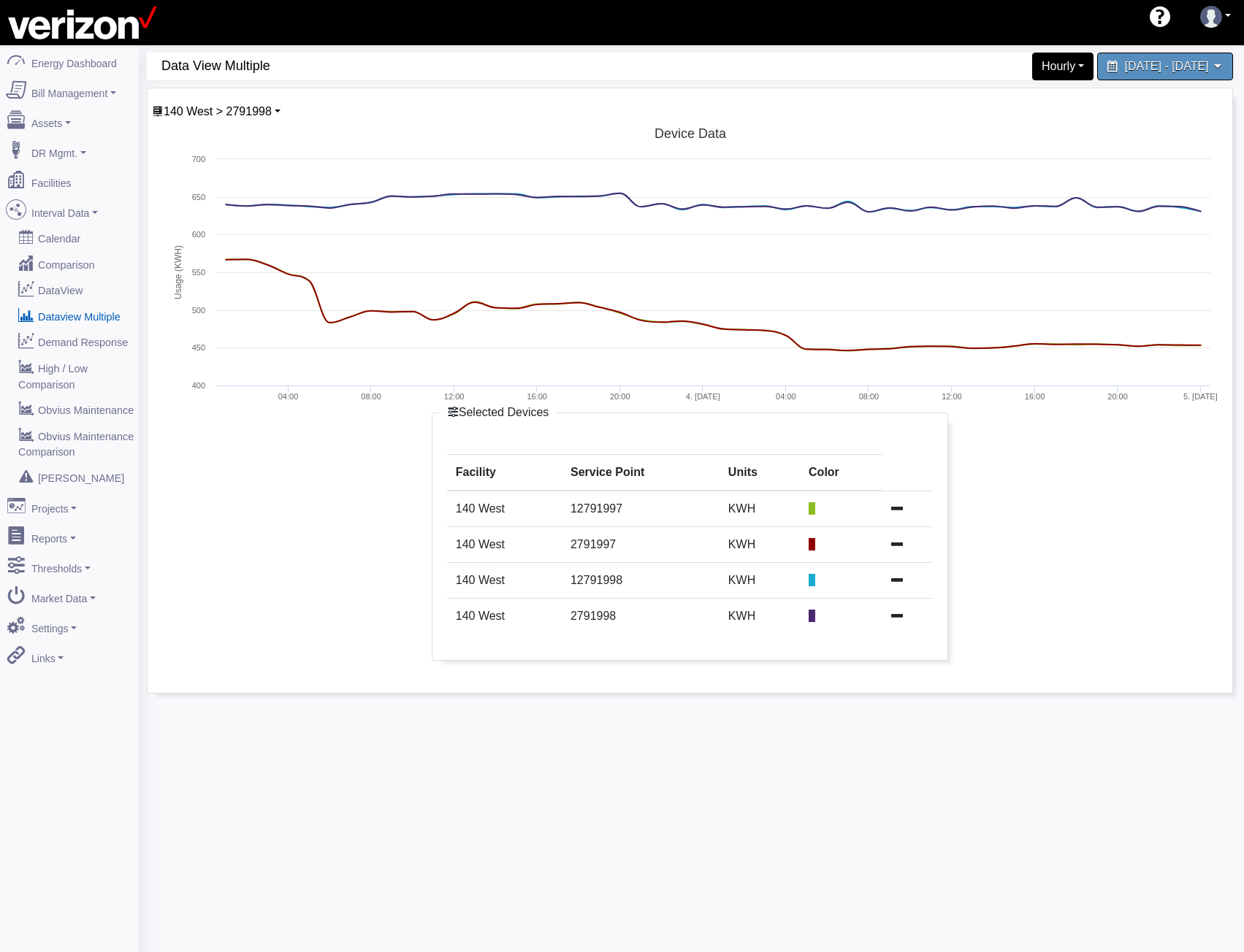
click at [898, 508] on icon at bounding box center [897, 509] width 12 height 12
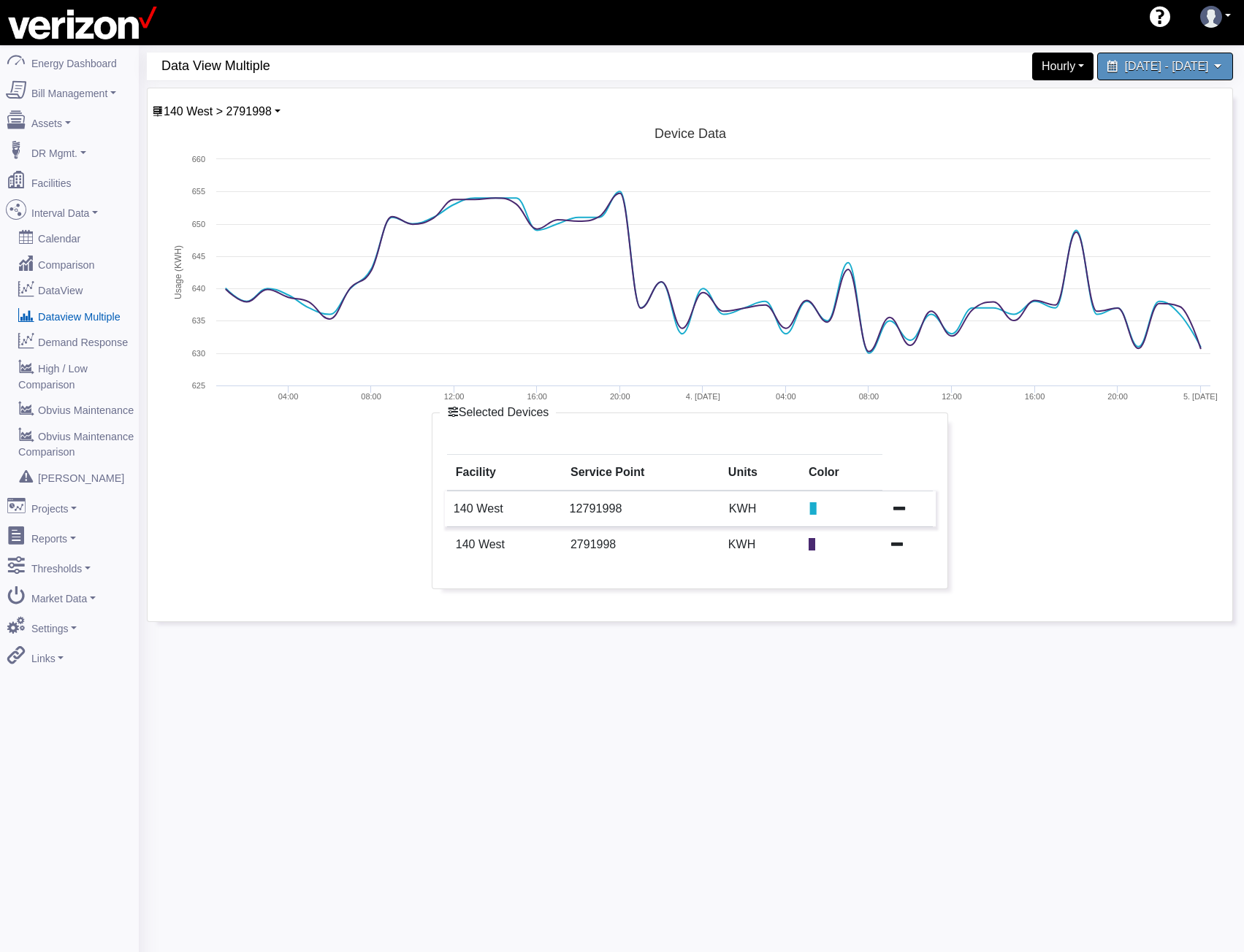
click at [896, 512] on icon at bounding box center [899, 508] width 12 height 12
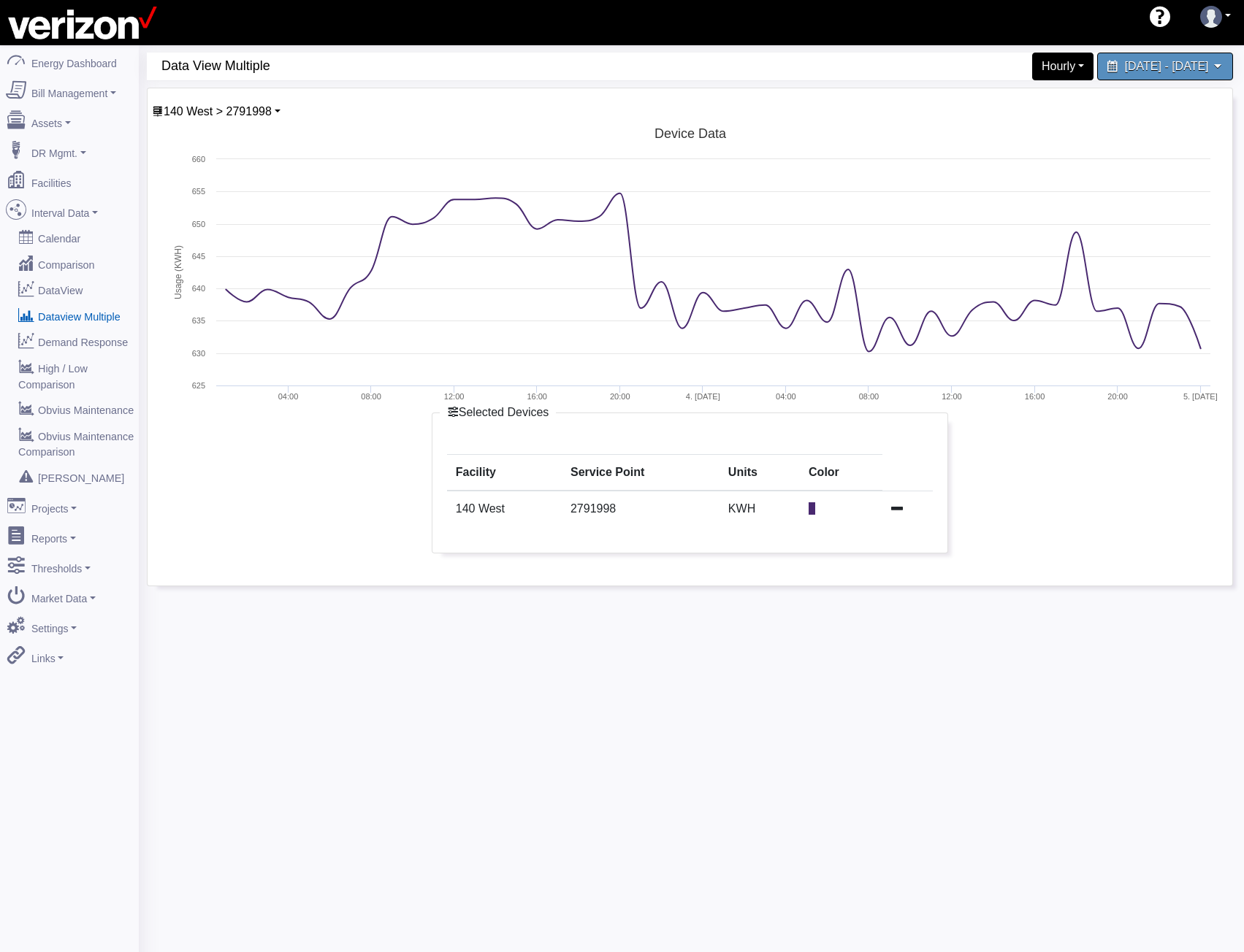
click at [896, 512] on icon at bounding box center [897, 509] width 12 height 12
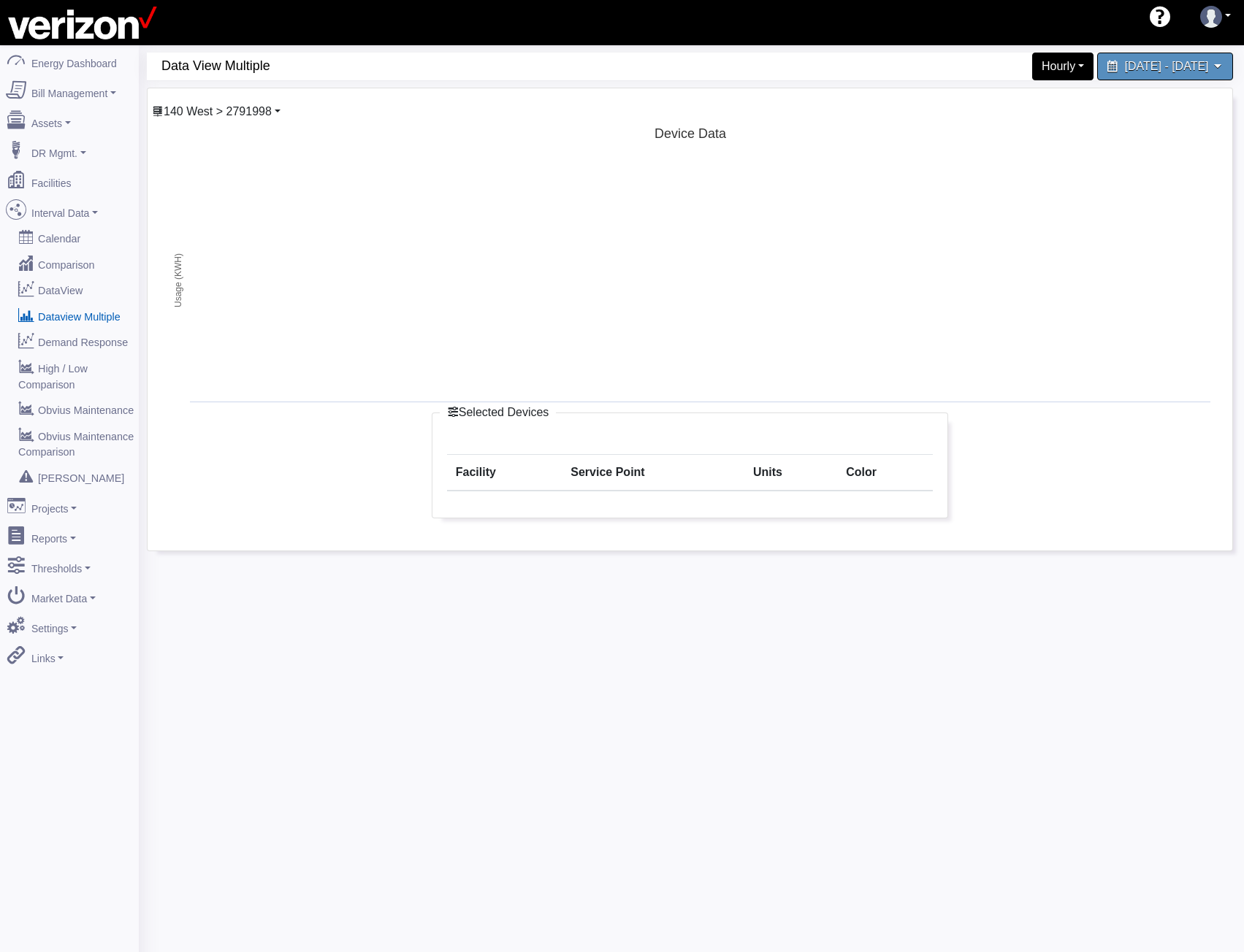
click at [249, 114] on span "140 West > 2791998" at bounding box center [217, 111] width 108 height 13
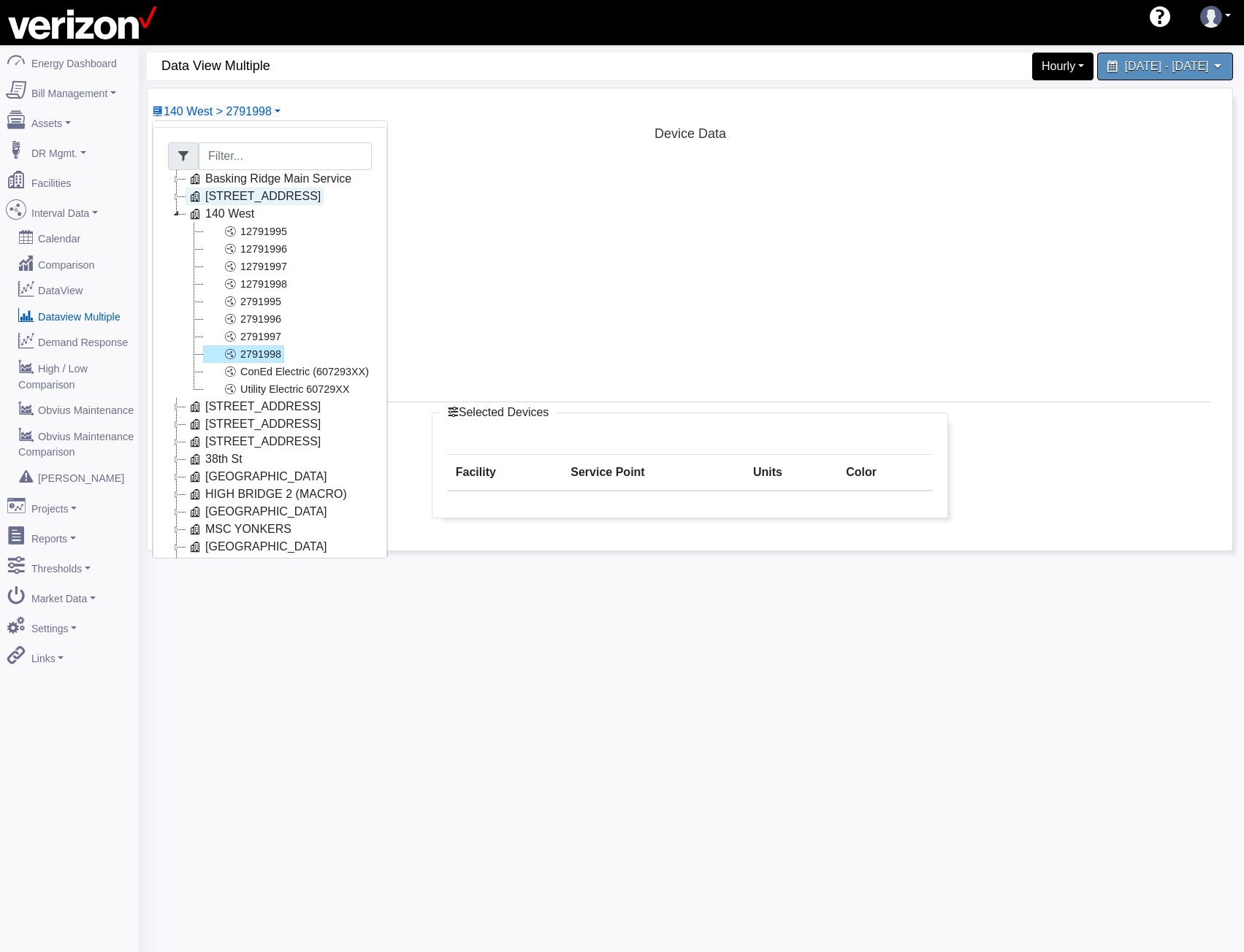
click at [229, 204] on link "[STREET_ADDRESS]" at bounding box center [255, 196] width 138 height 17
click at [227, 197] on link "[STREET_ADDRESS]" at bounding box center [255, 196] width 138 height 17
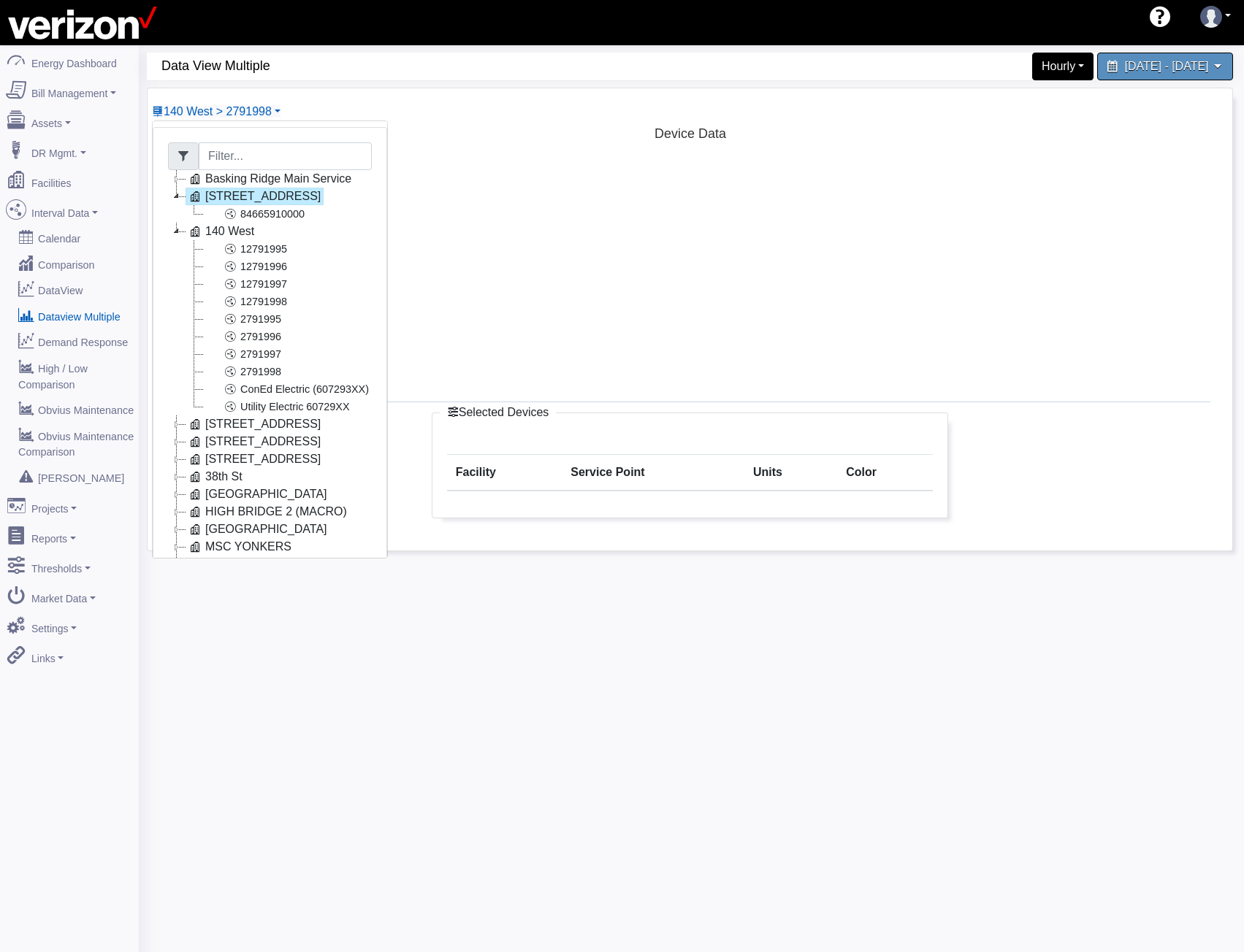
click at [180, 427] on icon at bounding box center [176, 424] width 17 height 17
drag, startPoint x: 180, startPoint y: 425, endPoint x: 195, endPoint y: 268, distance: 157.7
click at [181, 419] on icon at bounding box center [176, 424] width 17 height 17
click at [178, 196] on icon at bounding box center [176, 196] width 17 height 17
click at [178, 205] on ul "Basking Ridge Main Service 117 E 167 ST CO 140 West 12791995 12791996 12791997 …" at bounding box center [270, 380] width 204 height 420
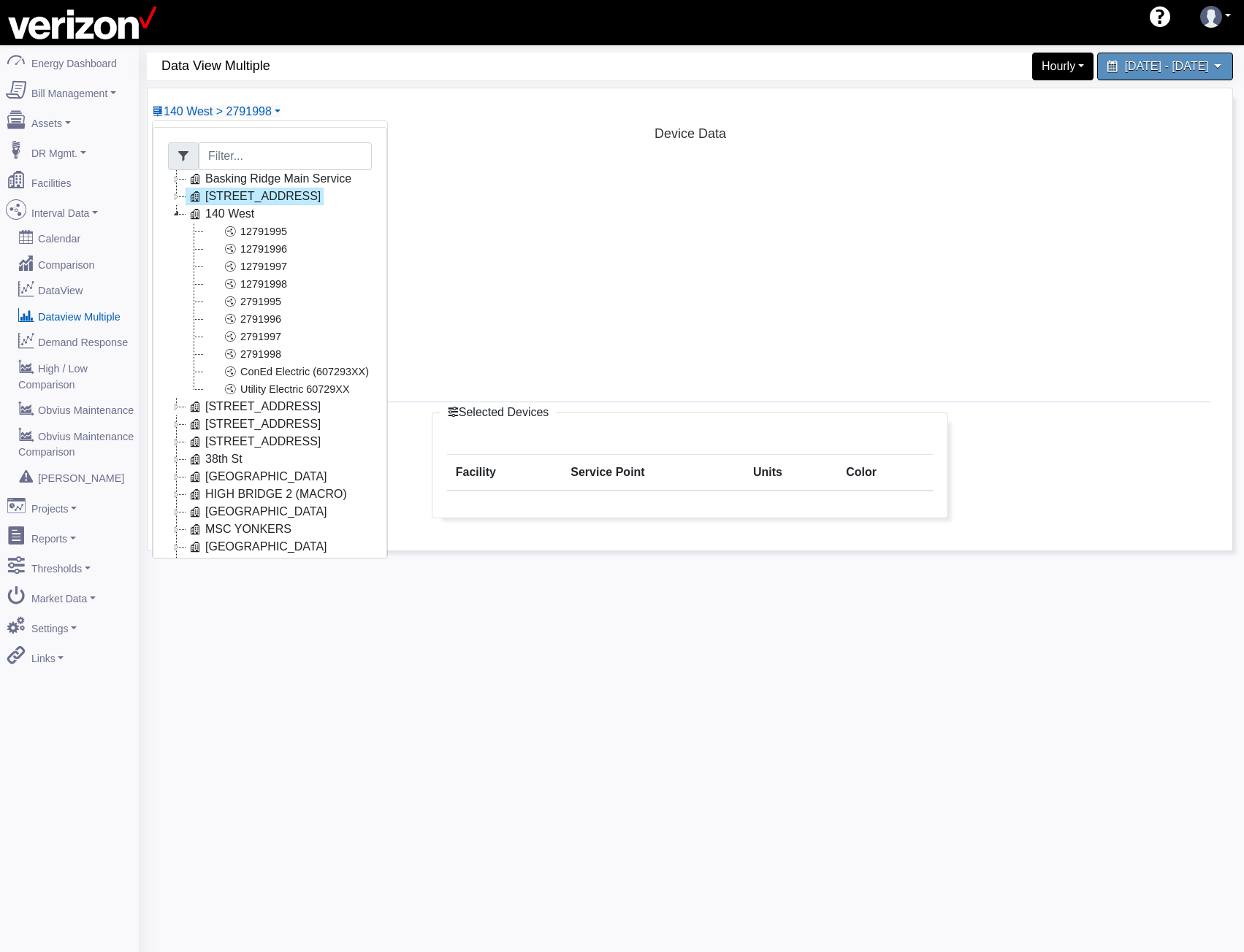
click at [178, 210] on icon at bounding box center [176, 213] width 17 height 17
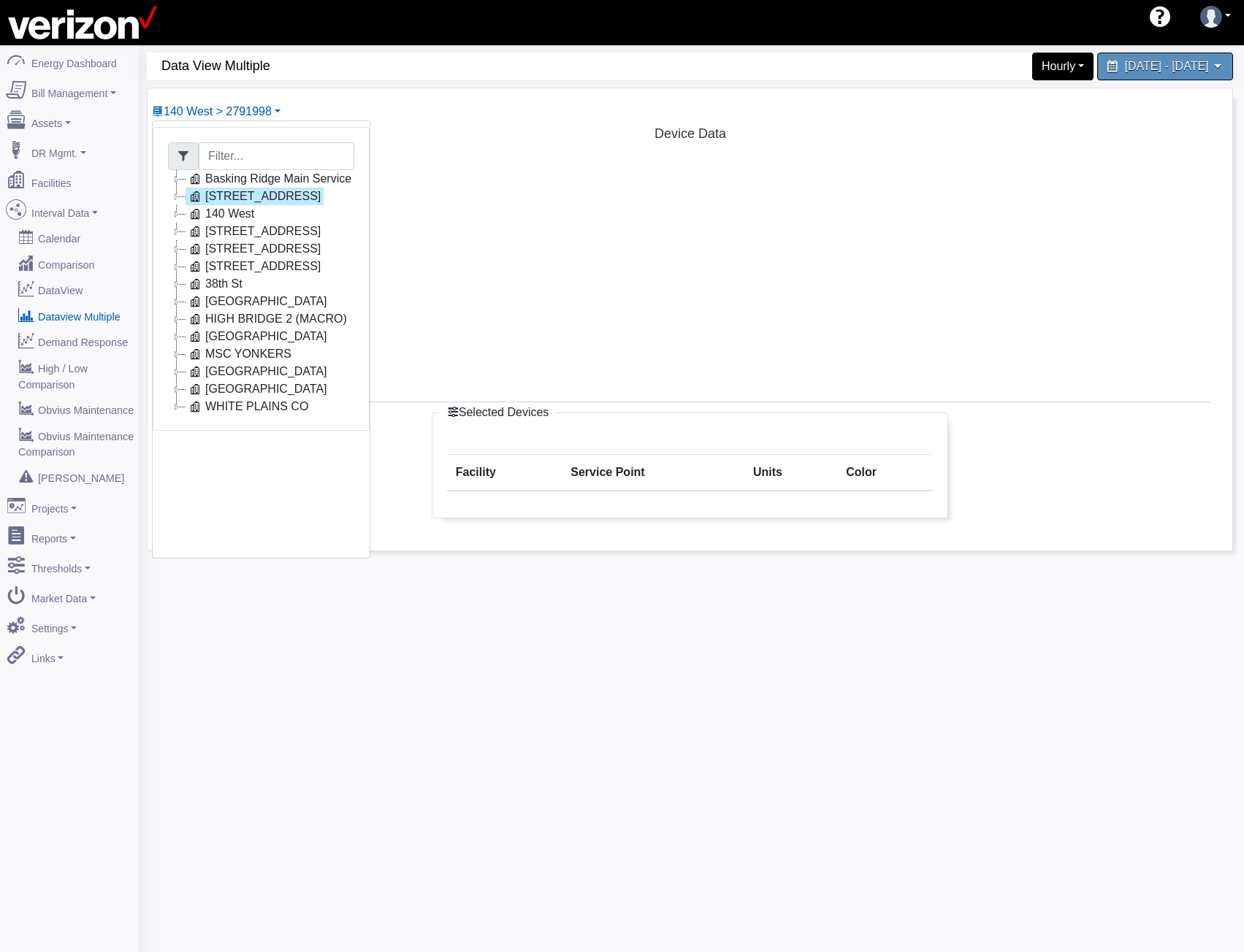
click at [182, 250] on icon at bounding box center [176, 249] width 17 height 17
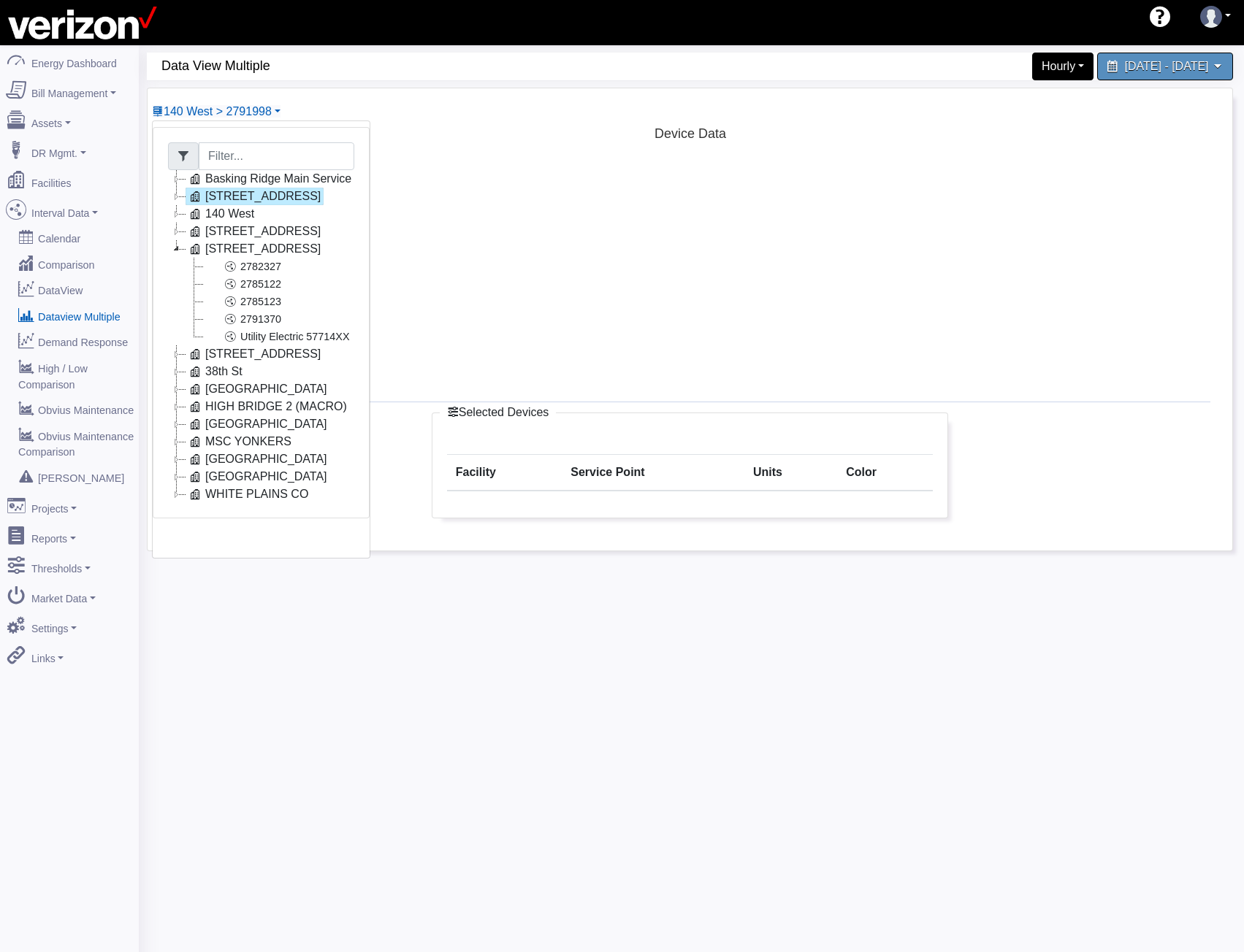
click at [180, 249] on icon at bounding box center [176, 249] width 17 height 17
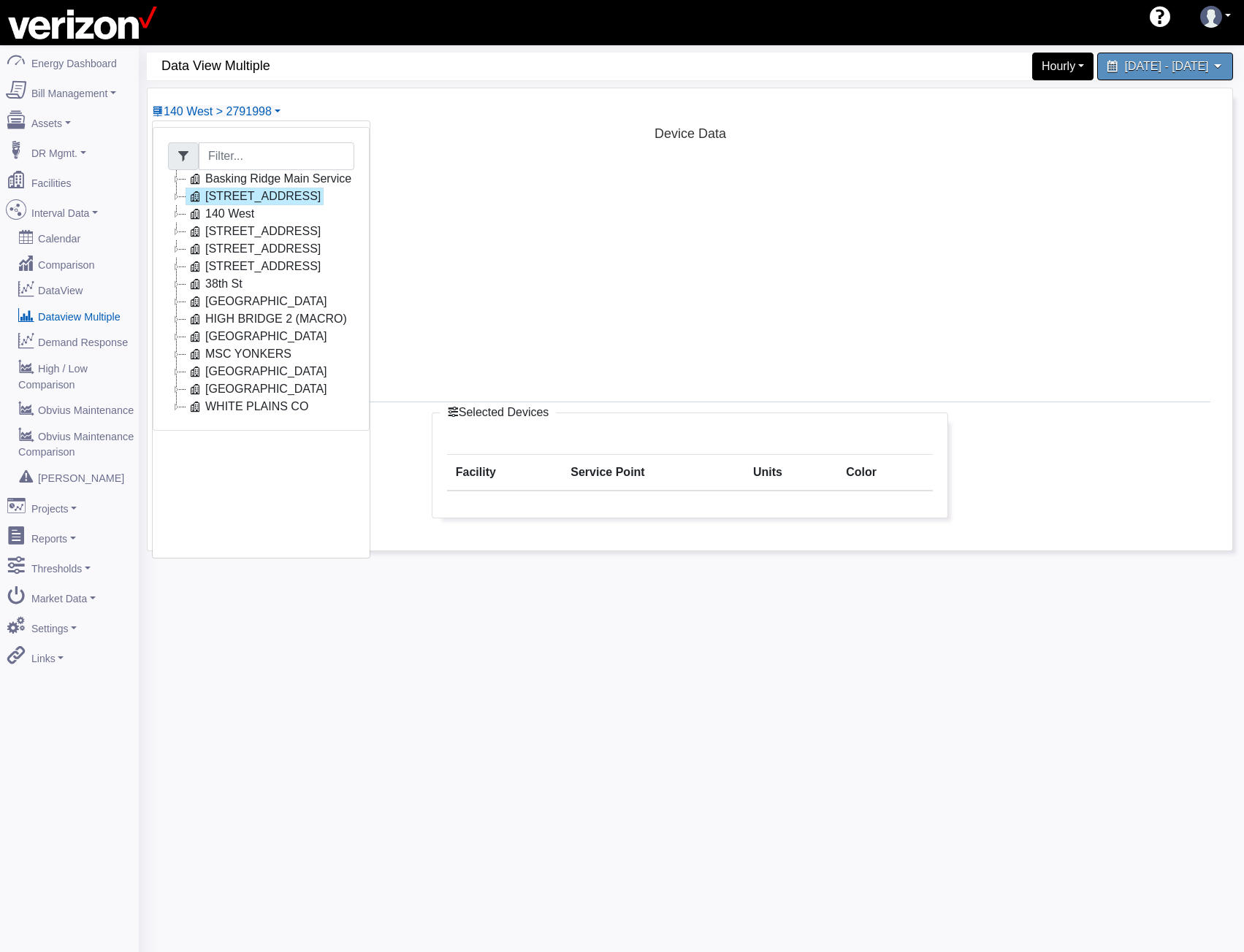
click at [179, 234] on icon at bounding box center [176, 231] width 17 height 17
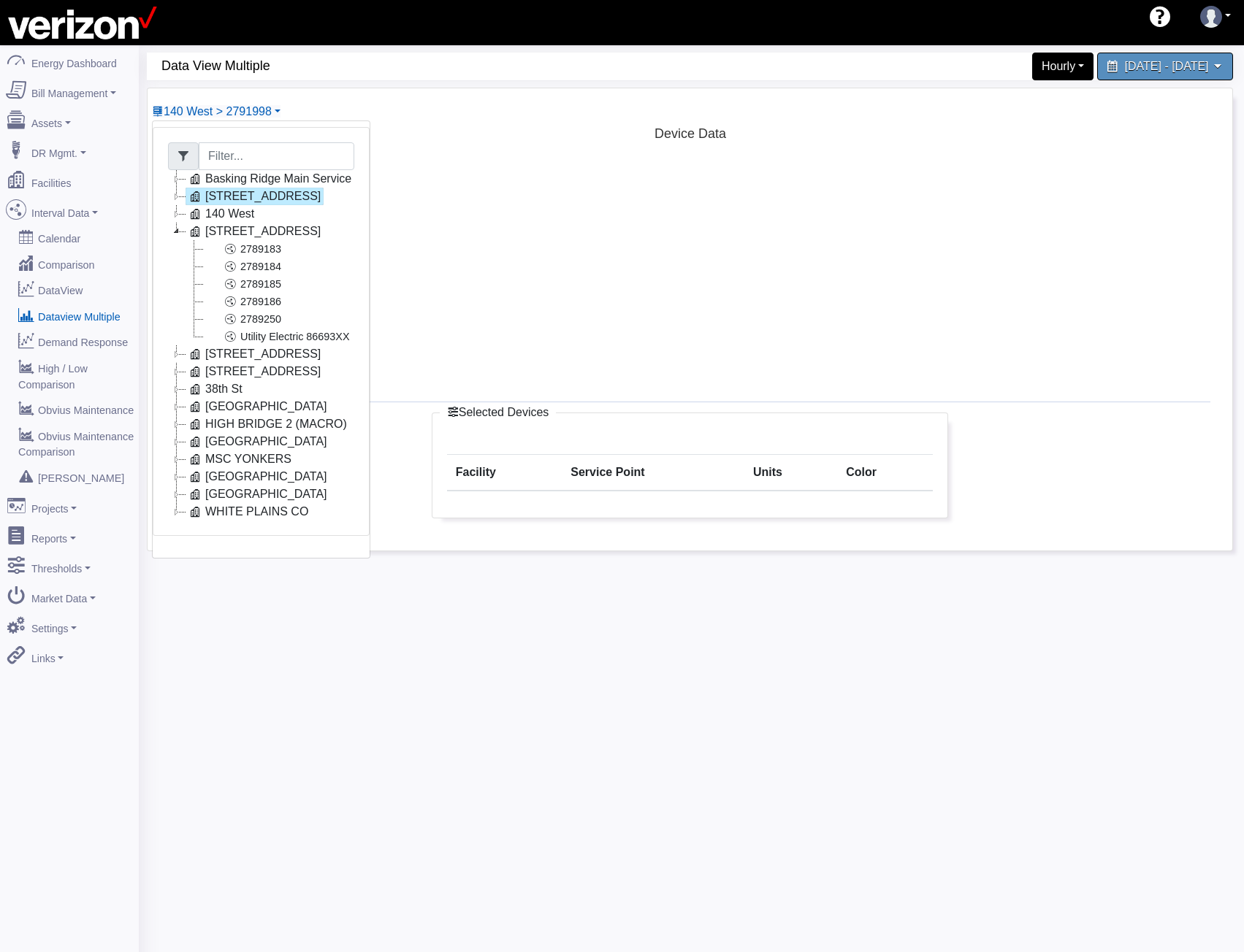
click at [179, 234] on icon at bounding box center [176, 231] width 17 height 17
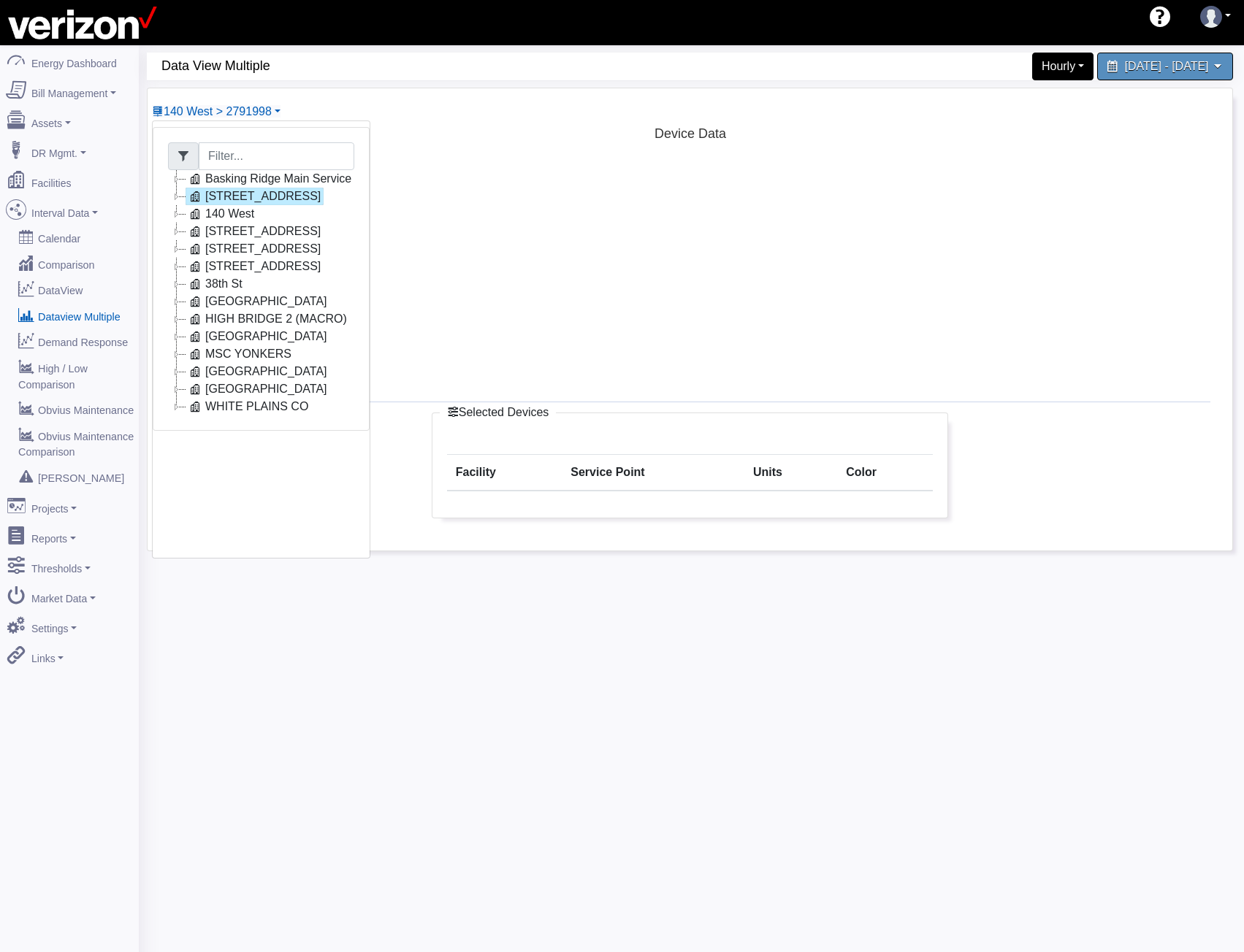
click at [176, 266] on icon at bounding box center [176, 266] width 17 height 17
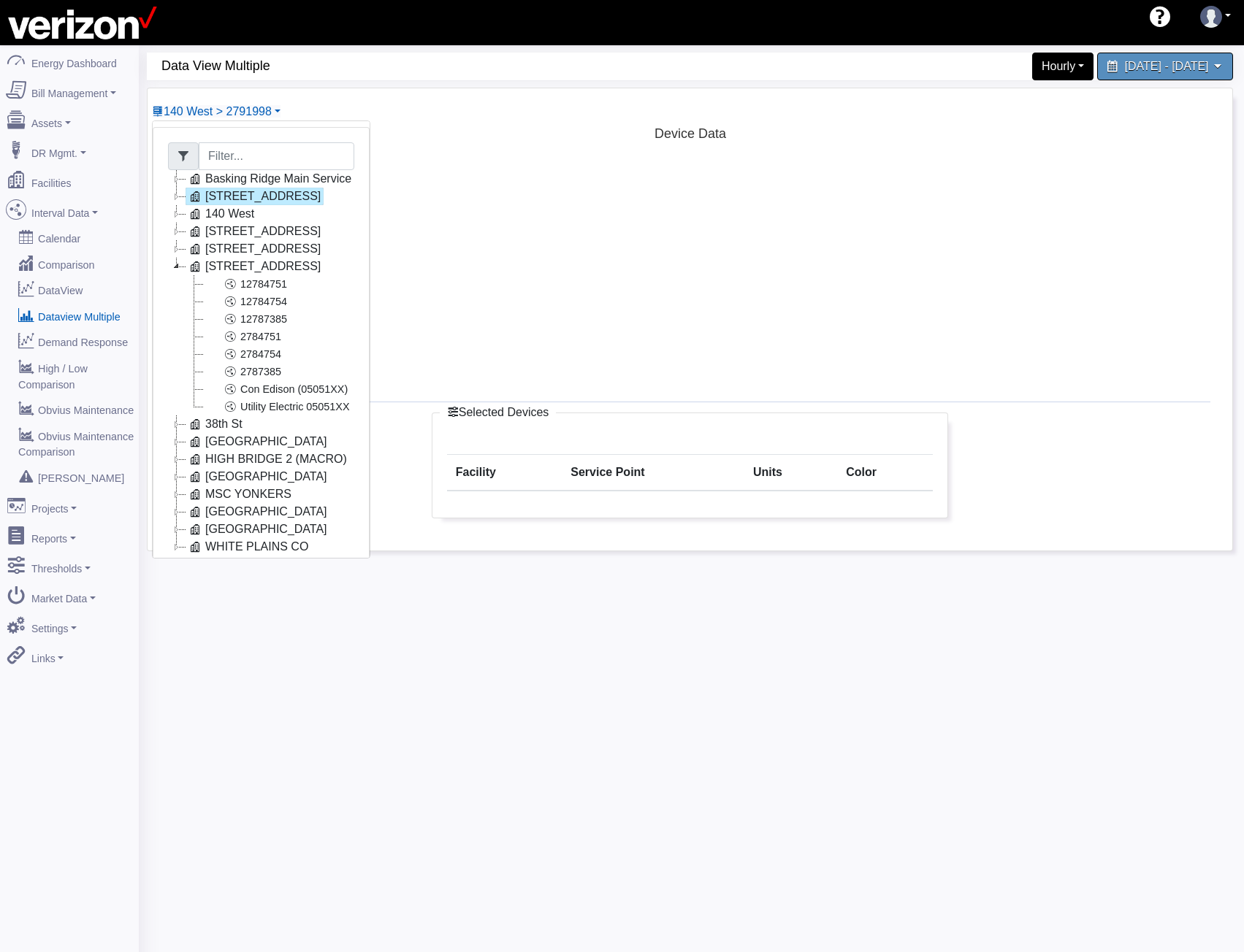
click at [176, 266] on icon at bounding box center [176, 266] width 17 height 17
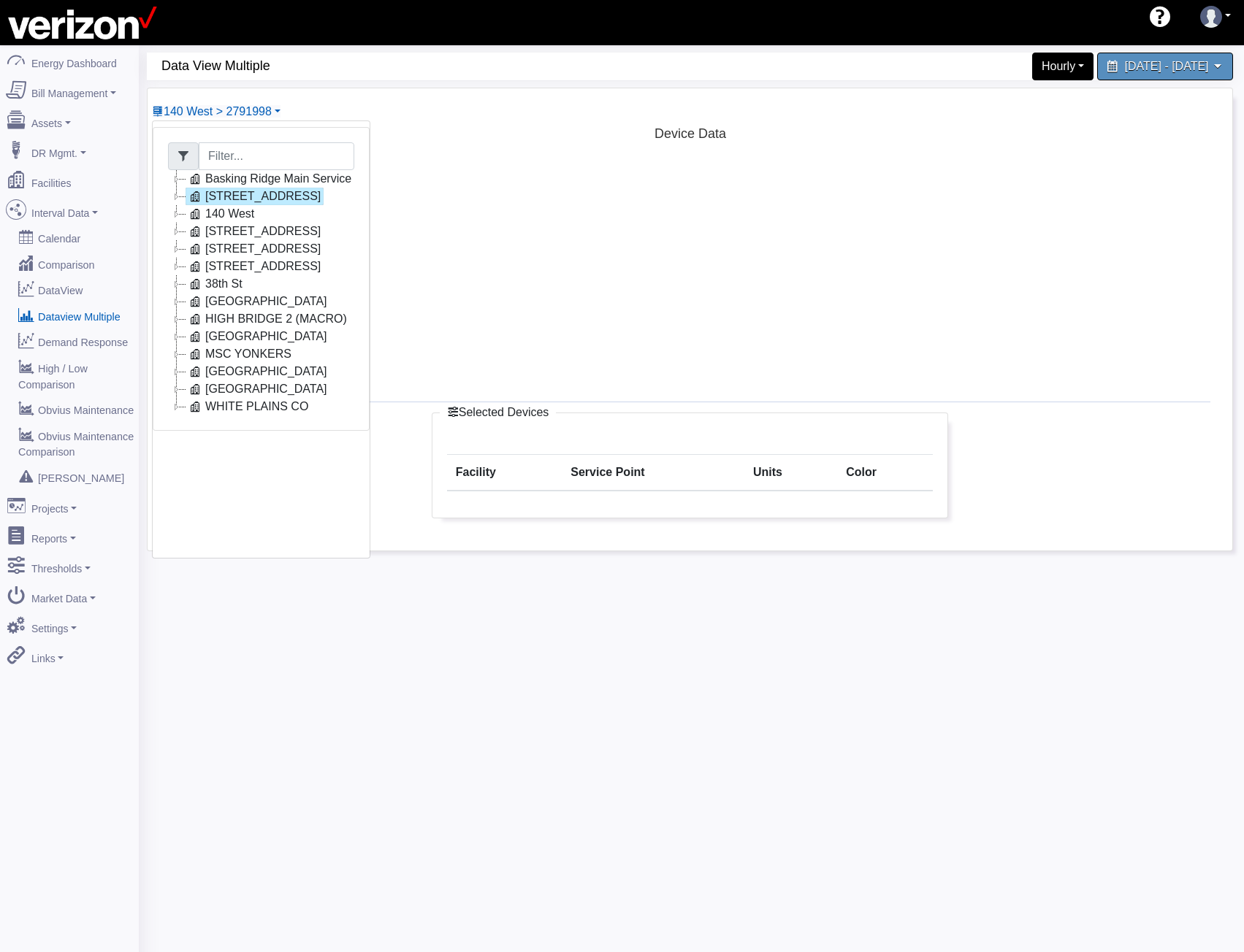
click at [178, 270] on icon at bounding box center [176, 266] width 17 height 17
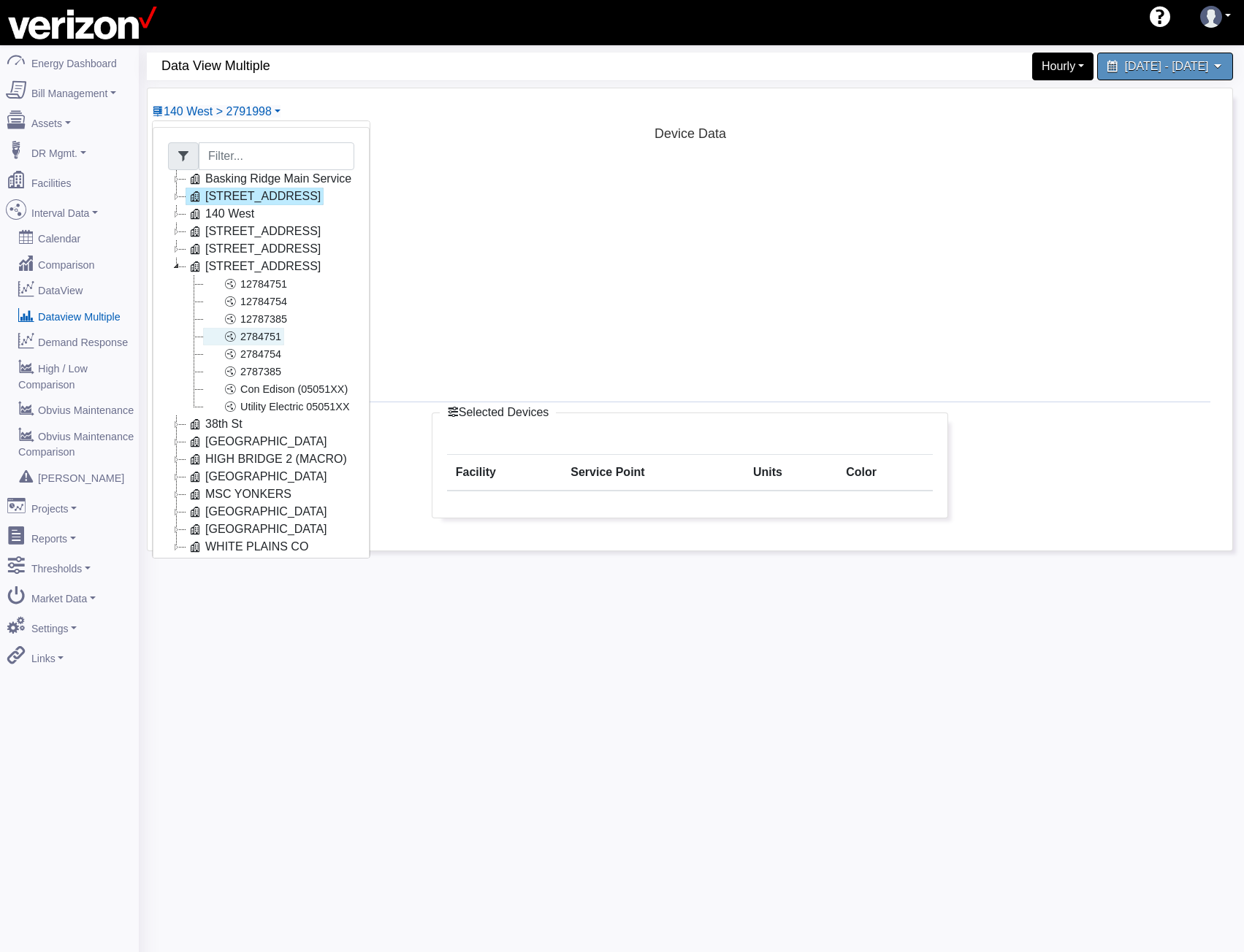
click at [255, 336] on link "2784751" at bounding box center [244, 336] width 81 height 17
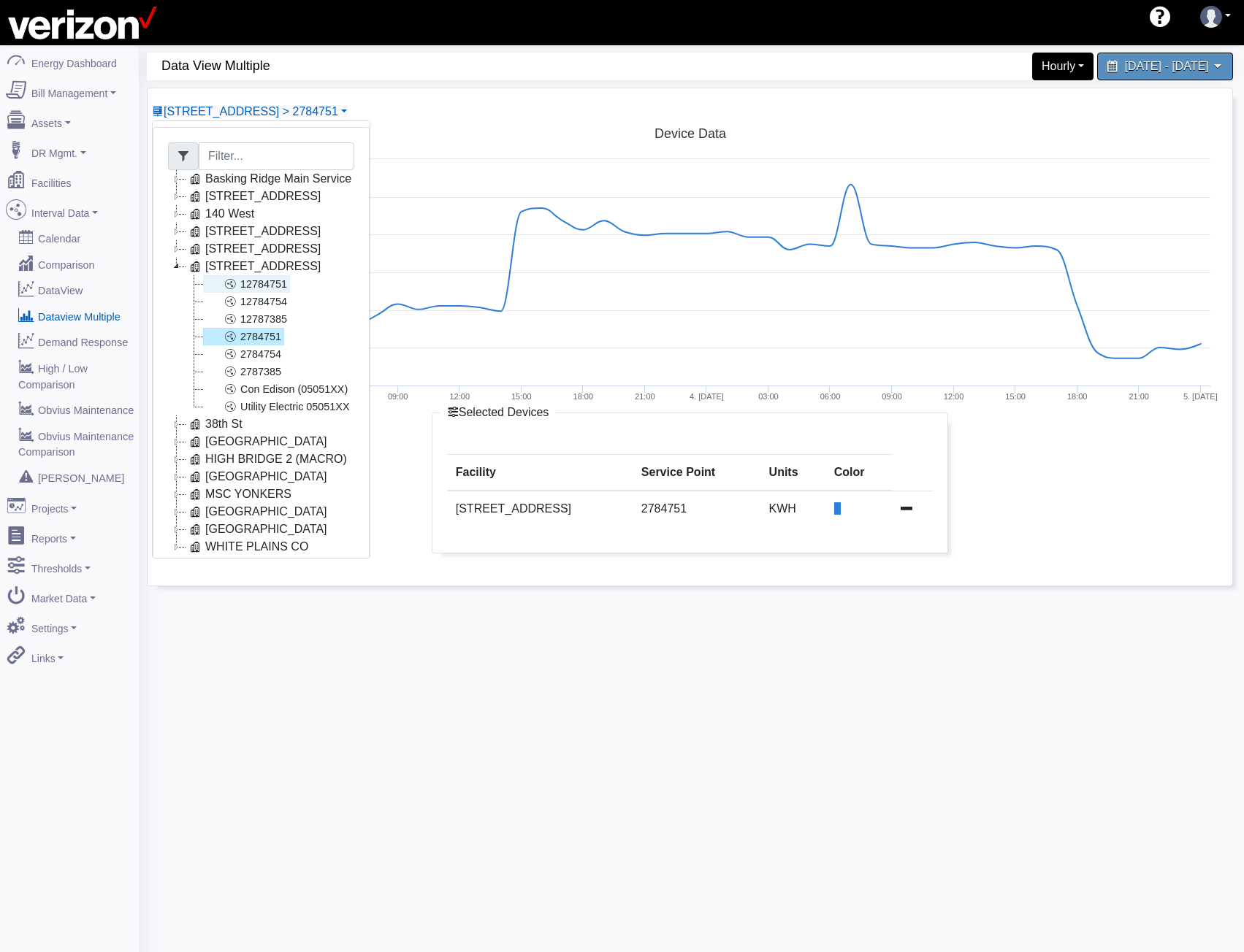
click at [241, 288] on link "12784751" at bounding box center [247, 283] width 87 height 17
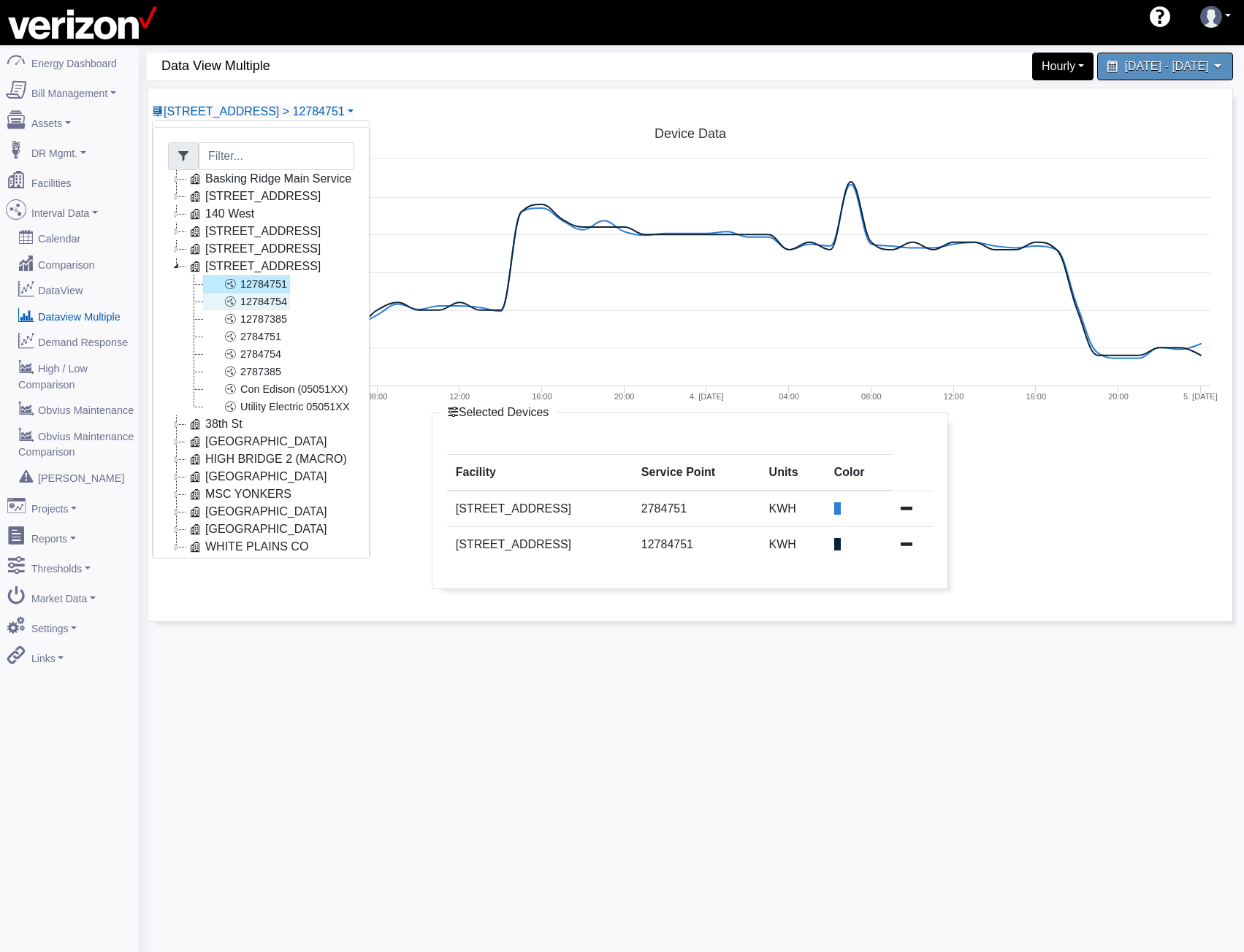
click at [241, 296] on link "12784754" at bounding box center [247, 301] width 87 height 17
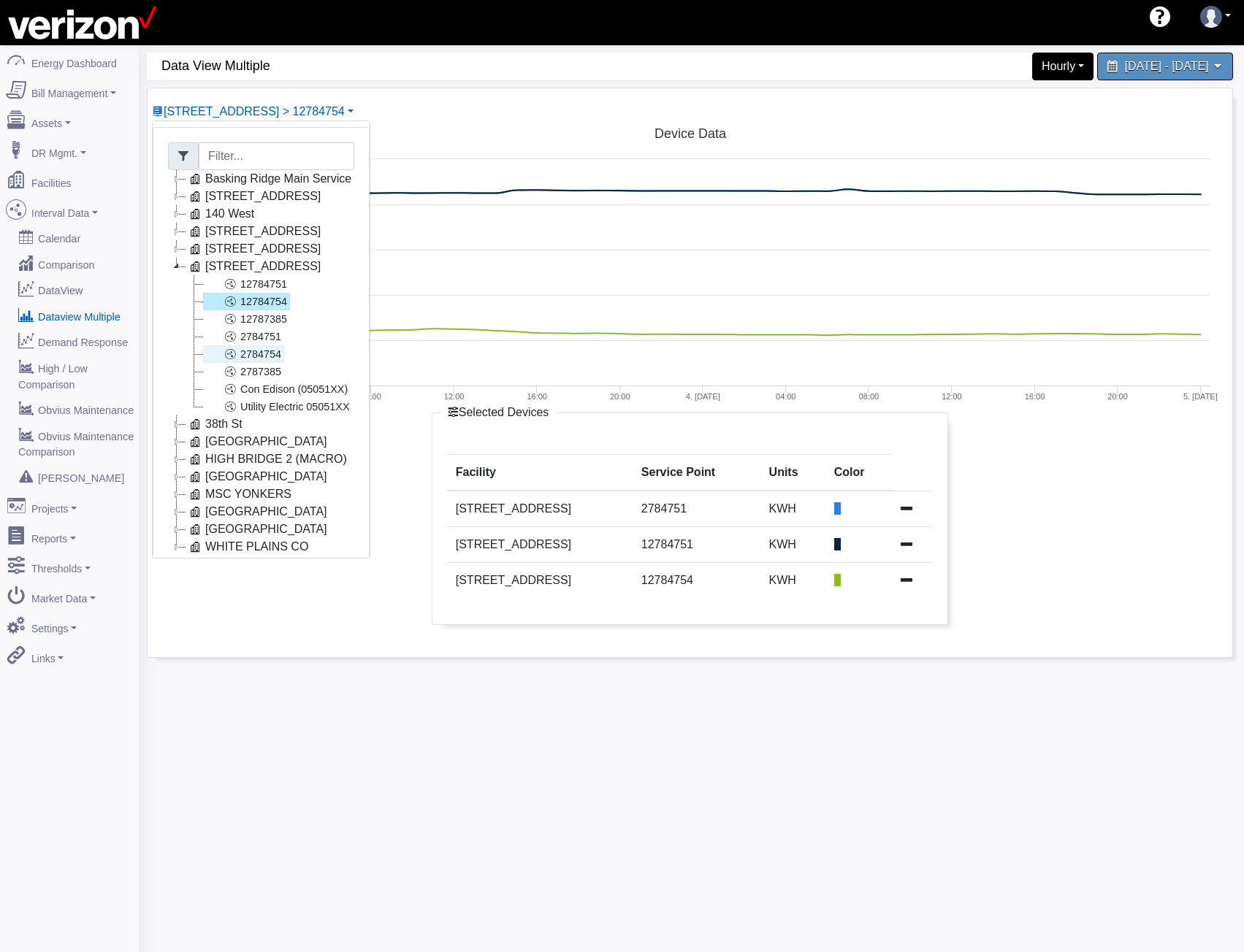
click at [251, 354] on link "2784754" at bounding box center [244, 354] width 81 height 17
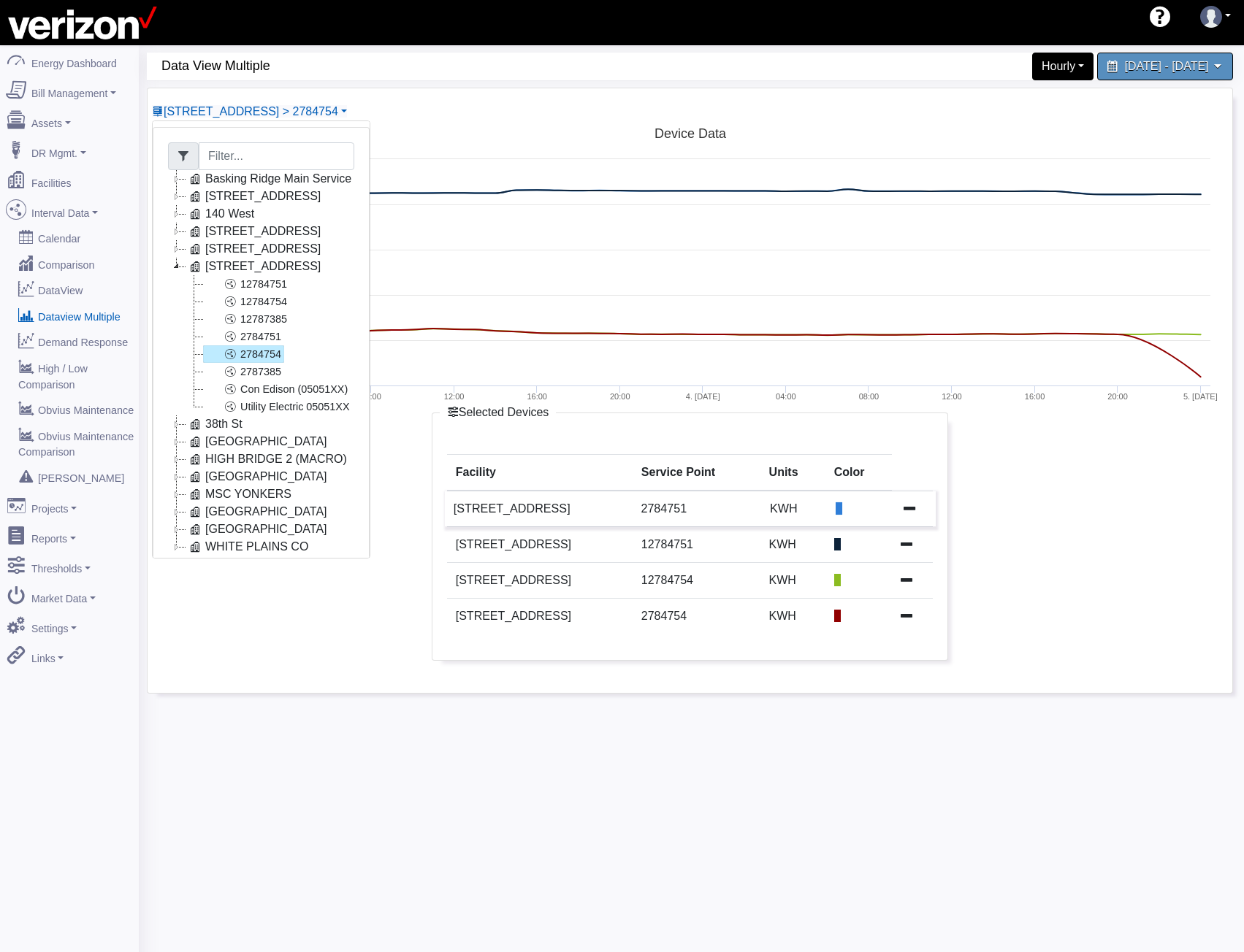
click at [907, 512] on icon at bounding box center [909, 508] width 12 height 12
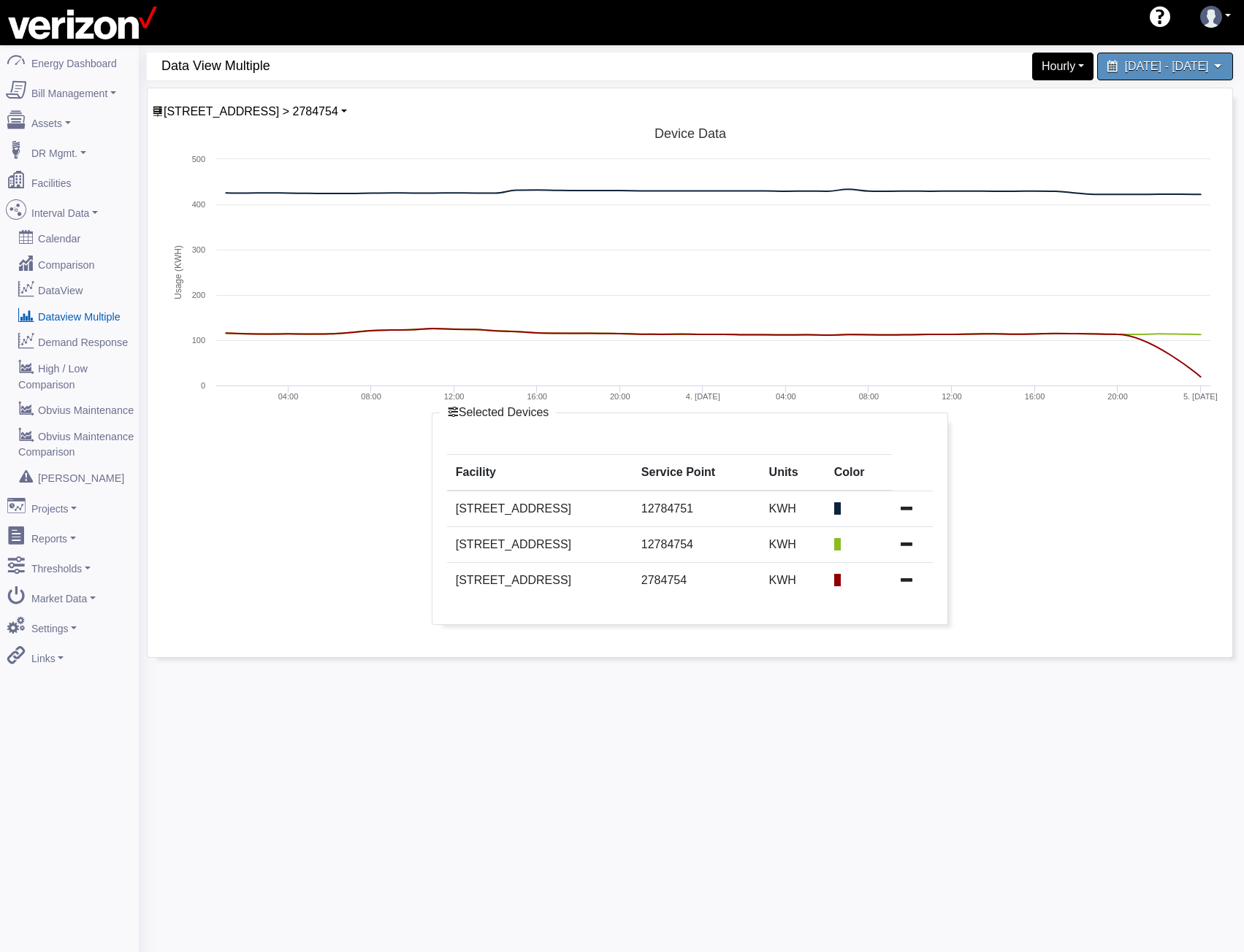
click at [907, 512] on icon at bounding box center [907, 509] width 12 height 12
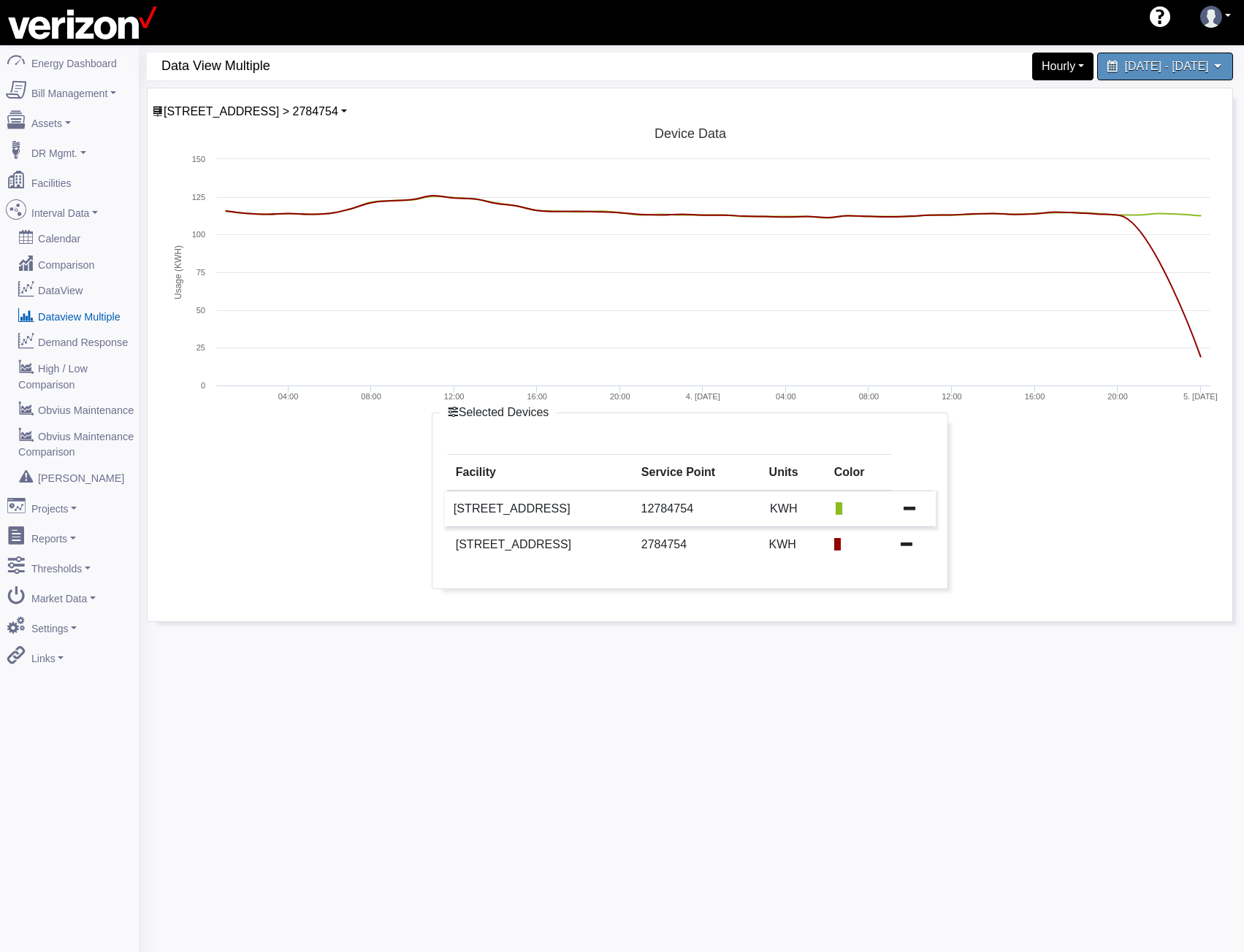
click at [903, 504] on icon at bounding box center [909, 508] width 12 height 12
click at [903, 504] on icon at bounding box center [907, 509] width 12 height 12
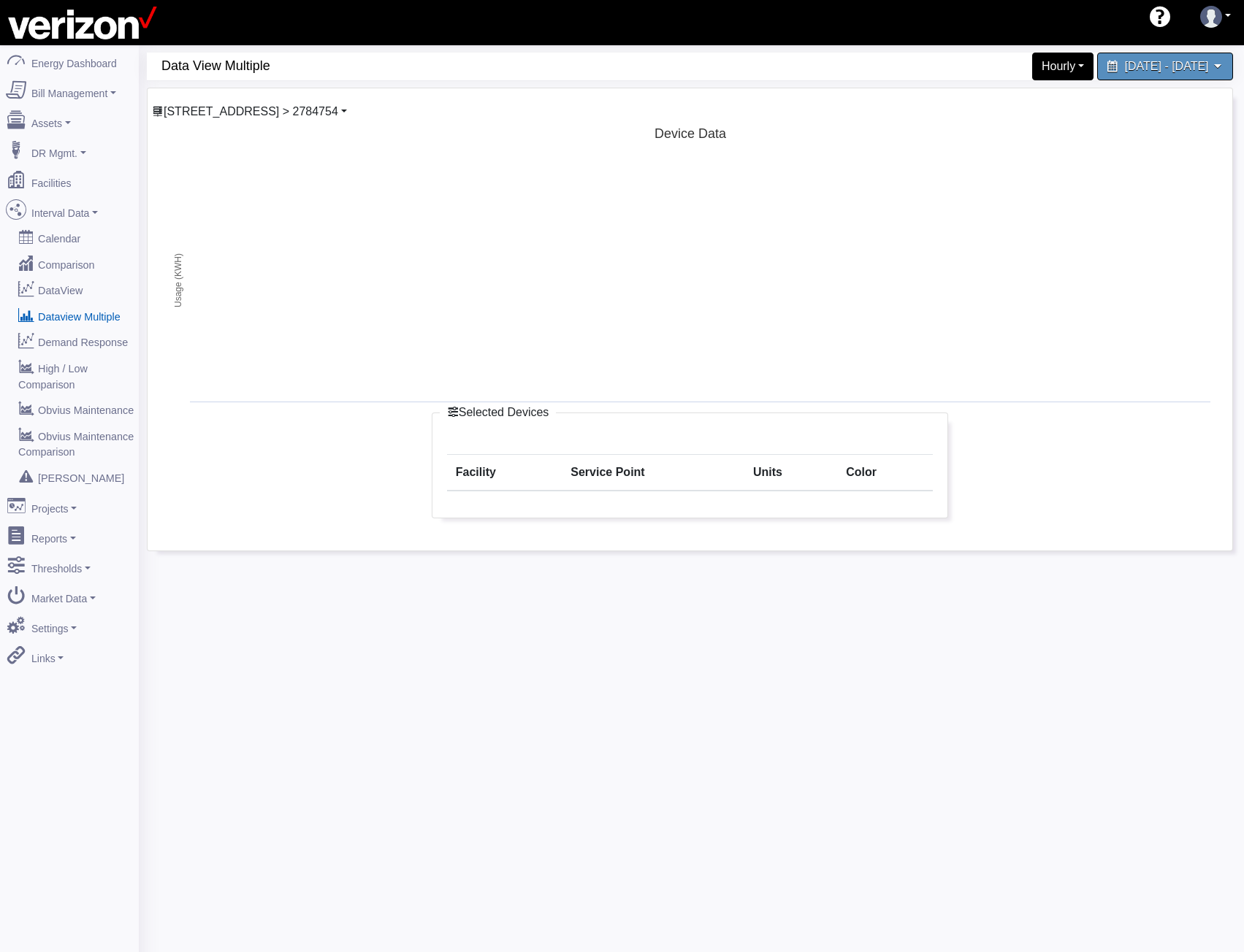
click at [240, 118] on span "230 West 36th > 2784754" at bounding box center [250, 111] width 175 height 13
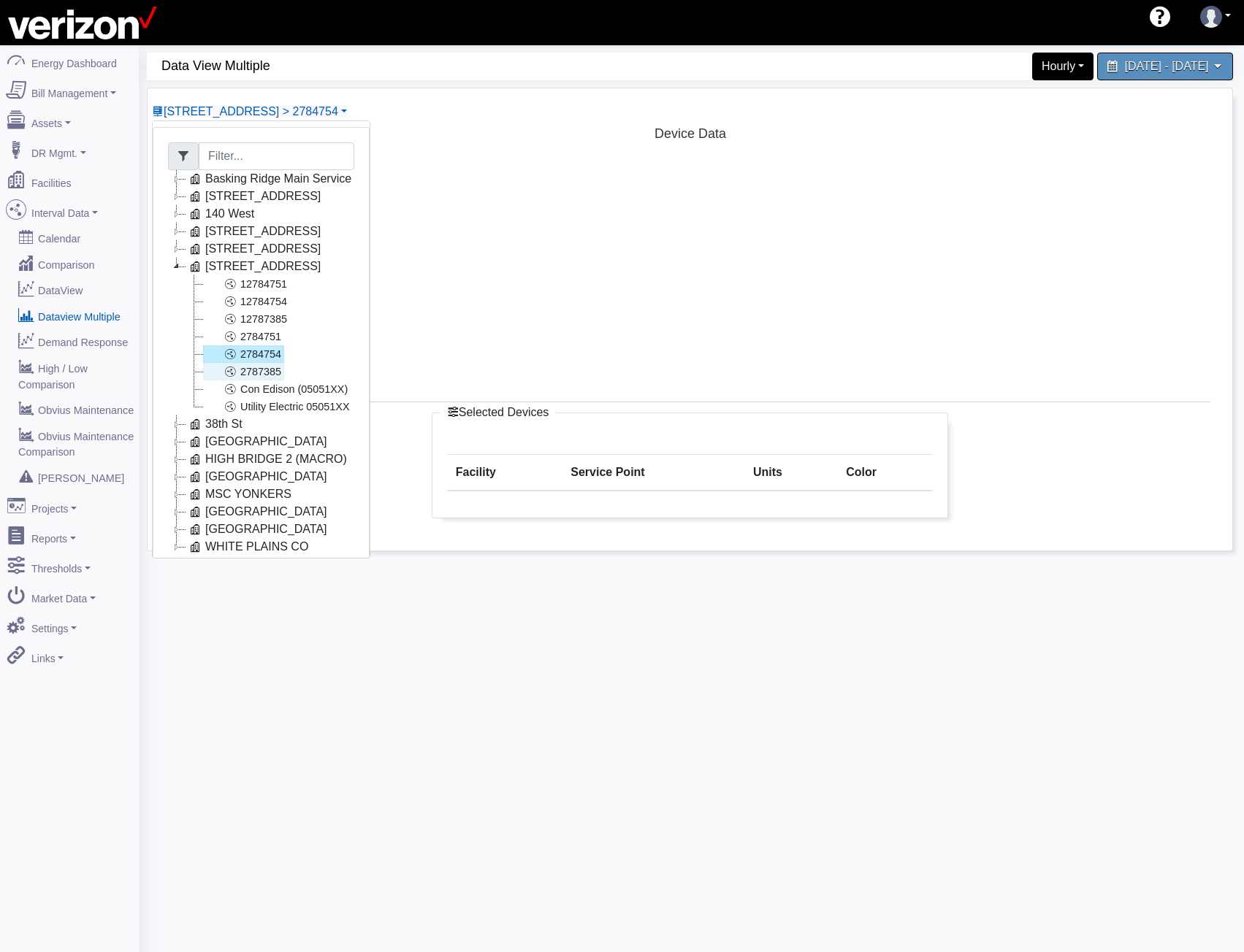
click at [242, 367] on link "2787385" at bounding box center [244, 371] width 81 height 17
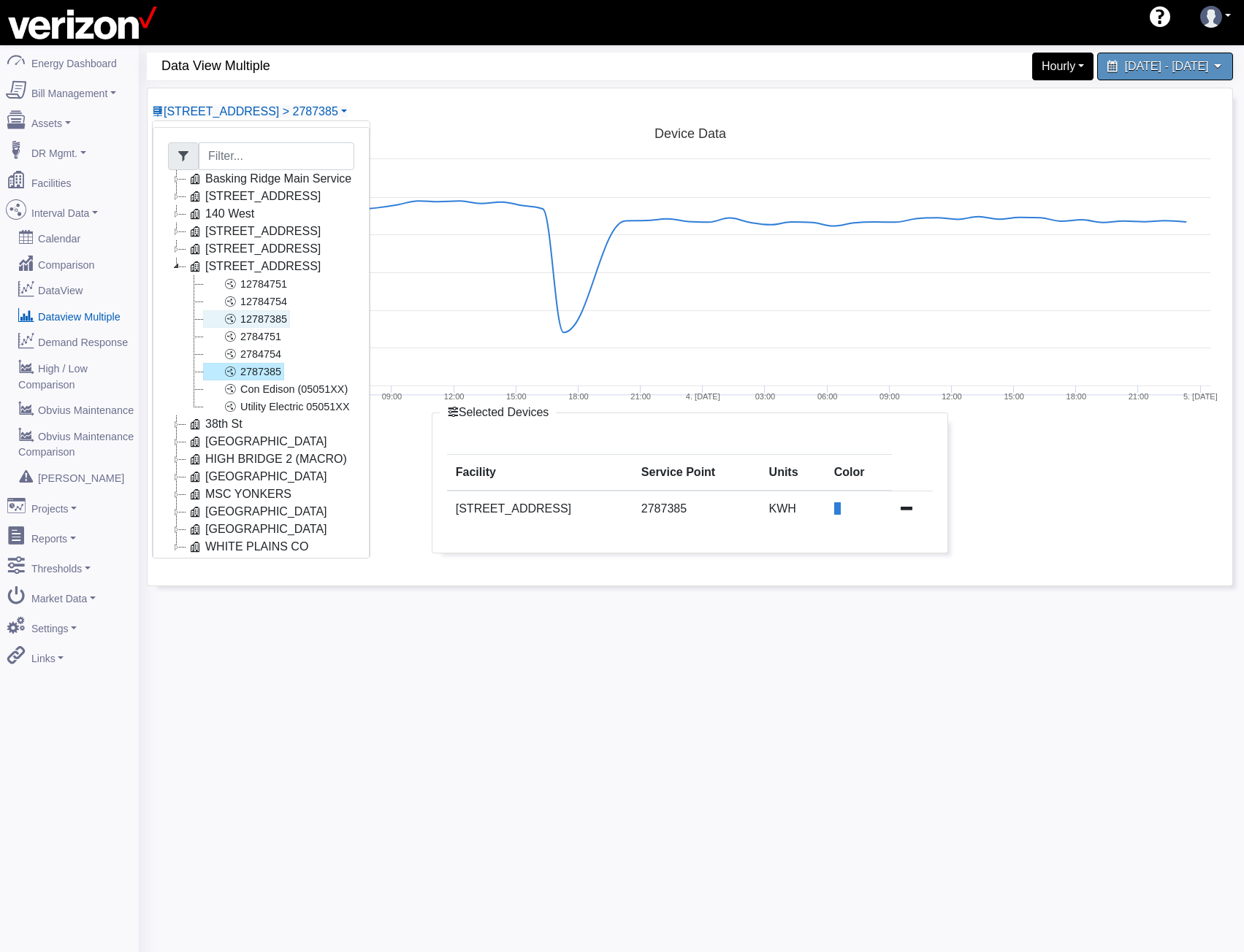
click at [253, 317] on link "12787385" at bounding box center [247, 318] width 87 height 17
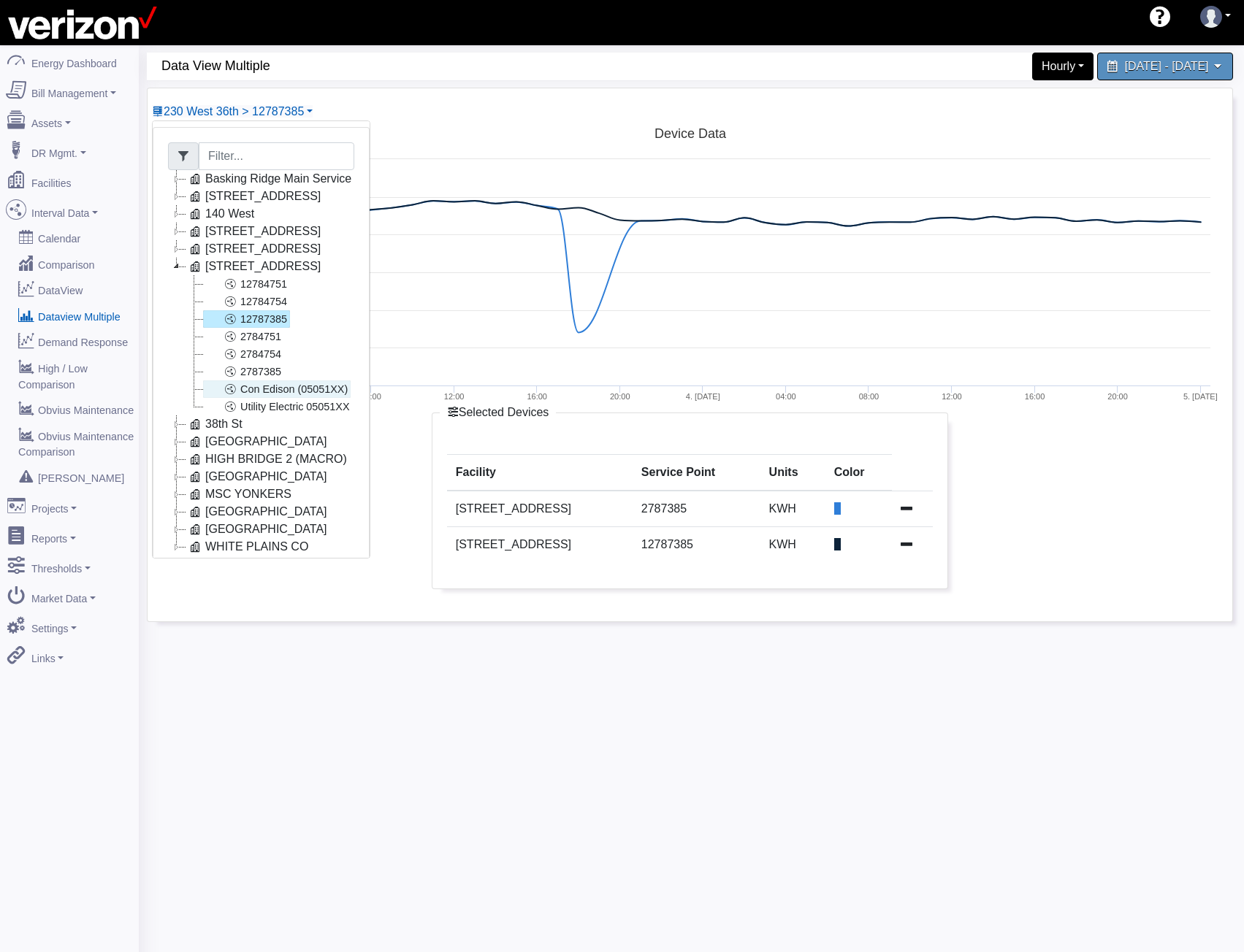
click at [286, 389] on link "Con Edison (05051XX)" at bounding box center [277, 389] width 148 height 17
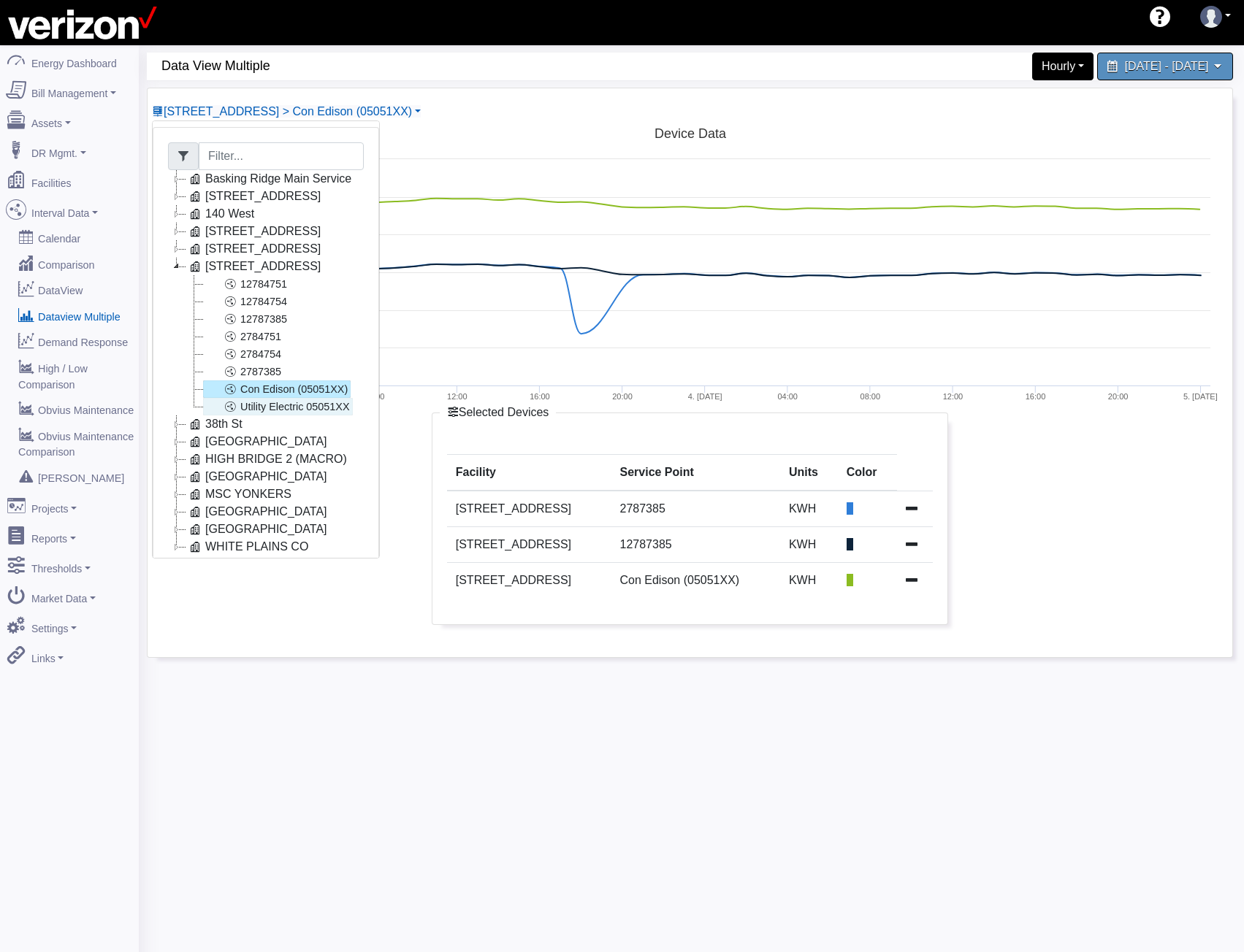
click at [292, 405] on link "Utility Electric 05051XX" at bounding box center [278, 406] width 150 height 17
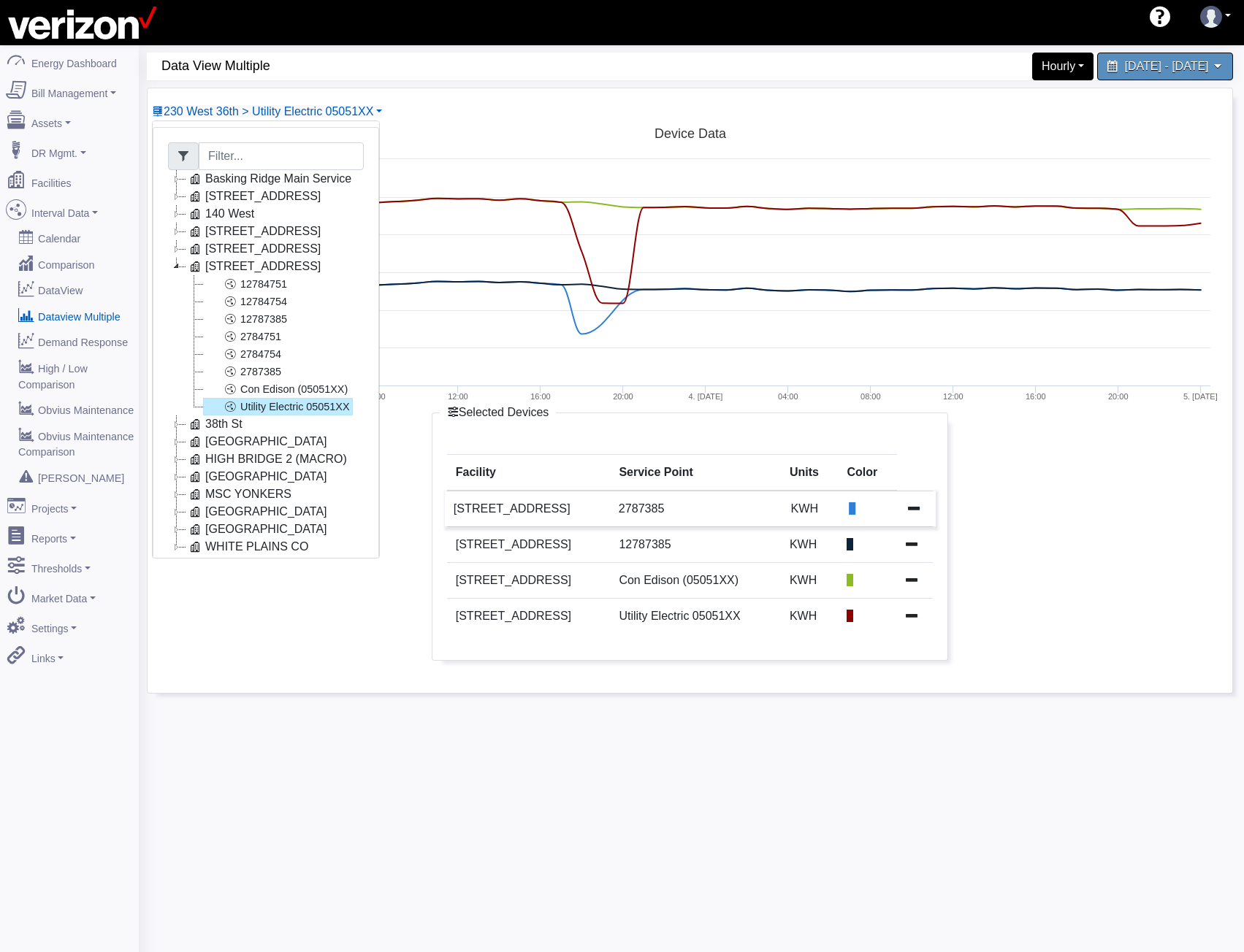
click at [915, 510] on td at bounding box center [917, 509] width 37 height 37
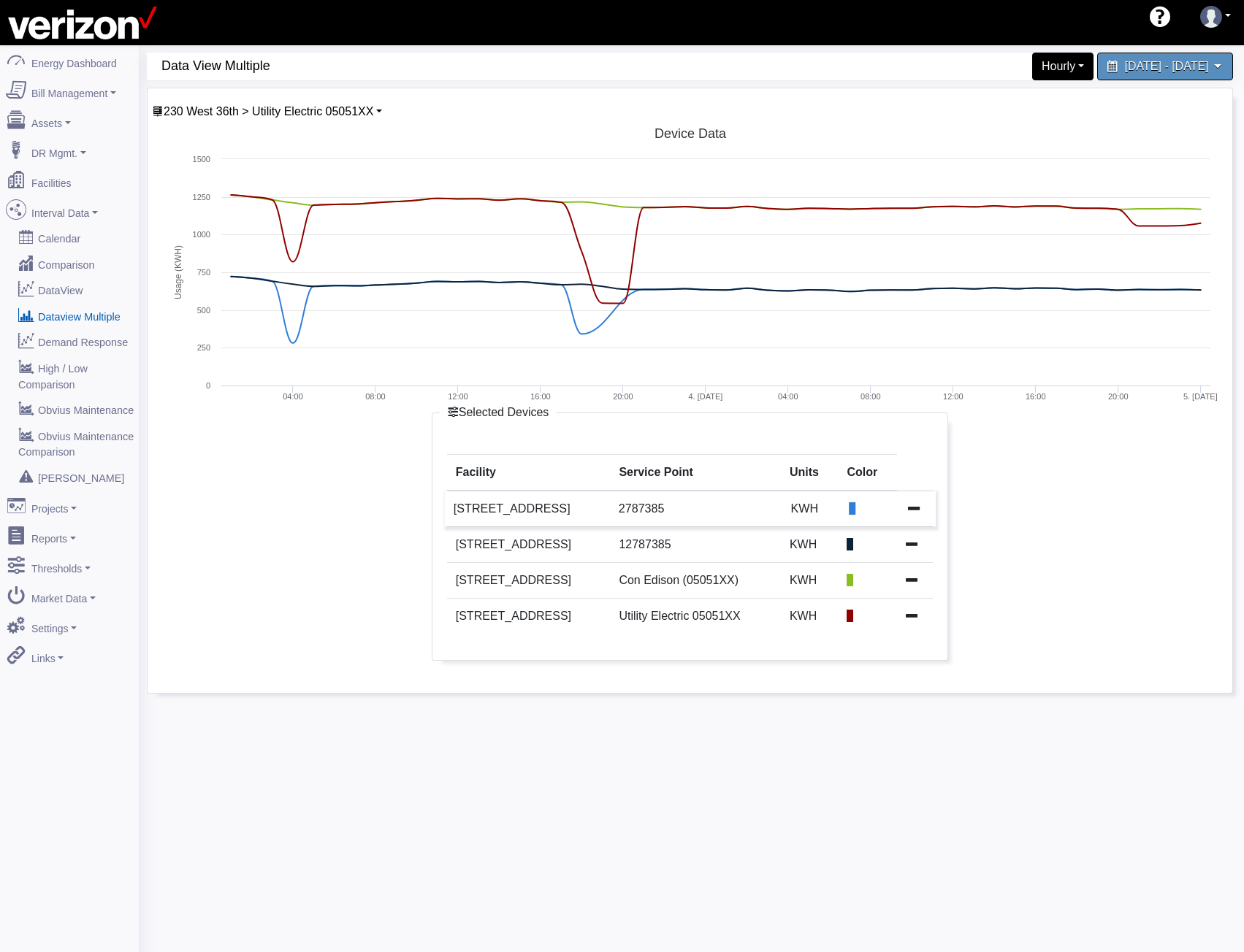
click at [915, 509] on icon at bounding box center [914, 508] width 12 height 12
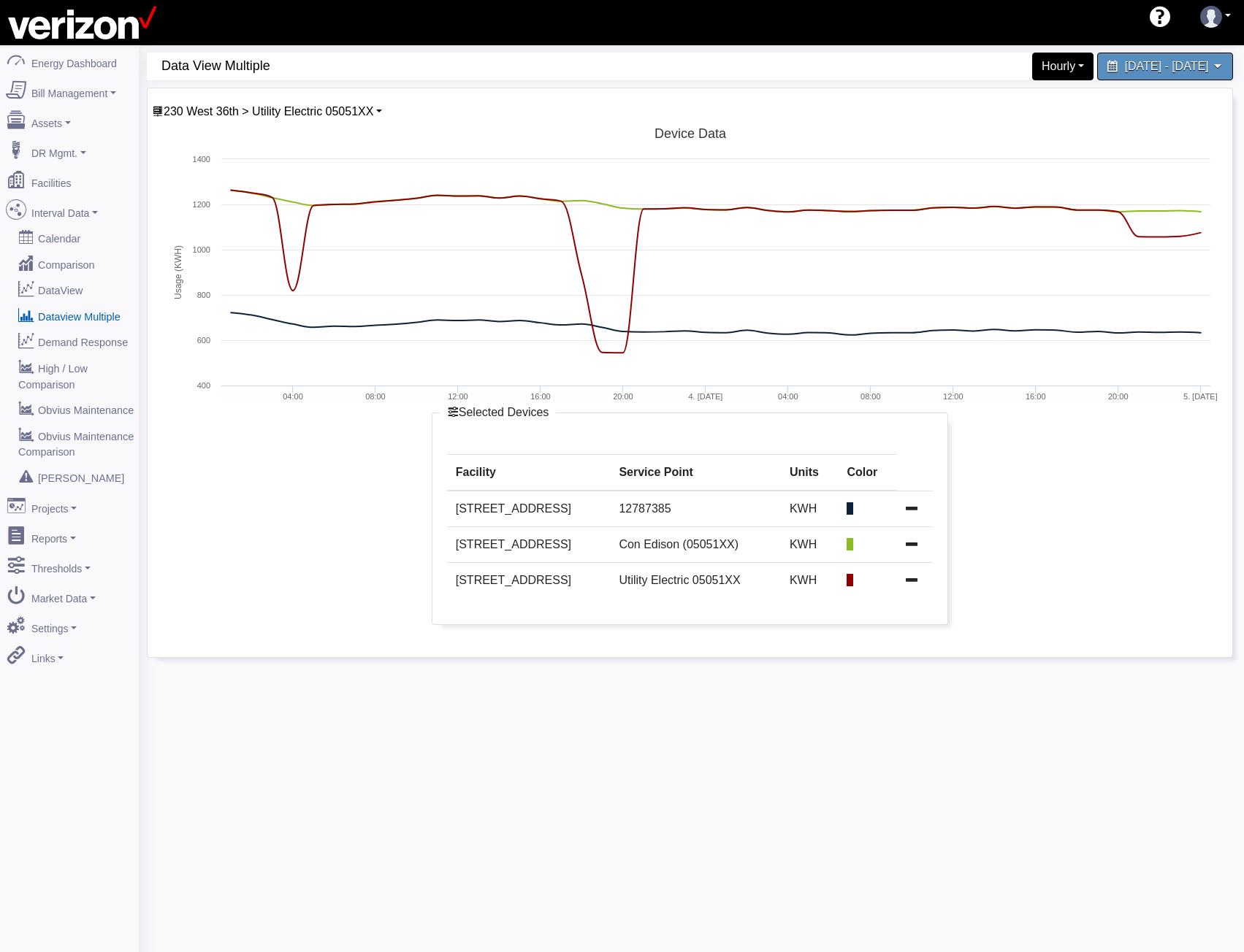
click at [915, 509] on icon at bounding box center [912, 509] width 12 height 12
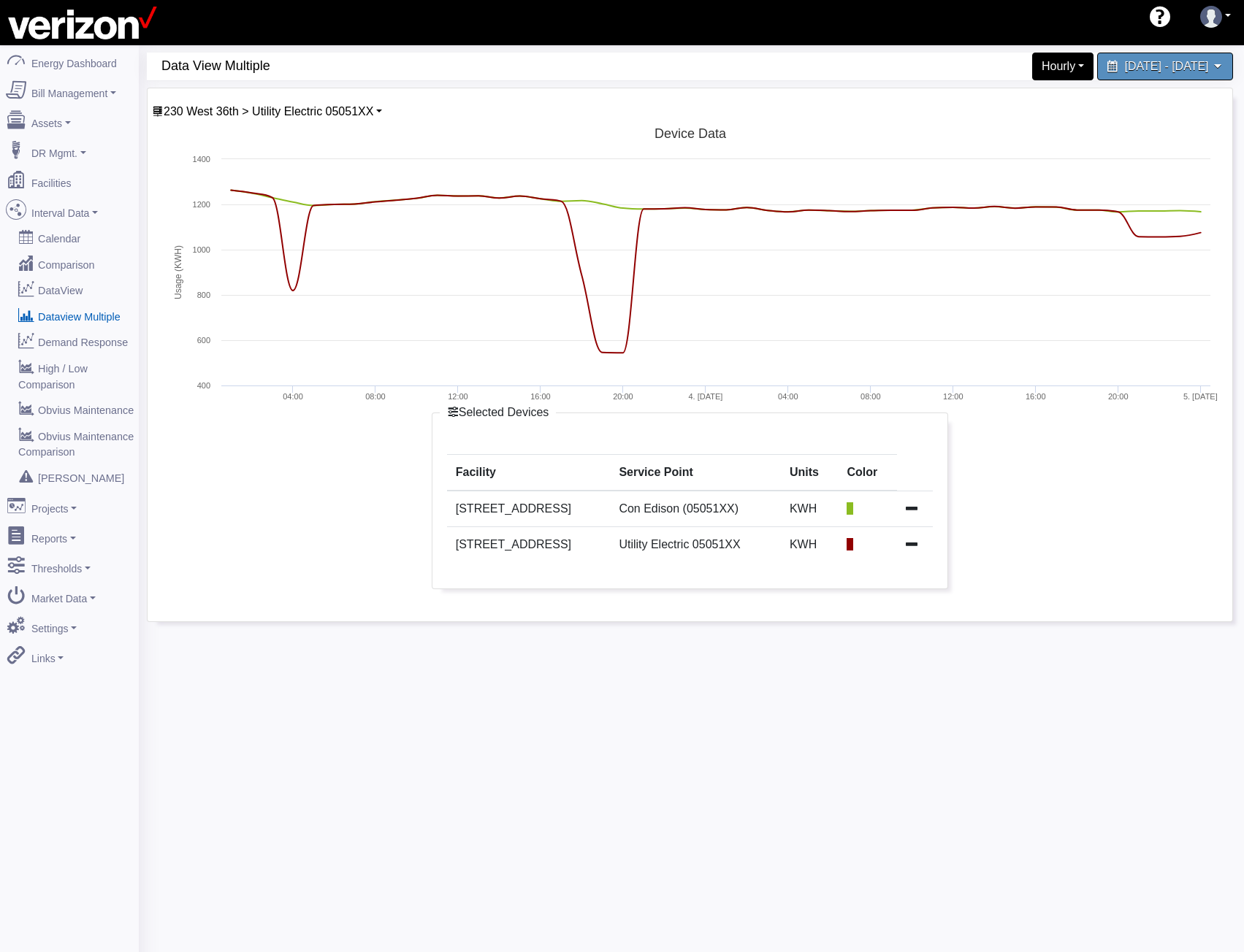
click at [308, 101] on div "230 West 36th > Utility Electric 05051XX Basking Ridge Main Service 117 E 167 S…" at bounding box center [690, 355] width 1085 height 533
click at [306, 111] on span "230 West 36th > Utility Electric 05051XX" at bounding box center [268, 111] width 210 height 13
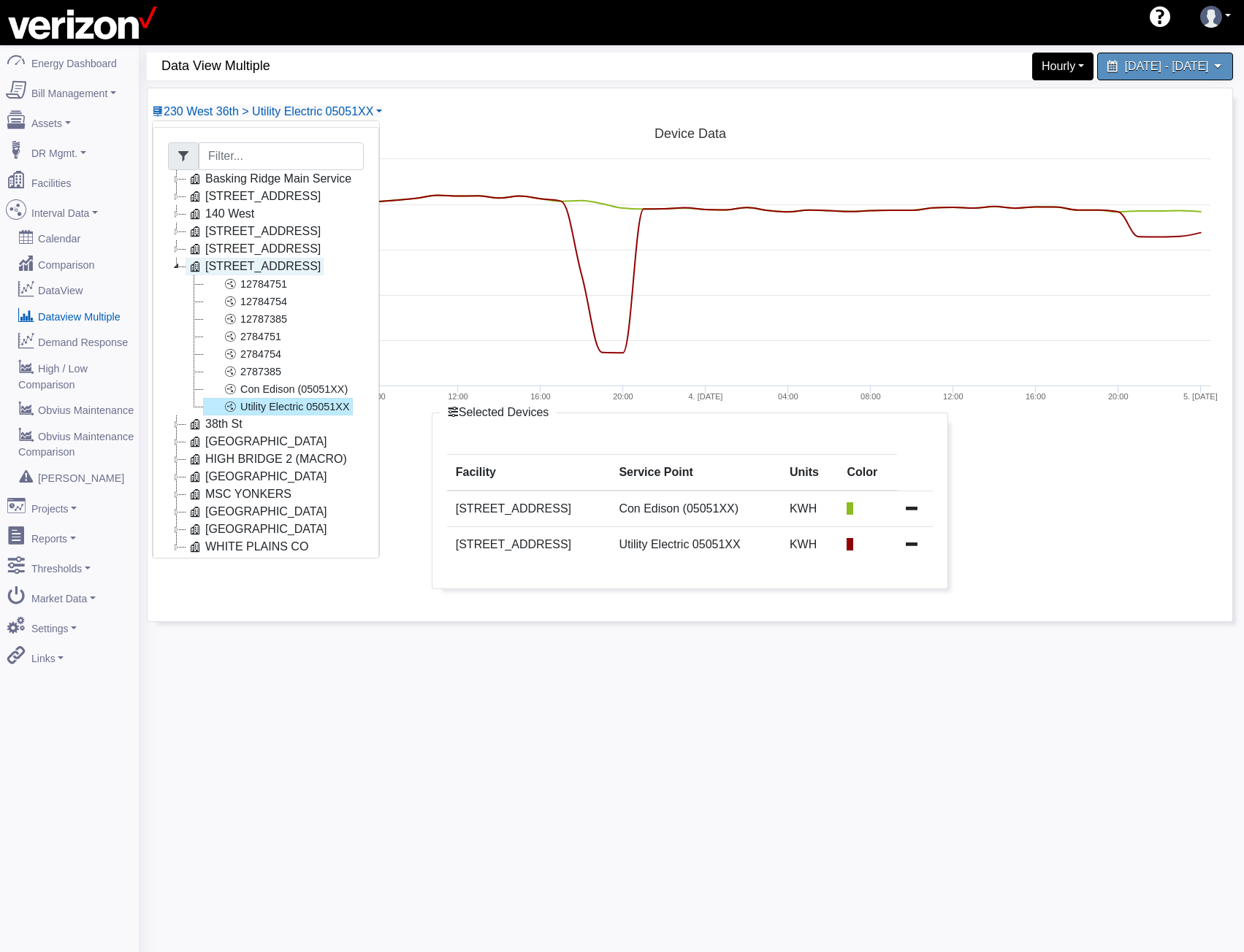
click at [239, 261] on link "230 West 36th" at bounding box center [255, 266] width 138 height 17
click at [180, 266] on icon at bounding box center [176, 266] width 17 height 17
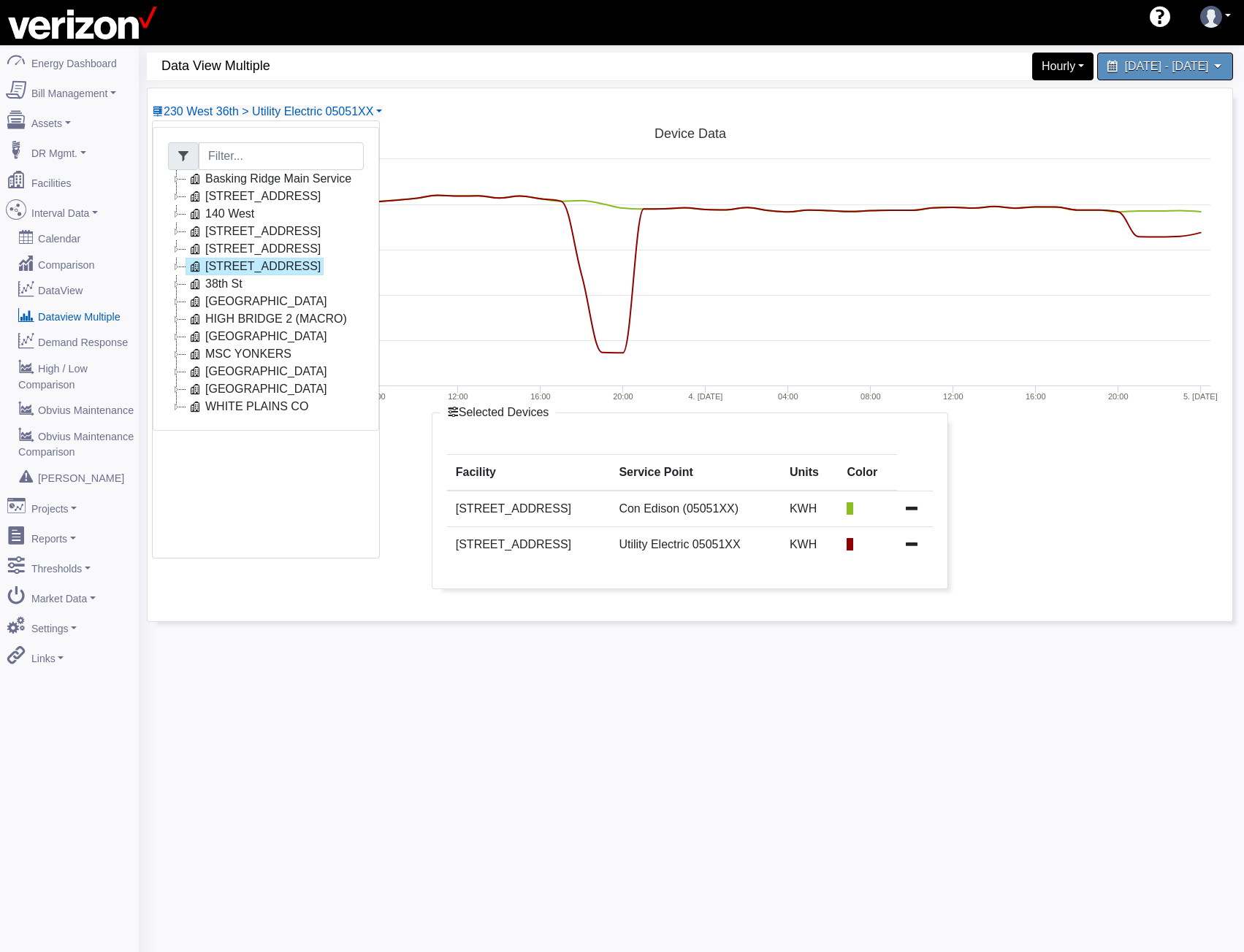
click at [182, 286] on icon at bounding box center [176, 283] width 17 height 17
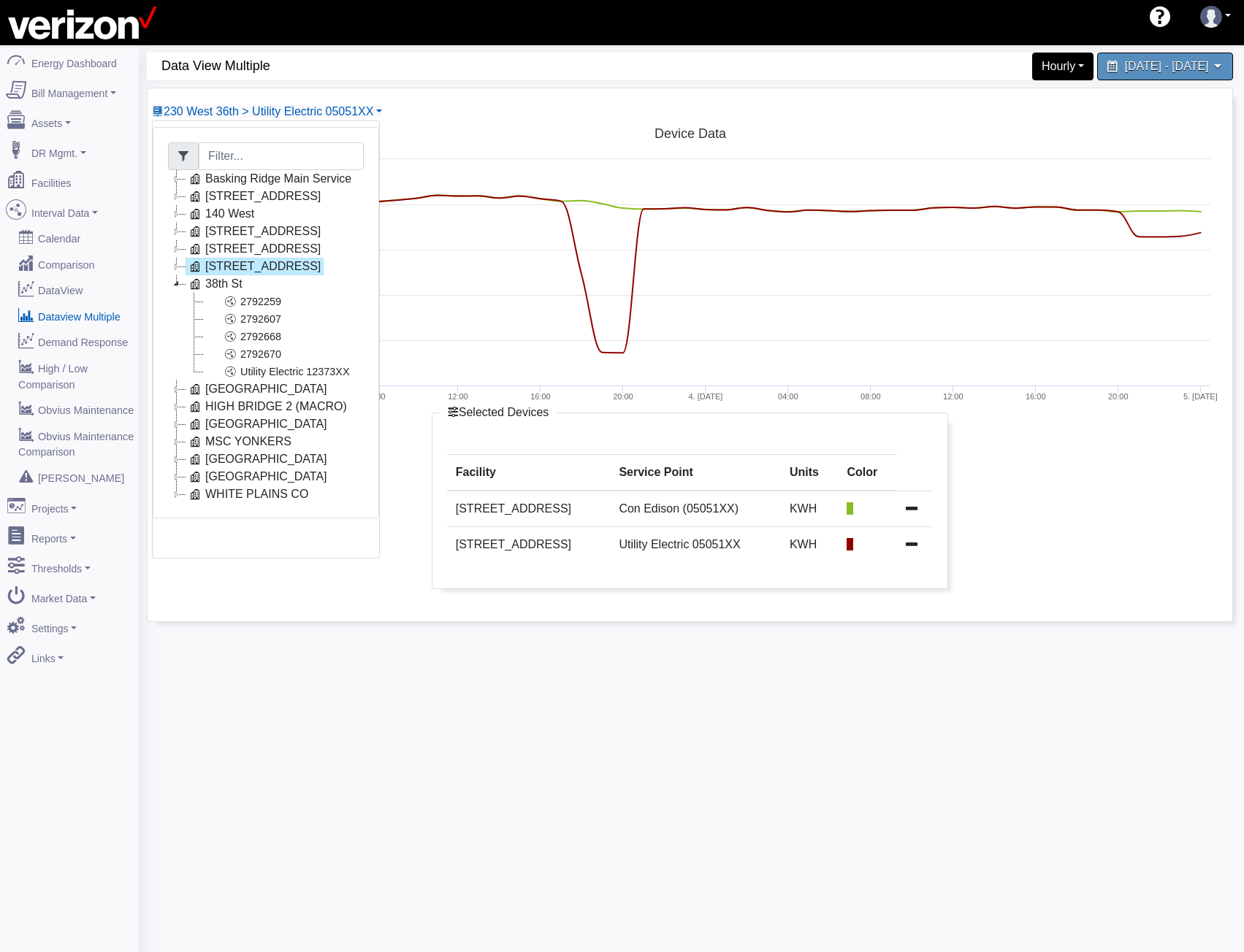
click at [182, 286] on icon at bounding box center [176, 283] width 17 height 17
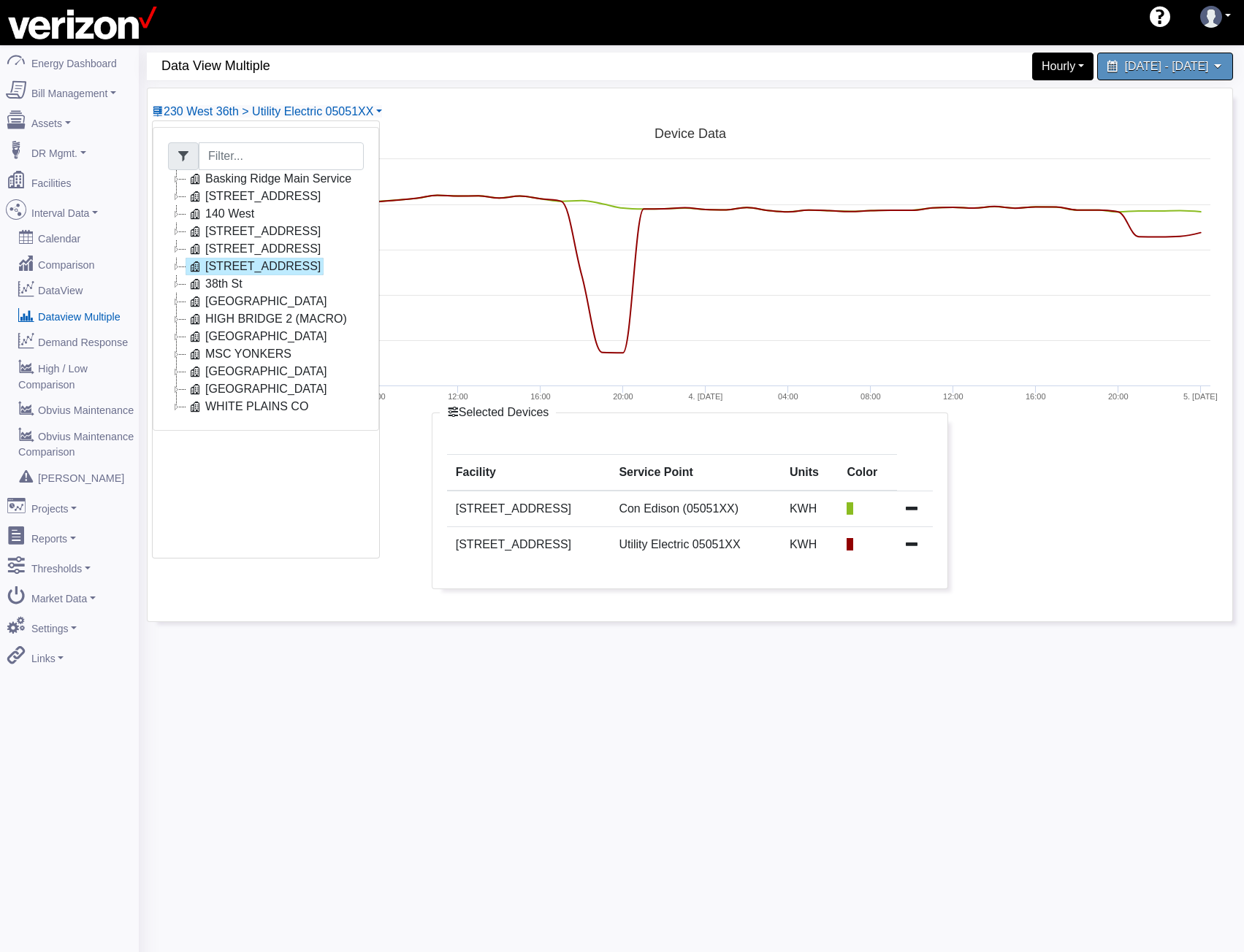
click at [181, 303] on icon at bounding box center [176, 301] width 17 height 17
click at [177, 323] on icon at bounding box center [176, 320] width 17 height 17
click at [177, 323] on icon at bounding box center [176, 318] width 17 height 17
click at [180, 337] on icon at bounding box center [176, 336] width 17 height 17
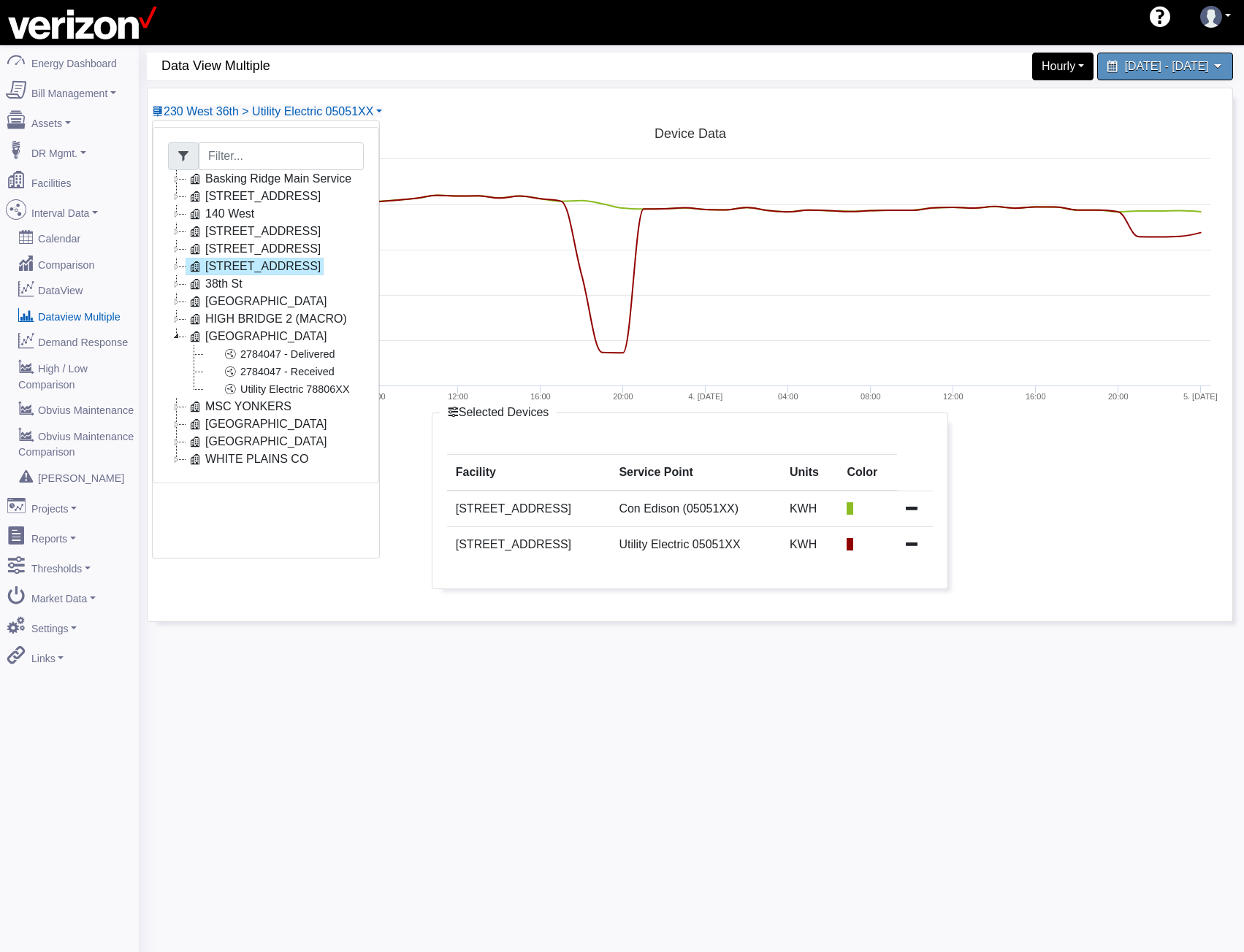
click at [178, 406] on icon at bounding box center [176, 406] width 17 height 17
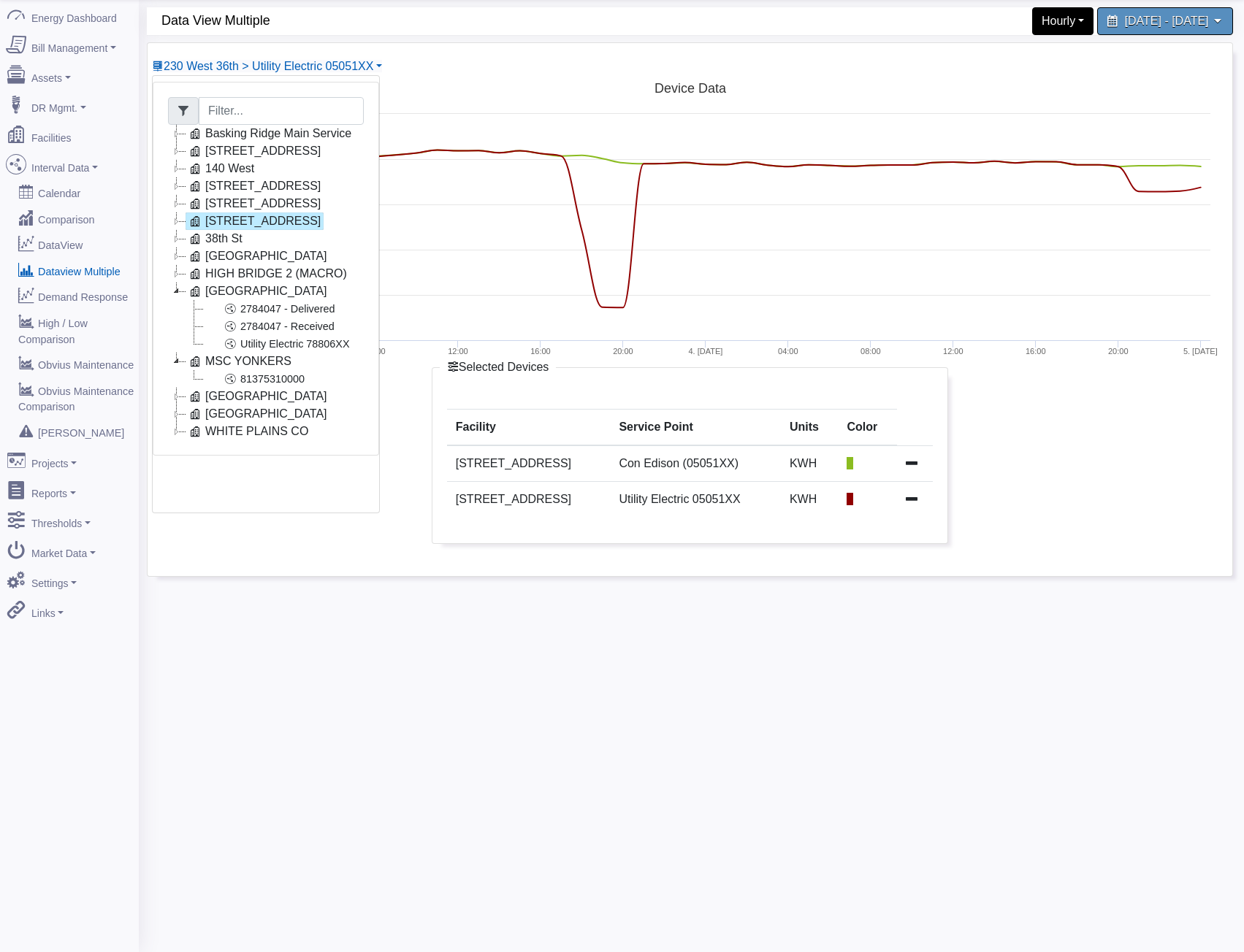
click at [181, 398] on icon at bounding box center [176, 396] width 17 height 17
click at [183, 447] on icon at bounding box center [176, 449] width 17 height 17
click at [178, 474] on icon at bounding box center [176, 482] width 17 height 17
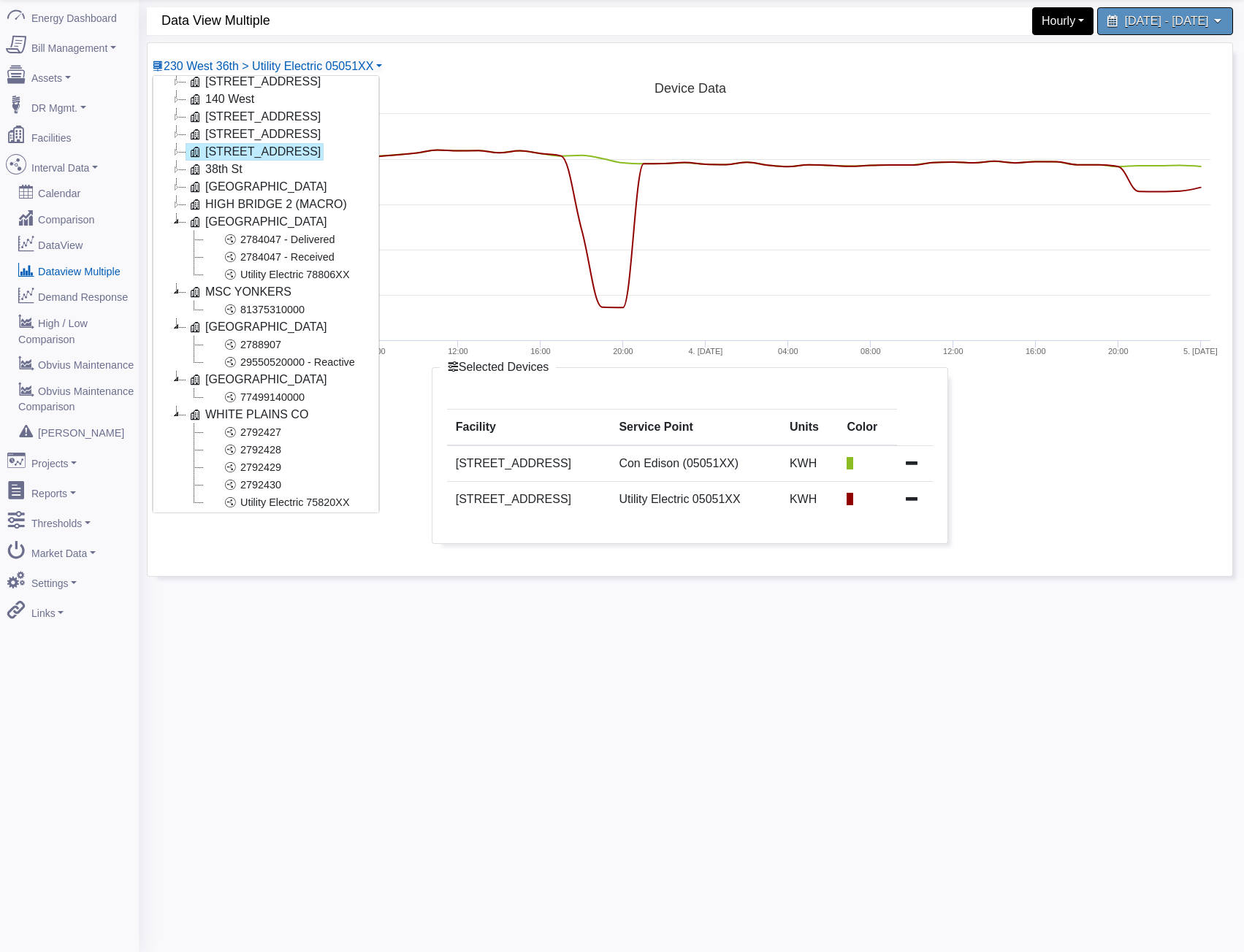
scroll to position [100, 0]
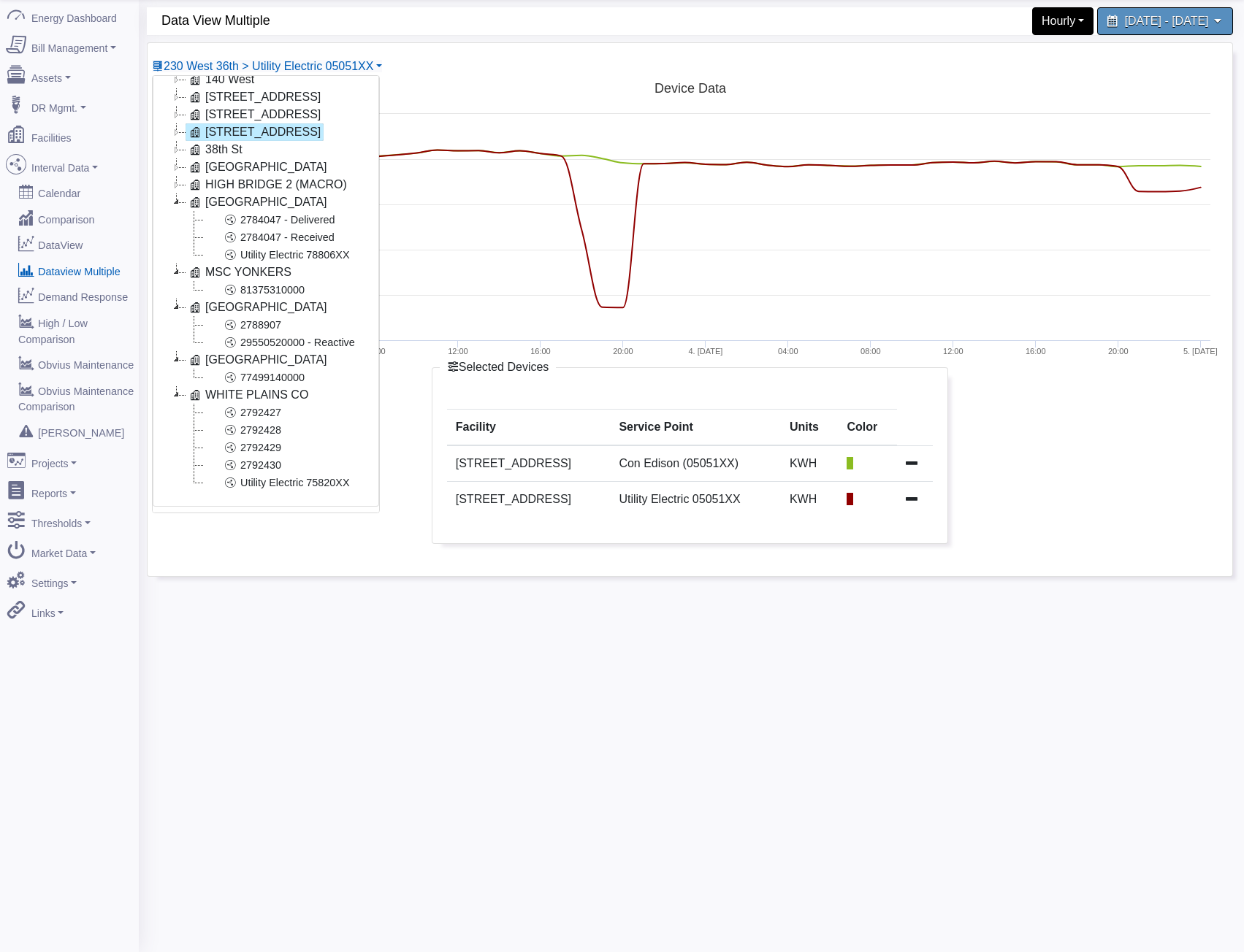
click at [865, 747] on div "60 Data View Multiple Hourly 1 Minute 5 Minute 15 Minute Hourly Daily July 3, 2…" at bounding box center [691, 476] width 1105 height 952
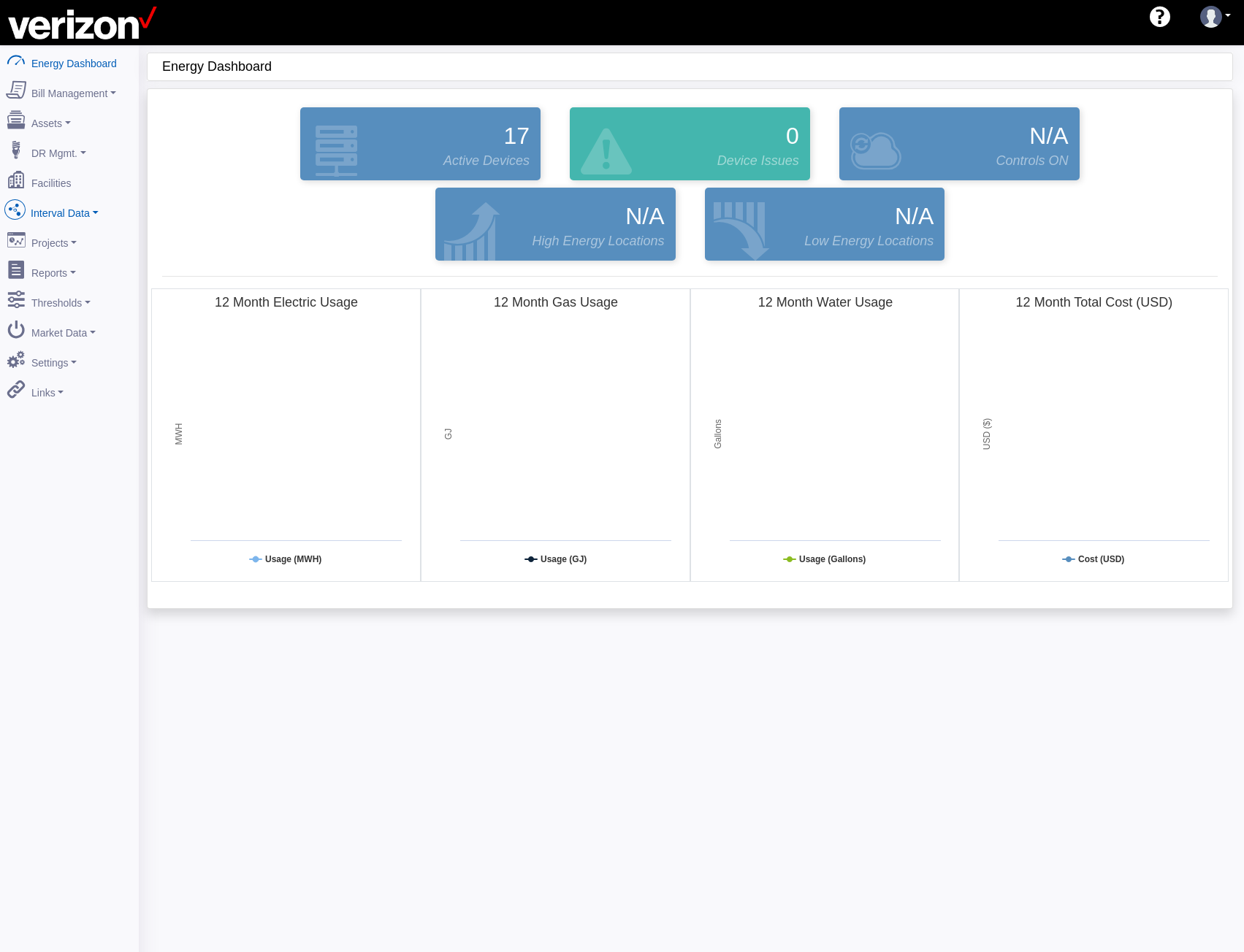
click at [64, 196] on link "Interval Data" at bounding box center [69, 210] width 142 height 31
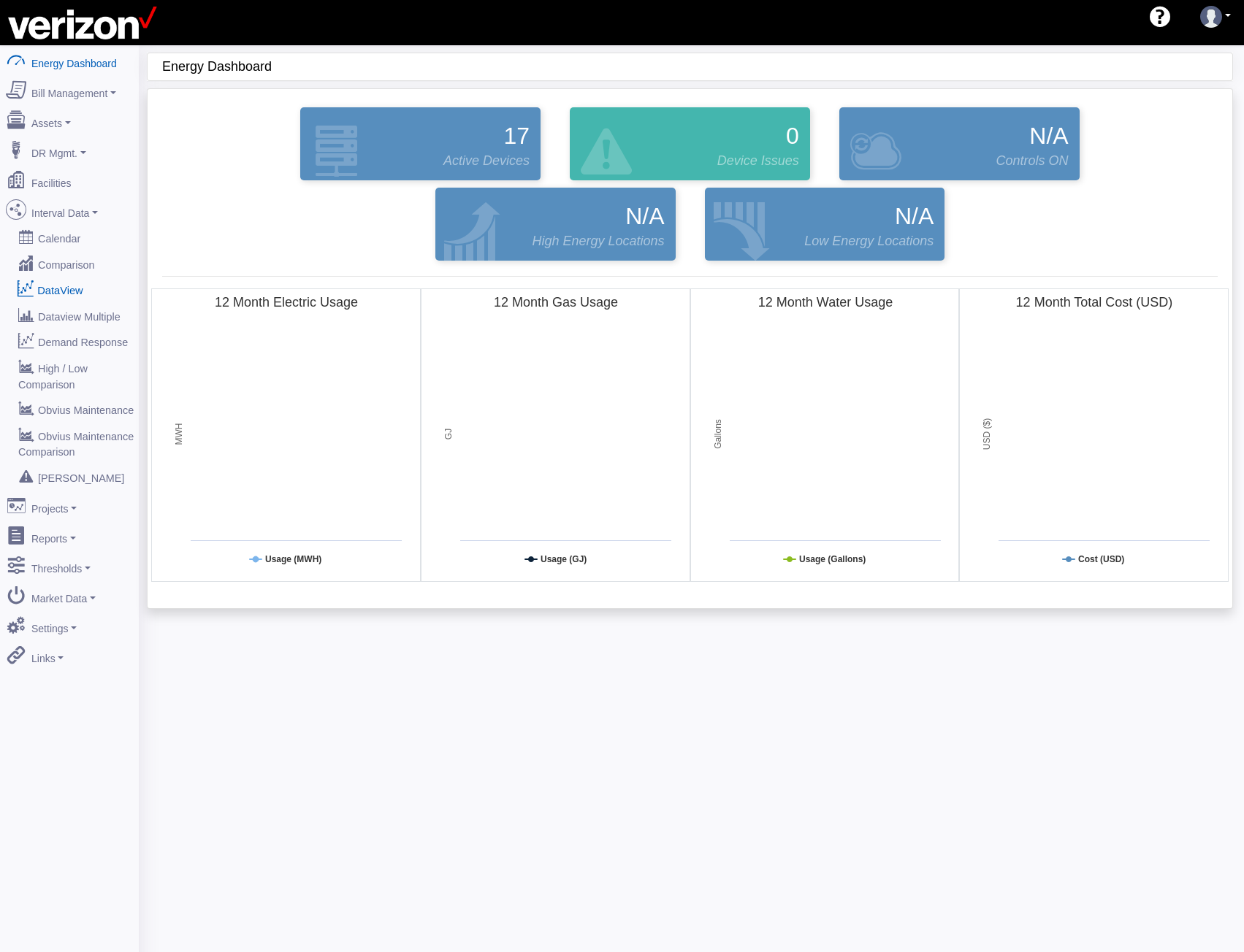
click at [51, 276] on link "DataView" at bounding box center [69, 289] width 142 height 26
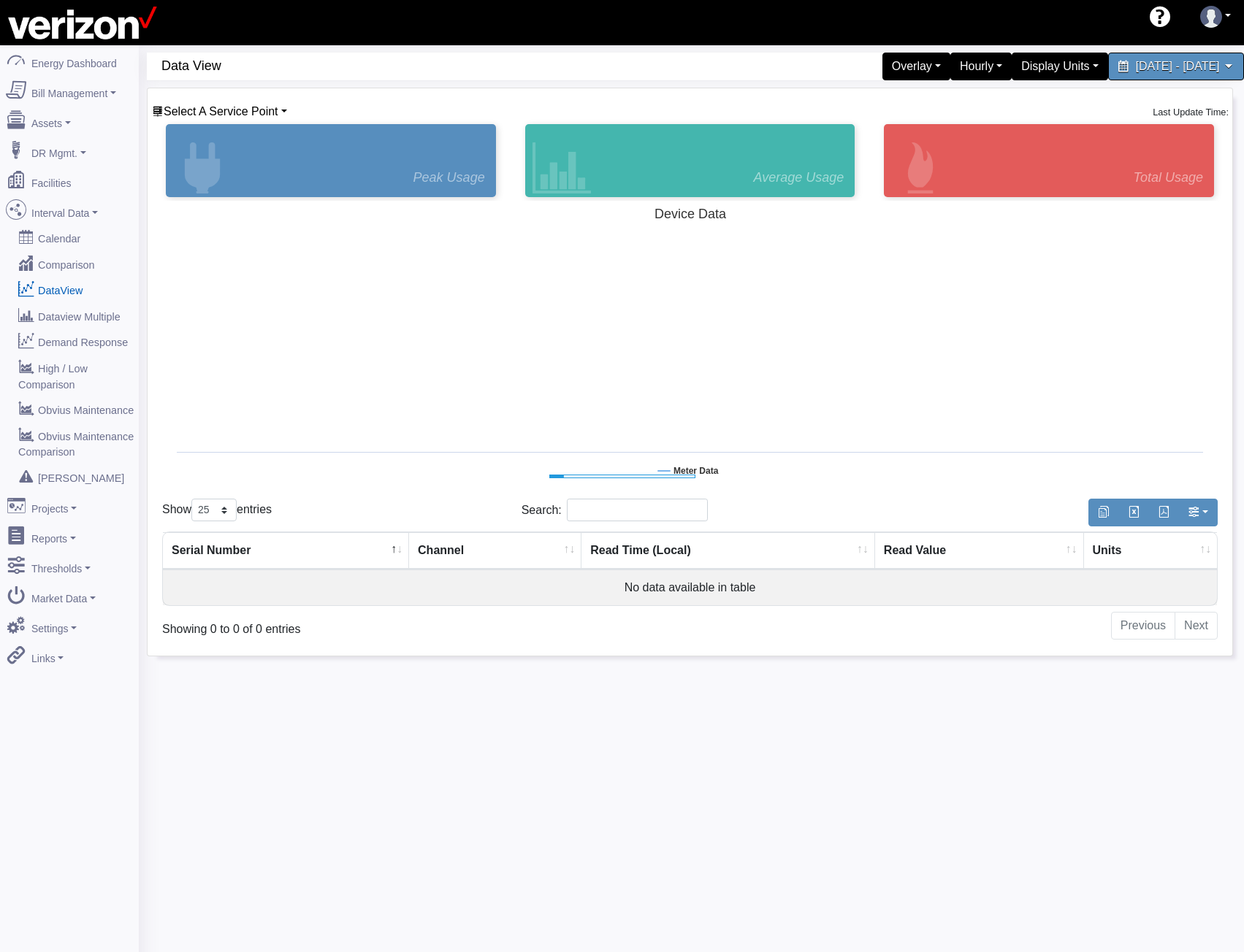
select select "25"
click at [253, 105] on span "Select A Service Point" at bounding box center [220, 111] width 115 height 13
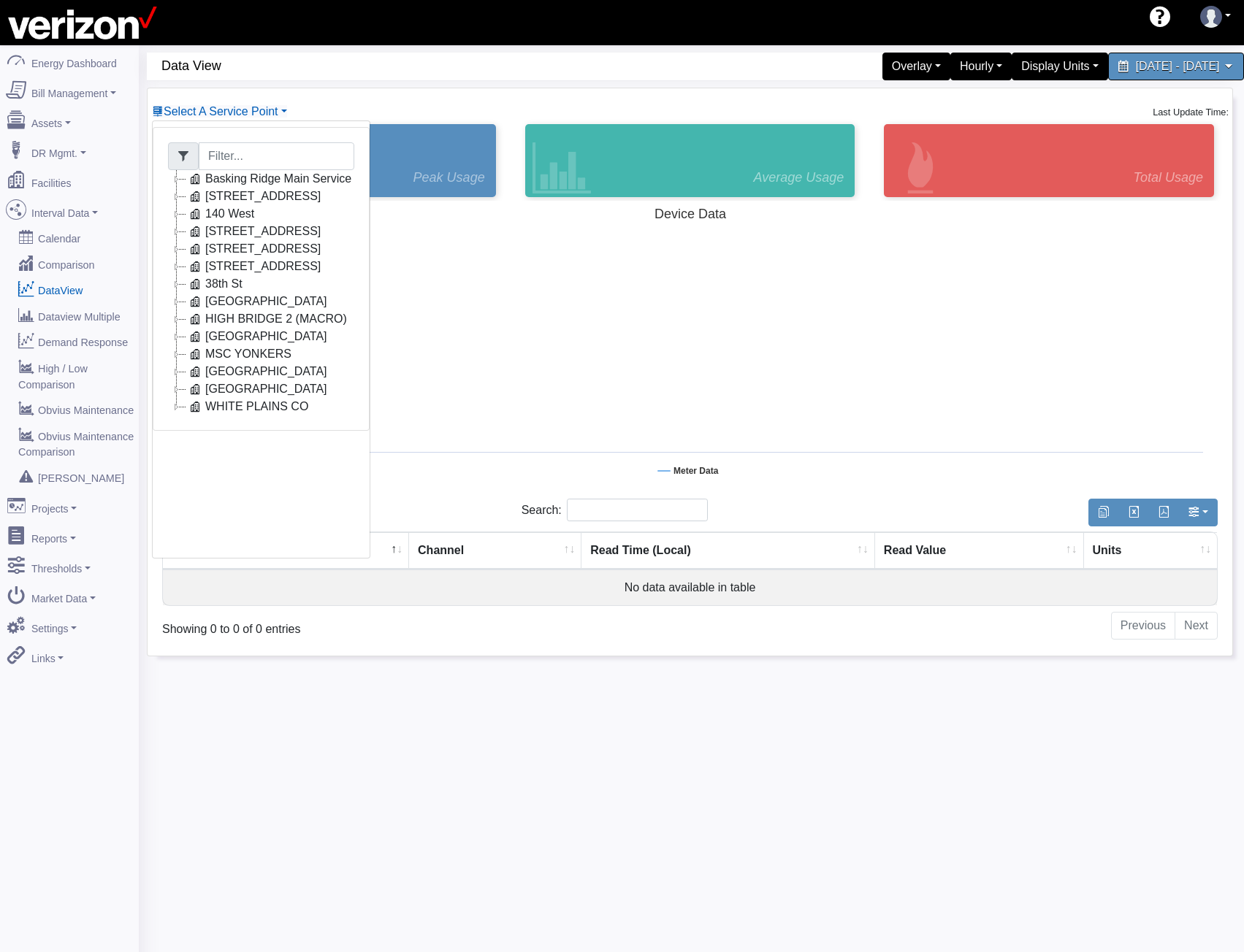
click at [175, 231] on icon at bounding box center [176, 231] width 17 height 17
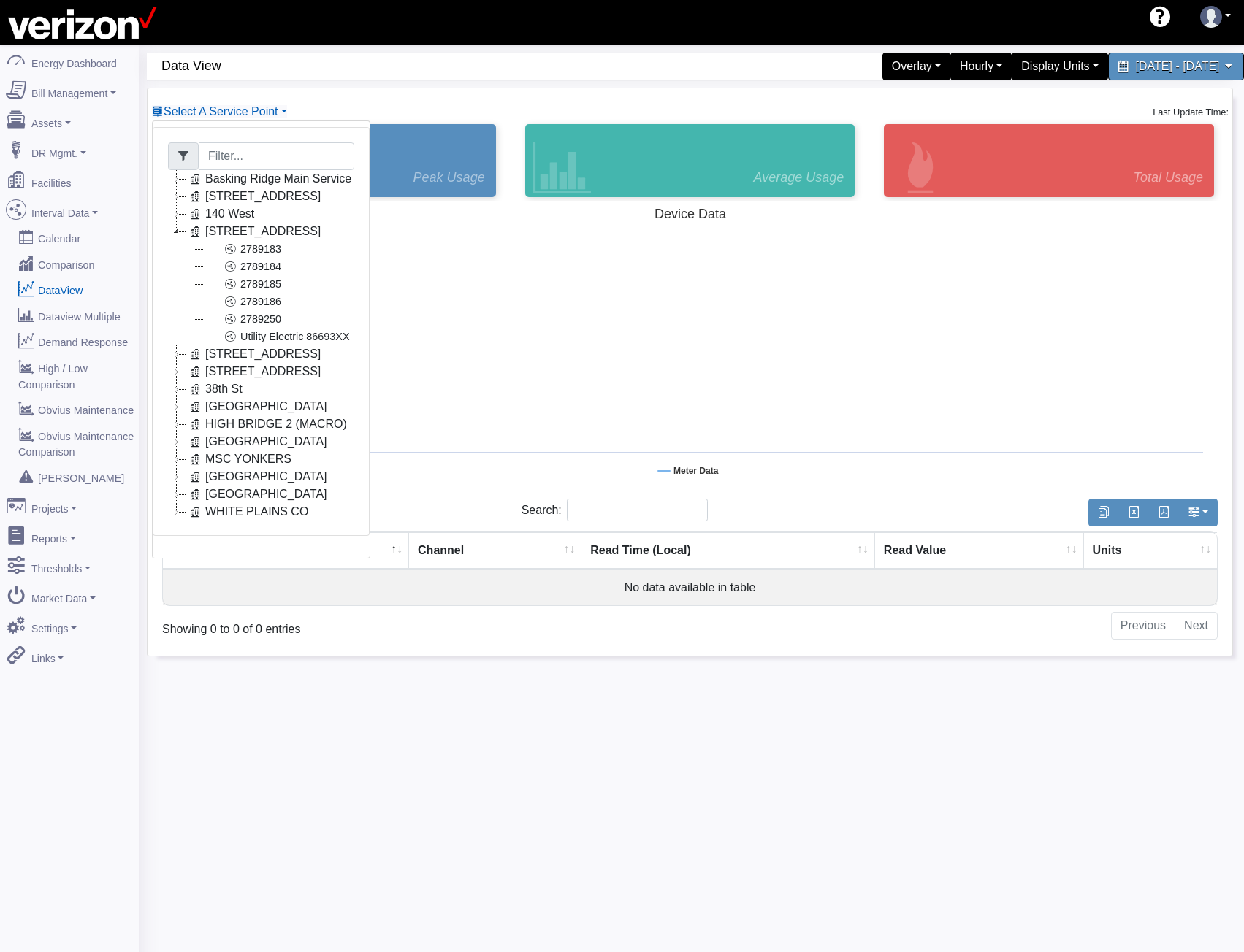
click at [181, 231] on icon at bounding box center [176, 231] width 17 height 17
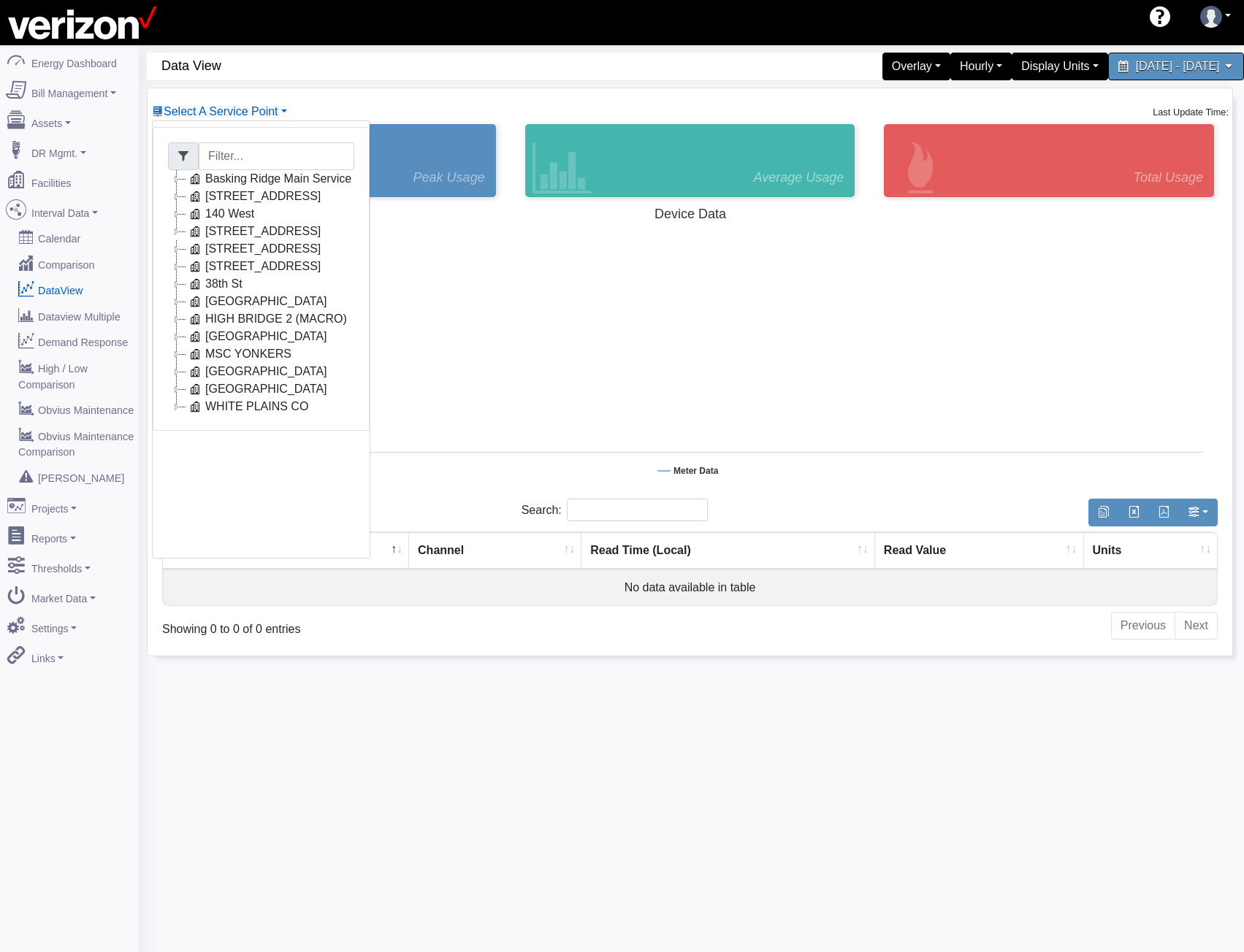
click at [182, 217] on icon at bounding box center [176, 213] width 17 height 17
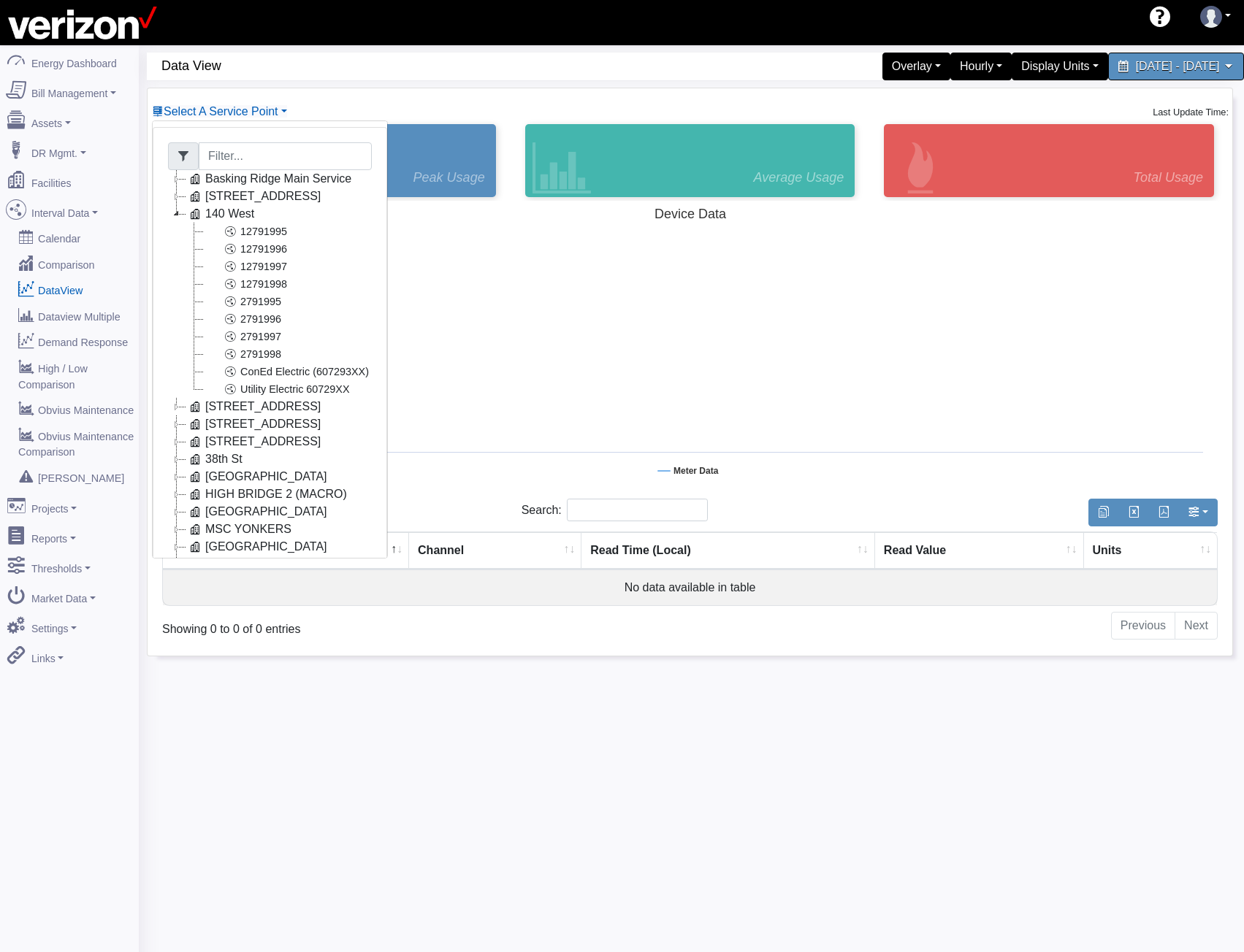
click at [182, 217] on icon at bounding box center [176, 213] width 17 height 17
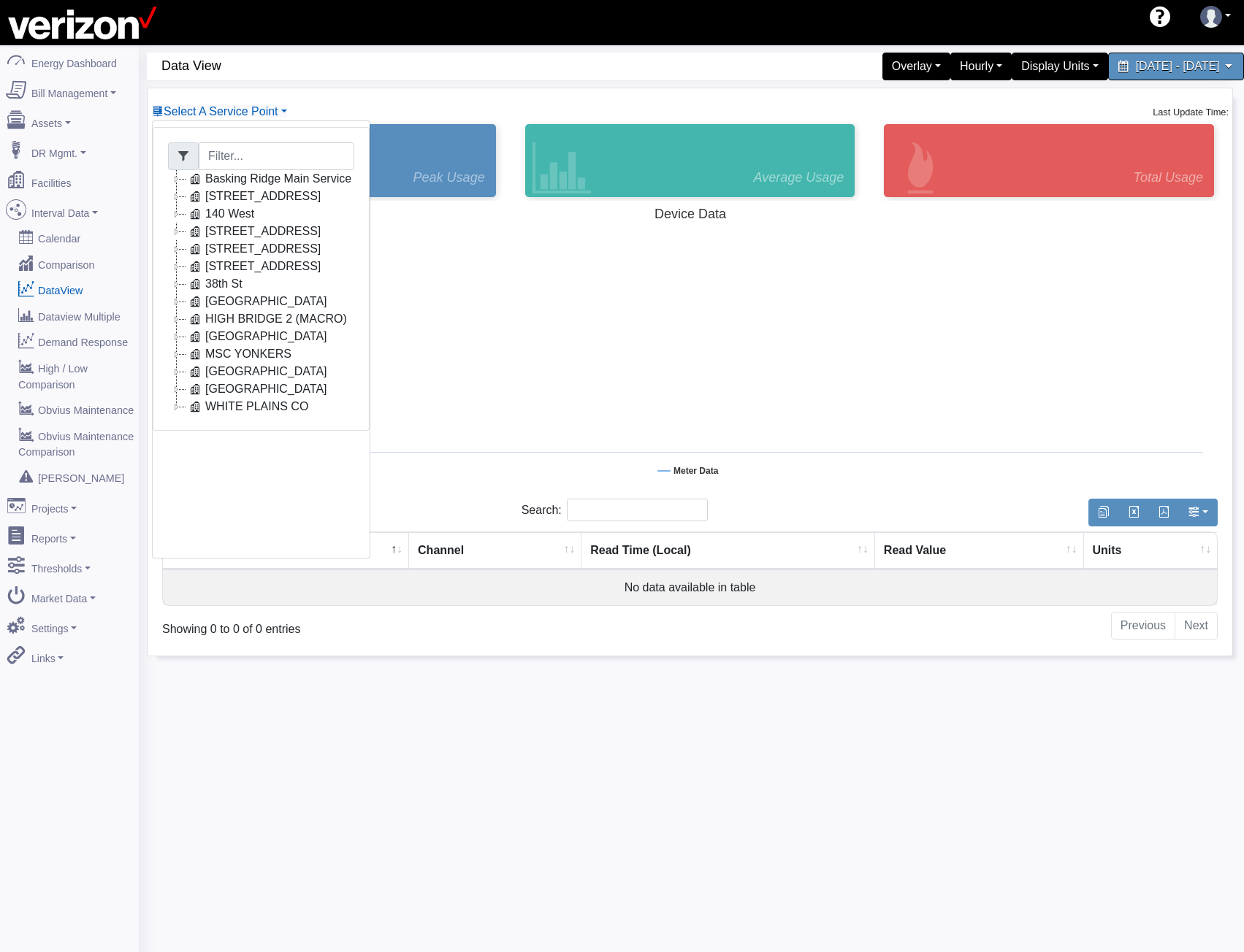
click at [182, 216] on icon at bounding box center [176, 213] width 17 height 17
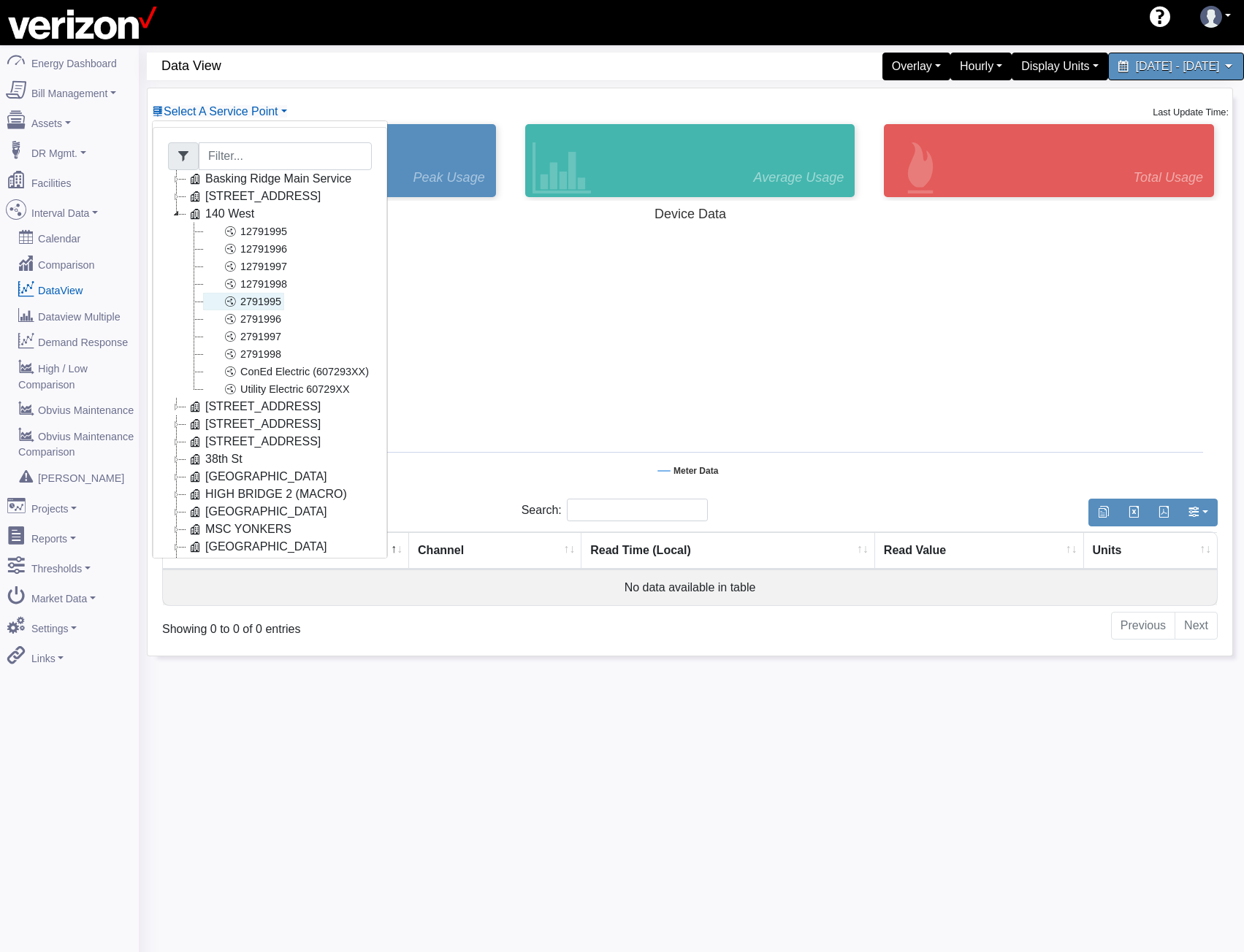
click at [229, 305] on icon at bounding box center [229, 301] width 17 height 17
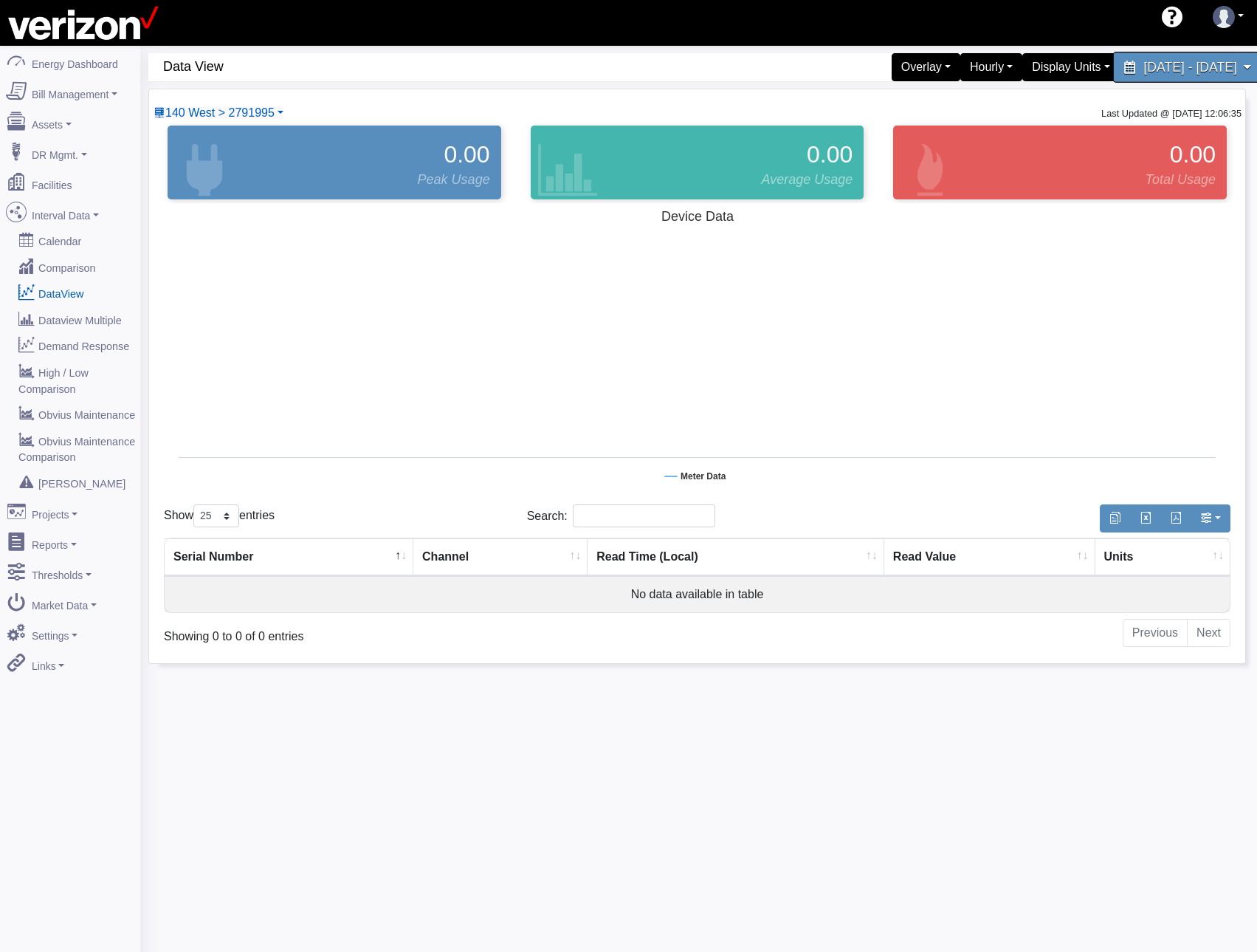
click at [1143, 73] on span "[DATE] - [DATE]" at bounding box center [1190, 67] width 93 height 14
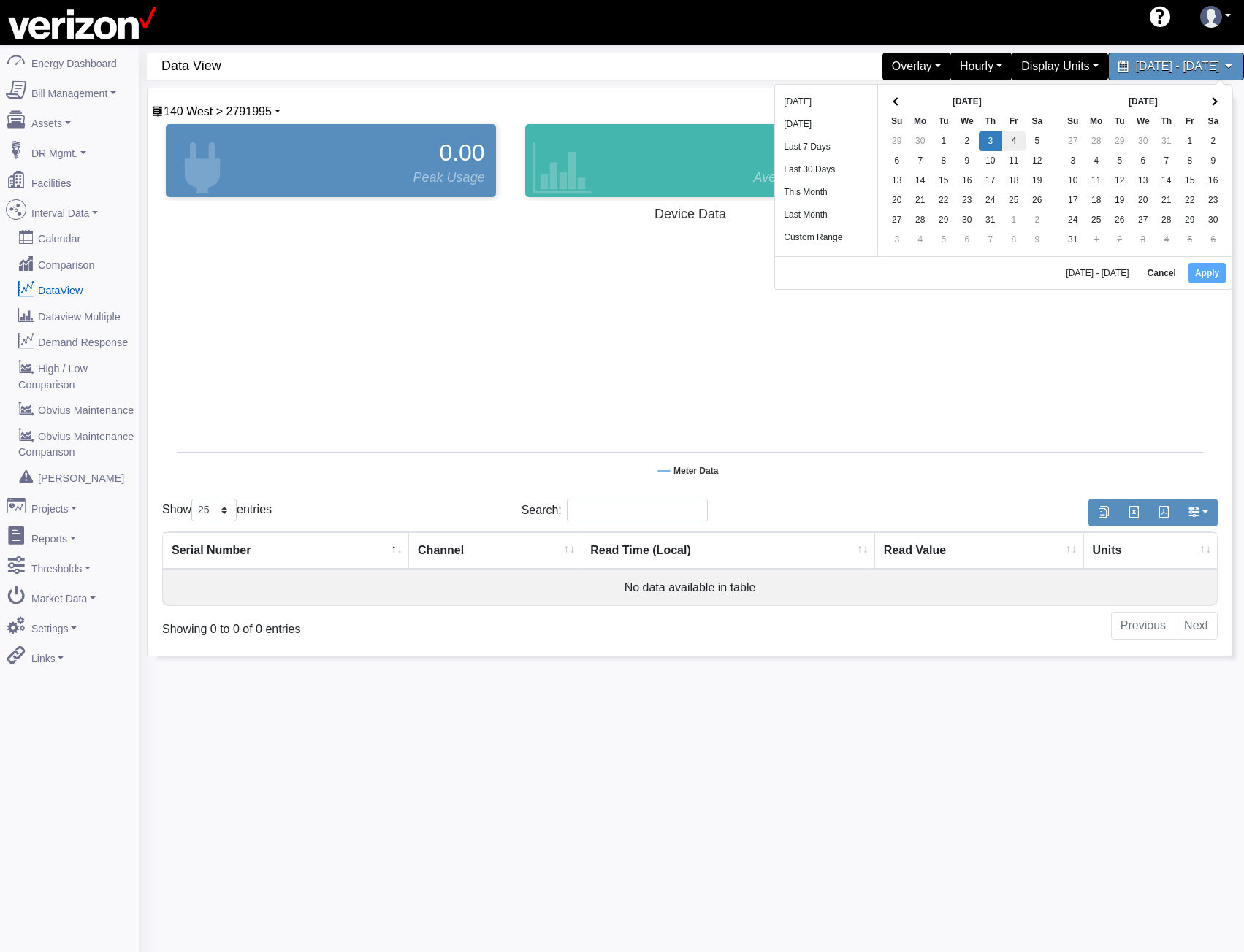
drag, startPoint x: 1000, startPoint y: 146, endPoint x: 1015, endPoint y: 142, distance: 15.5
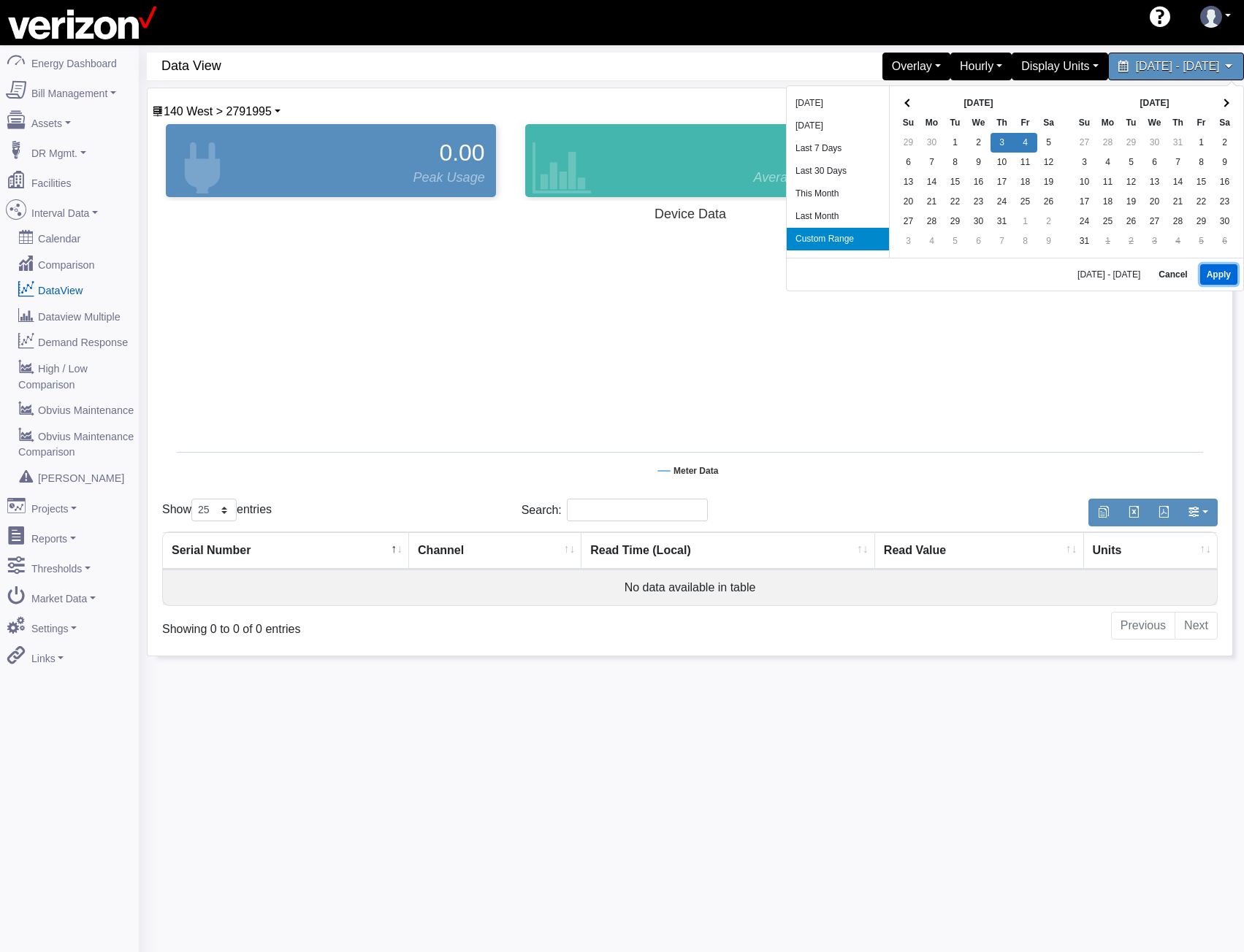
click at [1228, 274] on button "Apply" at bounding box center [1219, 274] width 37 height 20
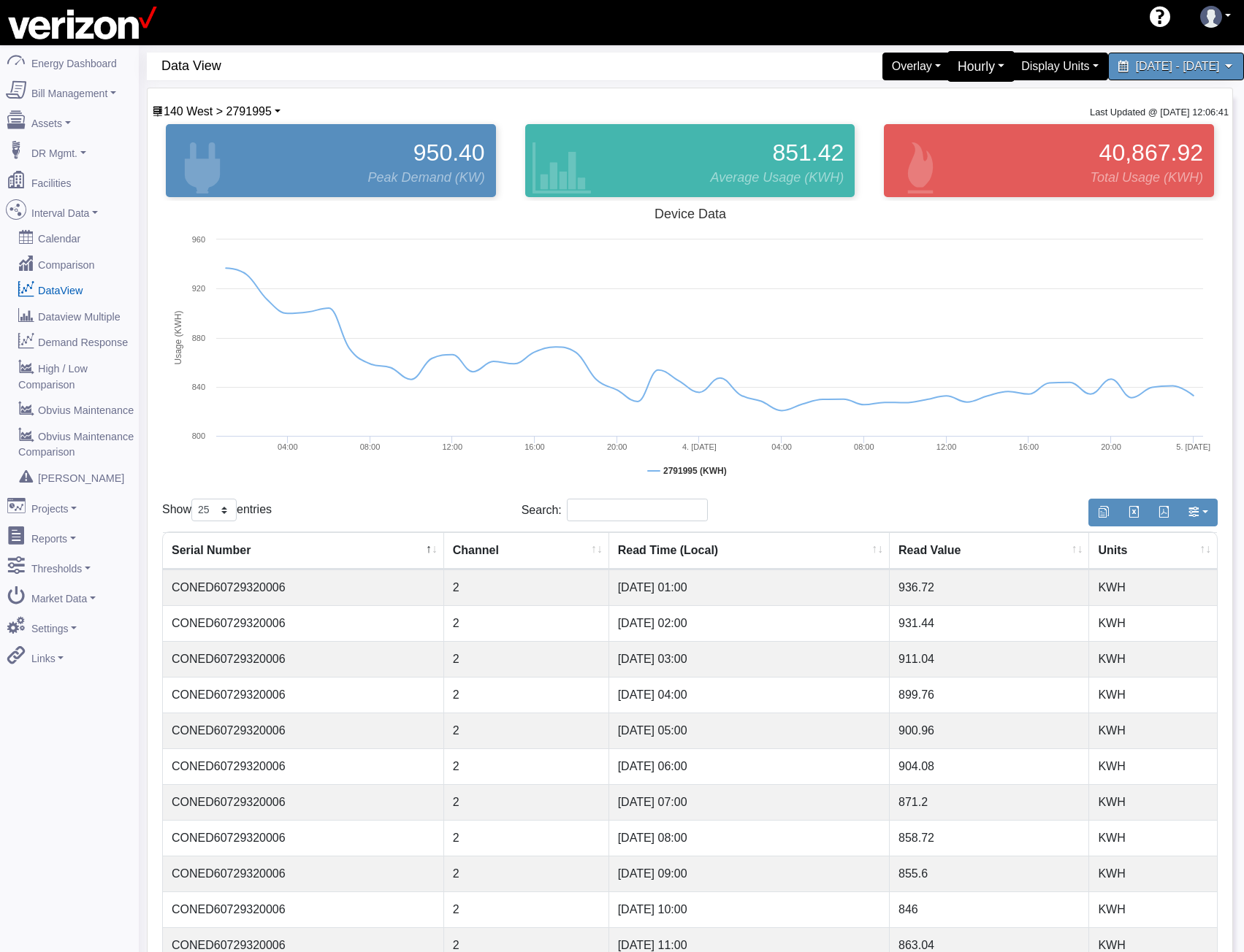
click at [947, 60] on div "Hourly" at bounding box center [981, 66] width 68 height 31
click at [905, 127] on link "5 Minute" at bounding box center [957, 124] width 115 height 23
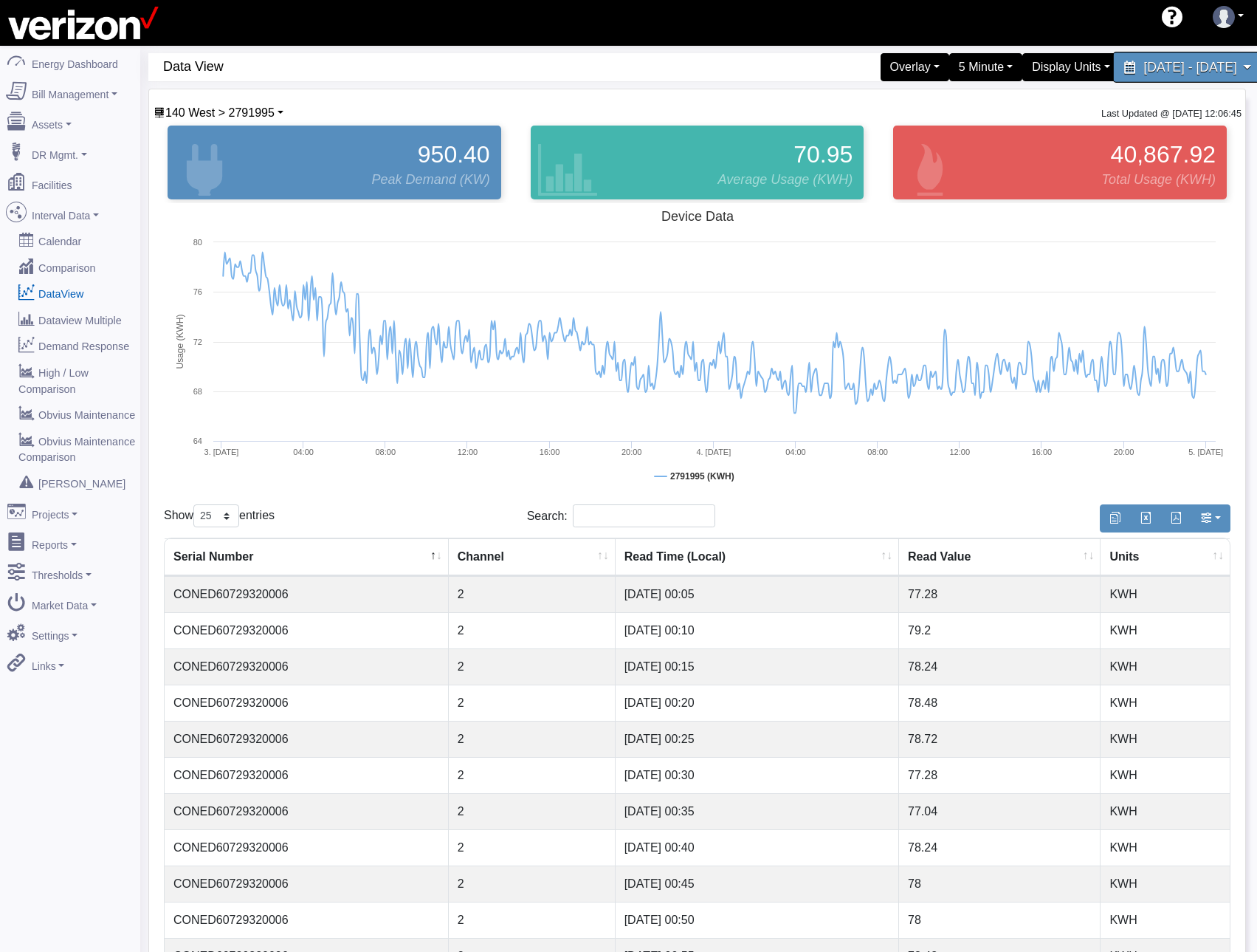
click at [1170, 74] on div "[DATE] - [DATE]" at bounding box center [1188, 67] width 151 height 31
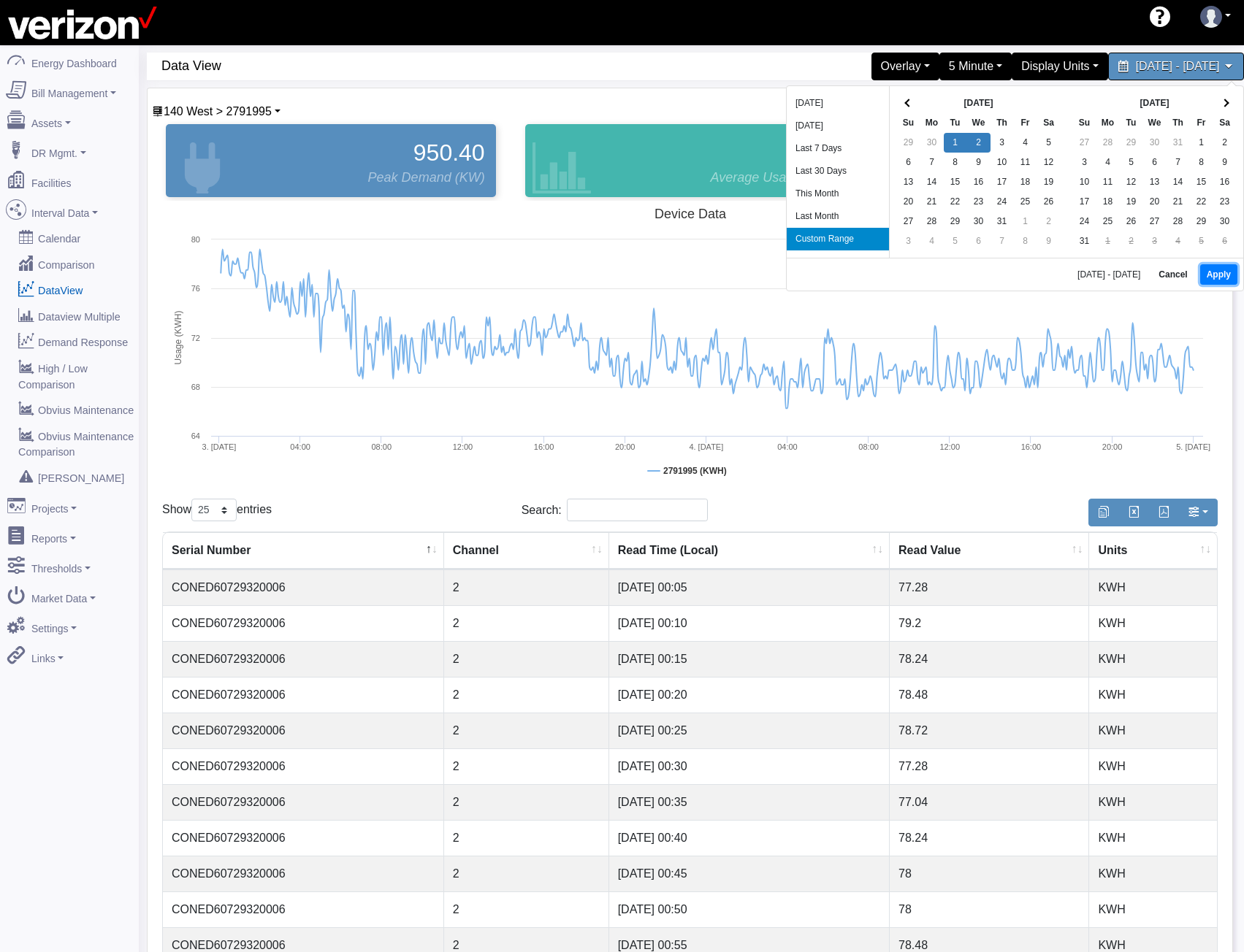
click at [1208, 273] on button "Apply" at bounding box center [1219, 274] width 37 height 20
